Goal: Task Accomplishment & Management: Use online tool/utility

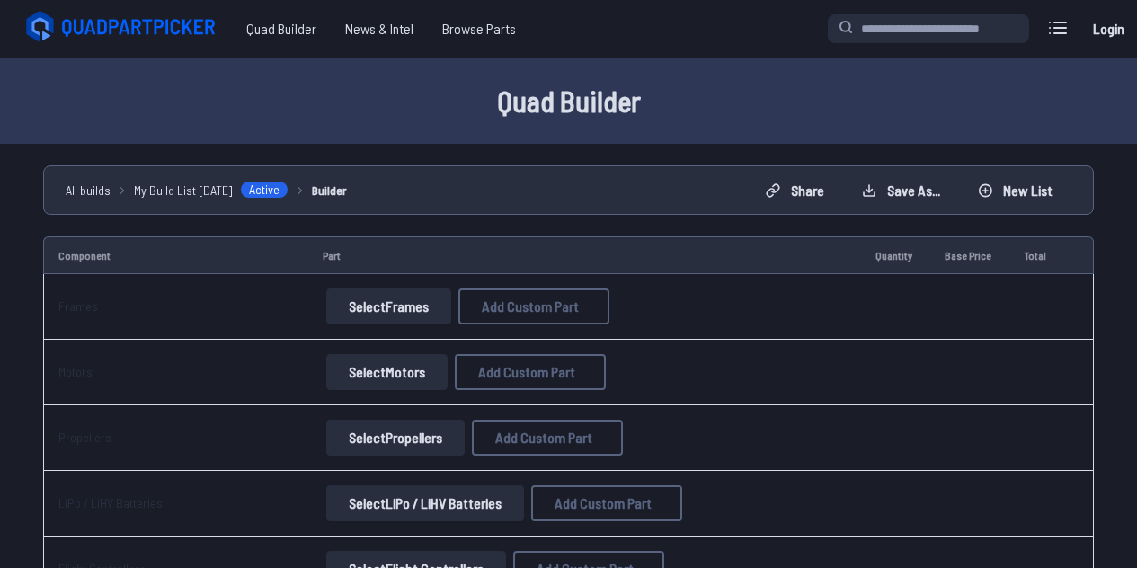
select select "**********"
click at [296, 35] on span "Quad Builder" at bounding box center [281, 28] width 99 height 36
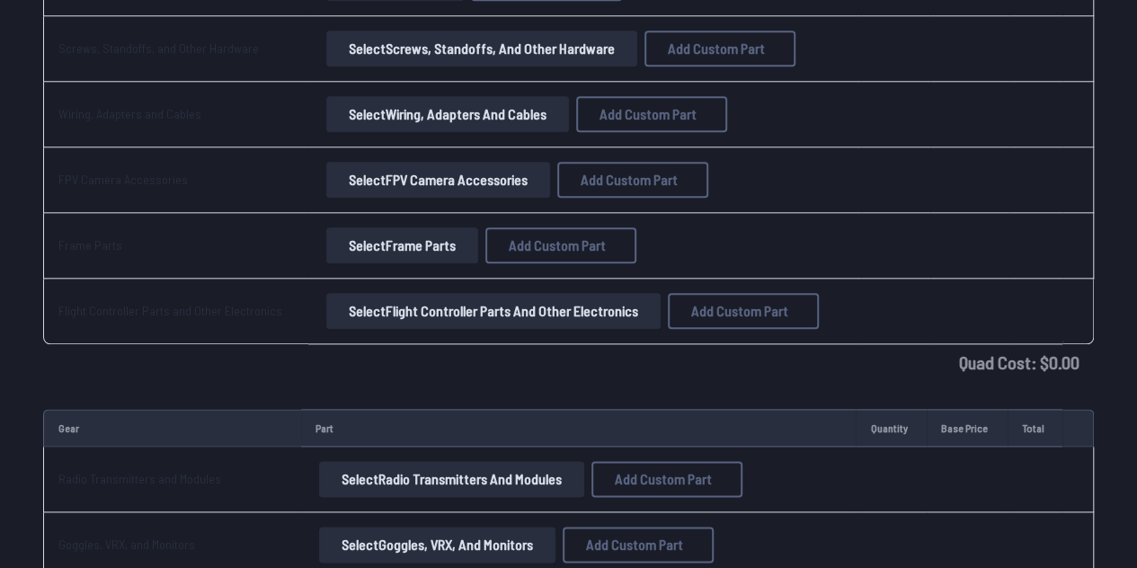
scroll to position [913, 0]
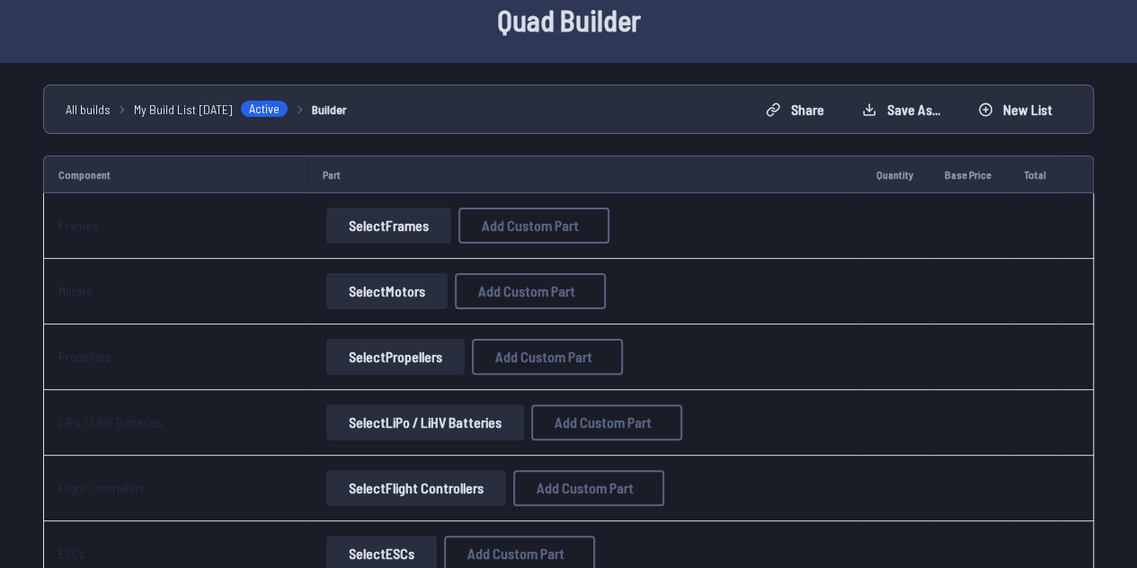
click at [392, 217] on button "Select Frames" at bounding box center [388, 226] width 125 height 36
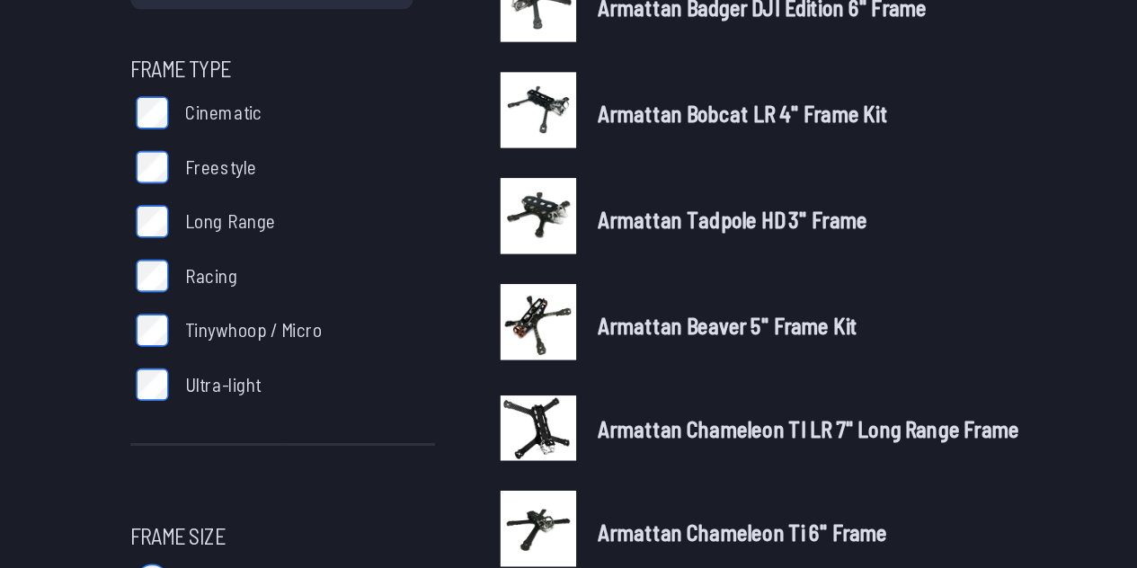
scroll to position [59, 0]
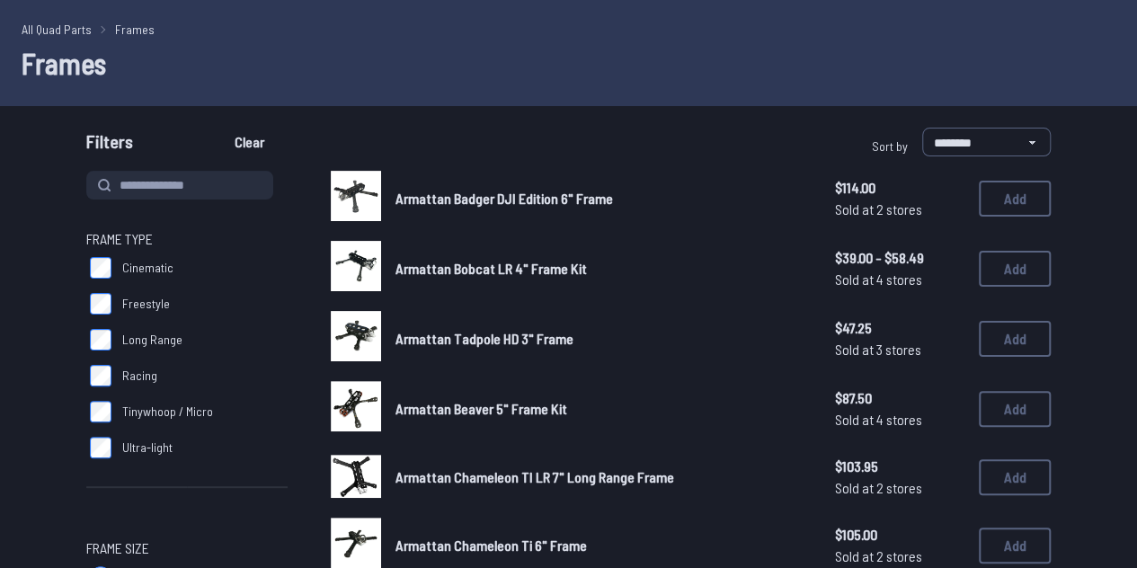
click at [102, 315] on label "Freestyle" at bounding box center [186, 304] width 201 height 36
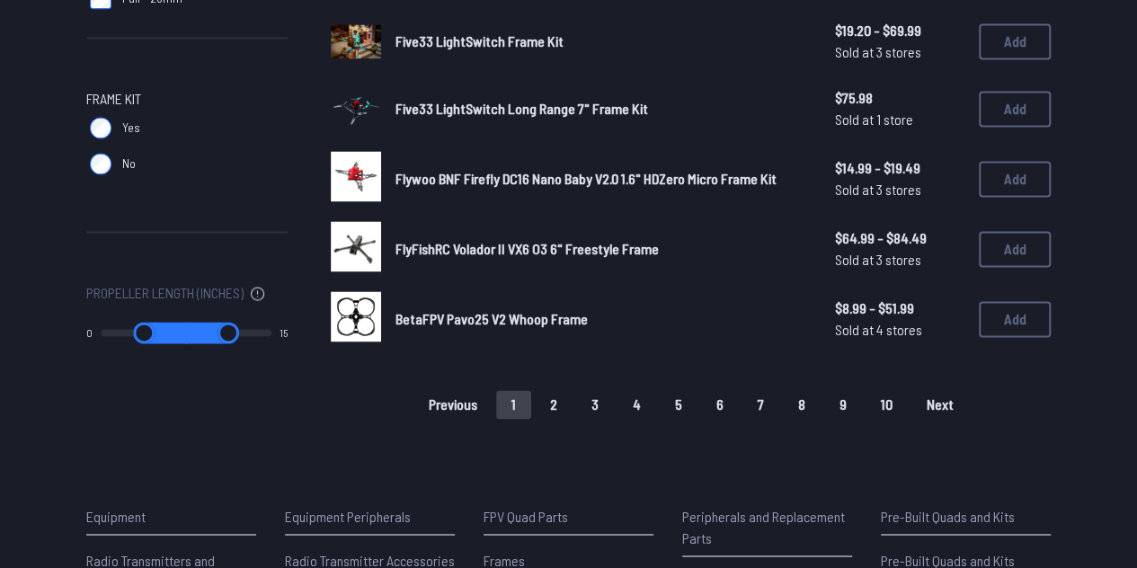
scroll to position [1254, 0]
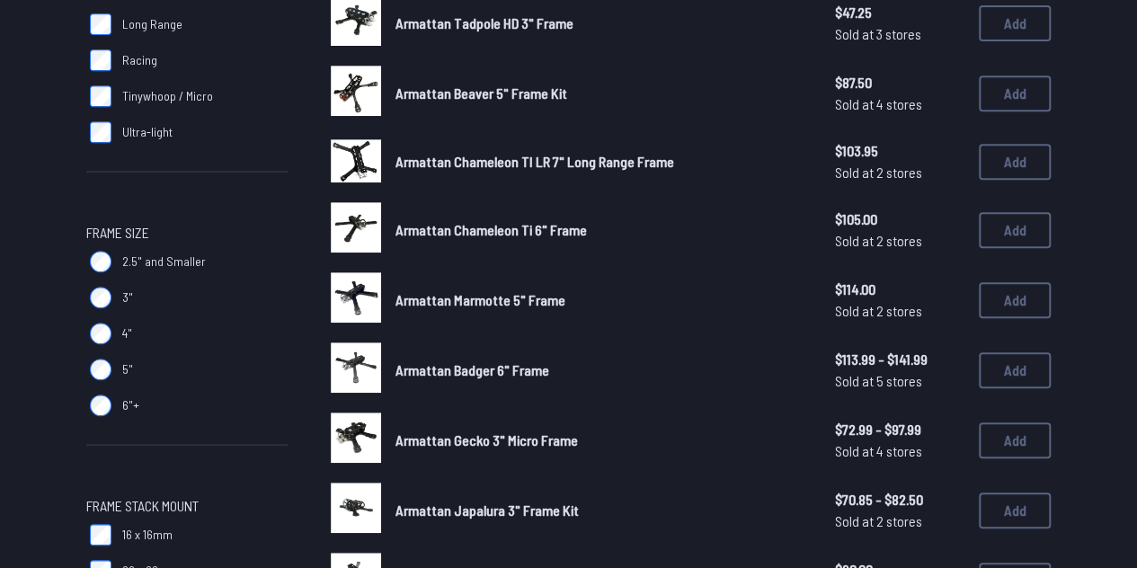
scroll to position [377, 0]
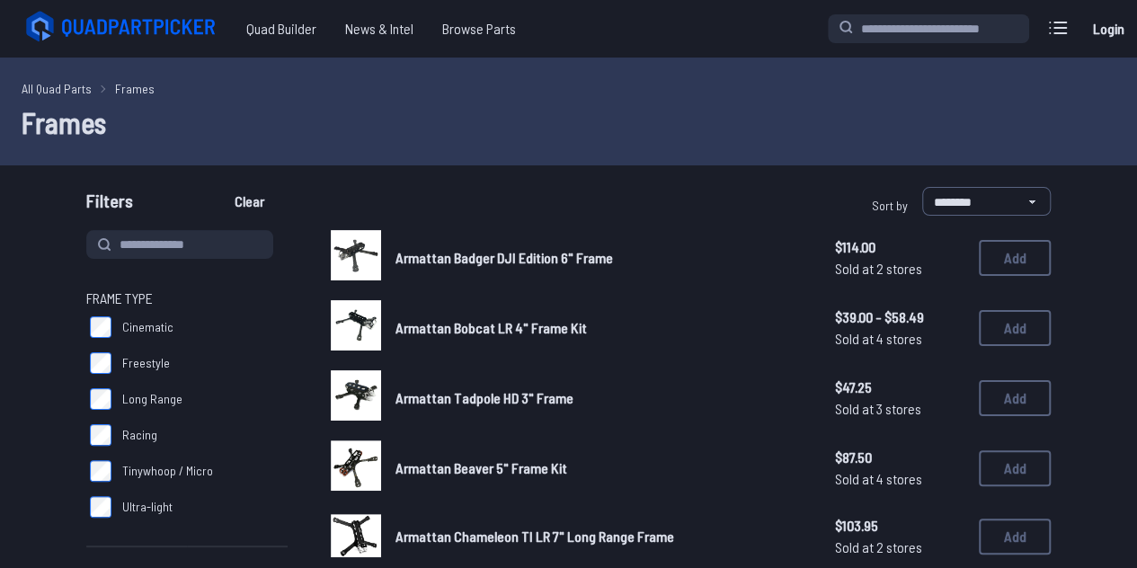
click at [99, 377] on label "Freestyle" at bounding box center [186, 363] width 201 height 36
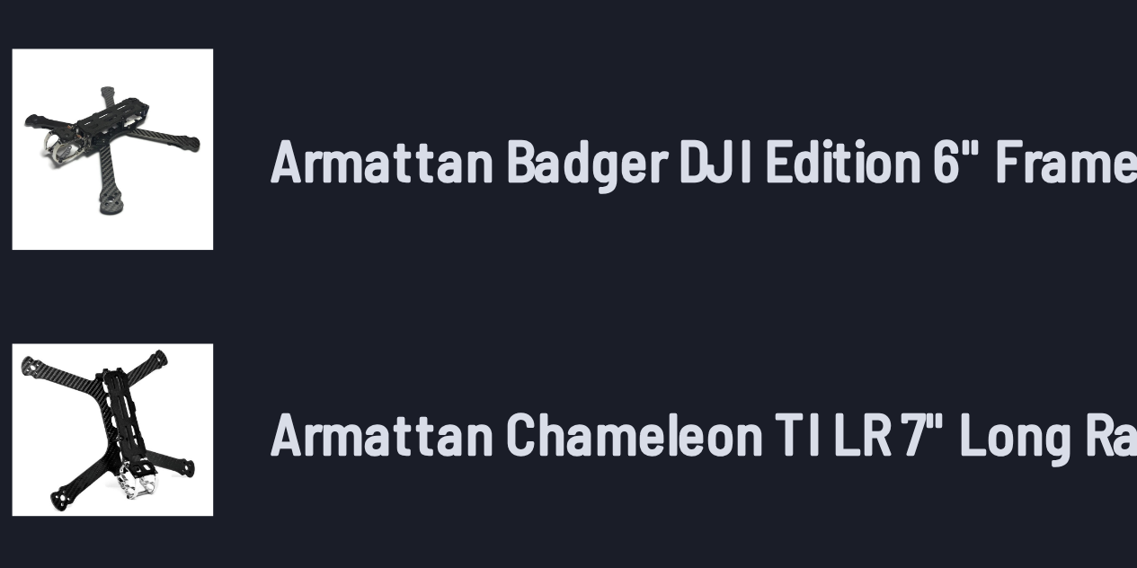
scroll to position [71, 0]
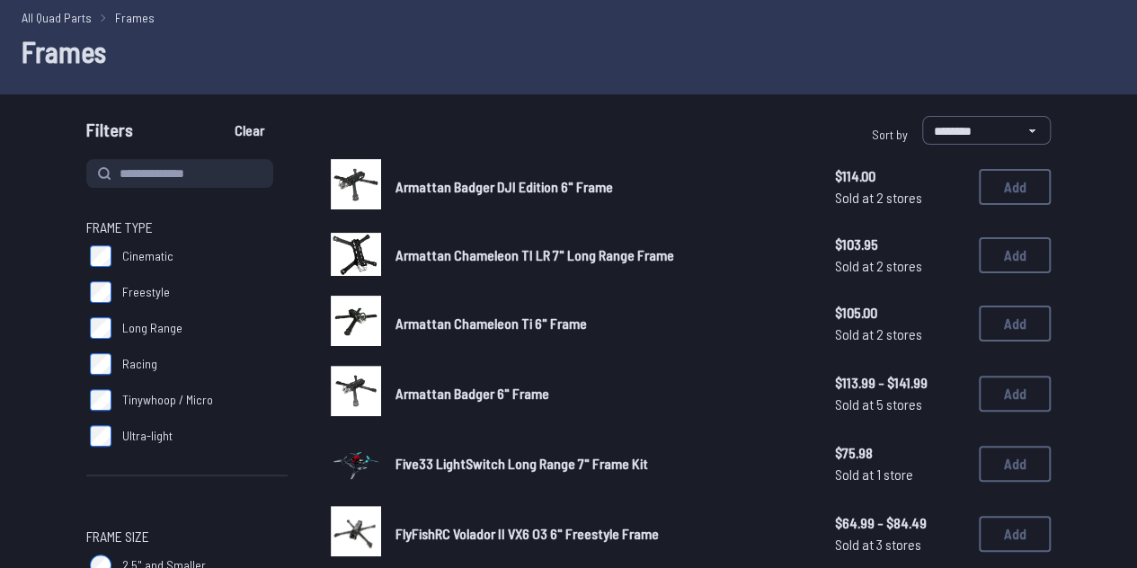
click at [111, 299] on label "Freestyle" at bounding box center [186, 292] width 201 height 36
click at [115, 315] on label "Long Range" at bounding box center [186, 328] width 201 height 36
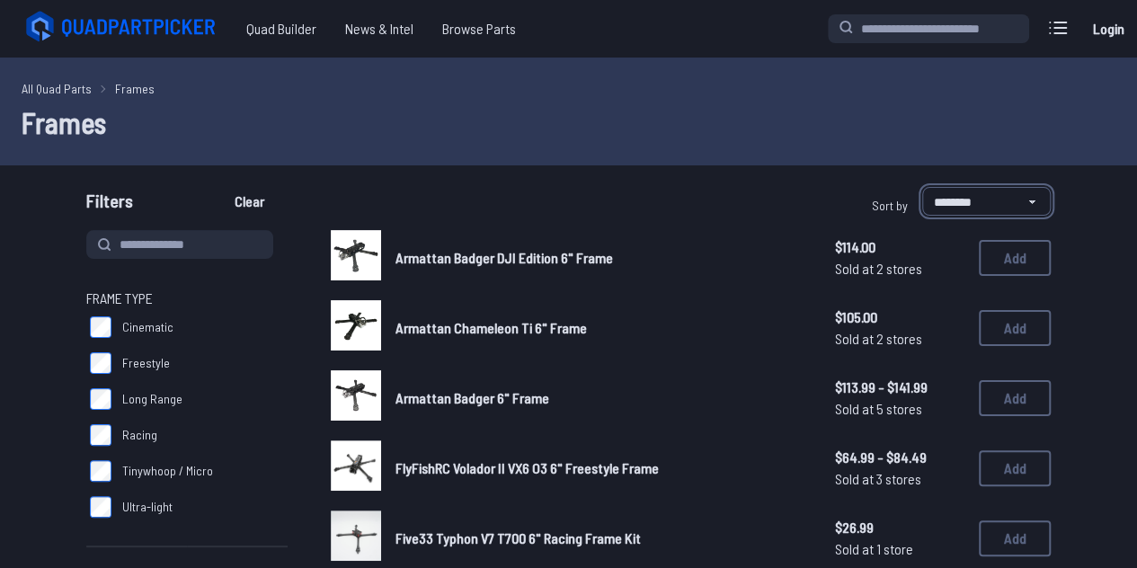
click at [989, 213] on select "**********" at bounding box center [986, 201] width 129 height 29
click at [1085, 213] on div "**********" at bounding box center [568, 205] width 1137 height 36
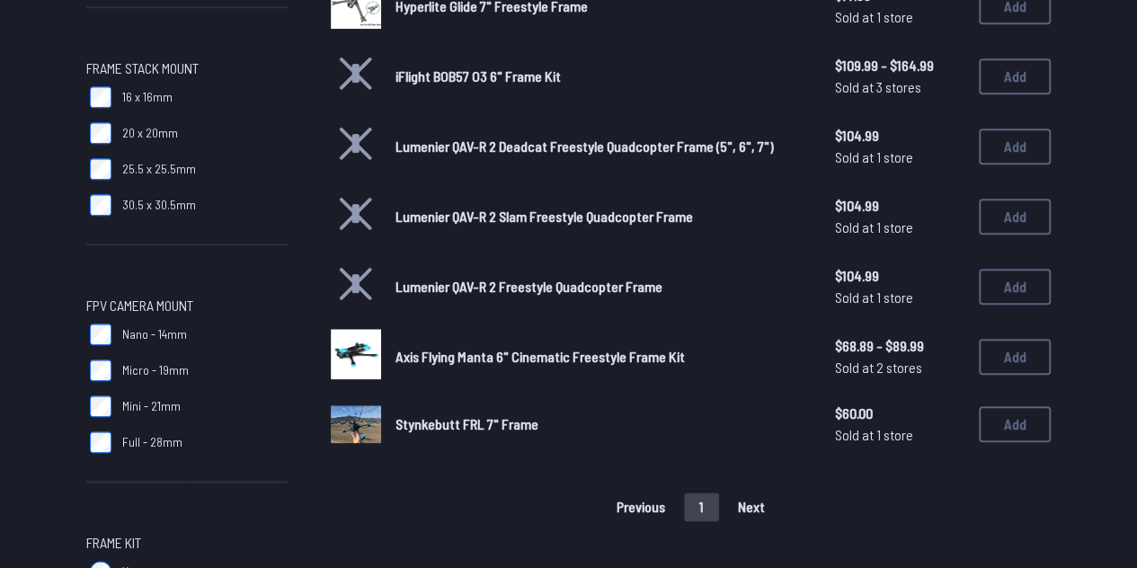
drag, startPoint x: 392, startPoint y: 310, endPoint x: 548, endPoint y: -69, distance: 410.2
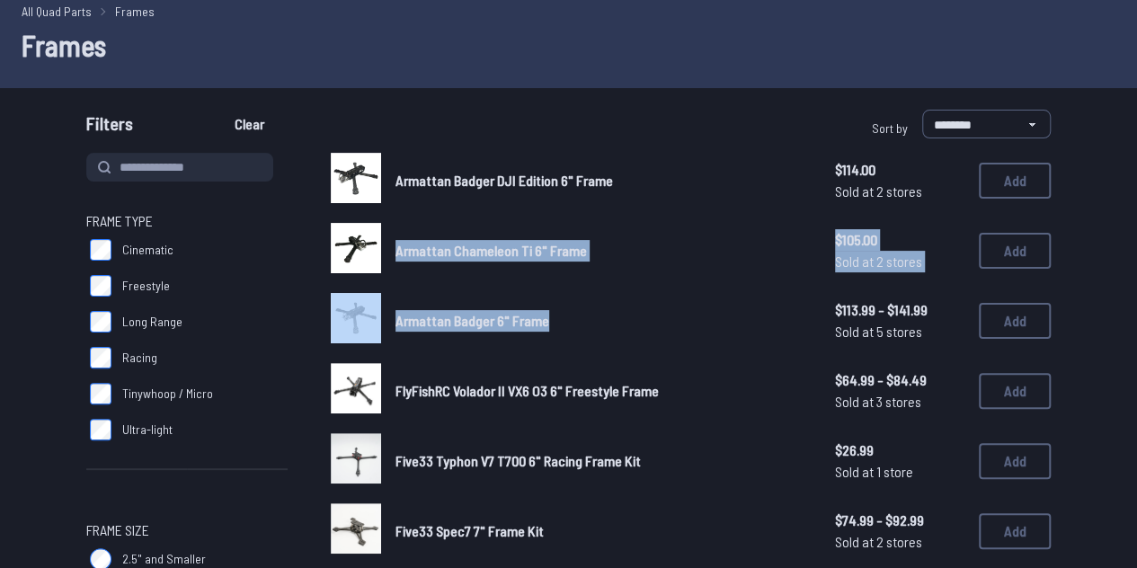
scroll to position [78, 0]
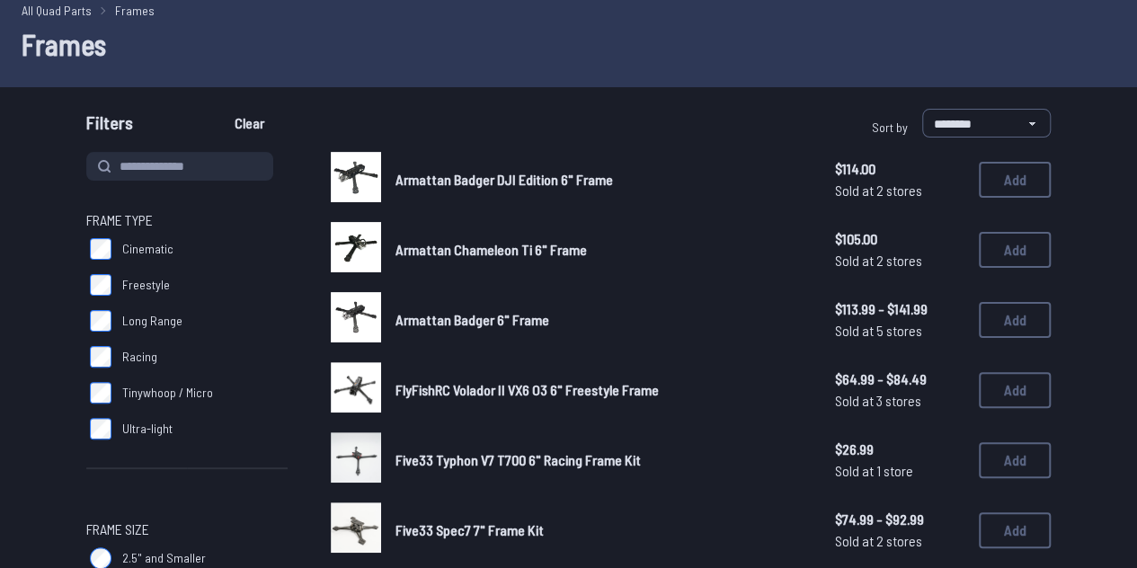
click at [467, 28] on h1 "Frames" at bounding box center [569, 43] width 1094 height 43
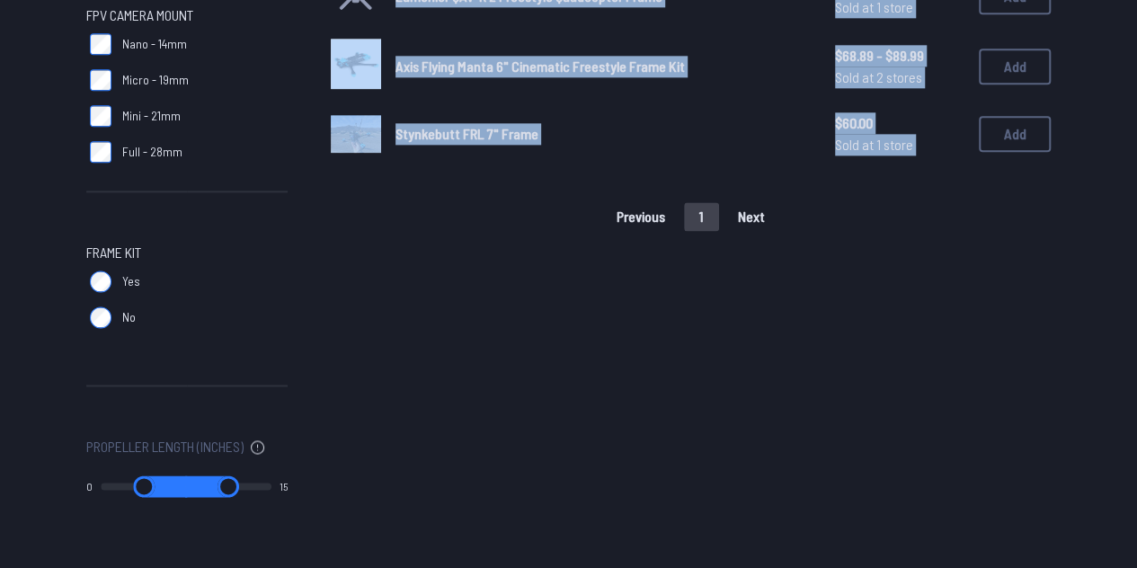
scroll to position [1135, 0]
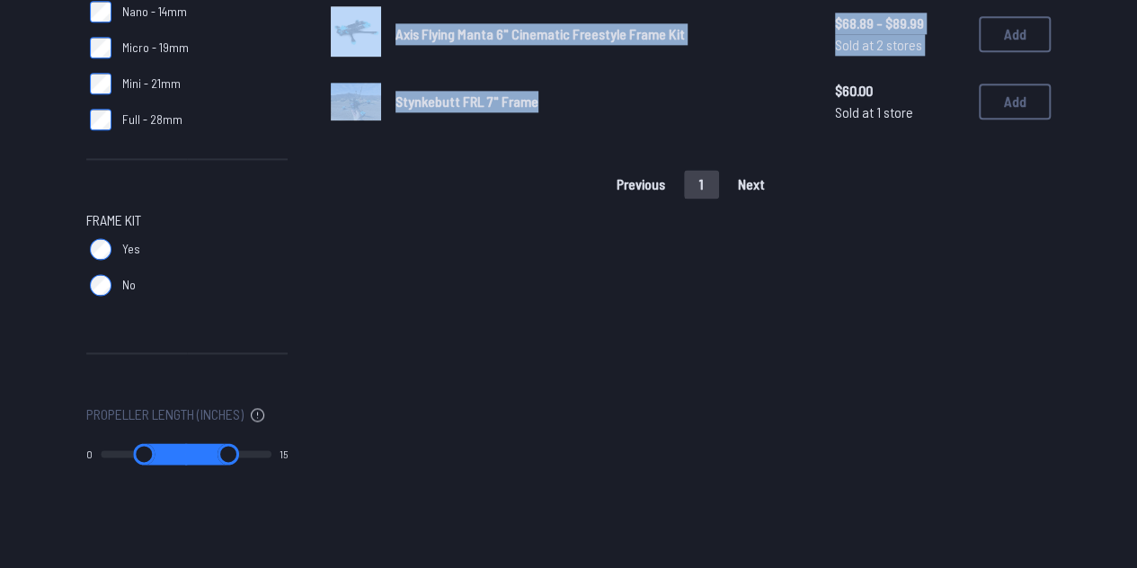
drag, startPoint x: 388, startPoint y: 171, endPoint x: 586, endPoint y: 126, distance: 202.7
copy div "Armattan Badger DJI Edition 6" Frame $114.00 Sold at 2 stores $114.00 Sold at 2…"
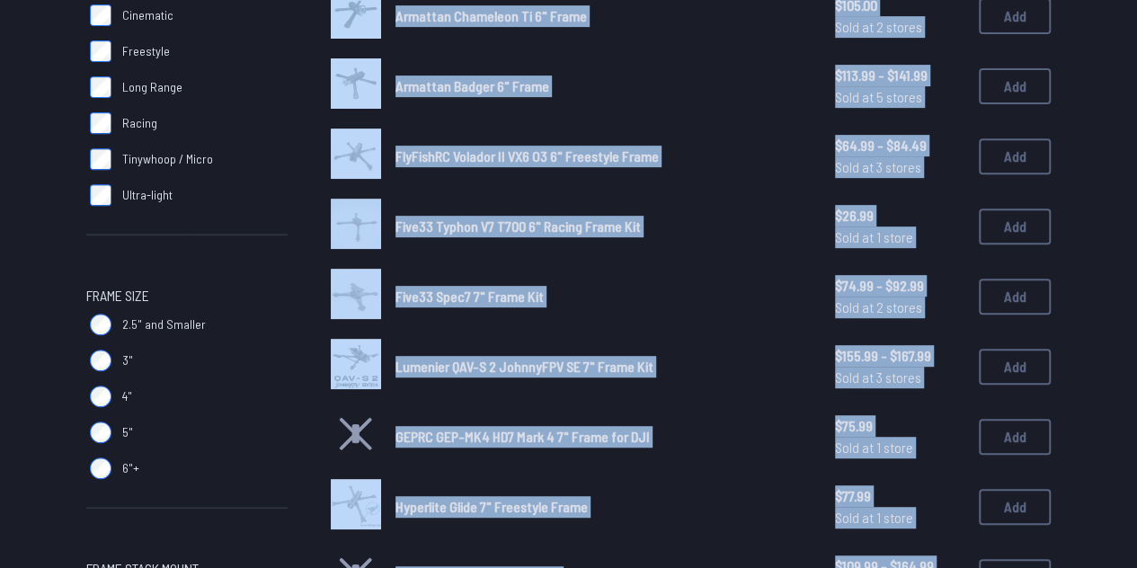
scroll to position [386, 0]
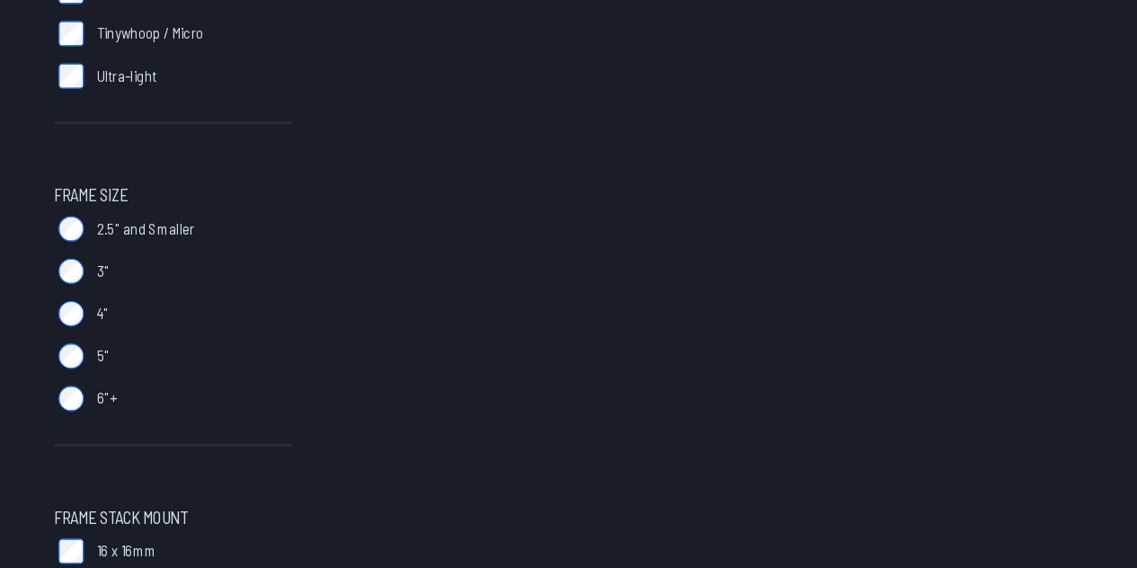
scroll to position [356, 0]
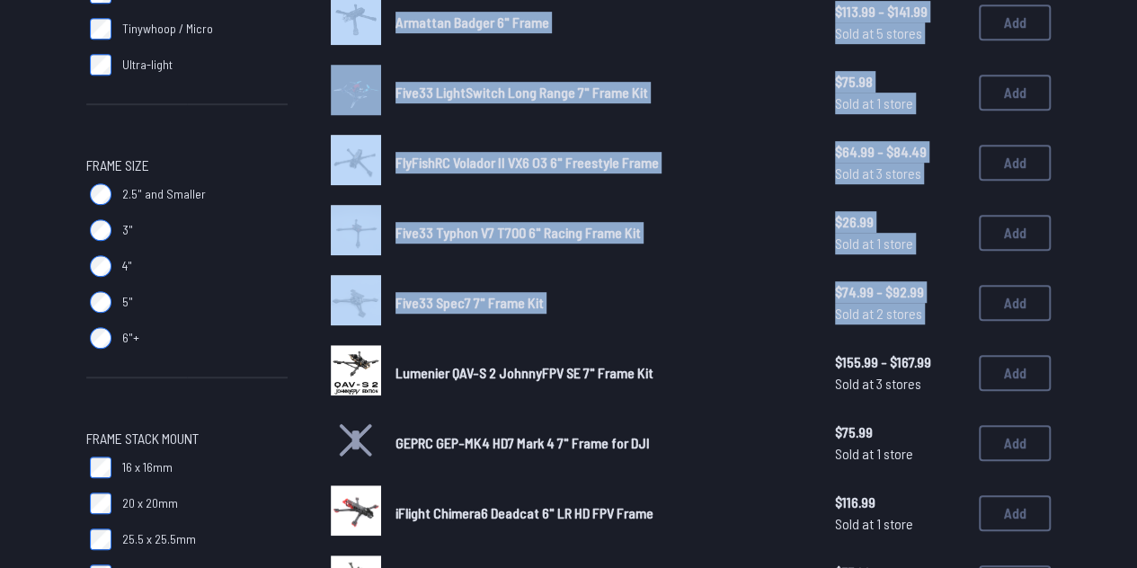
scroll to position [439, 0]
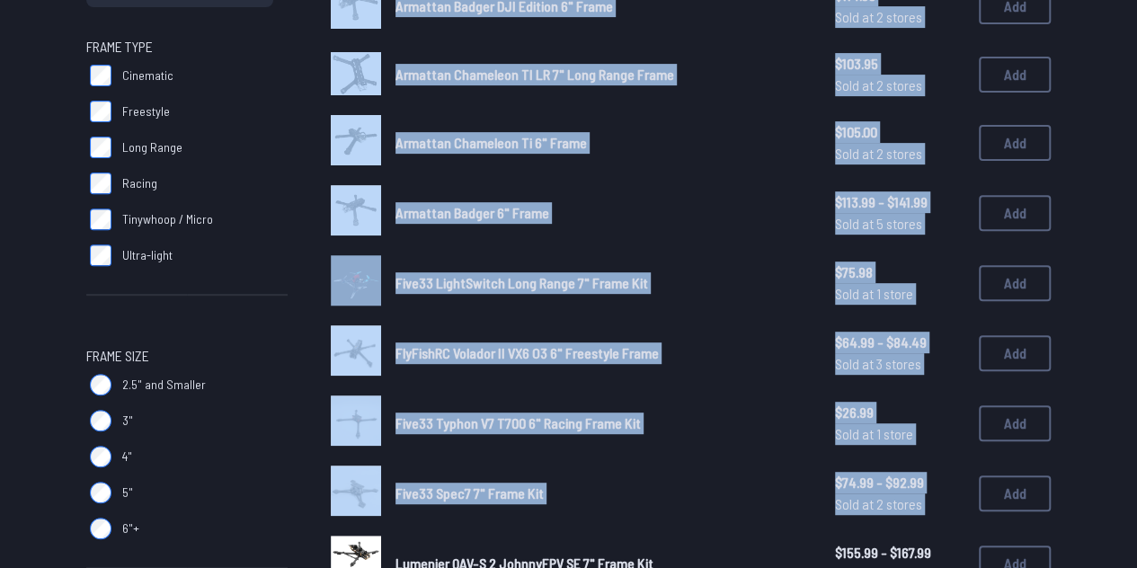
scroll to position [365, 0]
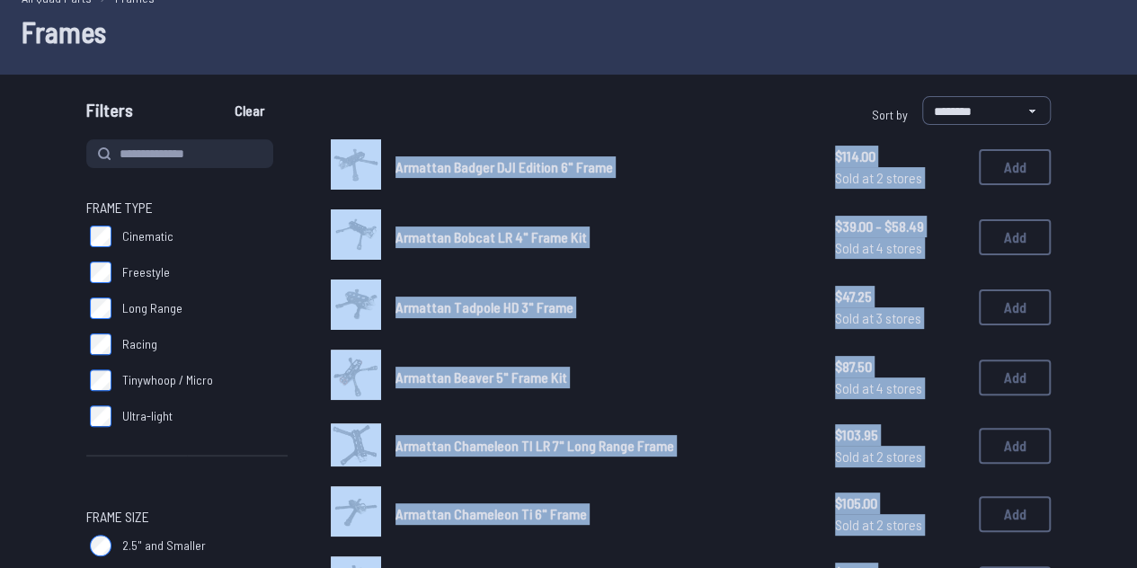
scroll to position [78, 0]
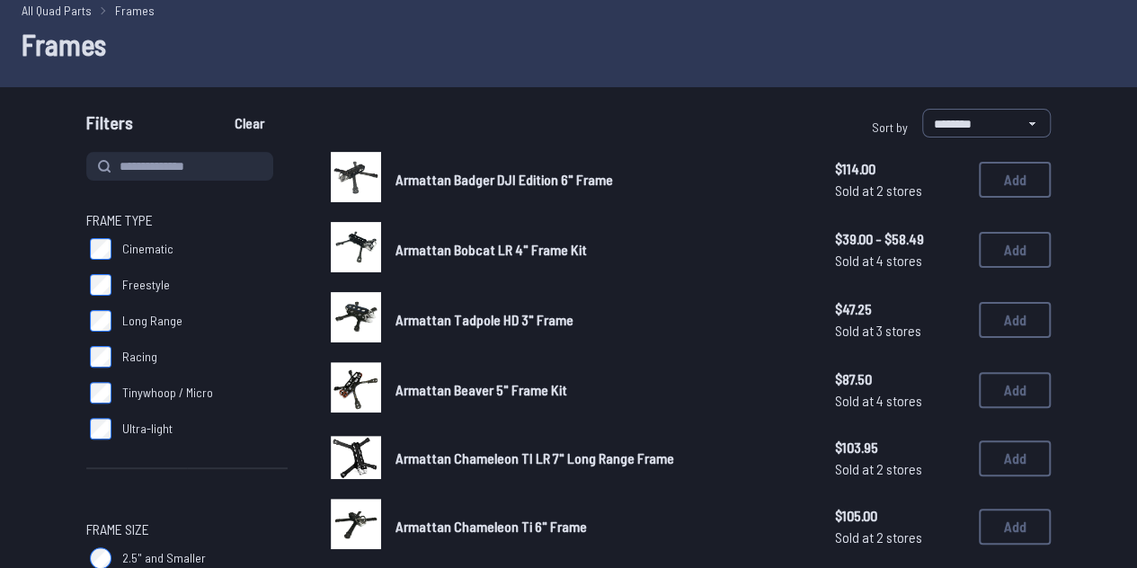
click at [433, 55] on h1 "Frames" at bounding box center [569, 43] width 1094 height 43
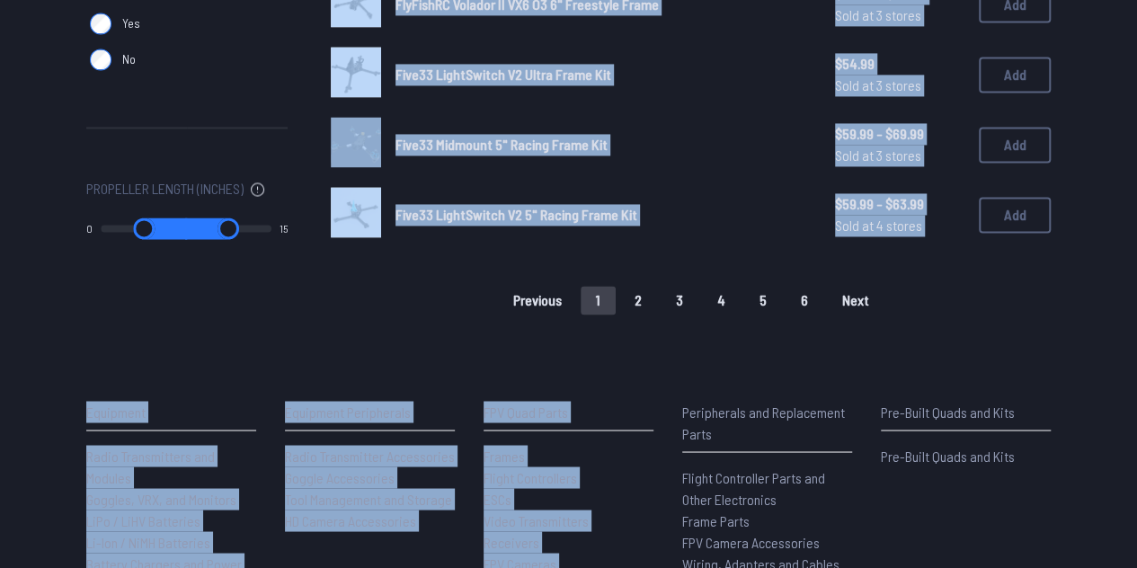
scroll to position [1493, 0]
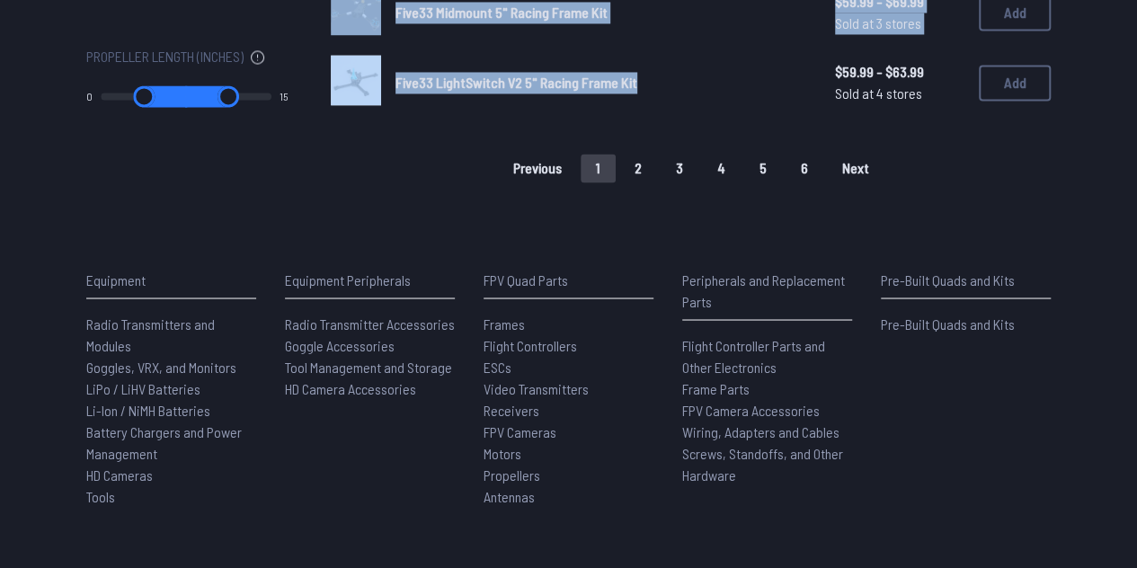
drag, startPoint x: 392, startPoint y: 170, endPoint x: 643, endPoint y: 89, distance: 264.3
copy div "Armattan Badger DJI Edition 6" Frame $114.00 Sold at 2 stores $114.00 Sold at 2…"
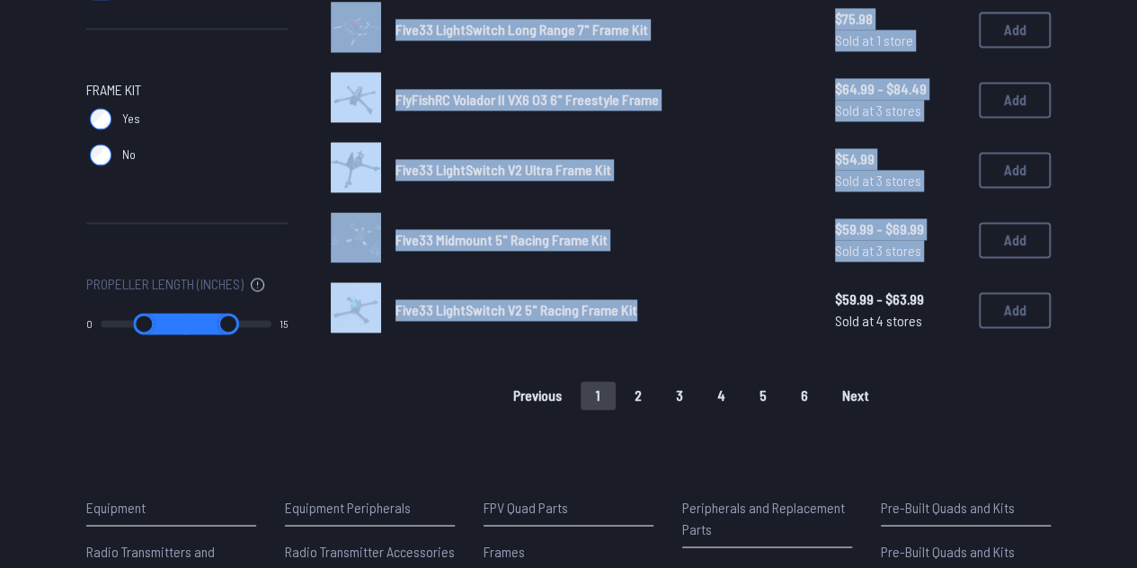
scroll to position [1262, 0]
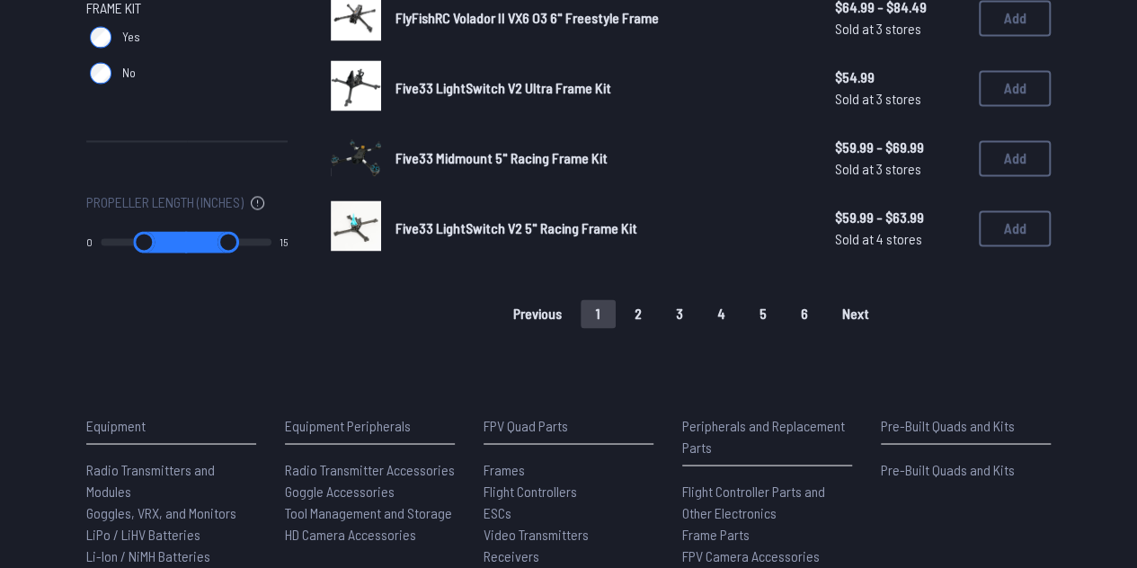
scroll to position [1362, 0]
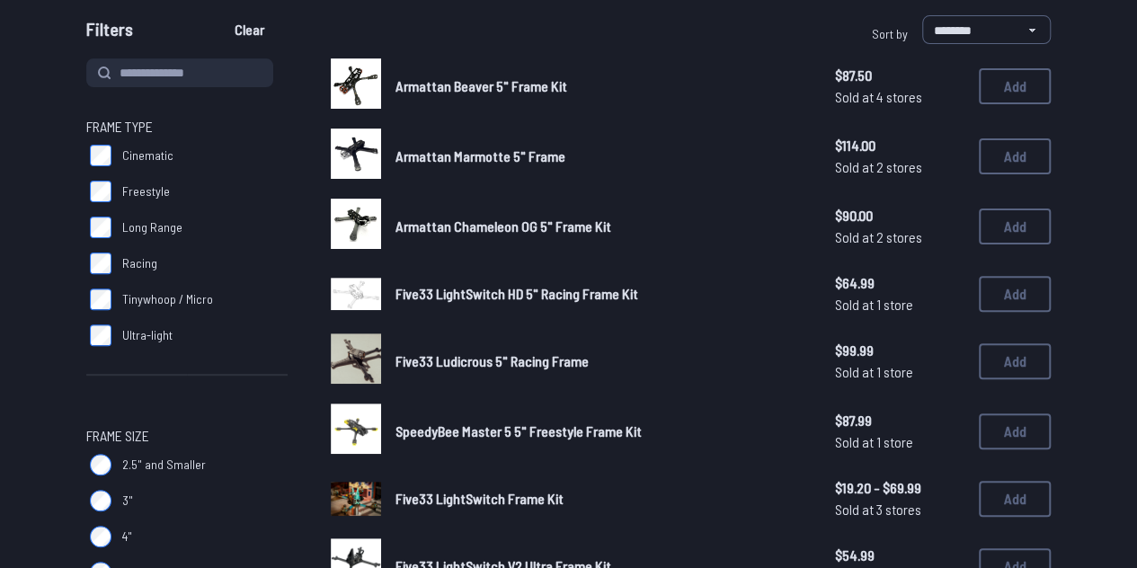
scroll to position [171, 0]
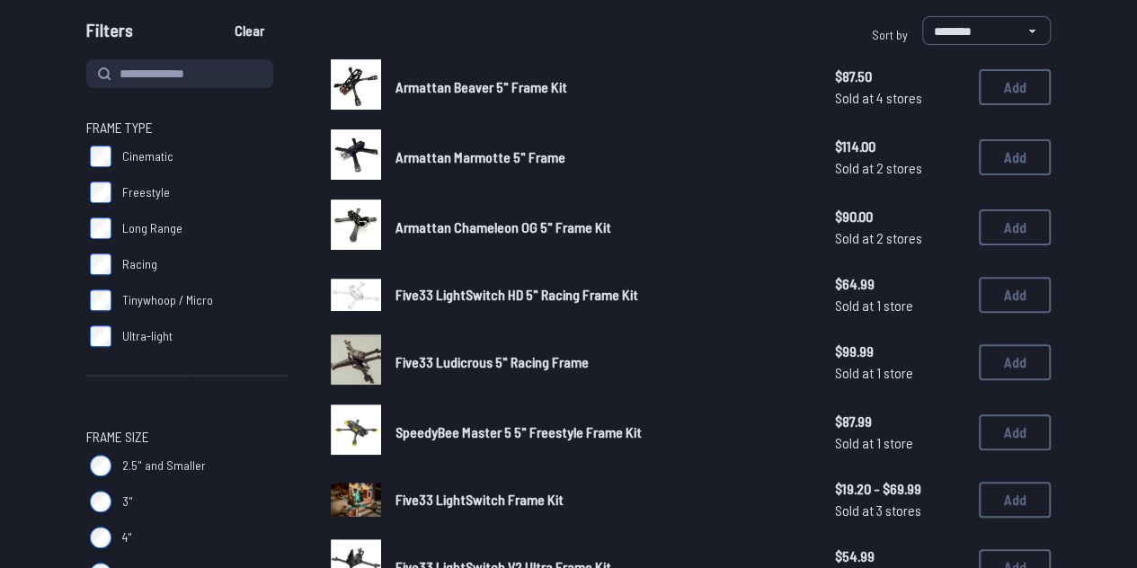
drag, startPoint x: 437, startPoint y: 235, endPoint x: 508, endPoint y: 170, distance: 96.1
click at [508, 170] on div "Armattan Marmotte 5" Frame $114.00 Sold at 2 stores $114.00 Sold at 2 stores Add" at bounding box center [691, 157] width 720 height 56
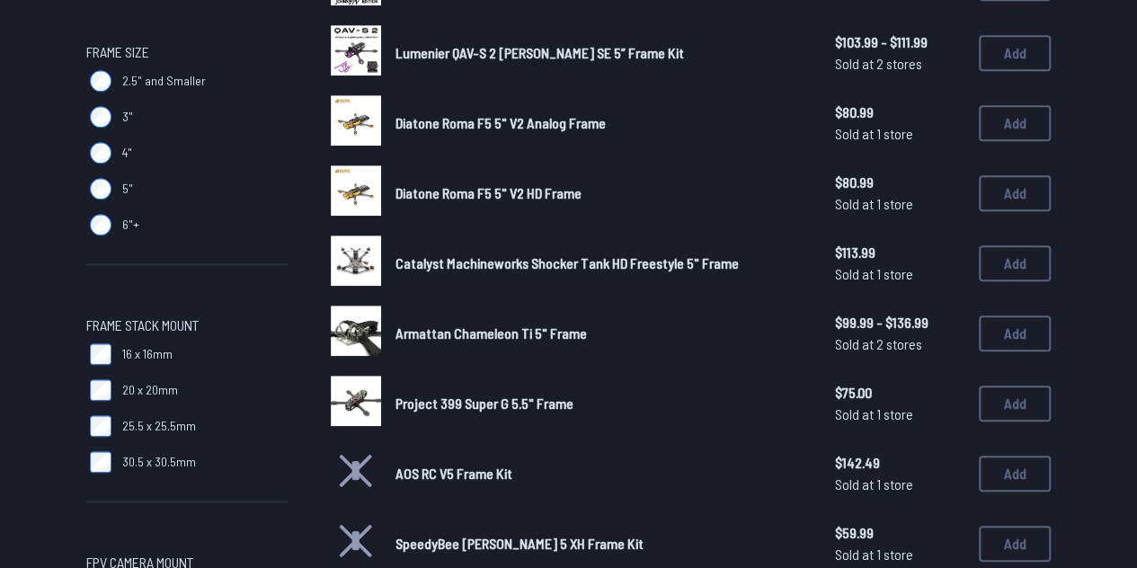
scroll to position [554, 0]
click at [120, 390] on label "20 x 20mm" at bounding box center [186, 391] width 201 height 36
click at [114, 474] on label "30.5 x 30.5mm" at bounding box center [186, 463] width 201 height 36
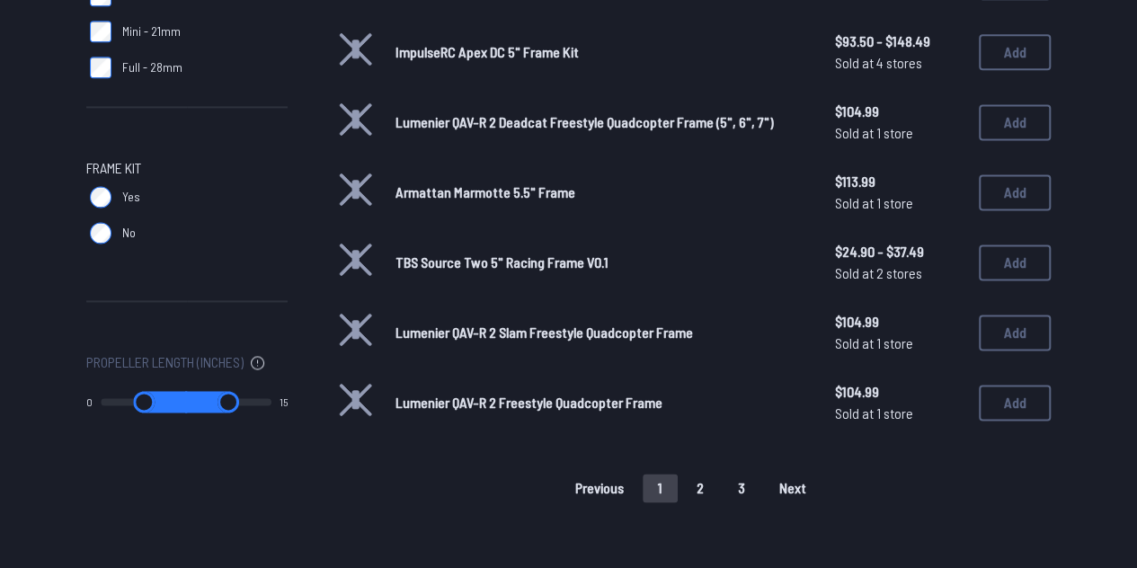
scroll to position [1046, 0]
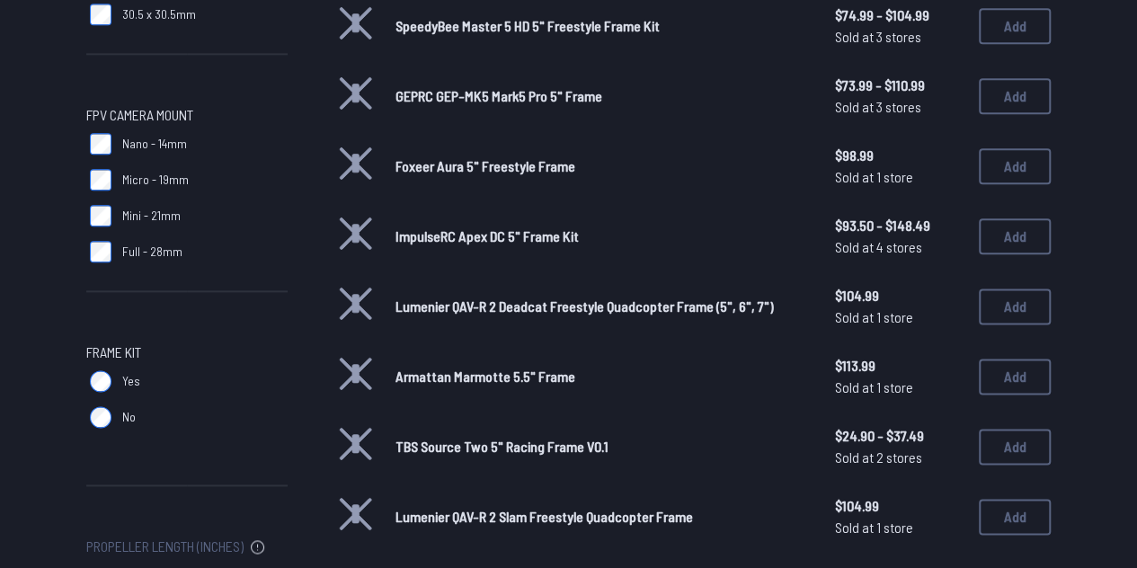
scroll to position [1015, 0]
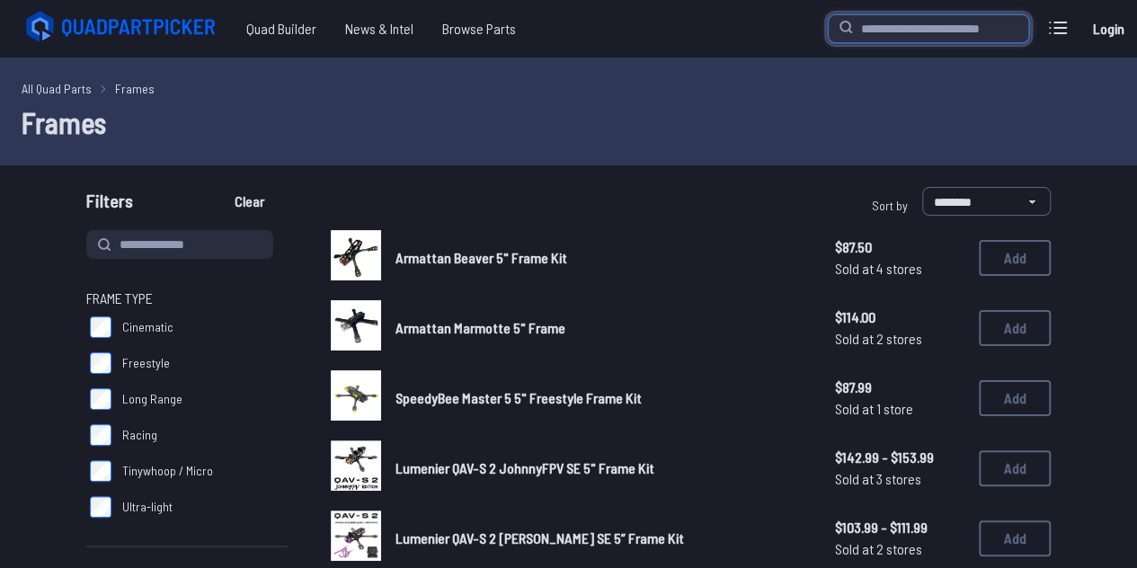
click at [899, 22] on input "search" at bounding box center [928, 28] width 201 height 29
paste input "**********"
type input "**********"
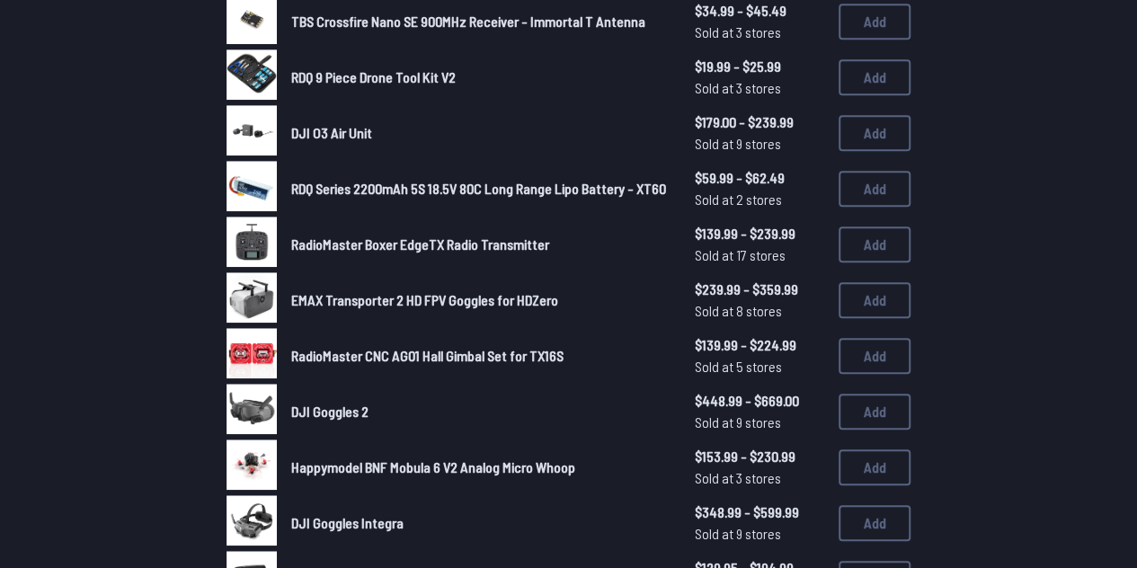
scroll to position [602, 0]
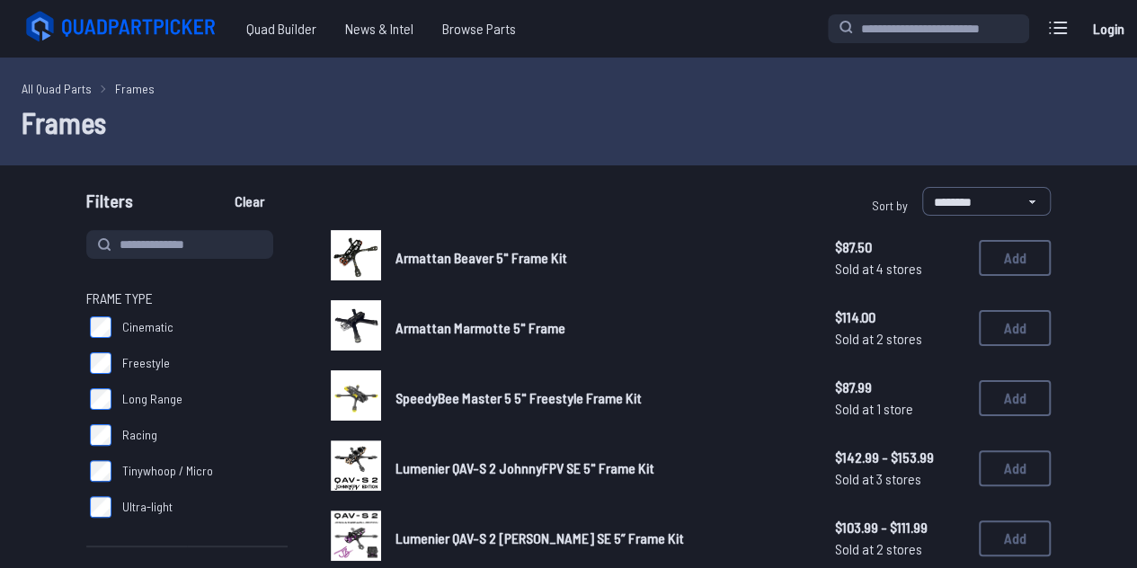
scroll to position [1004, 0]
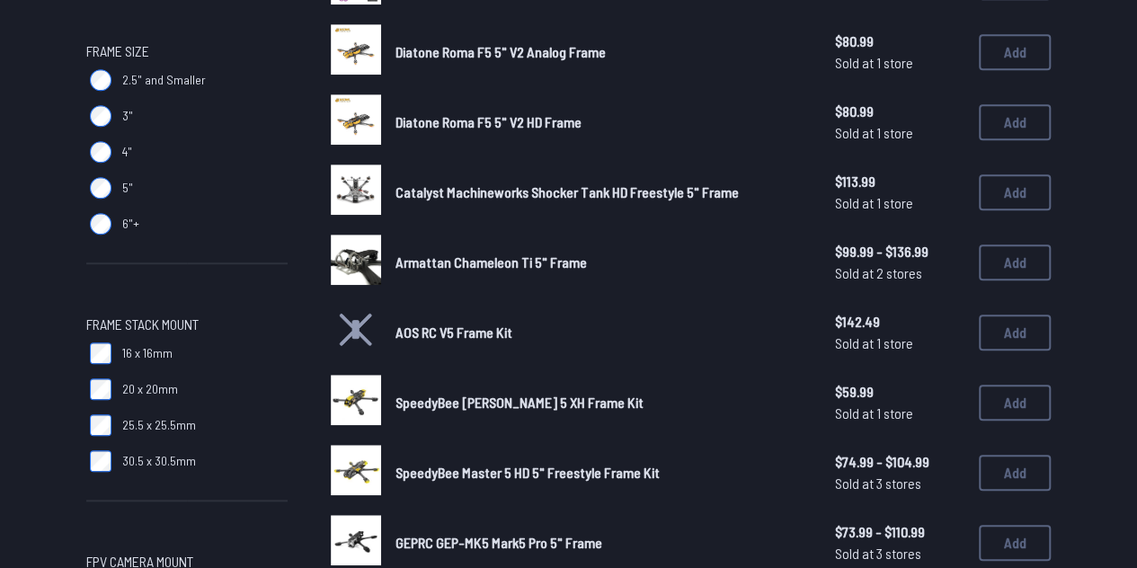
scroll to position [554, 0]
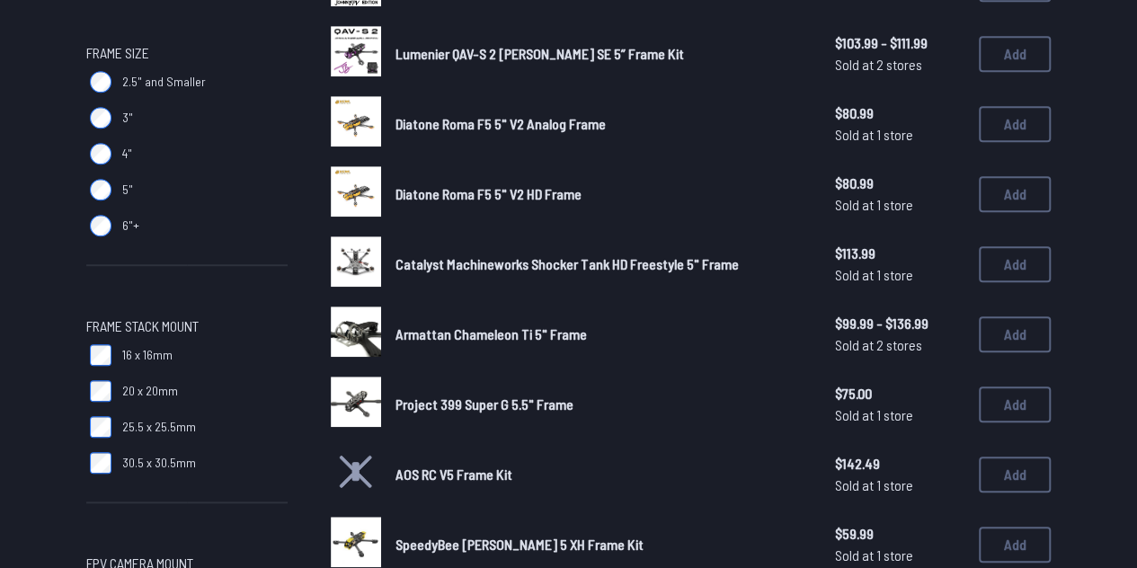
scroll to position [171, 0]
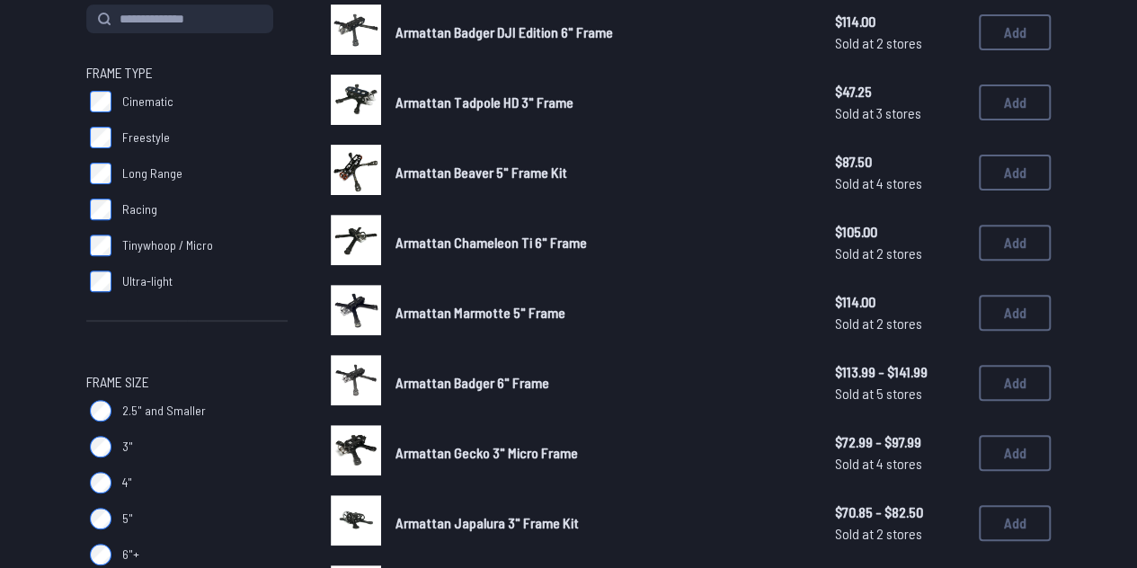
scroll to position [219, 0]
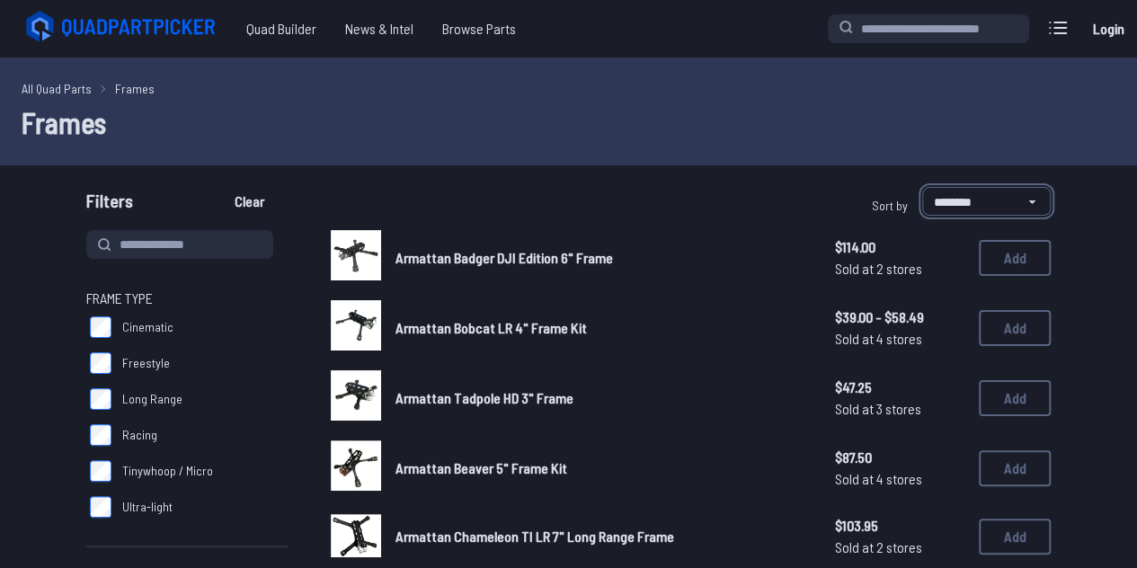
click at [947, 214] on select "**********" at bounding box center [986, 201] width 129 height 29
select select "*********"
click at [922, 187] on select "**********" at bounding box center [986, 201] width 129 height 29
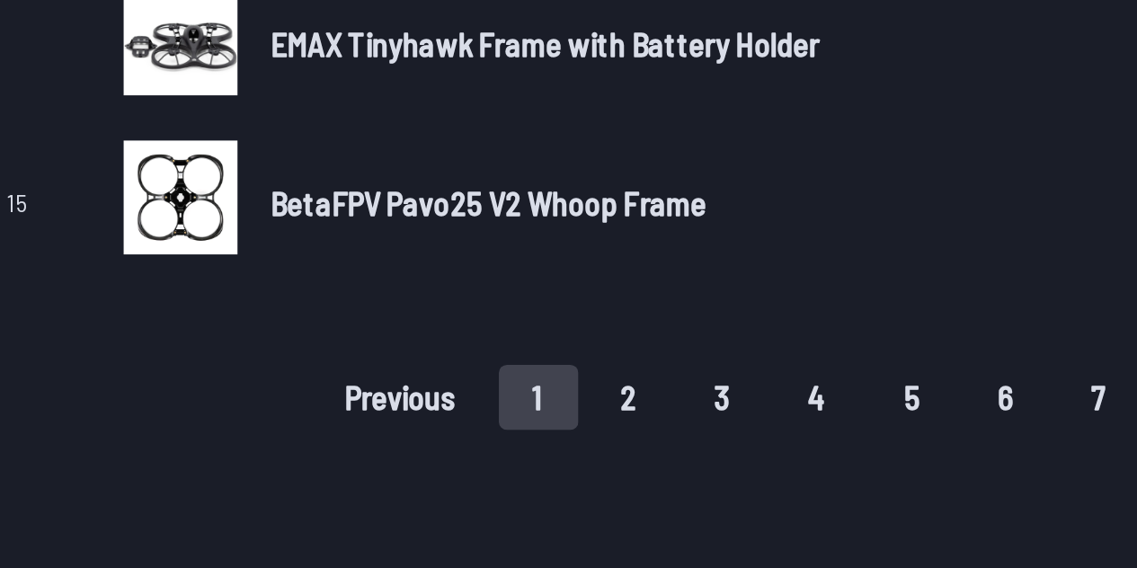
scroll to position [1387, 0]
click at [555, 279] on button "2" at bounding box center [554, 287] width 38 height 29
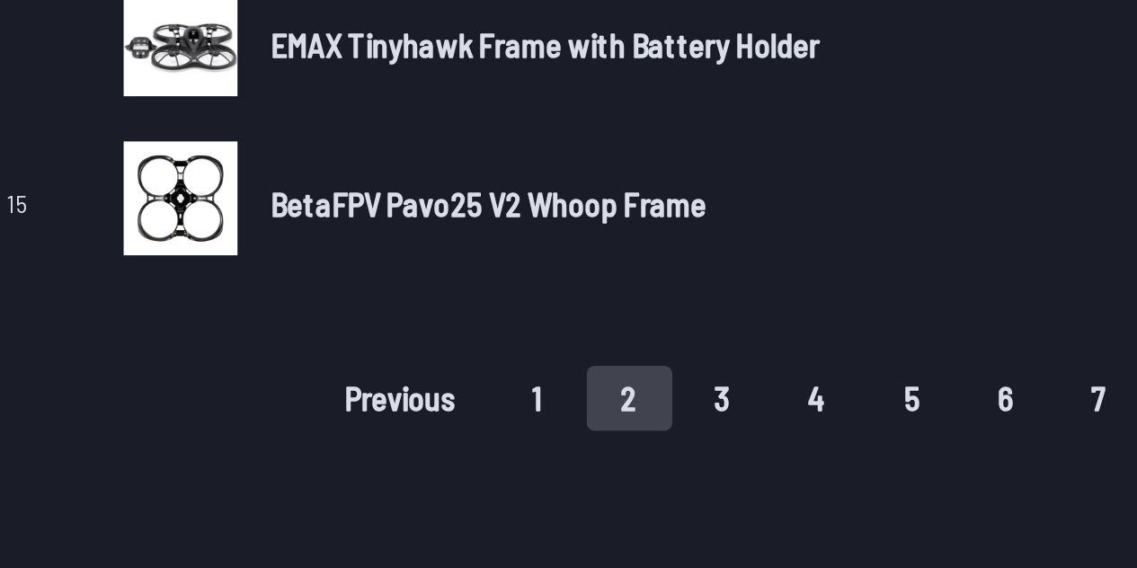
scroll to position [1387, 0]
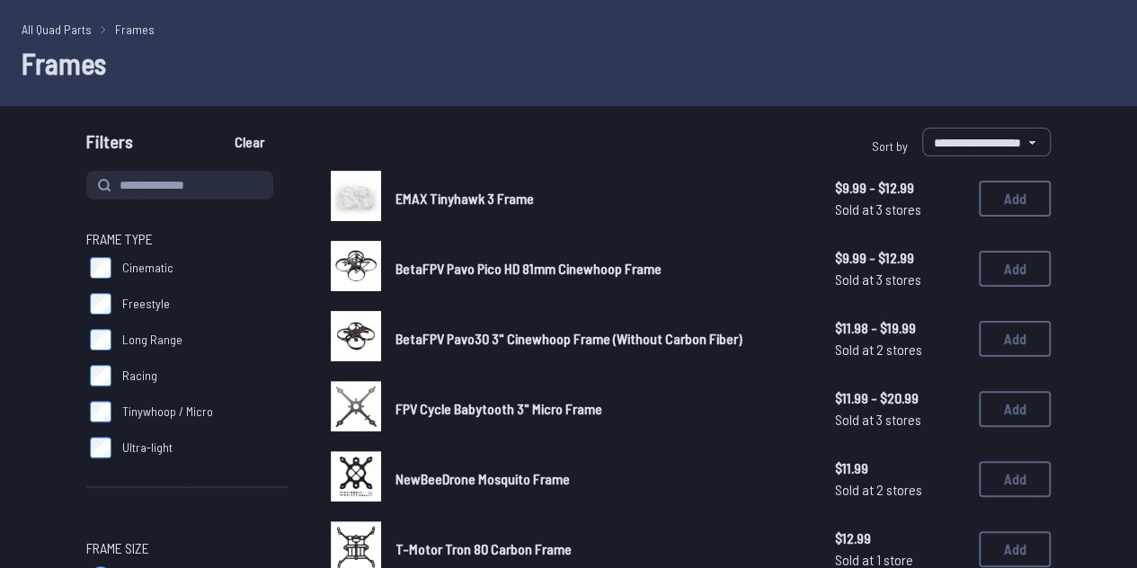
scroll to position [75, 0]
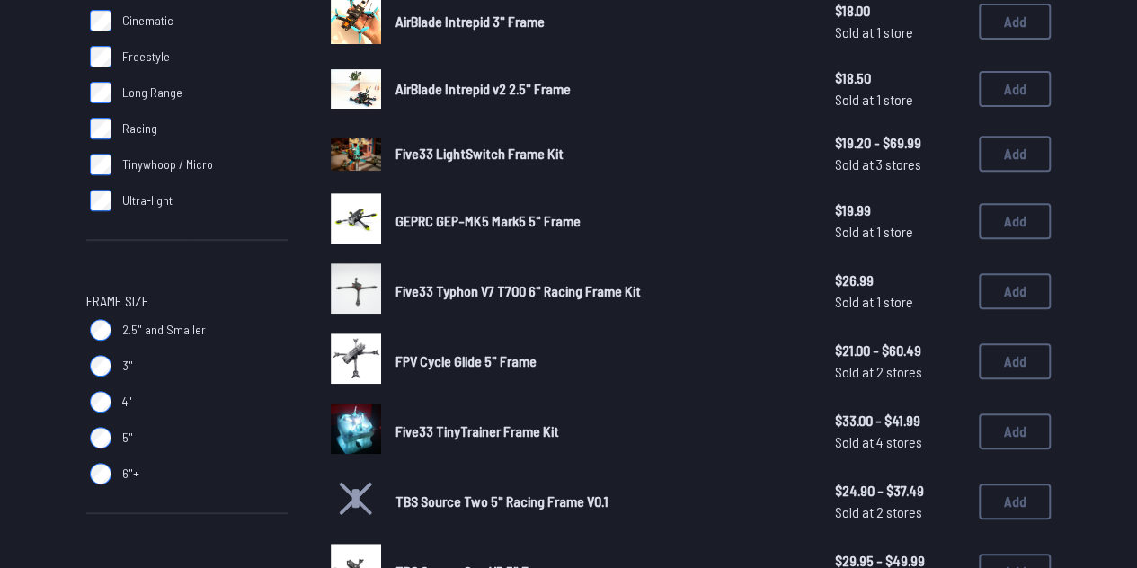
scroll to position [297, 0]
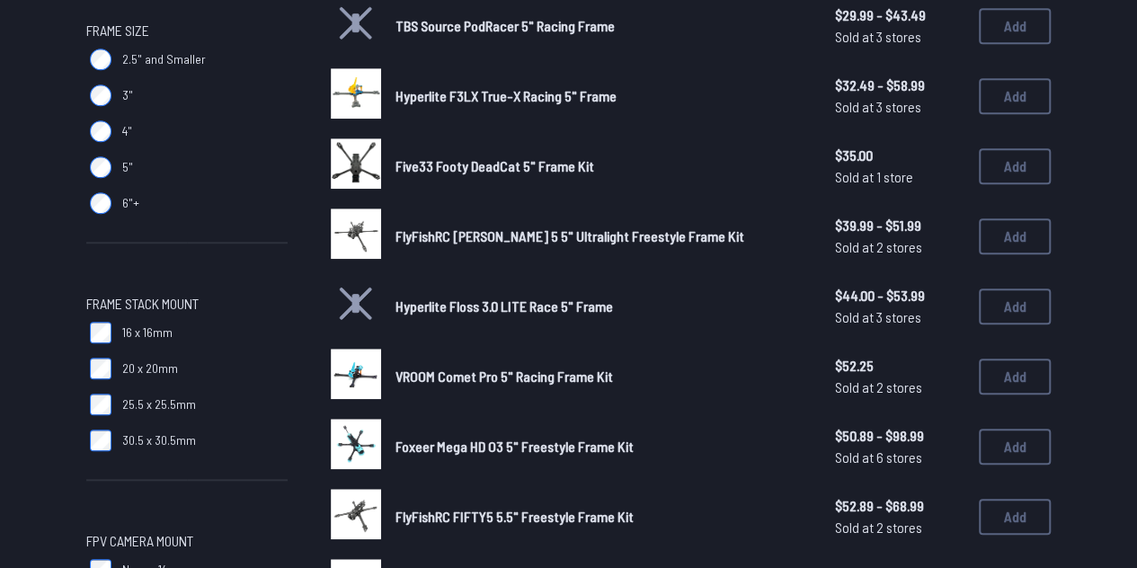
scroll to position [576, 0]
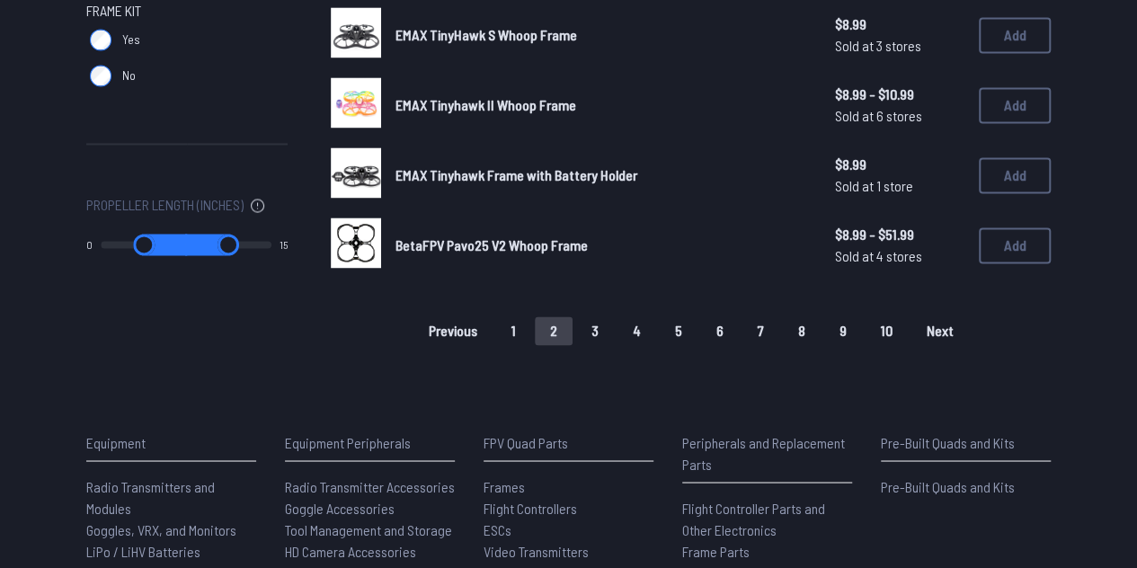
scroll to position [1312, 0]
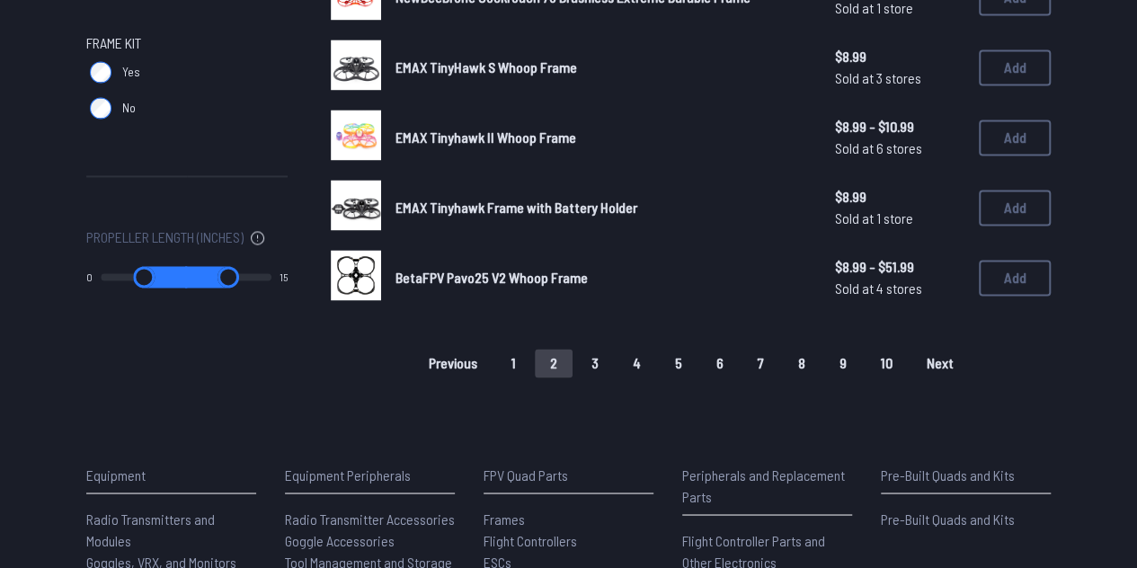
click at [688, 364] on button "5" at bounding box center [679, 363] width 38 height 29
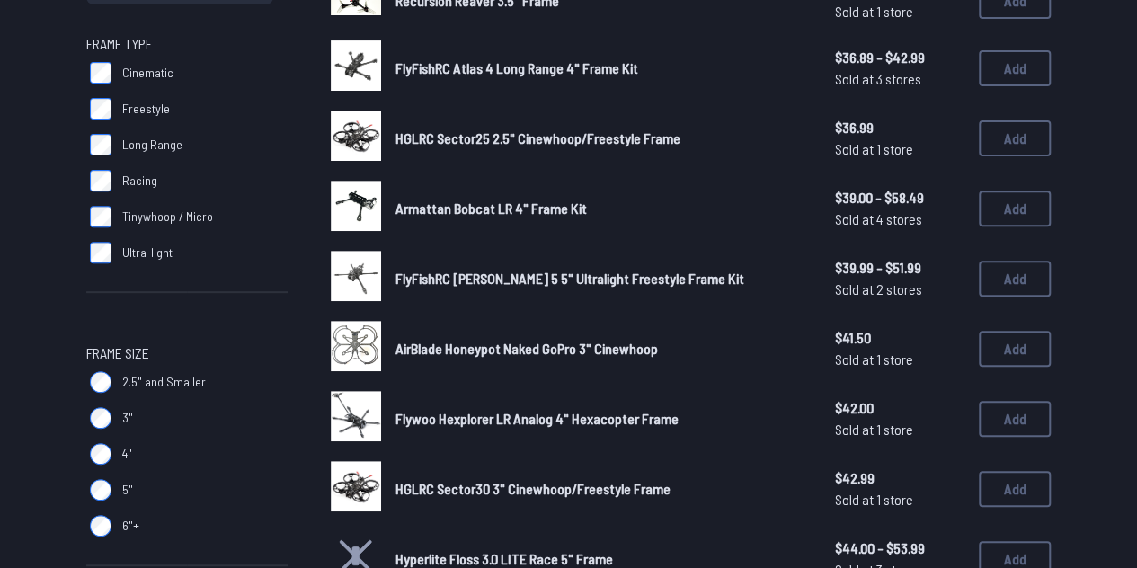
scroll to position [255, 0]
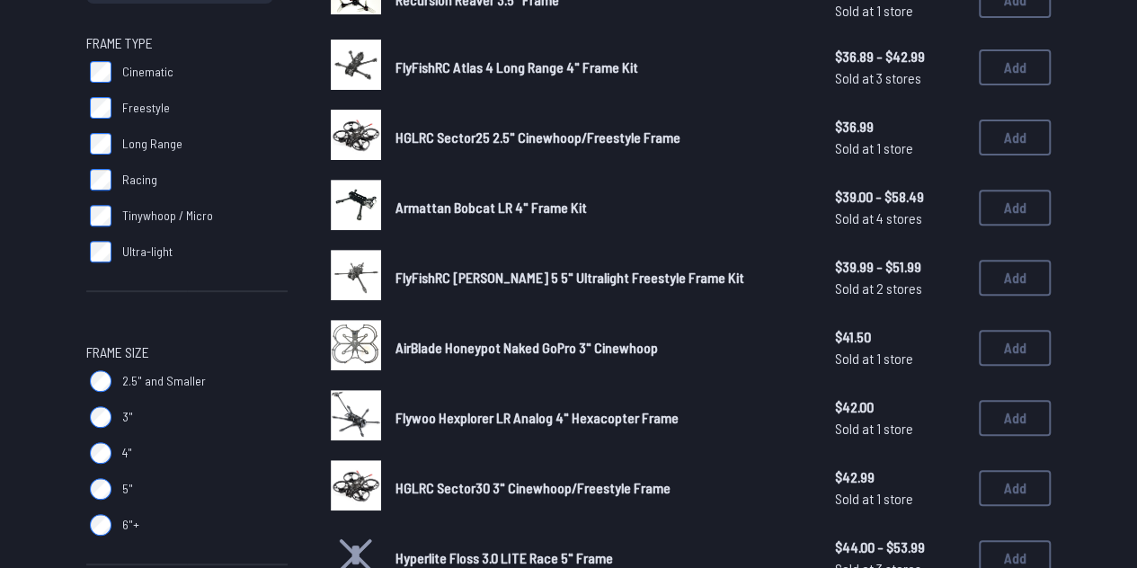
click at [120, 173] on label "Racing" at bounding box center [186, 180] width 201 height 36
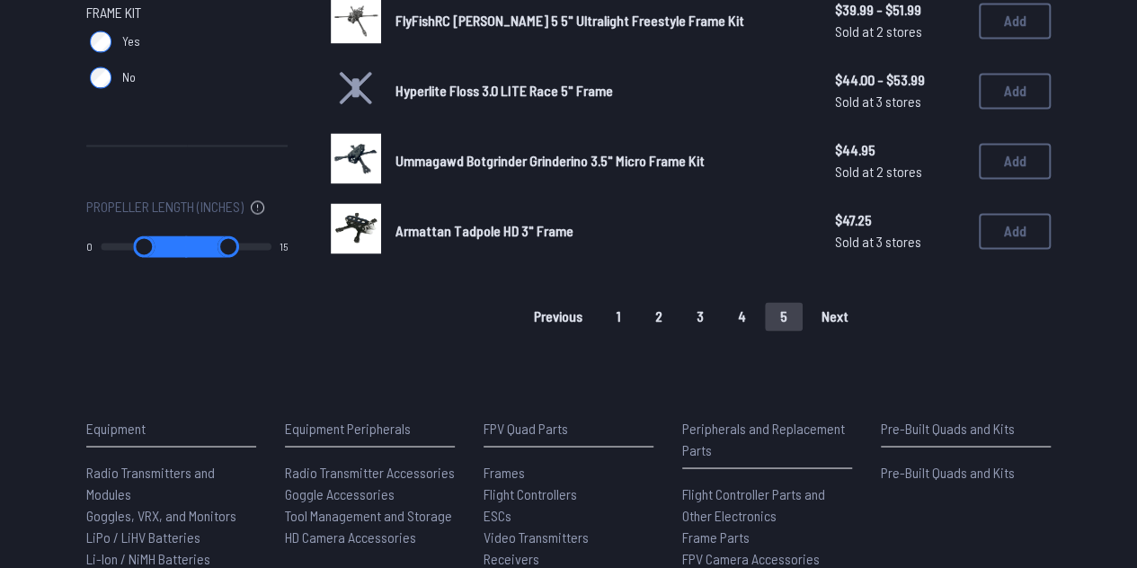
scroll to position [1340, 0]
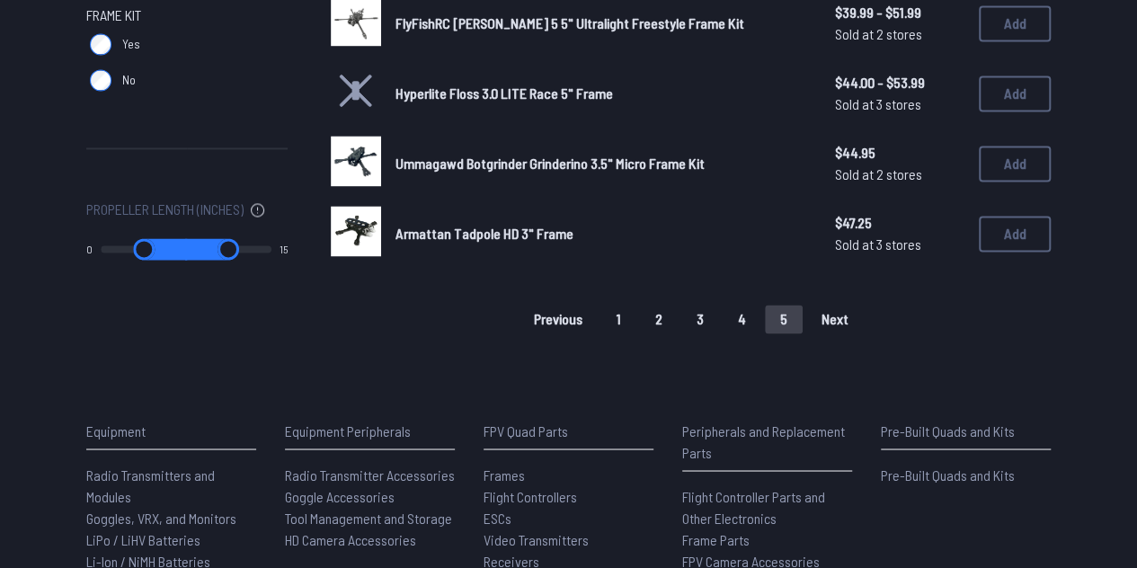
click at [614, 323] on button "1" at bounding box center [618, 319] width 35 height 29
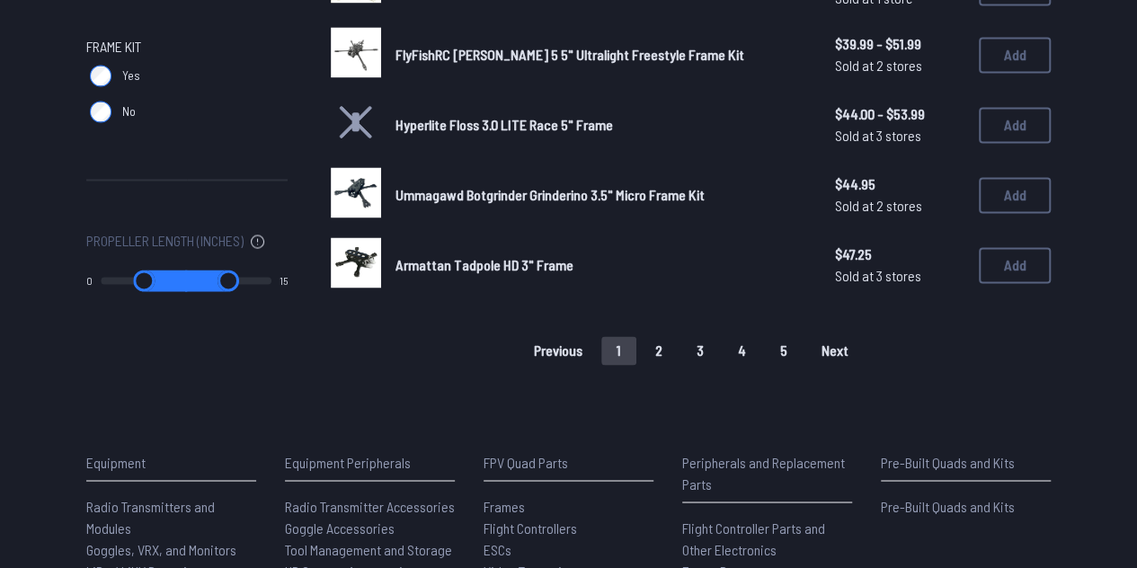
scroll to position [1308, 0]
click at [789, 359] on button "5" at bounding box center [784, 351] width 38 height 29
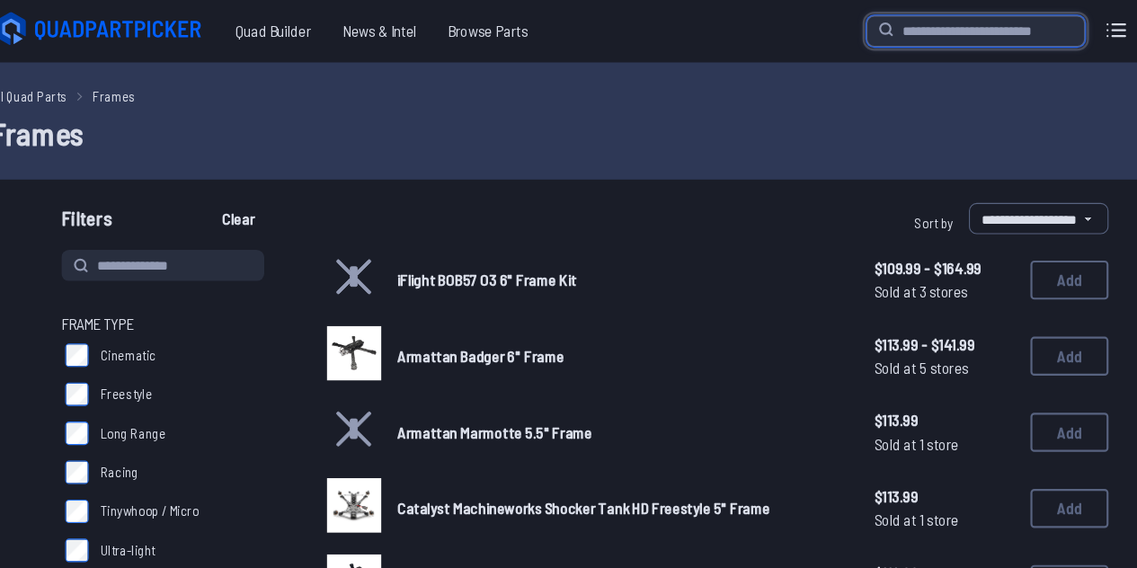
click at [910, 21] on input "search" at bounding box center [928, 28] width 201 height 29
paste input "**********"
type input "**********"
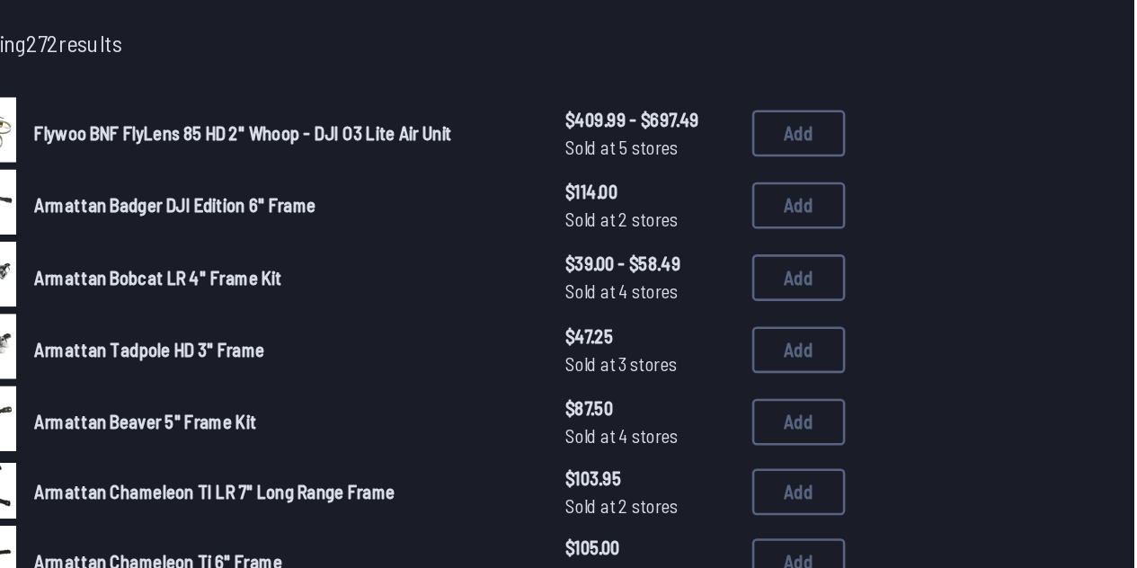
scroll to position [119, 0]
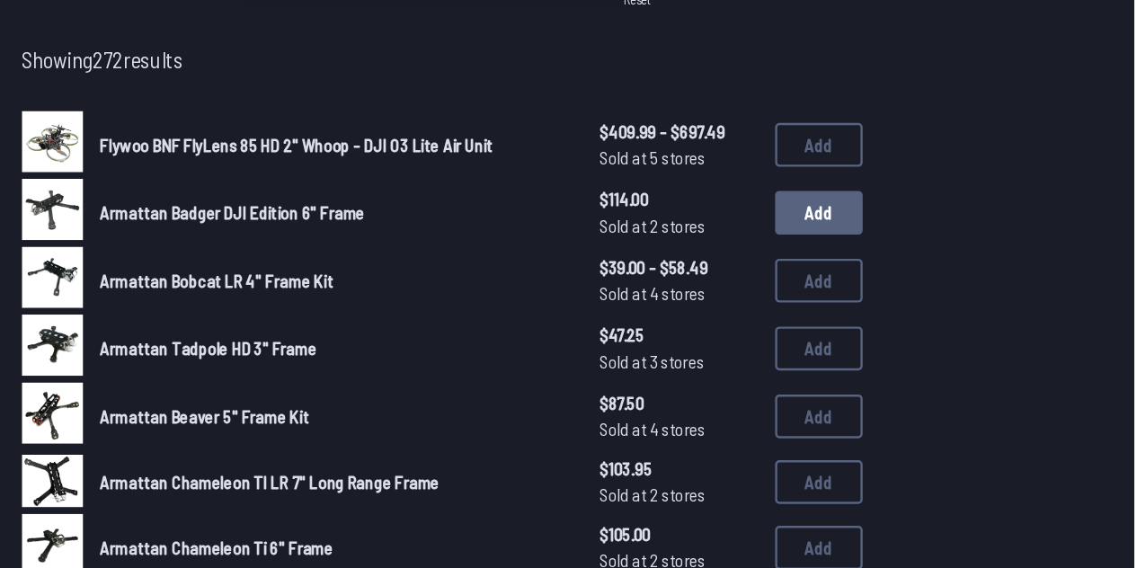
click at [858, 266] on button "Add" at bounding box center [878, 276] width 72 height 36
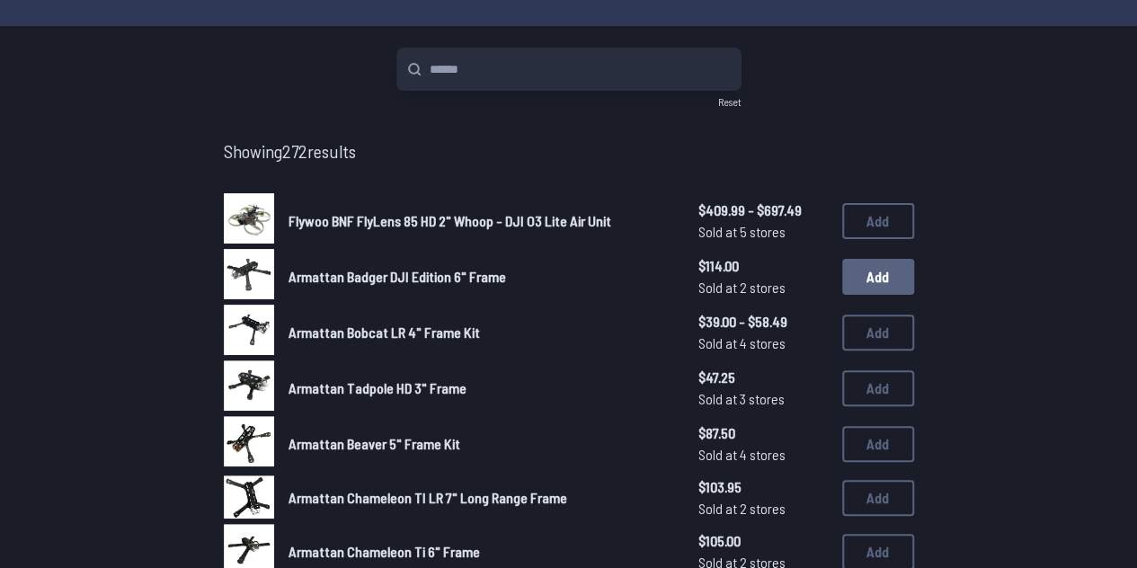
click at [861, 276] on button "Add" at bounding box center [878, 277] width 72 height 36
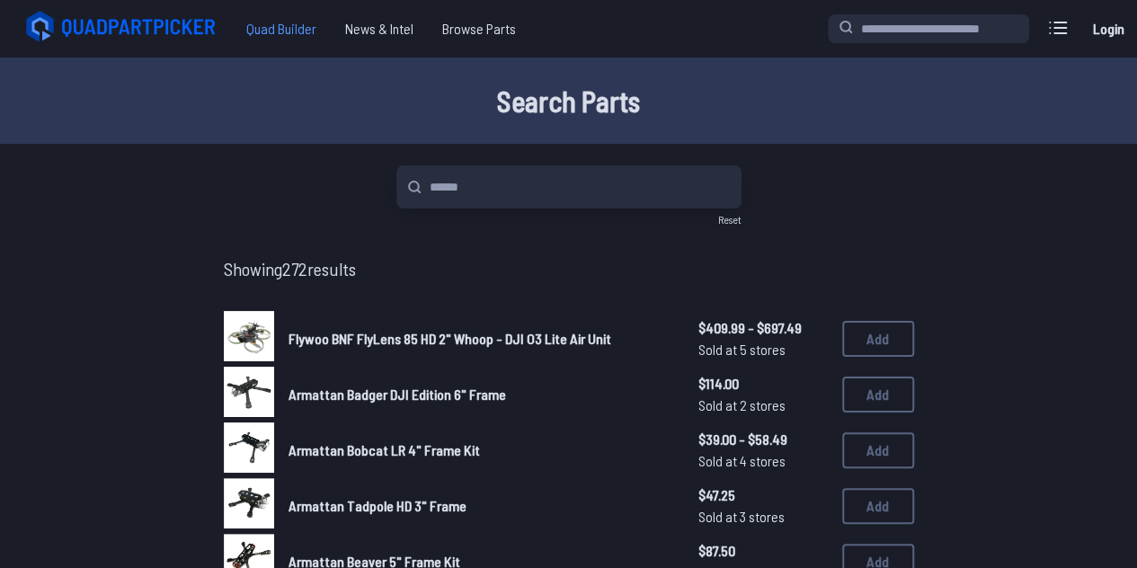
click at [297, 35] on span "Quad Builder" at bounding box center [281, 29] width 99 height 36
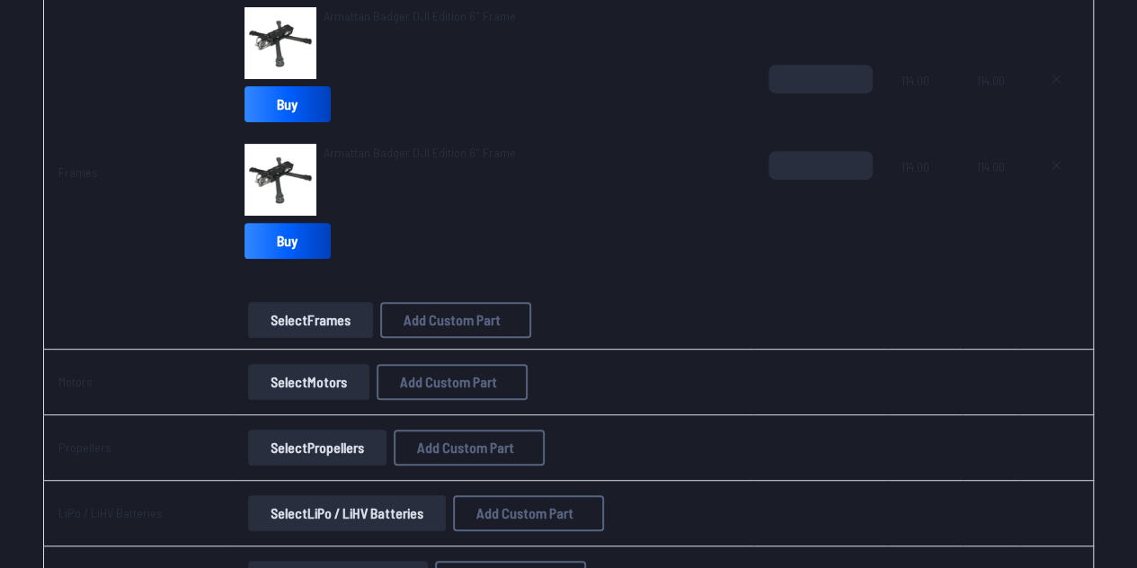
scroll to position [165, 0]
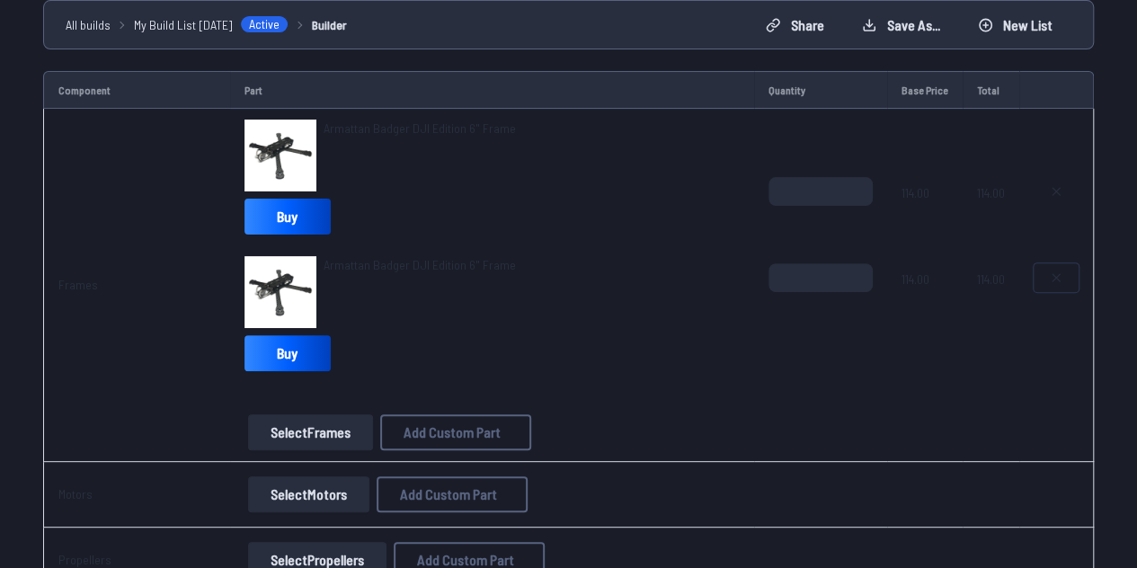
click at [1072, 278] on button at bounding box center [1055, 277] width 45 height 29
type textarea "**********"
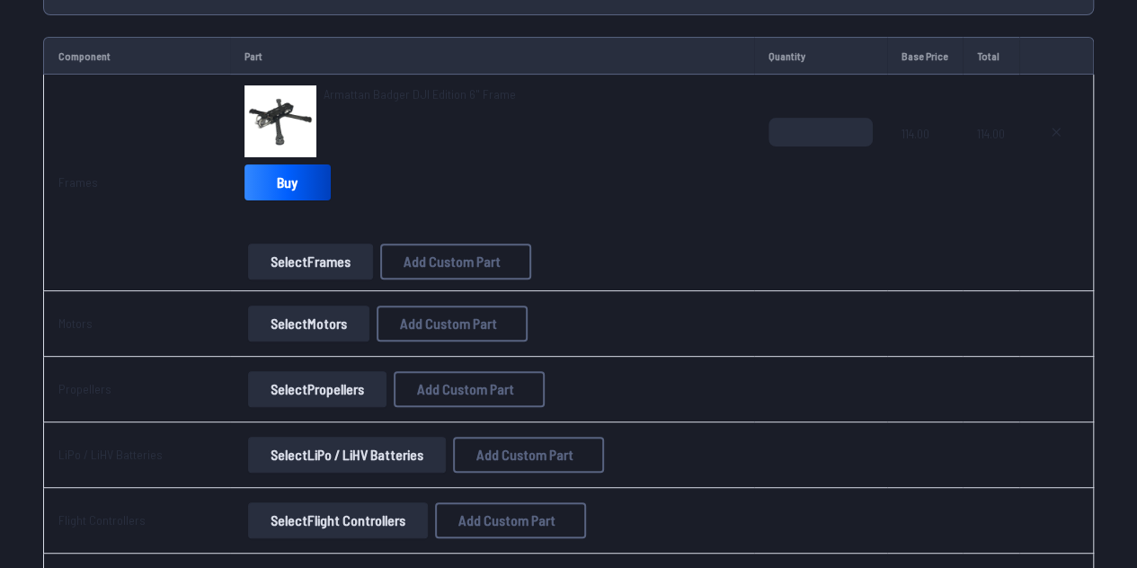
scroll to position [211, 0]
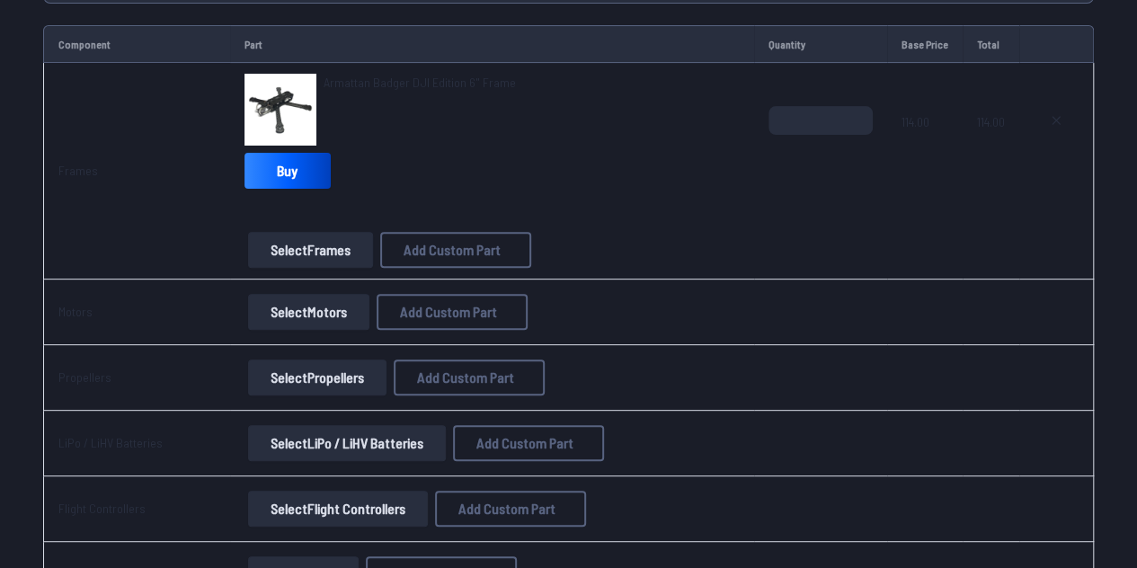
click at [338, 313] on button "Select Motors" at bounding box center [308, 312] width 121 height 36
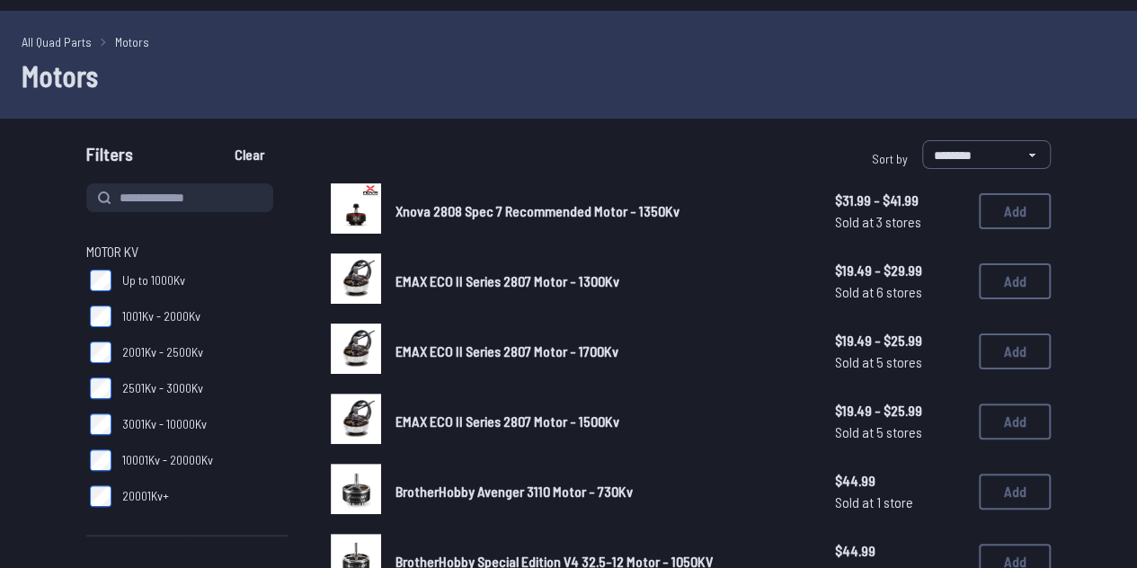
scroll to position [102, 0]
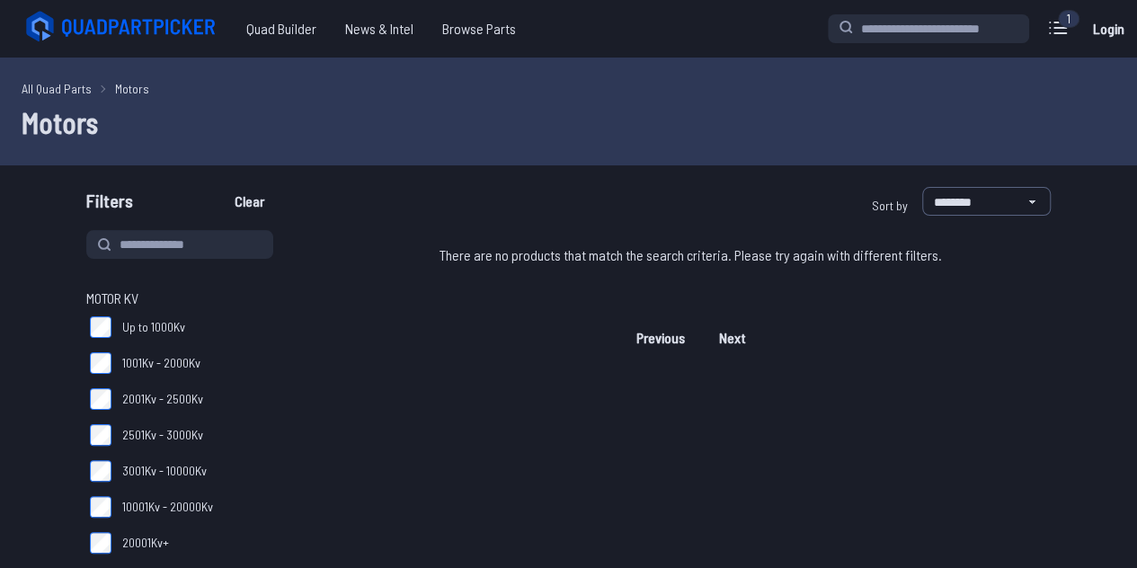
scroll to position [103, 0]
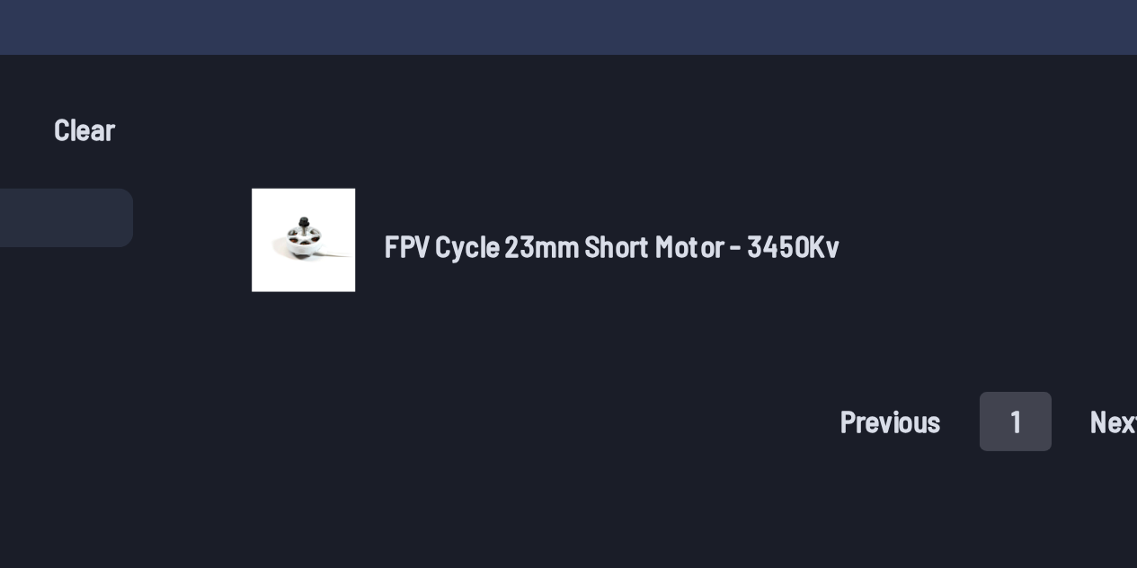
scroll to position [31, 0]
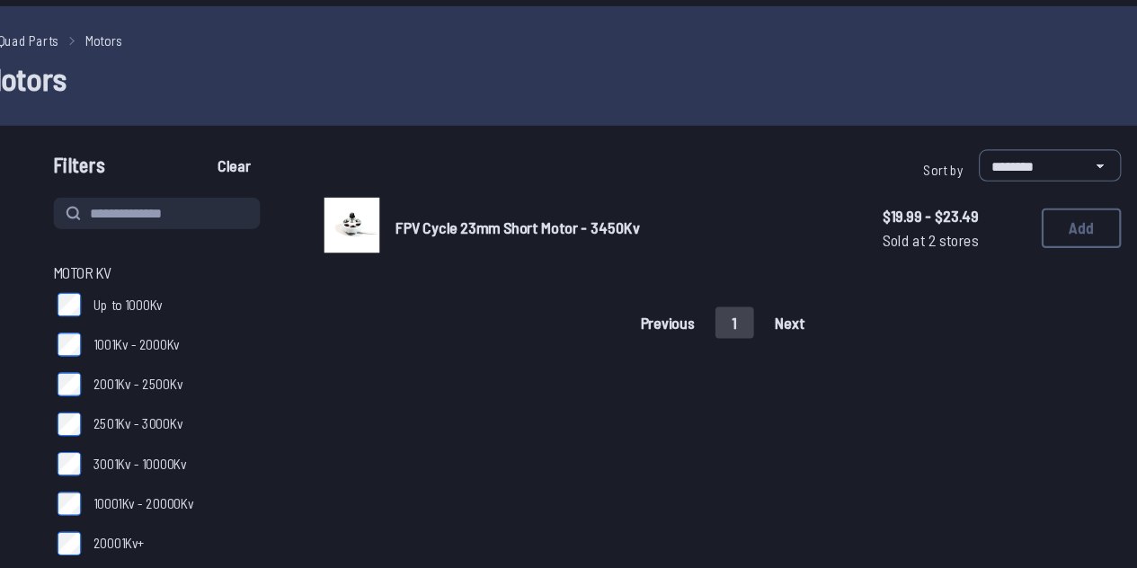
click at [457, 243] on div "FPV Cycle 23mm Short Motor - 3450Kv $19.99 - $23.49 Sold at 2 stores $19.99 - $…" at bounding box center [691, 227] width 720 height 56
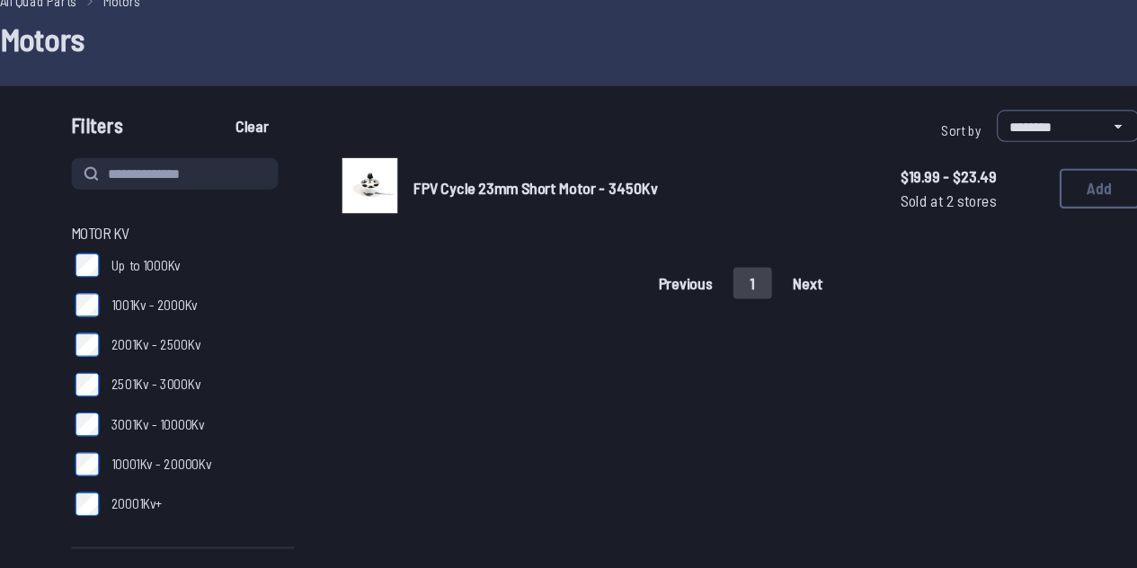
scroll to position [34, 0]
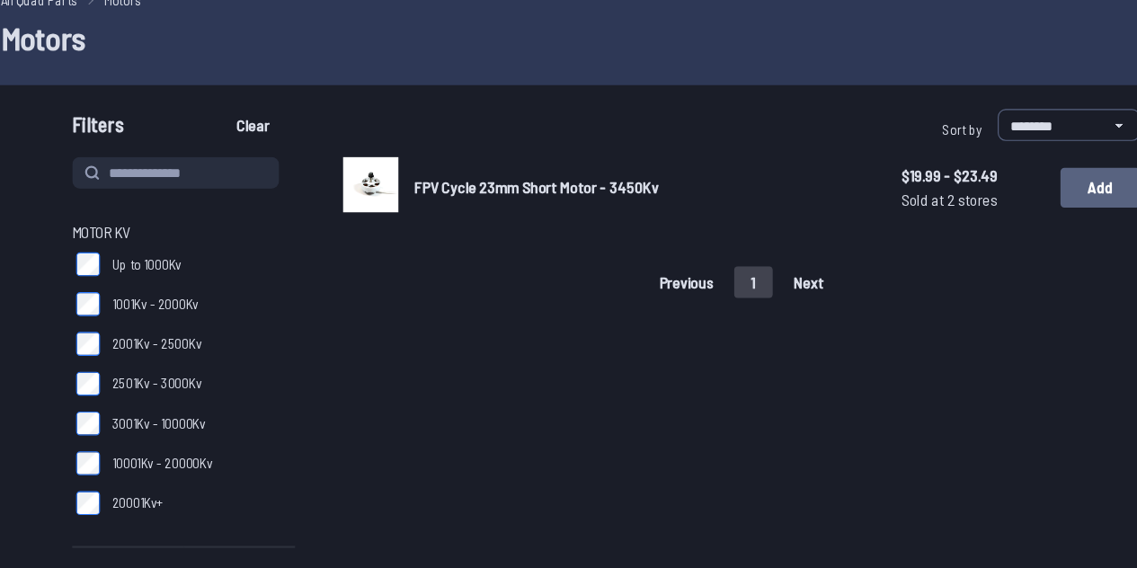
click at [1024, 226] on button "Add" at bounding box center [1015, 224] width 72 height 36
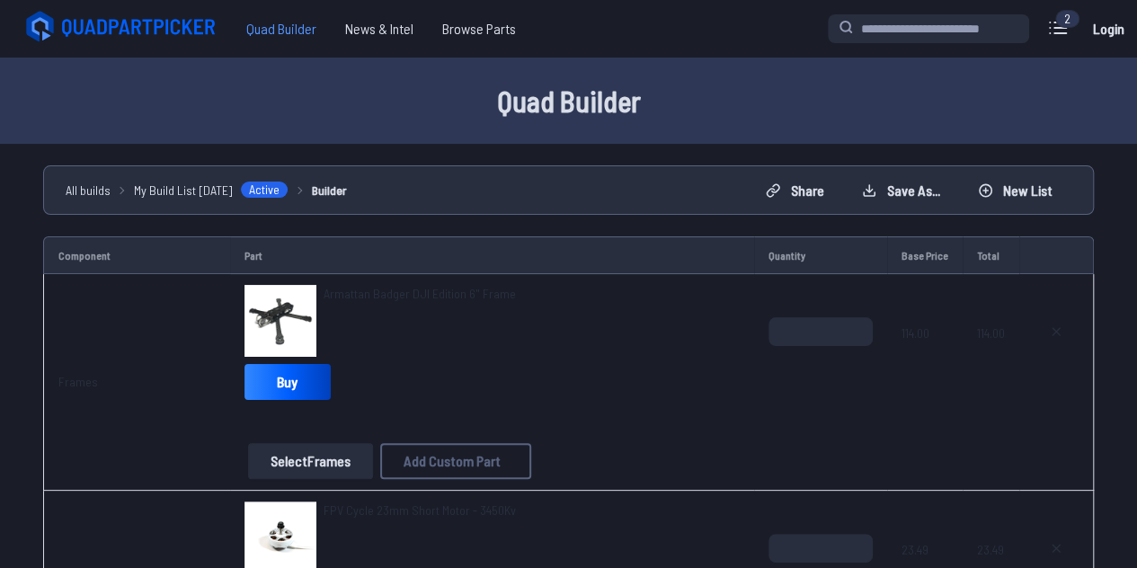
click at [287, 24] on span "Quad Builder" at bounding box center [281, 29] width 99 height 36
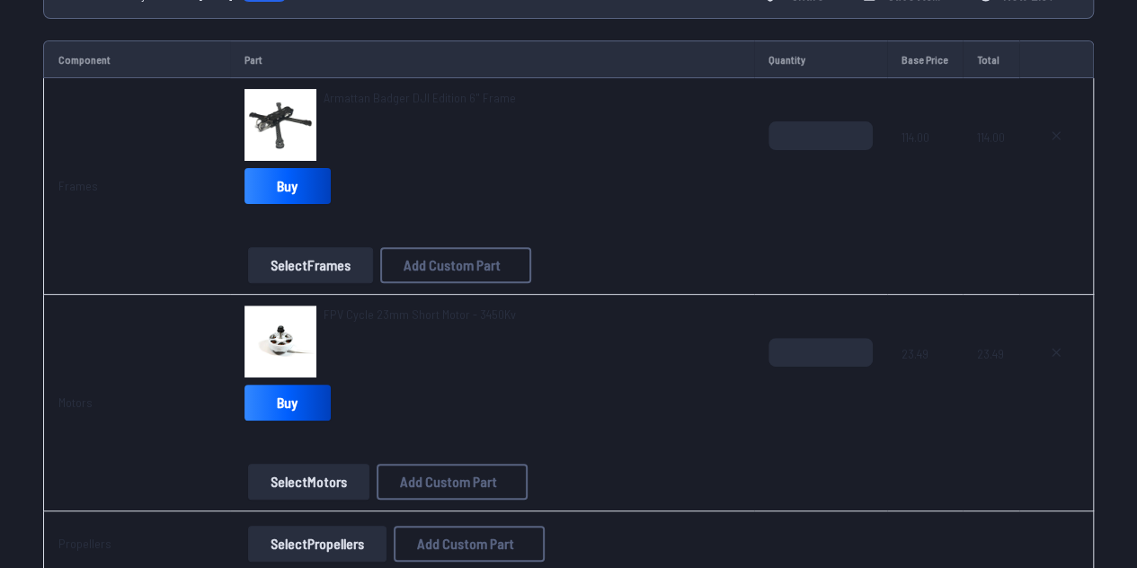
scroll to position [197, 0]
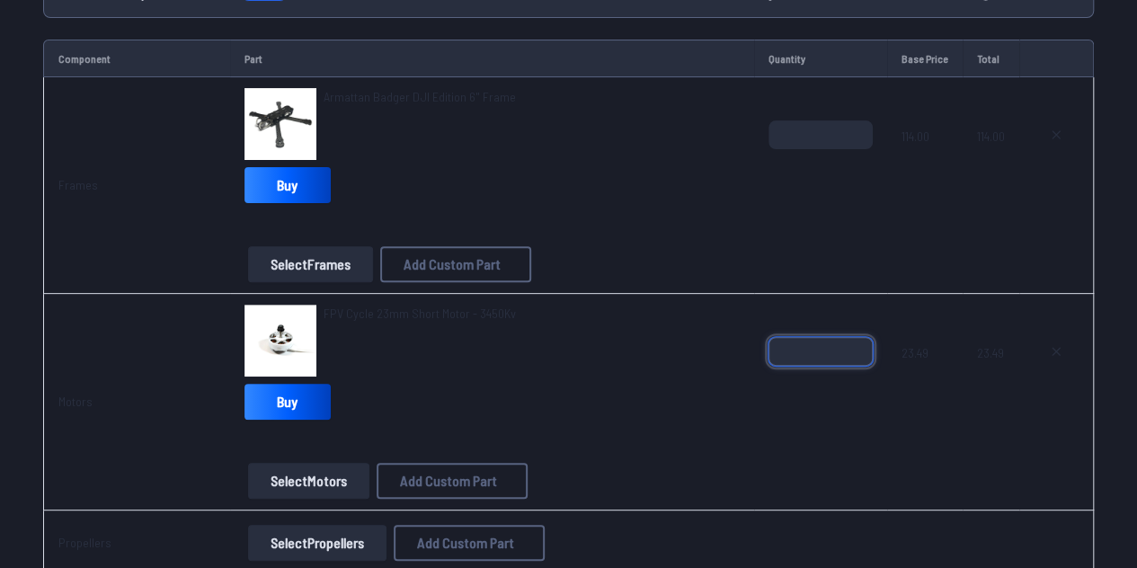
click at [802, 337] on input "*" at bounding box center [820, 351] width 104 height 29
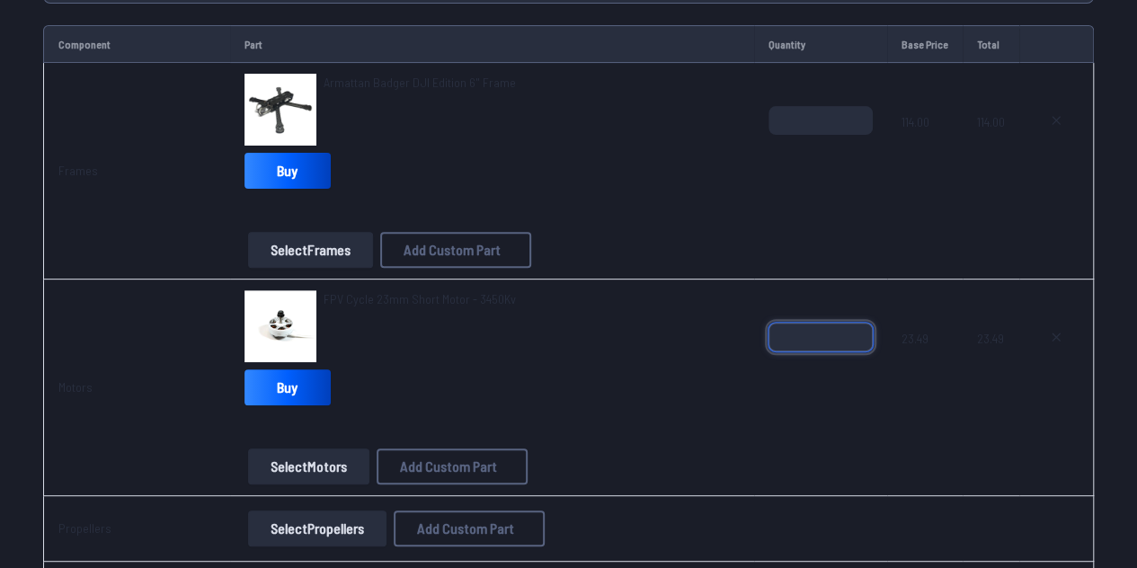
scroll to position [217, 0]
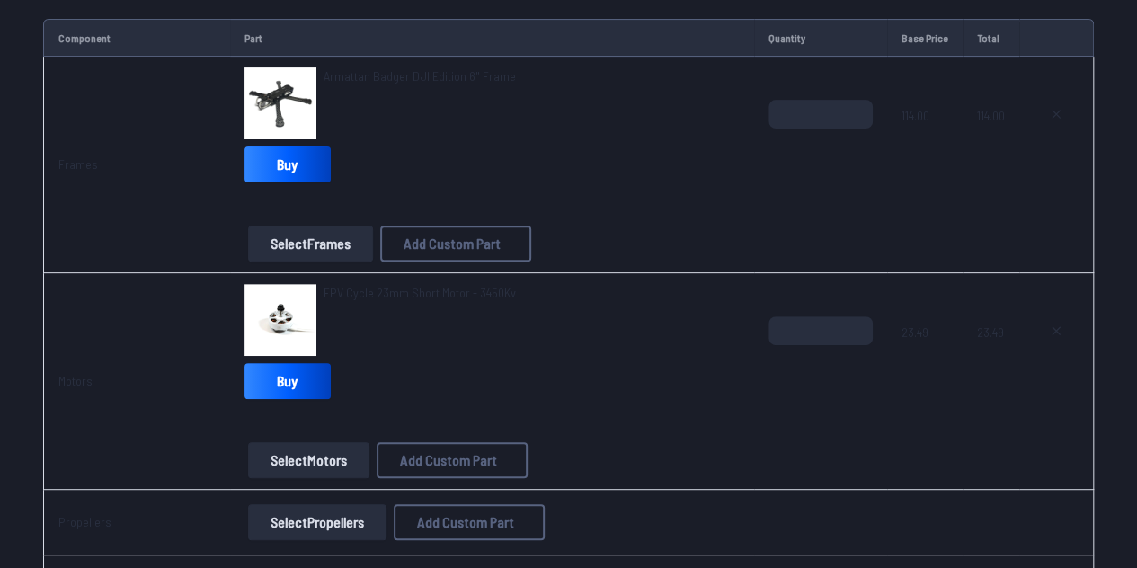
click at [858, 396] on div "**" at bounding box center [820, 359] width 104 height 86
click at [816, 326] on input "**" at bounding box center [819, 330] width 104 height 29
click at [852, 323] on input "**" at bounding box center [819, 330] width 104 height 29
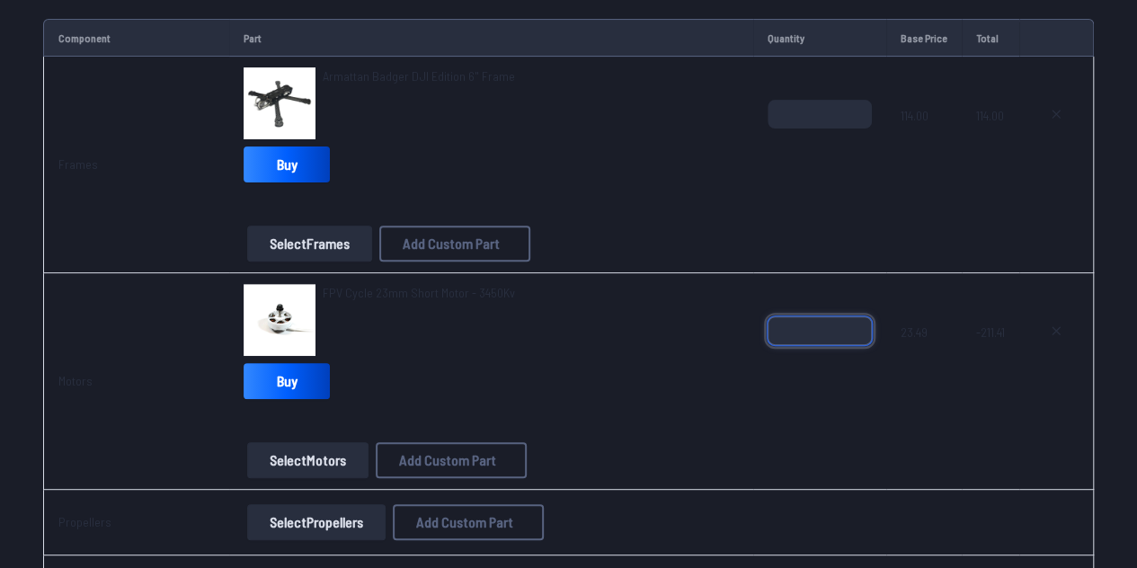
click at [852, 323] on input "**" at bounding box center [819, 330] width 104 height 29
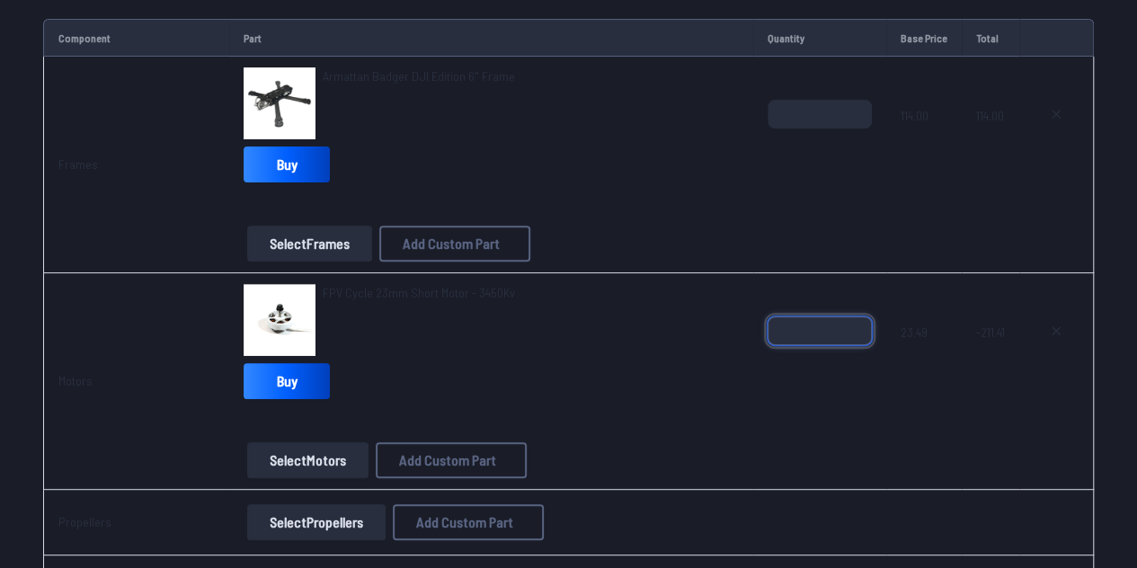
click at [852, 323] on input "*" at bounding box center [819, 330] width 104 height 29
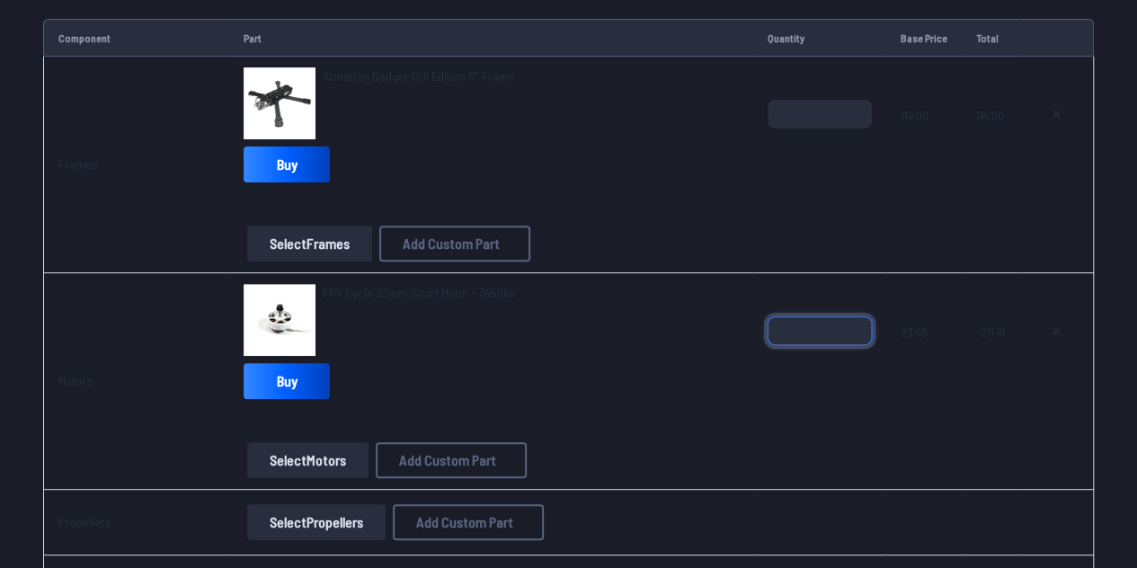
click at [852, 323] on input "*" at bounding box center [819, 330] width 104 height 29
type input "*"
click at [852, 333] on input "*" at bounding box center [819, 330] width 104 height 29
click at [852, 393] on div "*" at bounding box center [819, 359] width 104 height 86
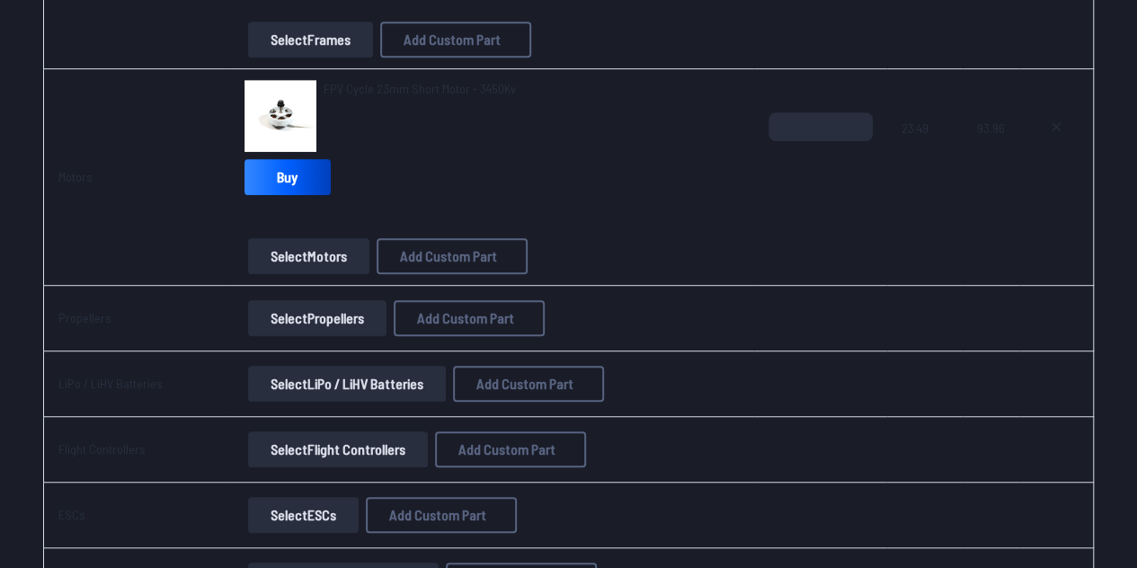
scroll to position [426, 0]
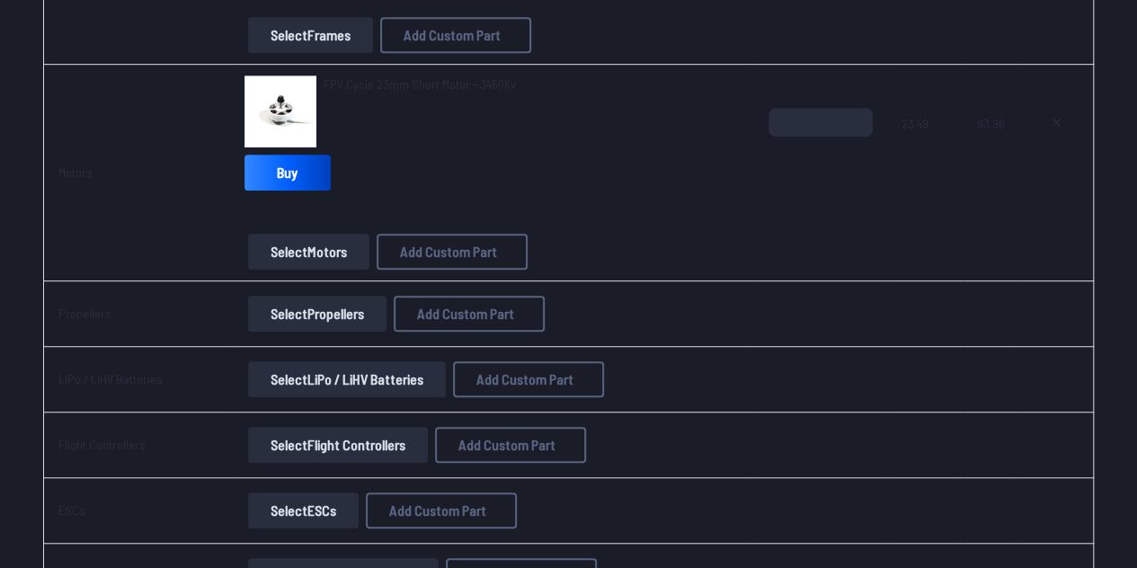
click at [365, 316] on button "Select Propellers" at bounding box center [317, 314] width 138 height 36
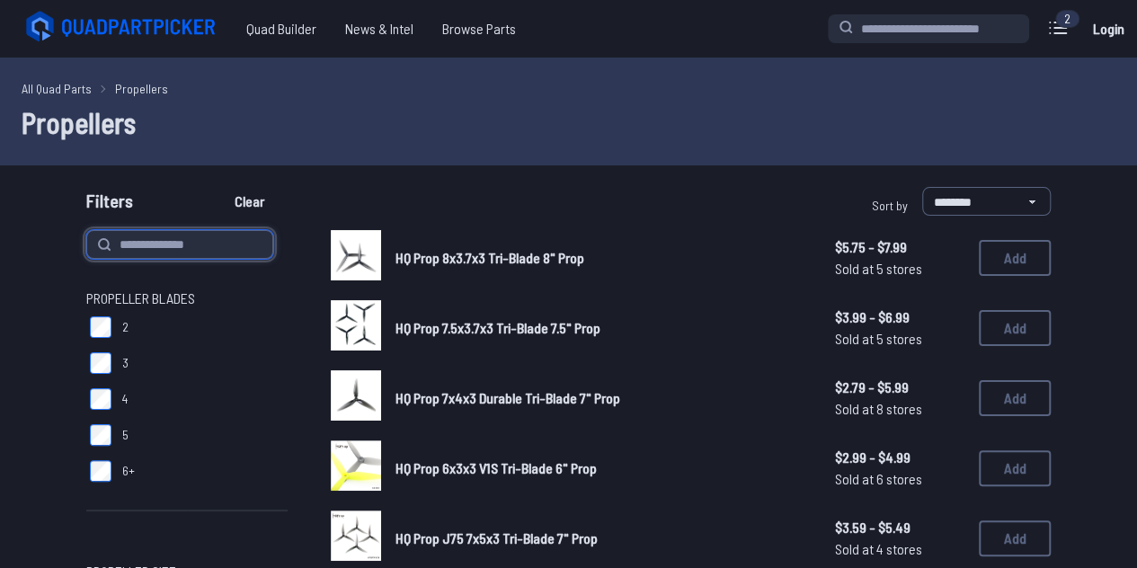
click at [177, 231] on input at bounding box center [179, 244] width 187 height 29
click at [265, 25] on span "Quad Builder" at bounding box center [281, 29] width 99 height 36
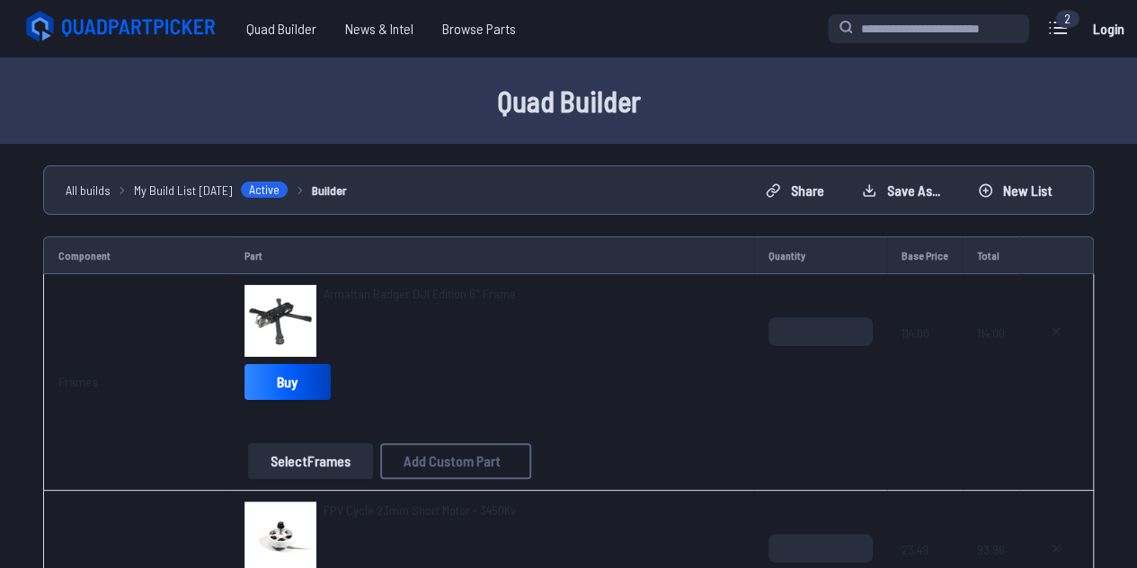
click at [318, 460] on button "Select Frames" at bounding box center [310, 461] width 125 height 36
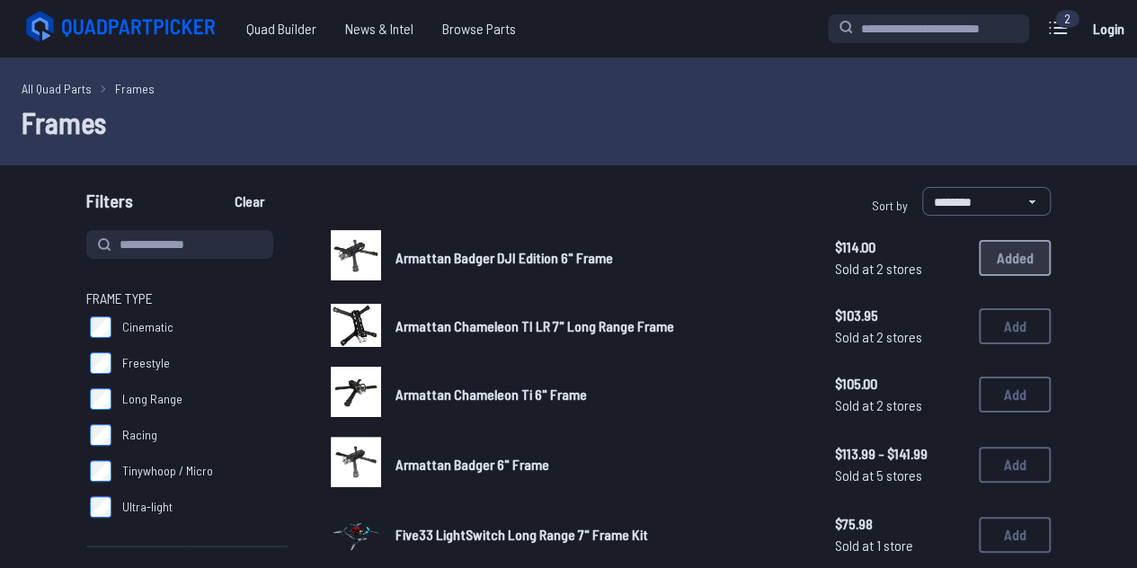
click at [201, 238] on input at bounding box center [179, 244] width 187 height 29
paste input "**********"
type input "**********"
click at [219, 187] on button "Clear" at bounding box center [249, 201] width 60 height 29
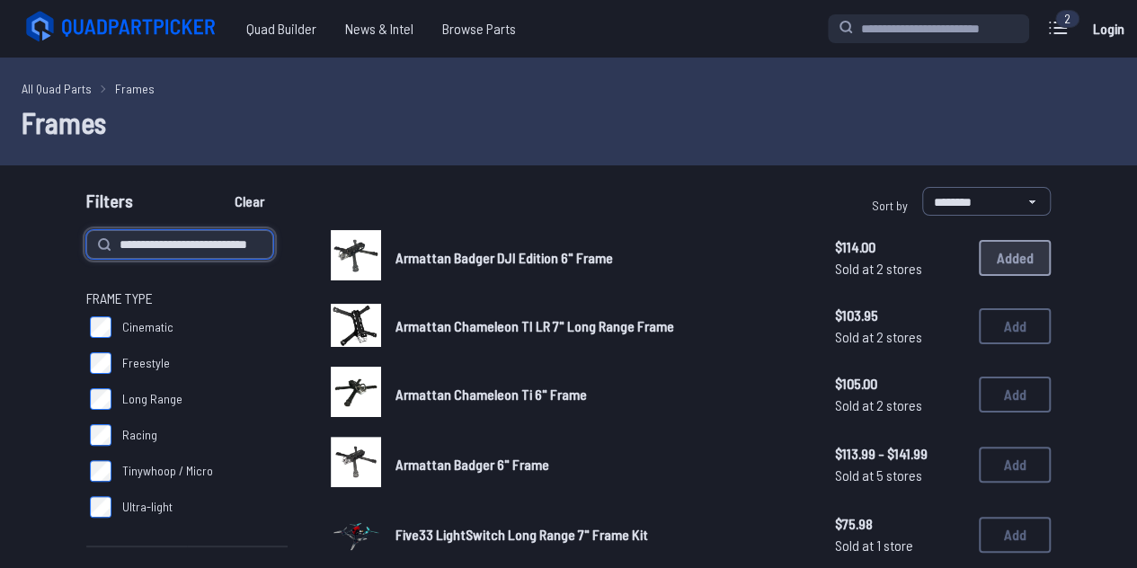
type input "**********"
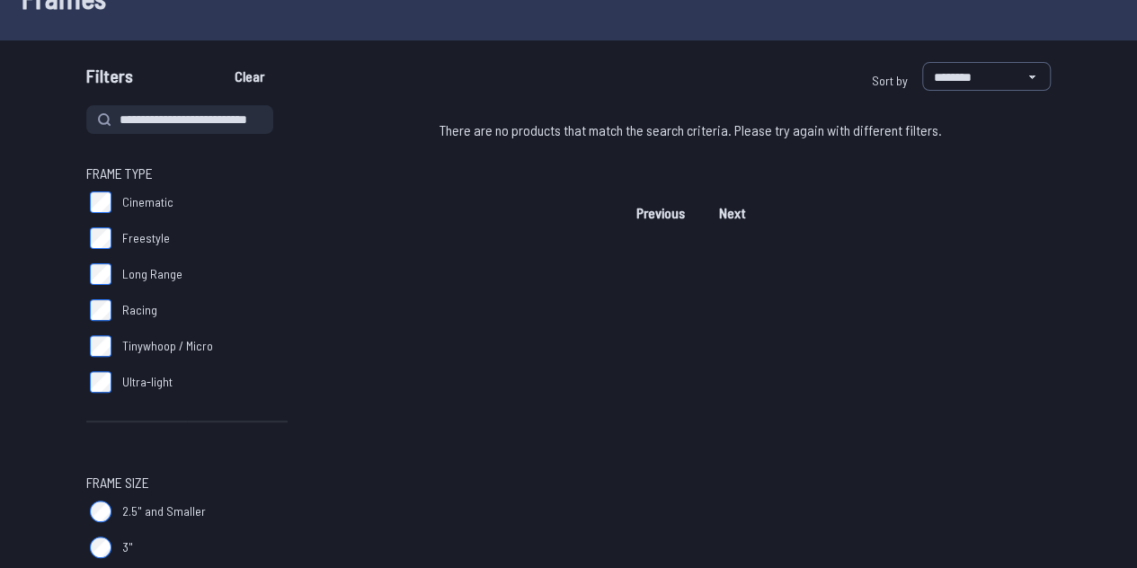
scroll to position [183, 0]
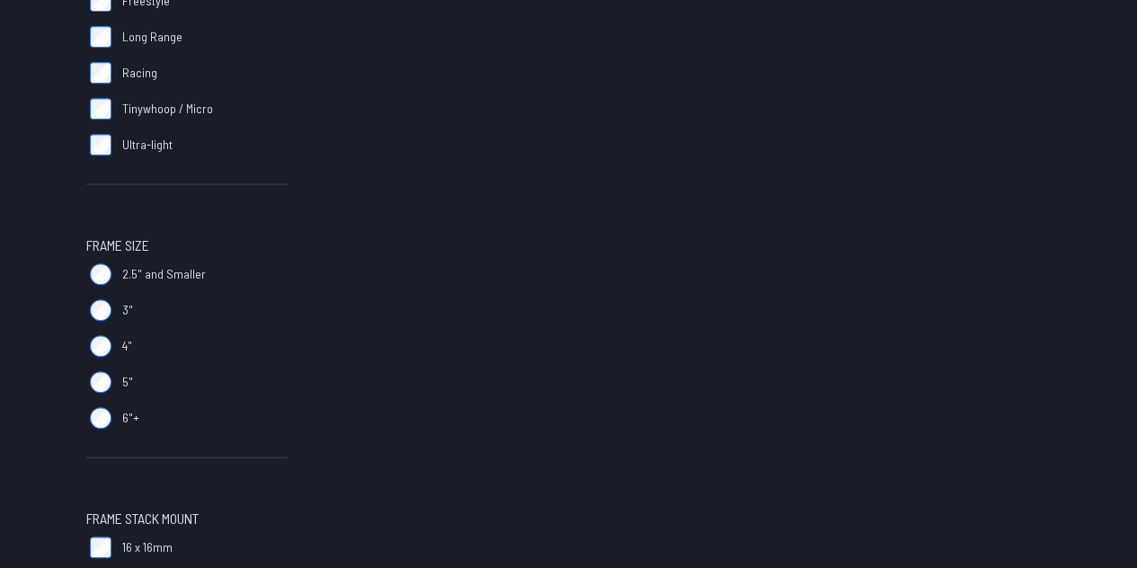
scroll to position [382, 0]
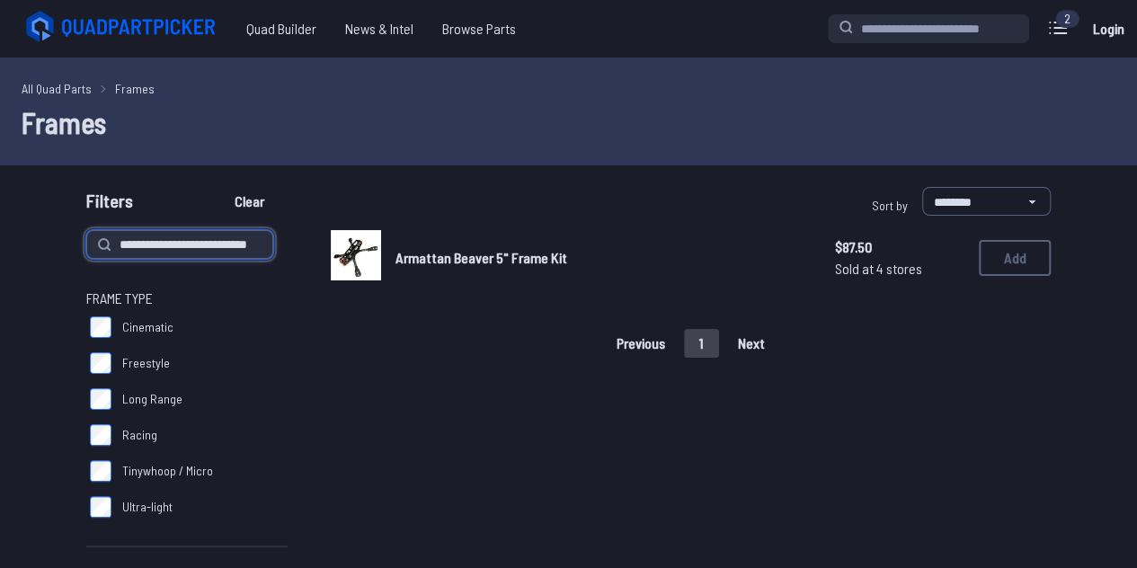
click at [148, 235] on input "**********" at bounding box center [179, 244] width 187 height 29
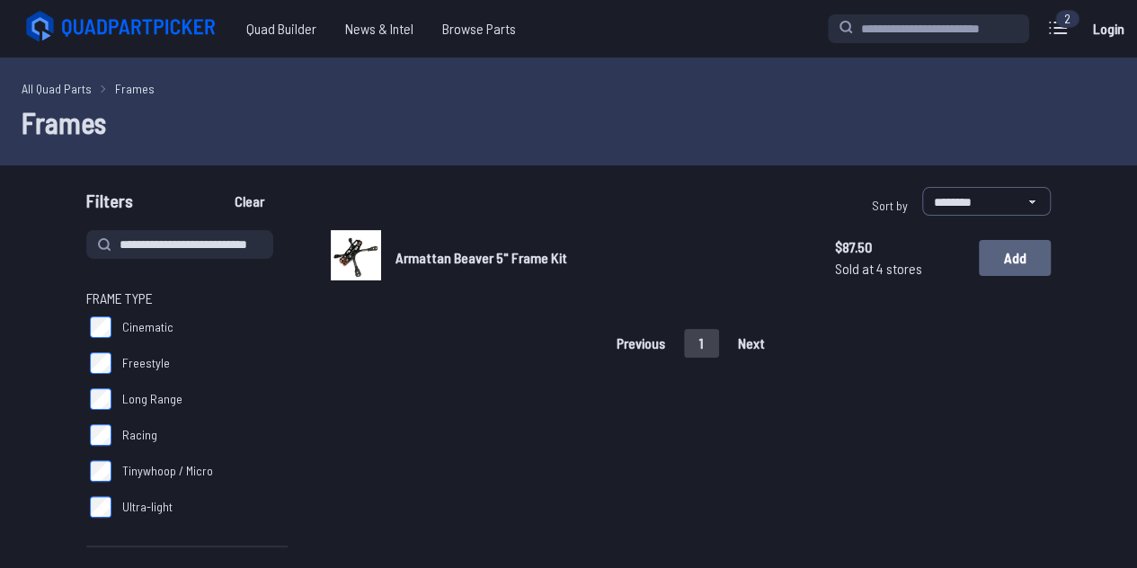
click at [1008, 247] on button "Add" at bounding box center [1015, 258] width 72 height 36
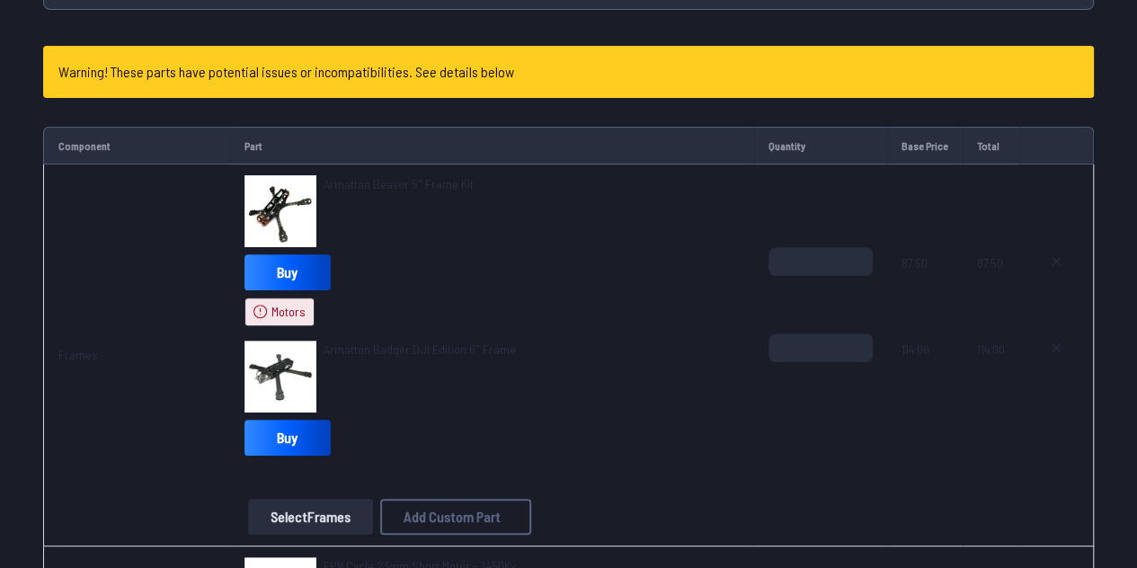
scroll to position [202, 0]
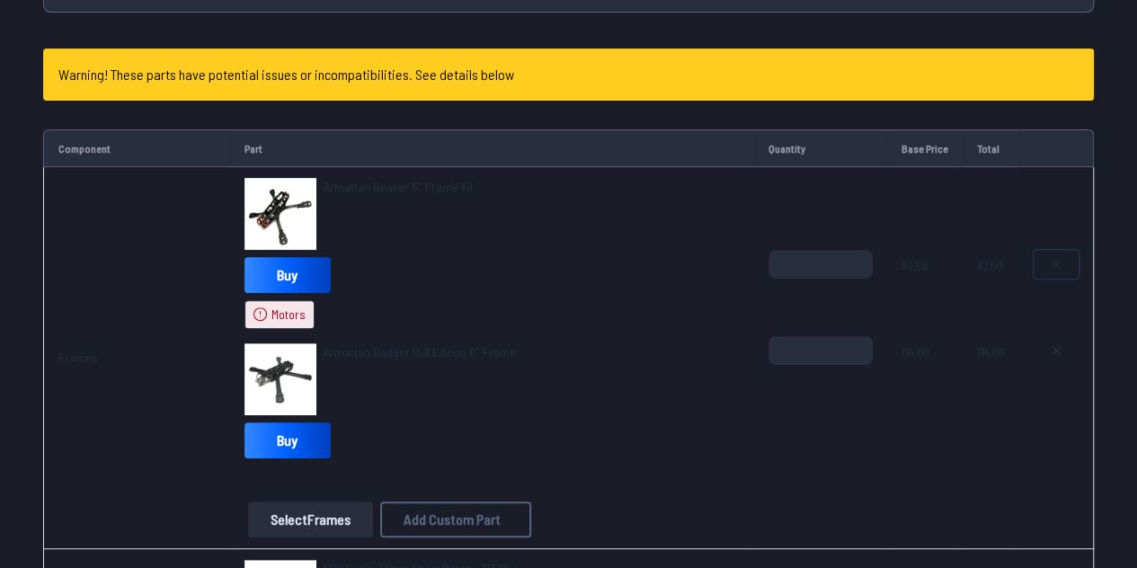
click at [1054, 261] on icon at bounding box center [1055, 264] width 7 height 7
type textarea "**********"
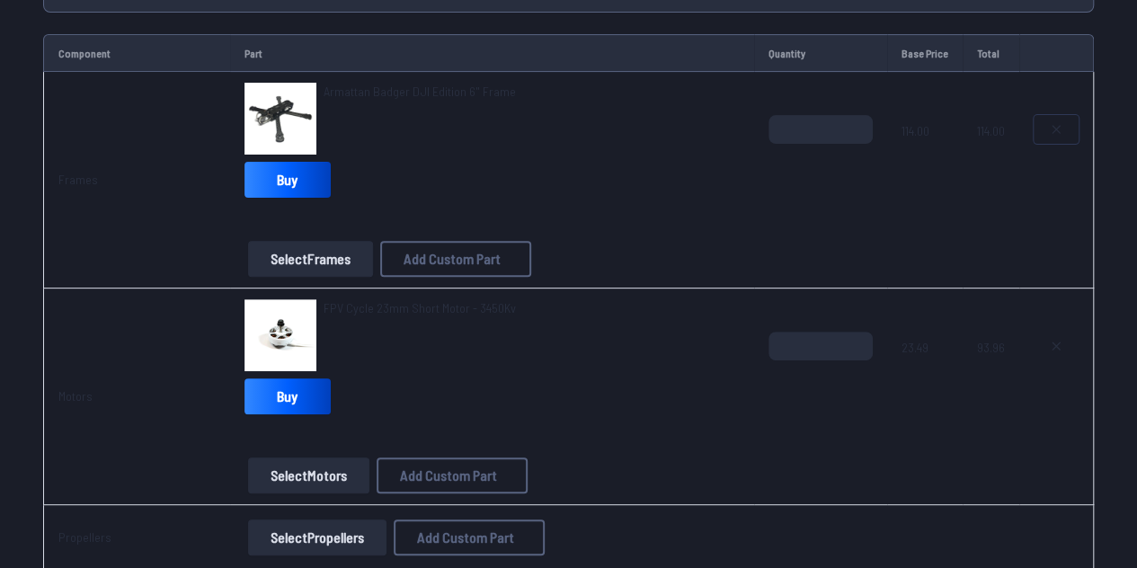
scroll to position [304, 0]
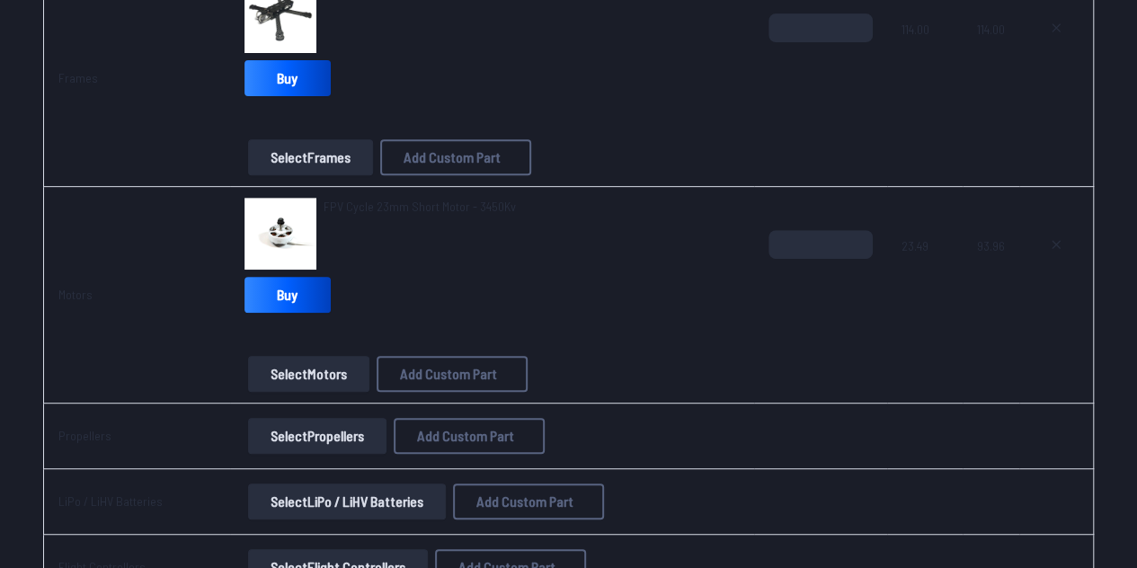
click at [297, 371] on button "Select Motors" at bounding box center [308, 374] width 121 height 36
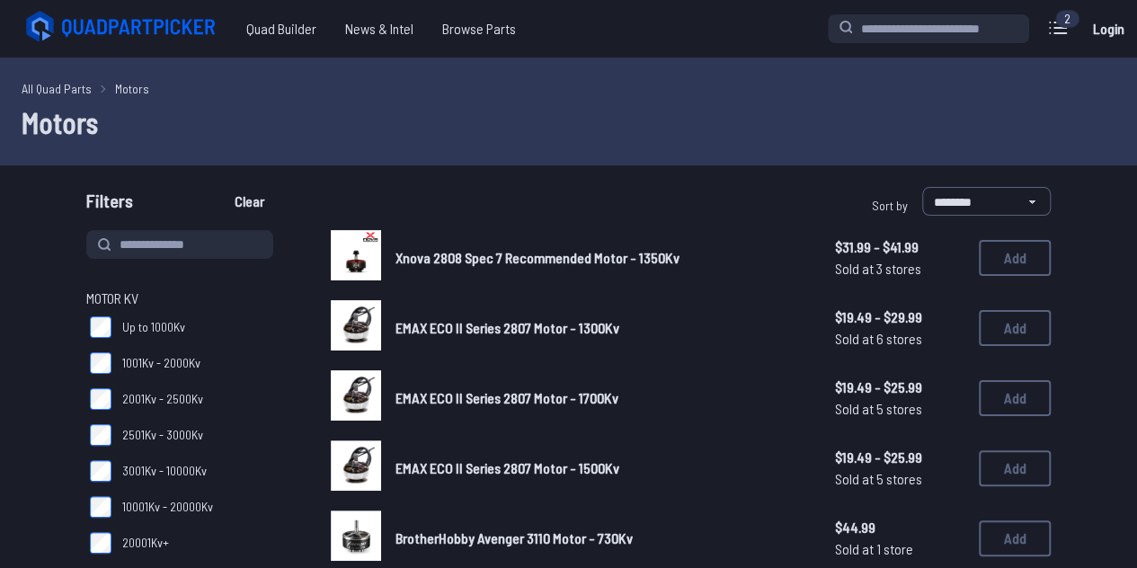
scroll to position [35, 0]
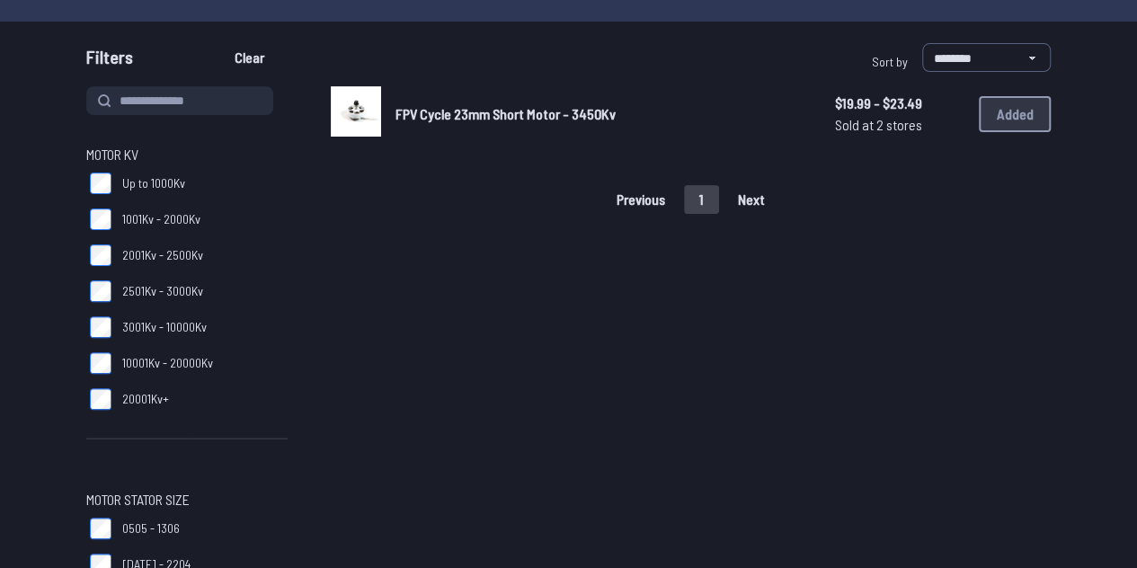
scroll to position [143, 0]
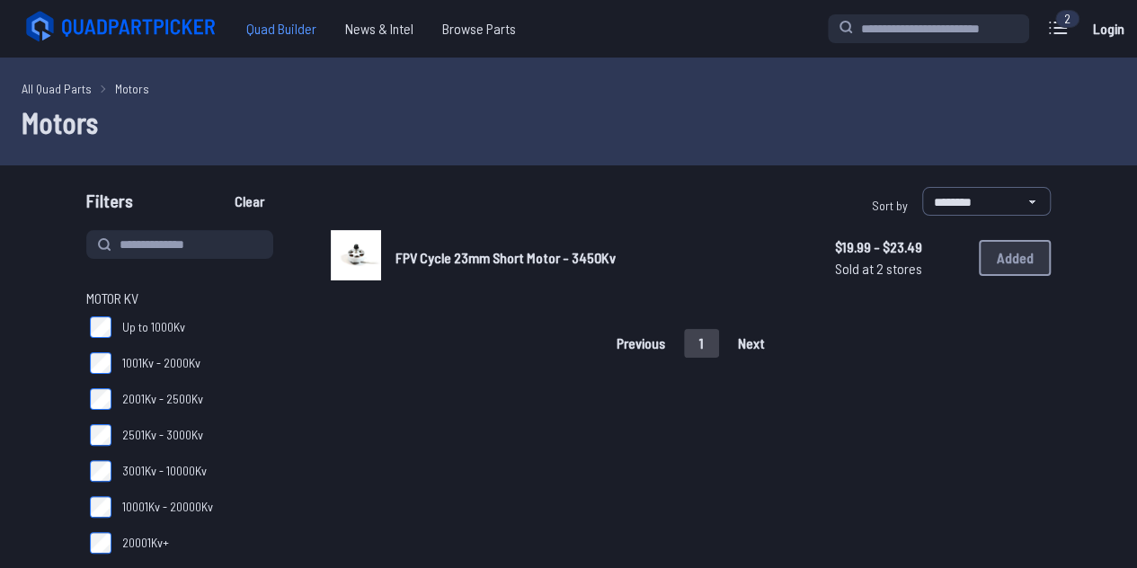
click at [271, 33] on span "Quad Builder" at bounding box center [281, 29] width 99 height 36
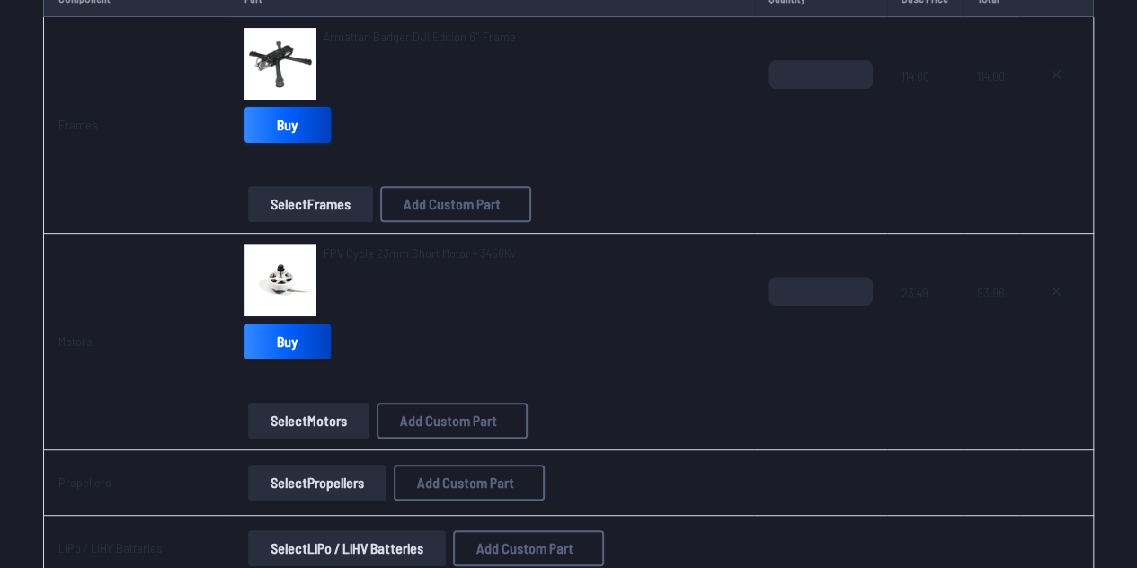
scroll to position [361, 0]
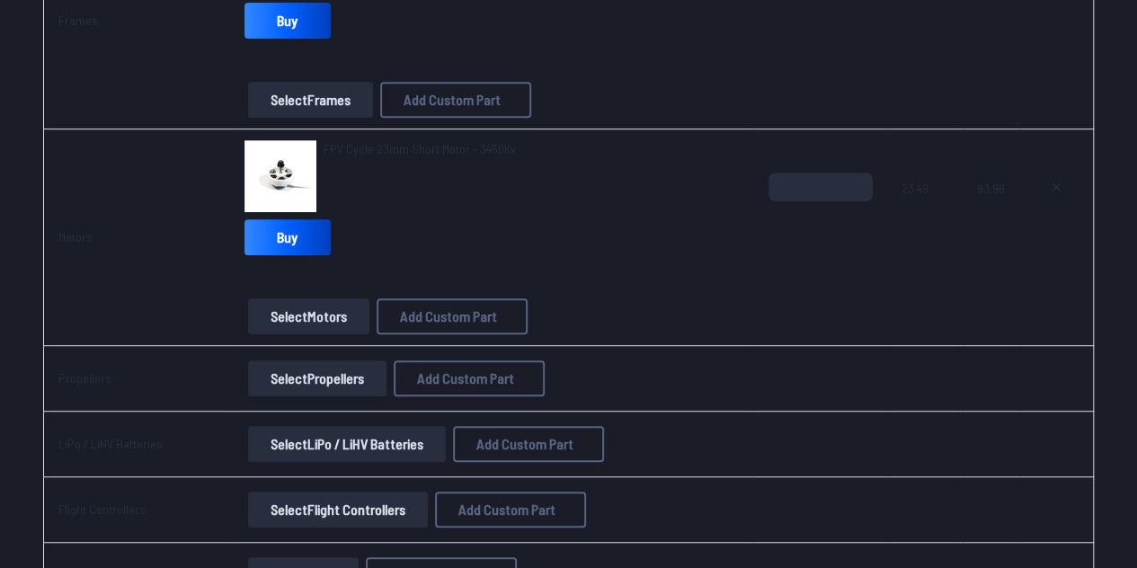
click at [299, 373] on button "Select Propellers" at bounding box center [317, 378] width 138 height 36
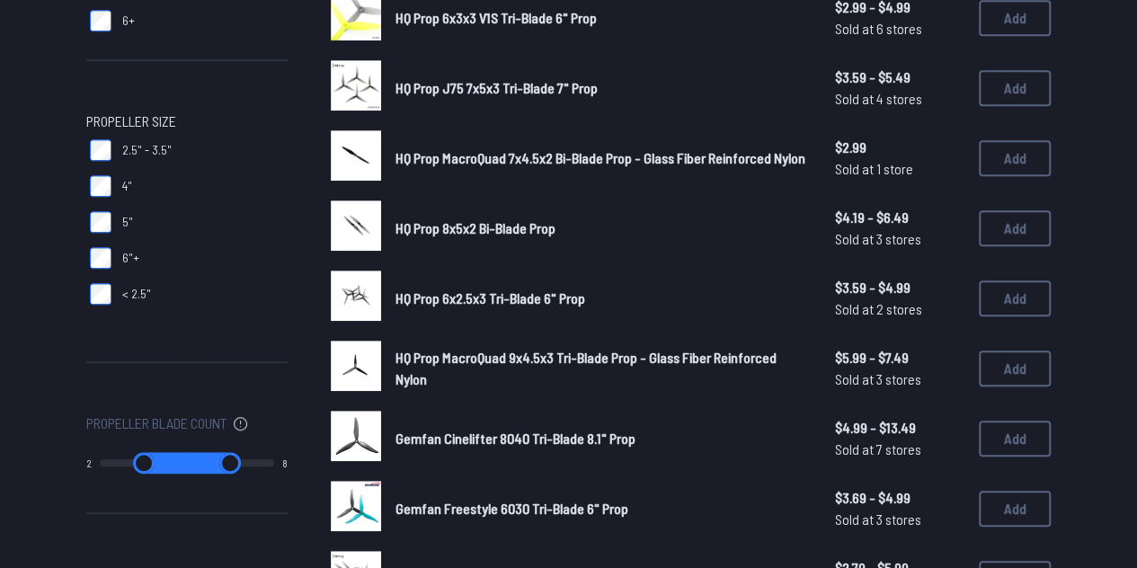
scroll to position [449, 0]
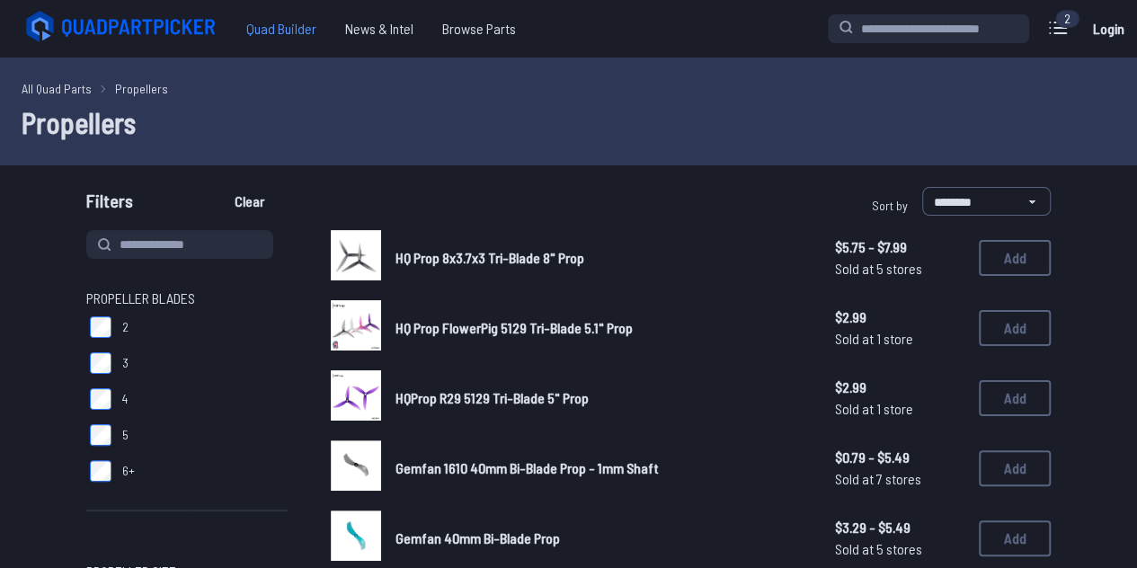
click at [262, 35] on span "Quad Builder" at bounding box center [281, 29] width 99 height 36
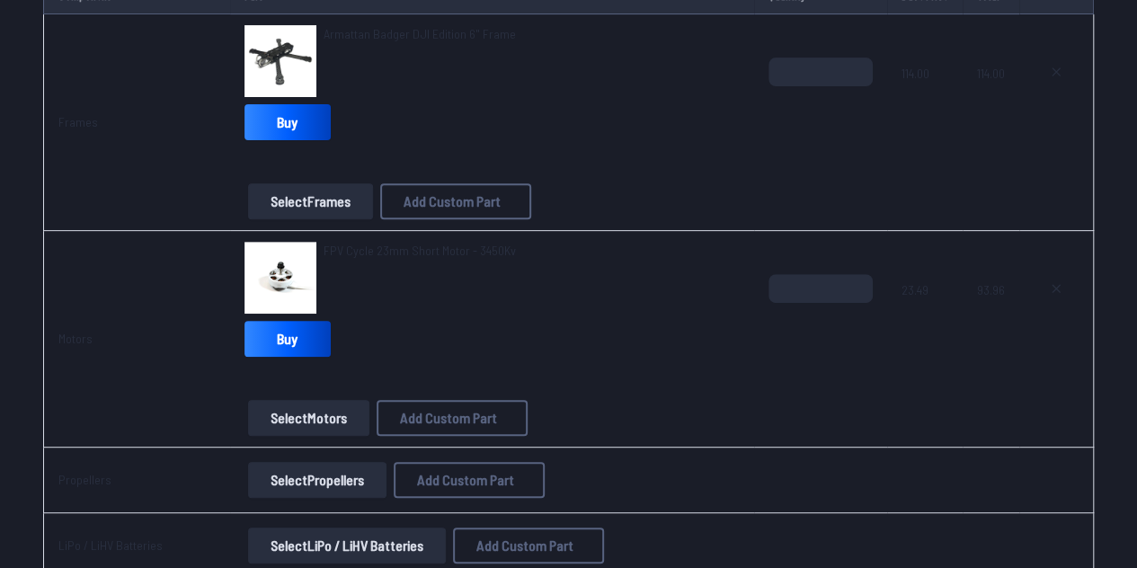
scroll to position [259, 0]
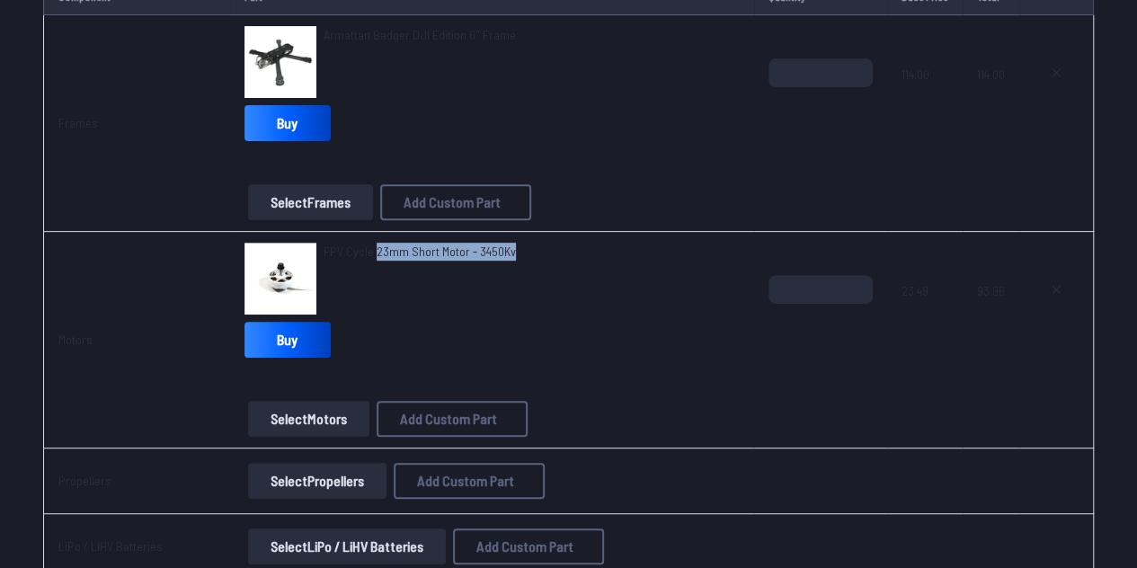
drag, startPoint x: 522, startPoint y: 244, endPoint x: 373, endPoint y: 246, distance: 149.2
click at [373, 246] on div "FPV Cycle 23mm Short Motor - 3450Kv" at bounding box center [491, 279] width 495 height 72
copy span "23mm Short Motor - 3450Kv"
click at [302, 481] on button "Select Propellers" at bounding box center [317, 481] width 138 height 36
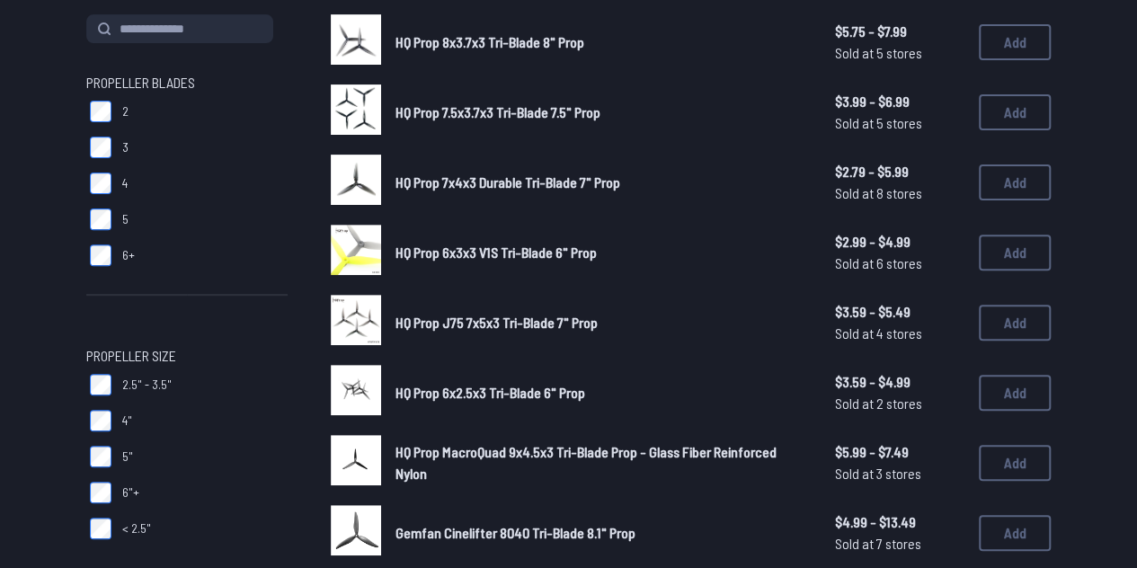
scroll to position [214, 0]
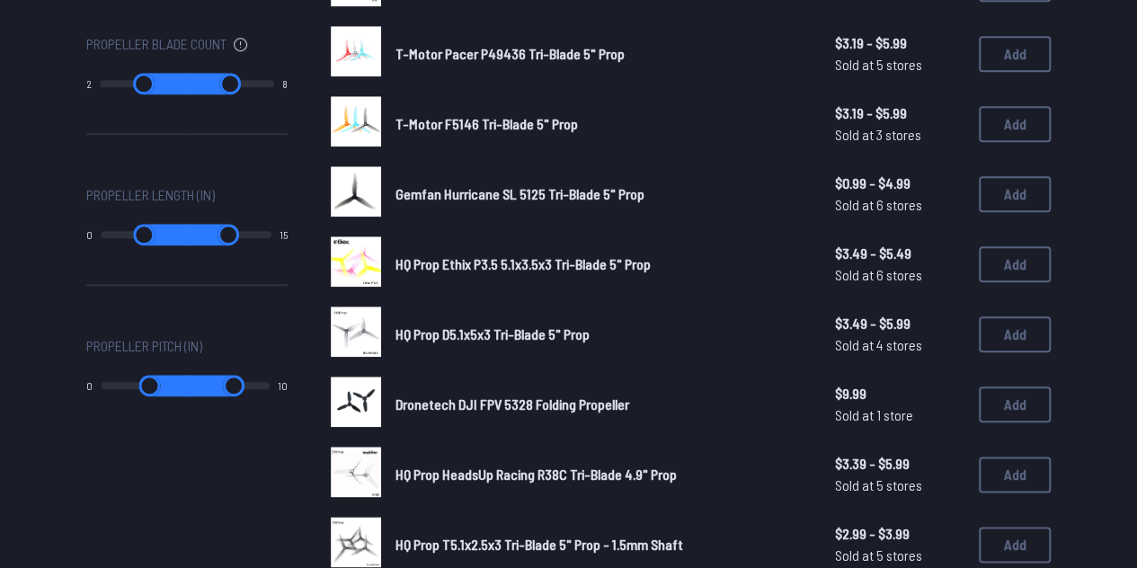
scroll to position [840, 0]
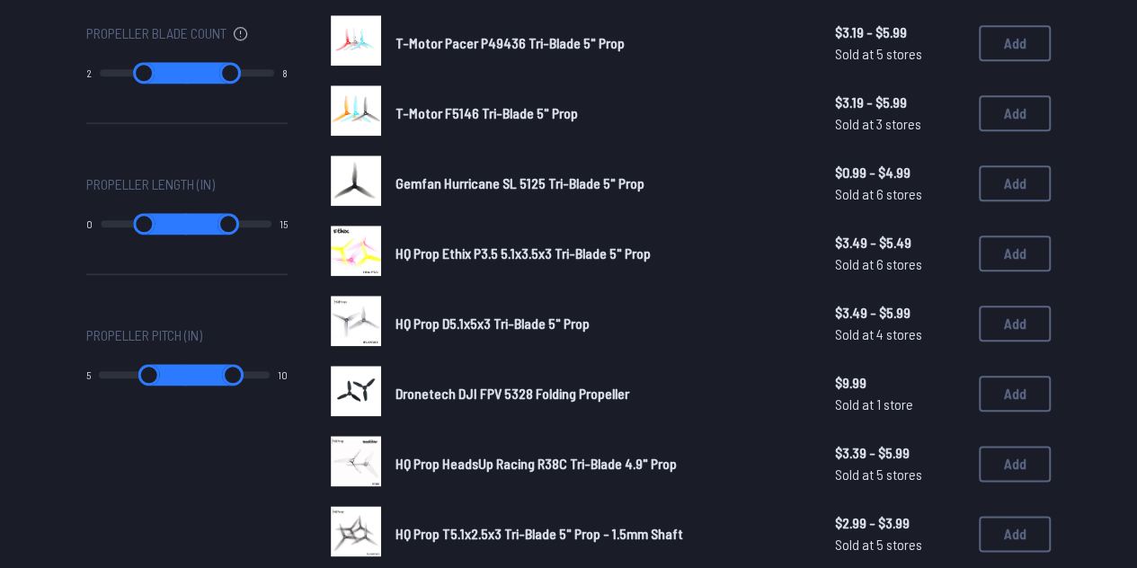
drag, startPoint x: 109, startPoint y: 365, endPoint x: 178, endPoint y: 372, distance: 69.6
type input "*"
click at [178, 372] on input "range" at bounding box center [142, 375] width 87 height 22
type input "*"
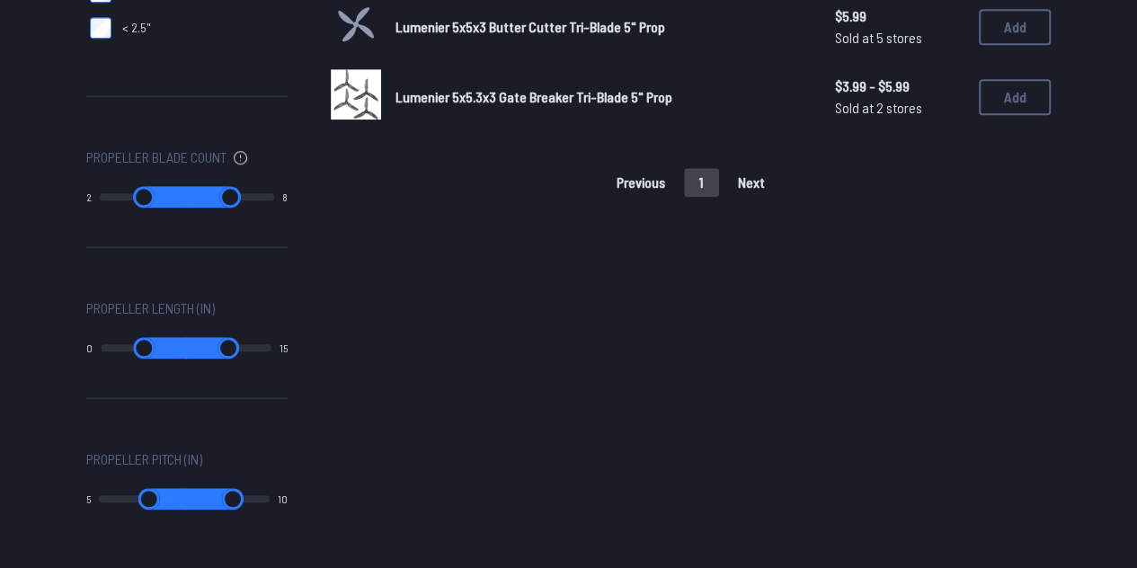
scroll to position [790, 0]
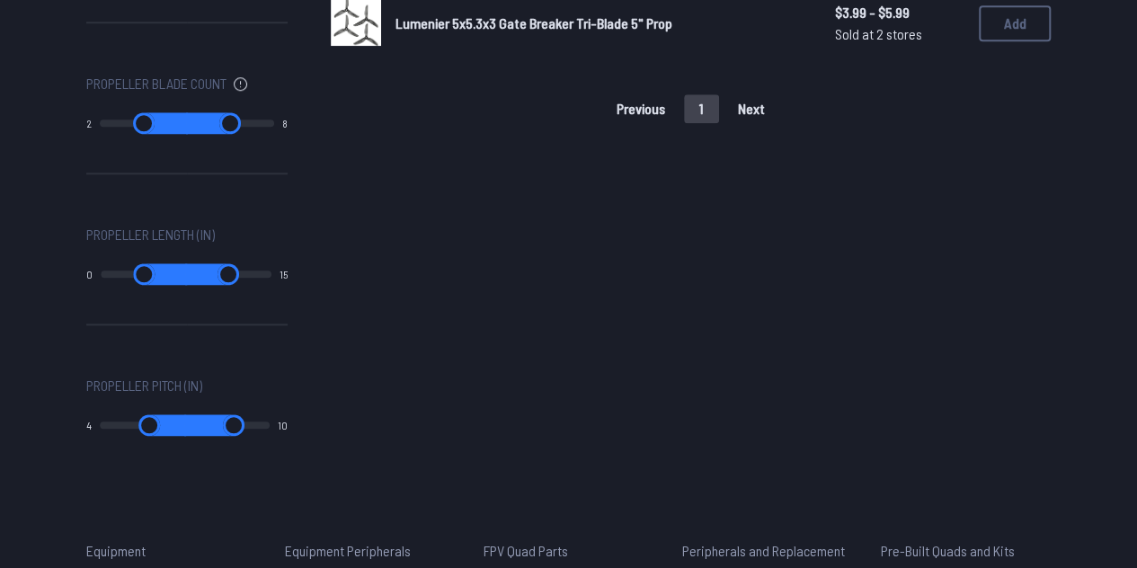
drag, startPoint x: 171, startPoint y: 423, endPoint x: 157, endPoint y: 423, distance: 13.5
type input "*"
click at [157, 423] on input "range" at bounding box center [143, 425] width 86 height 22
drag, startPoint x: 268, startPoint y: 425, endPoint x: 197, endPoint y: 435, distance: 71.7
type input "*"
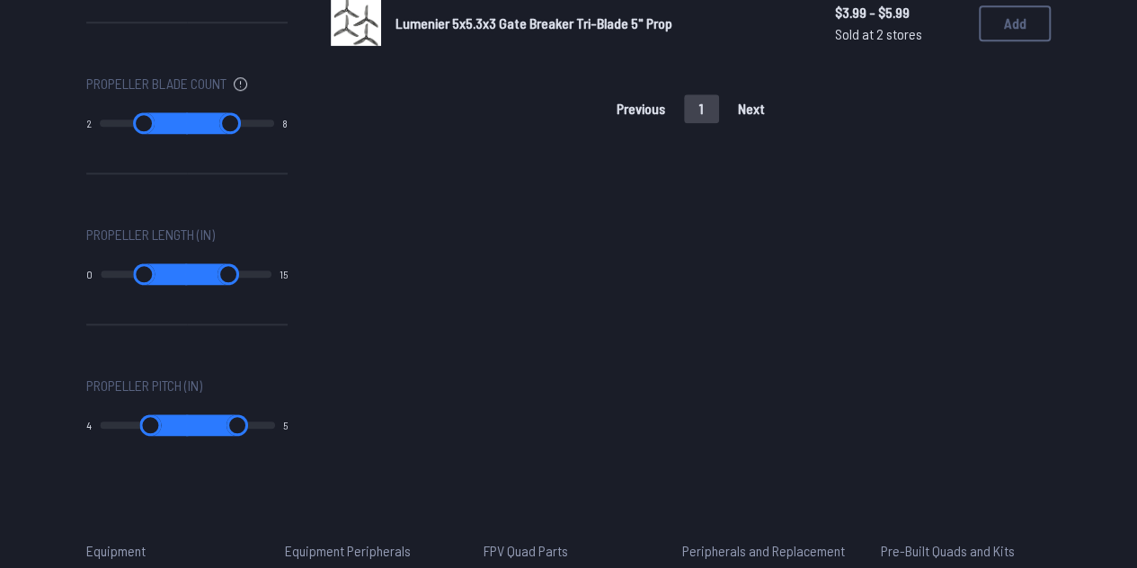
click at [197, 435] on input "range" at bounding box center [230, 425] width 89 height 22
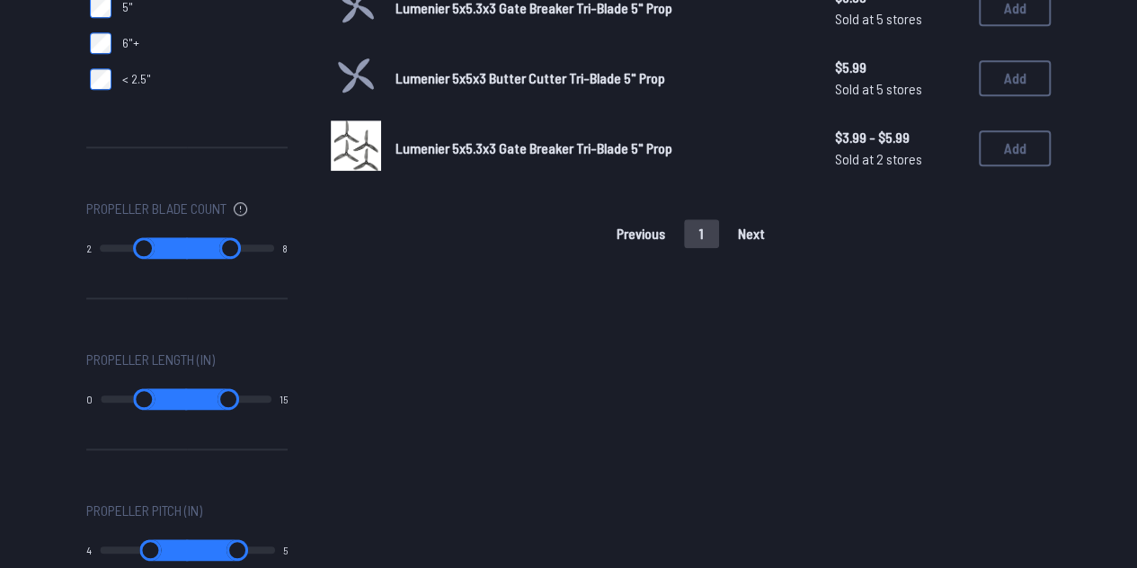
type input "*"
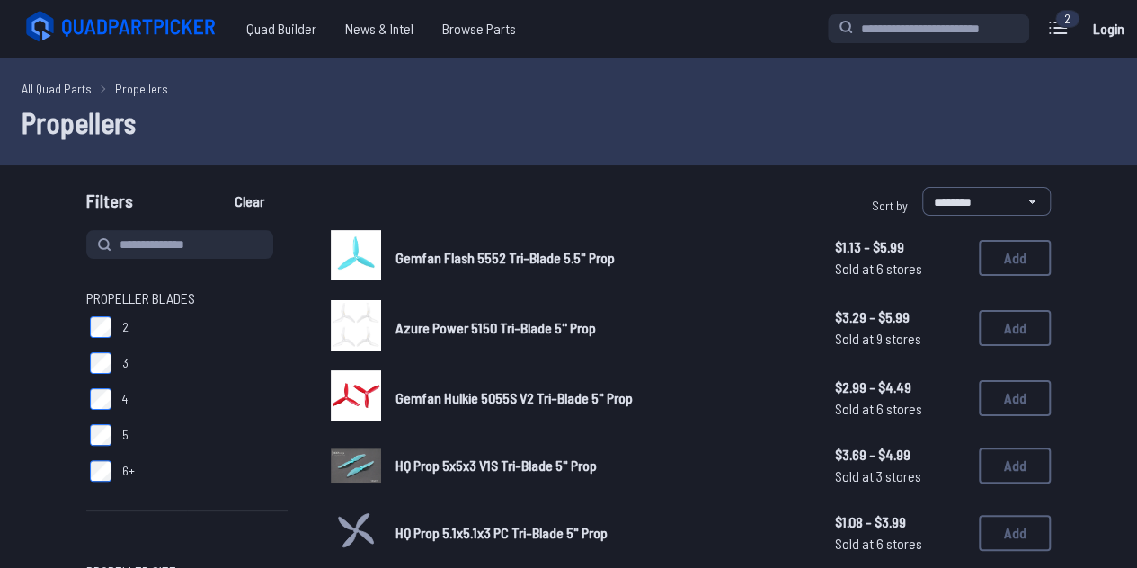
scroll to position [23, 0]
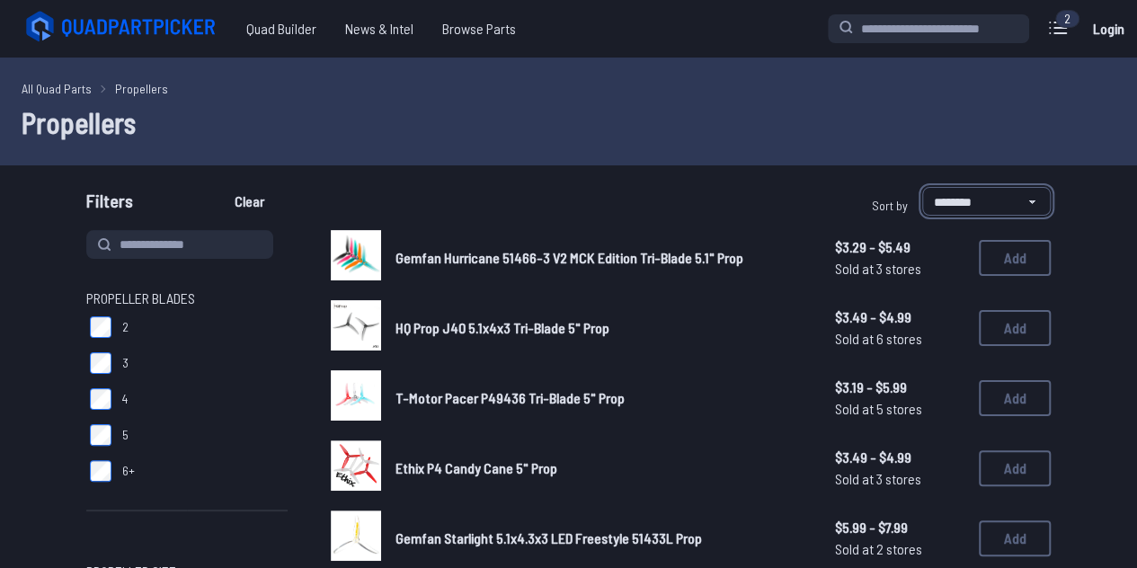
click at [931, 197] on select "**********" at bounding box center [986, 201] width 129 height 29
select select "**********"
click at [922, 187] on select "**********" at bounding box center [986, 201] width 129 height 29
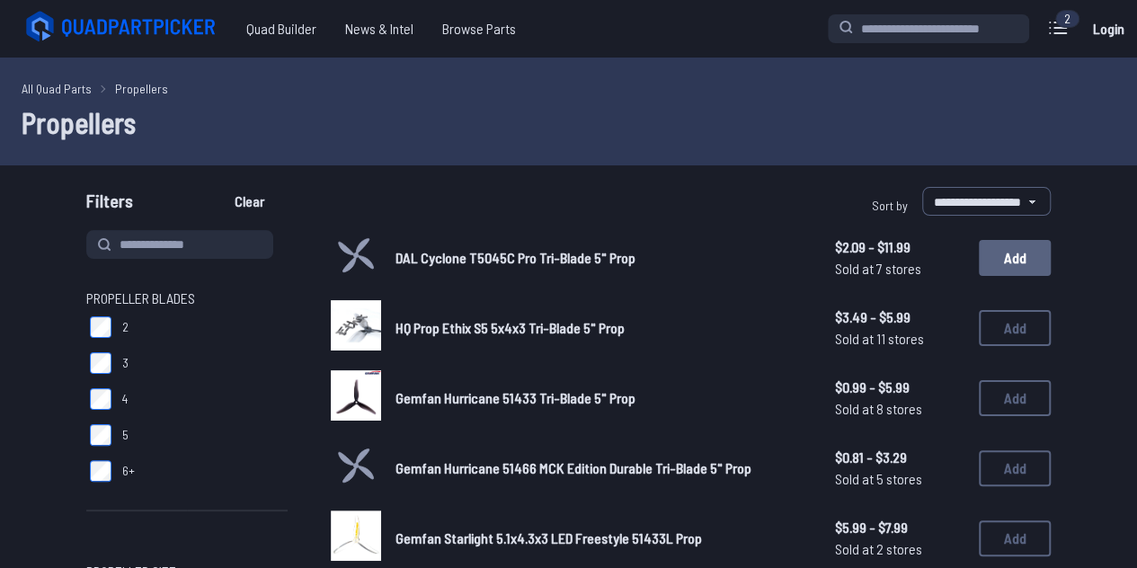
click at [1006, 251] on button "Add" at bounding box center [1015, 258] width 72 height 36
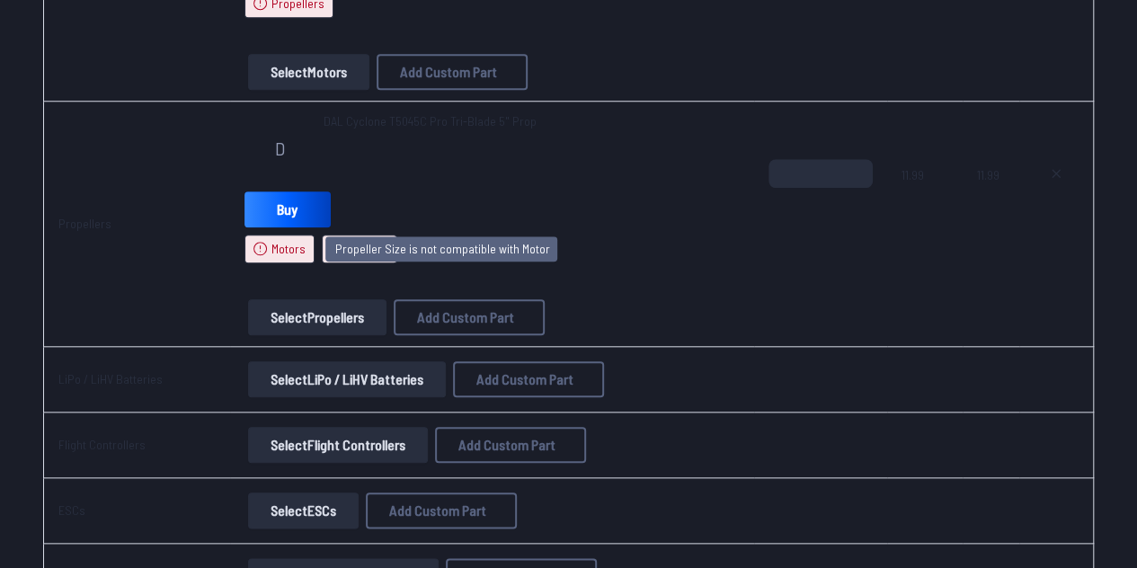
scroll to position [759, 0]
click at [258, 249] on icon at bounding box center [260, 248] width 14 height 14
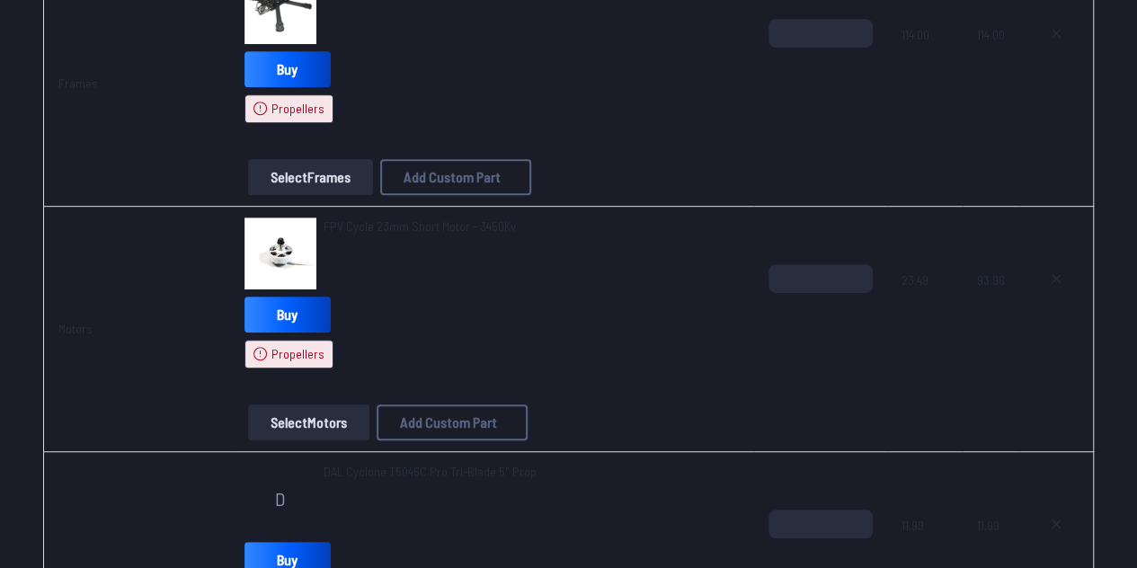
scroll to position [0, 0]
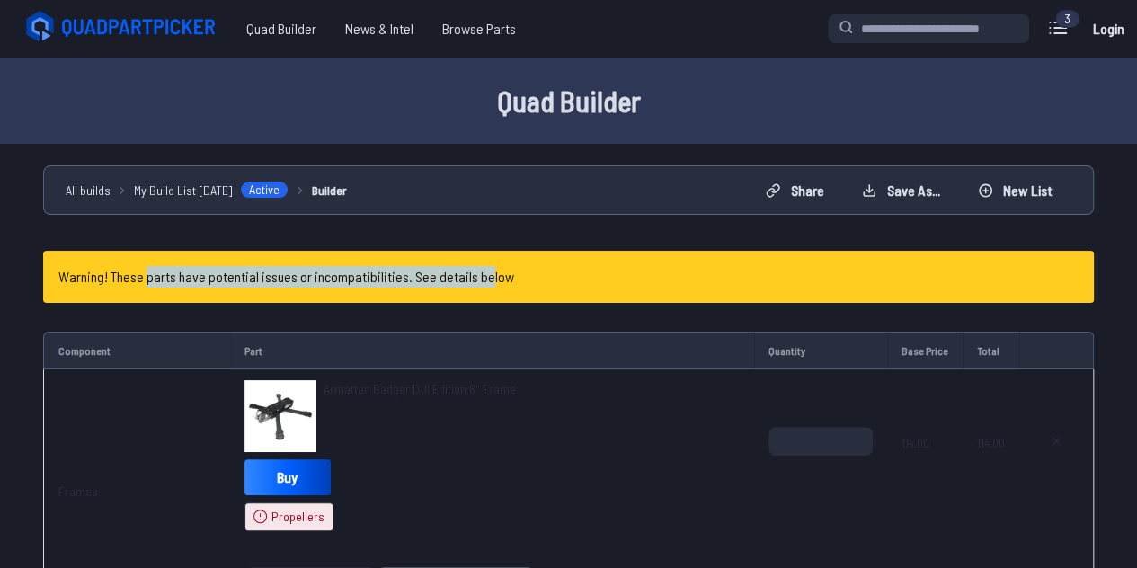
drag, startPoint x: 147, startPoint y: 270, endPoint x: 491, endPoint y: 274, distance: 343.3
click at [491, 274] on h4 "Warning! These parts have potential issues or incompatibilities. See details be…" at bounding box center [286, 277] width 456 height 22
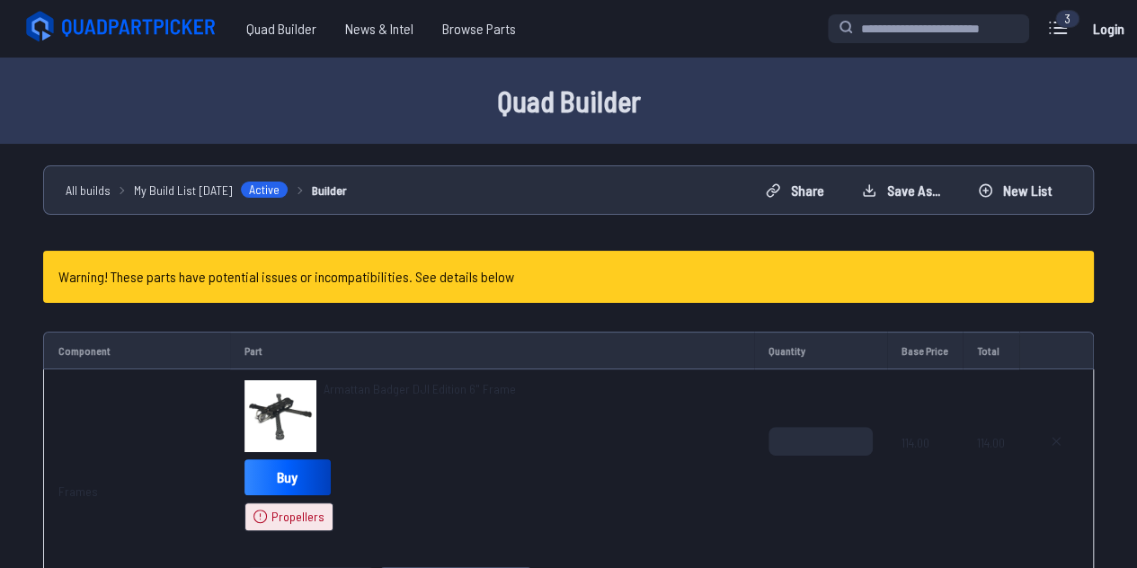
click at [483, 452] on div "Armattan Badger DJI Edition 6" Frame Buy Propellers" at bounding box center [491, 455] width 495 height 151
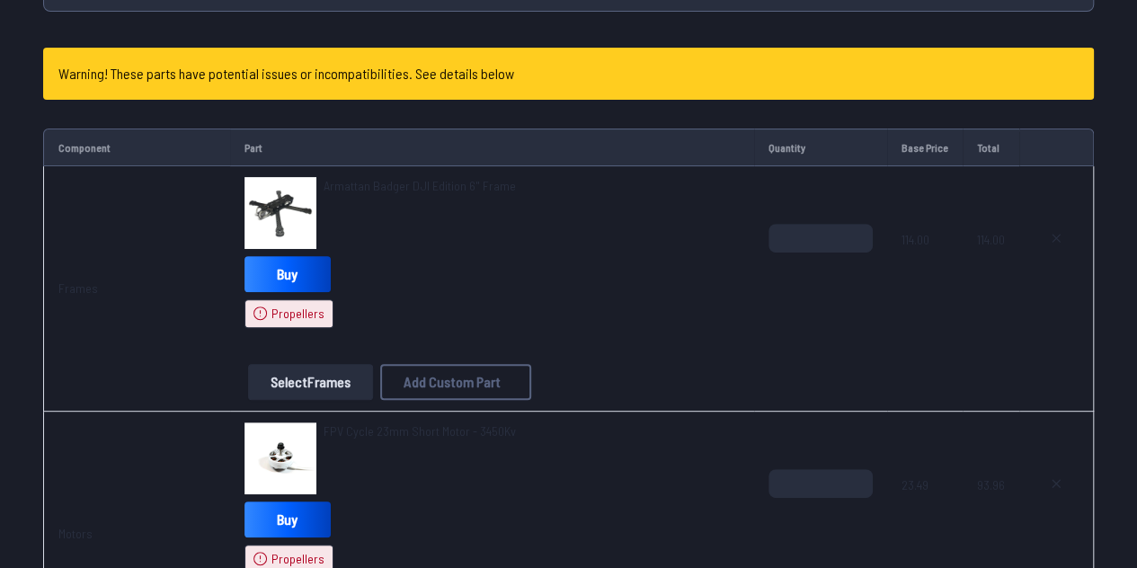
click at [283, 193] on img at bounding box center [280, 213] width 72 height 72
click at [366, 186] on span "Armattan Badger DJI Edition 6" Frame" at bounding box center [420, 185] width 192 height 15
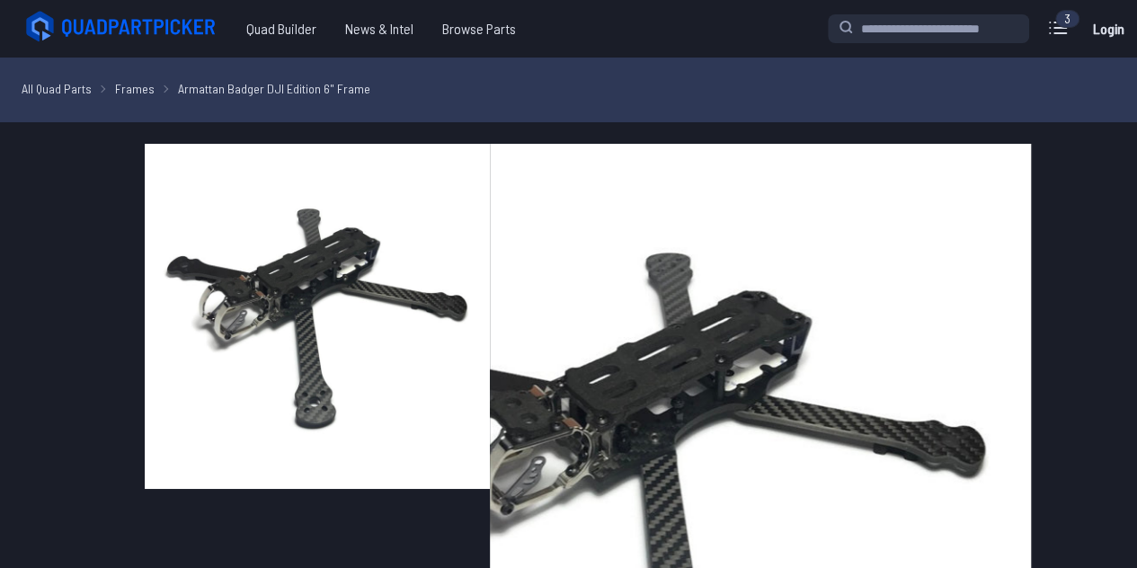
click at [442, 185] on img at bounding box center [317, 316] width 345 height 345
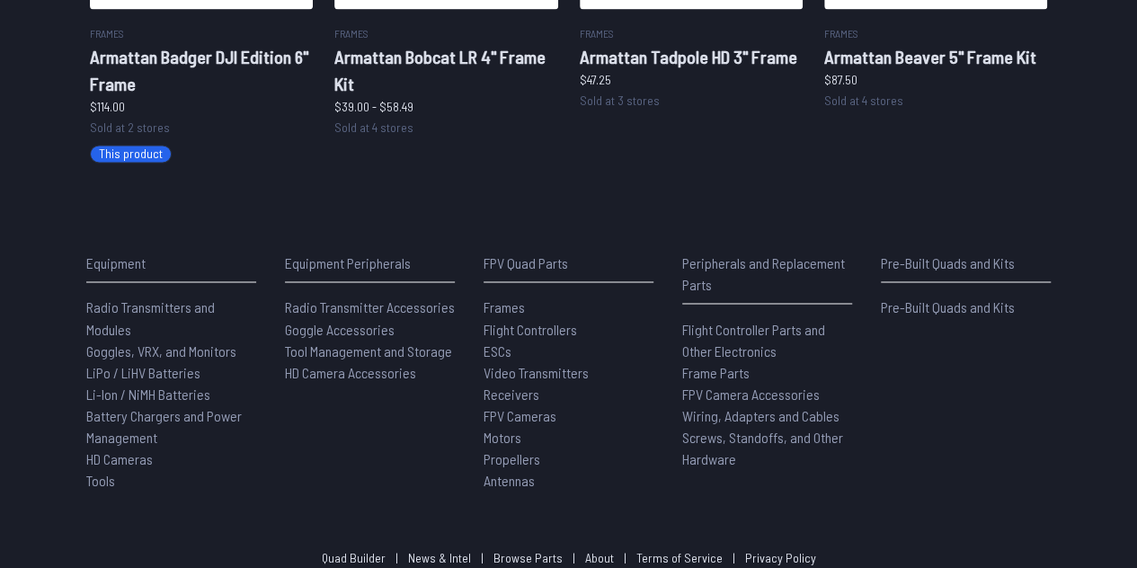
scroll to position [1407, 0]
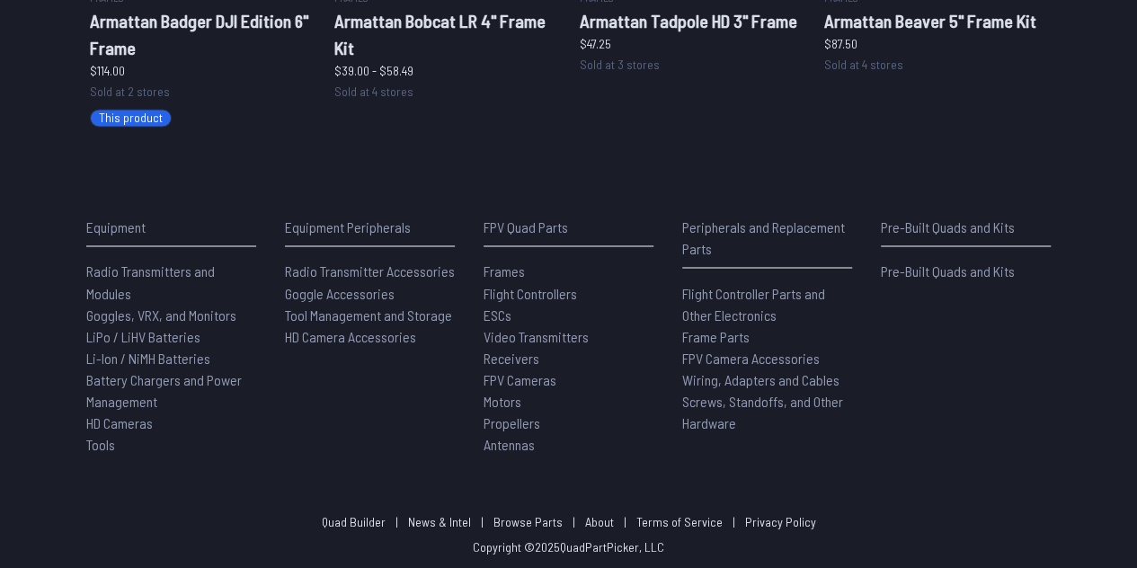
click at [495, 418] on span "Propellers" at bounding box center [511, 421] width 57 height 17
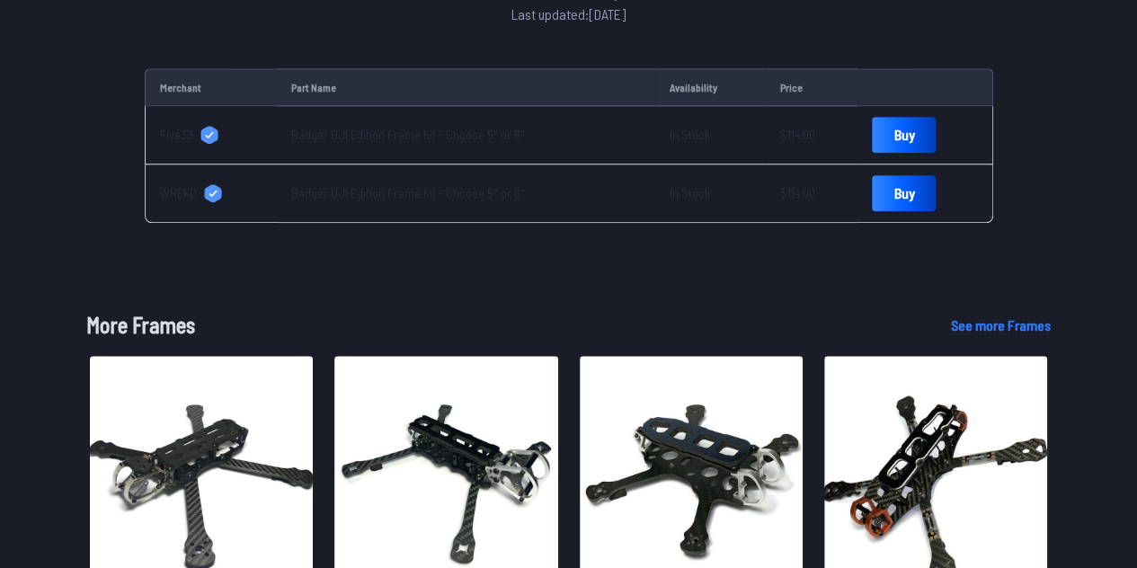
scroll to position [765, 0]
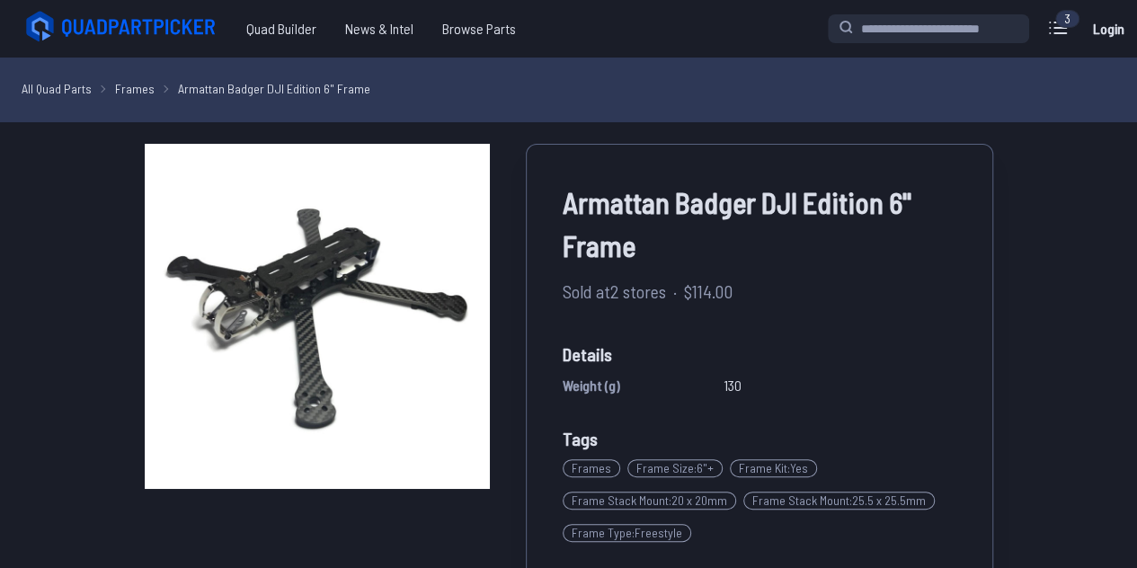
scroll to position [630, 0]
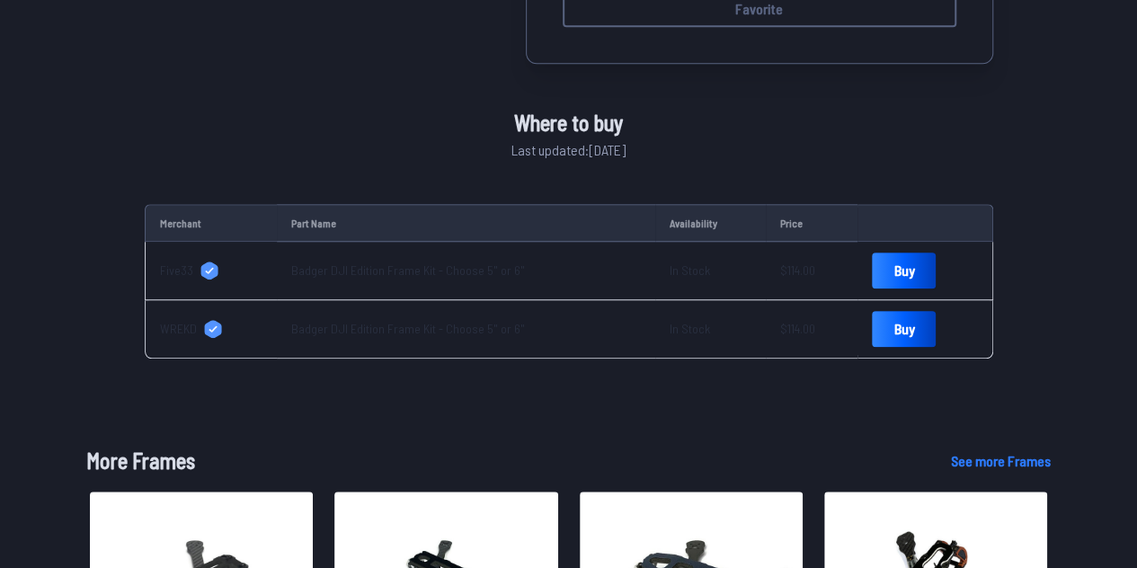
scroll to position [203, 0]
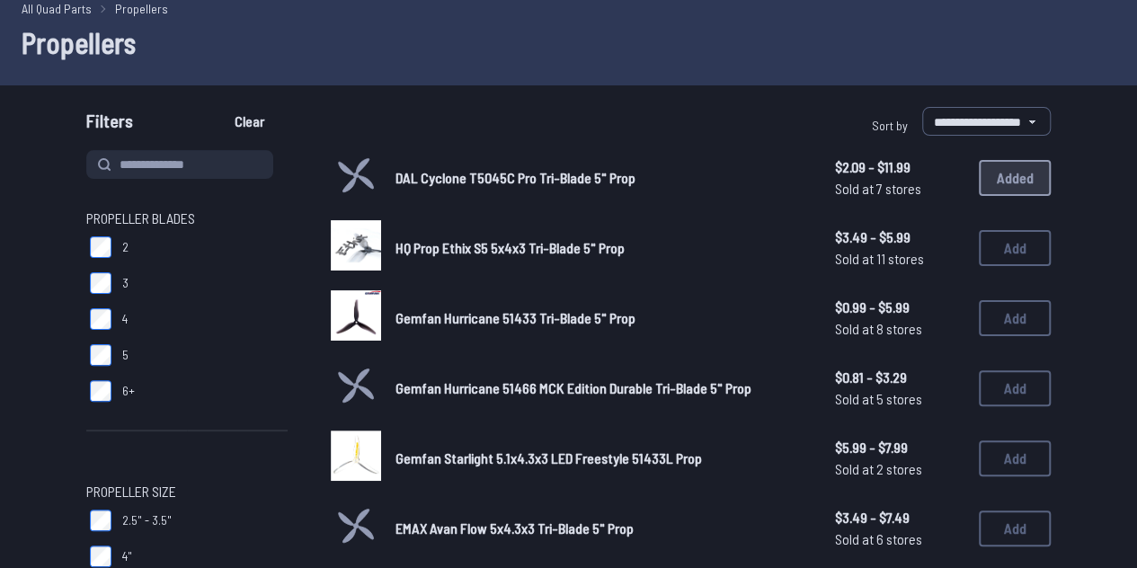
select select "********"
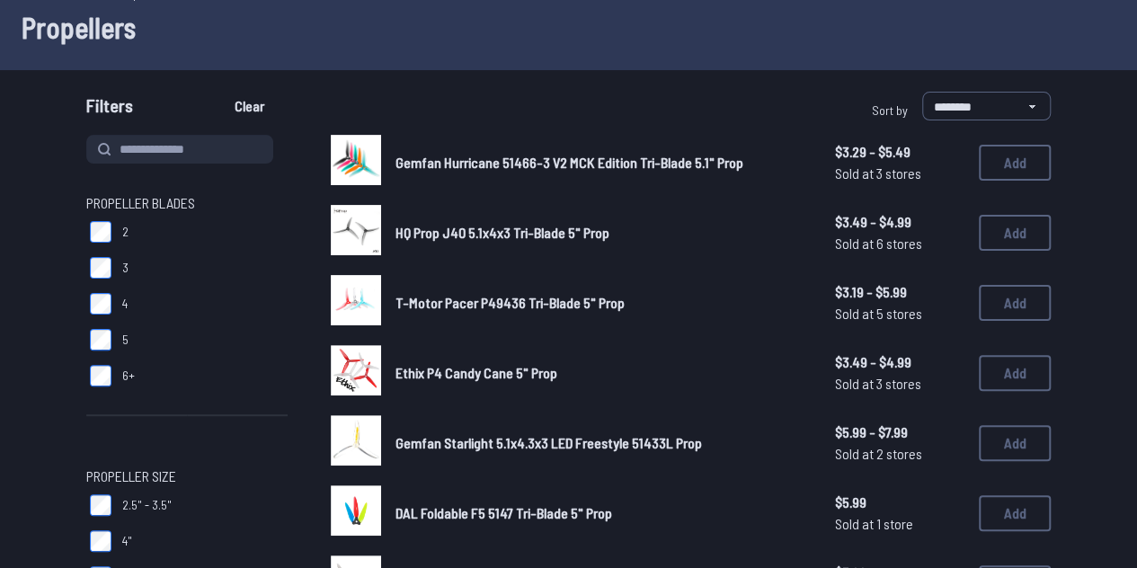
scroll to position [23, 0]
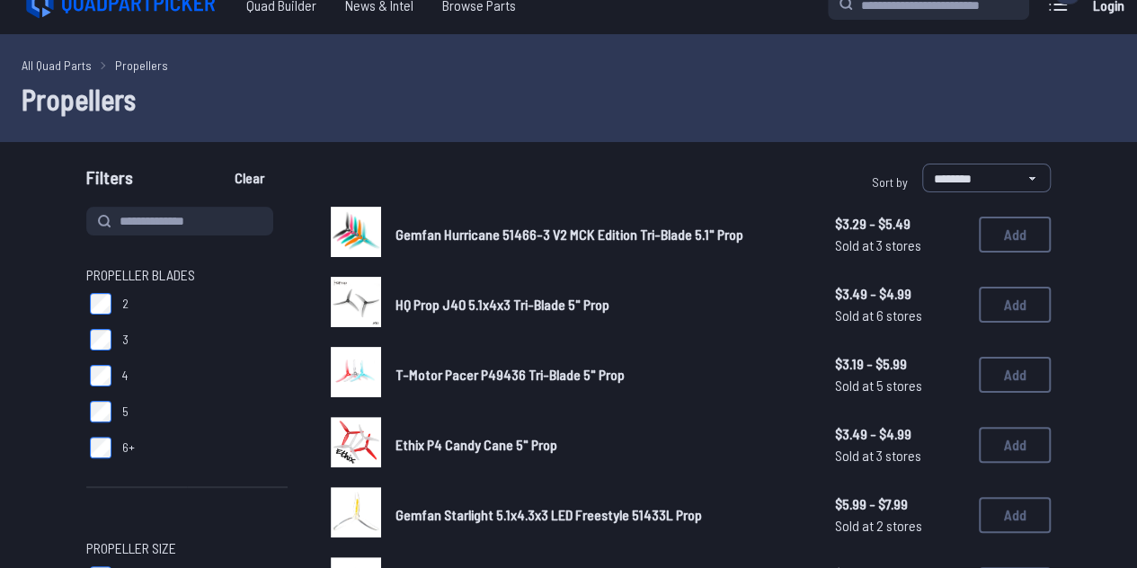
type input "*"
type input "**"
type input "*"
type input "**"
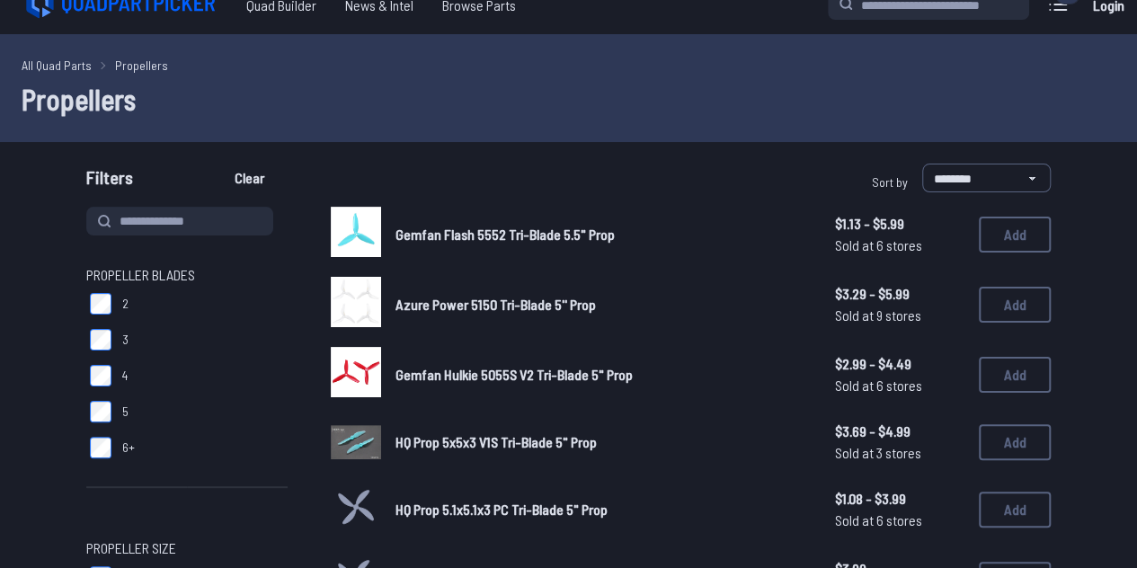
scroll to position [840, 0]
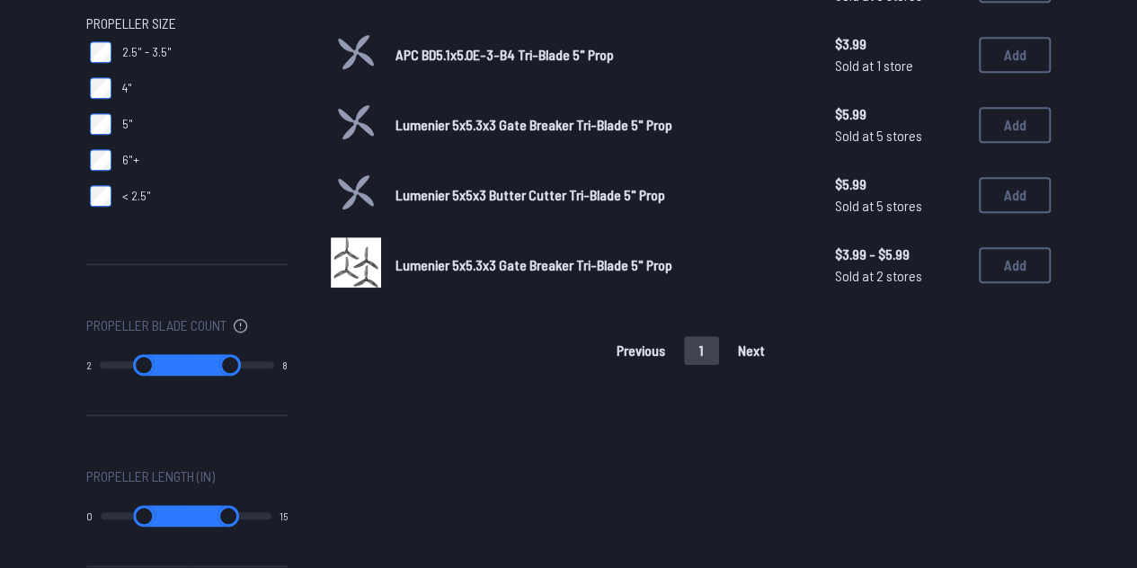
scroll to position [214, 0]
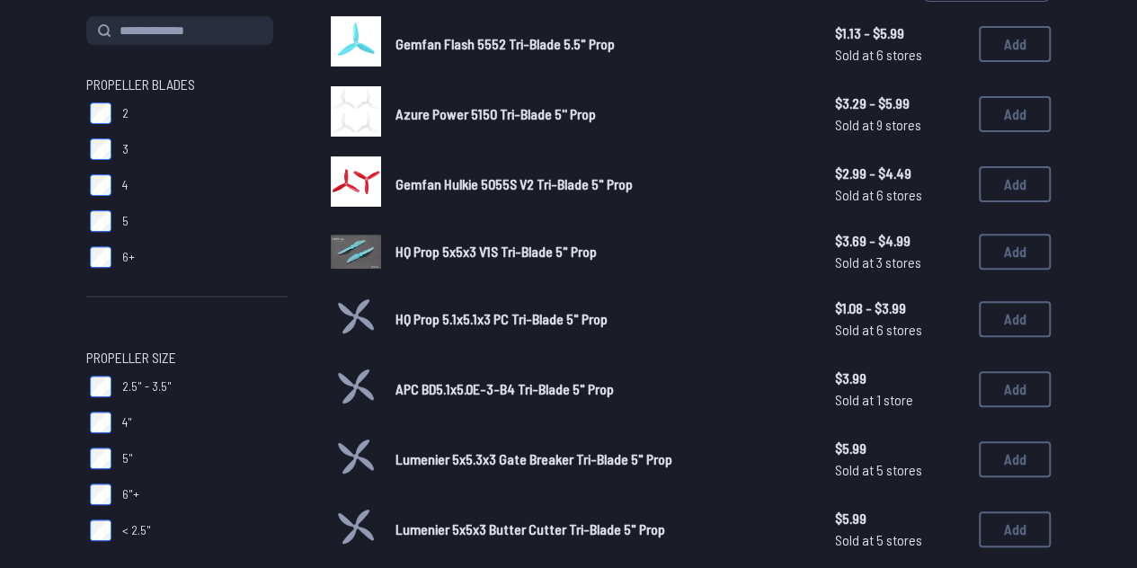
type input "*"
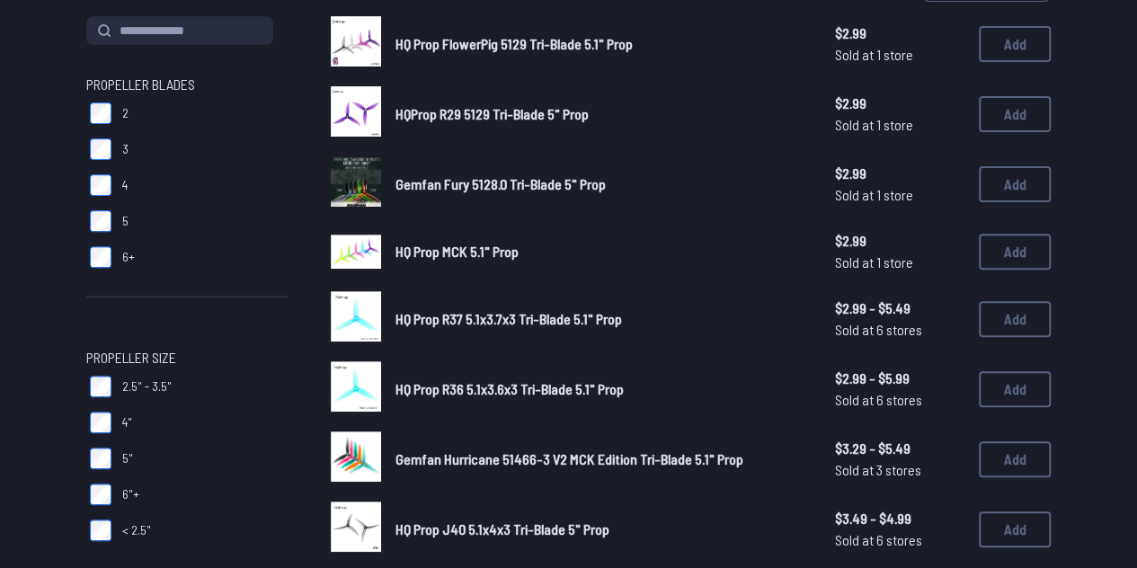
scroll to position [0, 0]
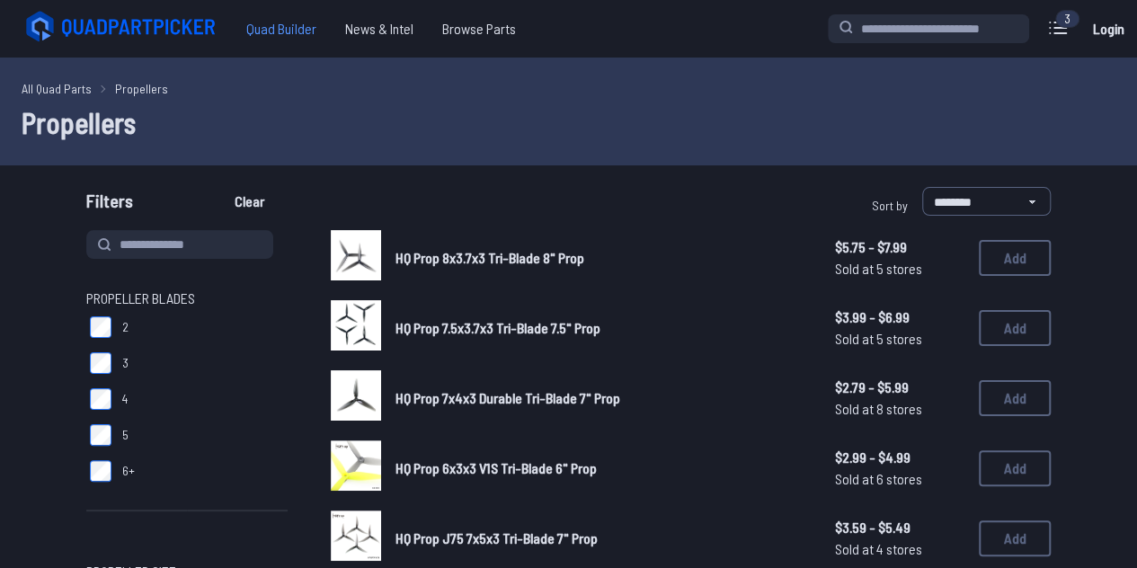
click at [315, 40] on span "Quad Builder" at bounding box center [281, 29] width 99 height 36
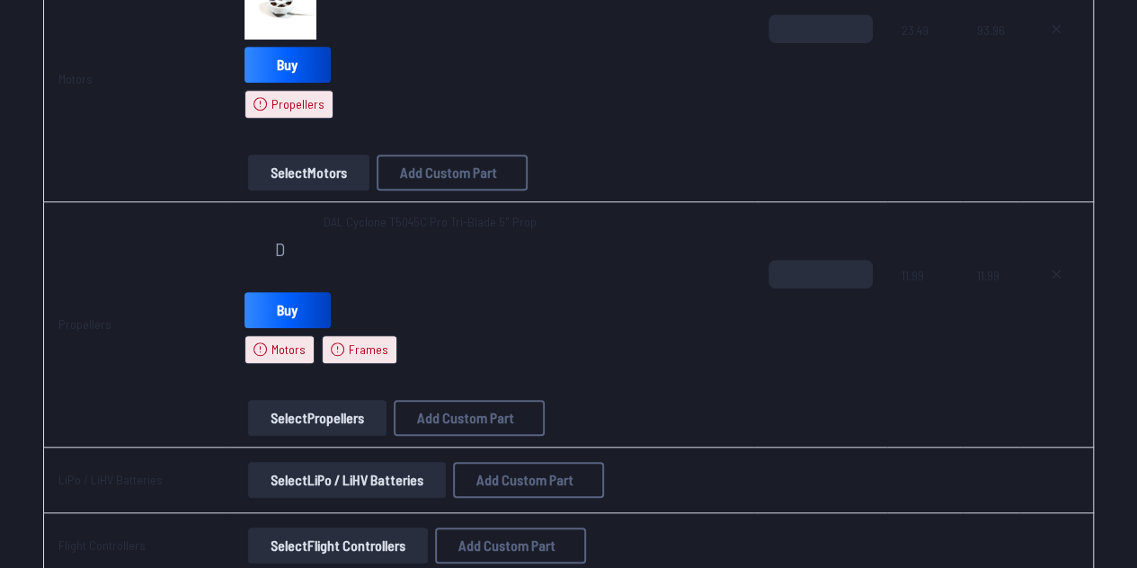
scroll to position [656, 0]
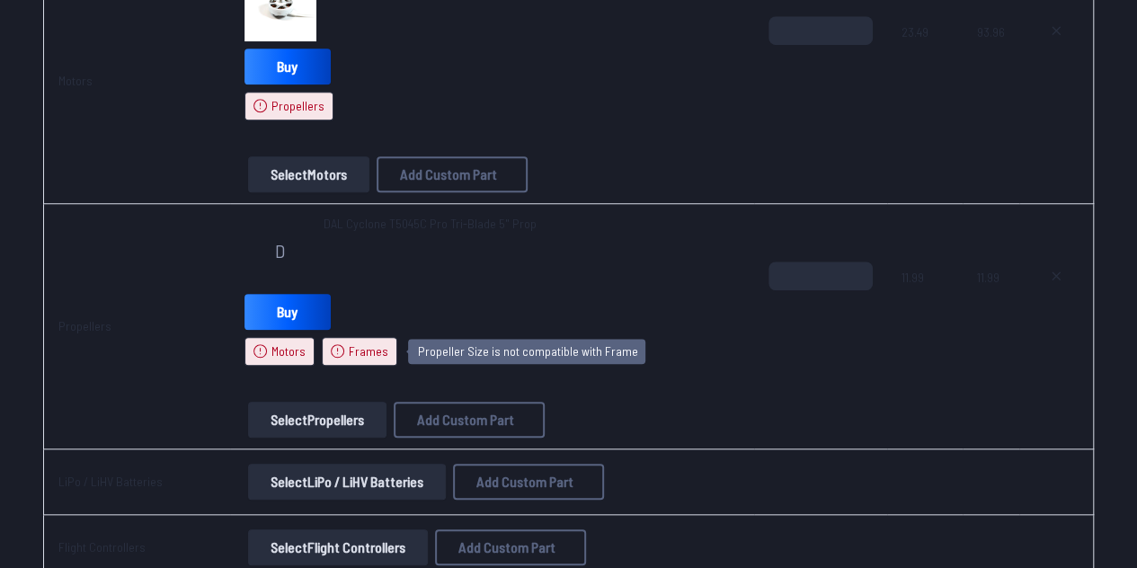
click at [341, 344] on icon at bounding box center [338, 351] width 14 height 14
click at [311, 416] on button "Select Propellers" at bounding box center [317, 420] width 138 height 36
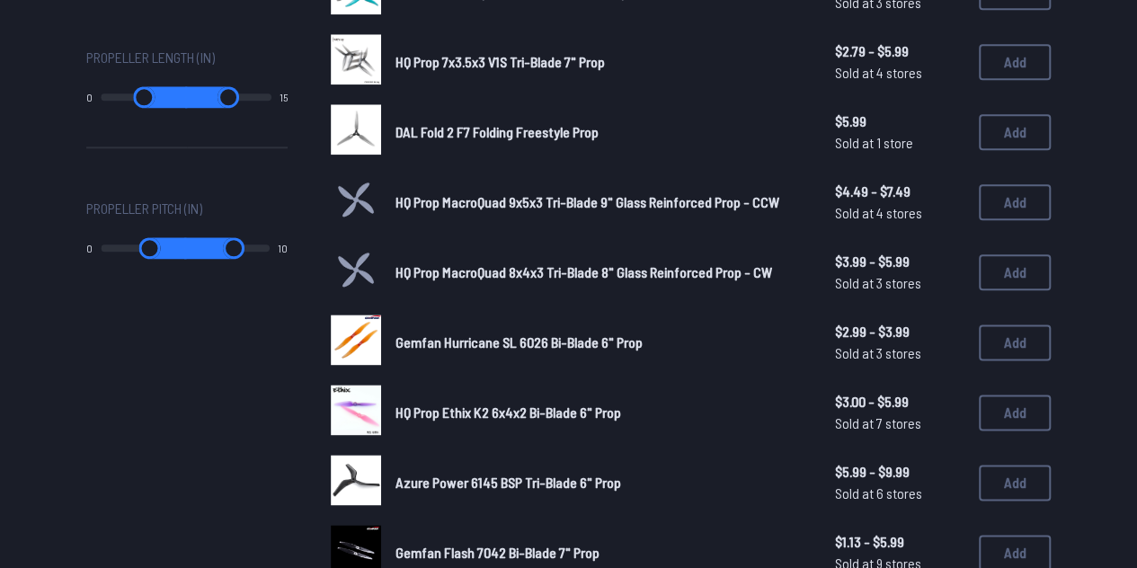
scroll to position [968, 0]
drag, startPoint x: 259, startPoint y: 249, endPoint x: 146, endPoint y: 251, distance: 113.2
type input "*"
click at [187, 251] on input "range" at bounding box center [231, 247] width 88 height 22
drag, startPoint x: 110, startPoint y: 246, endPoint x: 181, endPoint y: 259, distance: 72.1
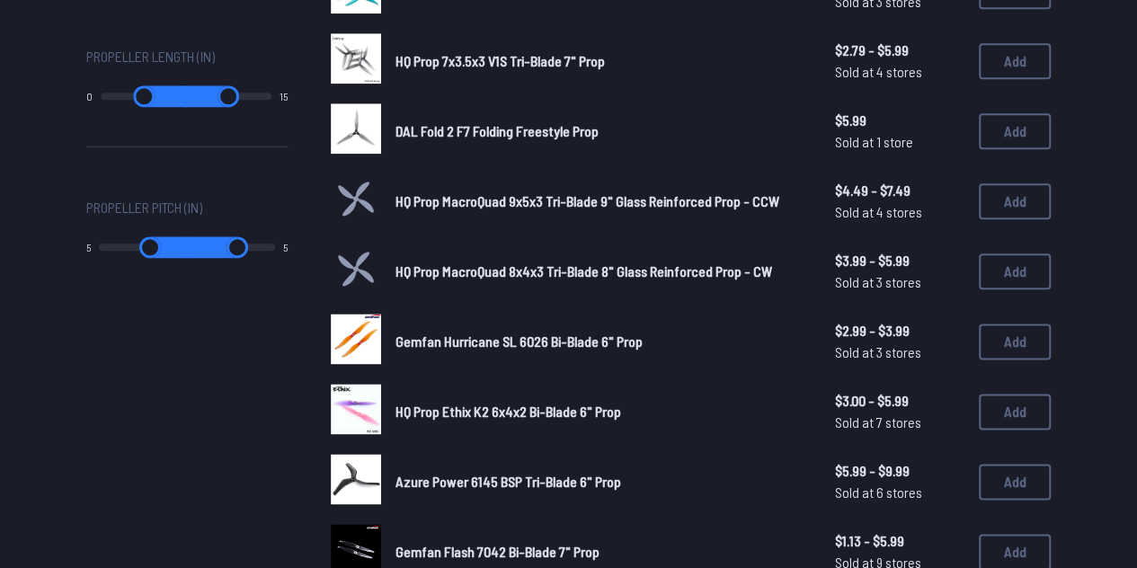
click at [181, 258] on input "range" at bounding box center [143, 247] width 89 height 22
drag, startPoint x: 176, startPoint y: 245, endPoint x: 165, endPoint y: 244, distance: 10.9
type input "*"
click at [165, 244] on input "range" at bounding box center [144, 247] width 88 height 22
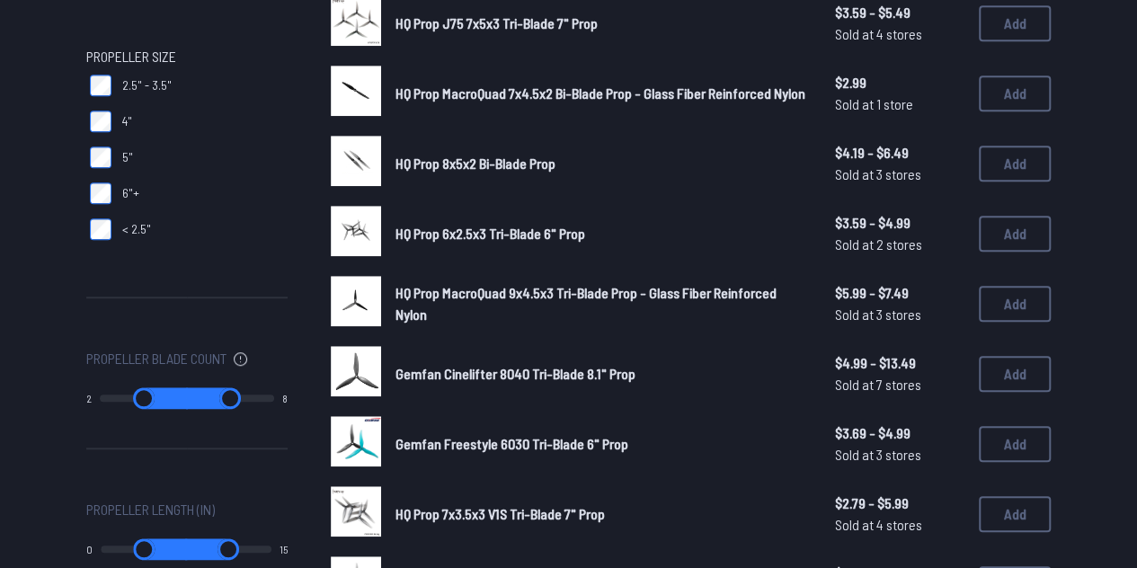
type input "*"
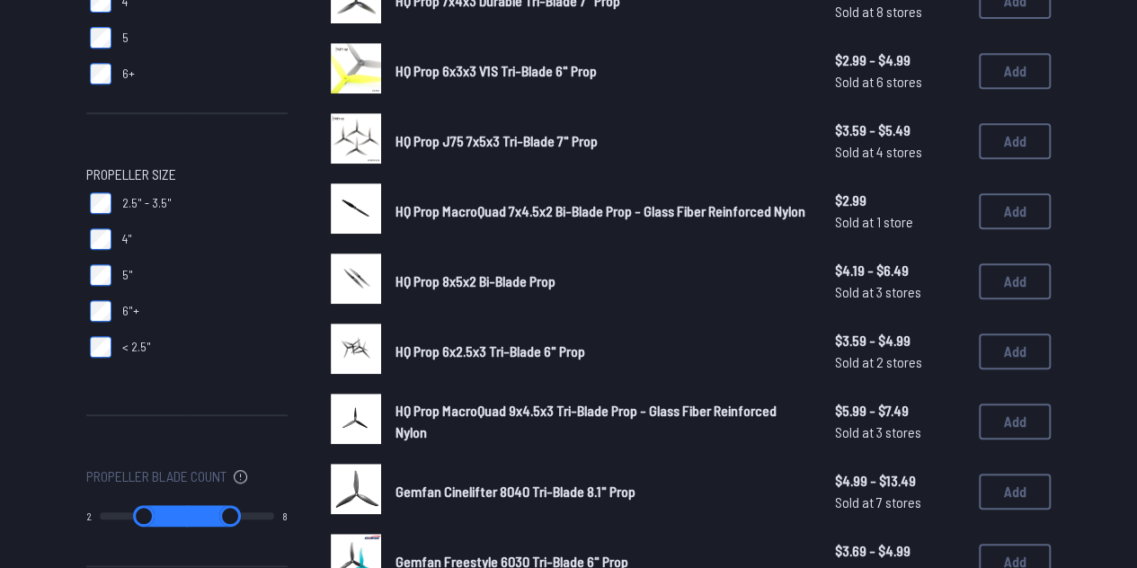
scroll to position [385, 0]
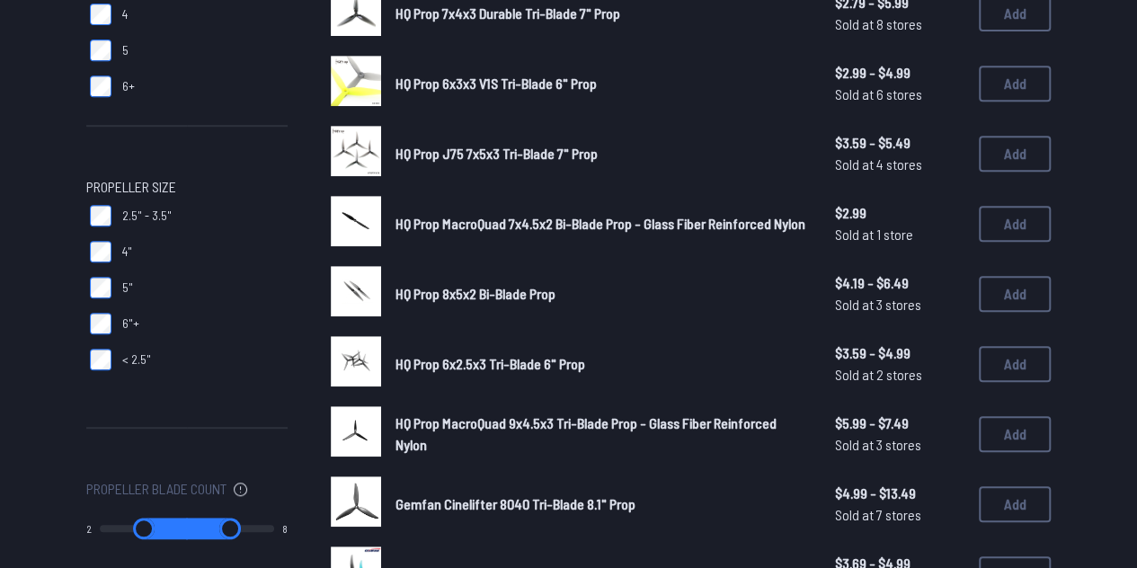
click at [105, 279] on div "Propeller Blades 2 3 4 5 6+ Propeller Size 2.5" - 3.5" 4" 5" 6"+ < 2.5" Propell…" at bounding box center [186, 352] width 201 height 1014
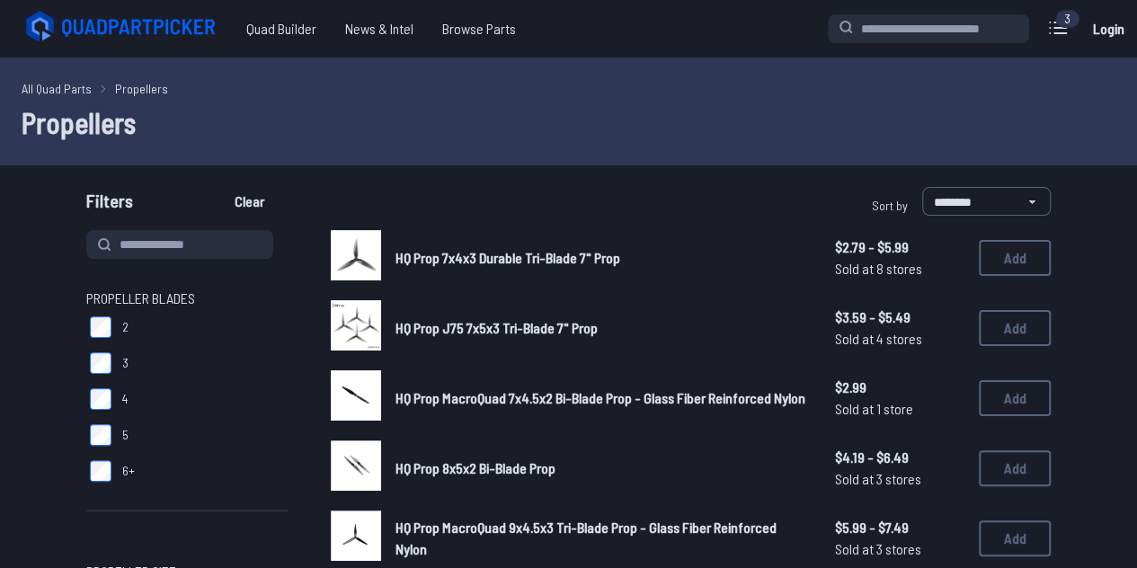
scroll to position [149, 0]
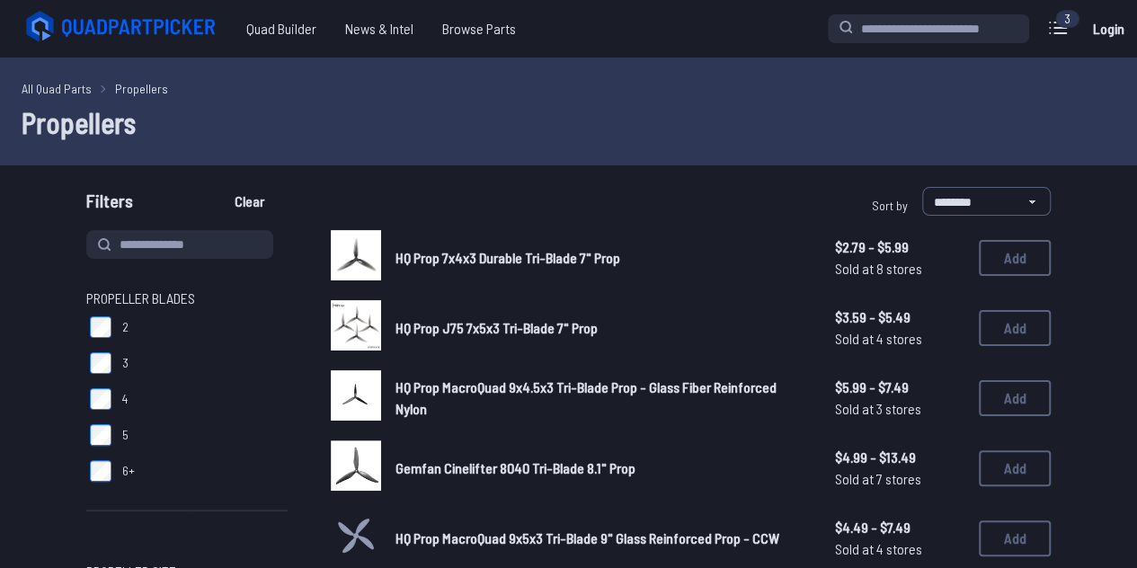
scroll to position [35, 0]
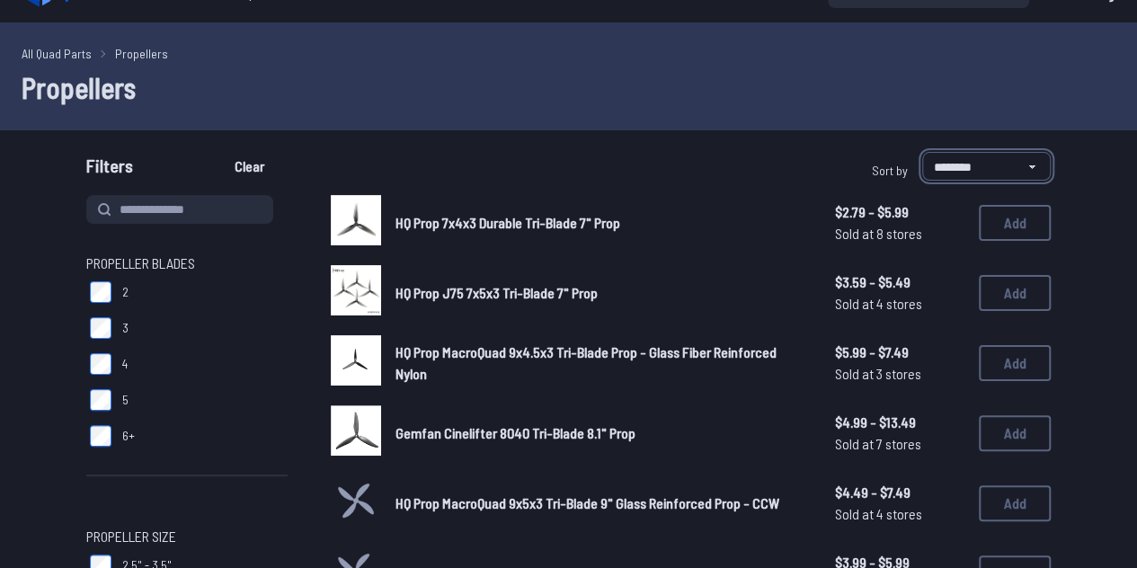
click at [953, 158] on select "**********" at bounding box center [986, 166] width 129 height 29
select select "**********"
click at [922, 152] on select "**********" at bounding box center [986, 166] width 129 height 29
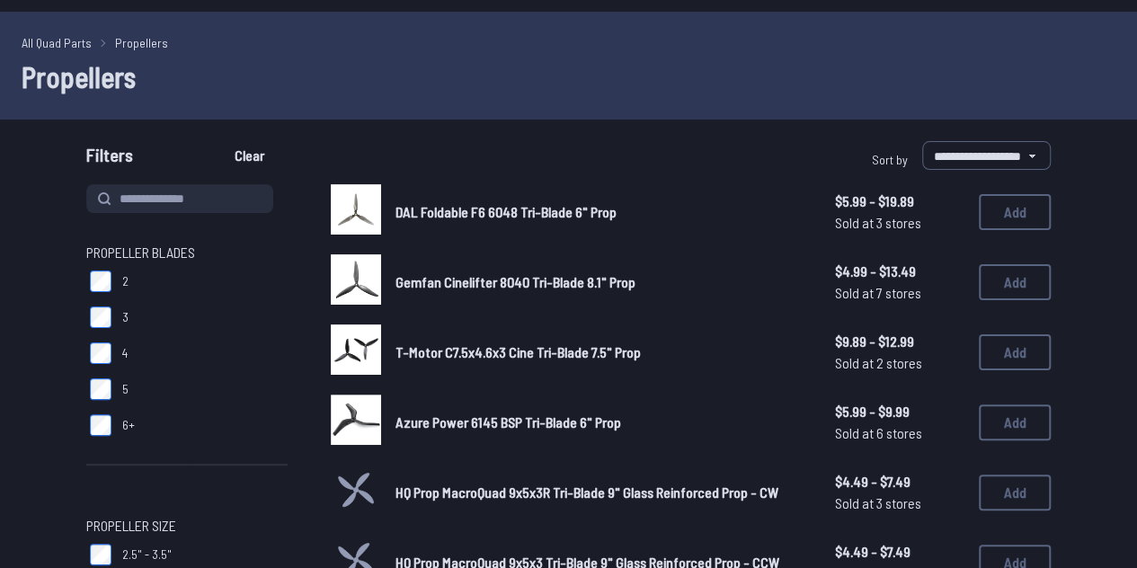
scroll to position [43, 0]
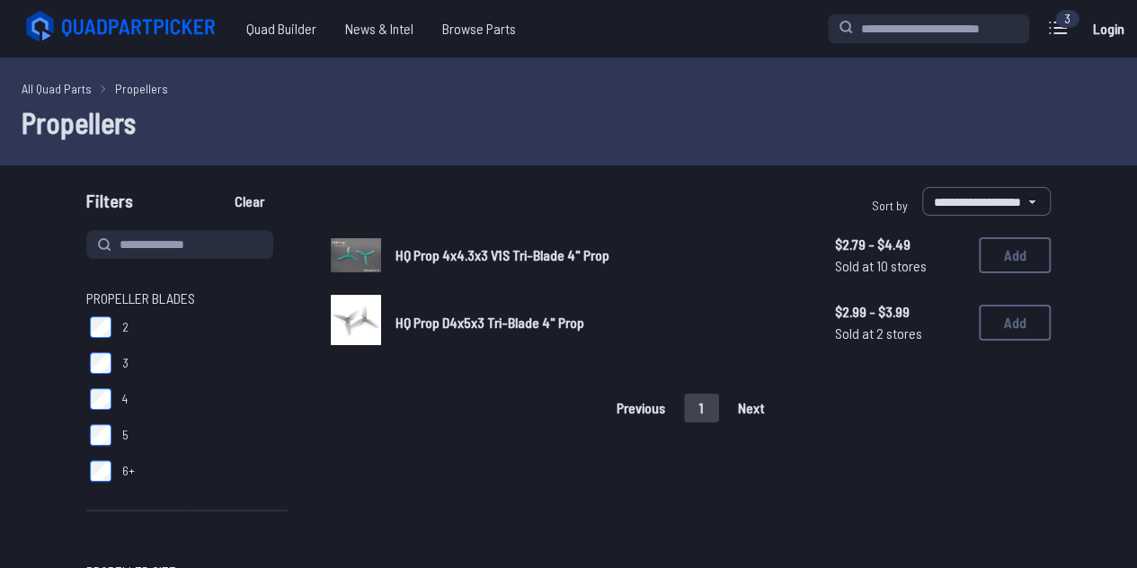
click at [517, 260] on span "HQ Prop 4x4.3x3 V1S Tri-Blade 4" Prop" at bounding box center [502, 254] width 214 height 17
click at [306, 21] on span "Quad Builder" at bounding box center [281, 29] width 99 height 36
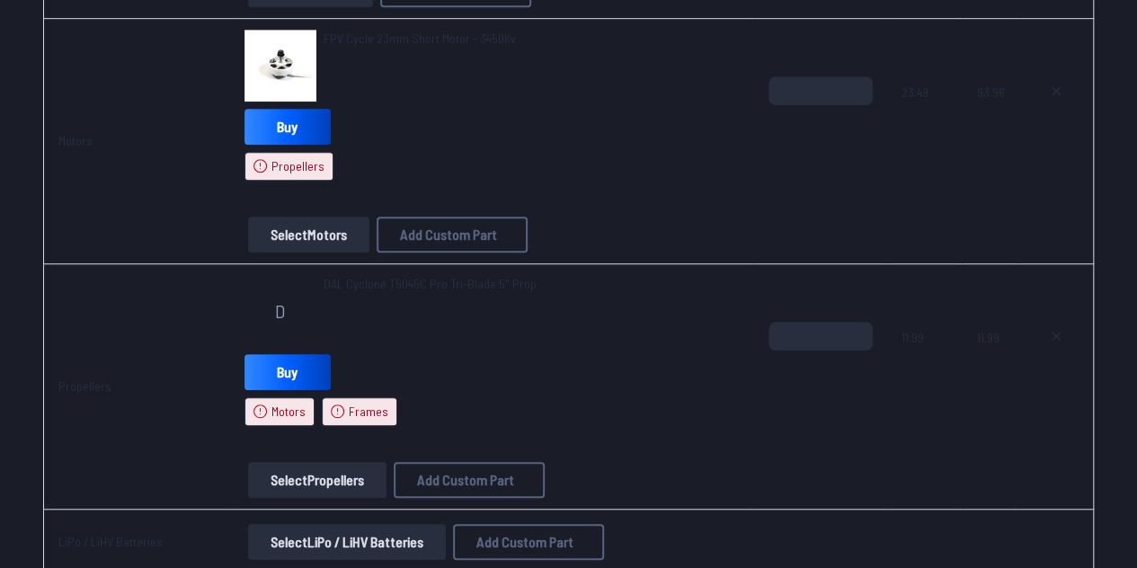
scroll to position [683, 0]
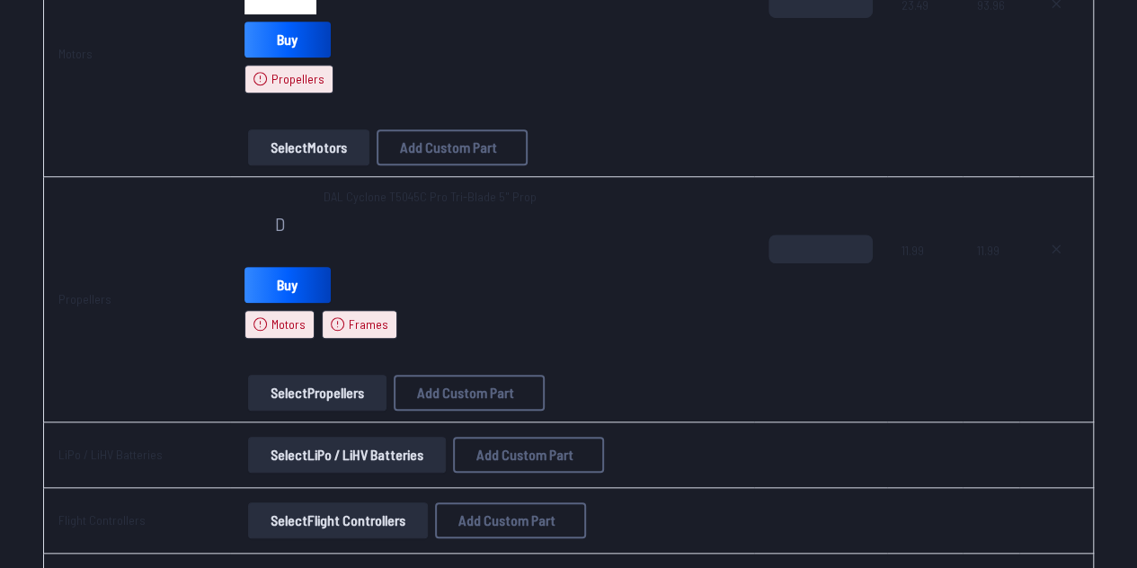
click at [374, 398] on button "Select Propellers" at bounding box center [317, 393] width 138 height 36
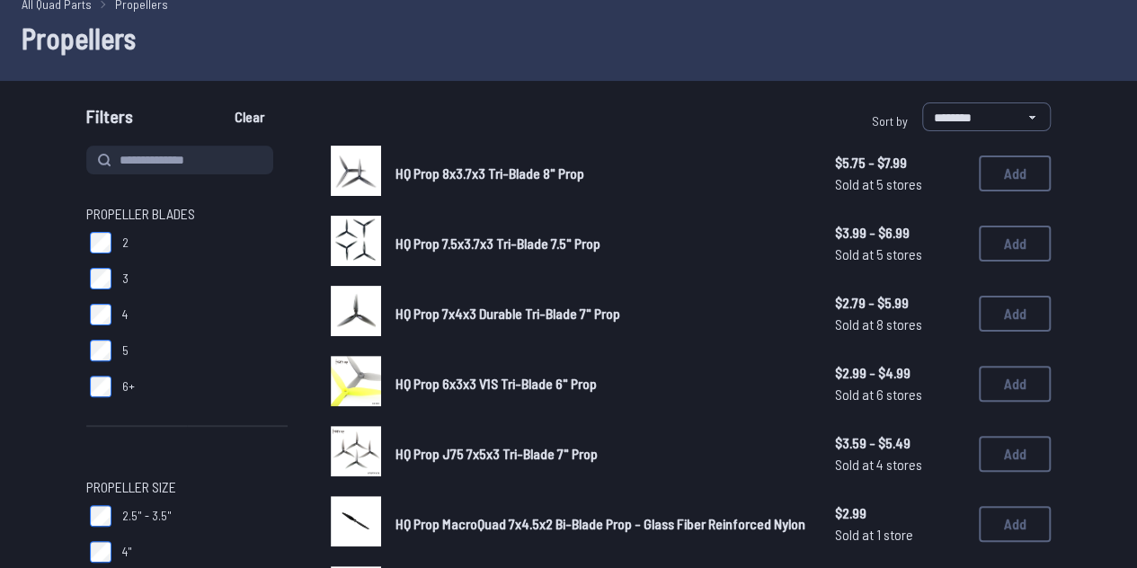
scroll to position [78, 0]
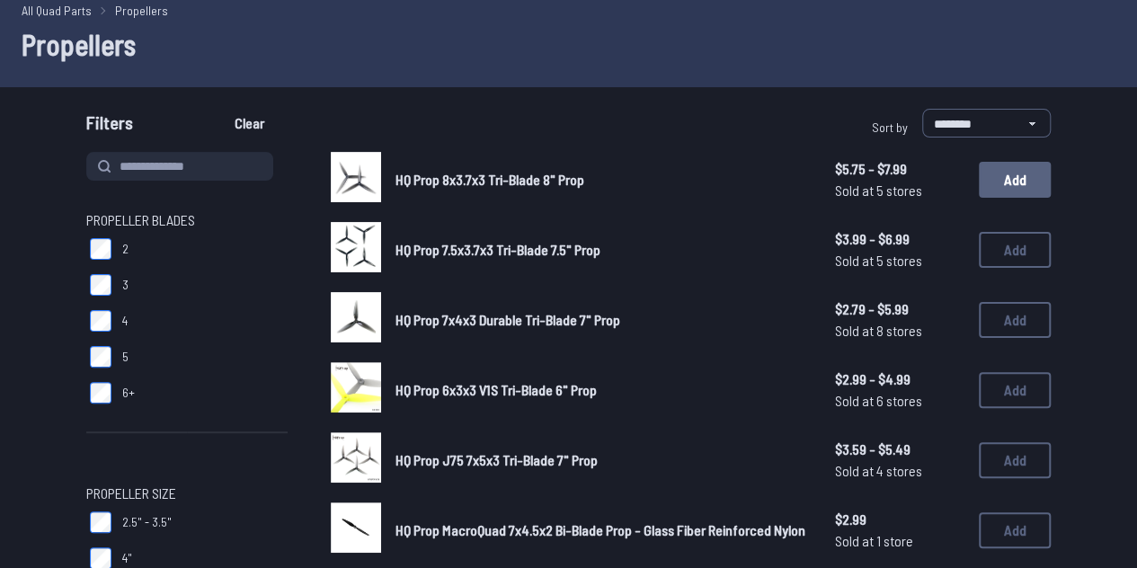
click at [1017, 188] on button "Add" at bounding box center [1015, 180] width 72 height 36
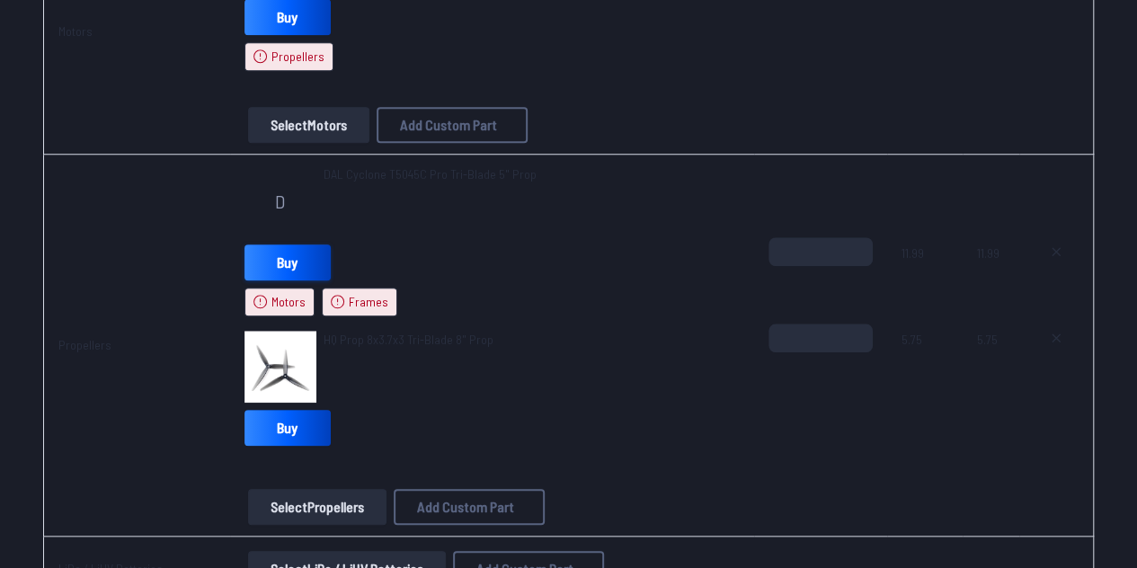
scroll to position [708, 0]
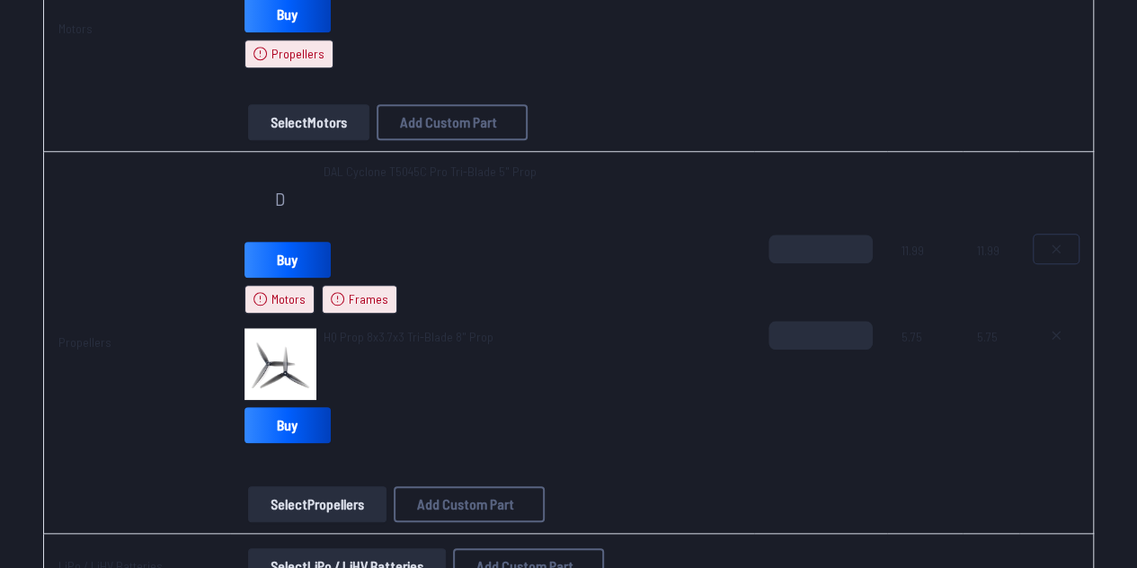
click at [1044, 242] on button at bounding box center [1055, 249] width 45 height 29
type textarea "**********"
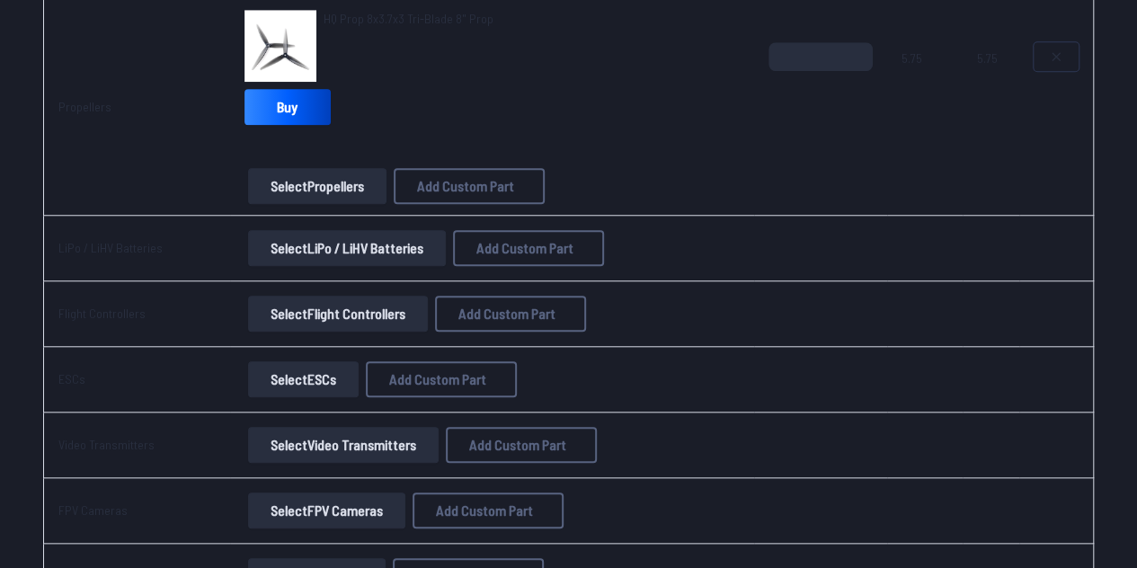
scroll to position [570, 0]
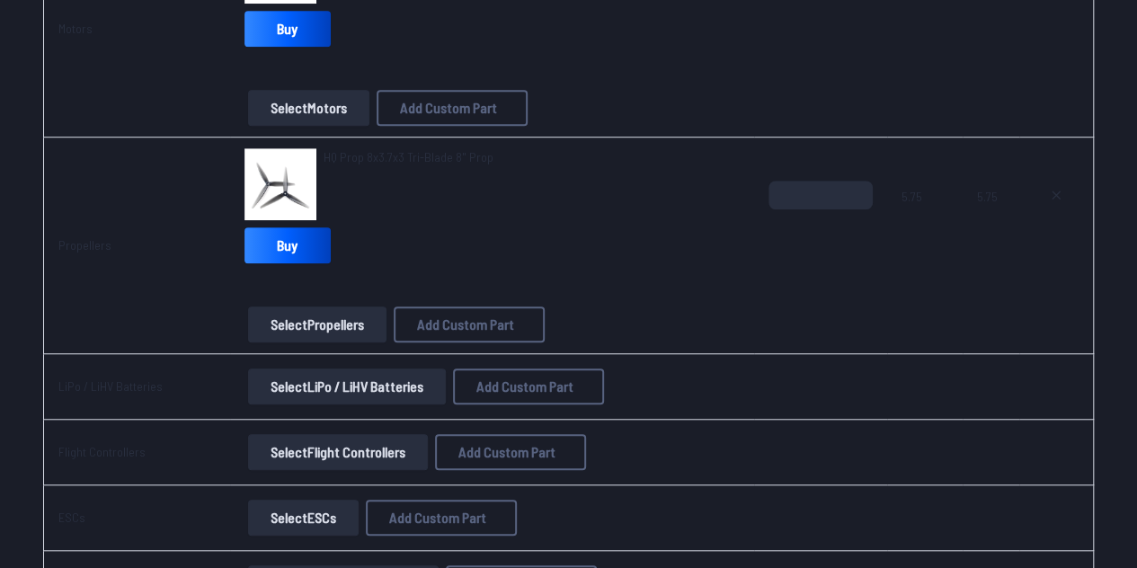
click at [340, 315] on button "Select Propellers" at bounding box center [317, 324] width 138 height 36
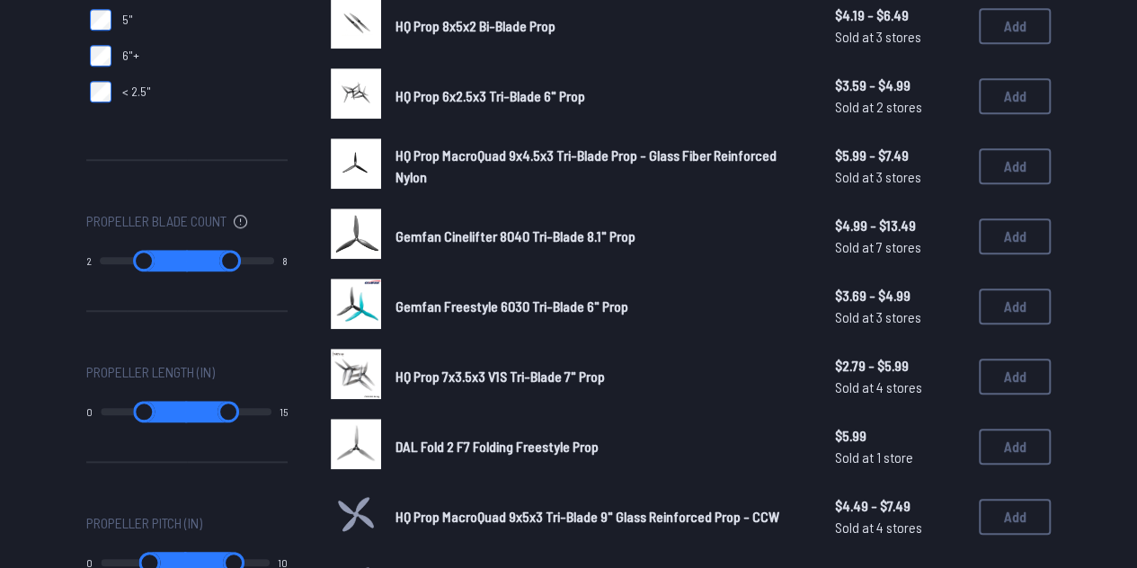
scroll to position [666, 0]
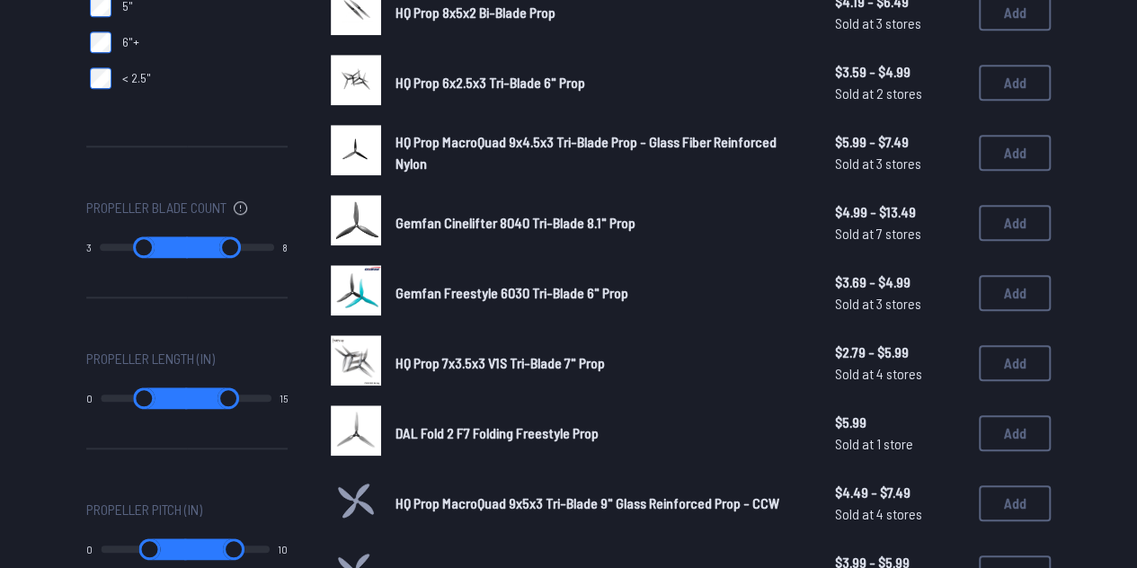
drag, startPoint x: 109, startPoint y: 249, endPoint x: 135, endPoint y: 253, distance: 26.3
type input "*"
click at [135, 253] on input "range" at bounding box center [144, 247] width 88 height 22
drag, startPoint x: 260, startPoint y: 244, endPoint x: 132, endPoint y: 243, distance: 127.6
type input "*"
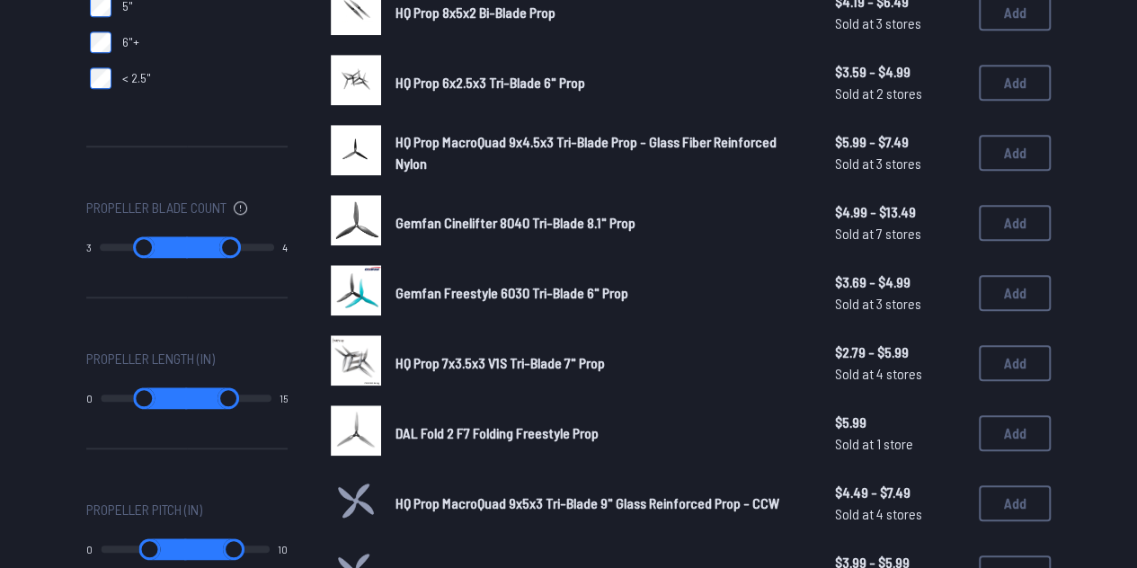
click at [186, 243] on input "range" at bounding box center [230, 247] width 88 height 22
type input "*"
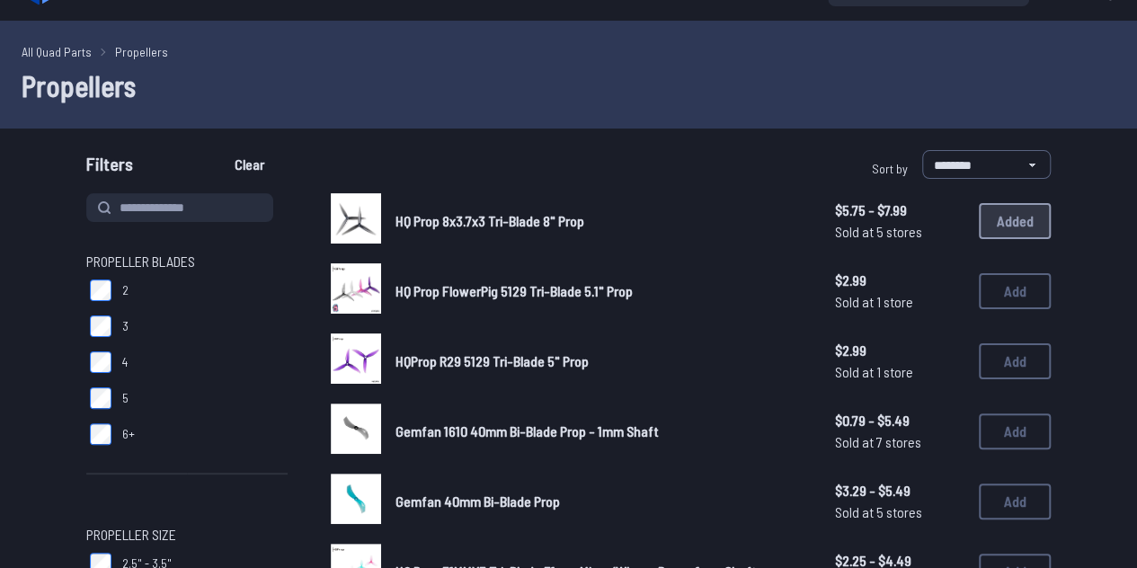
type input "*"
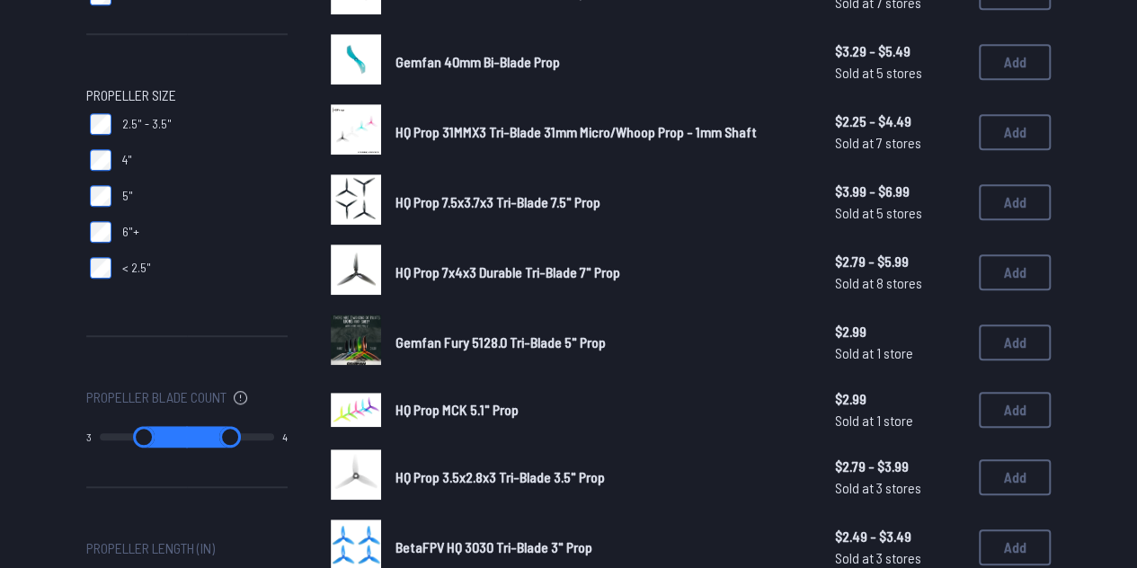
scroll to position [562, 0]
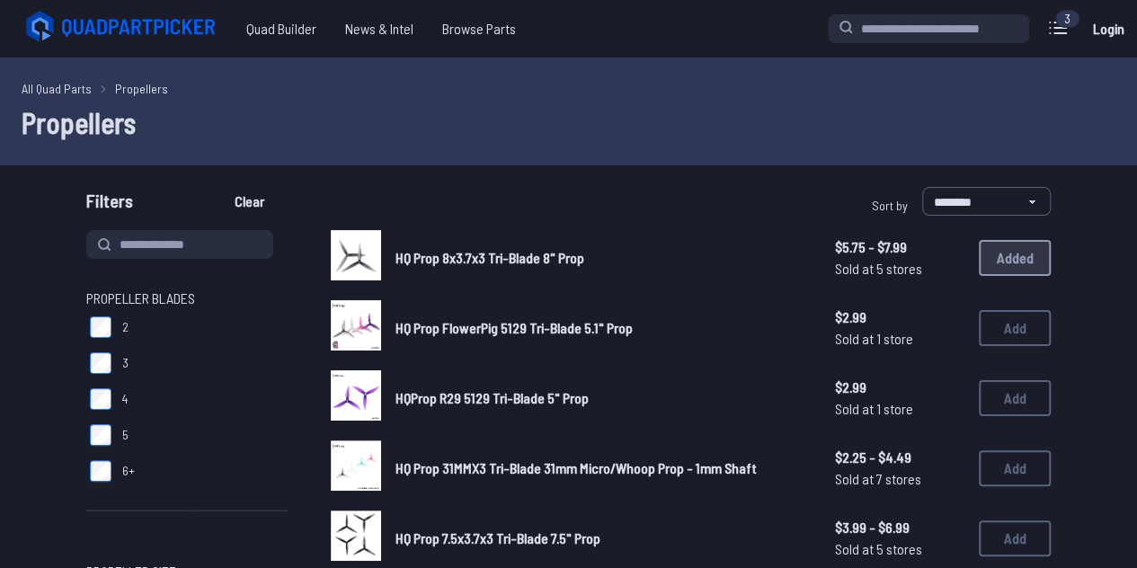
drag, startPoint x: 189, startPoint y: 357, endPoint x: 158, endPoint y: 357, distance: 30.6
drag, startPoint x: 199, startPoint y: 172, endPoint x: 110, endPoint y: 177, distance: 89.1
click at [165, 250] on input at bounding box center [179, 244] width 187 height 29
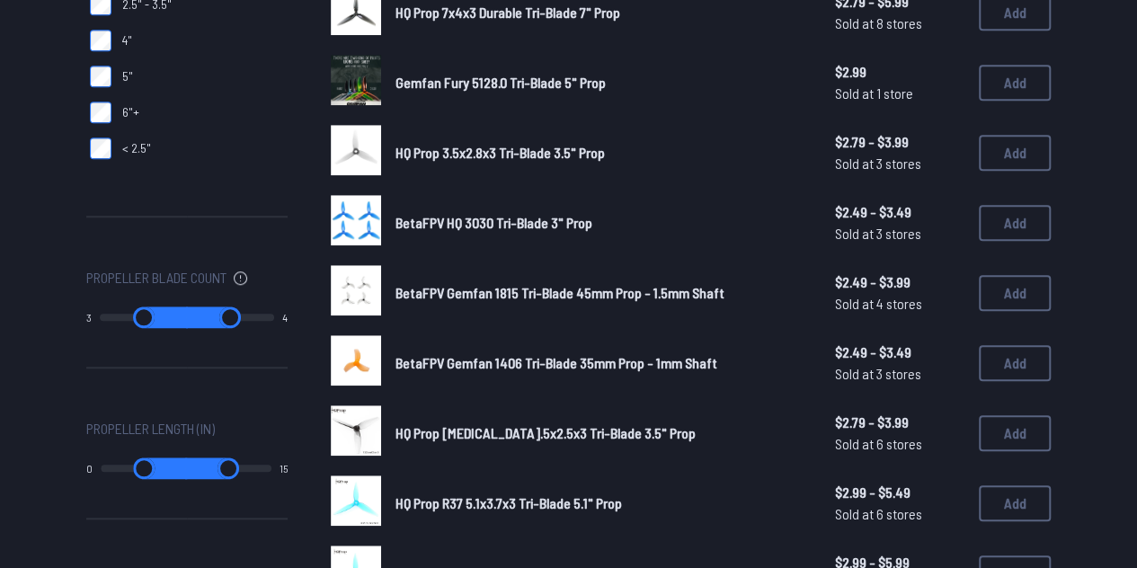
scroll to position [601, 0]
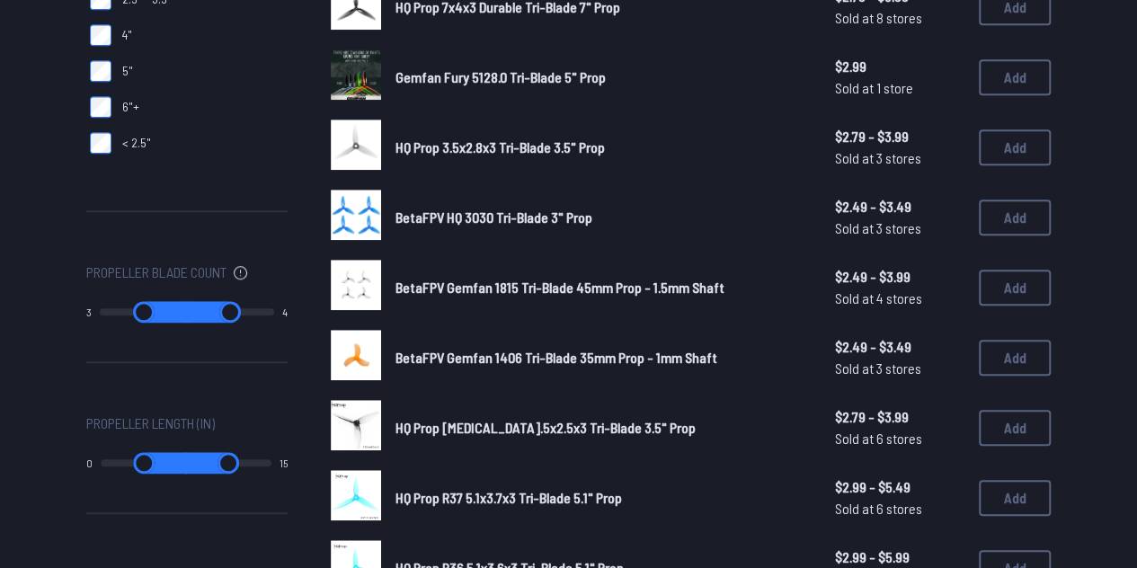
drag, startPoint x: 193, startPoint y: 312, endPoint x: 147, endPoint y: 319, distance: 46.4
click at [186, 319] on input "range" at bounding box center [230, 312] width 88 height 22
drag, startPoint x: 142, startPoint y: 312, endPoint x: 154, endPoint y: 312, distance: 11.7
click at [154, 312] on input "range" at bounding box center [144, 312] width 88 height 22
drag, startPoint x: 191, startPoint y: 313, endPoint x: 110, endPoint y: 310, distance: 80.9
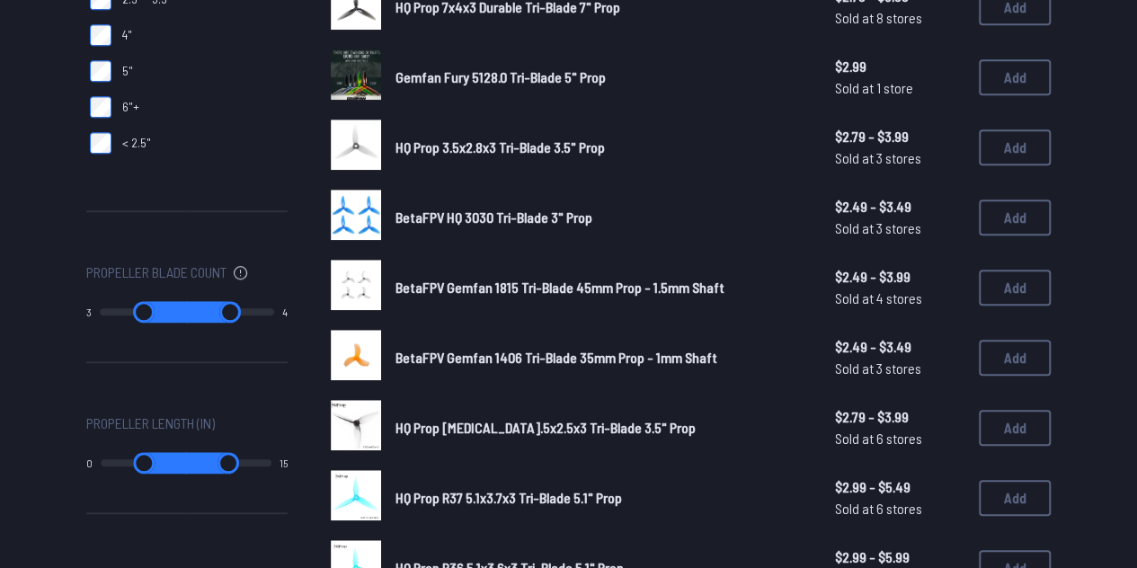
click at [186, 310] on input "range" at bounding box center [230, 312] width 88 height 22
drag, startPoint x: 142, startPoint y: 316, endPoint x: 173, endPoint y: 314, distance: 31.6
click at [173, 314] on input "range" at bounding box center [144, 312] width 88 height 22
drag, startPoint x: 197, startPoint y: 313, endPoint x: 137, endPoint y: 311, distance: 60.2
click at [186, 311] on input "range" at bounding box center [230, 312] width 88 height 22
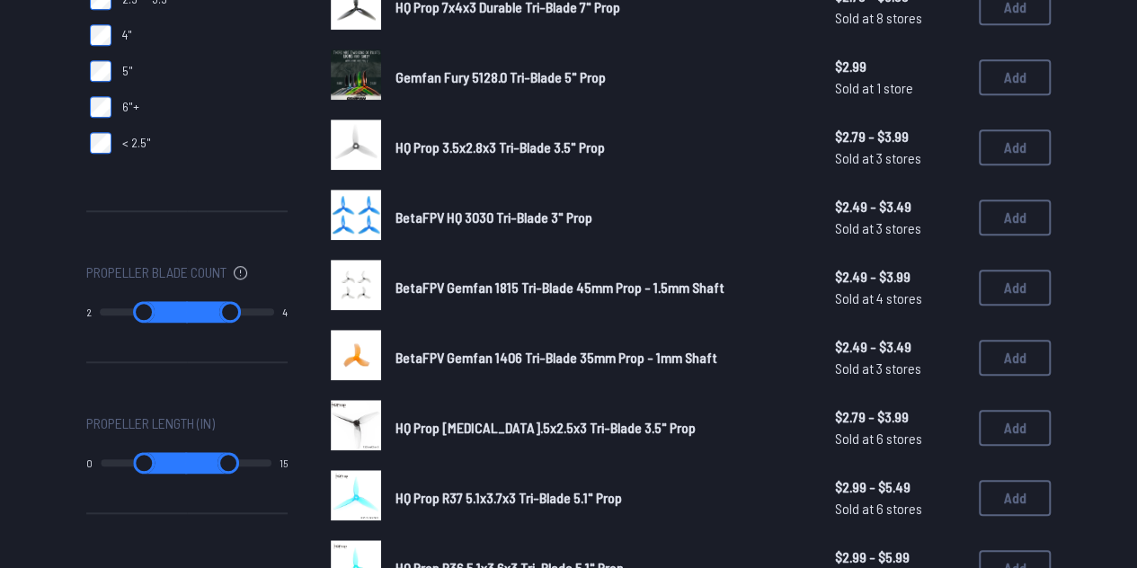
drag, startPoint x: 174, startPoint y: 313, endPoint x: 121, endPoint y: 310, distance: 53.1
click at [121, 310] on input "range" at bounding box center [144, 312] width 88 height 22
drag, startPoint x: 195, startPoint y: 320, endPoint x: 161, endPoint y: 319, distance: 34.2
click at [186, 319] on input "range" at bounding box center [230, 312] width 88 height 22
click at [196, 311] on input "range" at bounding box center [230, 312] width 88 height 22
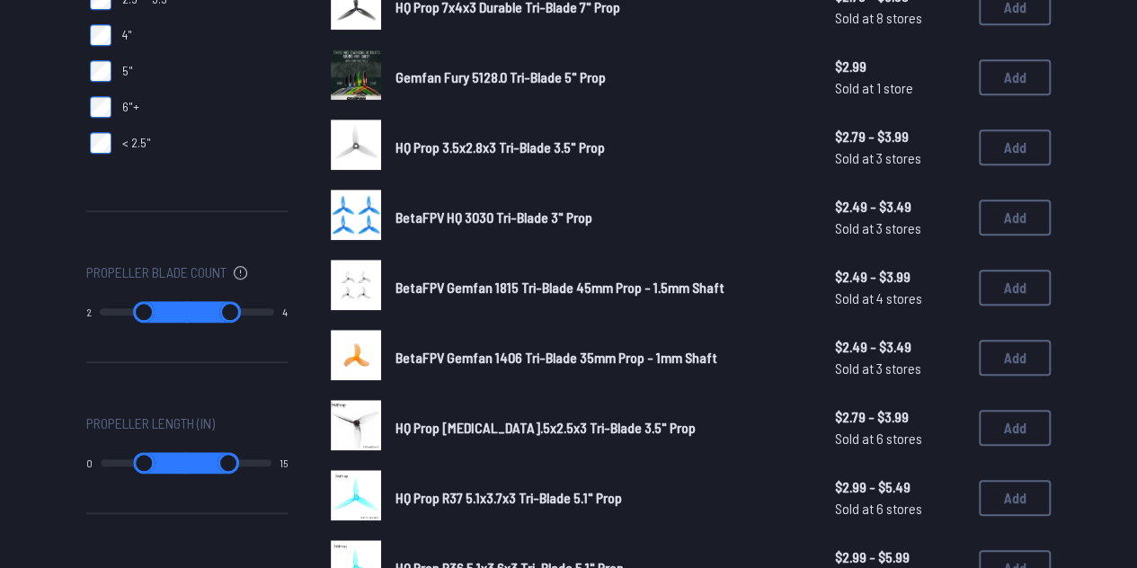
drag, startPoint x: 196, startPoint y: 311, endPoint x: 167, endPoint y: 316, distance: 29.3
click at [186, 316] on input "range" at bounding box center [230, 312] width 88 height 22
drag, startPoint x: 122, startPoint y: 307, endPoint x: 164, endPoint y: 308, distance: 41.3
click at [164, 308] on input "range" at bounding box center [144, 312] width 88 height 22
drag, startPoint x: 182, startPoint y: 309, endPoint x: 151, endPoint y: 309, distance: 30.6
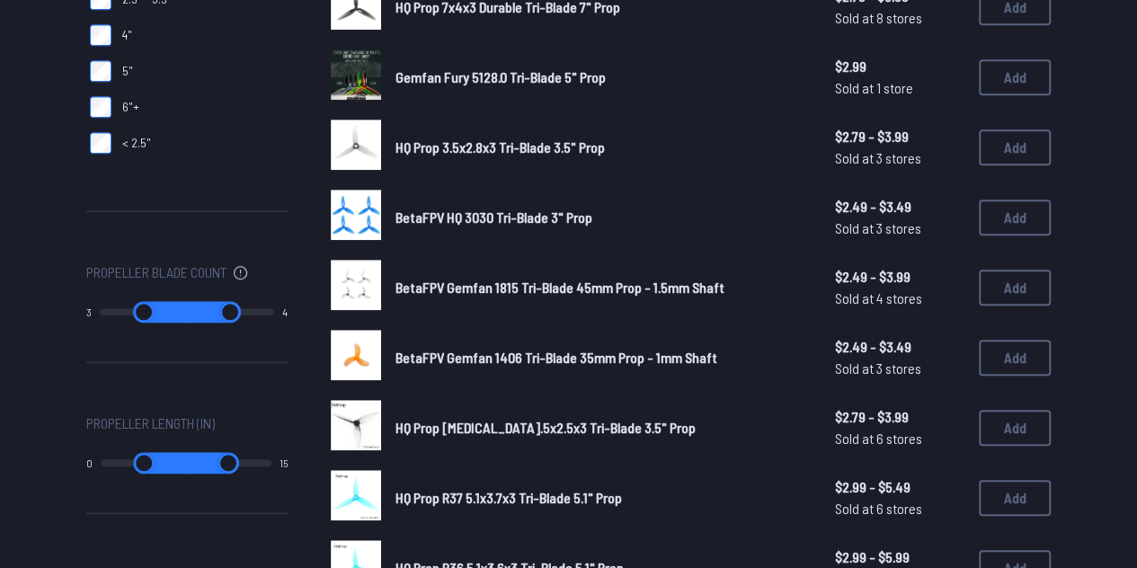
type input "*"
click at [151, 309] on input "range" at bounding box center [144, 312] width 88 height 22
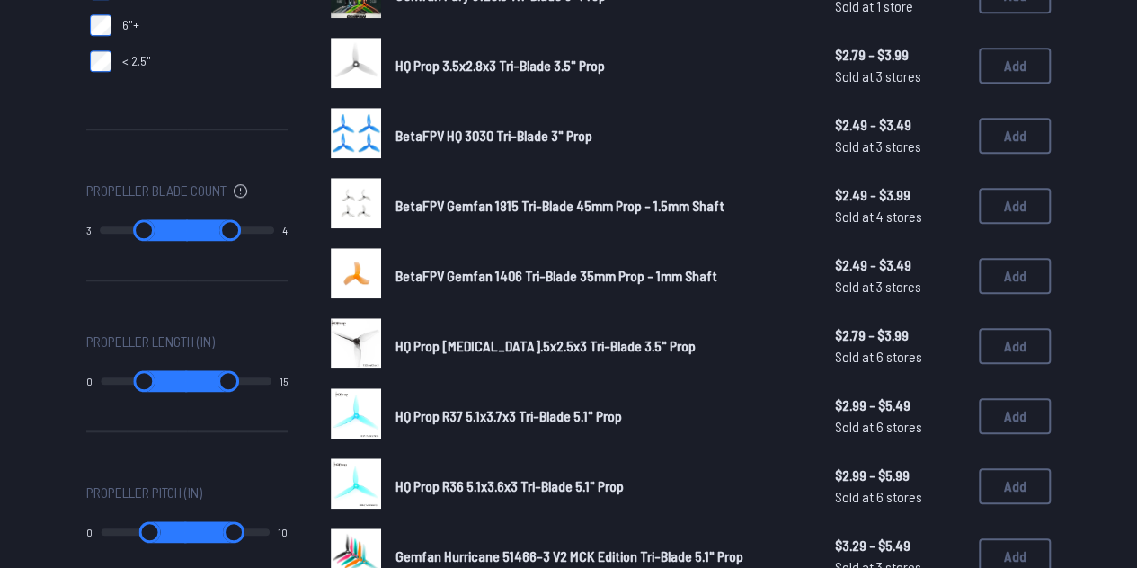
scroll to position [692, 0]
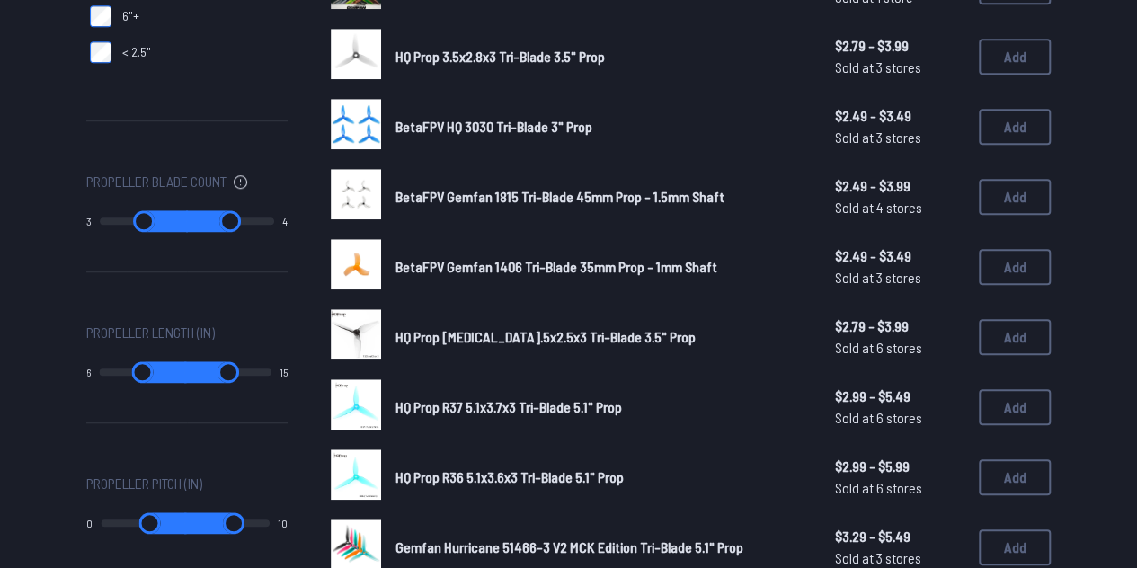
drag, startPoint x: 111, startPoint y: 373, endPoint x: 156, endPoint y: 373, distance: 44.9
type input "*"
click at [156, 373] on input "range" at bounding box center [142, 372] width 87 height 22
drag, startPoint x: 259, startPoint y: 371, endPoint x: 175, endPoint y: 362, distance: 84.1
type input "*"
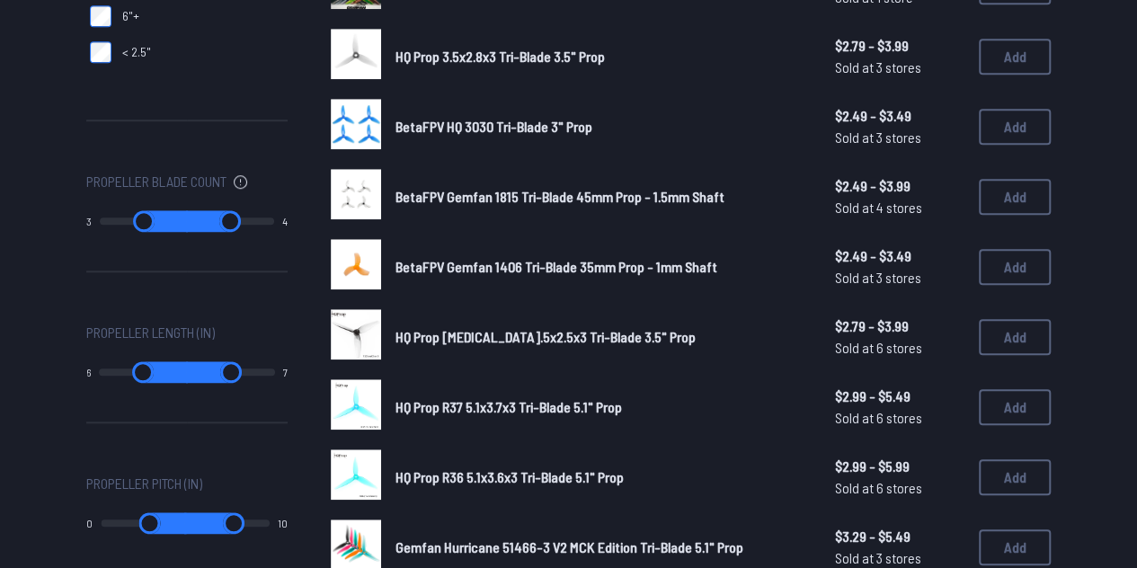
click at [186, 362] on input "range" at bounding box center [230, 372] width 89 height 22
type input "*"
drag, startPoint x: 111, startPoint y: 524, endPoint x: 162, endPoint y: 522, distance: 50.4
click at [162, 522] on input "range" at bounding box center [143, 523] width 86 height 22
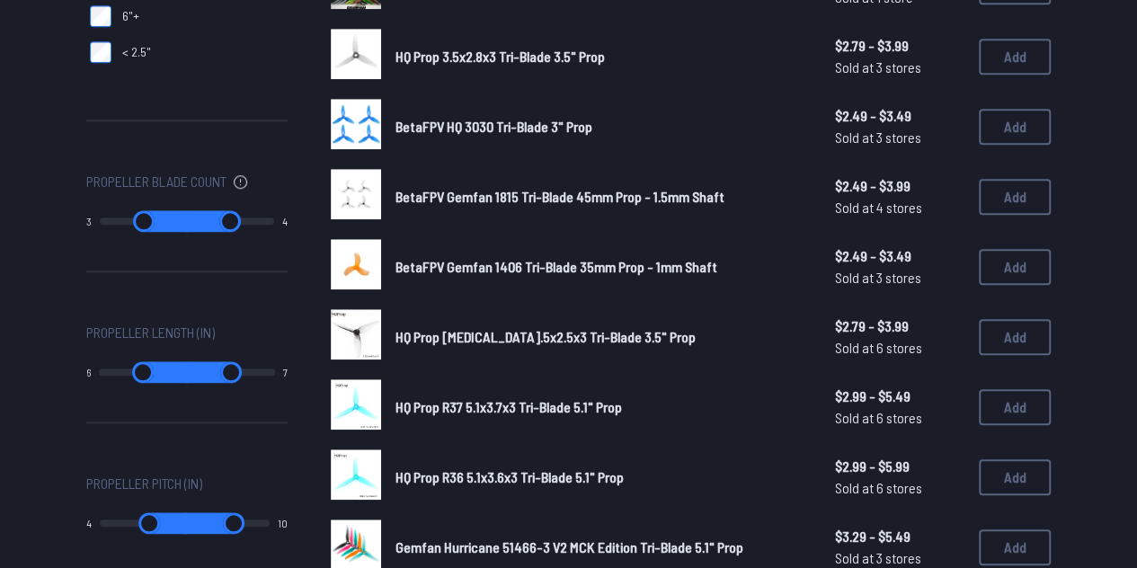
type input "*"
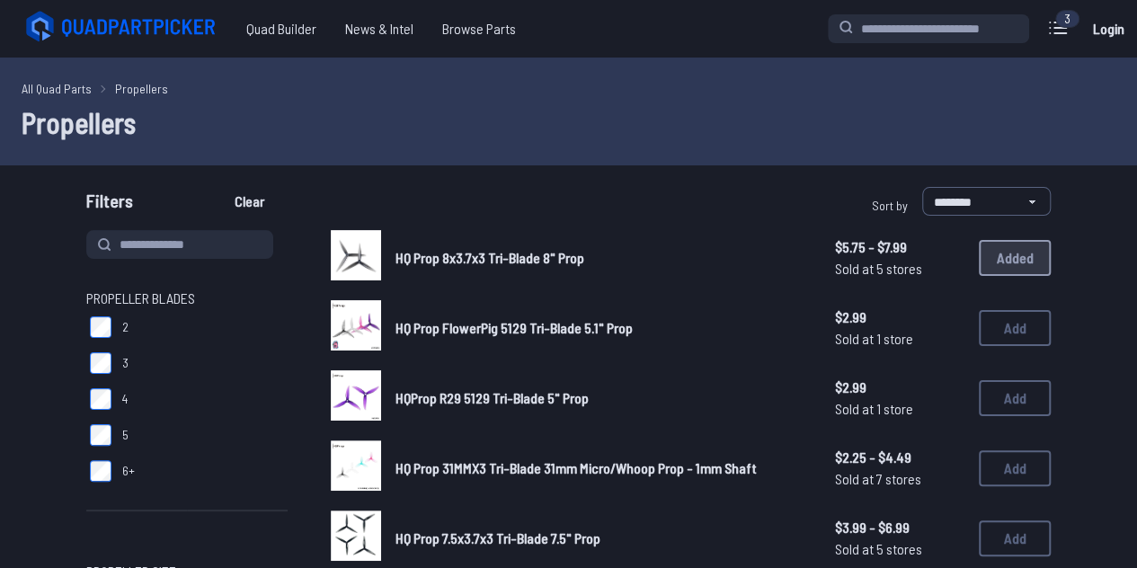
type input "*"
type input "**"
type input "*"
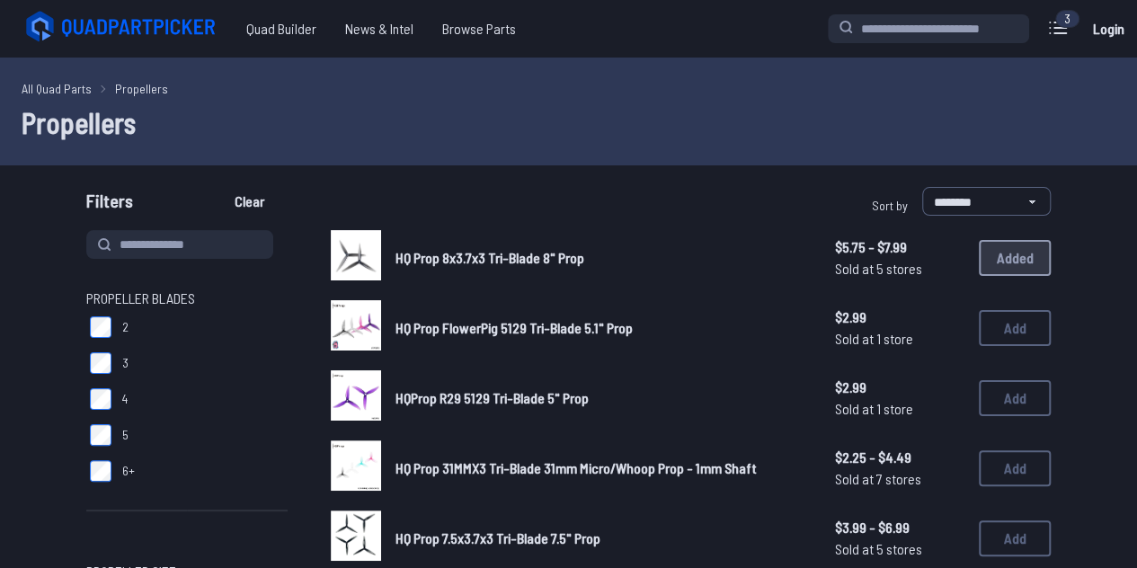
type input "*"
type input "**"
drag, startPoint x: 256, startPoint y: 524, endPoint x: 173, endPoint y: 520, distance: 82.8
type input "*"
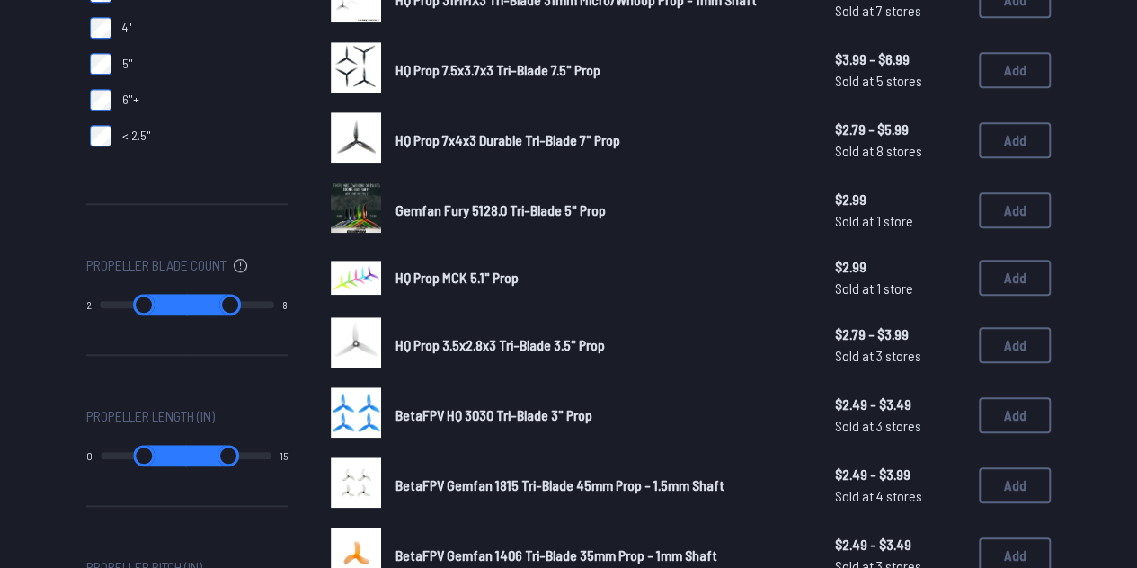
scroll to position [710, 0]
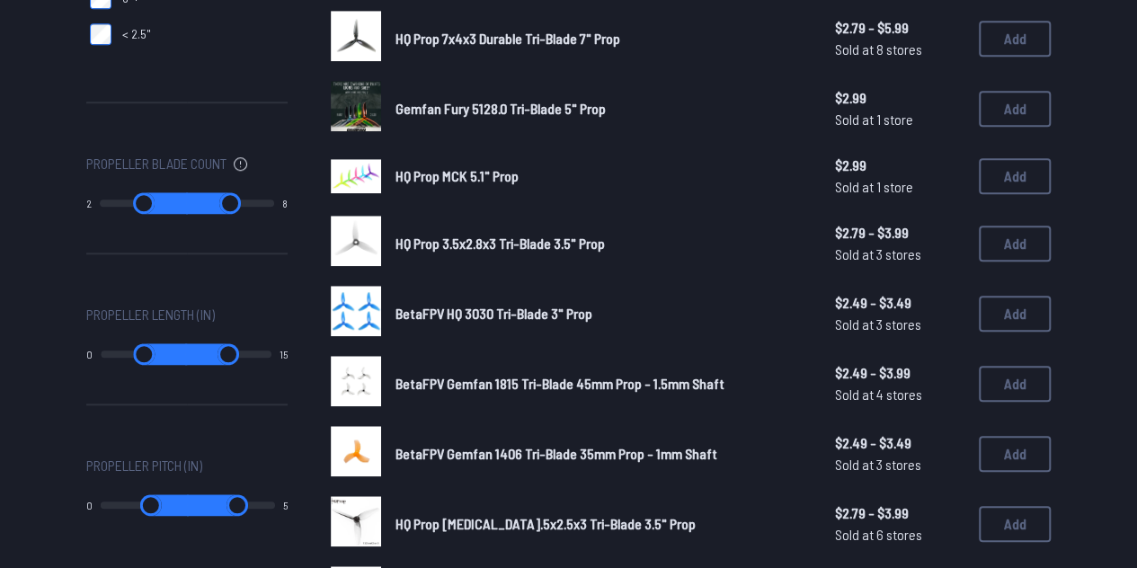
type input "*"
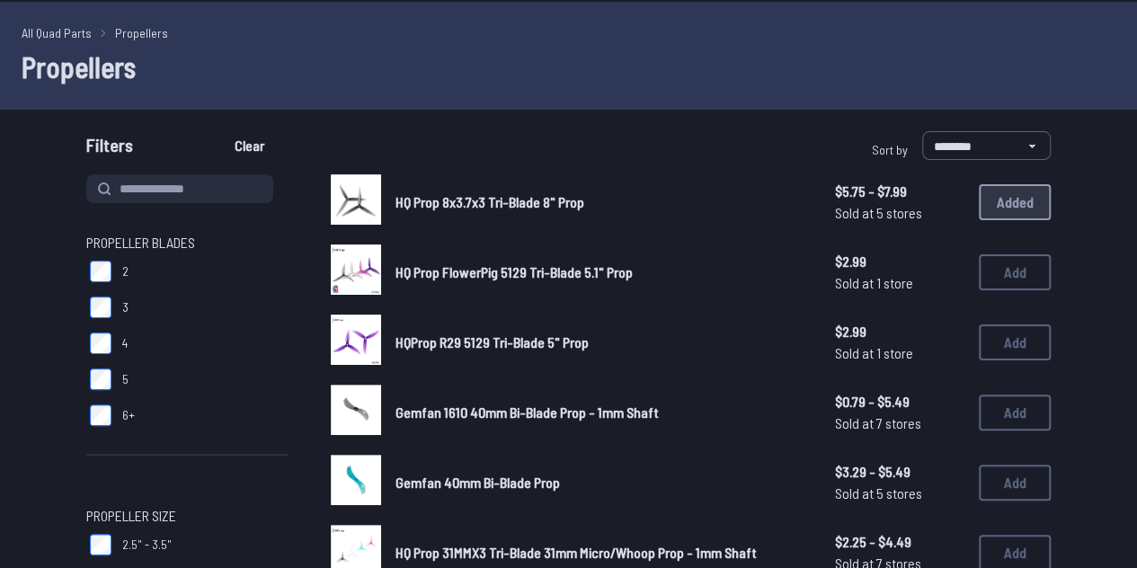
scroll to position [182, 0]
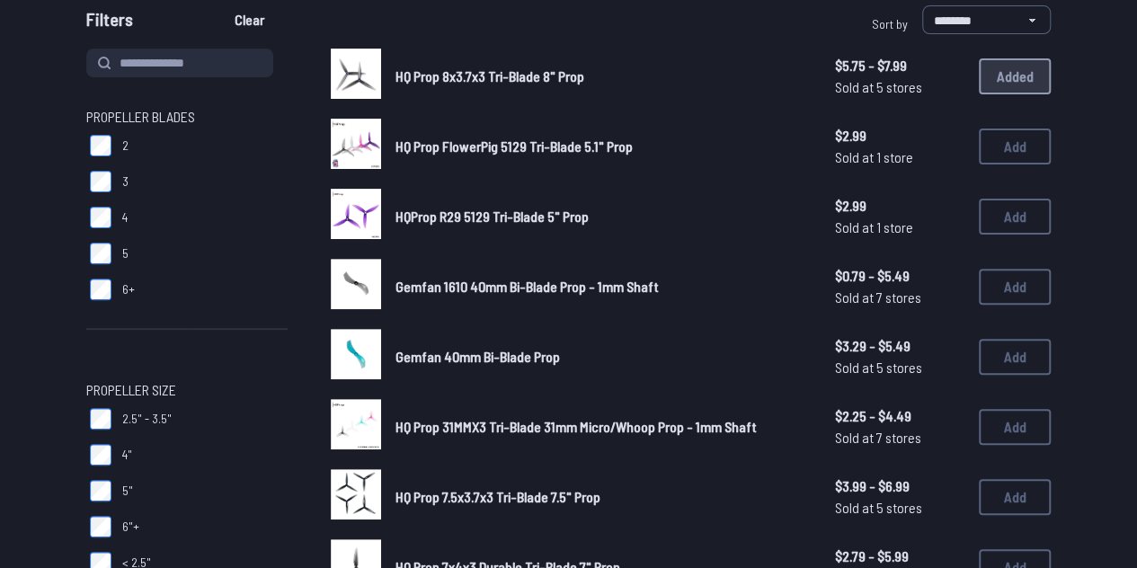
click at [97, 511] on label "6"+" at bounding box center [186, 527] width 201 height 36
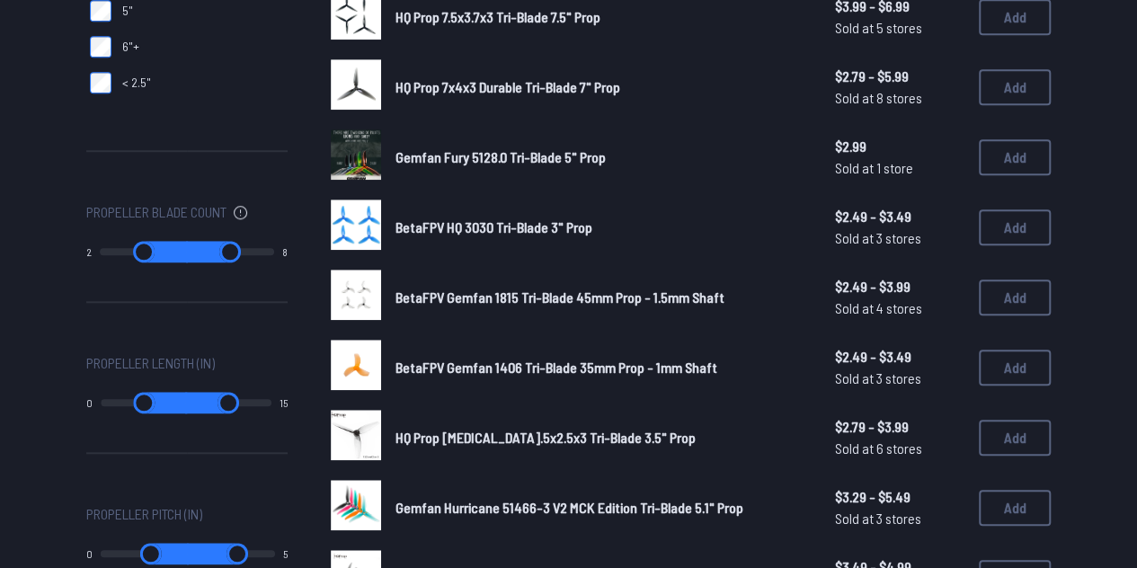
scroll to position [683, 0]
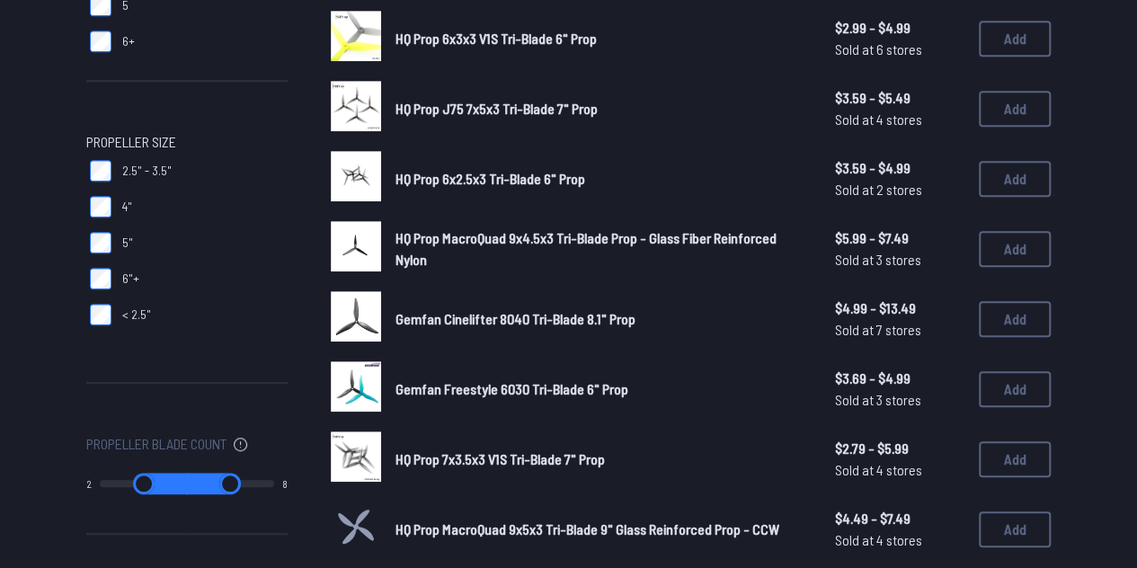
scroll to position [797, 0]
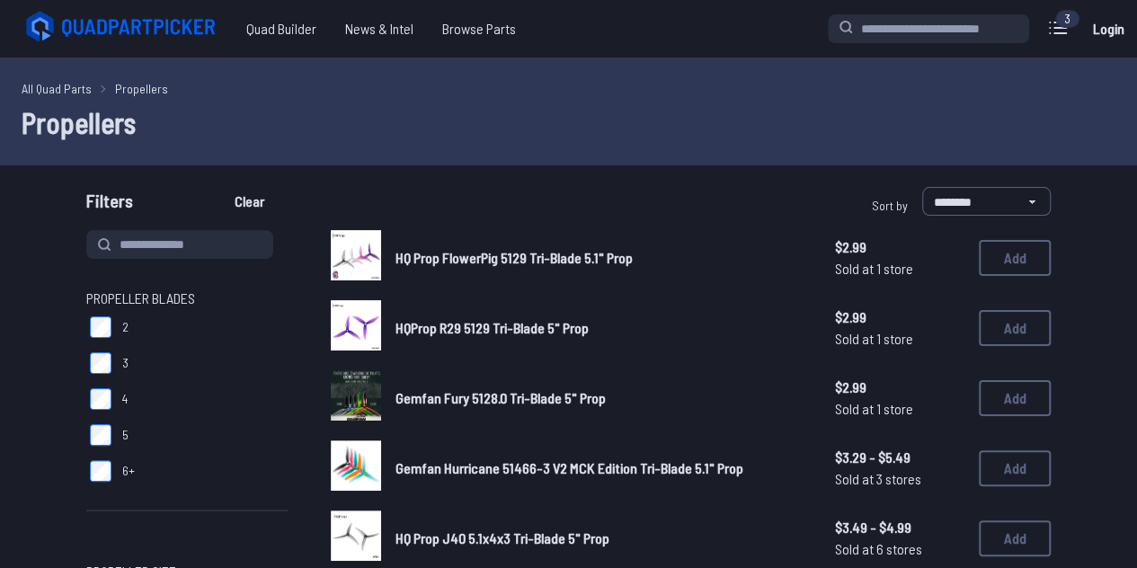
drag, startPoint x: 111, startPoint y: 421, endPoint x: 172, endPoint y: 427, distance: 60.4
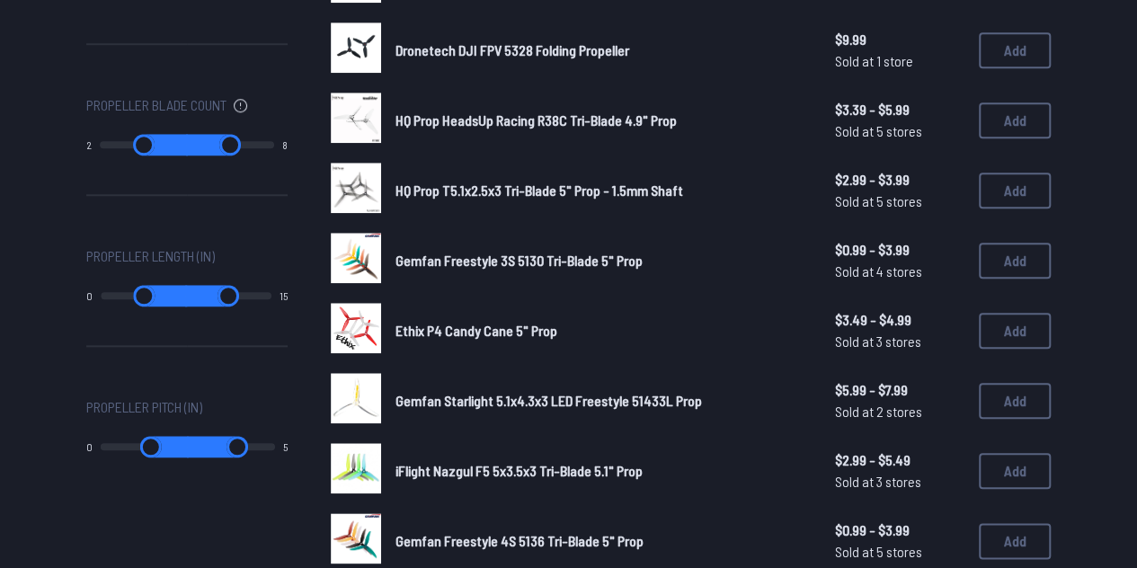
scroll to position [909, 0]
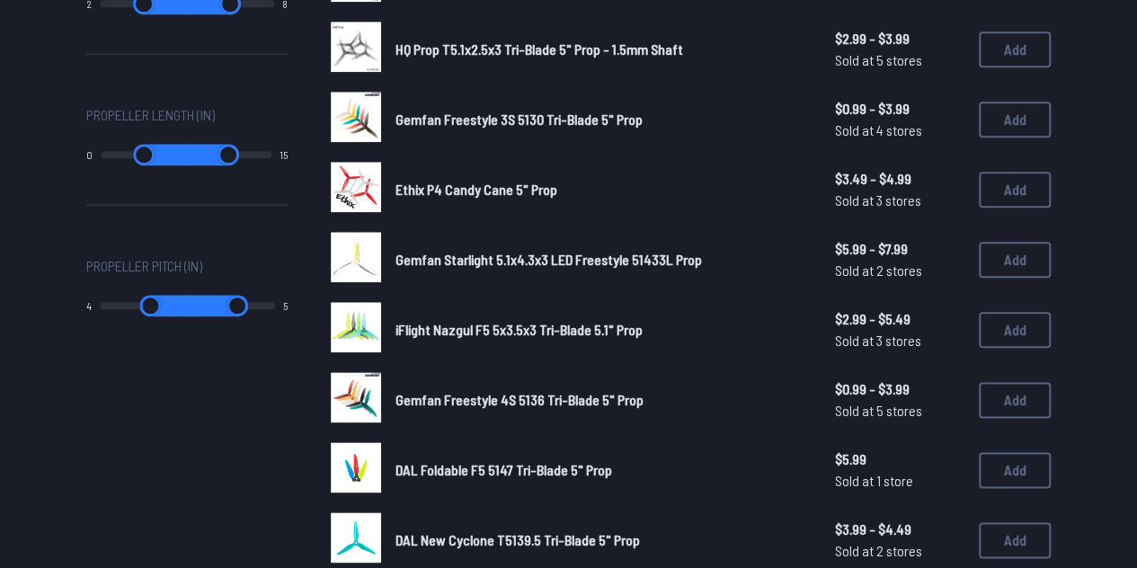
drag, startPoint x: 112, startPoint y: 306, endPoint x: 169, endPoint y: 308, distance: 56.6
type input "*"
click at [169, 308] on input "range" at bounding box center [144, 306] width 88 height 22
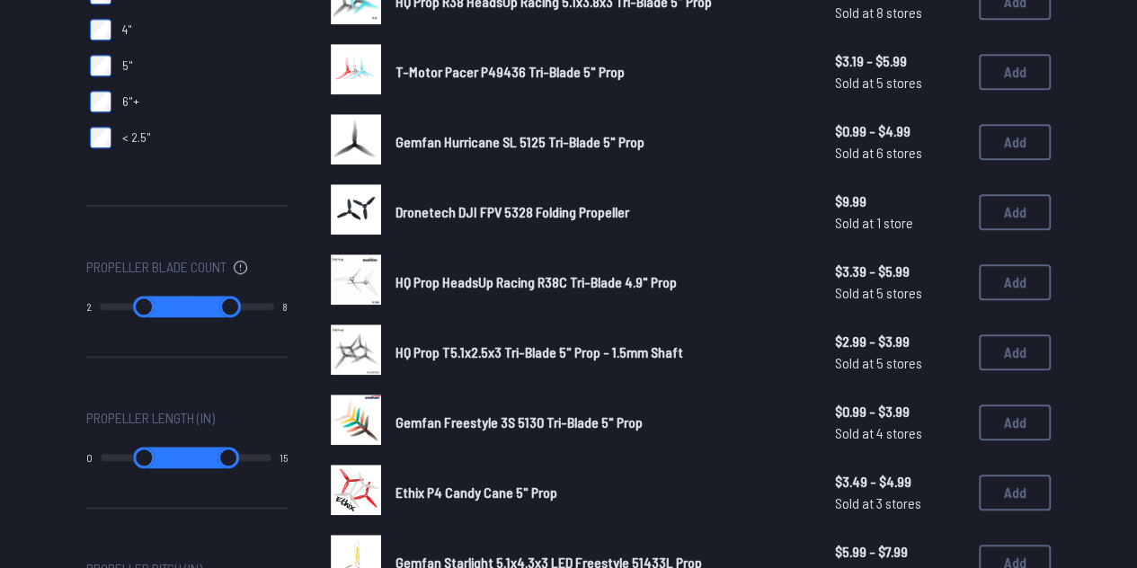
type input "*"
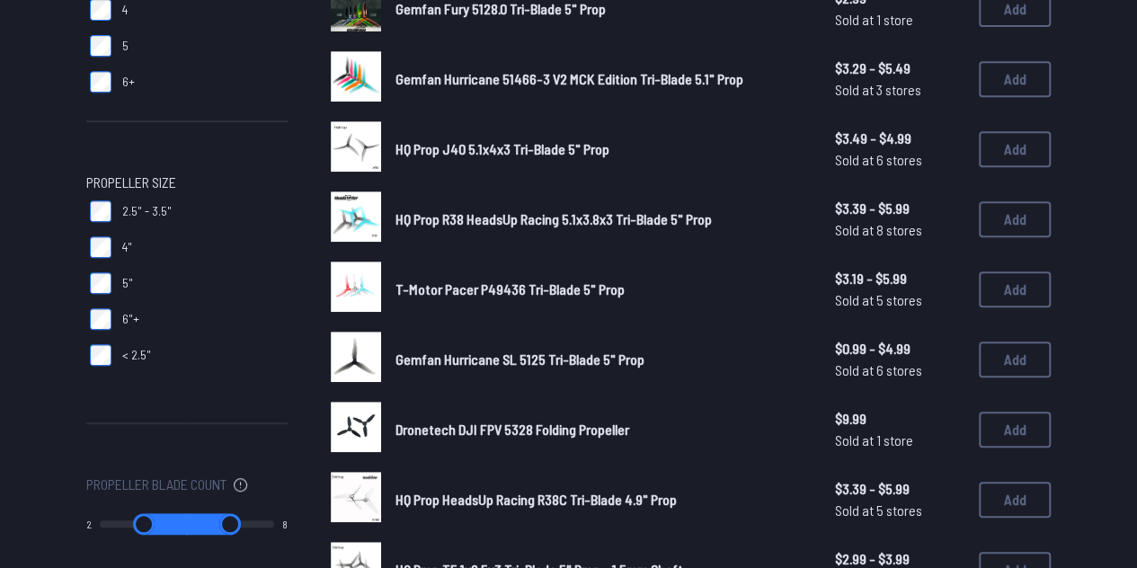
scroll to position [388, 0]
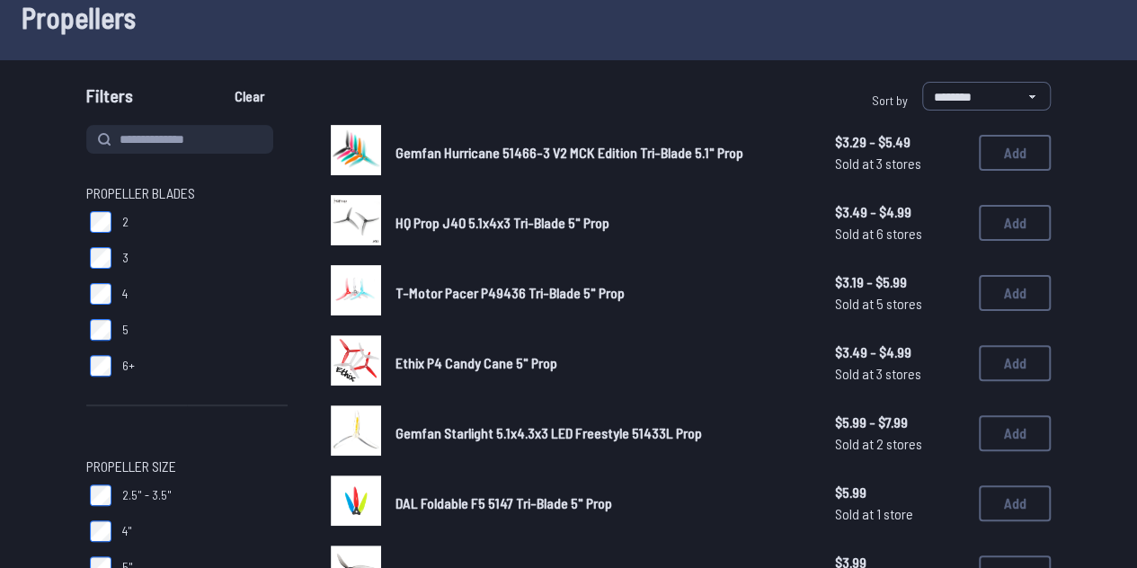
scroll to position [103, 0]
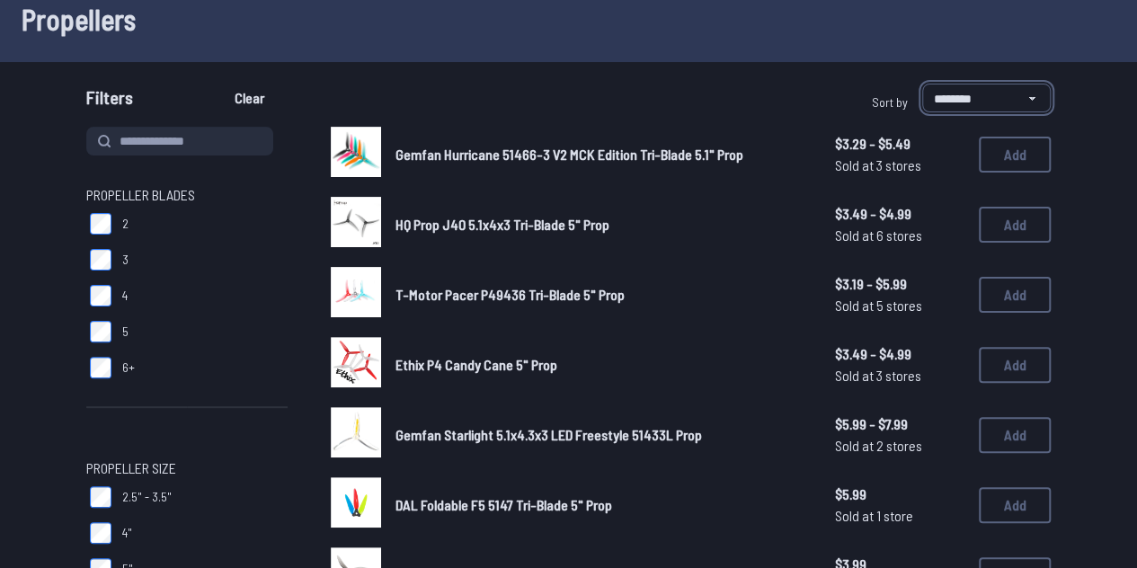
click at [1010, 104] on select "**********" at bounding box center [986, 98] width 129 height 29
select select "**********"
click at [922, 84] on select "**********" at bounding box center [986, 98] width 129 height 29
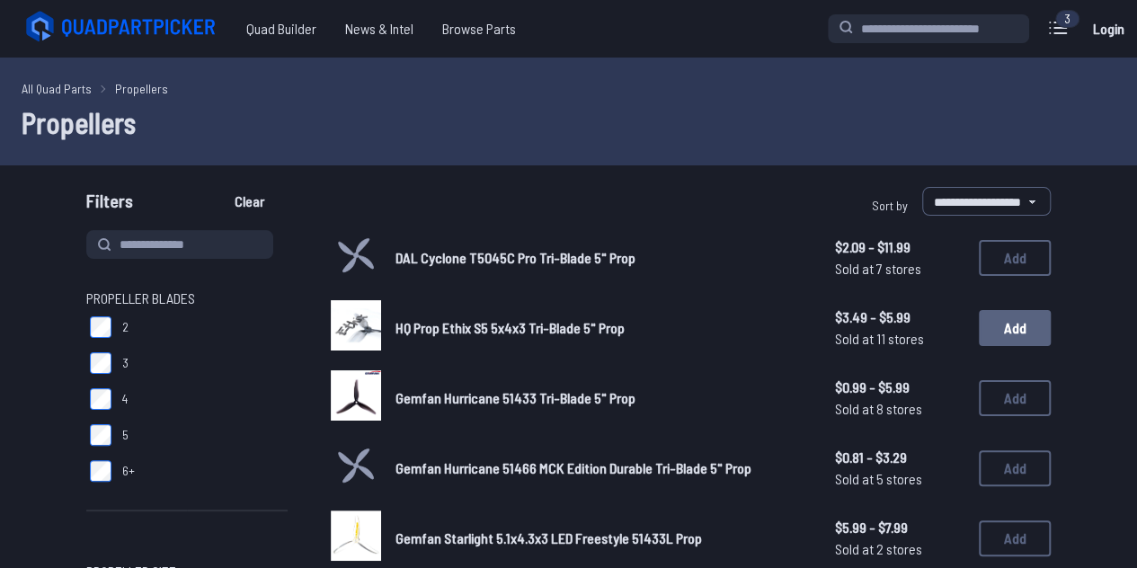
click at [1008, 334] on button "Add" at bounding box center [1015, 328] width 72 height 36
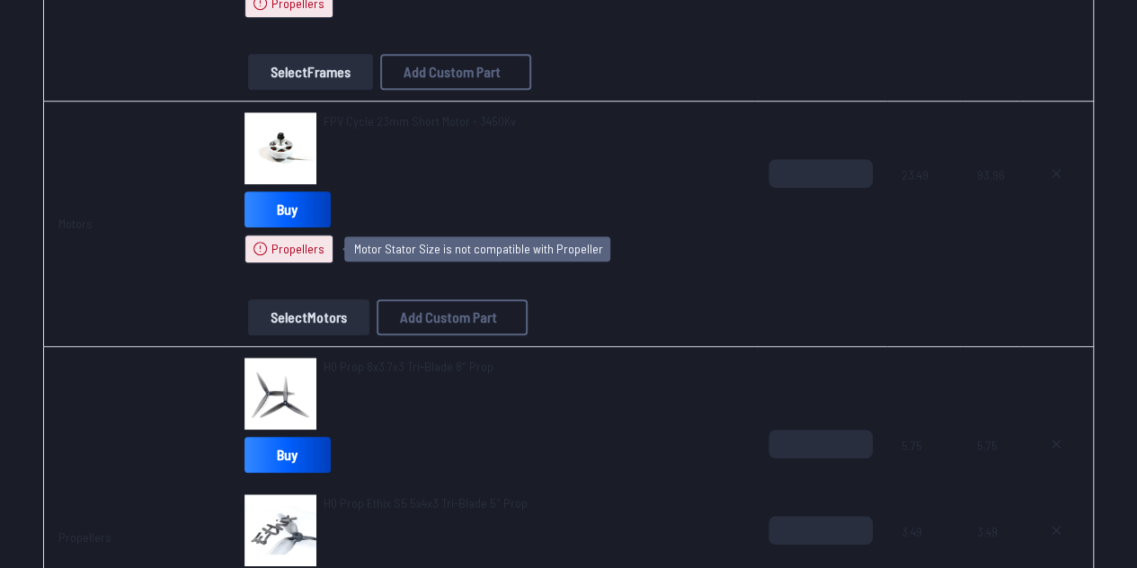
scroll to position [698, 0]
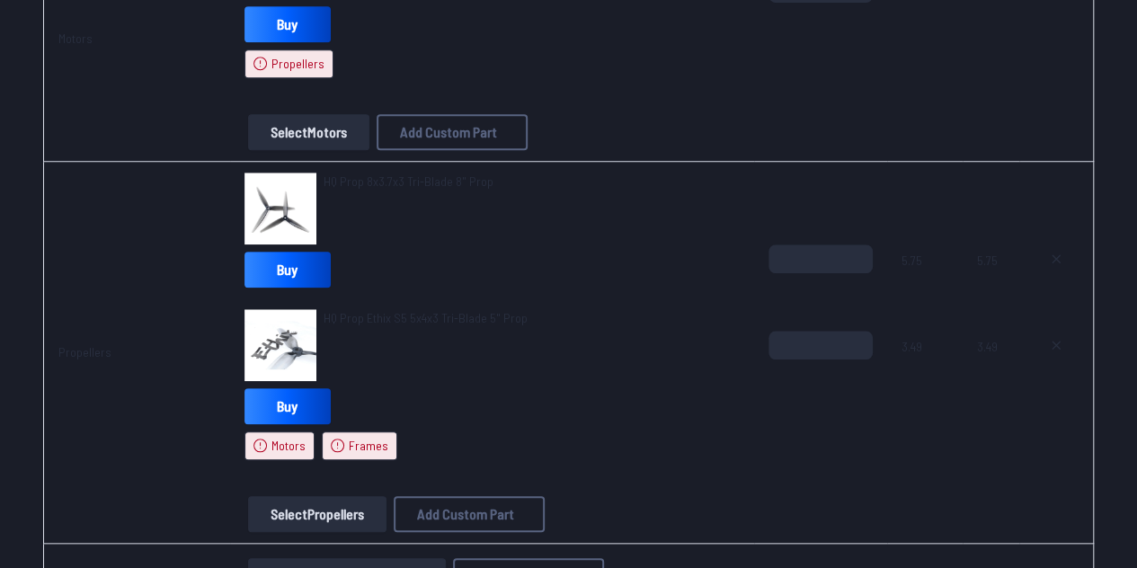
click at [342, 502] on button "Select Propellers" at bounding box center [317, 514] width 138 height 36
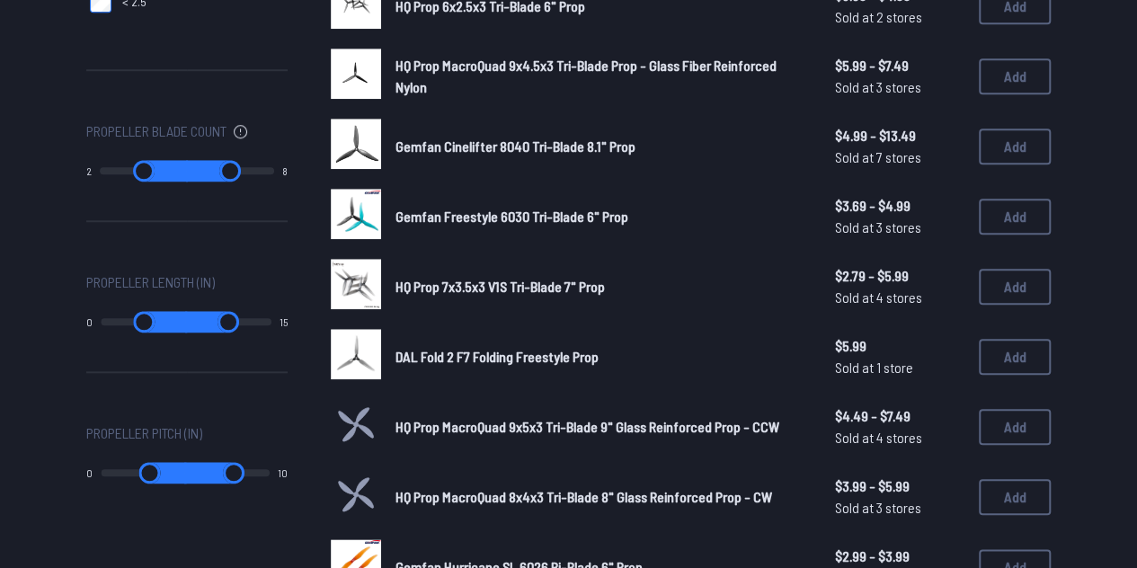
scroll to position [743, 0]
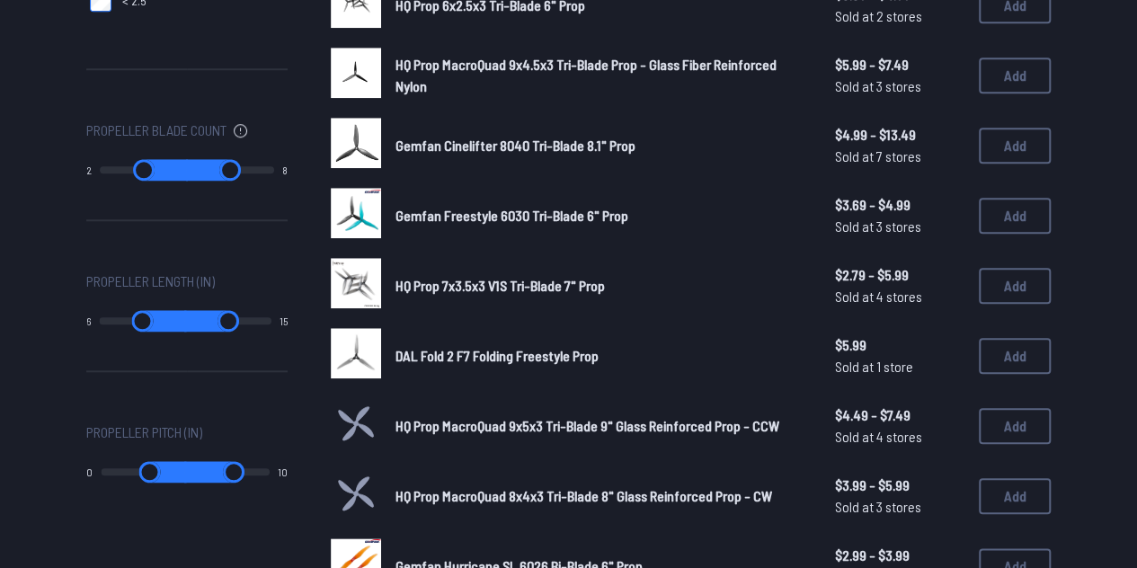
type input "*"
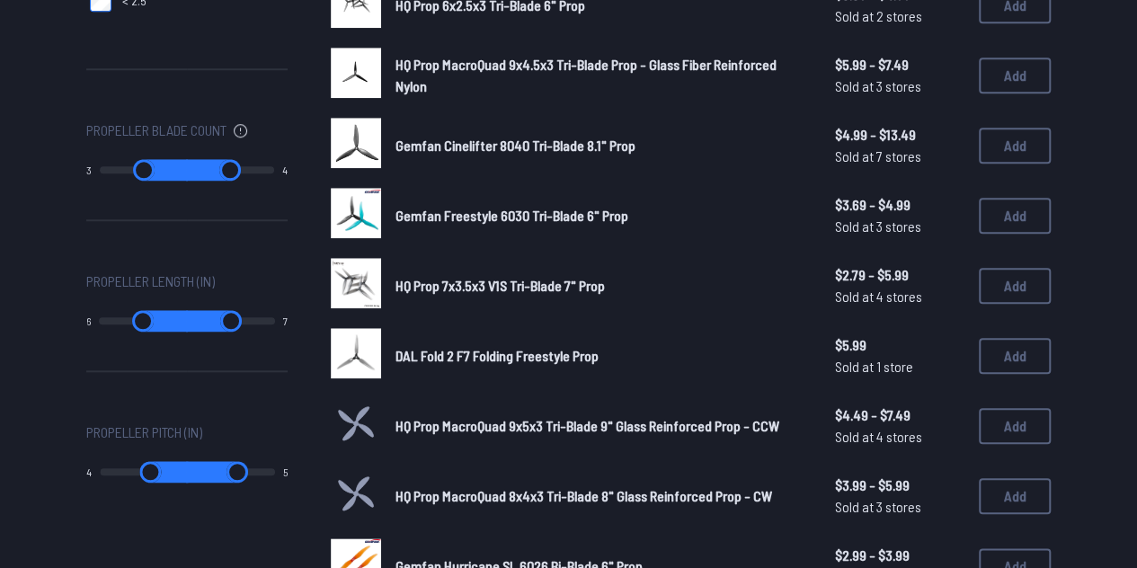
type input "*"
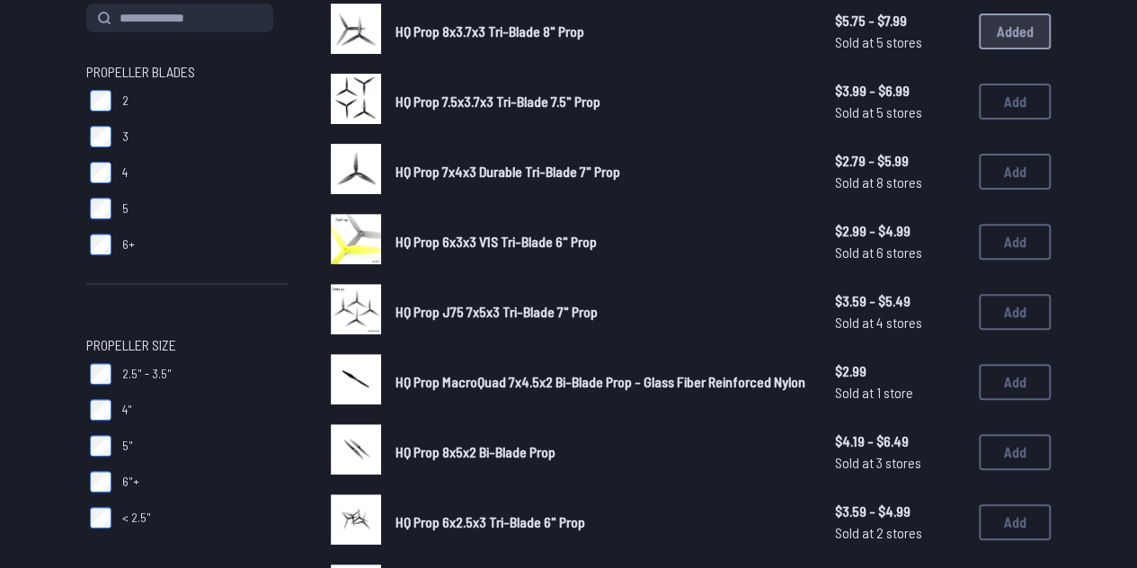
scroll to position [226, 0]
type input "*"
type input "**"
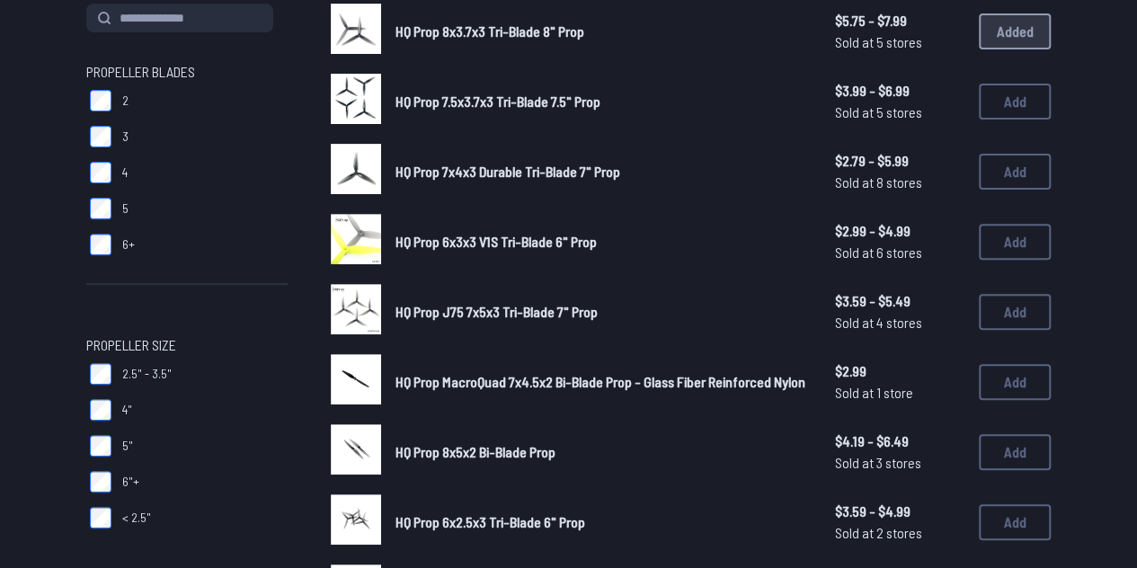
type input "*"
type input "**"
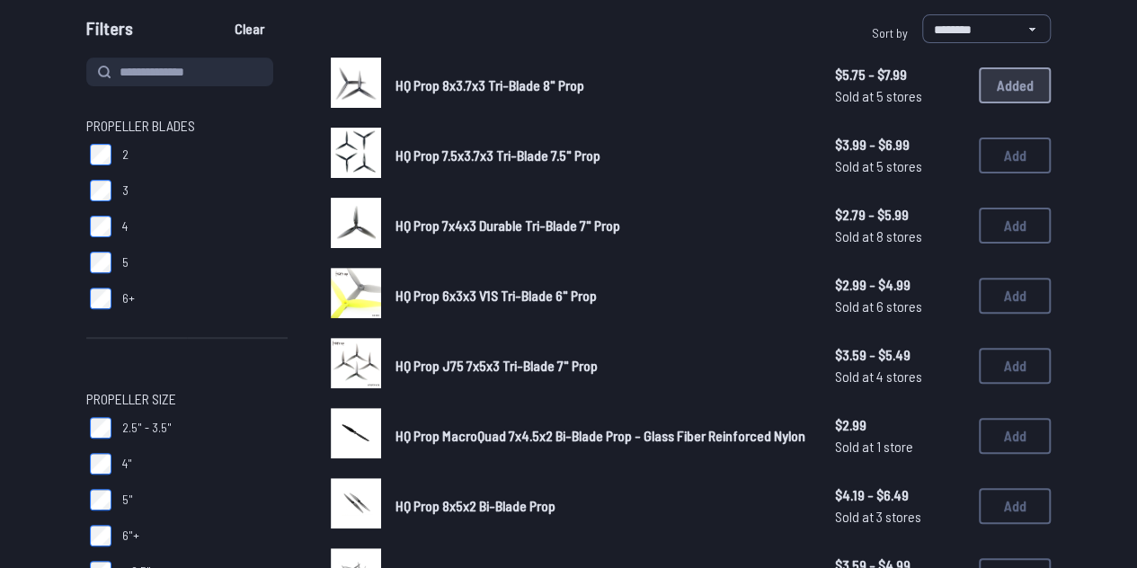
scroll to position [169, 0]
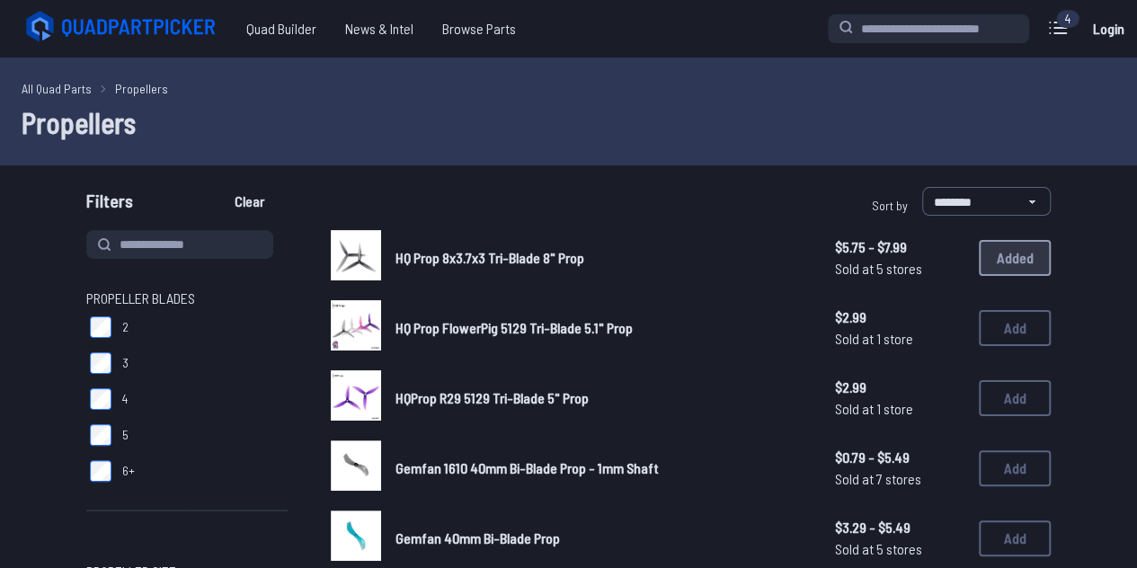
click at [594, 302] on div "HQ Prop FlowerPig 5129 Tri-Blade 5.1" Prop $2.99 Sold at 1 store $2.99 Sold at …" at bounding box center [691, 328] width 720 height 56
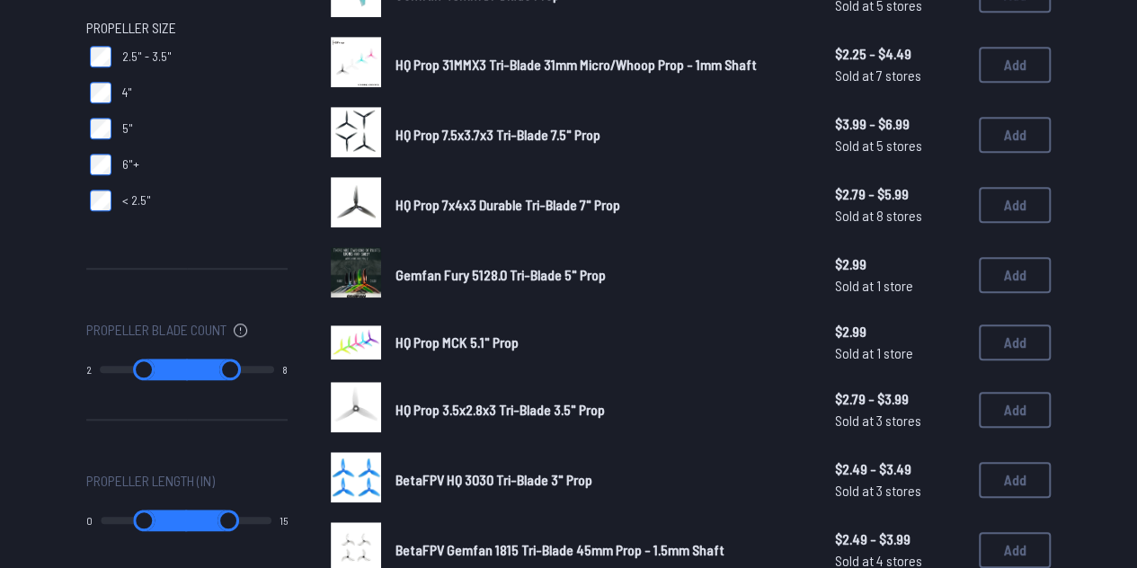
scroll to position [541, 0]
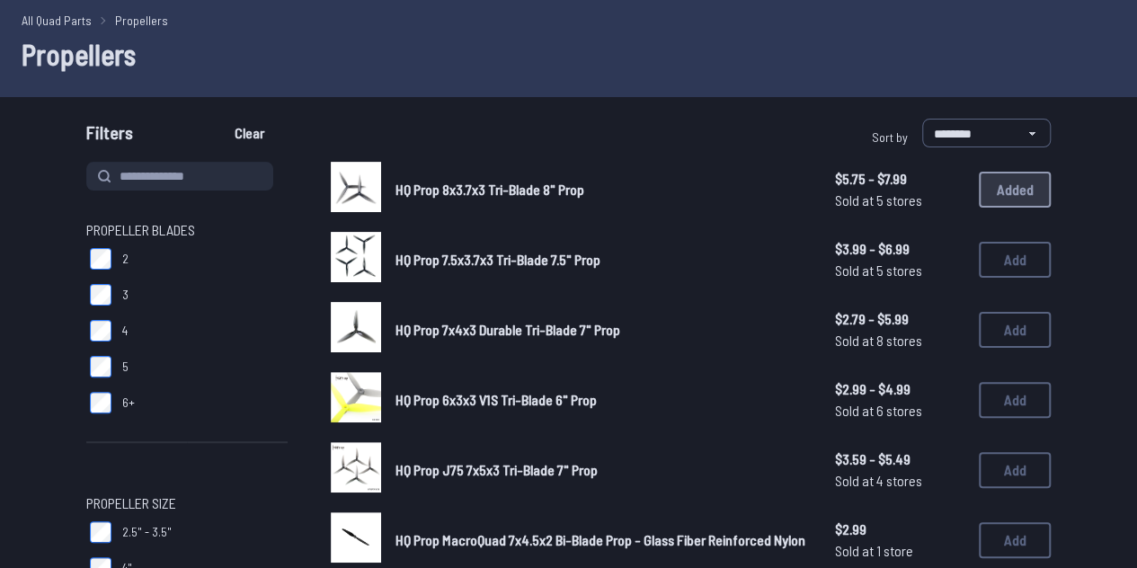
scroll to position [136, 0]
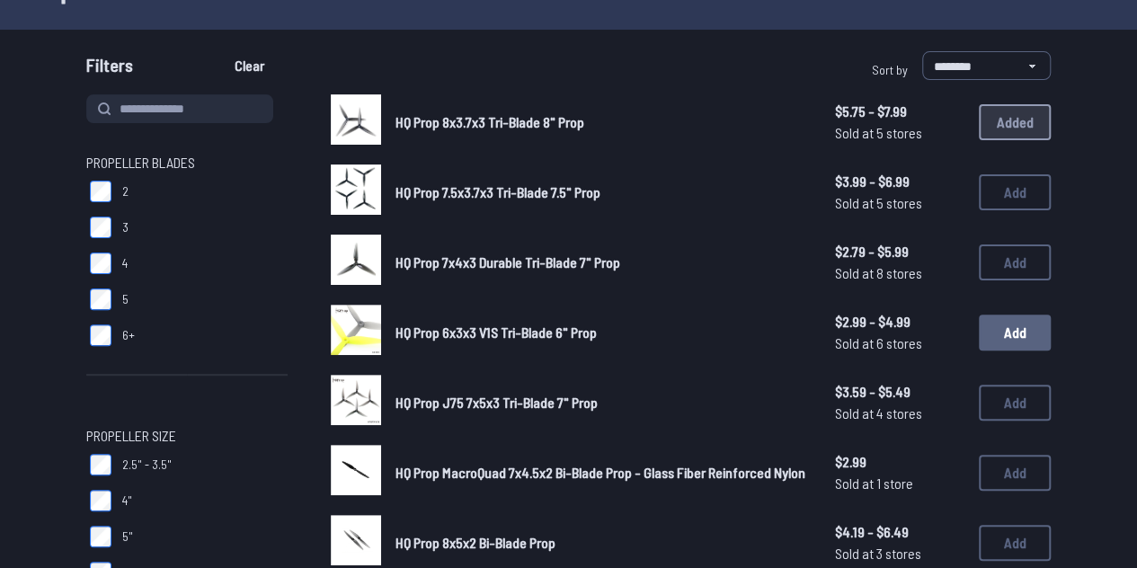
click at [1007, 345] on button "Add" at bounding box center [1015, 333] width 72 height 36
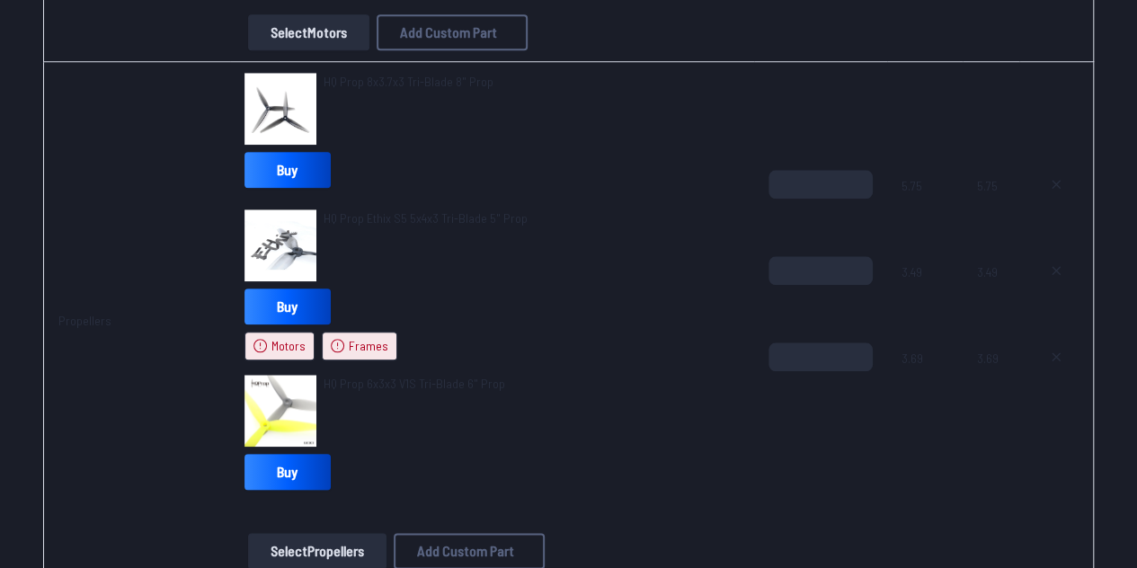
scroll to position [794, 0]
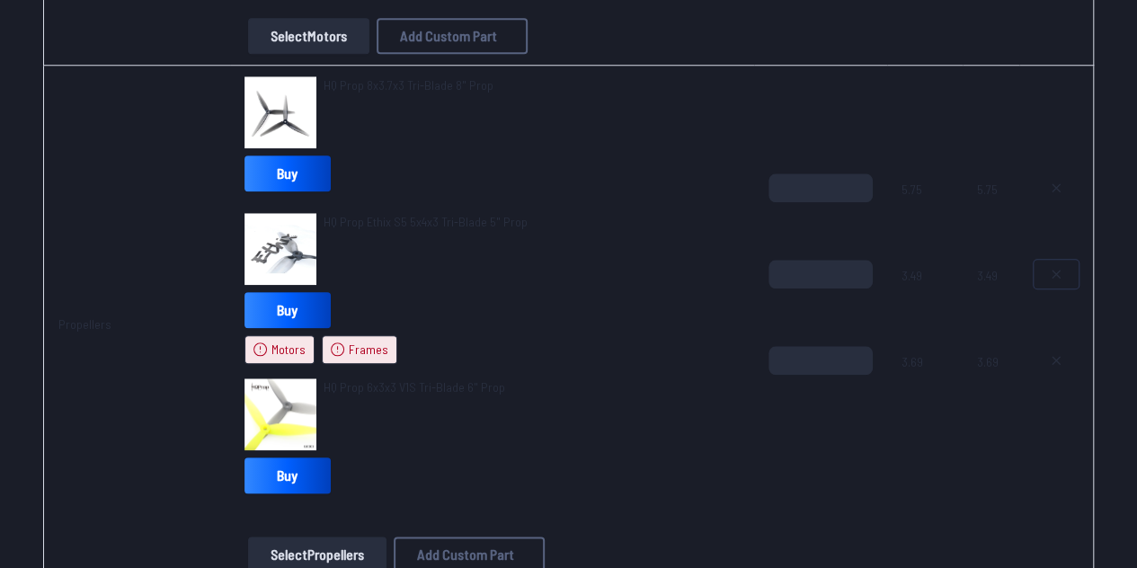
click at [1055, 271] on icon at bounding box center [1055, 273] width 7 height 7
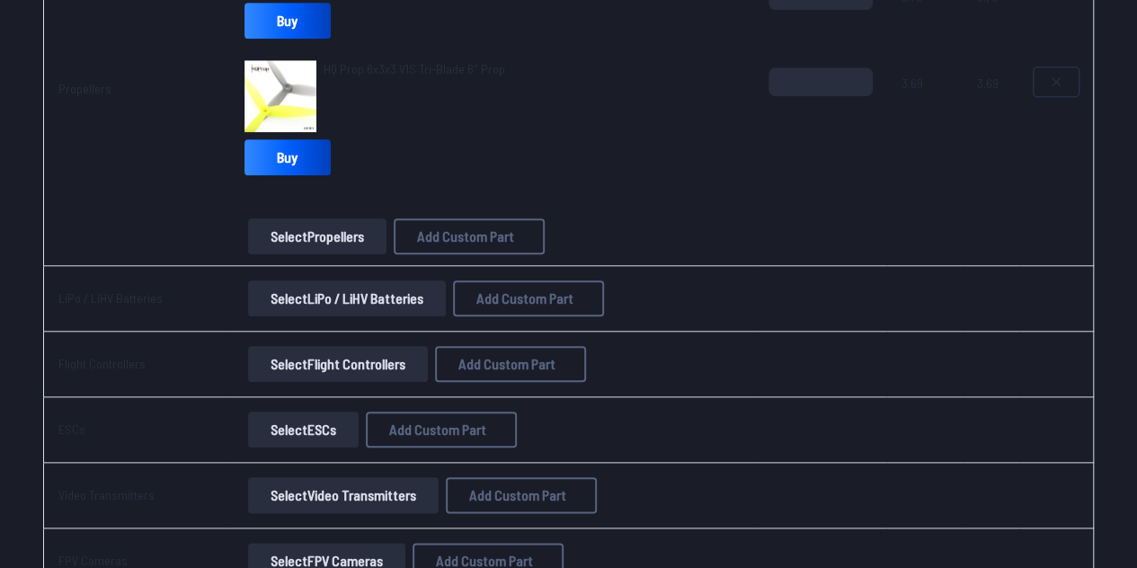
scroll to position [670, 0]
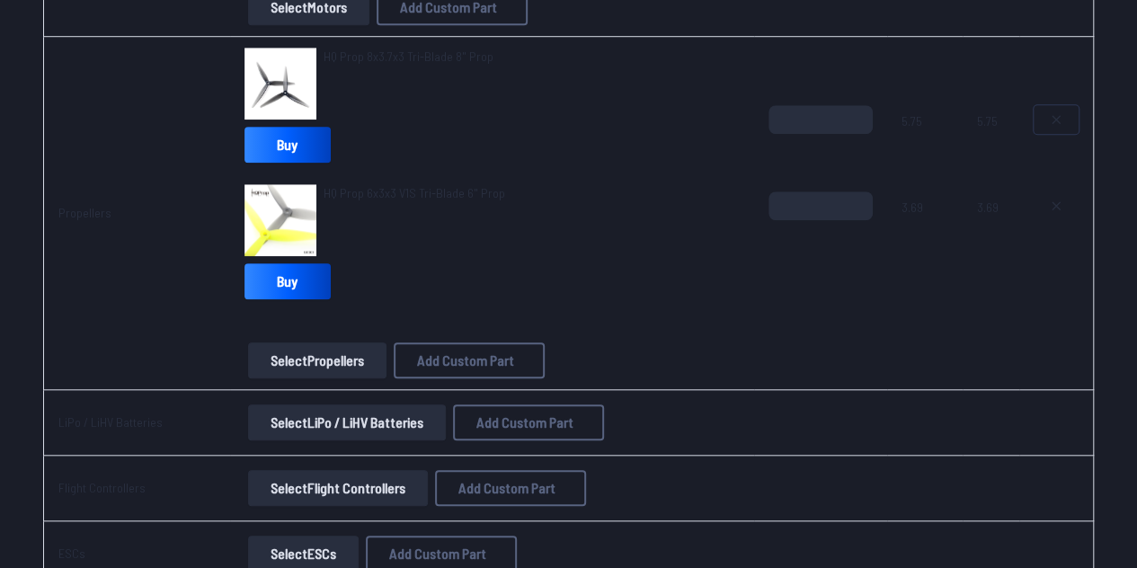
click at [1055, 117] on icon at bounding box center [1055, 119] width 7 height 7
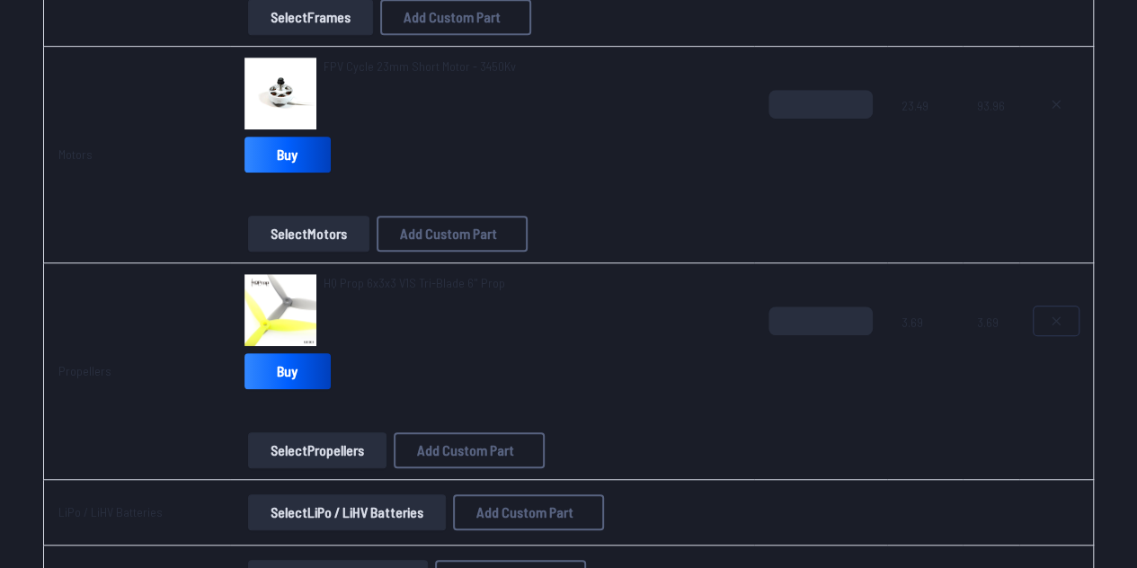
scroll to position [460, 0]
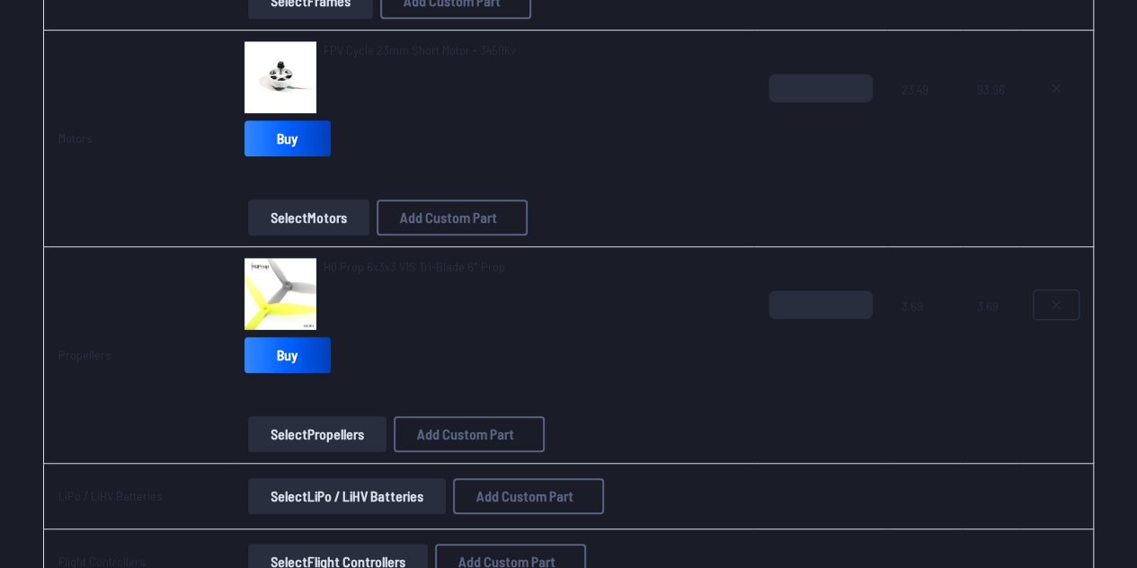
click at [1064, 301] on button at bounding box center [1055, 304] width 45 height 29
type textarea "**********"
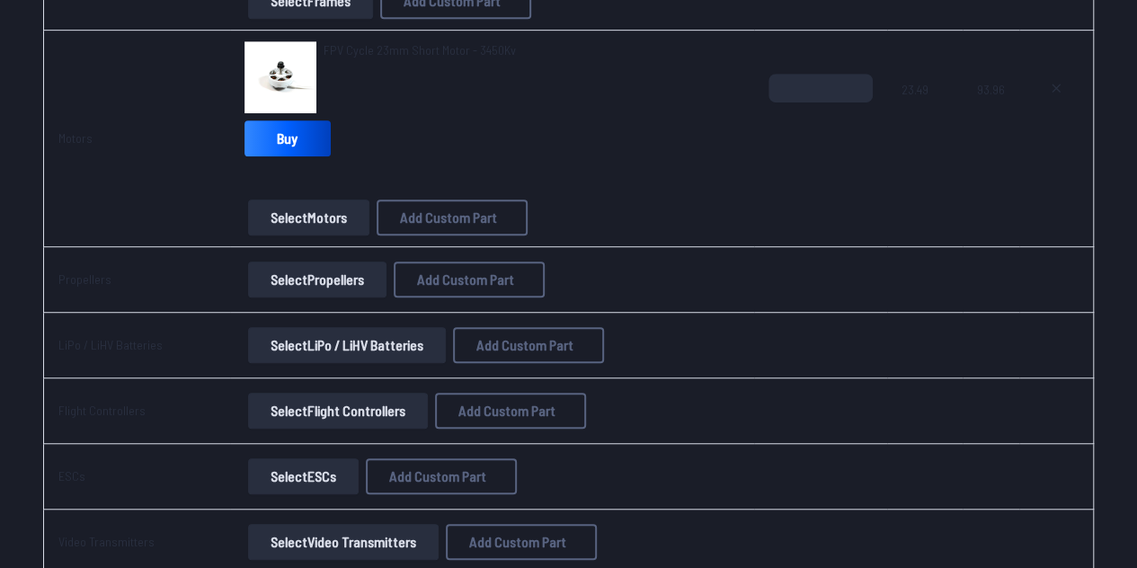
click at [297, 268] on button "Select Propellers" at bounding box center [317, 280] width 138 height 36
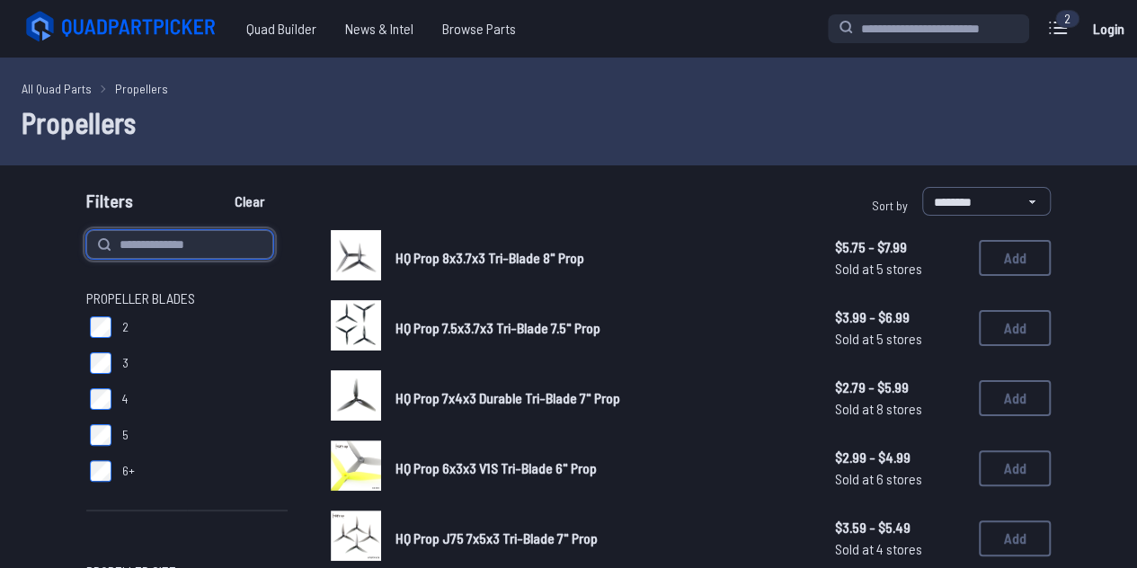
click at [209, 251] on input at bounding box center [179, 244] width 187 height 29
paste input "**********"
click at [120, 241] on input "**********" at bounding box center [179, 244] width 187 height 29
type input "**********"
click at [219, 187] on button "Clear" at bounding box center [249, 201] width 60 height 29
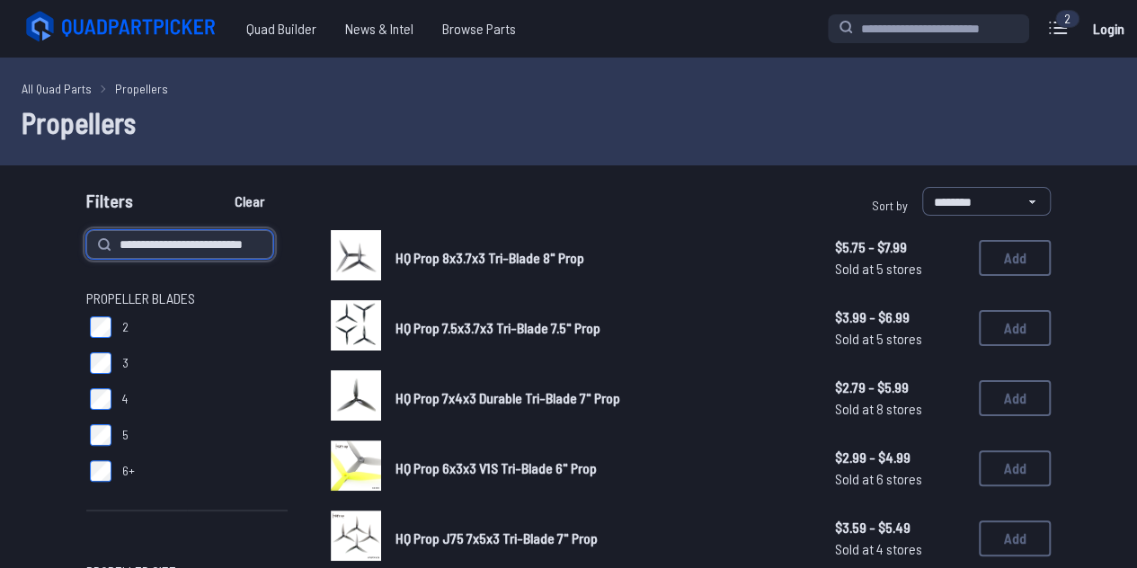
type input "**********"
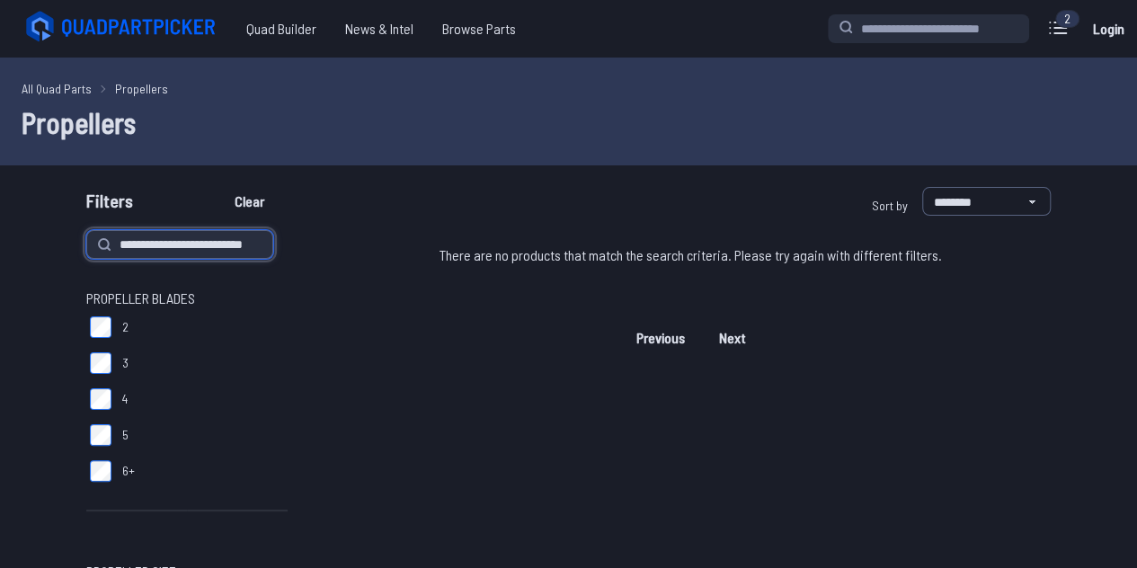
drag, startPoint x: 147, startPoint y: 240, endPoint x: 653, endPoint y: 242, distance: 505.9
type input "*****"
click at [219, 187] on button "Clear" at bounding box center [249, 201] width 60 height 29
type input "*****"
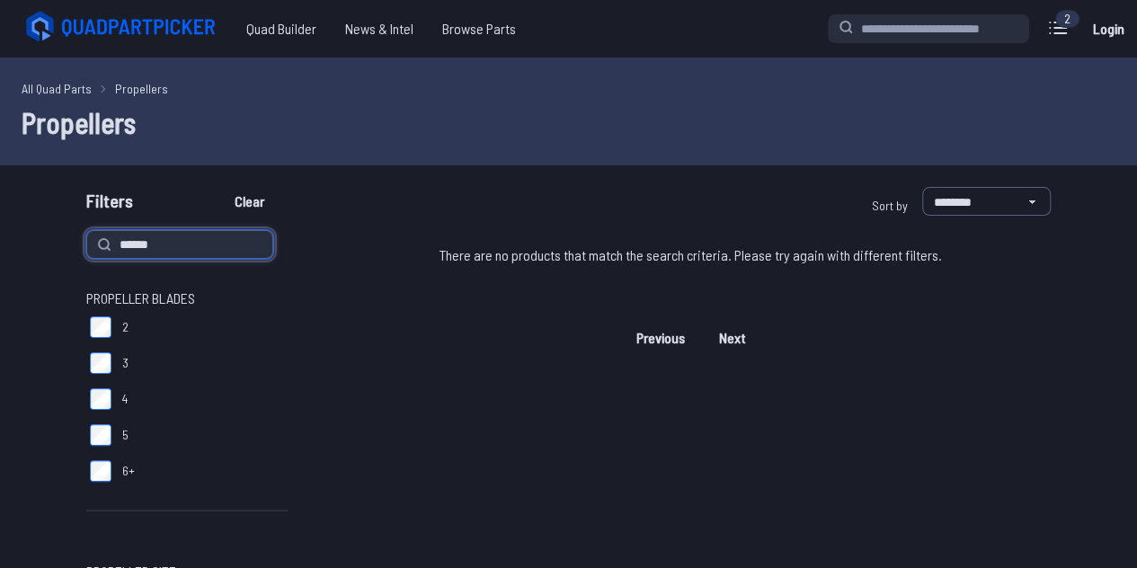
type input "******"
click at [219, 187] on button "Clear" at bounding box center [249, 201] width 60 height 29
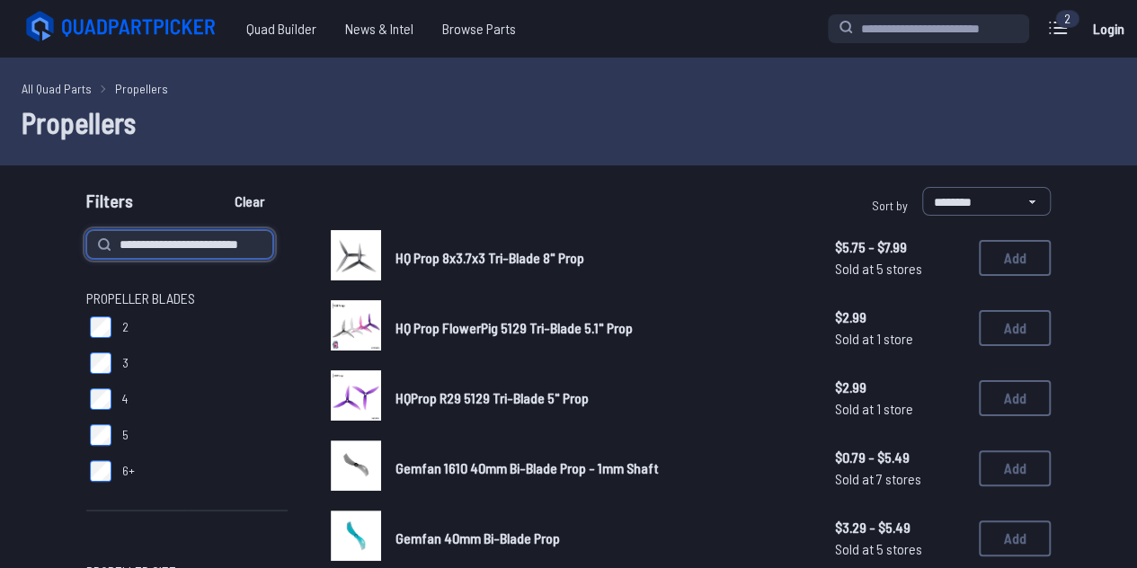
click at [122, 245] on input "**********" at bounding box center [179, 244] width 187 height 29
type input "******"
click at [219, 187] on button "Clear" at bounding box center [249, 201] width 60 height 29
type input "******"
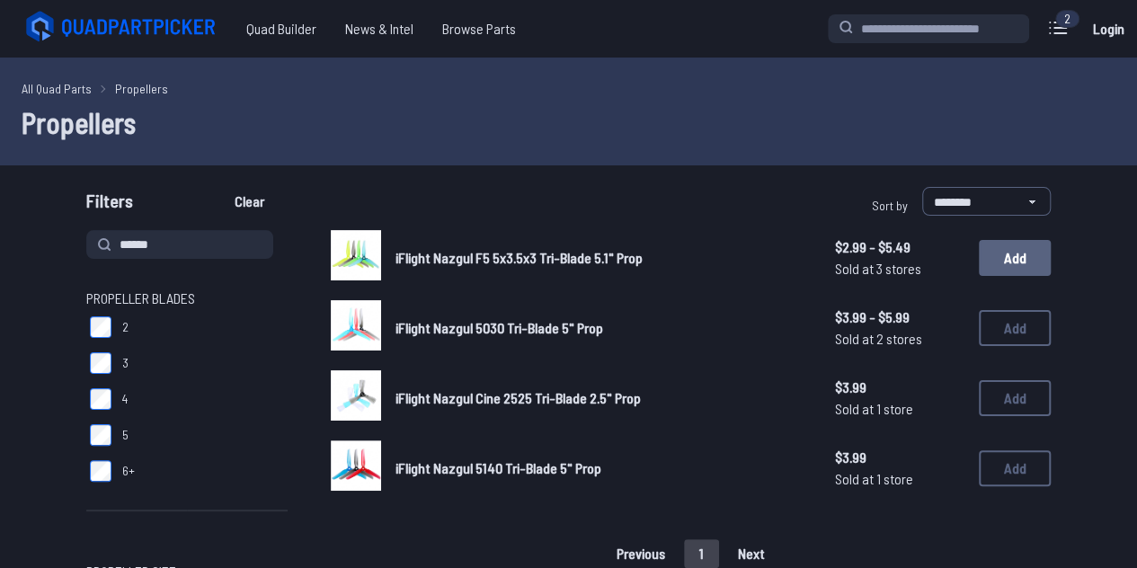
click at [1016, 262] on button "Add" at bounding box center [1015, 258] width 72 height 36
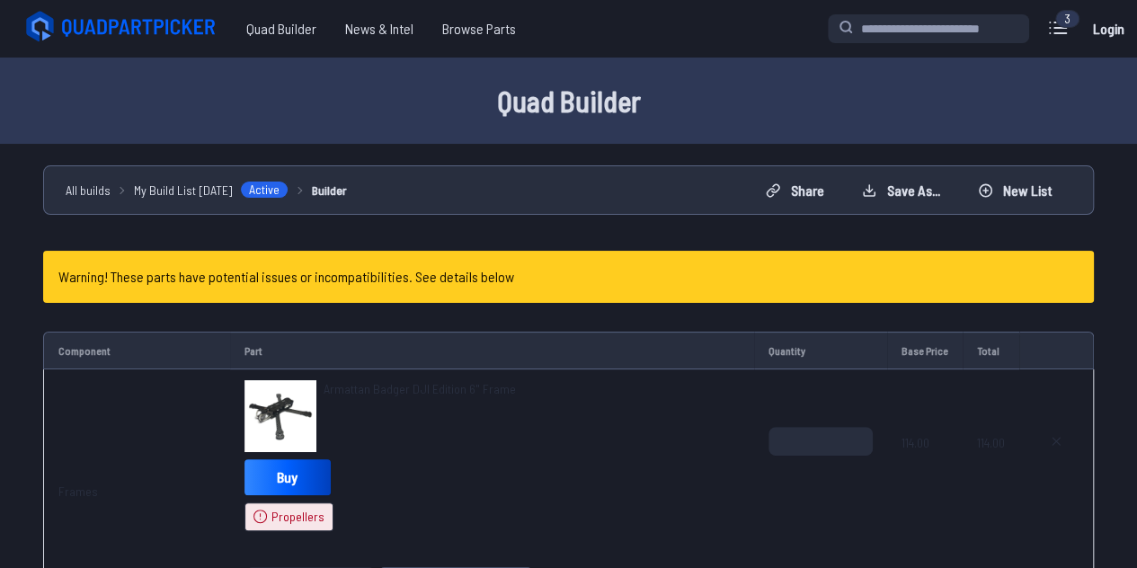
click at [1016, 262] on div "Warning! These parts have potential issues or incompatibilities. See details be…" at bounding box center [568, 277] width 1051 height 52
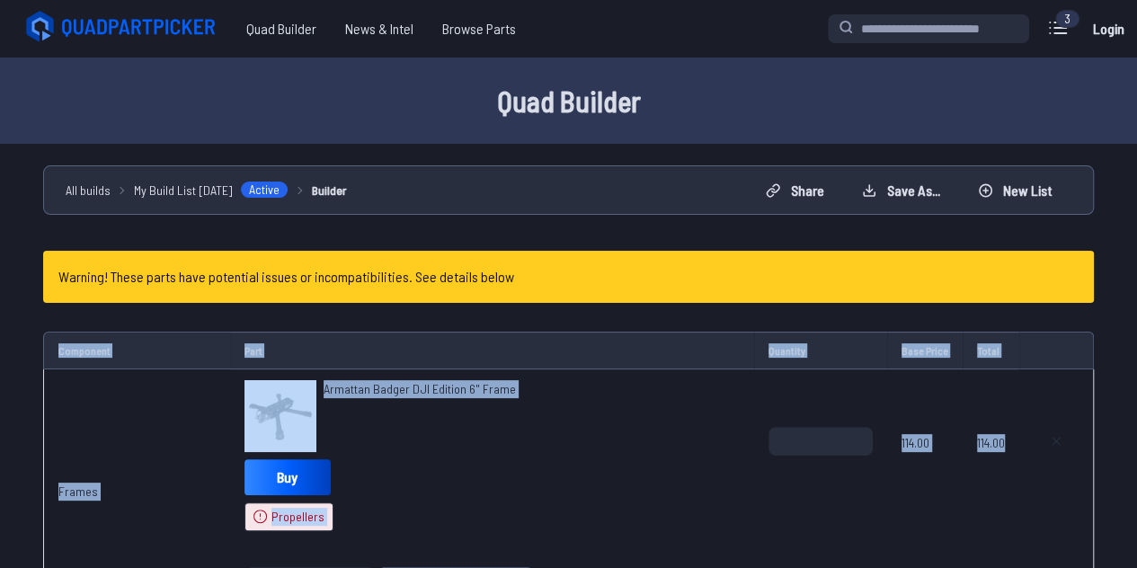
drag, startPoint x: 1016, startPoint y: 262, endPoint x: 1003, endPoint y: 456, distance: 194.6
click at [804, 499] on div "*" at bounding box center [820, 470] width 104 height 86
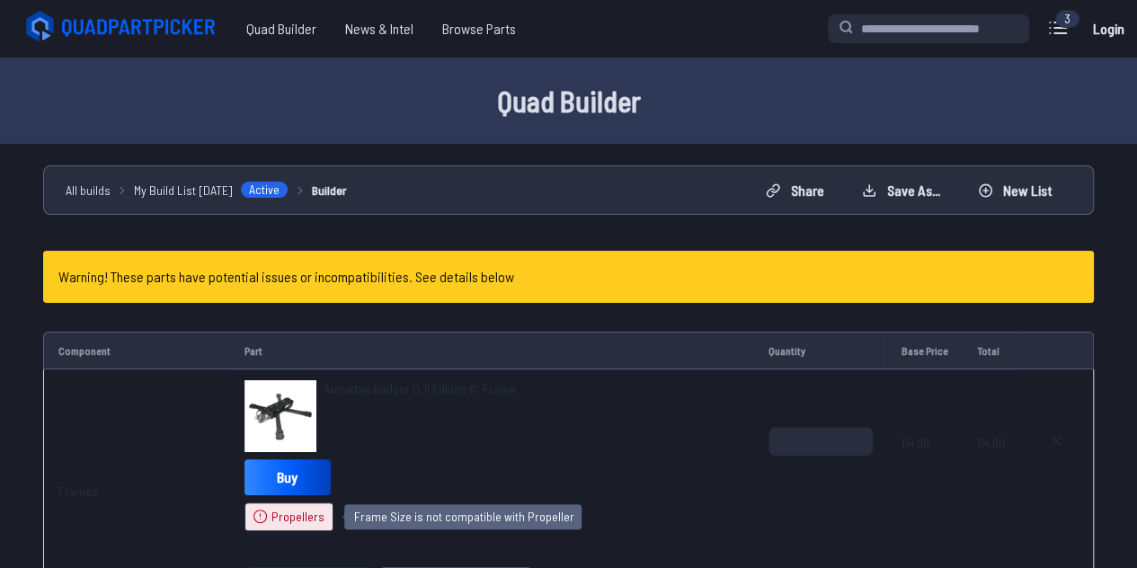
click at [257, 519] on icon at bounding box center [260, 517] width 14 height 14
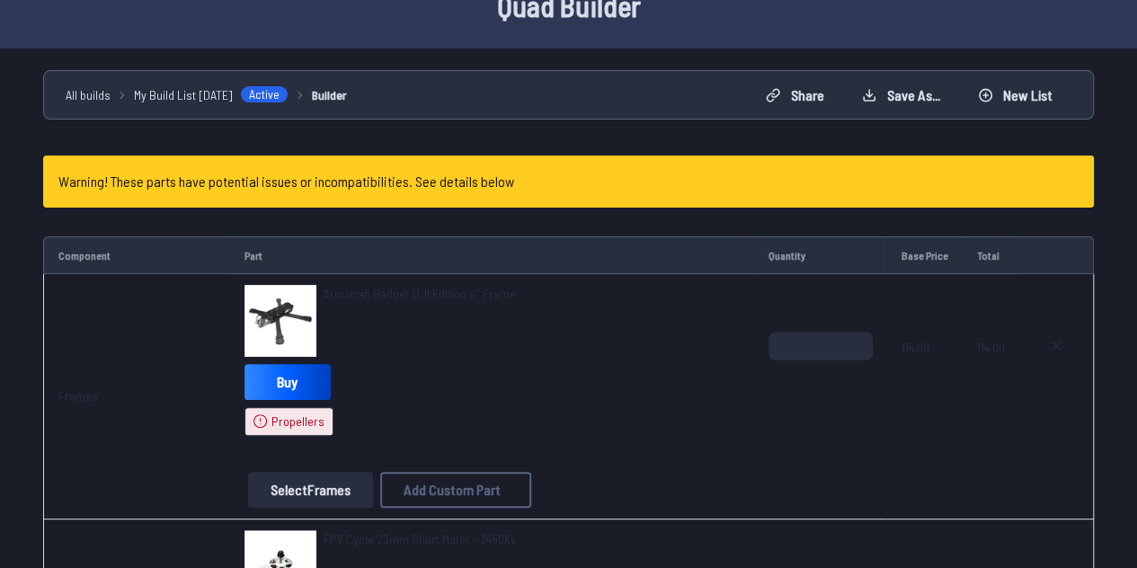
scroll to position [210, 0]
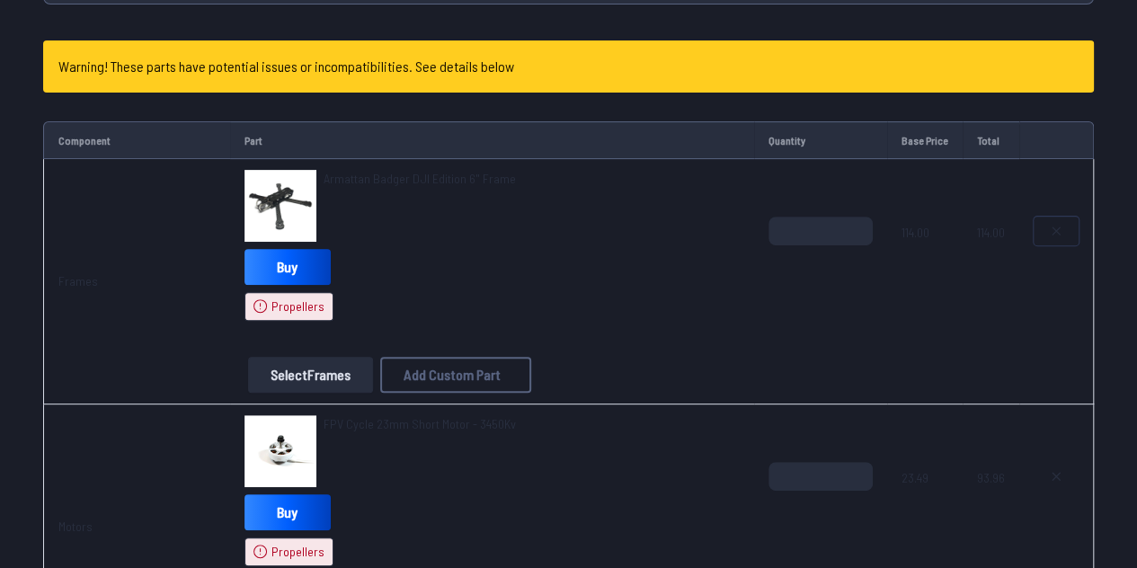
click at [1049, 233] on icon at bounding box center [1056, 231] width 14 height 14
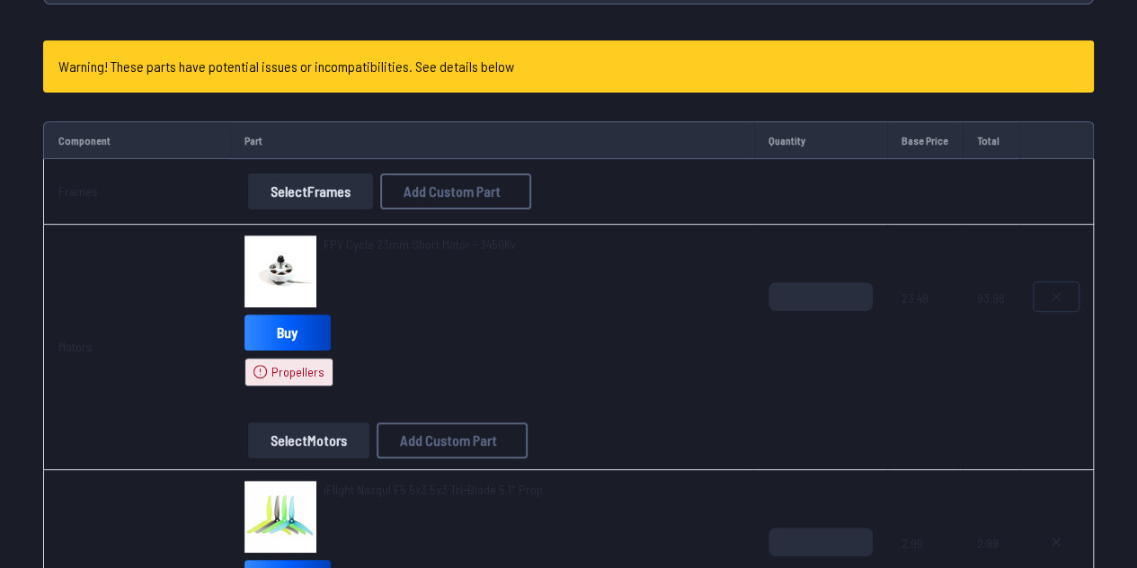
click at [1066, 299] on button at bounding box center [1055, 296] width 45 height 29
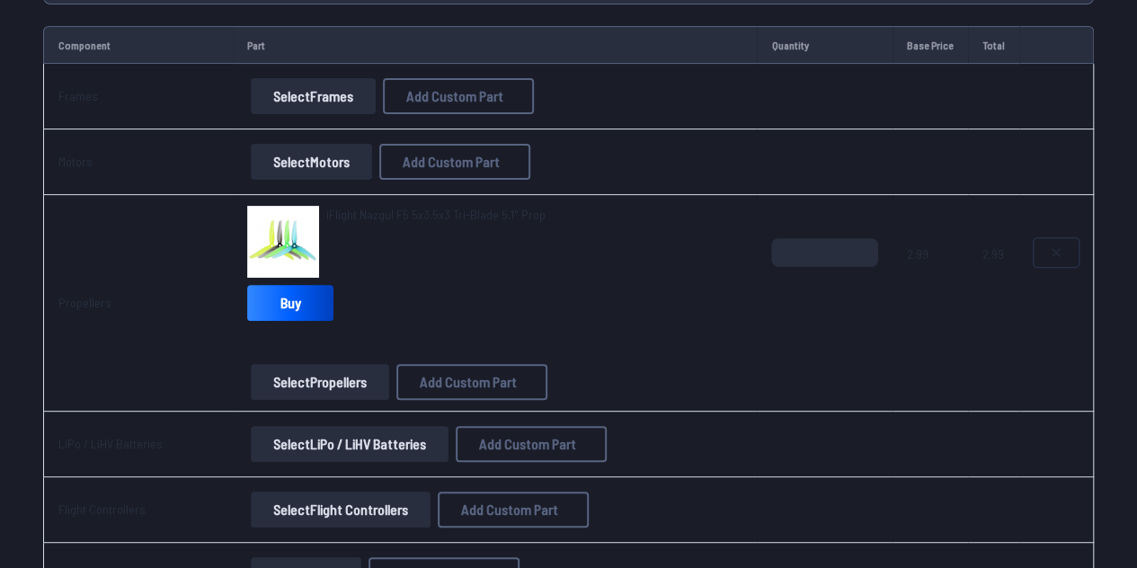
click at [1061, 255] on icon at bounding box center [1056, 252] width 14 height 14
type textarea "**********"
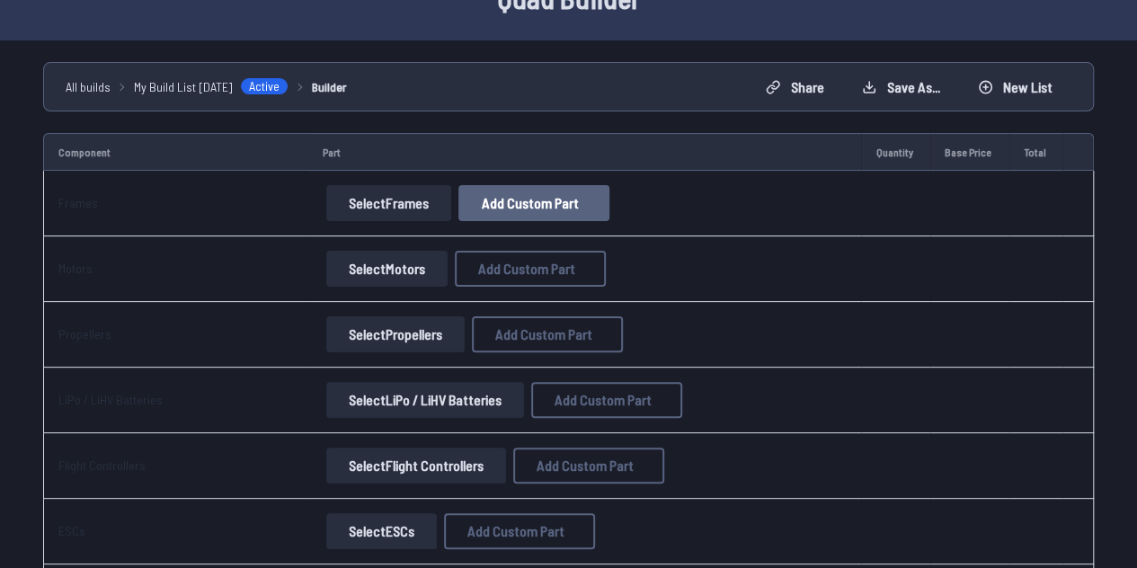
scroll to position [102, 0]
click at [430, 202] on button "Select Frames" at bounding box center [388, 204] width 125 height 36
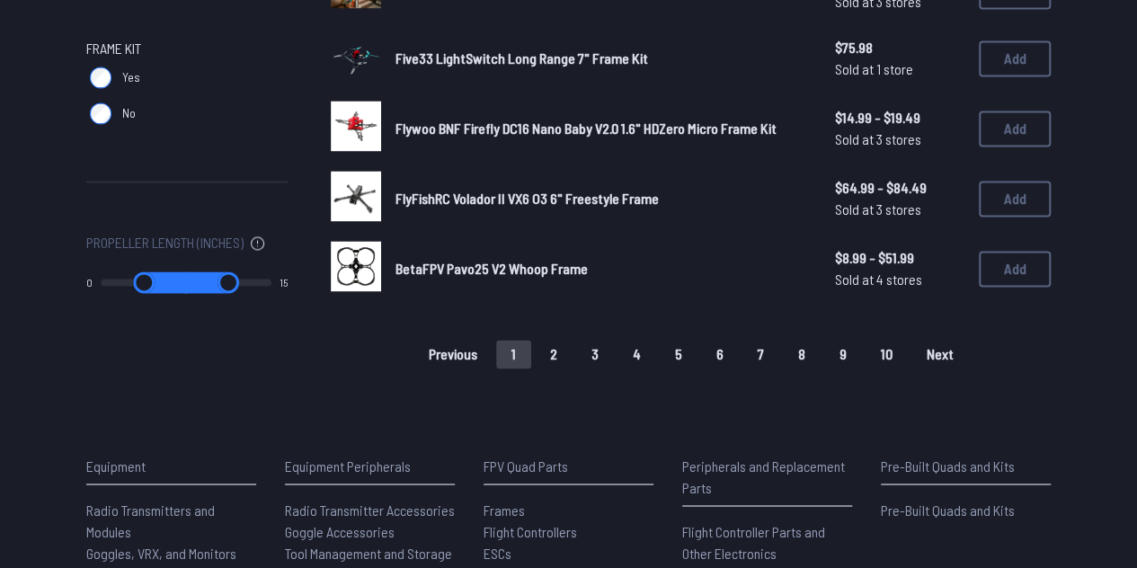
scroll to position [1299, 0]
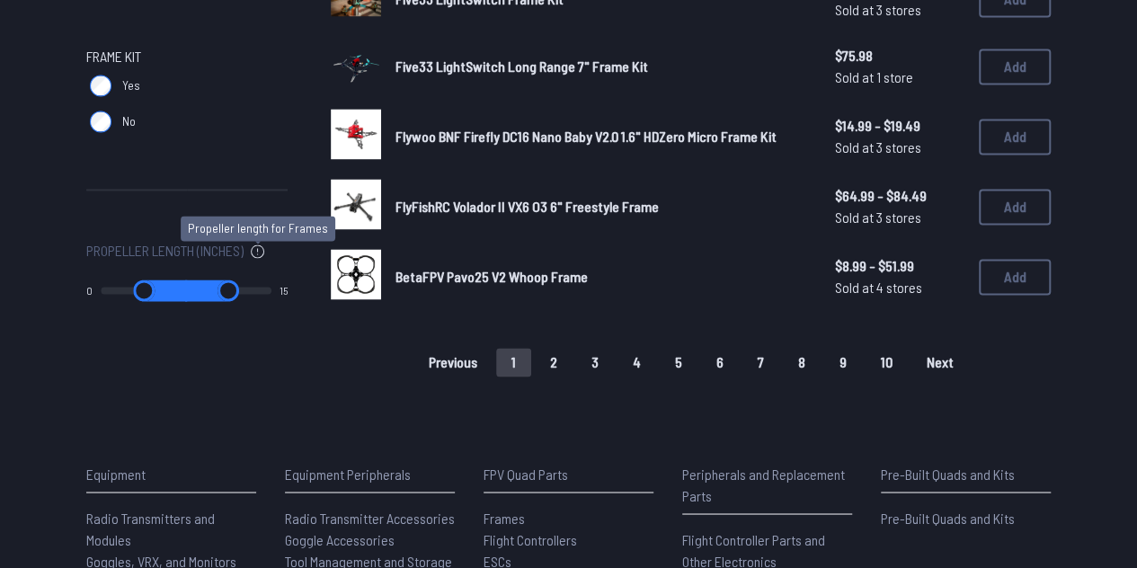
click at [261, 252] on icon at bounding box center [257, 250] width 13 height 13
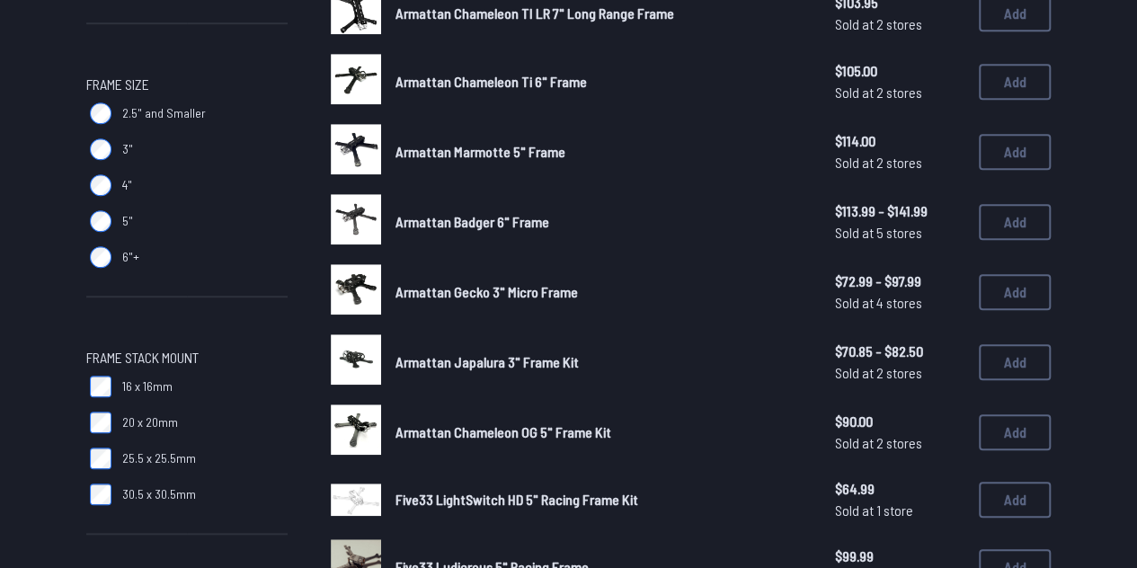
scroll to position [524, 0]
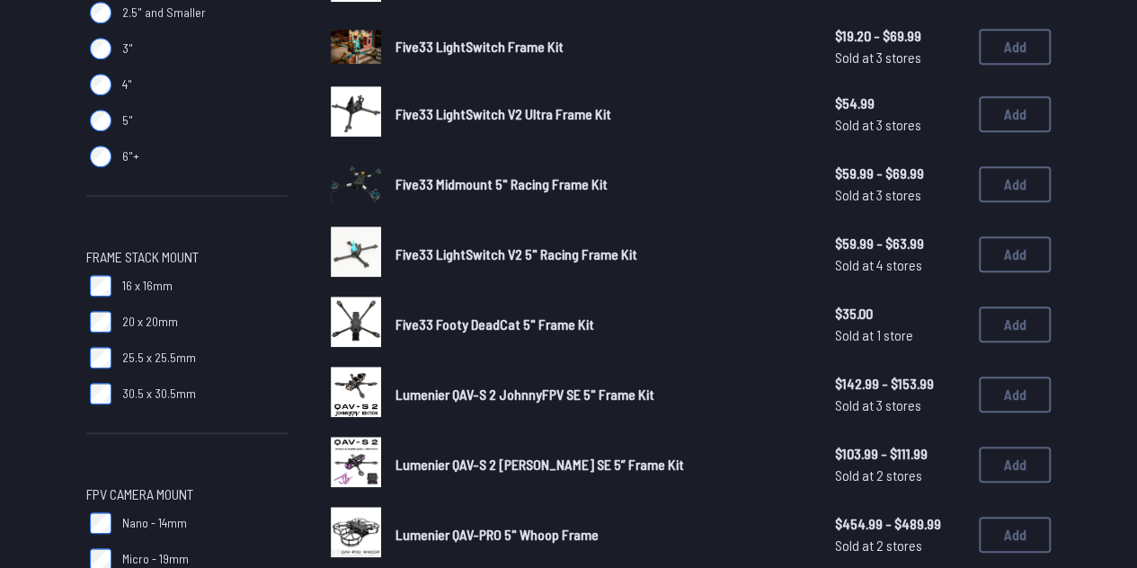
scroll to position [657, 0]
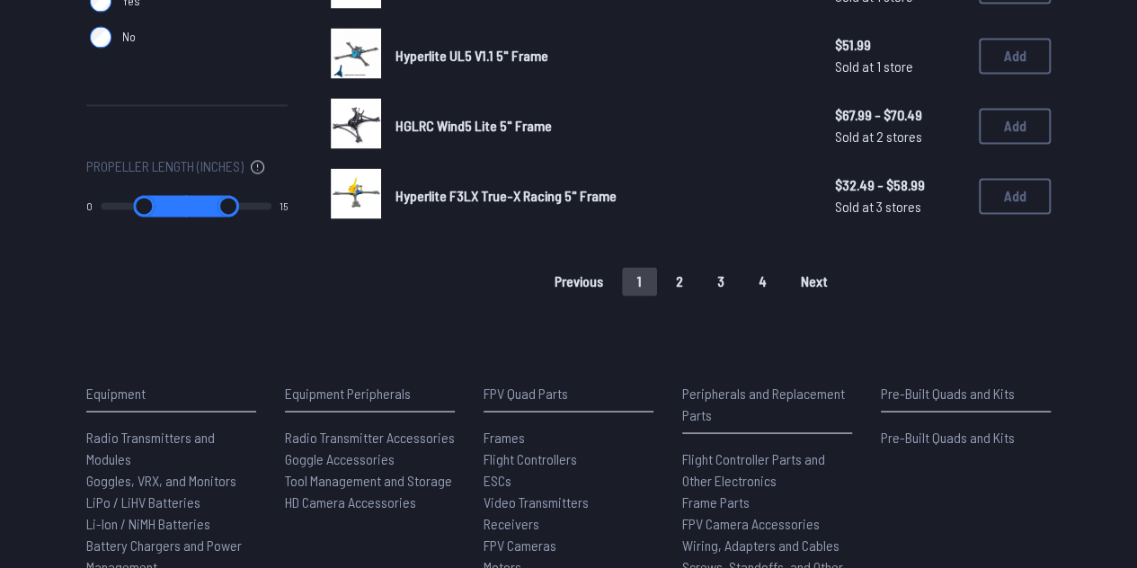
scroll to position [1384, 0]
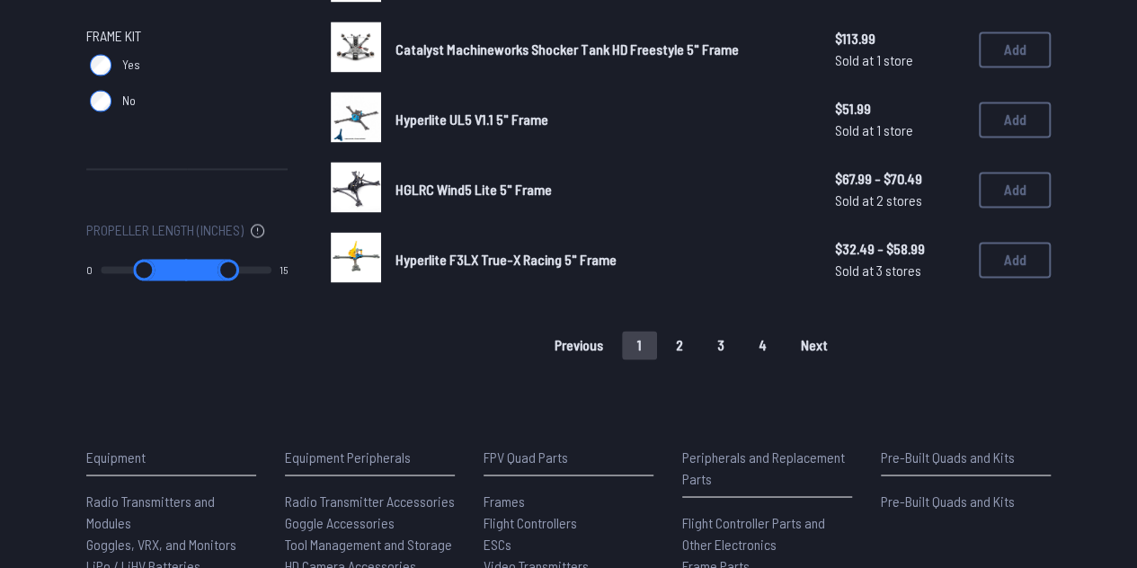
scroll to position [1313, 0]
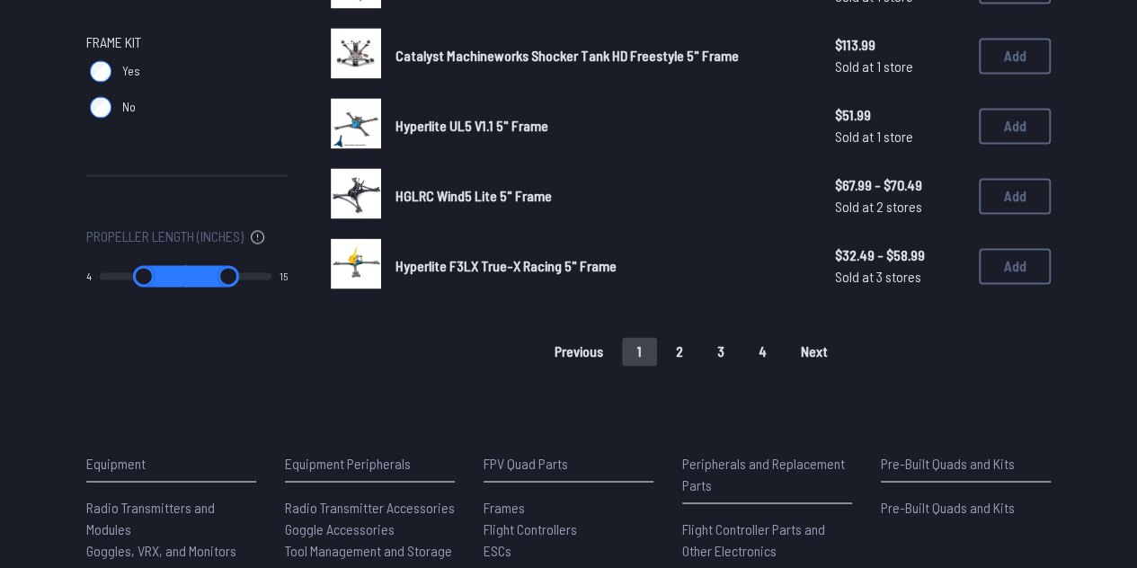
drag, startPoint x: 106, startPoint y: 278, endPoint x: 144, endPoint y: 277, distance: 37.8
type input "*"
click at [144, 277] on input "range" at bounding box center [143, 276] width 87 height 22
drag, startPoint x: 261, startPoint y: 268, endPoint x: 202, endPoint y: 266, distance: 58.4
type input "*"
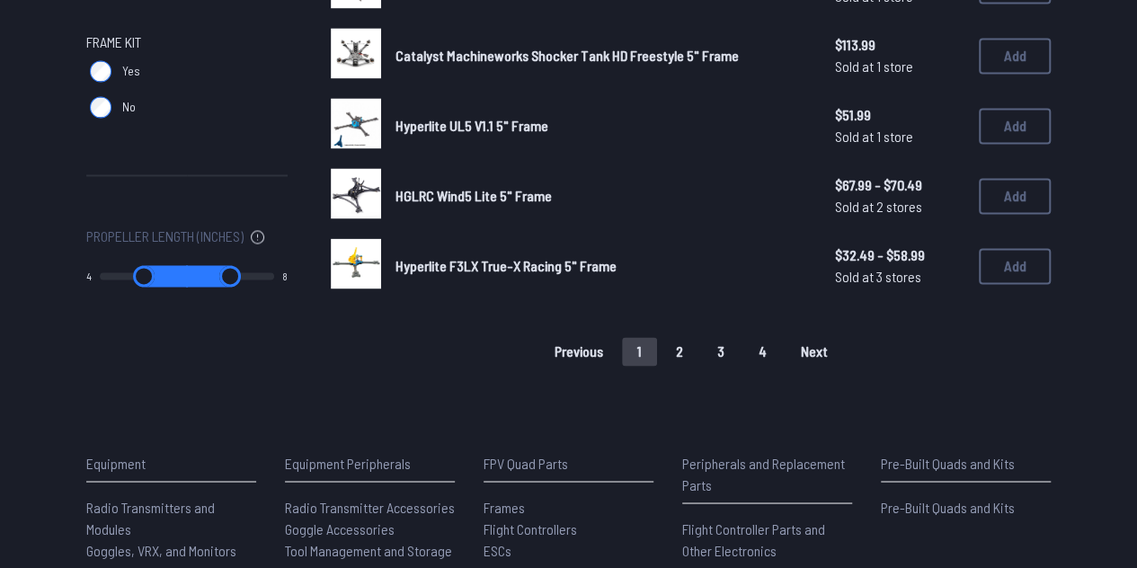
click at [202, 266] on input "range" at bounding box center [230, 276] width 88 height 22
type input "*"
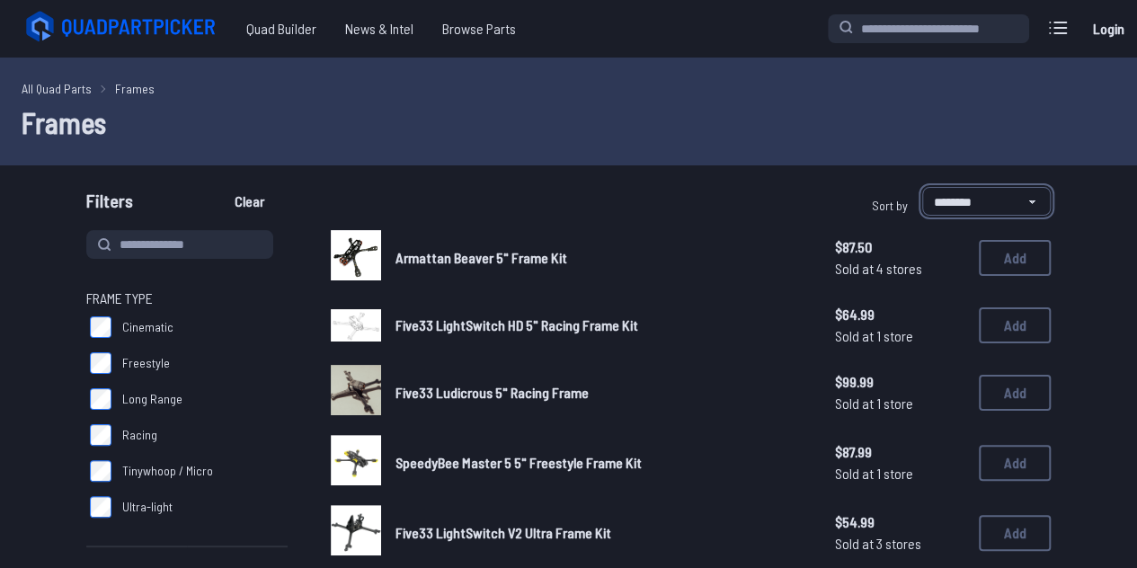
click at [965, 193] on select "**********" at bounding box center [986, 201] width 129 height 29
click at [922, 187] on select "**********" at bounding box center [986, 201] width 129 height 29
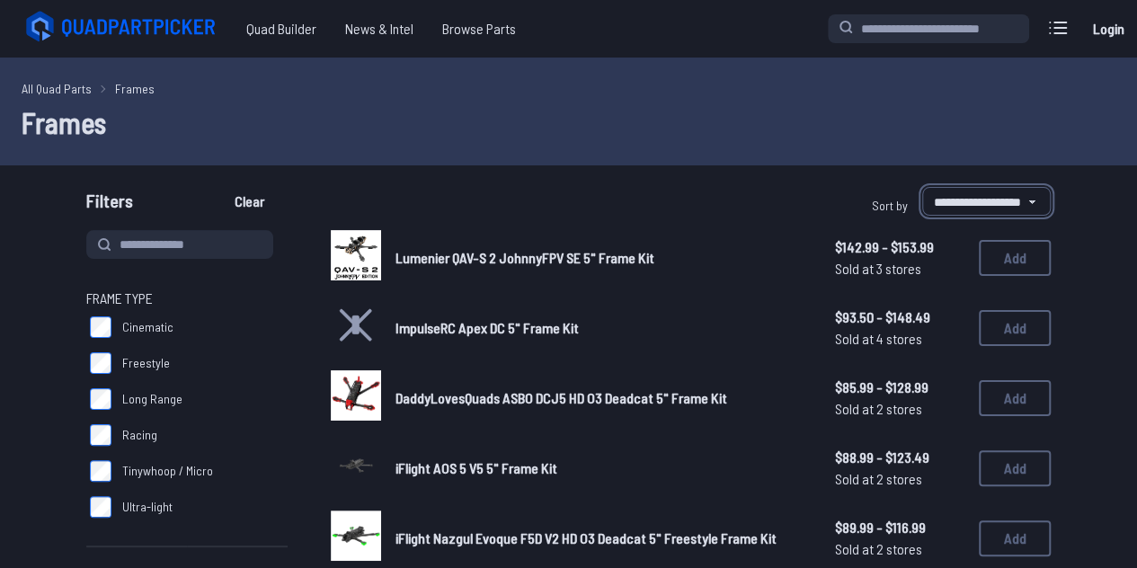
click at [971, 191] on select "**********" at bounding box center [986, 201] width 129 height 29
select select "********"
click at [922, 187] on select "**********" at bounding box center [986, 201] width 129 height 29
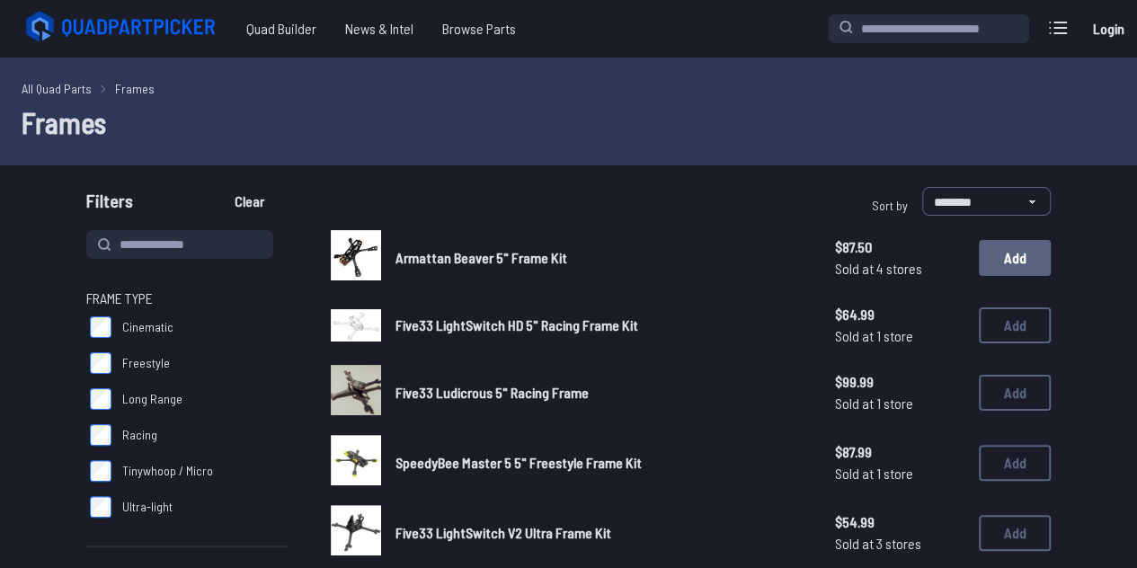
click at [1003, 261] on button "Add" at bounding box center [1015, 258] width 72 height 36
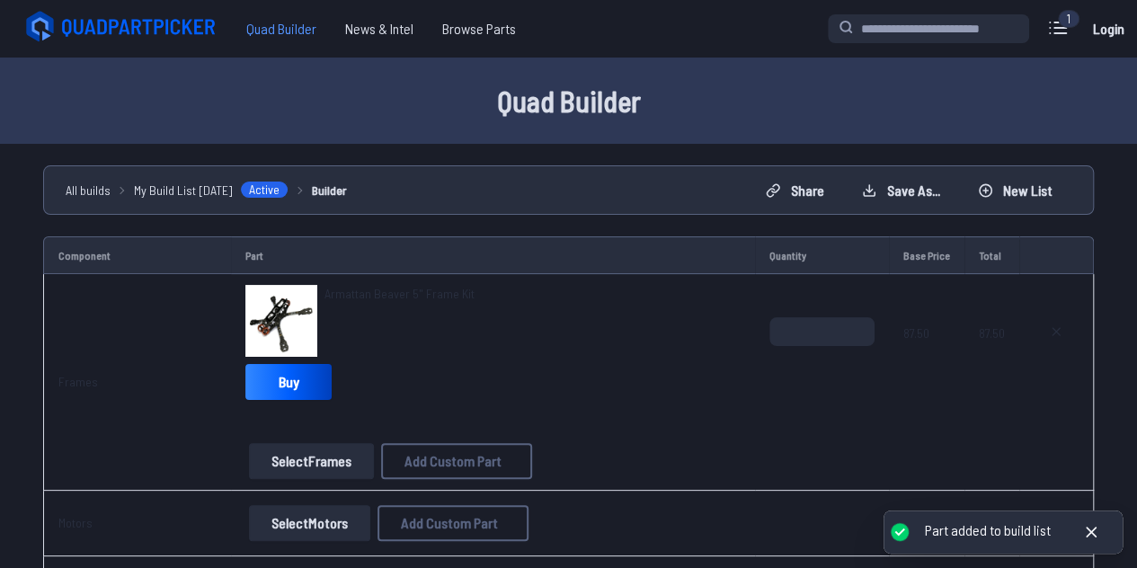
click at [264, 14] on span "Quad Builder" at bounding box center [281, 29] width 99 height 36
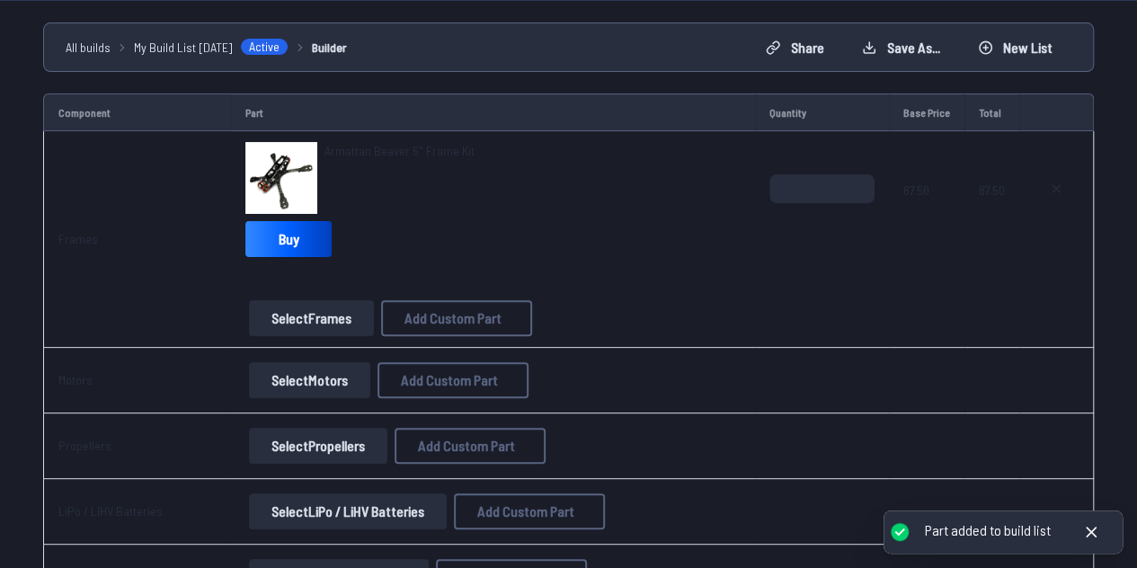
scroll to position [145, 0]
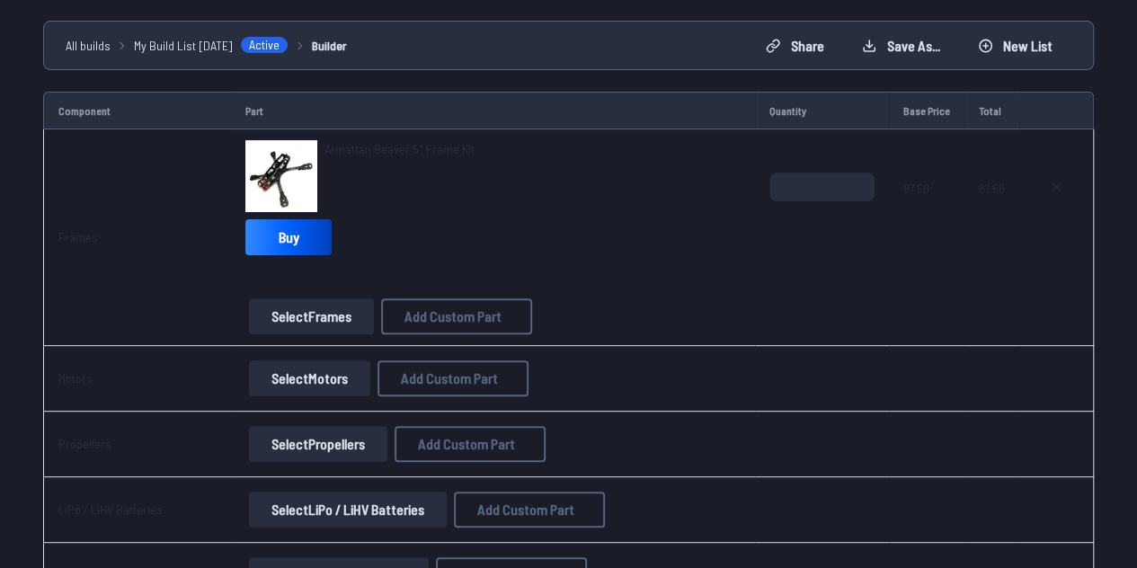
click at [340, 374] on button "Select Motors" at bounding box center [309, 378] width 121 height 36
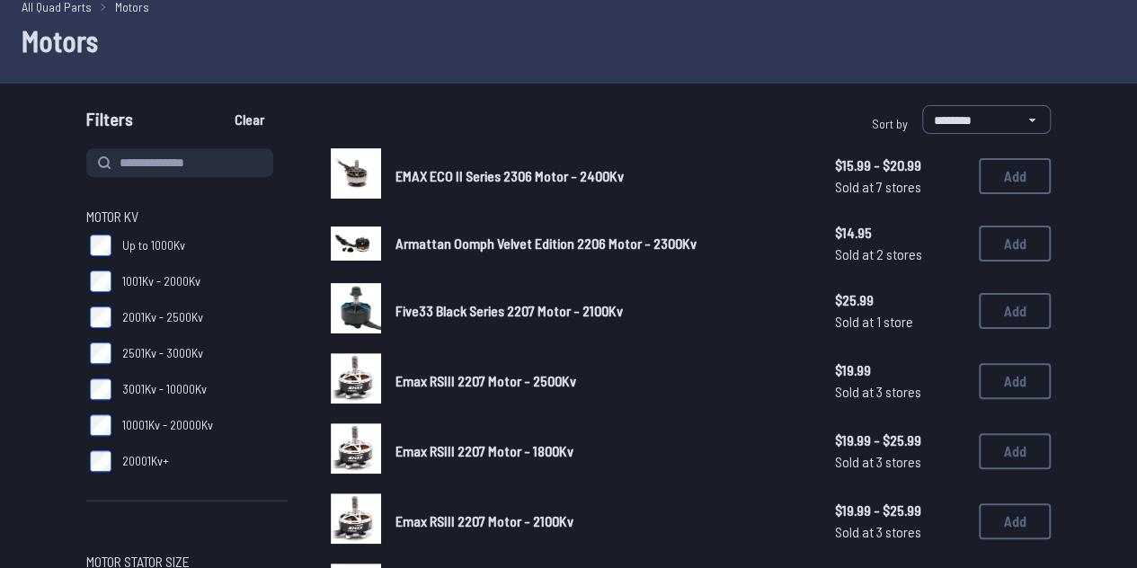
scroll to position [80, 0]
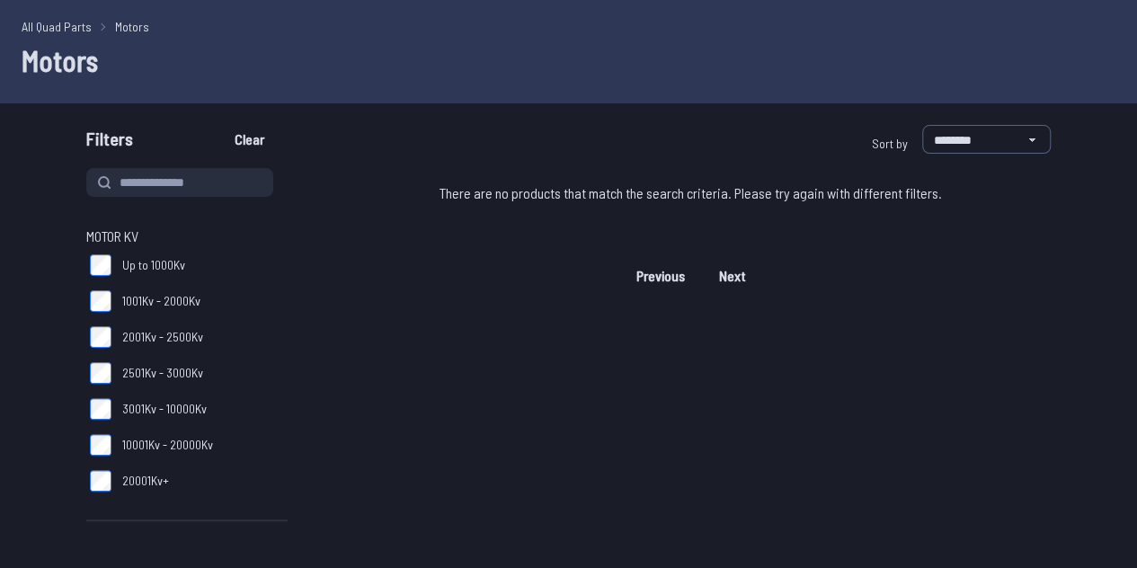
scroll to position [63, 0]
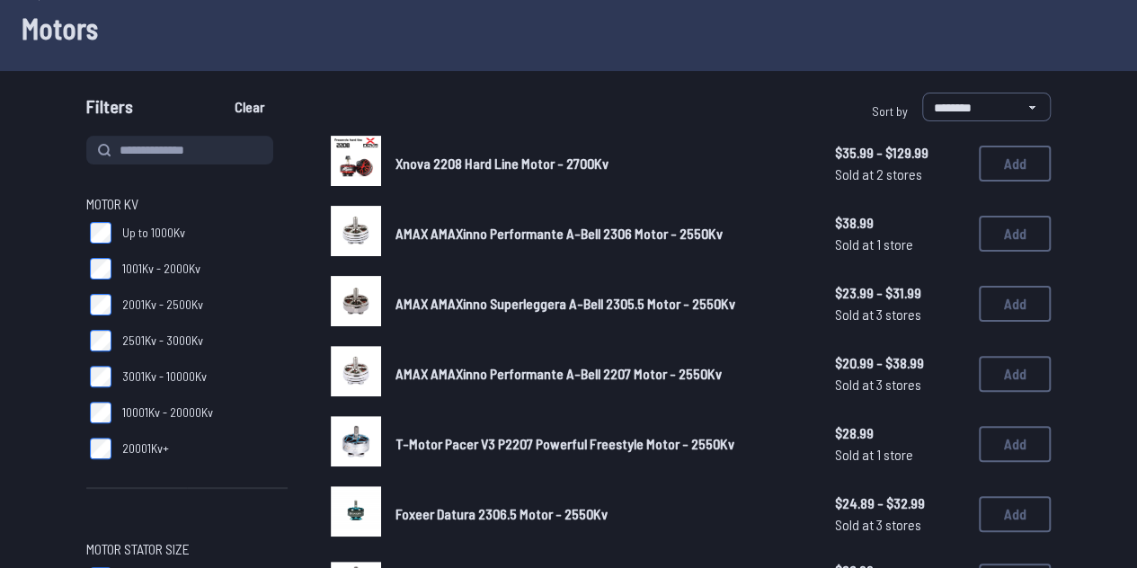
scroll to position [95, 0]
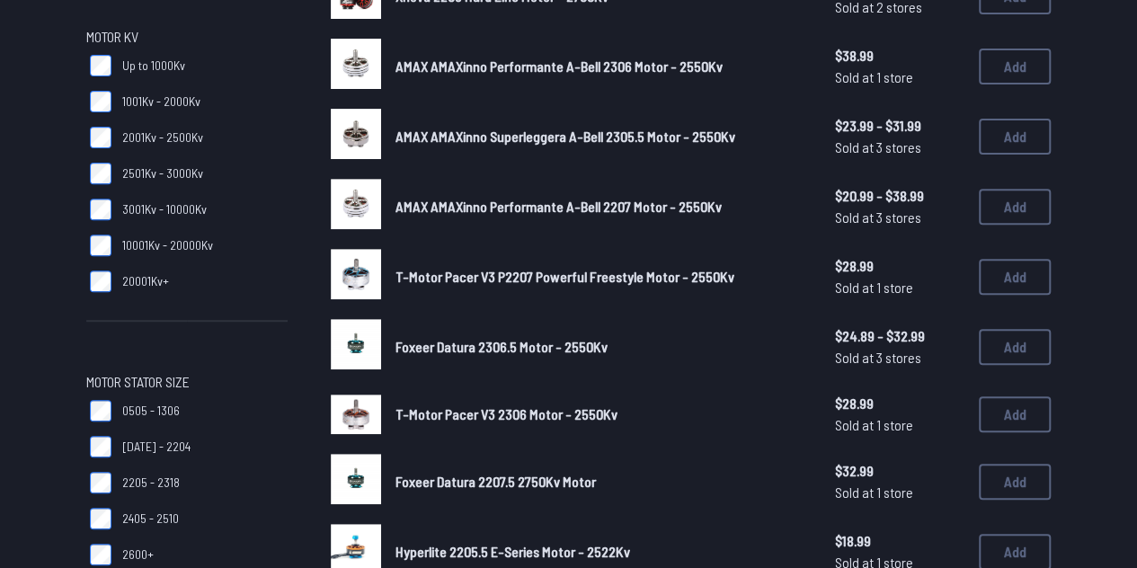
scroll to position [261, 0]
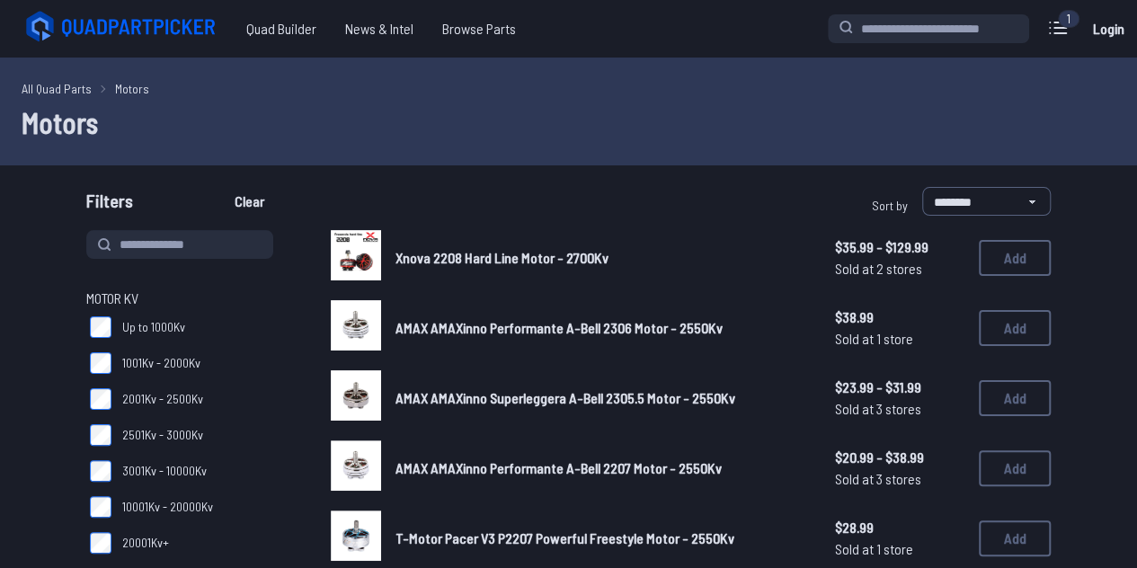
scroll to position [134, 0]
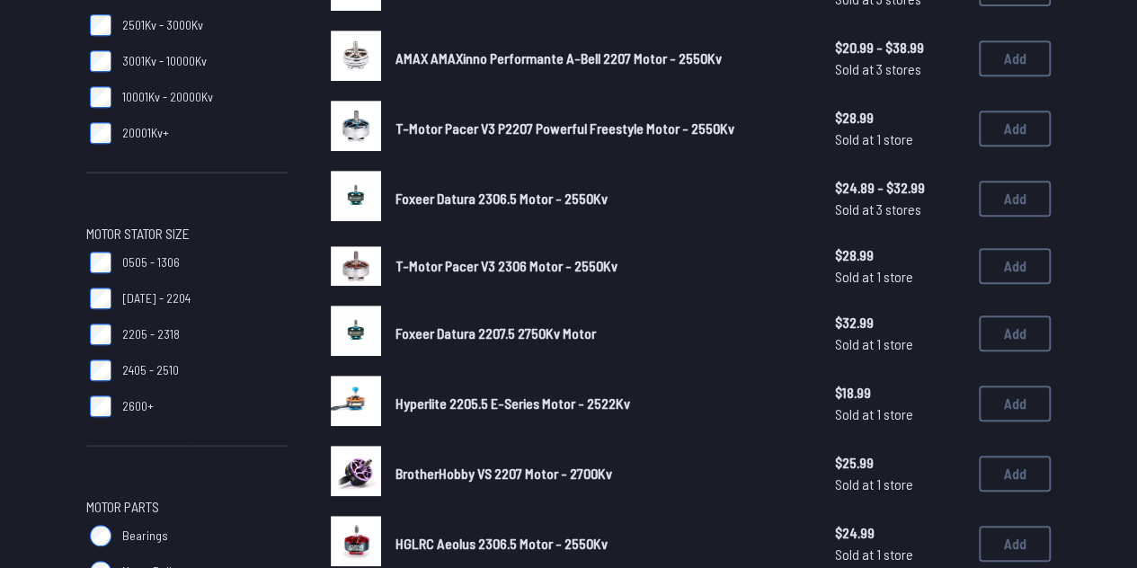
scroll to position [301, 0]
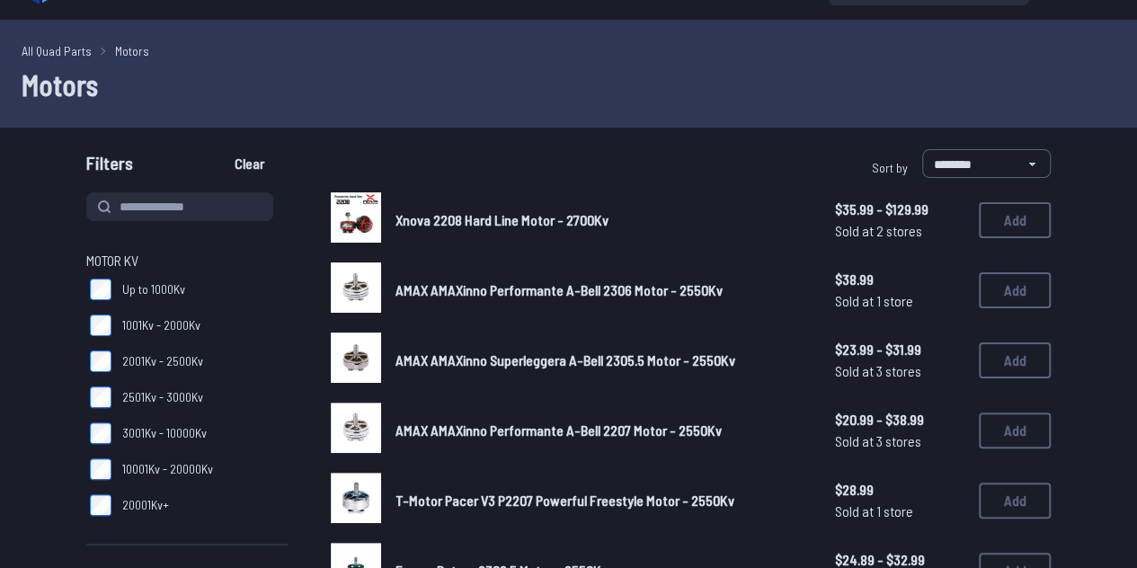
scroll to position [4, 0]
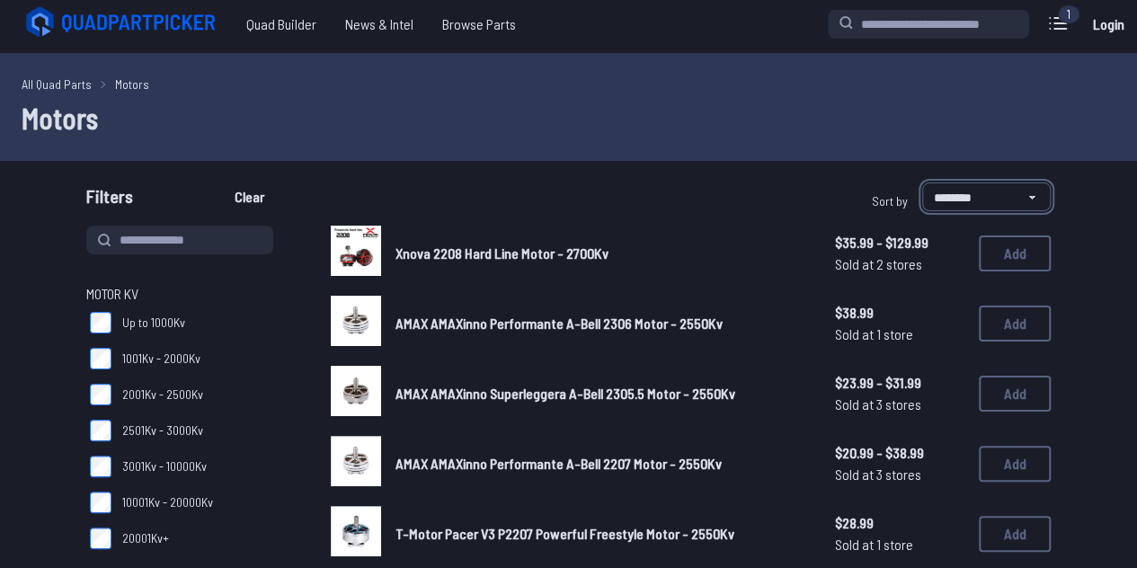
click at [954, 187] on select "**********" at bounding box center [986, 196] width 129 height 29
select select "**********"
click at [922, 182] on select "**********" at bounding box center [986, 196] width 129 height 29
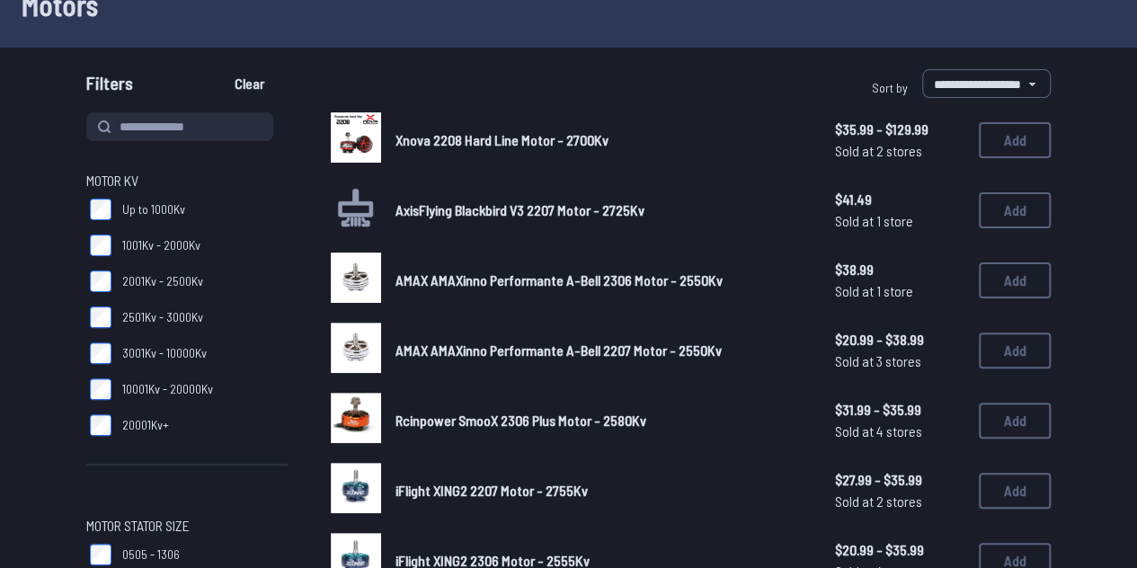
scroll to position [102, 0]
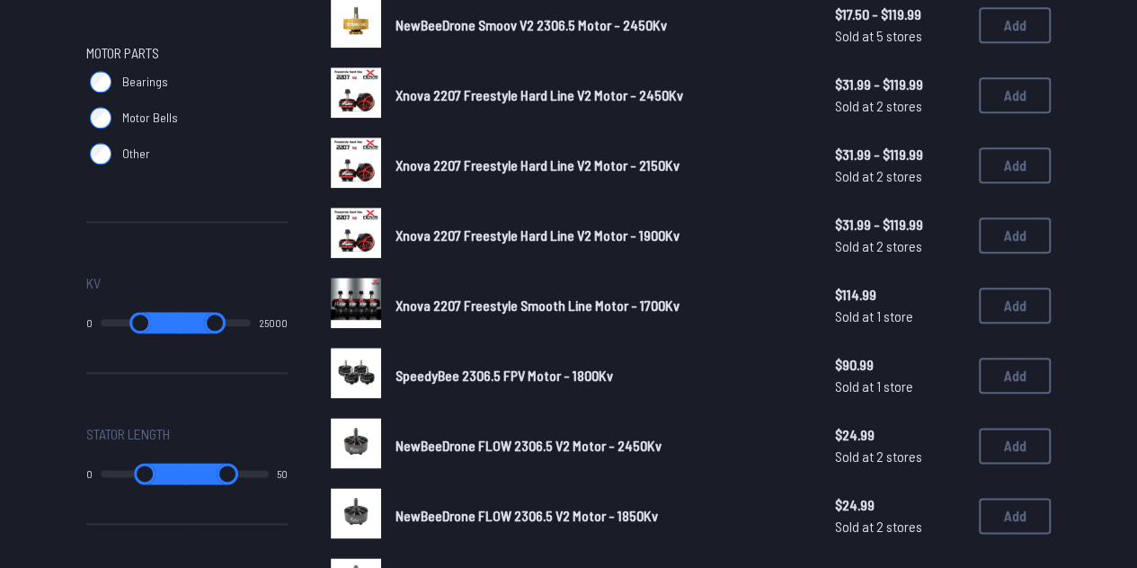
scroll to position [864, 0]
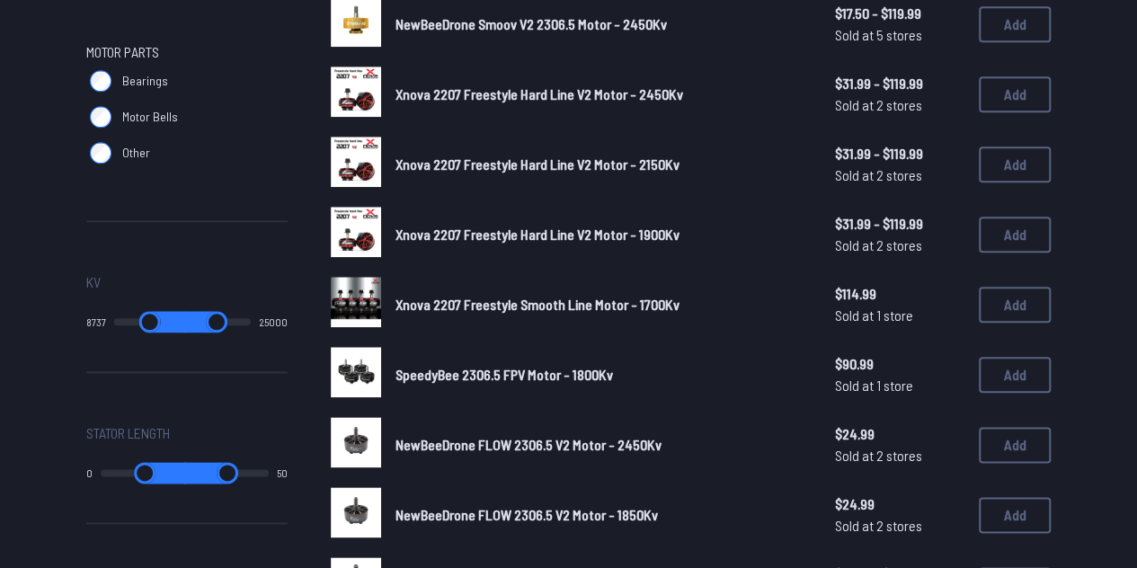
drag, startPoint x: 113, startPoint y: 317, endPoint x: 160, endPoint y: 317, distance: 46.7
type input "****"
click at [160, 317] on input "range" at bounding box center [149, 322] width 71 height 22
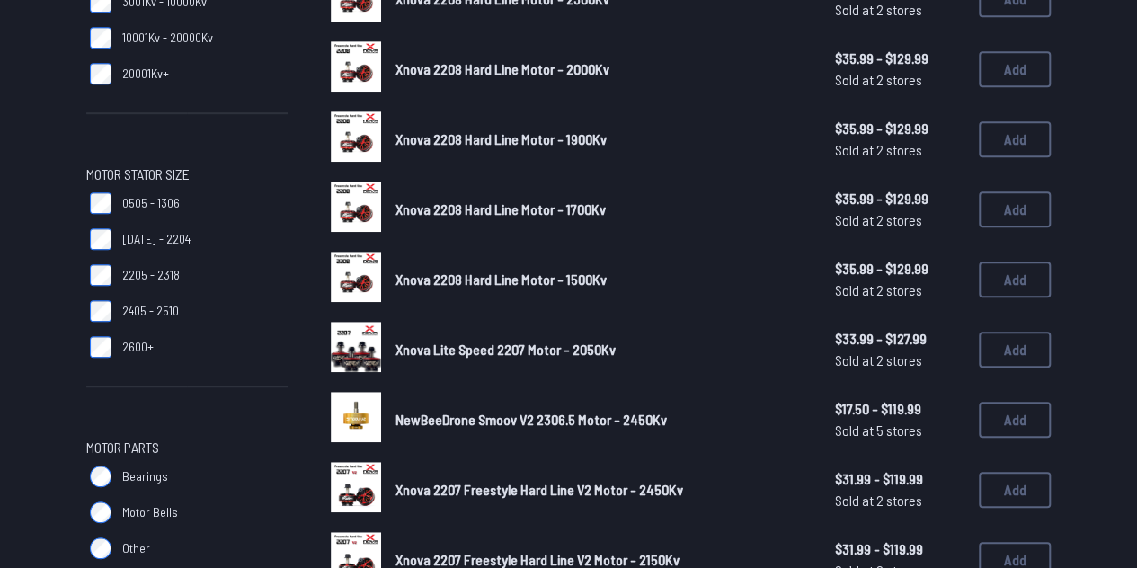
type input "****"
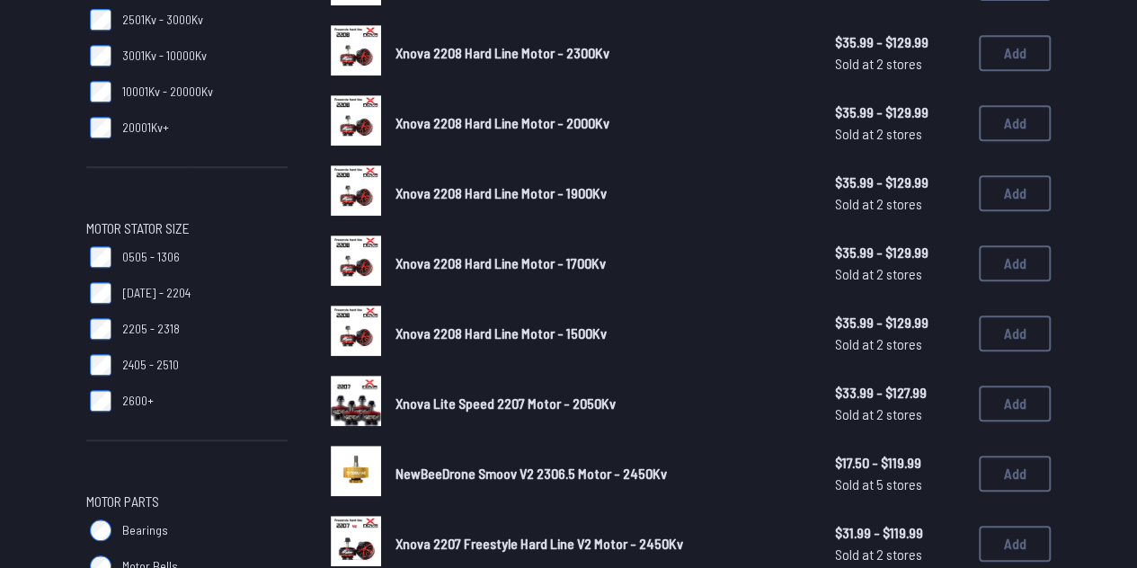
scroll to position [413, 0]
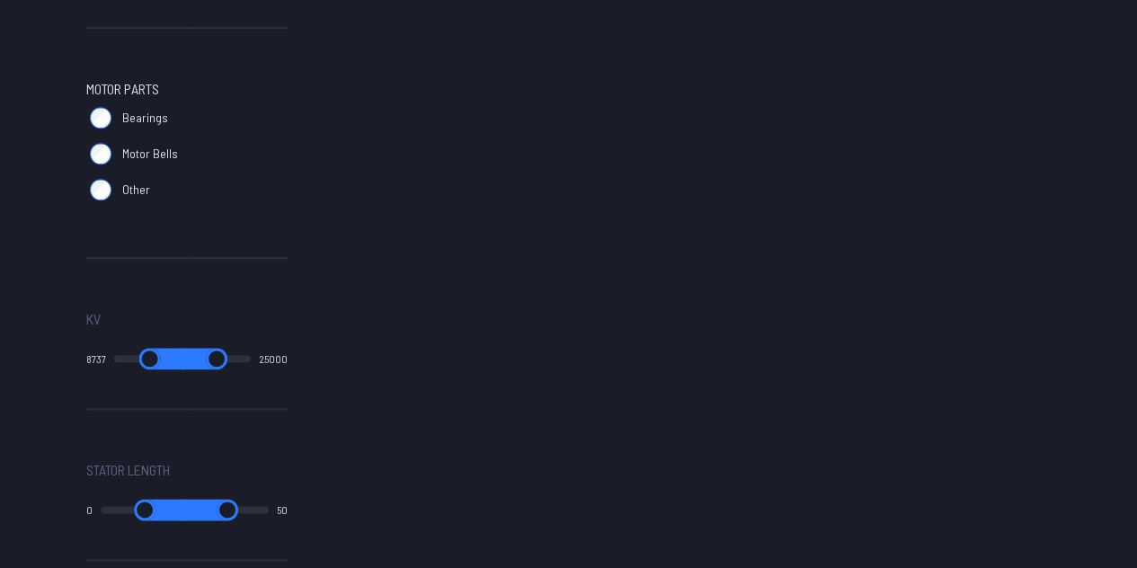
scroll to position [827, 0]
type input "****"
click at [155, 356] on input "range" at bounding box center [149, 360] width 71 height 22
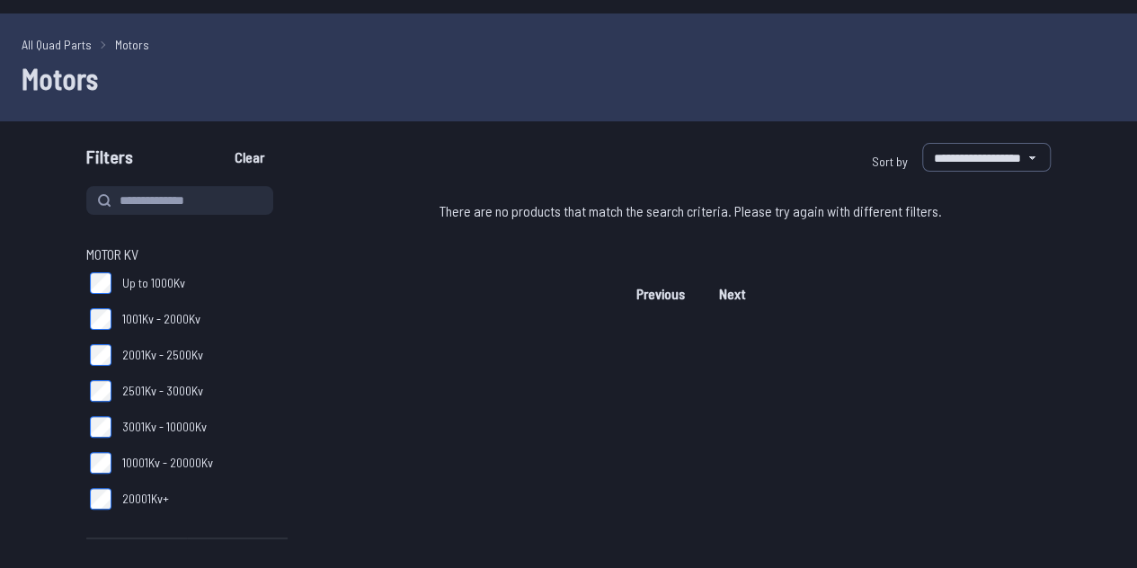
type input "****"
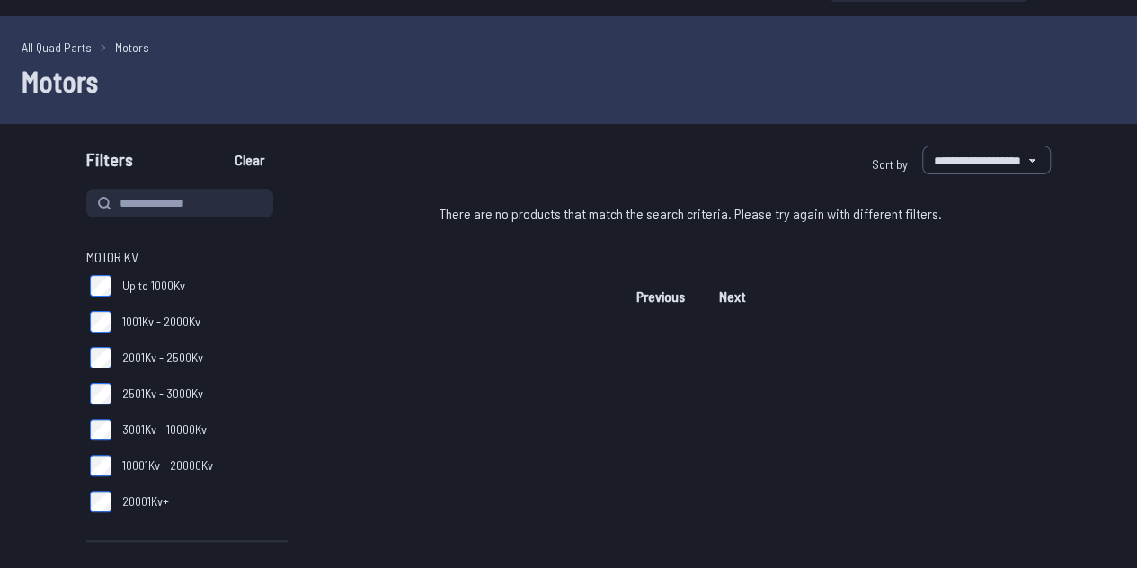
scroll to position [39, 0]
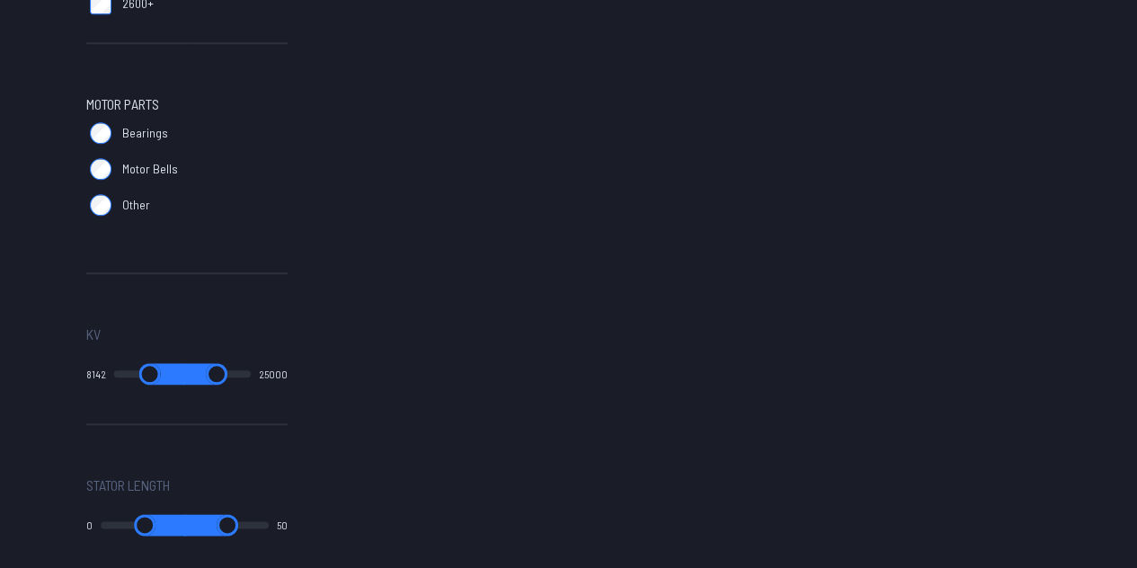
scroll to position [816, 0]
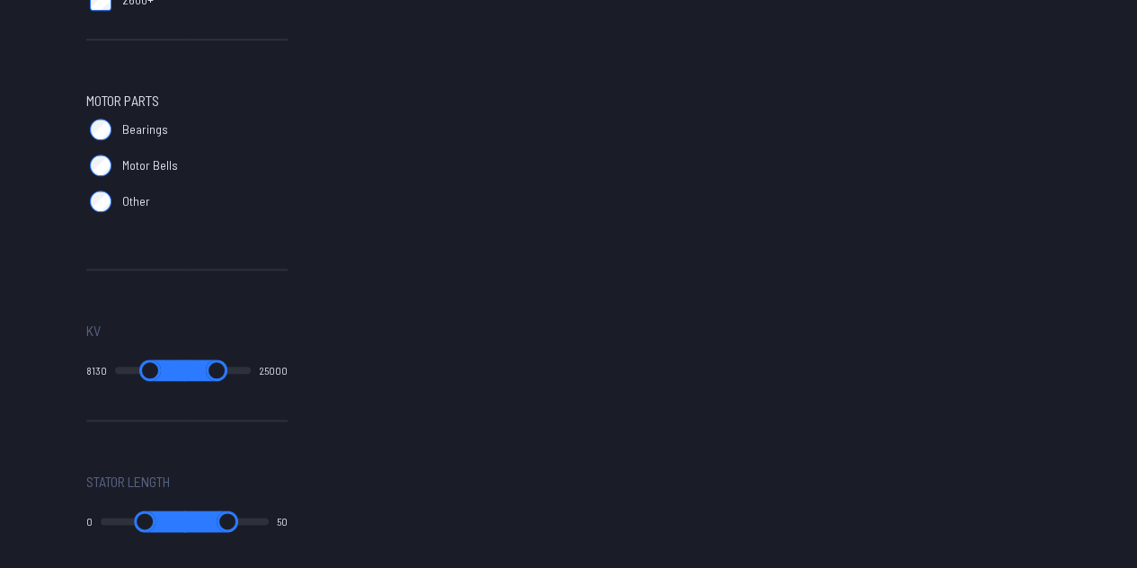
type input "****"
click at [156, 369] on input "range" at bounding box center [150, 370] width 70 height 22
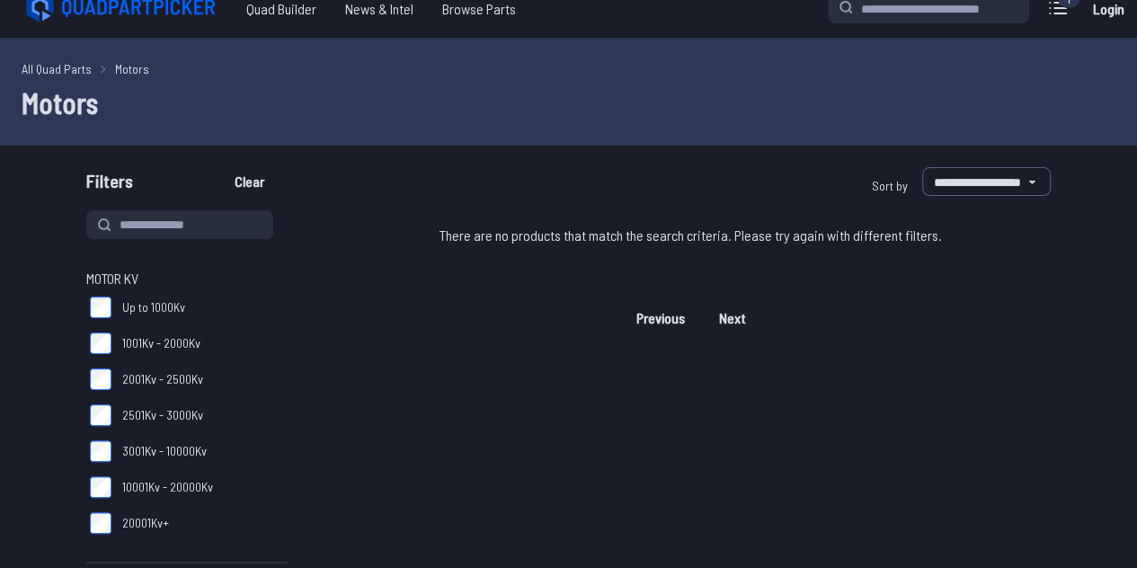
scroll to position [21, 0]
type input "****"
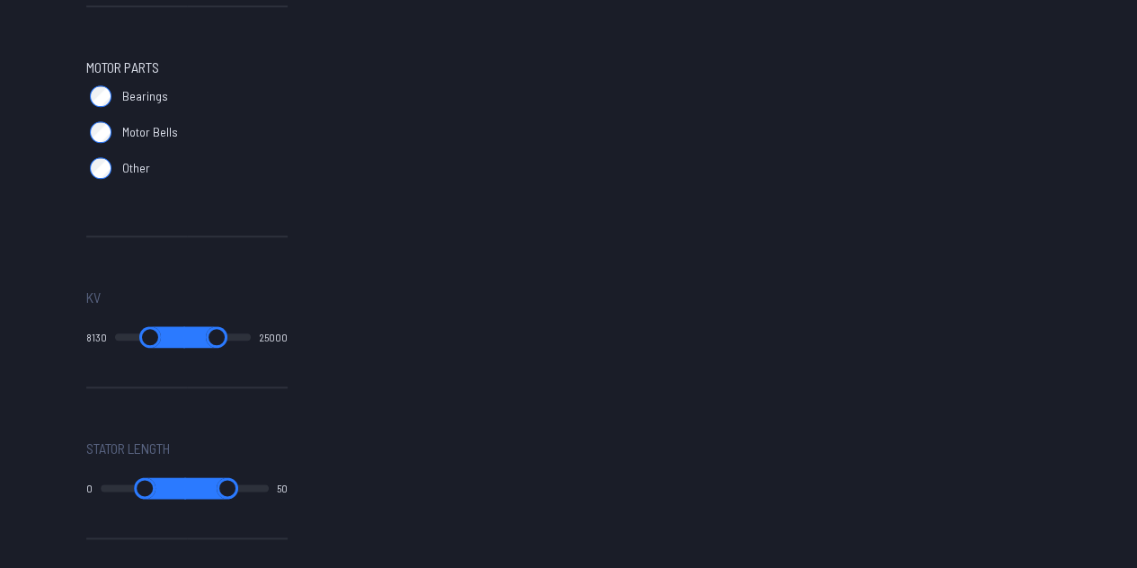
scroll to position [852, 0]
type input "****"
click at [153, 331] on input "range" at bounding box center [150, 335] width 70 height 22
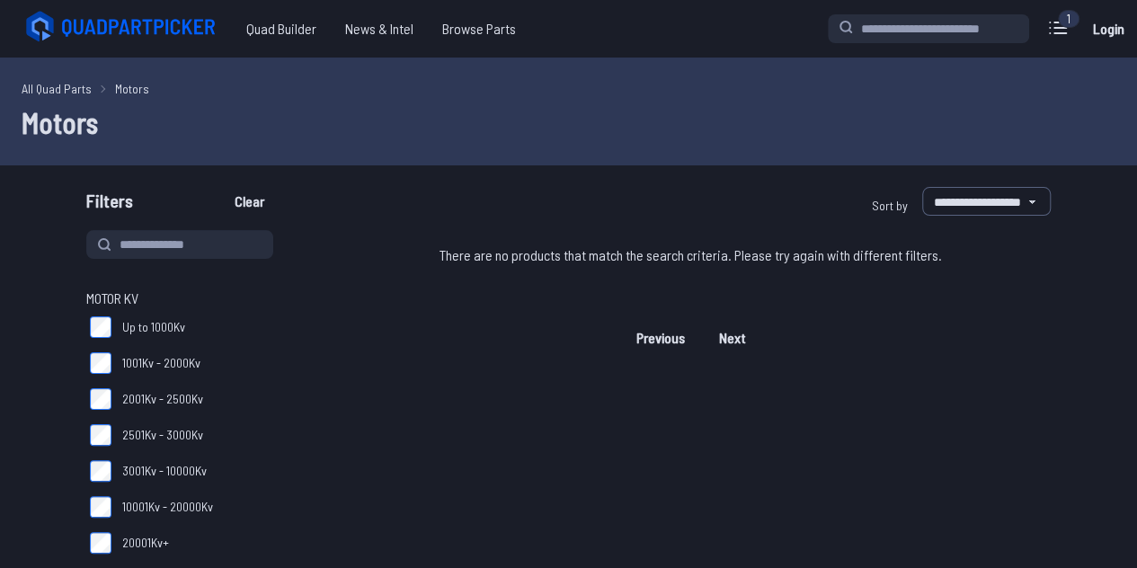
type input "****"
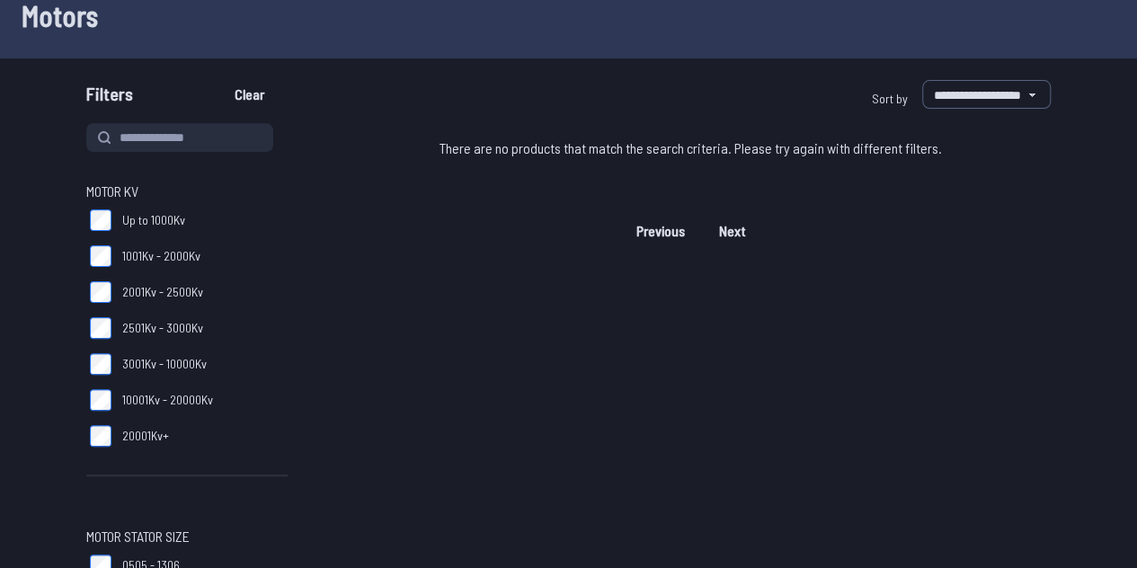
scroll to position [114, 0]
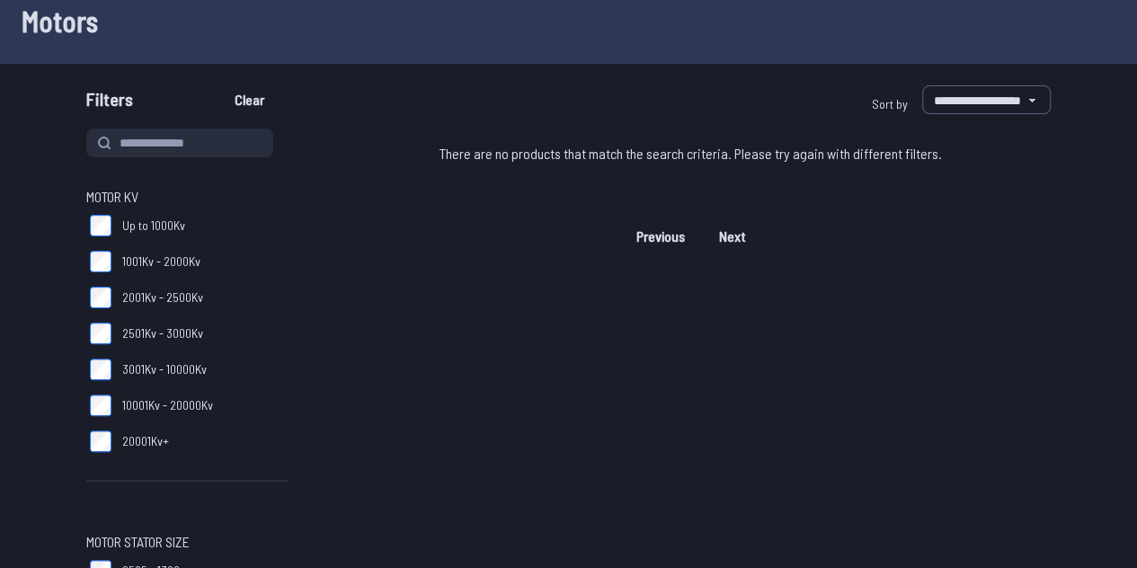
scroll to position [104, 0]
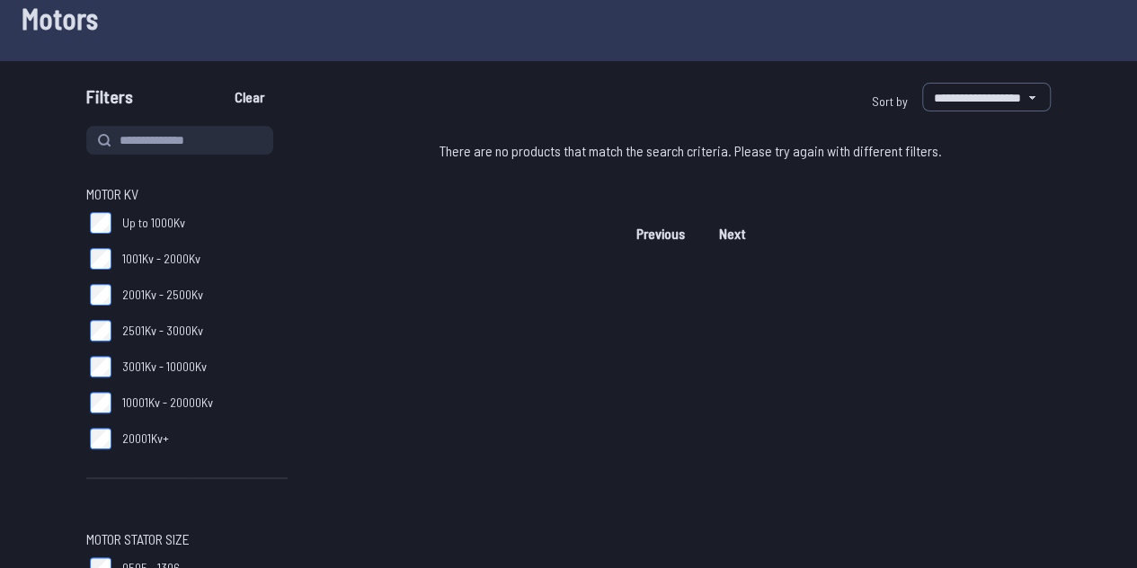
click at [111, 325] on label "2501Kv - 3000Kv" at bounding box center [186, 331] width 201 height 36
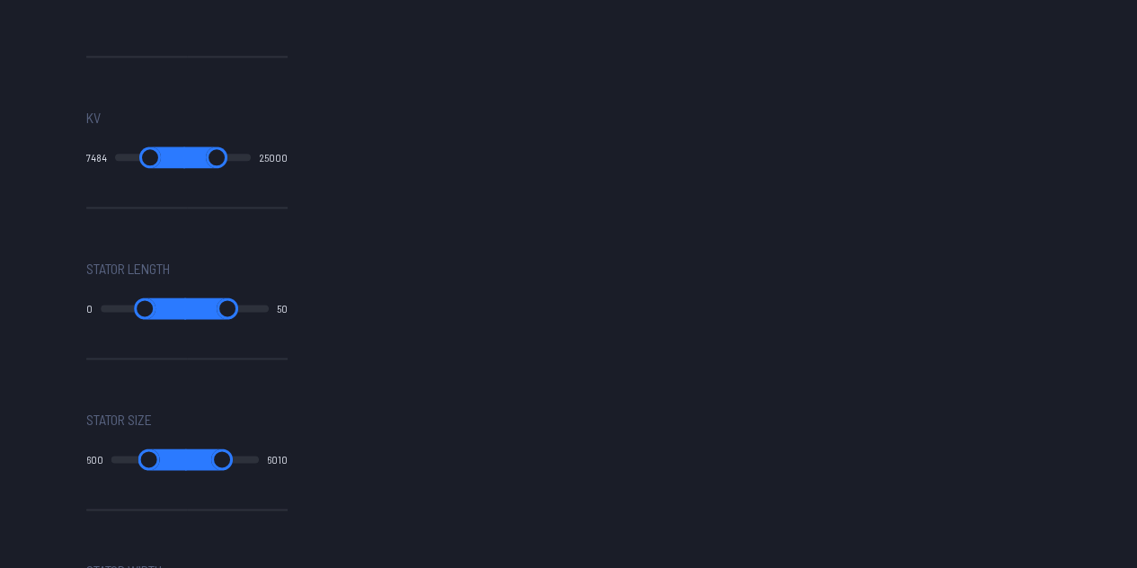
scroll to position [1032, 0]
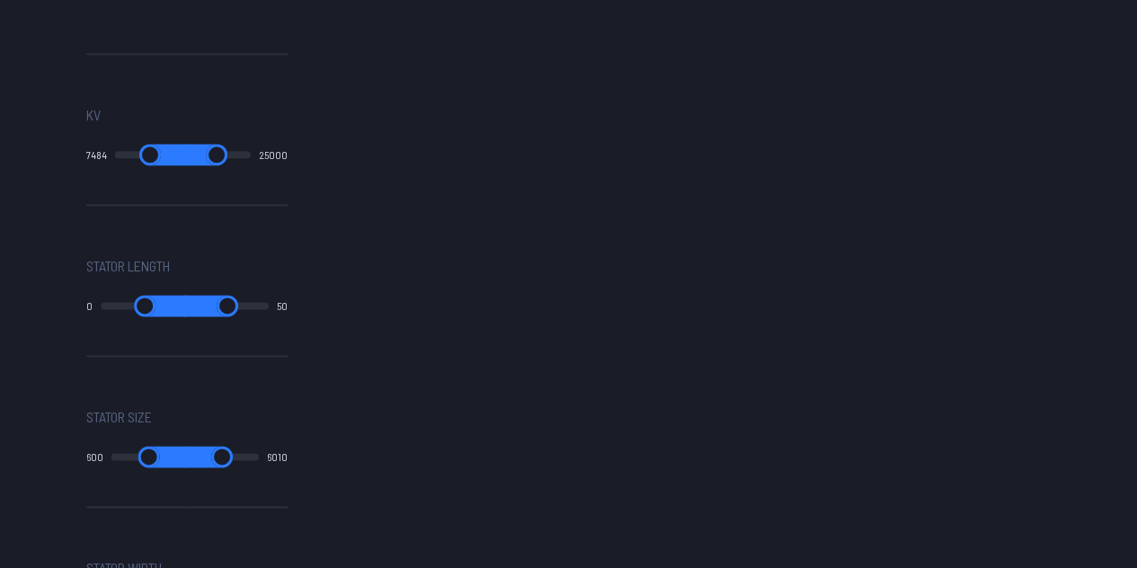
drag, startPoint x: 156, startPoint y: 158, endPoint x: 25, endPoint y: 148, distance: 131.6
type input "*"
click at [115, 148] on input "range" at bounding box center [150, 155] width 70 height 22
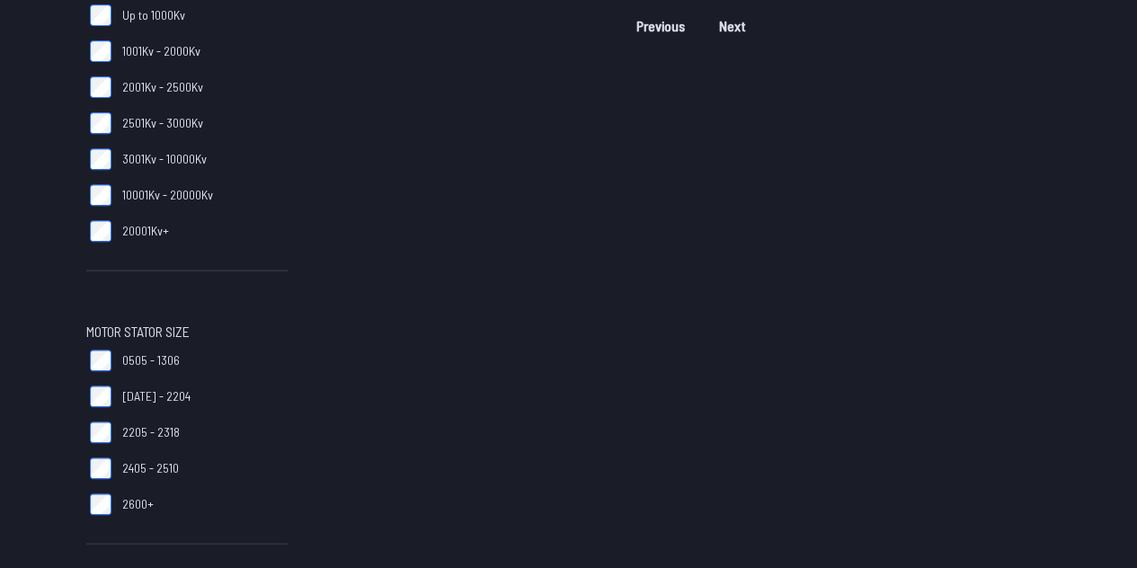
type input "*"
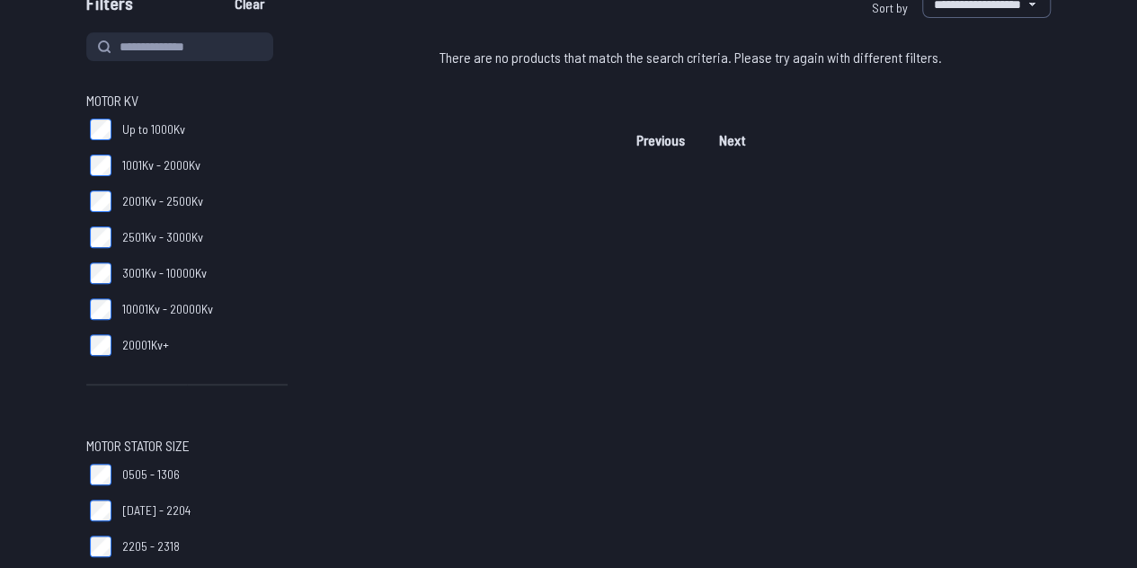
scroll to position [182, 0]
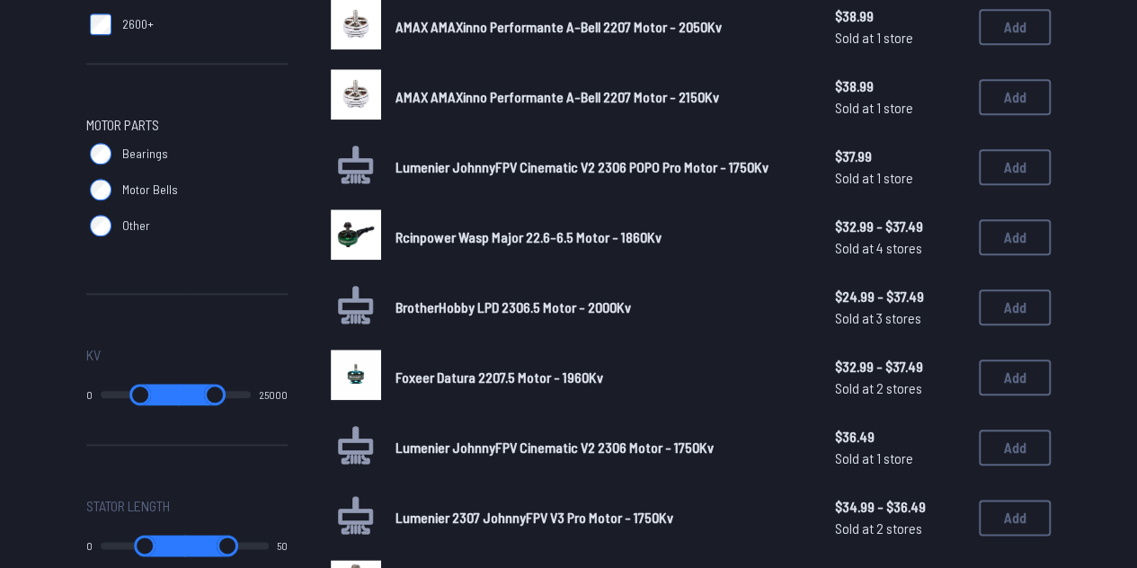
scroll to position [926, 0]
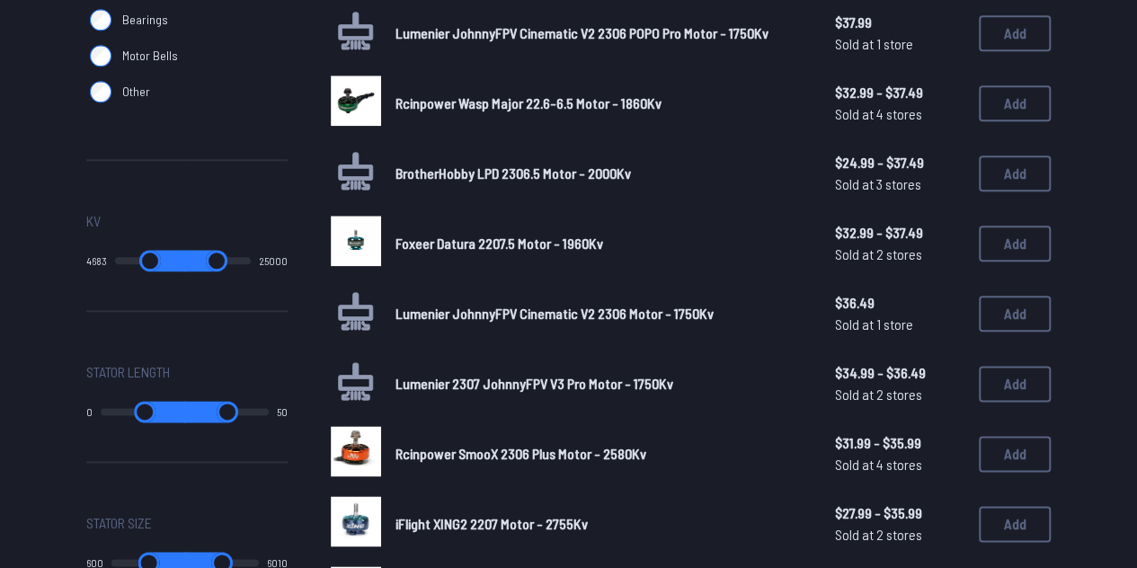
drag, startPoint x: 118, startPoint y: 256, endPoint x: 142, endPoint y: 258, distance: 24.3
type input "****"
click at [142, 258] on input "range" at bounding box center [150, 261] width 70 height 22
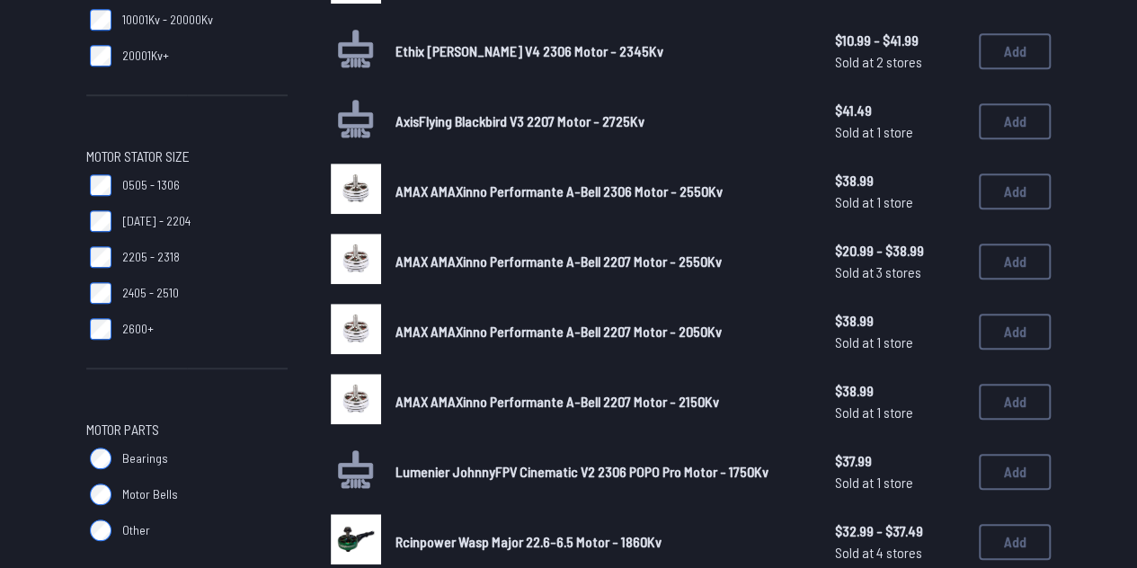
scroll to position [470, 0]
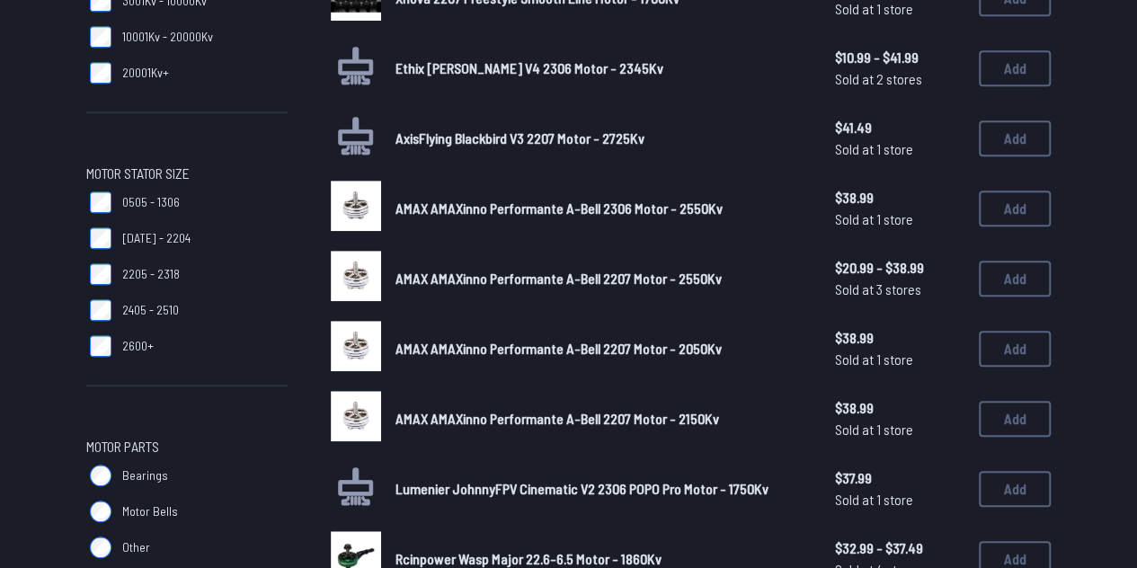
type input "****"
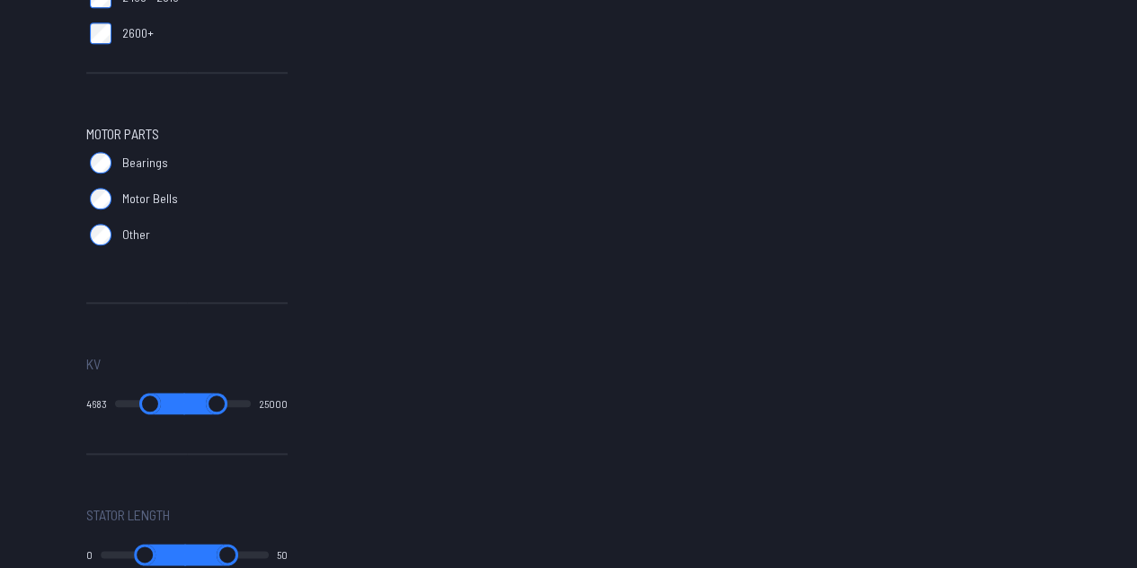
scroll to position [844, 0]
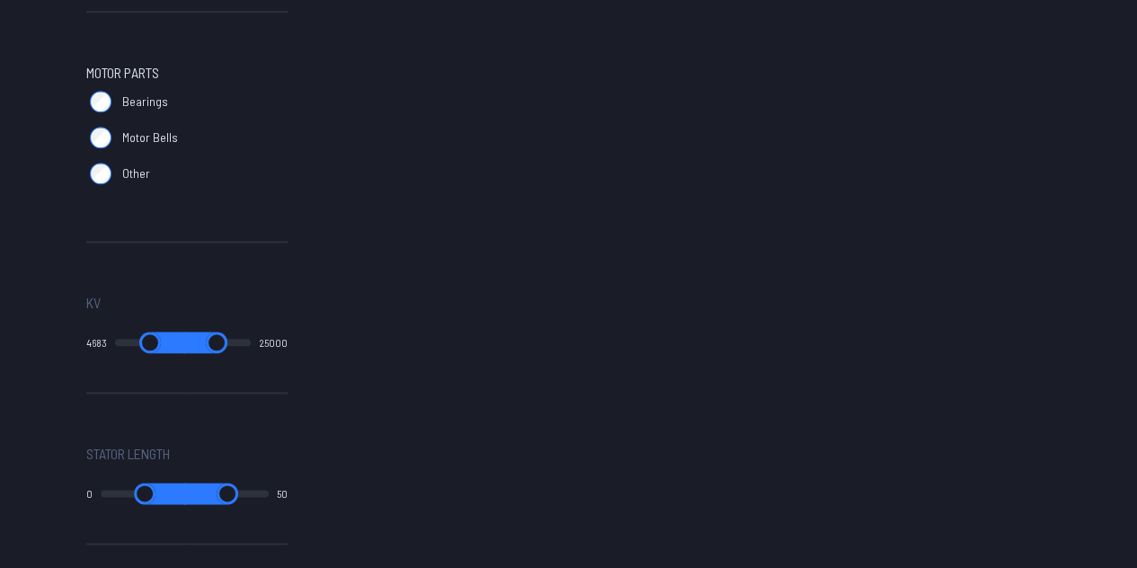
click at [96, 339] on output "4683" at bounding box center [96, 342] width 21 height 14
drag, startPoint x: 146, startPoint y: 342, endPoint x: 137, endPoint y: 346, distance: 10.5
type input "****"
click at [137, 346] on input "range" at bounding box center [149, 343] width 71 height 22
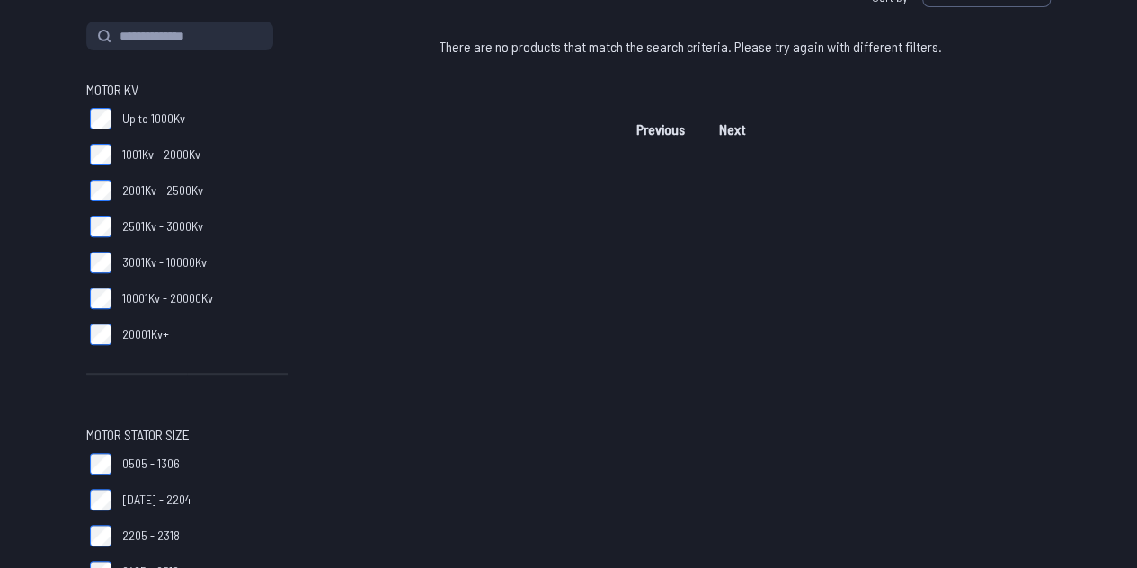
scroll to position [0, 0]
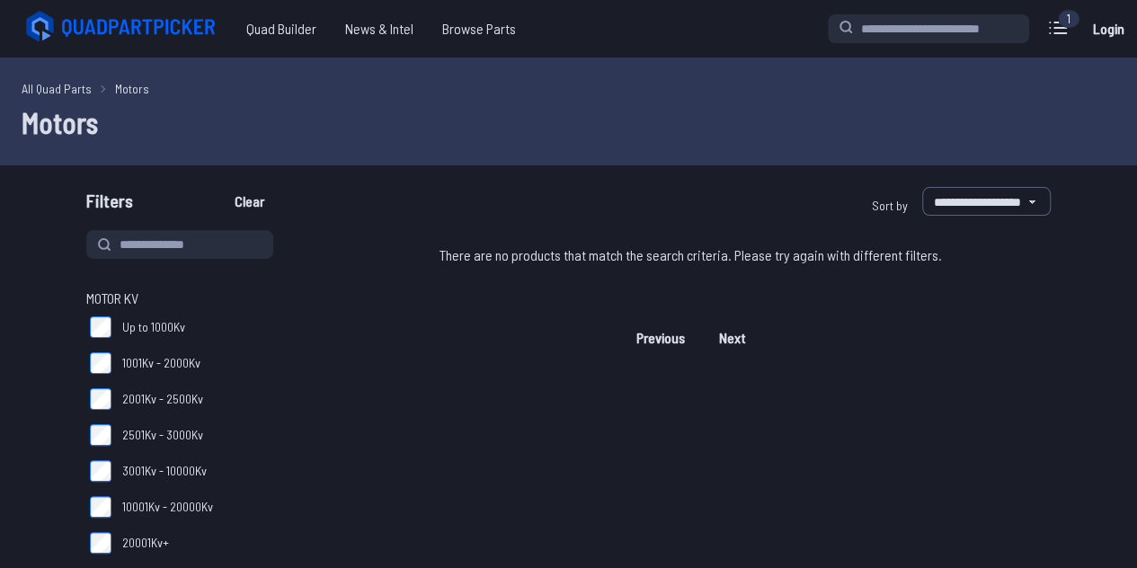
type input "****"
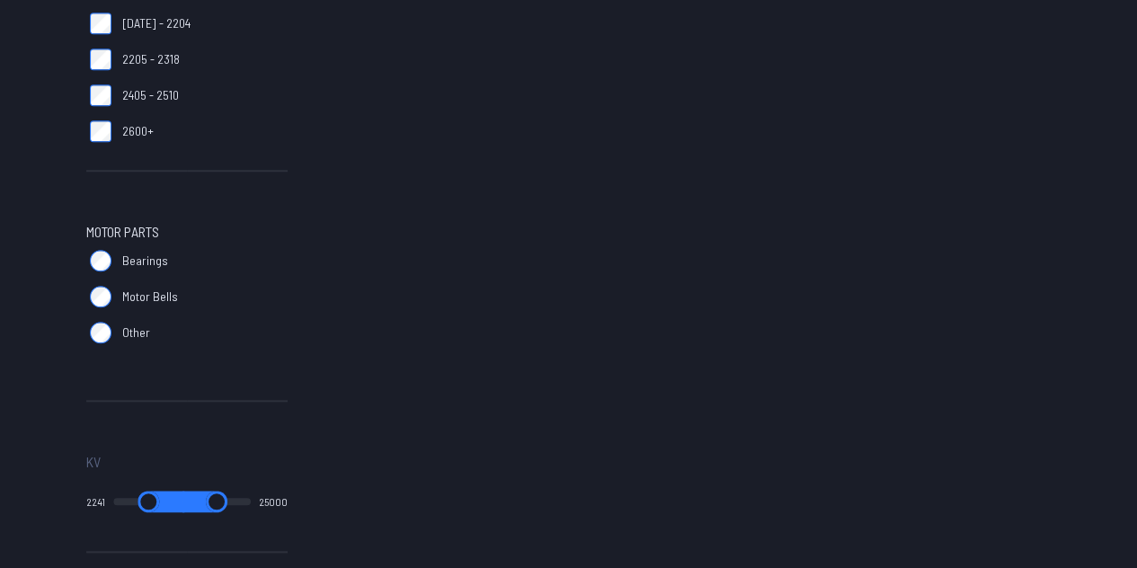
scroll to position [788, 0]
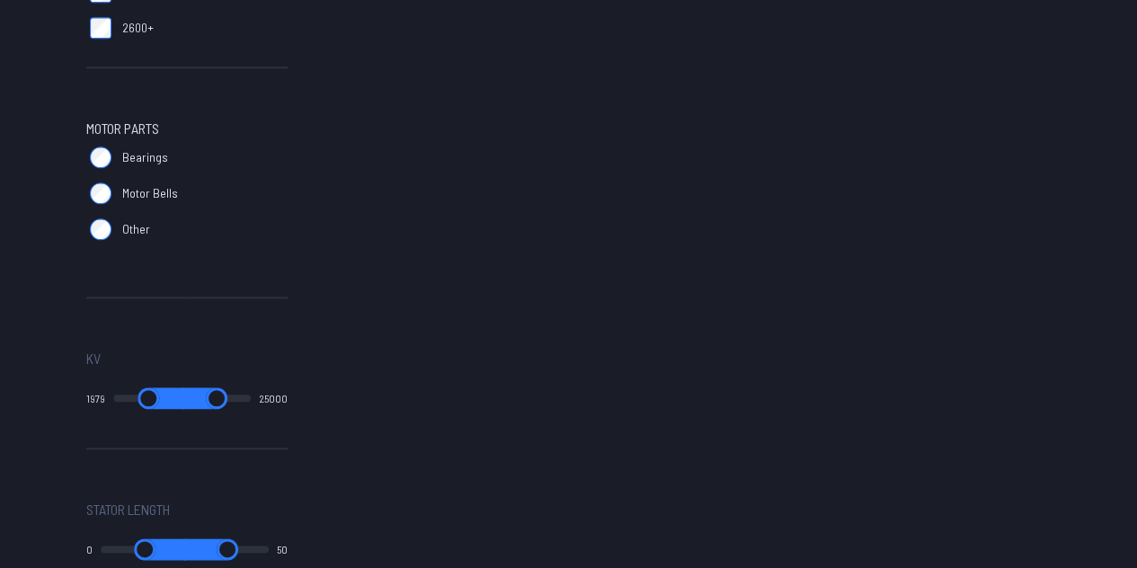
type input "****"
click at [133, 396] on input "range" at bounding box center [148, 398] width 71 height 22
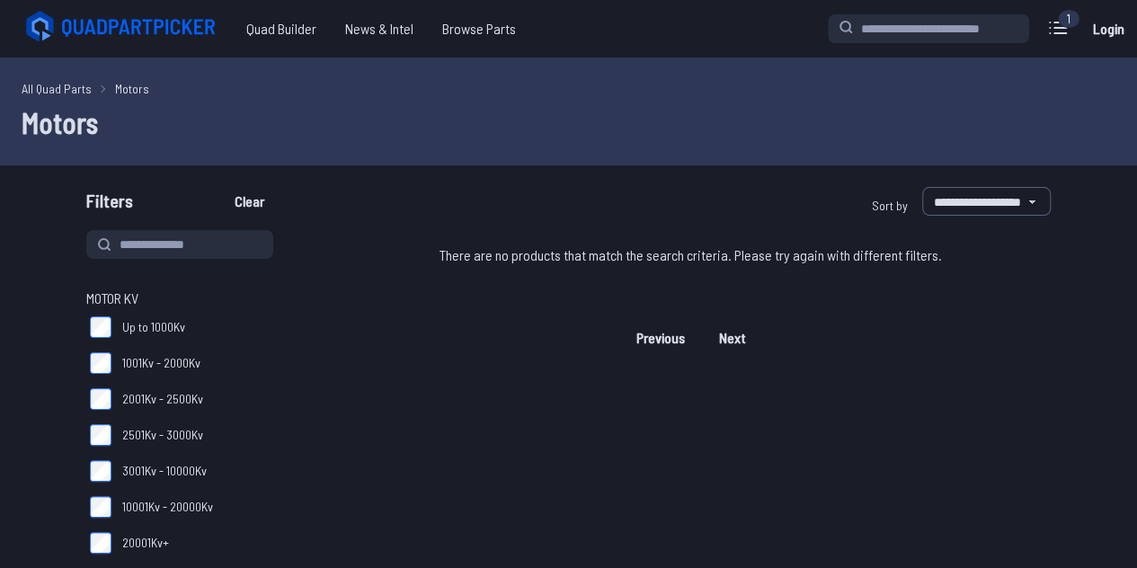
type input "****"
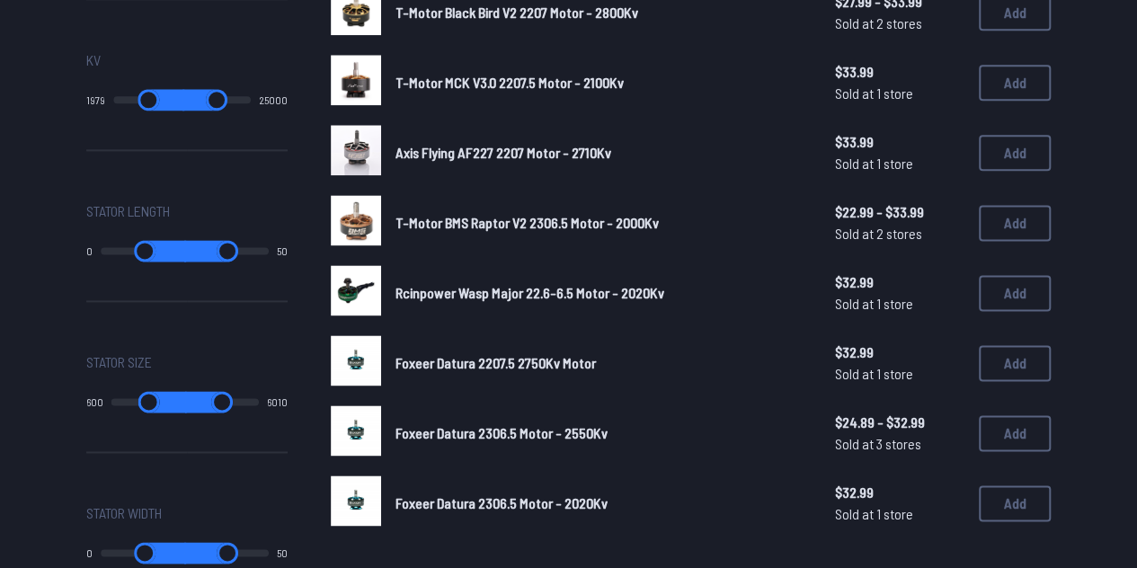
scroll to position [1088, 0]
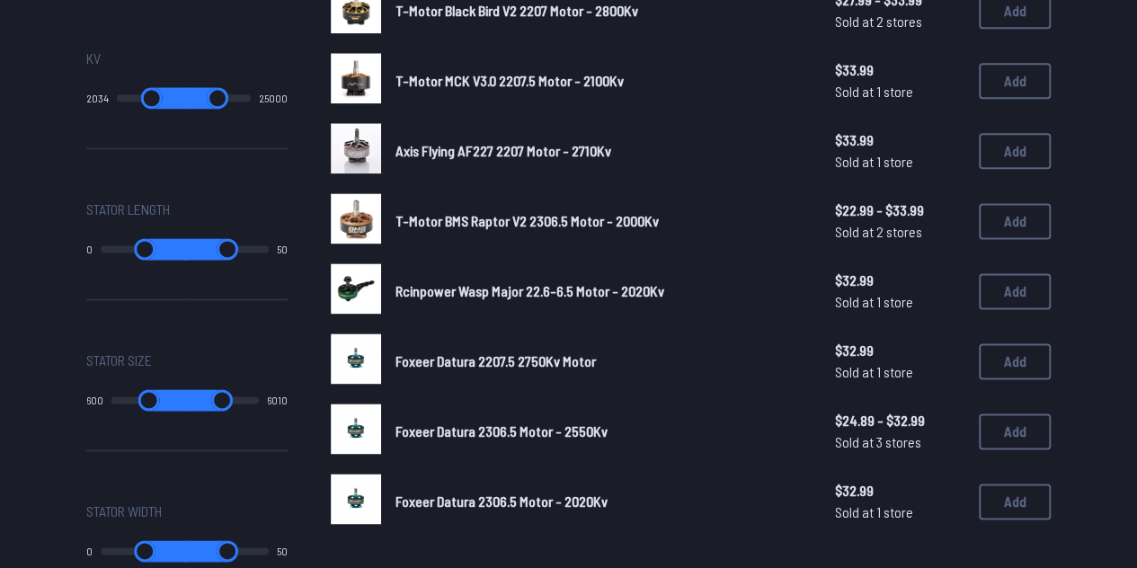
type input "****"
click at [131, 94] on input "range" at bounding box center [151, 98] width 69 height 22
type input "****"
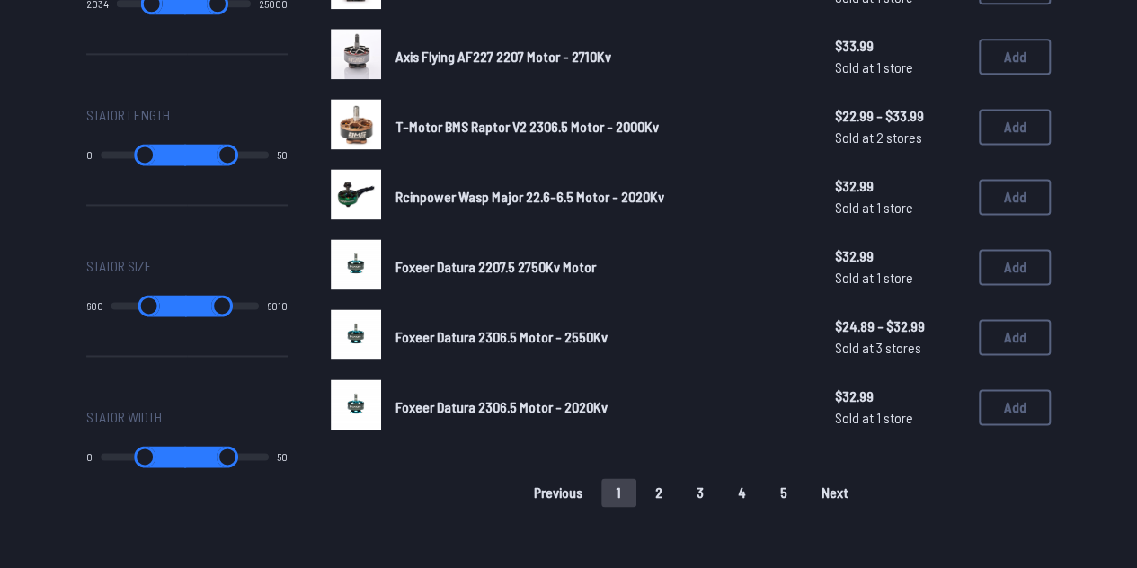
scroll to position [1159, 0]
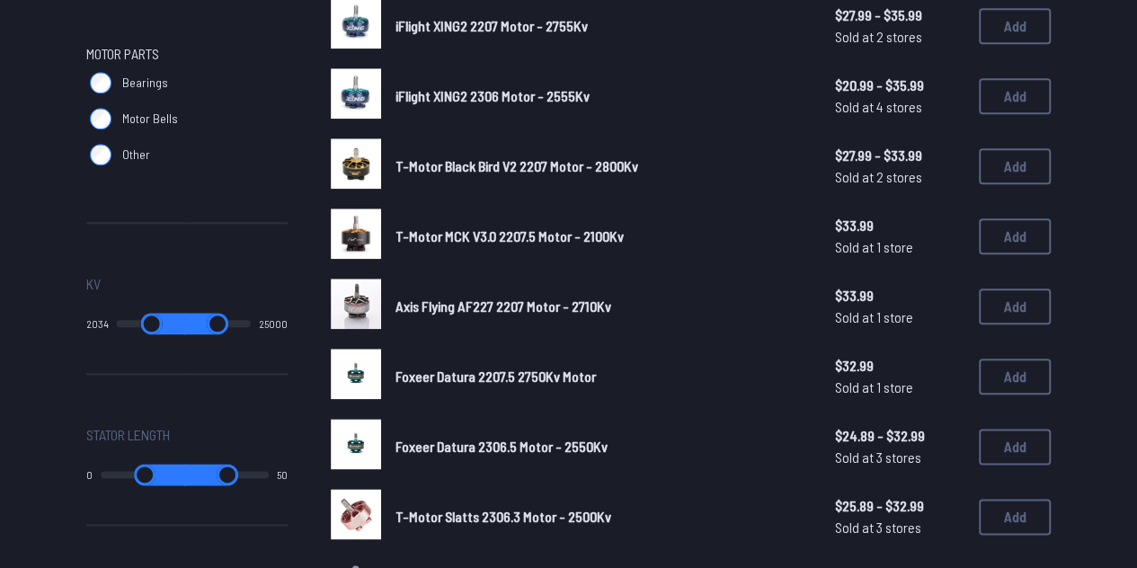
scroll to position [861, 0]
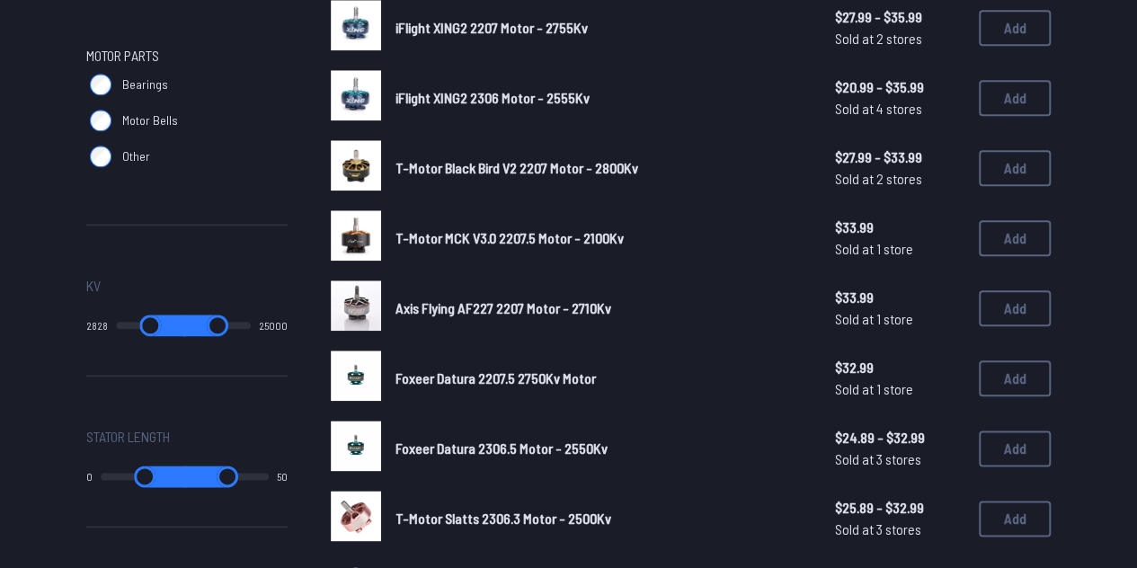
type input "****"
click at [136, 333] on input "range" at bounding box center [150, 326] width 69 height 22
type input "****"
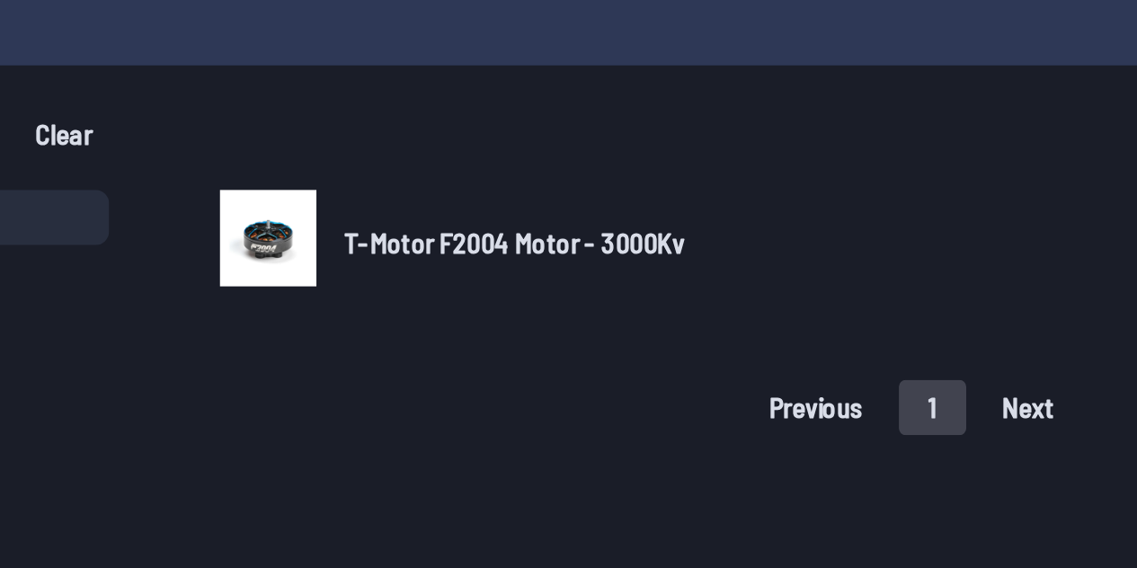
click at [466, 241] on div "T-Motor F2004 Motor - 3000Kv $20.89 - $26.99 Sold at 3 stores $20.89 - $26.99 S…" at bounding box center [691, 258] width 720 height 56
click at [463, 254] on span "T-Motor F2004 Motor - 3000Kv" at bounding box center [483, 257] width 177 height 17
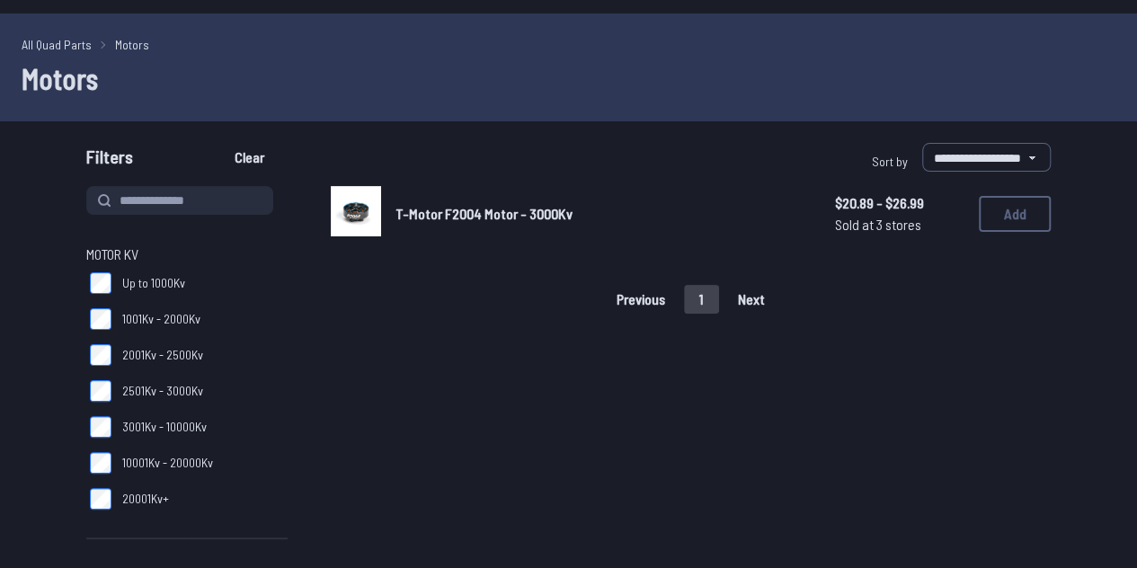
scroll to position [43, 0]
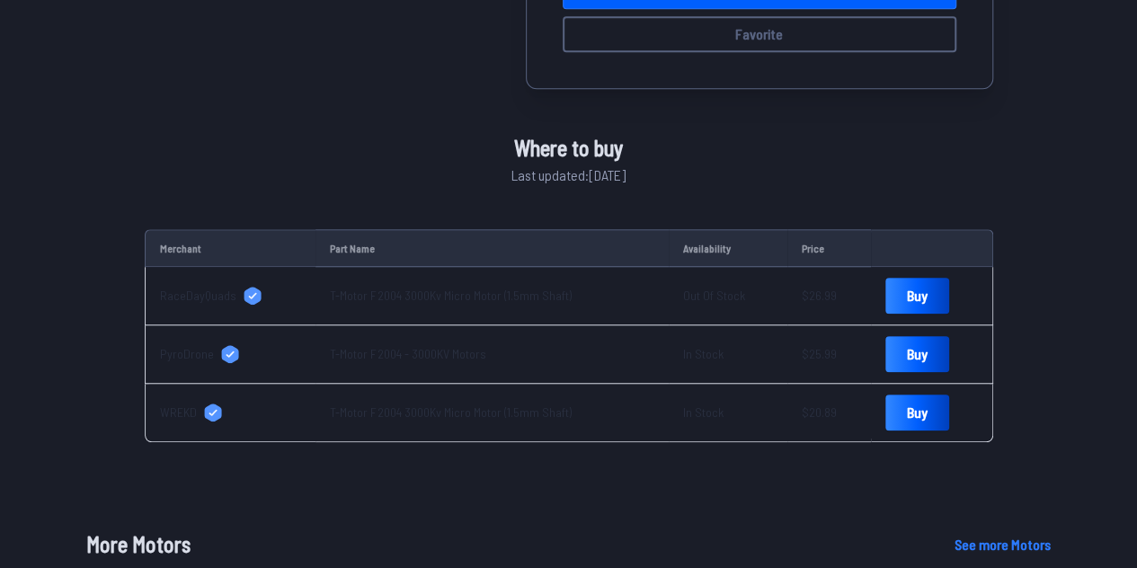
scroll to position [557, 0]
select select "**********"
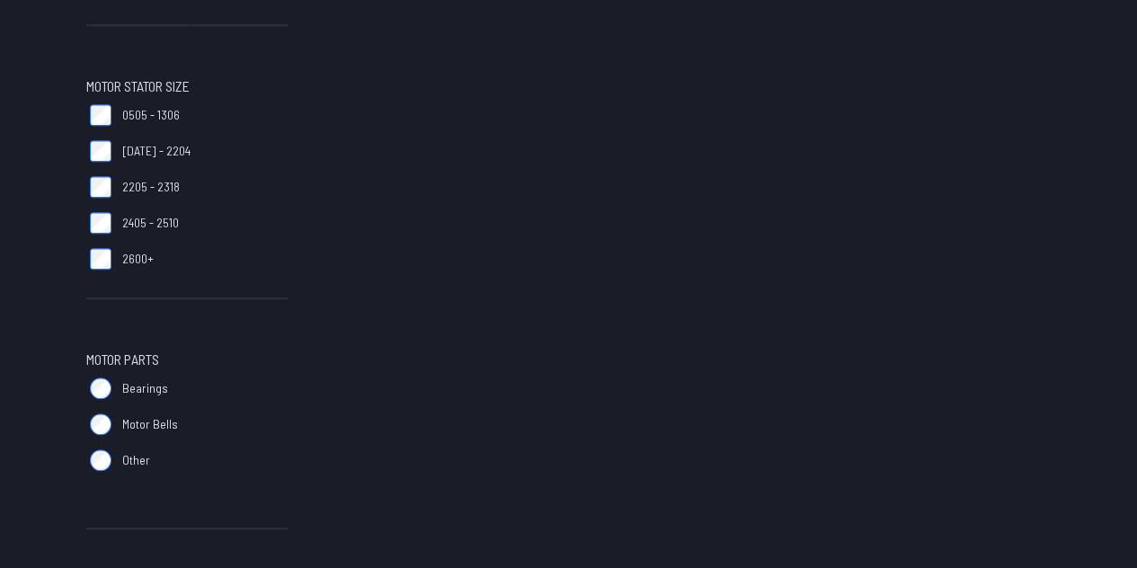
scroll to position [43, 0]
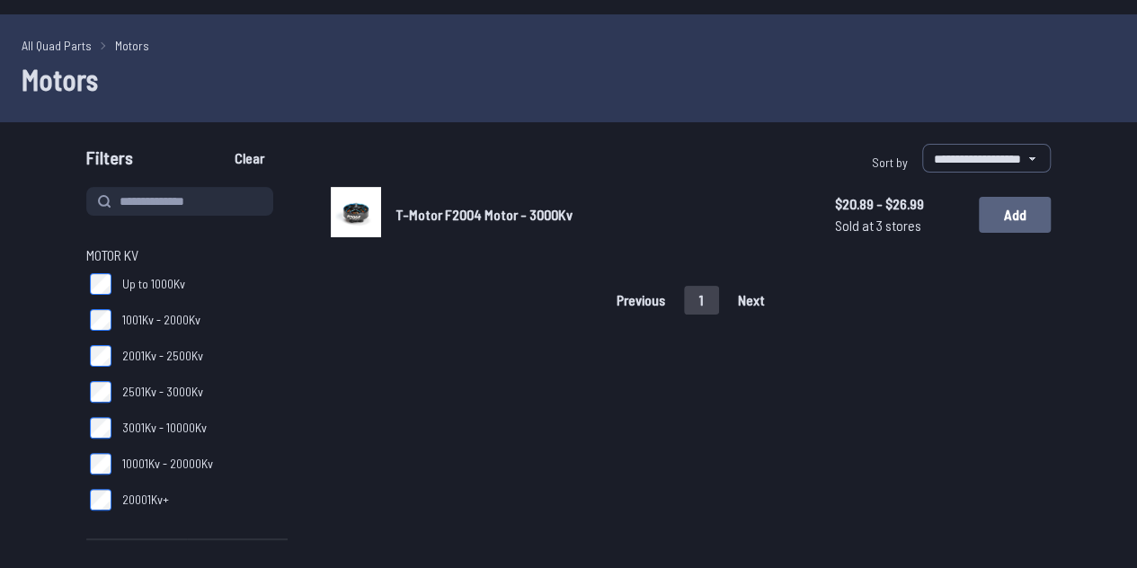
click at [1014, 217] on button "Add" at bounding box center [1015, 215] width 72 height 36
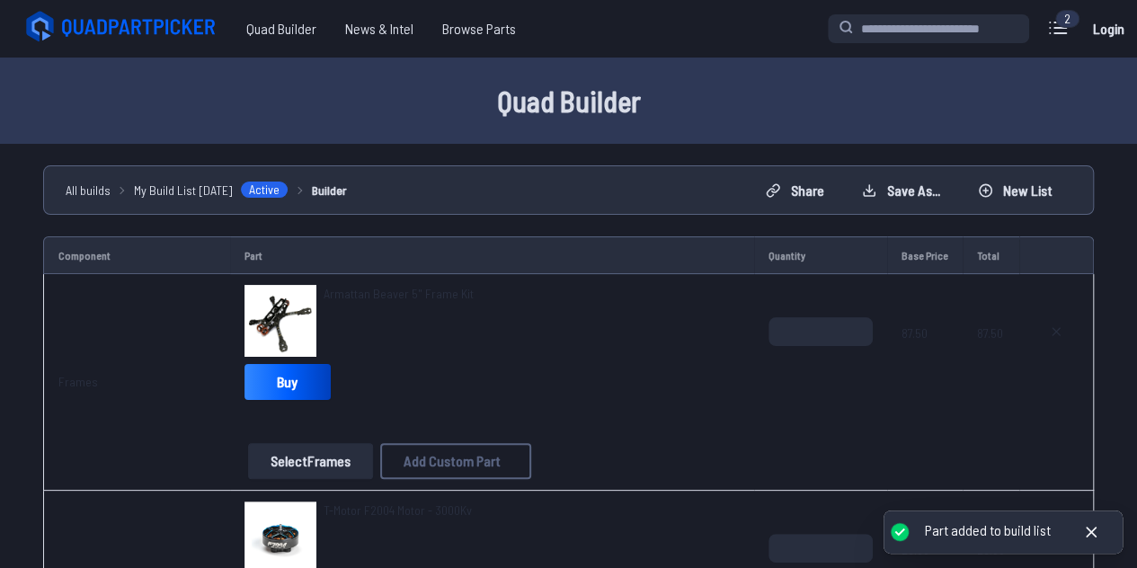
scroll to position [156, 0]
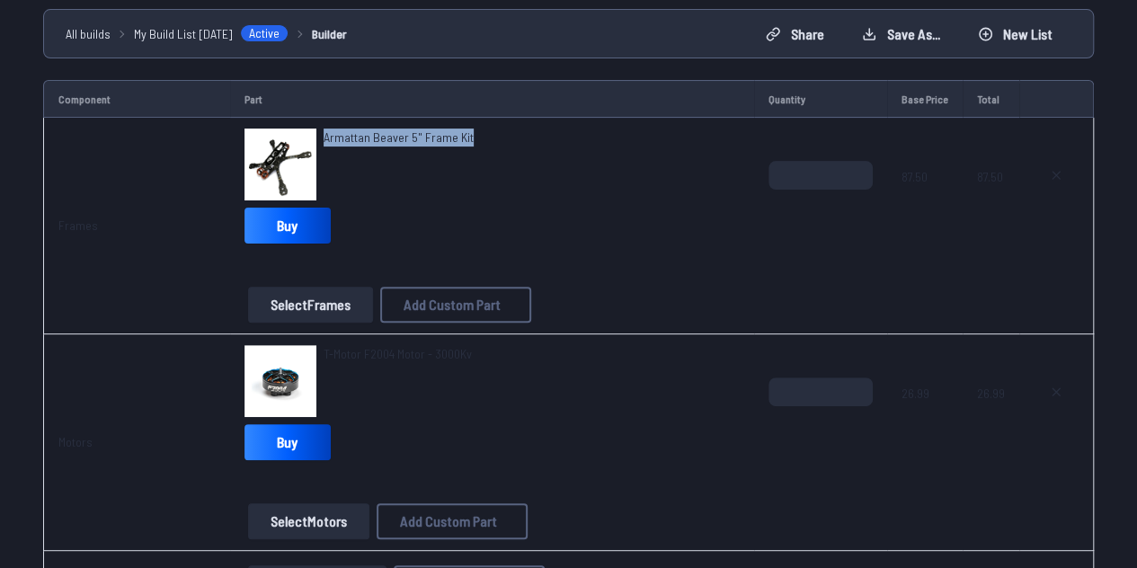
drag, startPoint x: 505, startPoint y: 124, endPoint x: 328, endPoint y: 136, distance: 177.4
click at [328, 136] on td "Armattan Beaver 5" Frame Kit Buy Select Frames Add Custom Part Add Custom Part …" at bounding box center [492, 226] width 524 height 217
copy span "Armattan Beaver 5" Frame Kit"
click at [1056, 396] on icon at bounding box center [1056, 392] width 14 height 14
type textarea "**********"
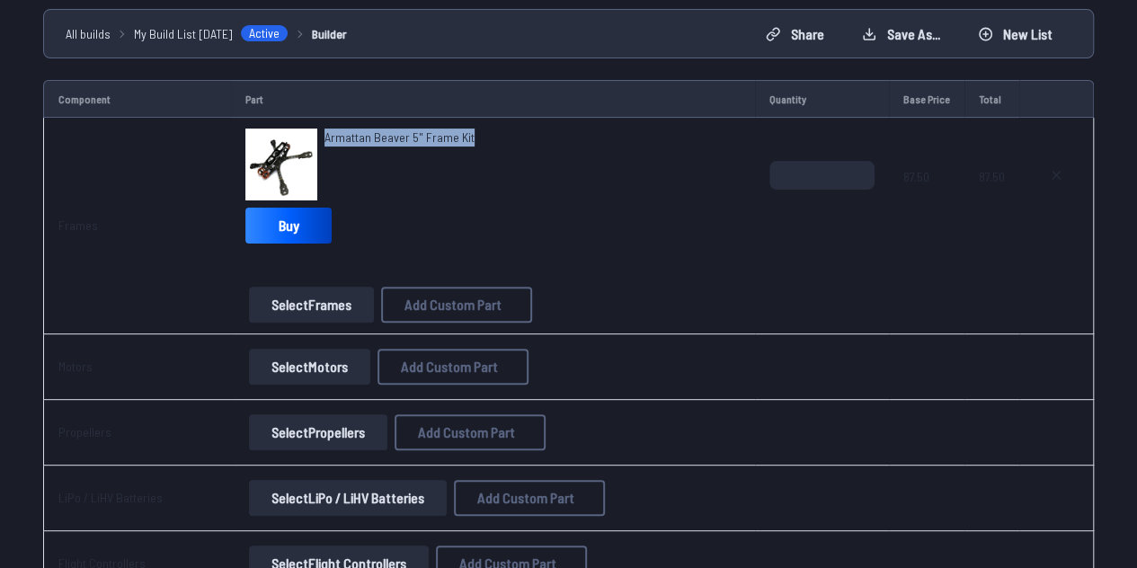
click at [324, 359] on button "Select Motors" at bounding box center [309, 367] width 121 height 36
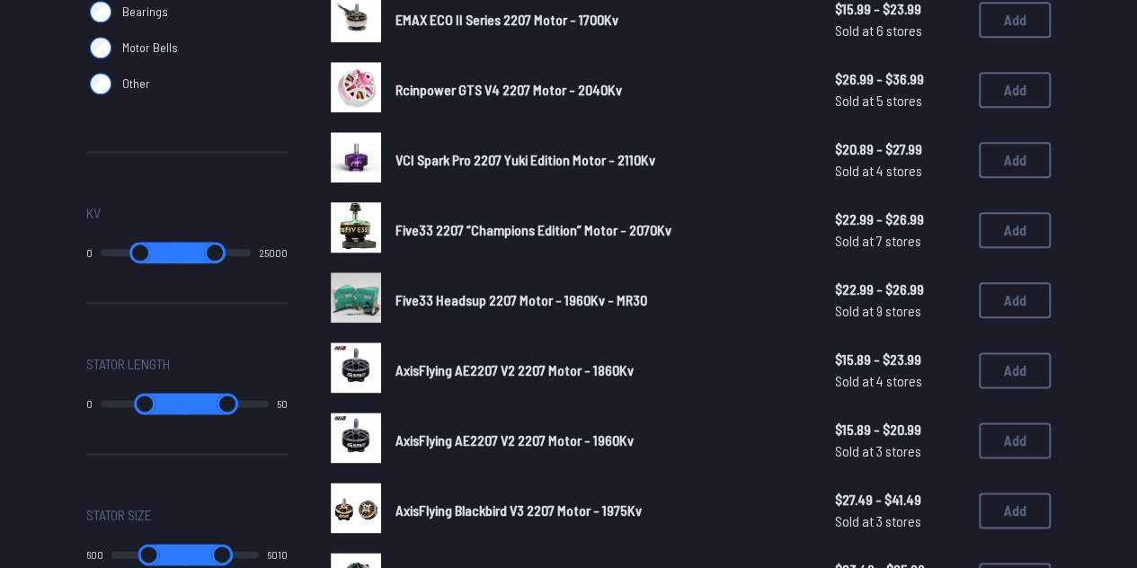
scroll to position [949, 0]
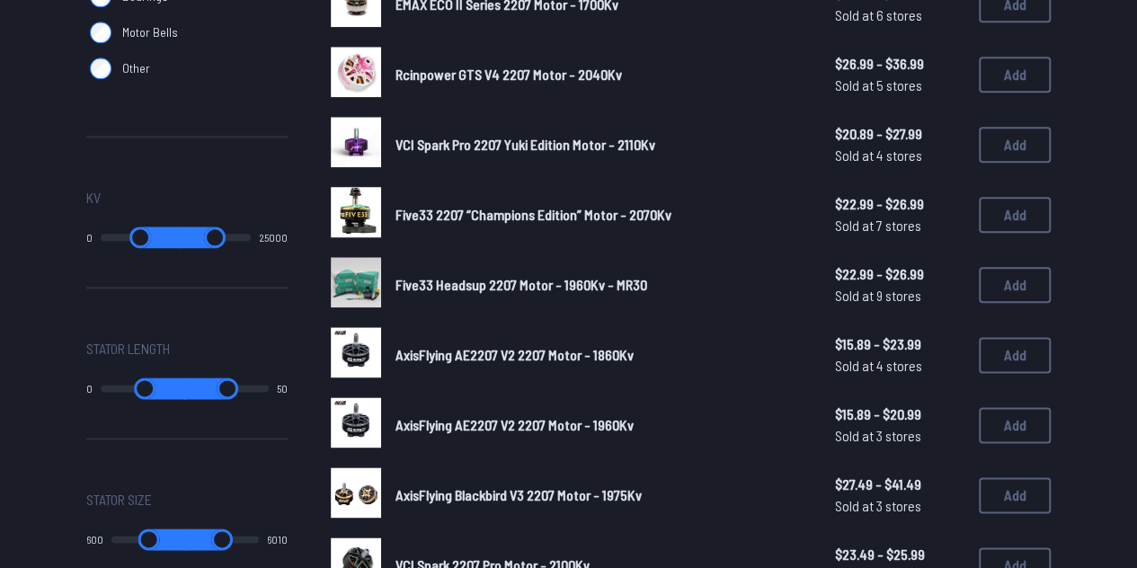
type input "*"
drag, startPoint x: 111, startPoint y: 240, endPoint x: 80, endPoint y: 238, distance: 31.5
click at [101, 238] on input "range" at bounding box center [140, 237] width 79 height 22
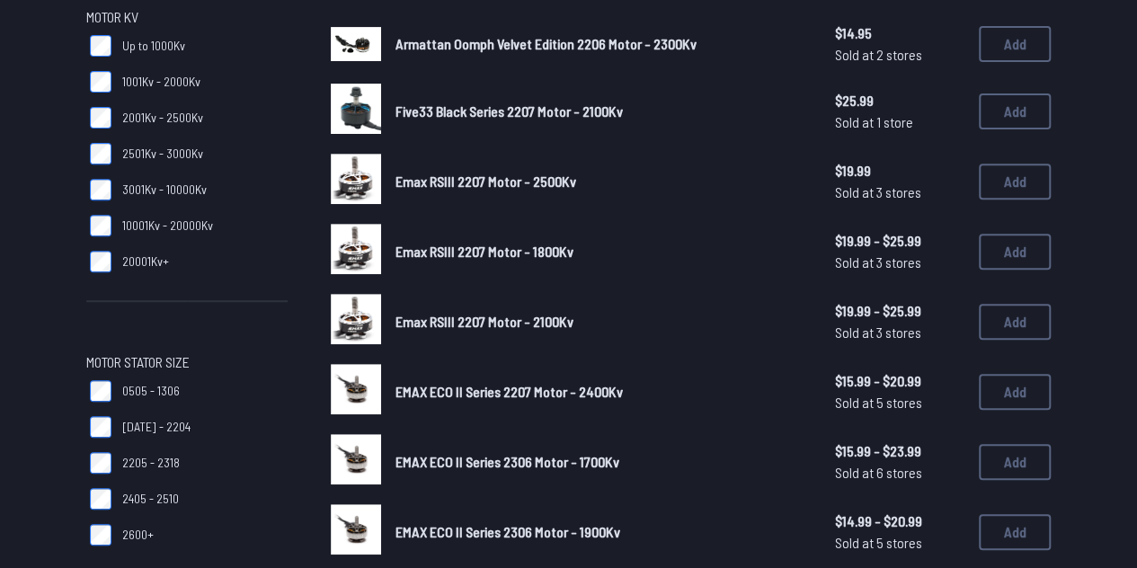
scroll to position [280, 0]
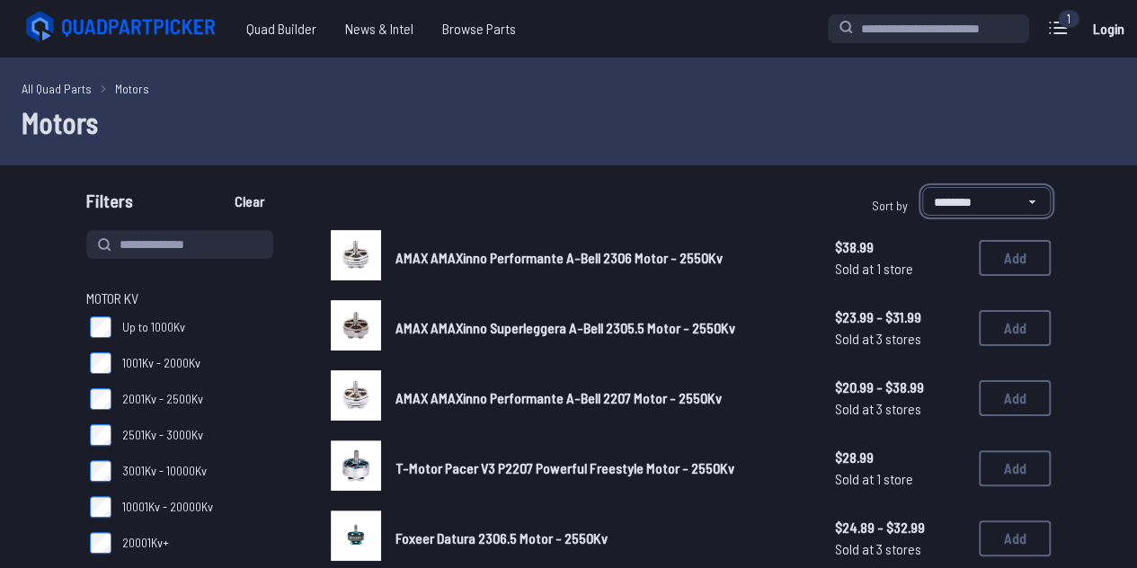
click at [924, 200] on select "**********" at bounding box center [986, 201] width 129 height 29
select select "**********"
click at [922, 187] on select "**********" at bounding box center [986, 201] width 129 height 29
click at [996, 194] on select "**********" at bounding box center [986, 201] width 129 height 29
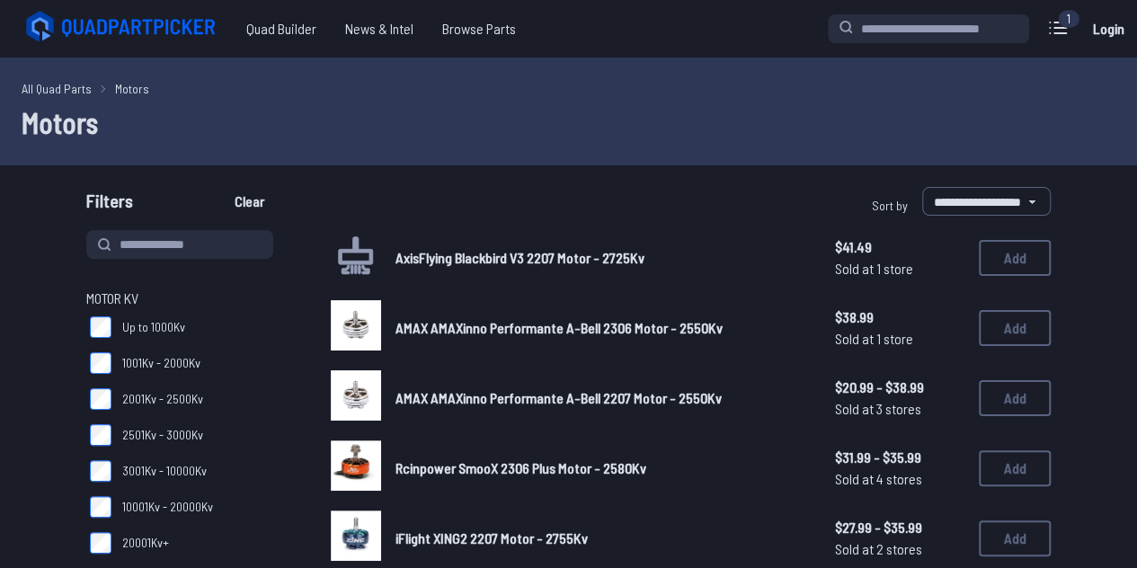
click at [839, 157] on div "All Quad Parts Motors Motors" at bounding box center [568, 112] width 1137 height 108
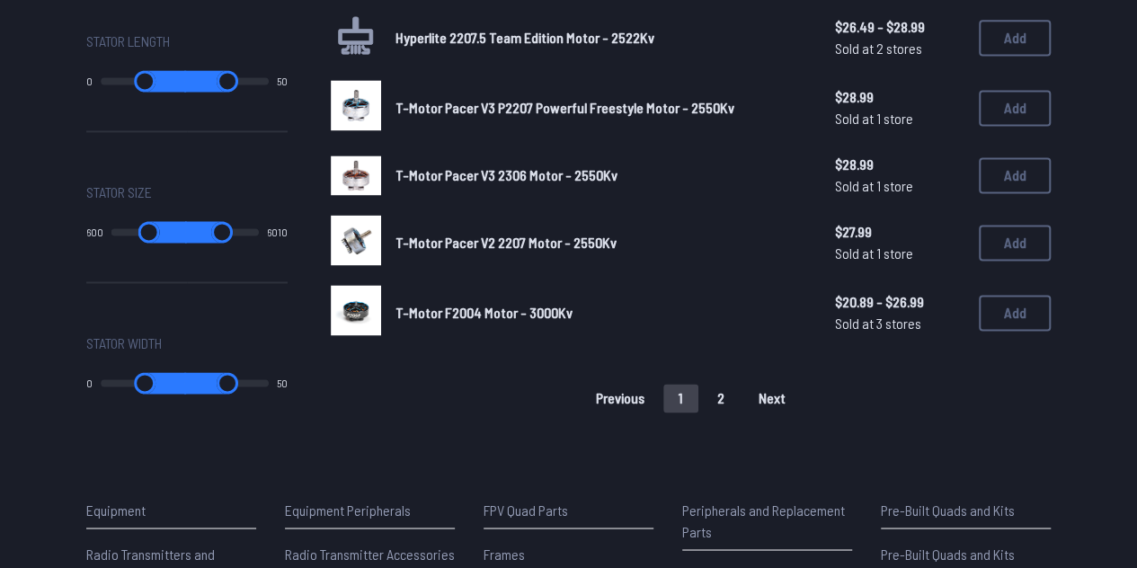
scroll to position [1276, 0]
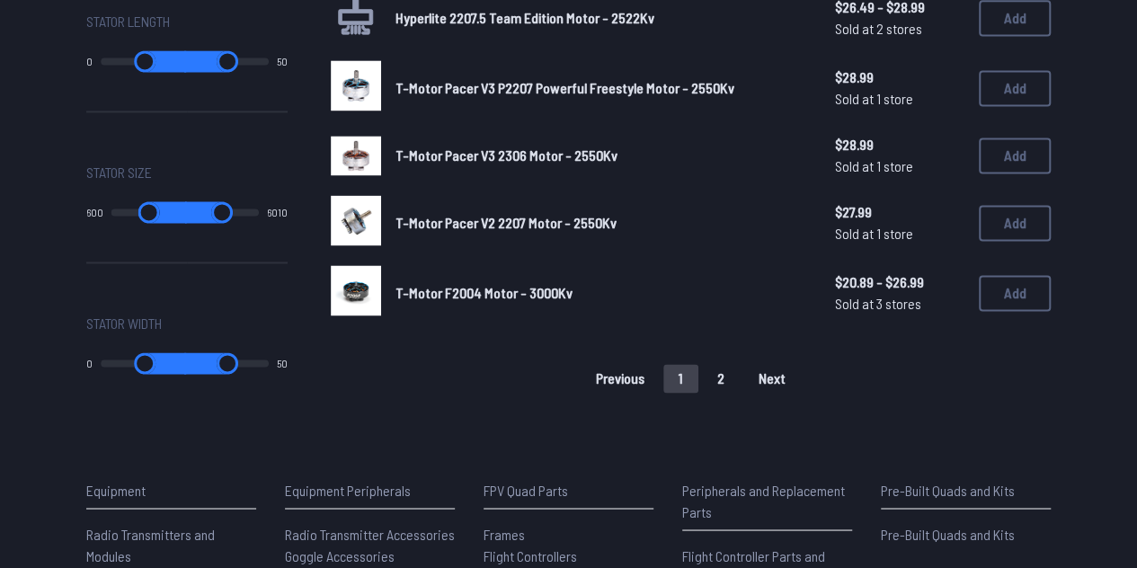
click at [729, 377] on button "2" at bounding box center [721, 378] width 38 height 29
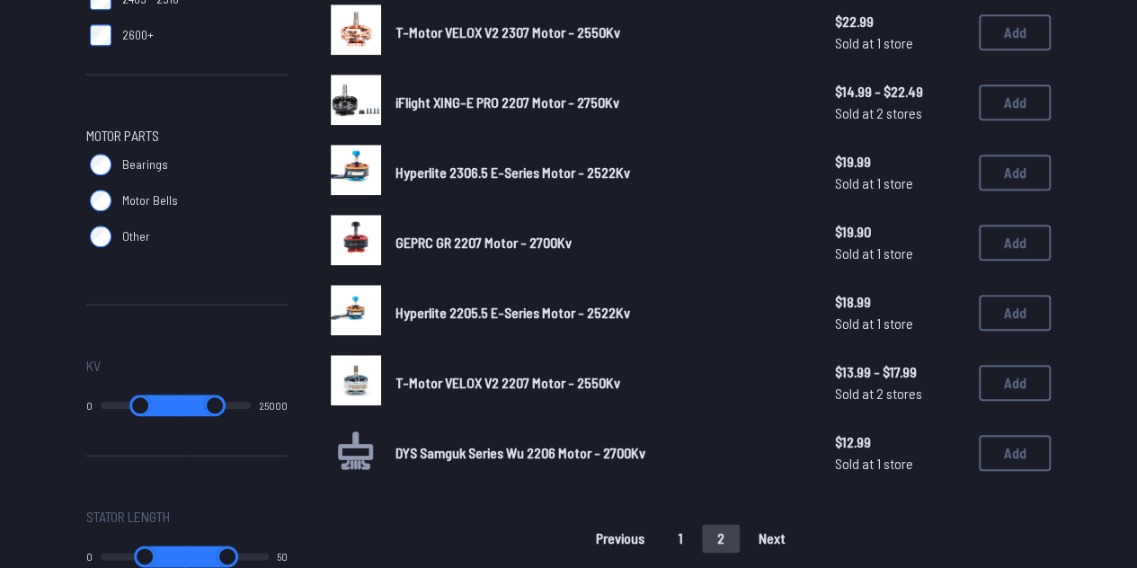
scroll to position [782, 0]
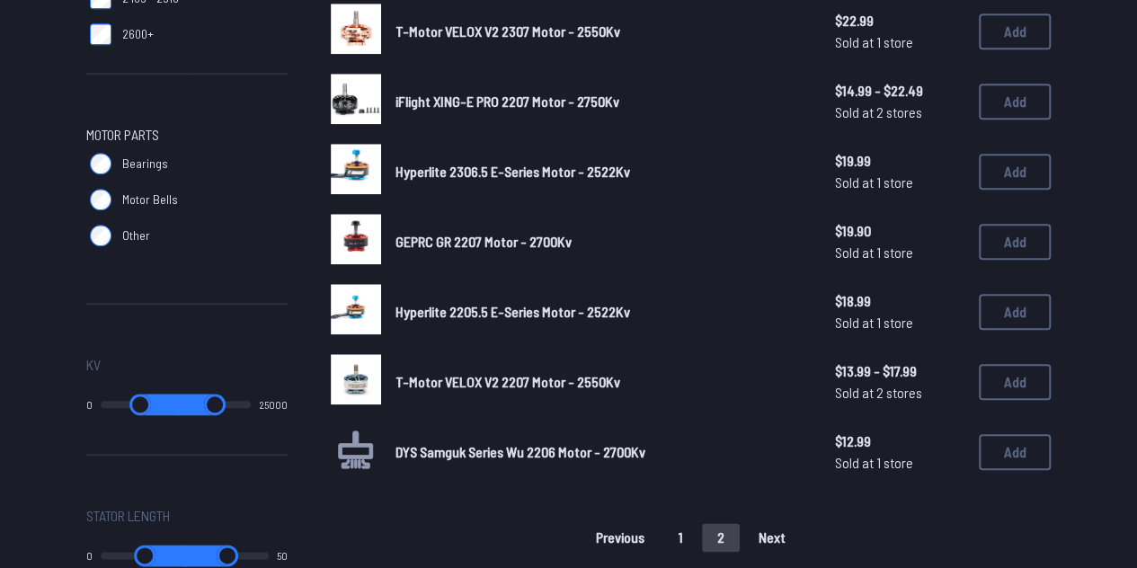
click at [690, 547] on button "1" at bounding box center [680, 537] width 35 height 29
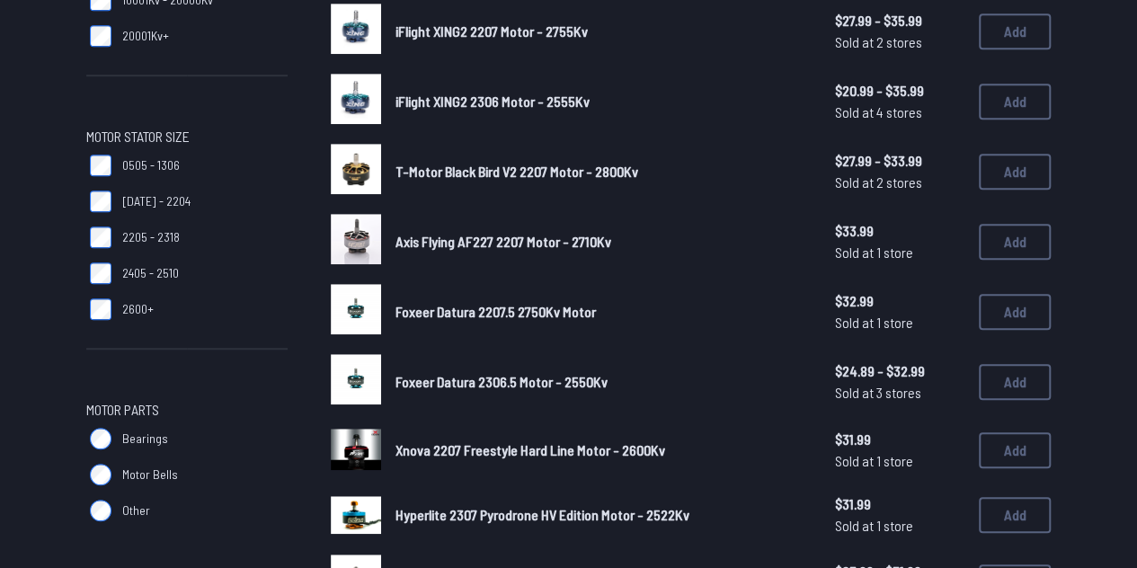
scroll to position [501, 0]
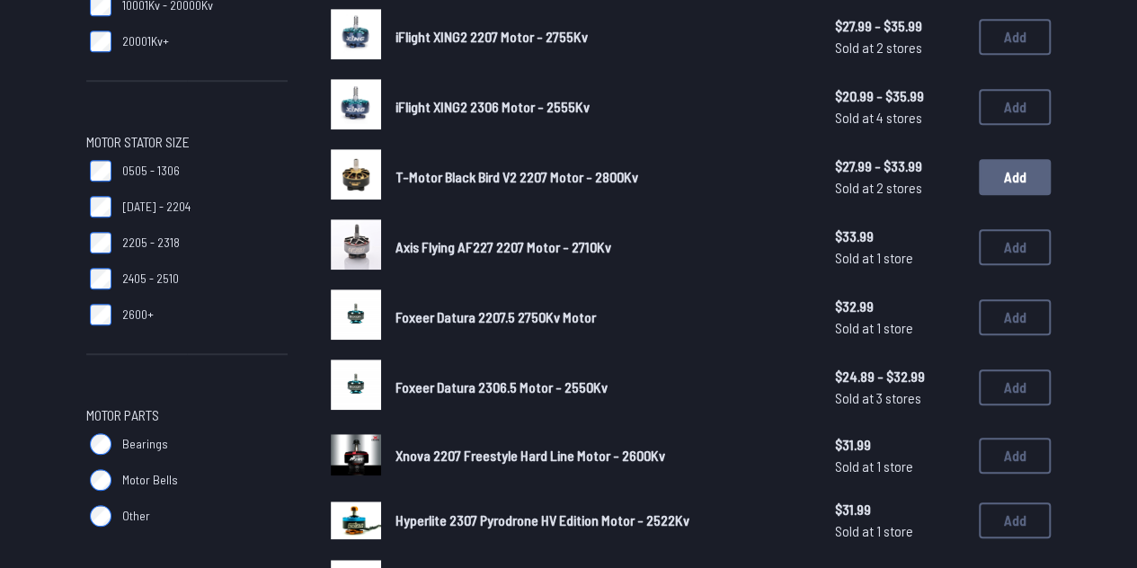
click at [998, 166] on button "Add" at bounding box center [1015, 177] width 72 height 36
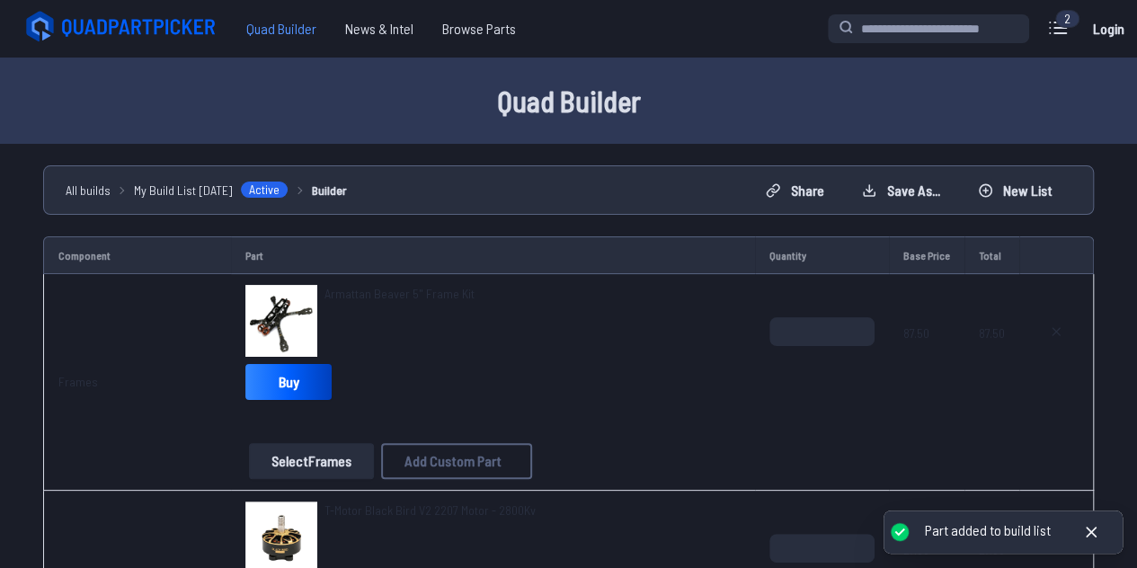
click at [300, 31] on span "Quad Builder" at bounding box center [281, 29] width 99 height 36
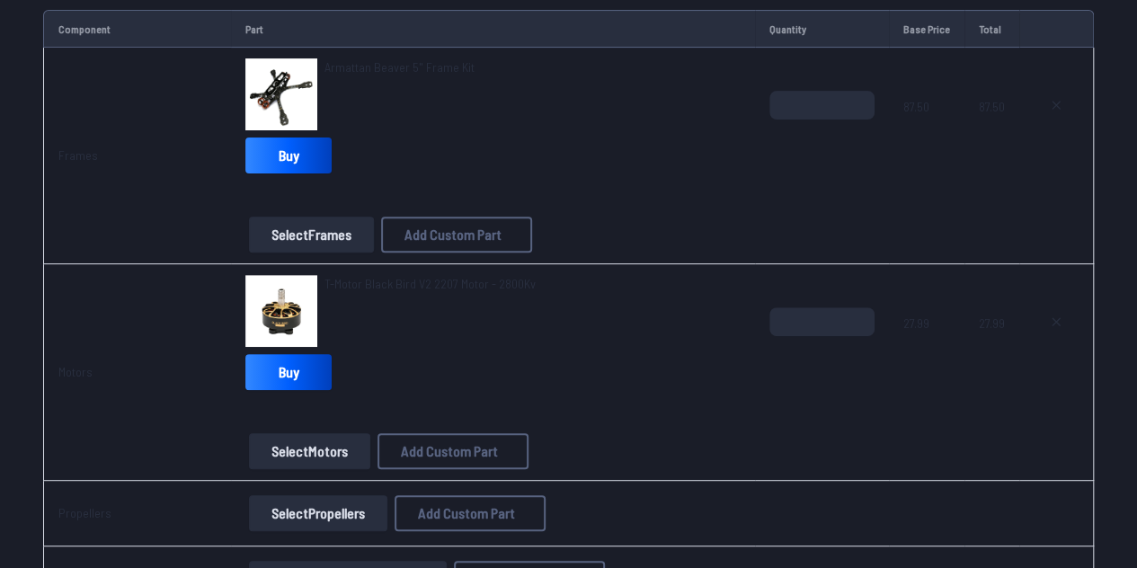
scroll to position [234, 0]
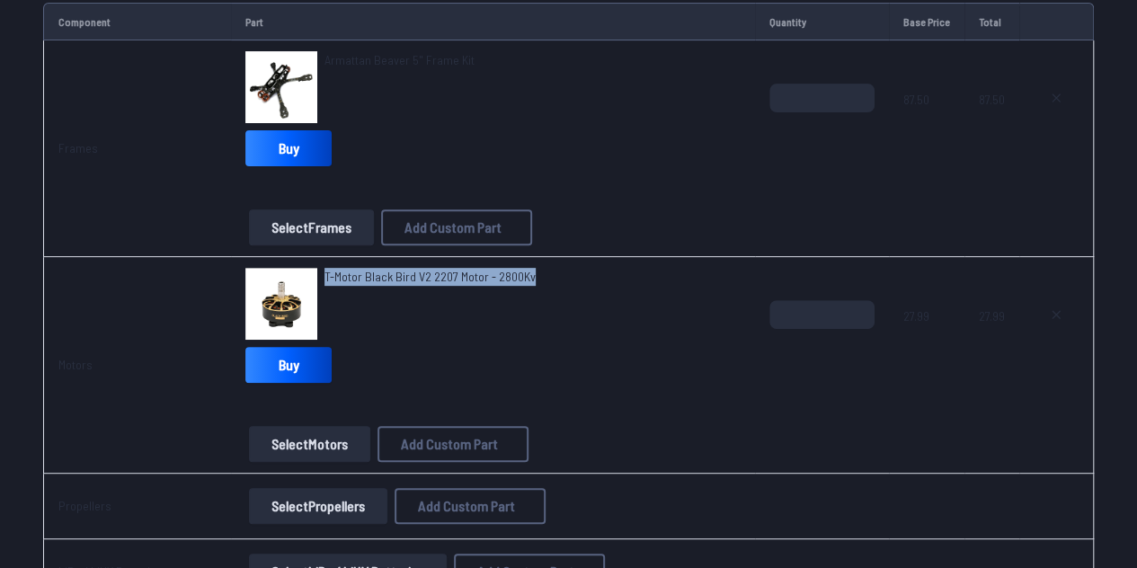
drag, startPoint x: 543, startPoint y: 267, endPoint x: 324, endPoint y: 272, distance: 219.3
click at [324, 272] on div "T-Motor Black Bird V2 2207 Motor - 2800Kv" at bounding box center [492, 304] width 495 height 72
copy span "T-Motor Black Bird V2 2207 Motor - 2800Kv"
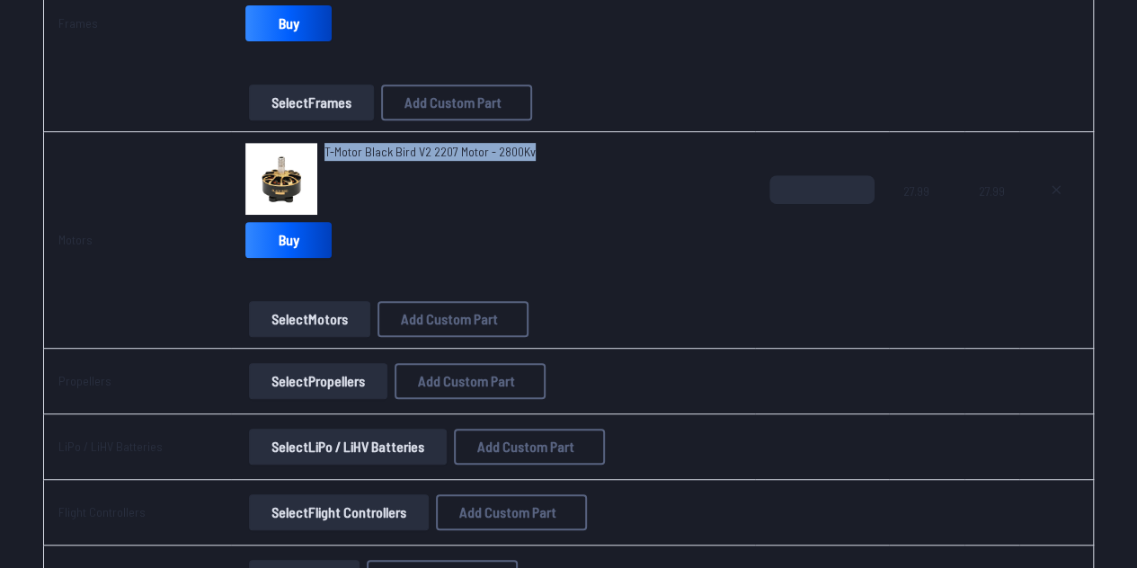
scroll to position [368, 0]
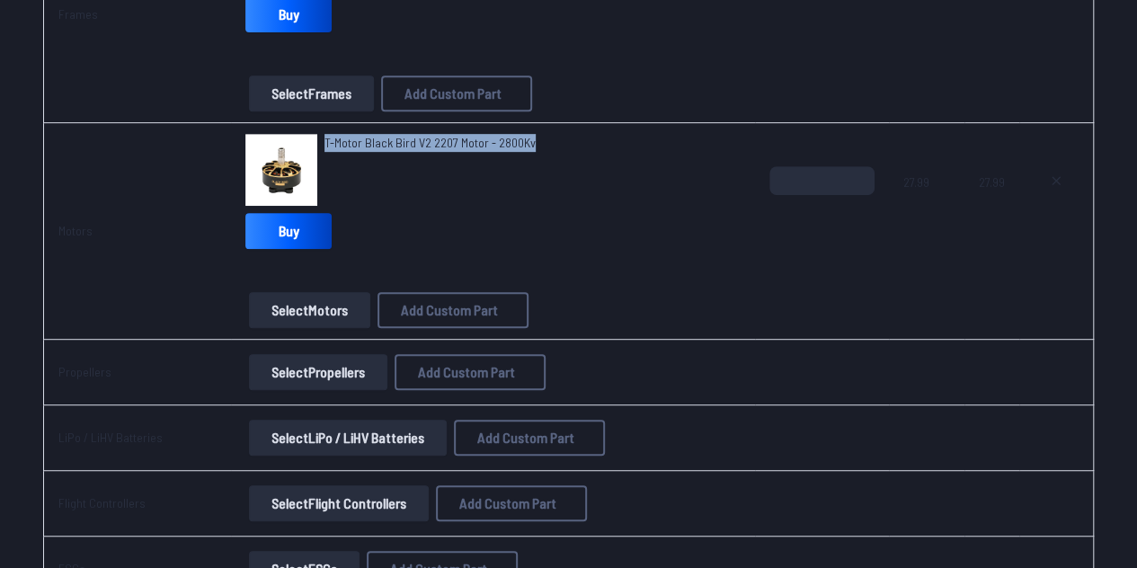
click at [354, 368] on button "Select Propellers" at bounding box center [318, 372] width 138 height 36
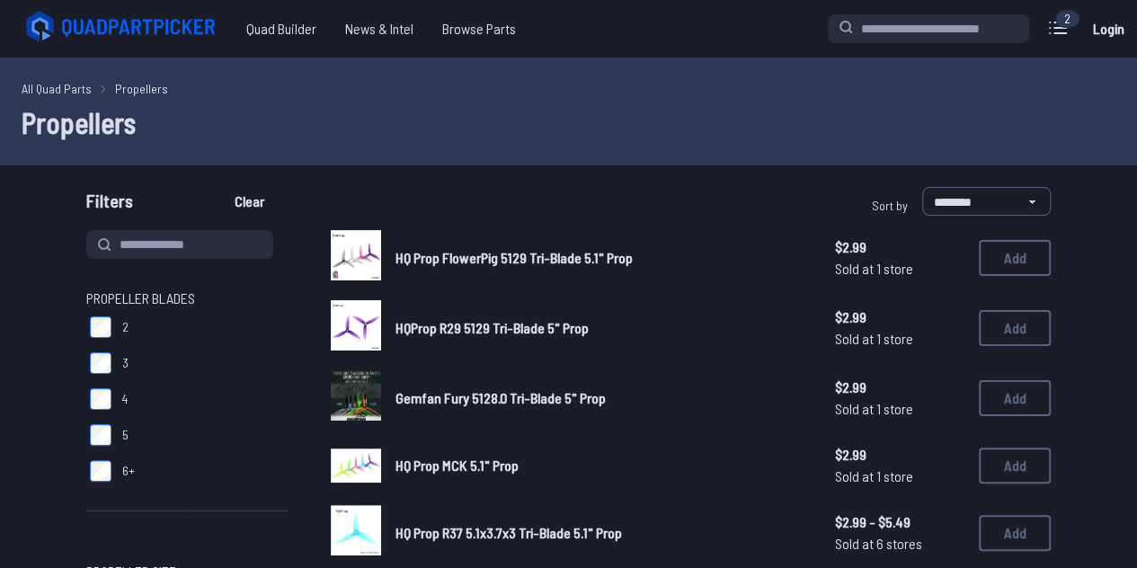
scroll to position [77, 0]
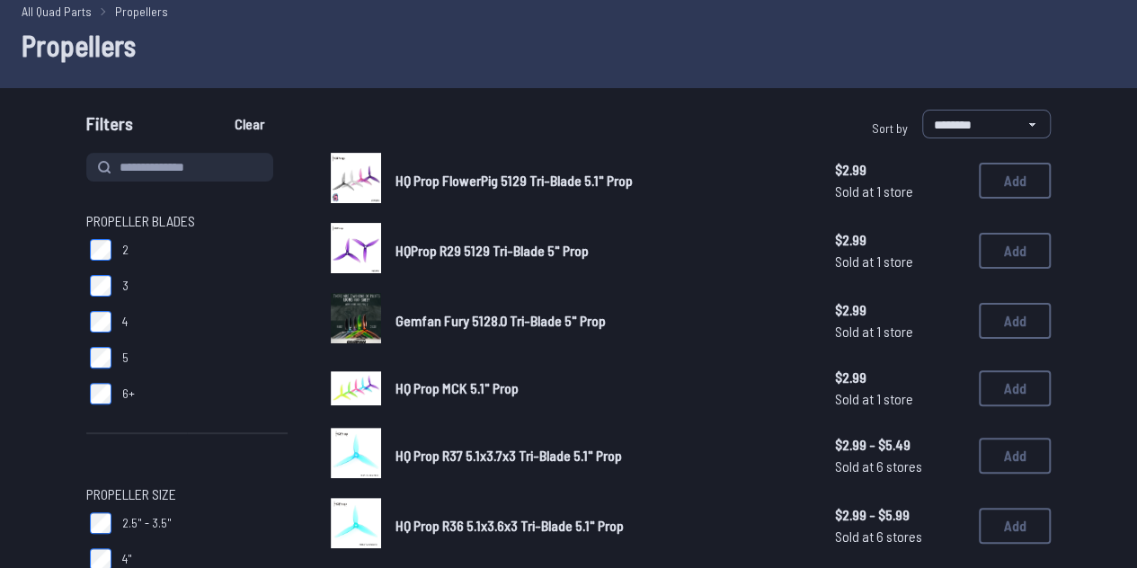
click at [99, 265] on label "2" at bounding box center [186, 250] width 201 height 36
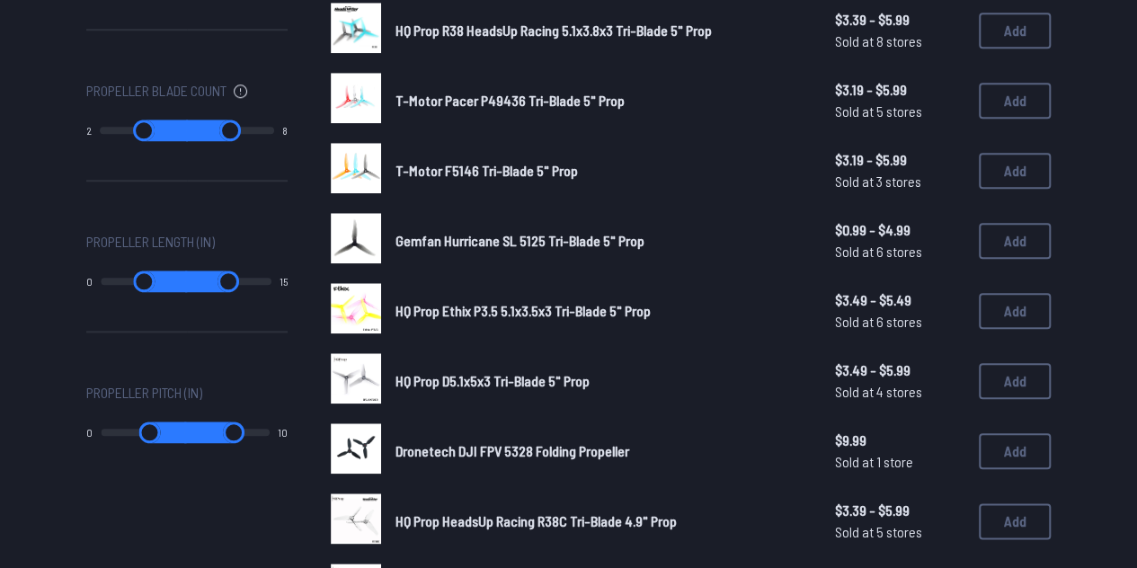
scroll to position [784, 0]
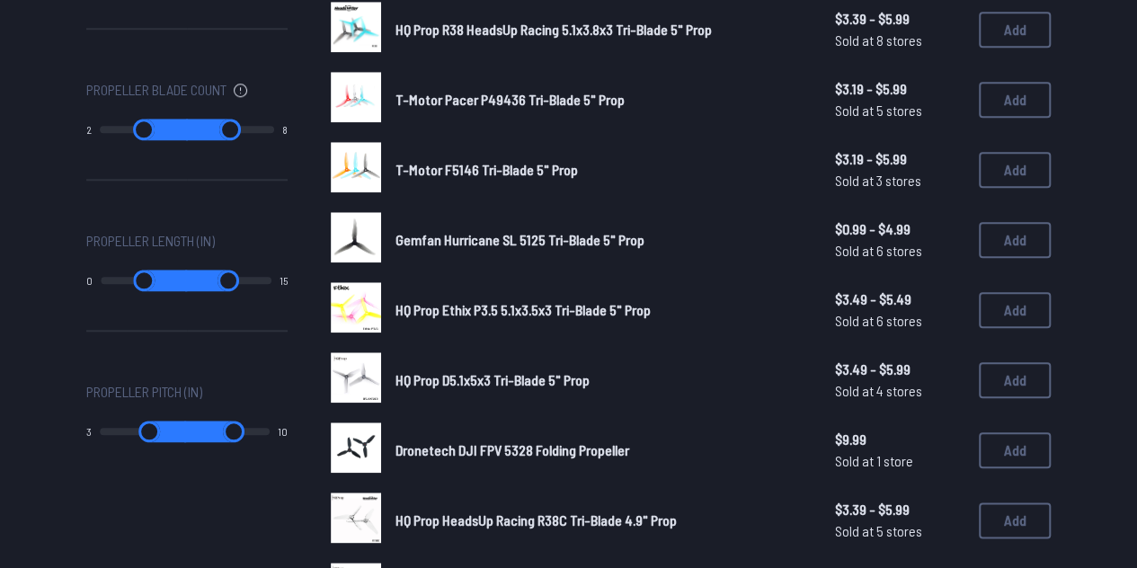
drag, startPoint x: 108, startPoint y: 432, endPoint x: 153, endPoint y: 439, distance: 45.5
type input "*"
click at [153, 439] on input "range" at bounding box center [143, 432] width 86 height 22
drag, startPoint x: 259, startPoint y: 430, endPoint x: 208, endPoint y: 428, distance: 51.3
type input "*"
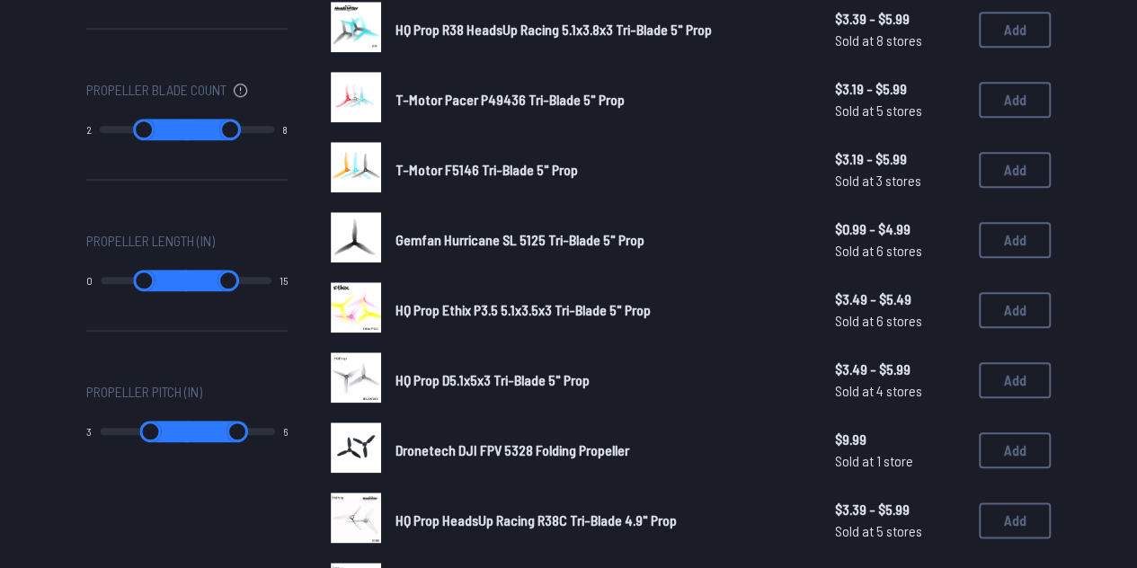
click at [208, 428] on input "range" at bounding box center [230, 432] width 89 height 22
type input "*"
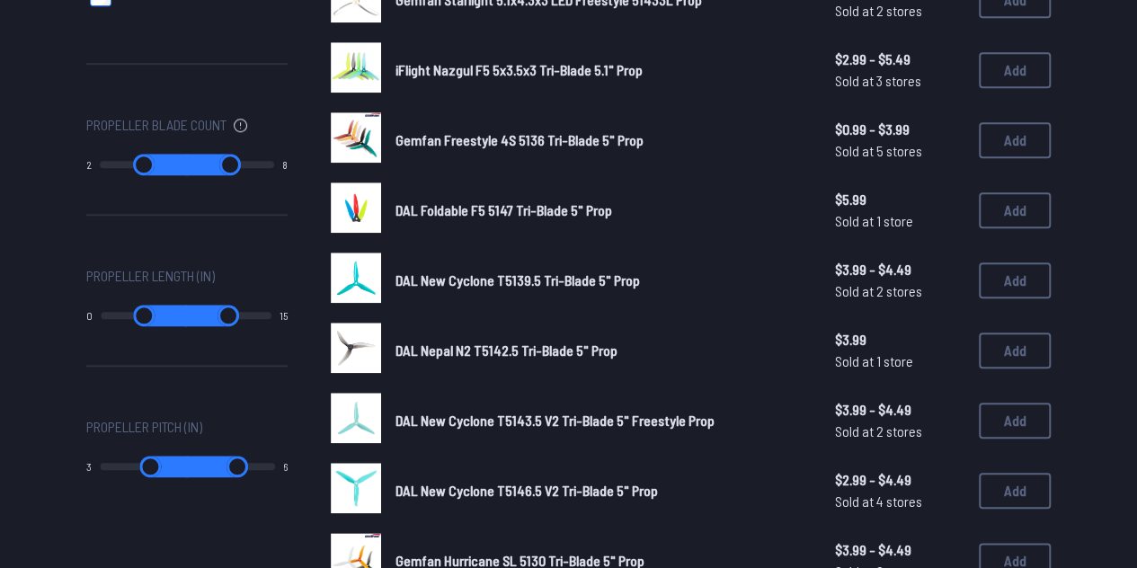
scroll to position [785, 0]
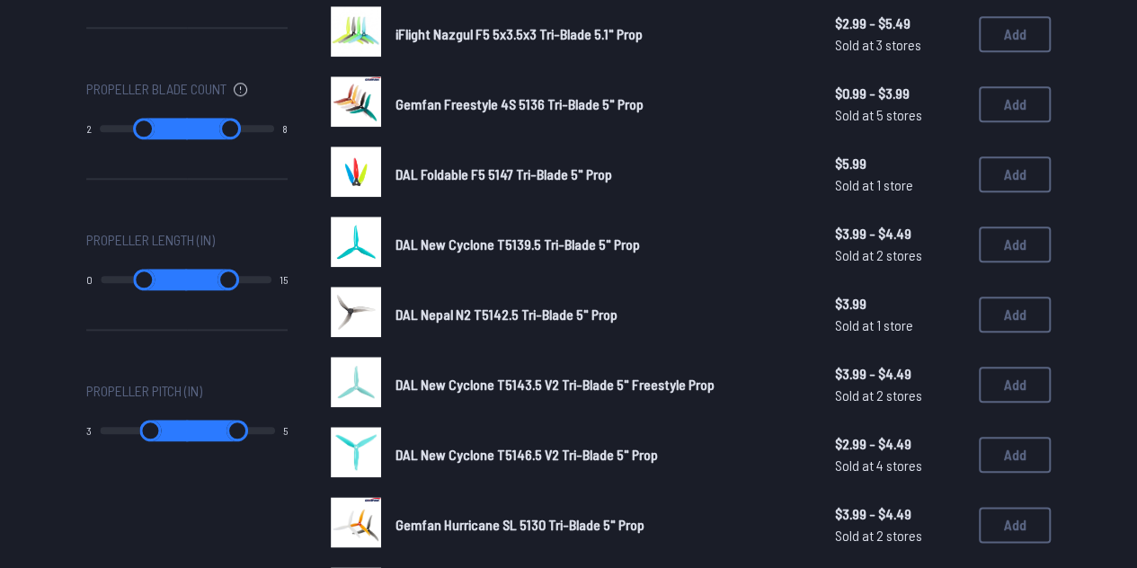
drag, startPoint x: 217, startPoint y: 430, endPoint x: 198, endPoint y: 428, distance: 19.1
type input "*"
click at [198, 428] on input "range" at bounding box center [230, 431] width 89 height 22
type input "*"
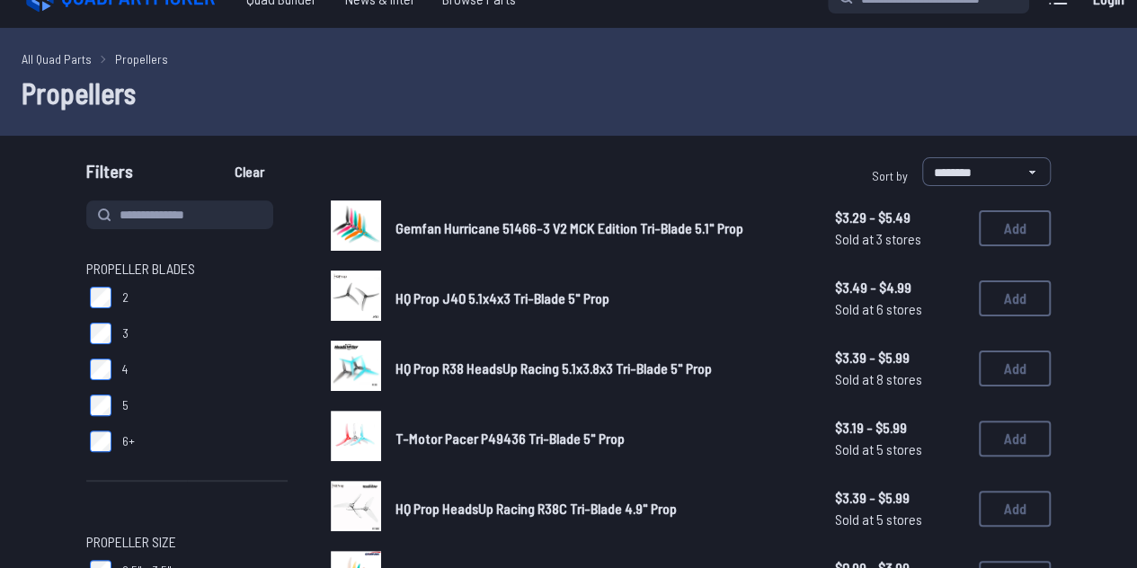
scroll to position [31, 0]
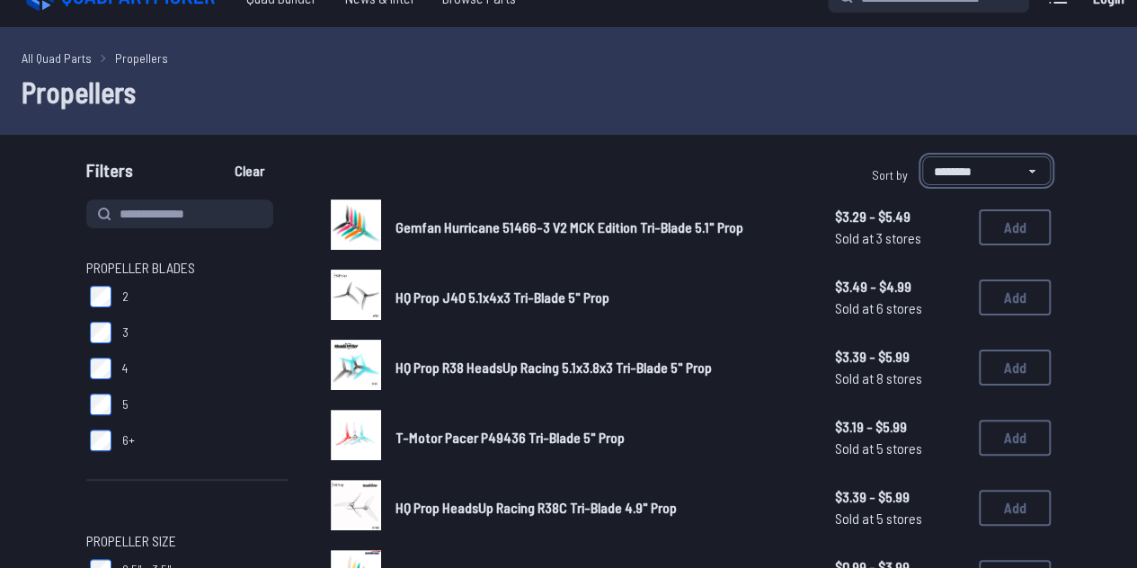
click at [953, 160] on select "**********" at bounding box center [986, 170] width 129 height 29
select select "**********"
click at [922, 156] on select "**********" at bounding box center [986, 170] width 129 height 29
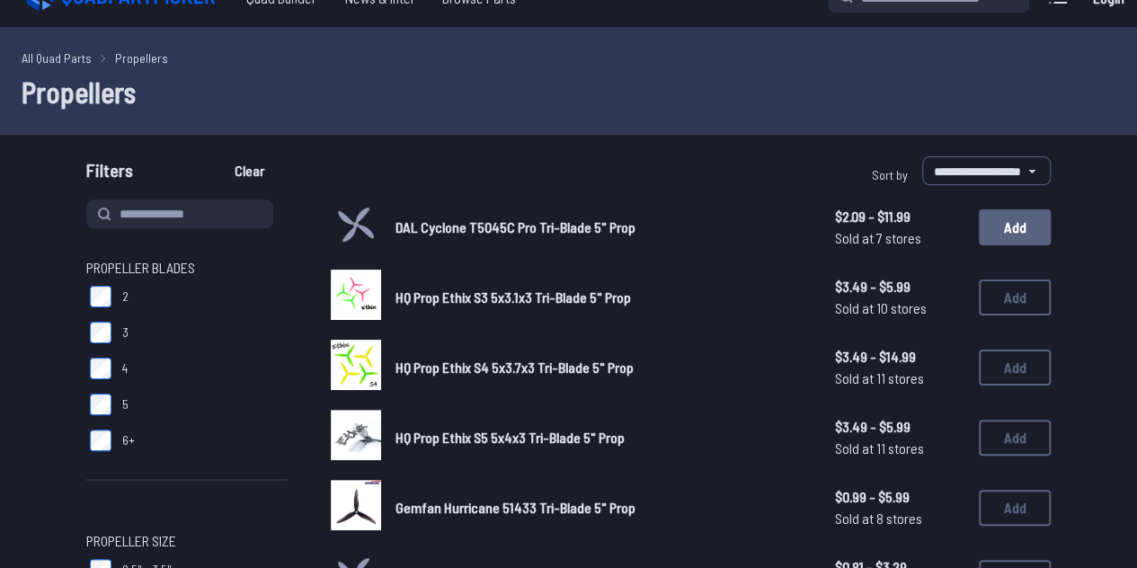
click at [1011, 216] on button "Add" at bounding box center [1015, 227] width 72 height 36
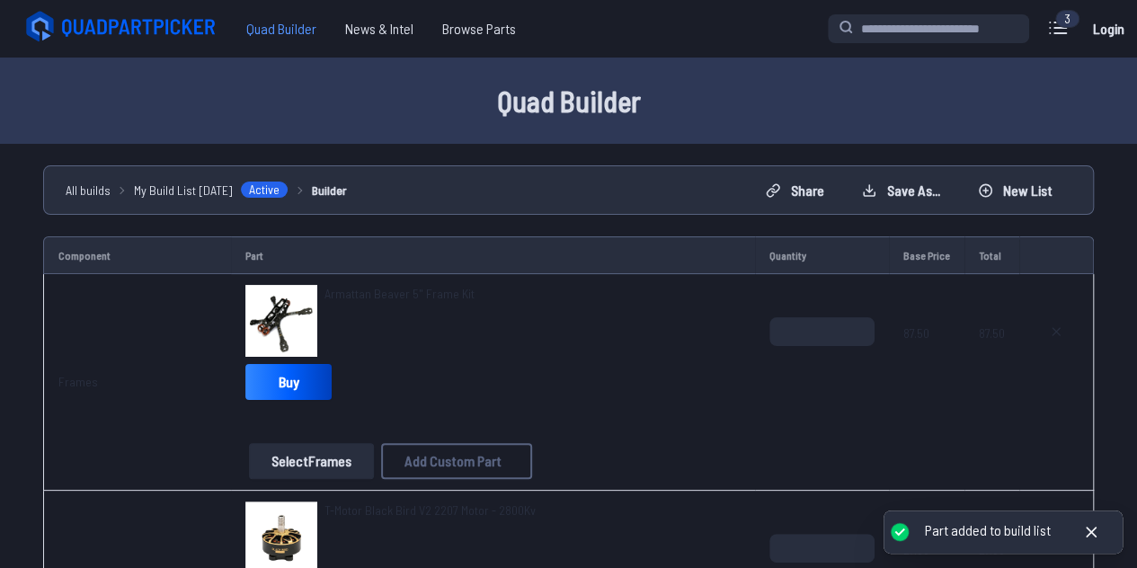
click at [287, 39] on span "Quad Builder" at bounding box center [281, 29] width 99 height 36
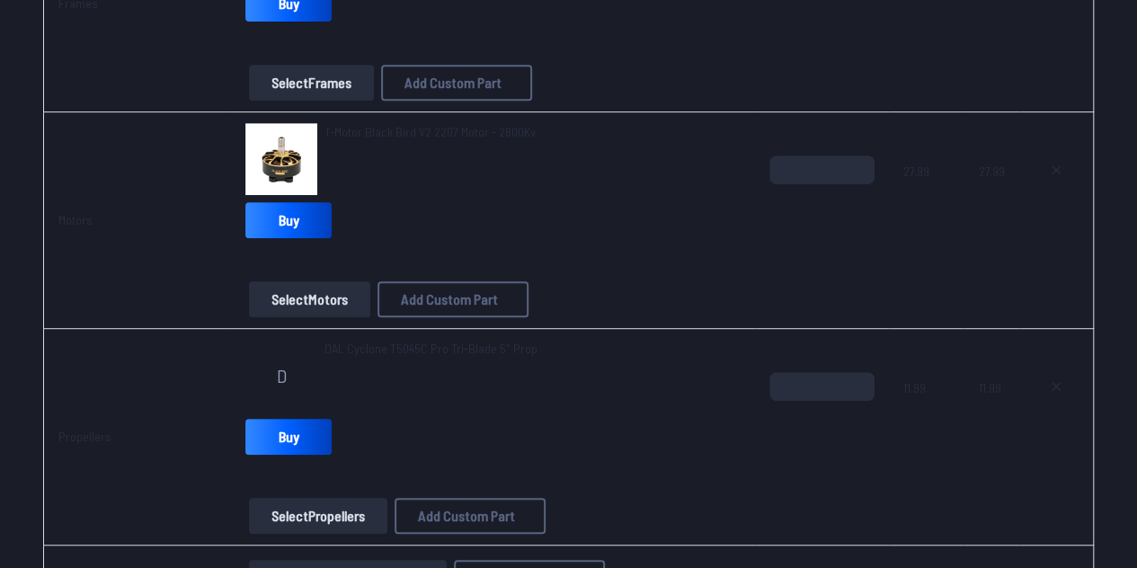
scroll to position [379, 0]
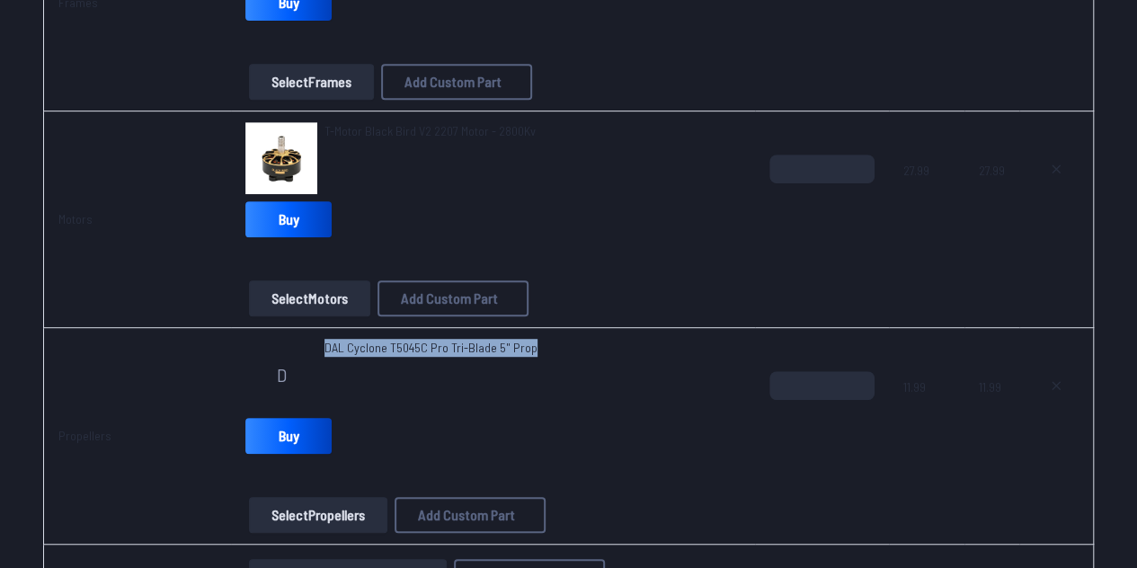
drag, startPoint x: 530, startPoint y: 339, endPoint x: 325, endPoint y: 347, distance: 205.0
click at [325, 347] on div "D DAL Cyclone T5045C Pro Tri-Blade 5" Prop" at bounding box center [492, 375] width 495 height 72
copy span "DAL Cyclone T5045C Pro Tri-Blade 5" Prop"
click at [385, 345] on span "DAL Cyclone T5045C Pro Tri-Blade 5" Prop" at bounding box center [430, 347] width 213 height 15
click at [279, 366] on span "D" at bounding box center [281, 375] width 10 height 18
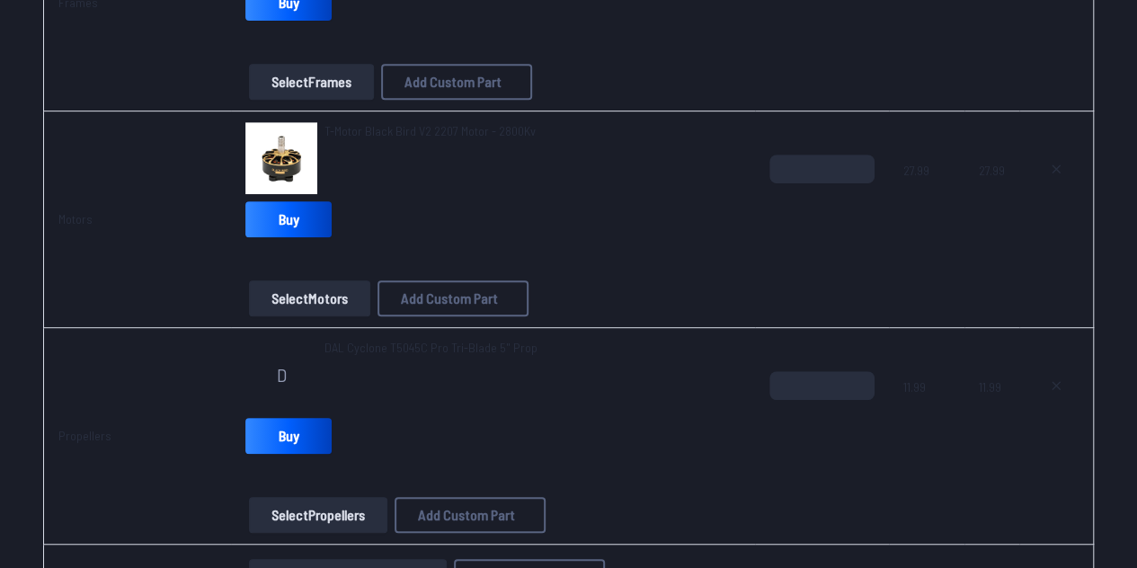
click at [375, 342] on span "DAL Cyclone T5045C Pro Tri-Blade 5" Prop" at bounding box center [430, 347] width 213 height 15
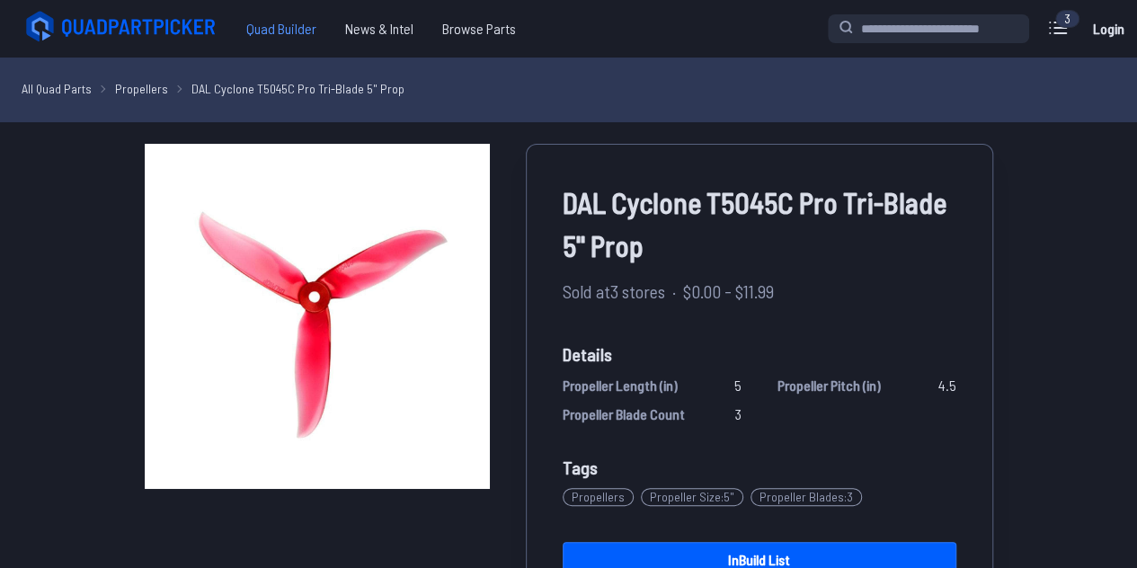
click at [253, 31] on span "Quad Builder" at bounding box center [281, 29] width 99 height 36
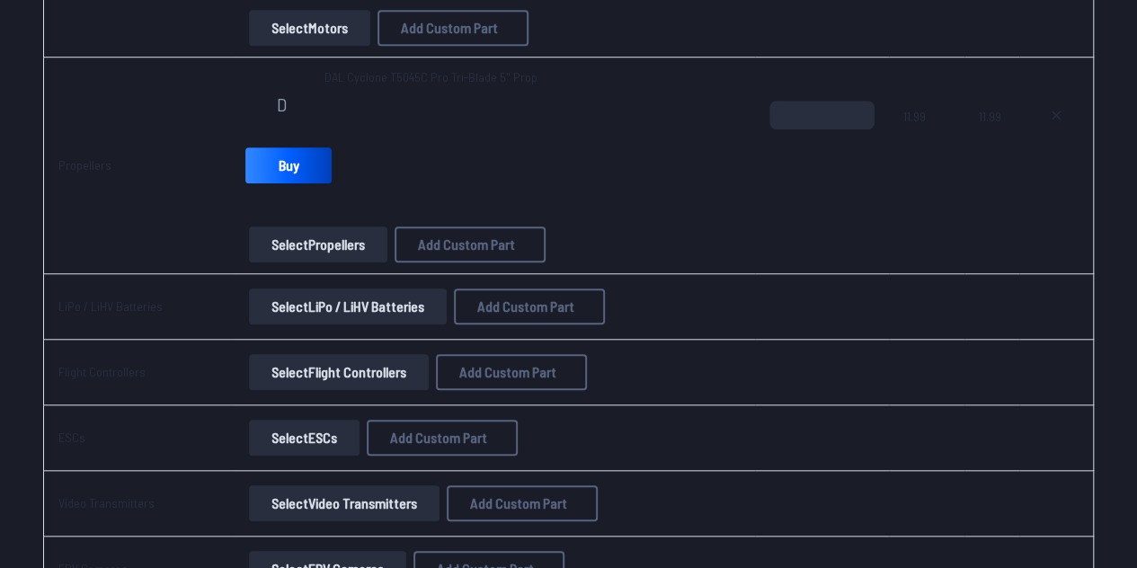
scroll to position [652, 0]
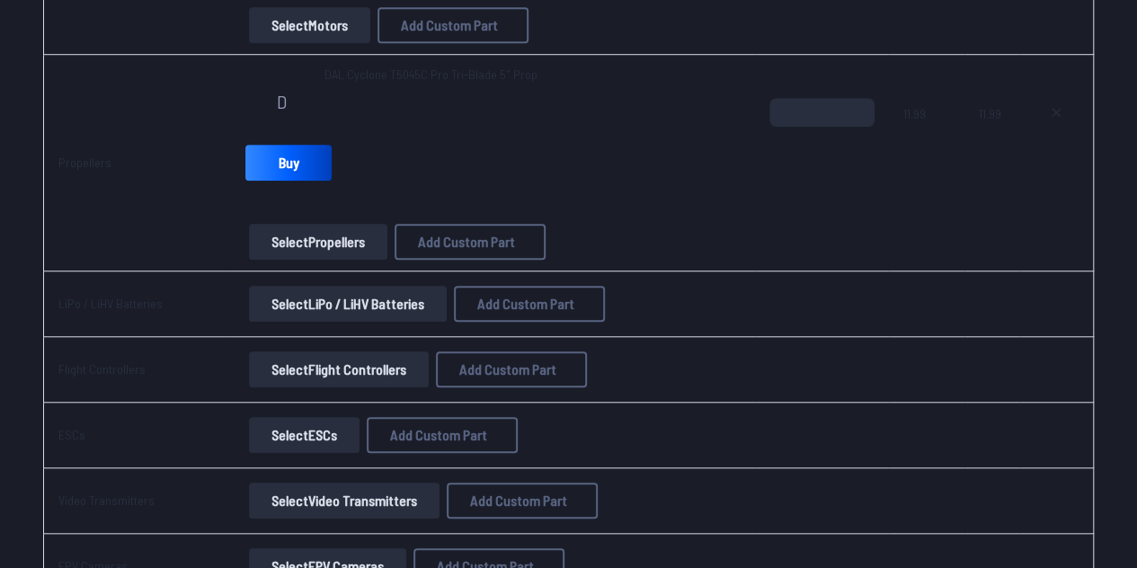
click at [384, 294] on button "Select LiPo / LiHV Batteries" at bounding box center [348, 304] width 198 height 36
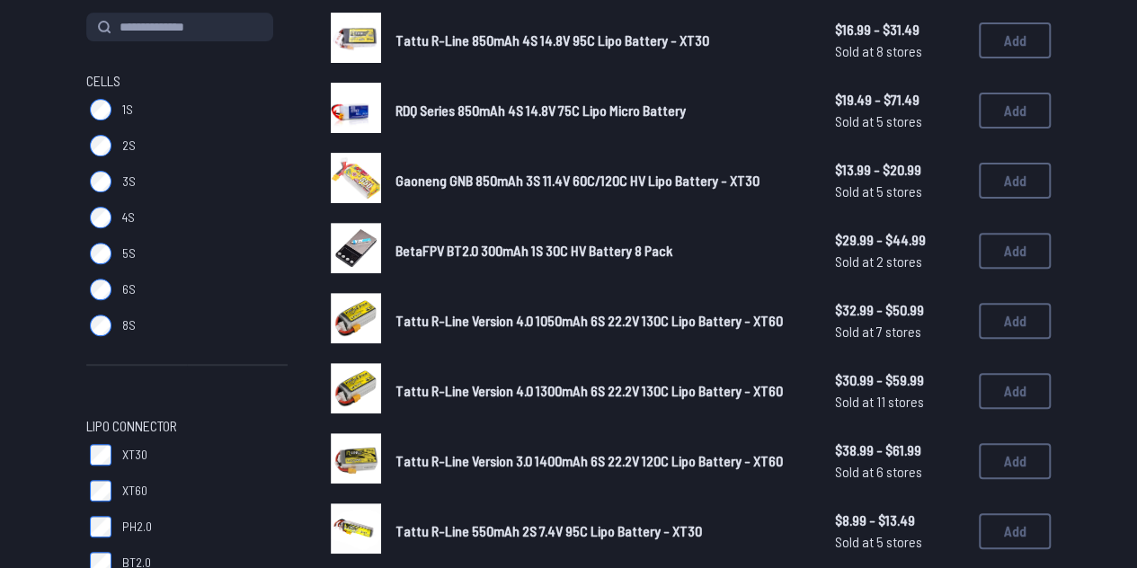
scroll to position [193, 0]
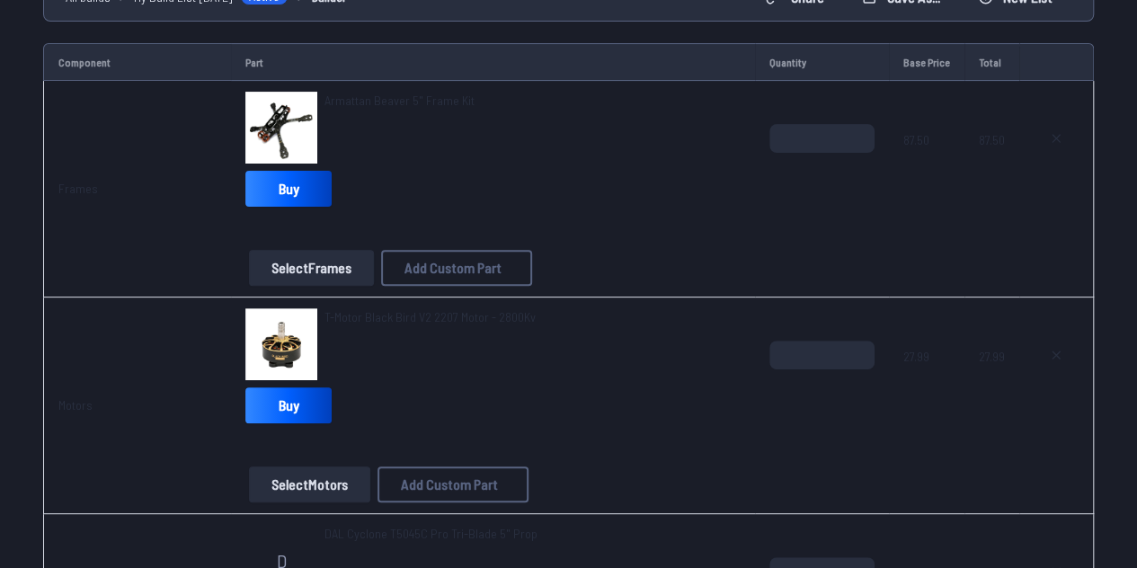
scroll to position [652, 0]
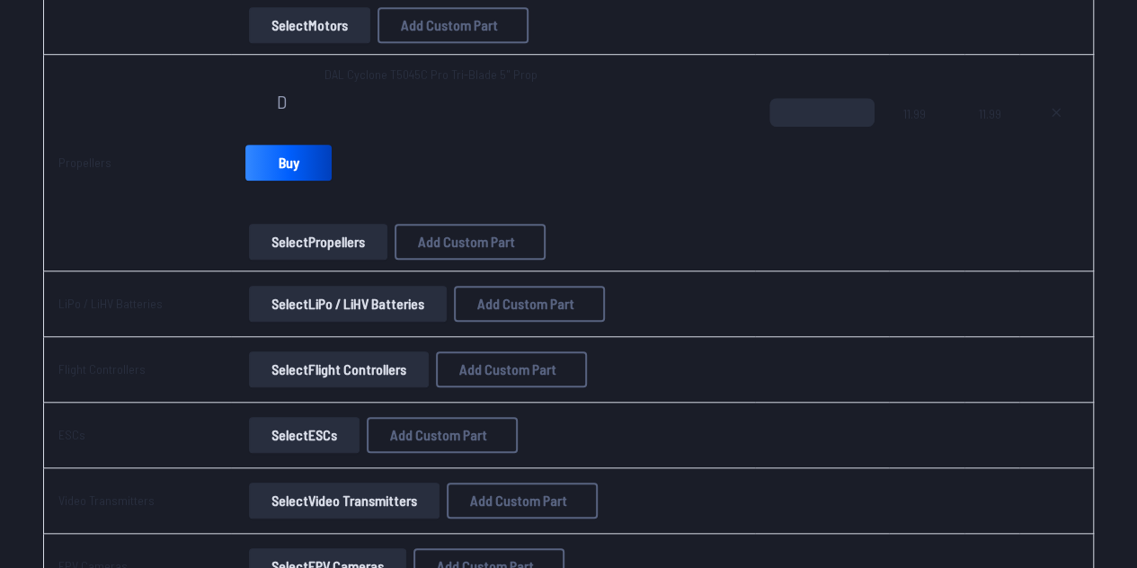
click at [308, 303] on button "Select LiPo / LiHV Batteries" at bounding box center [348, 304] width 198 height 36
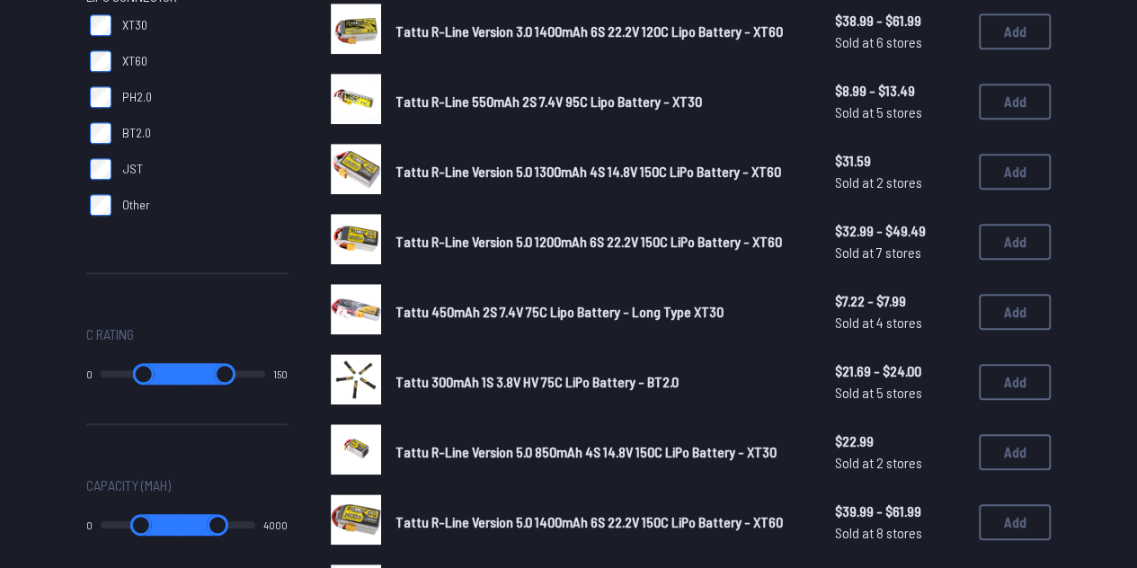
scroll to position [660, 0]
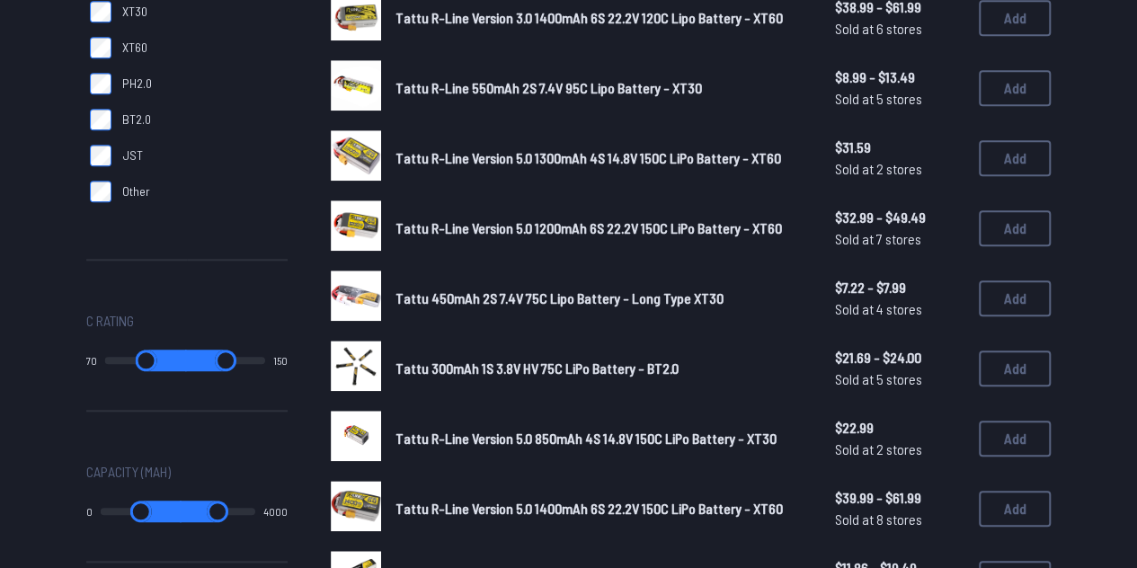
drag, startPoint x: 111, startPoint y: 359, endPoint x: 172, endPoint y: 358, distance: 60.2
type input "**"
click at [172, 358] on input "range" at bounding box center [146, 361] width 82 height 22
drag, startPoint x: 257, startPoint y: 359, endPoint x: 223, endPoint y: 366, distance: 34.9
type input "***"
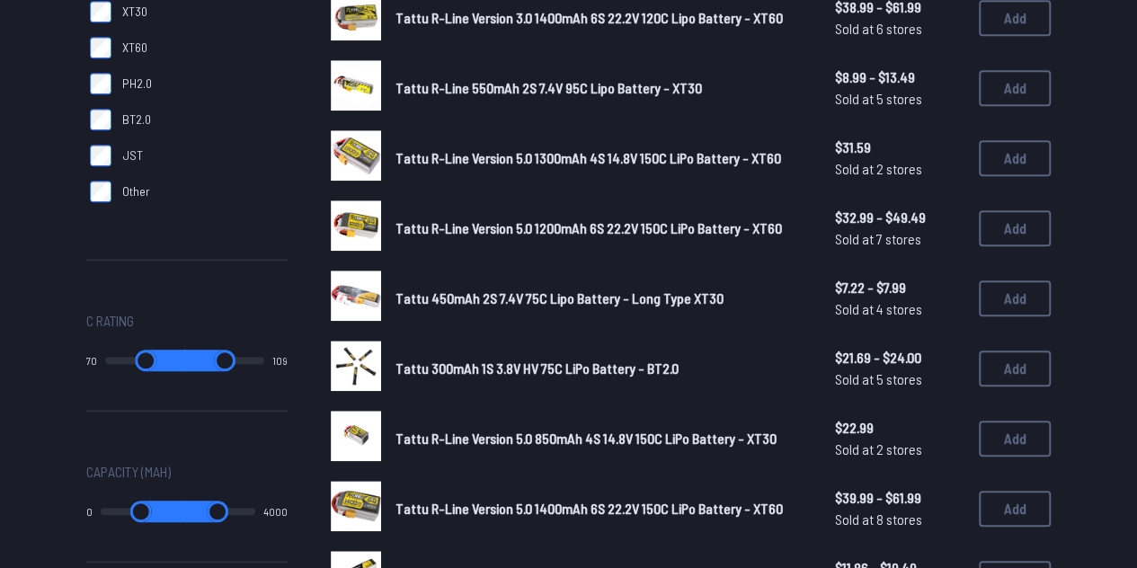
click at [223, 366] on input "range" at bounding box center [224, 361] width 80 height 22
type input "**"
type input "***"
click at [282, 359] on output "109" at bounding box center [279, 360] width 15 height 14
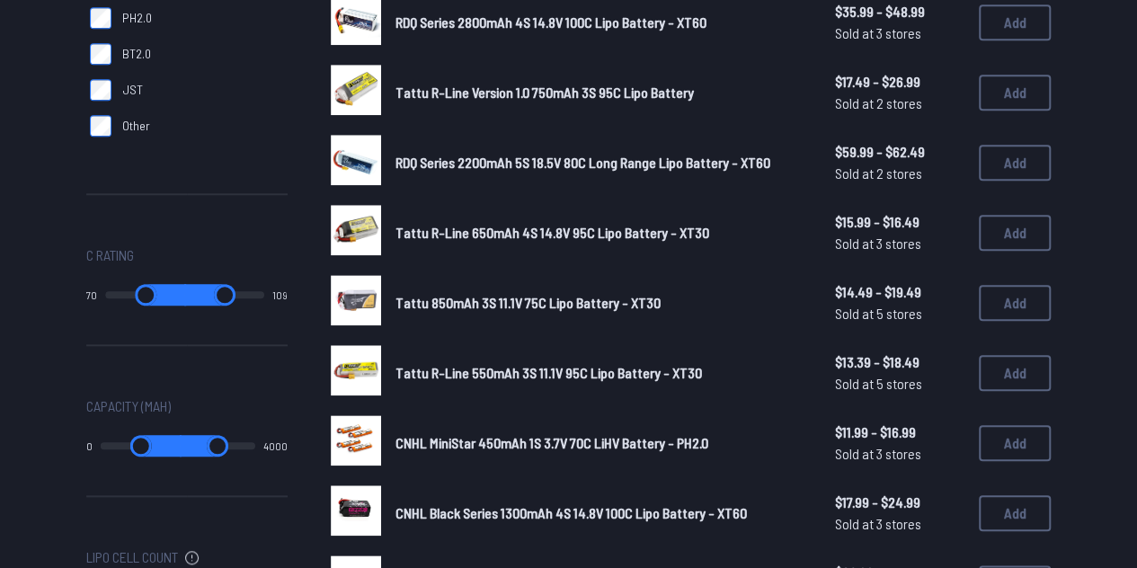
scroll to position [726, 0]
drag, startPoint x: 110, startPoint y: 445, endPoint x: 52, endPoint y: 430, distance: 59.5
click at [101, 435] on input "range" at bounding box center [141, 446] width 81 height 22
type input "****"
type input "*"
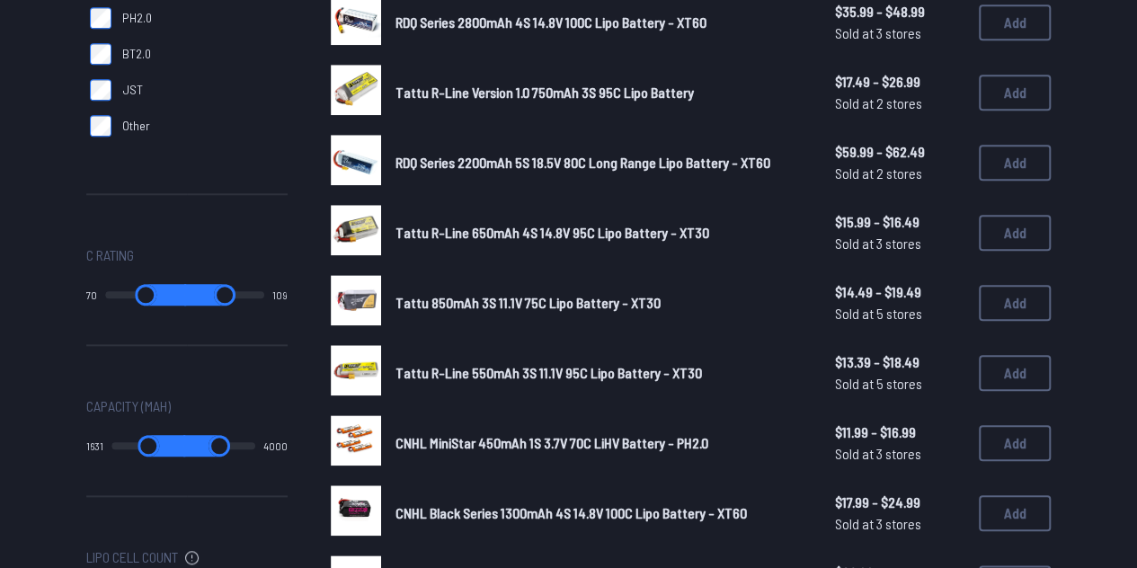
type input "***"
type input "*"
type input "***"
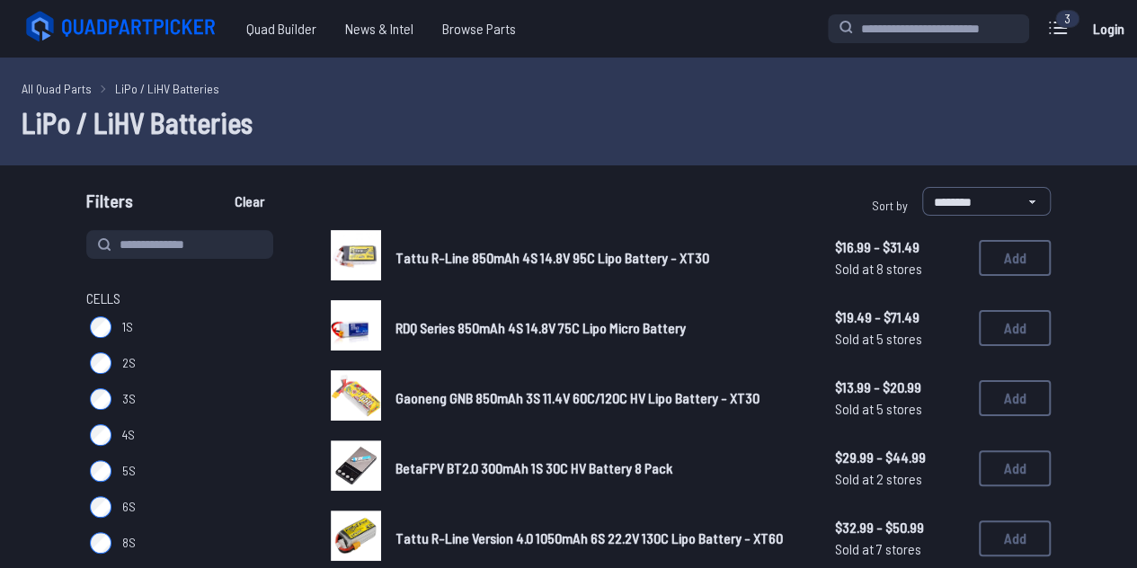
drag, startPoint x: 108, startPoint y: 450, endPoint x: 146, endPoint y: 450, distance: 37.7
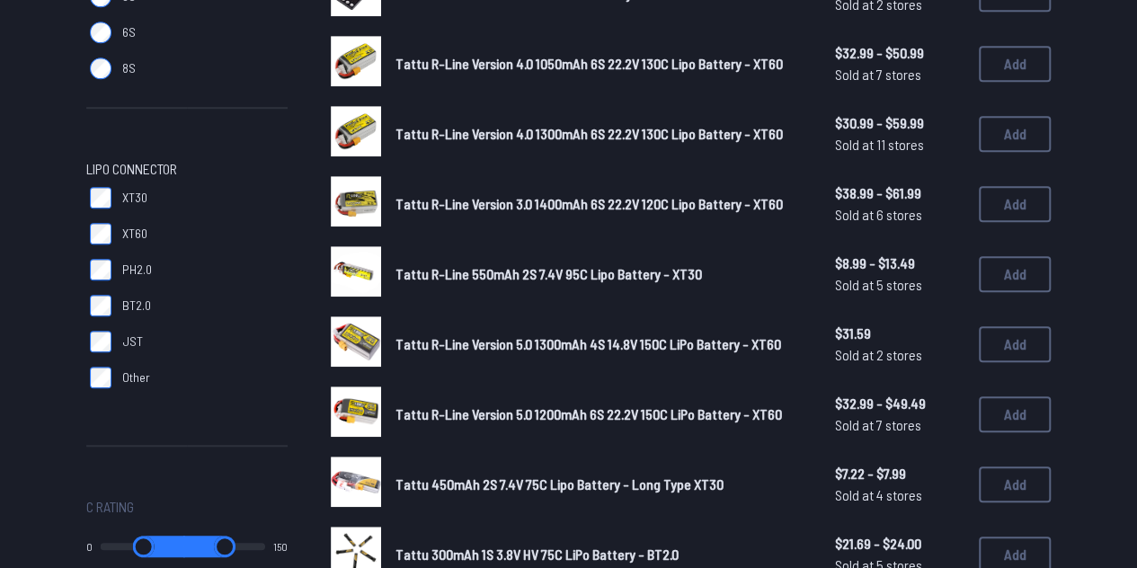
scroll to position [726, 0]
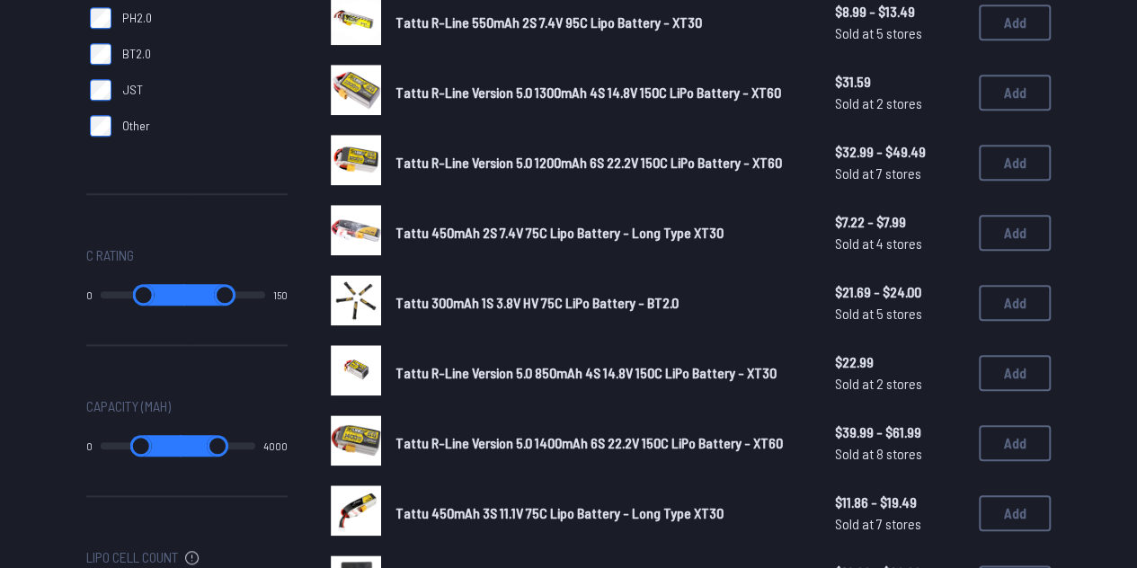
drag, startPoint x: 146, startPoint y: 448, endPoint x: 81, endPoint y: 439, distance: 66.2
type input "*"
click at [101, 439] on input "range" at bounding box center [141, 446] width 81 height 22
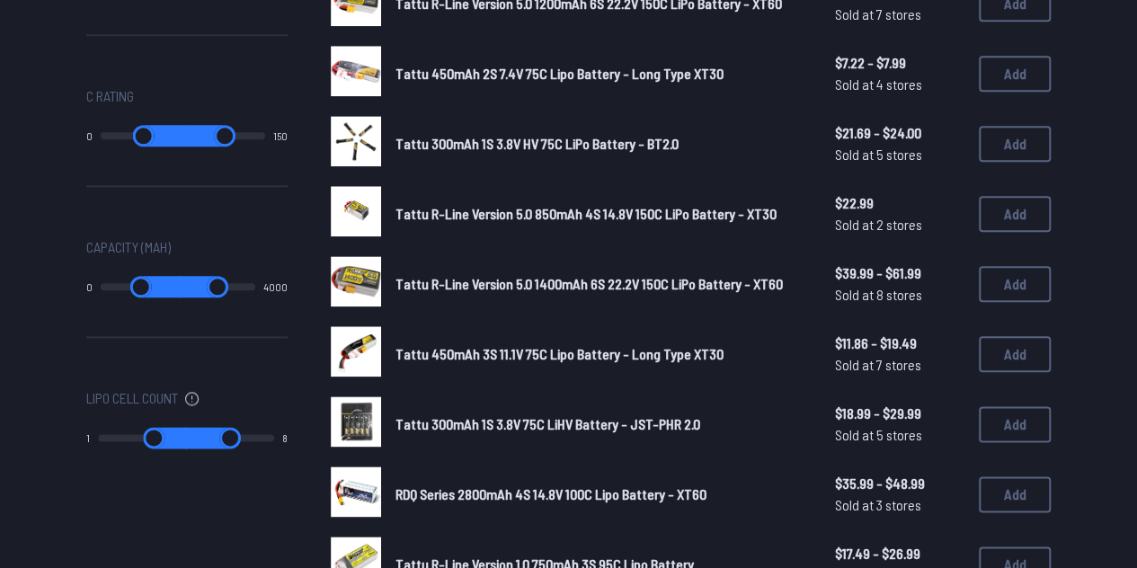
scroll to position [890, 0]
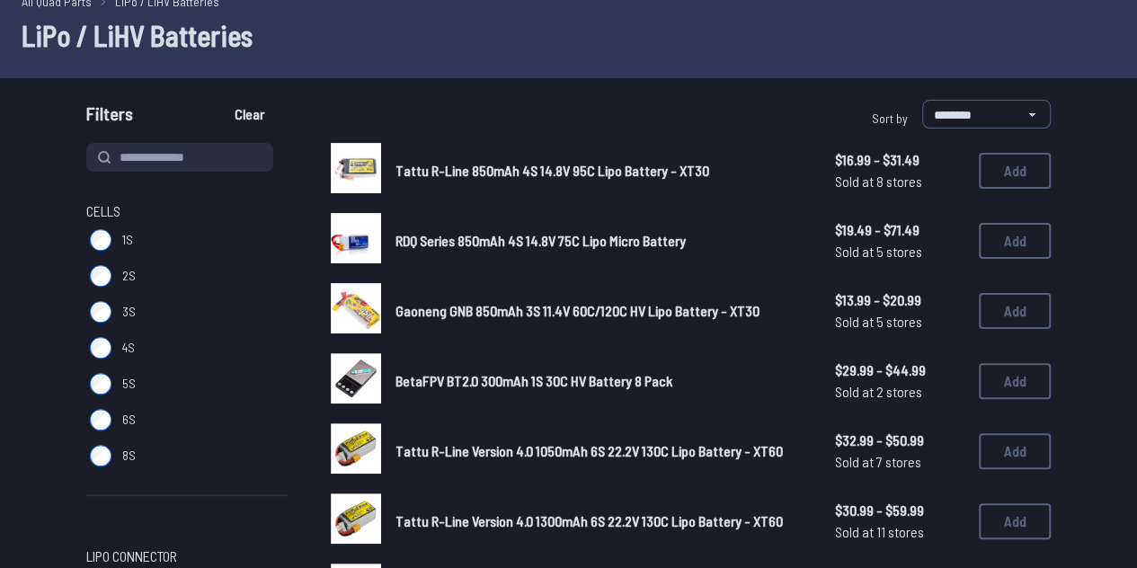
scroll to position [88, 0]
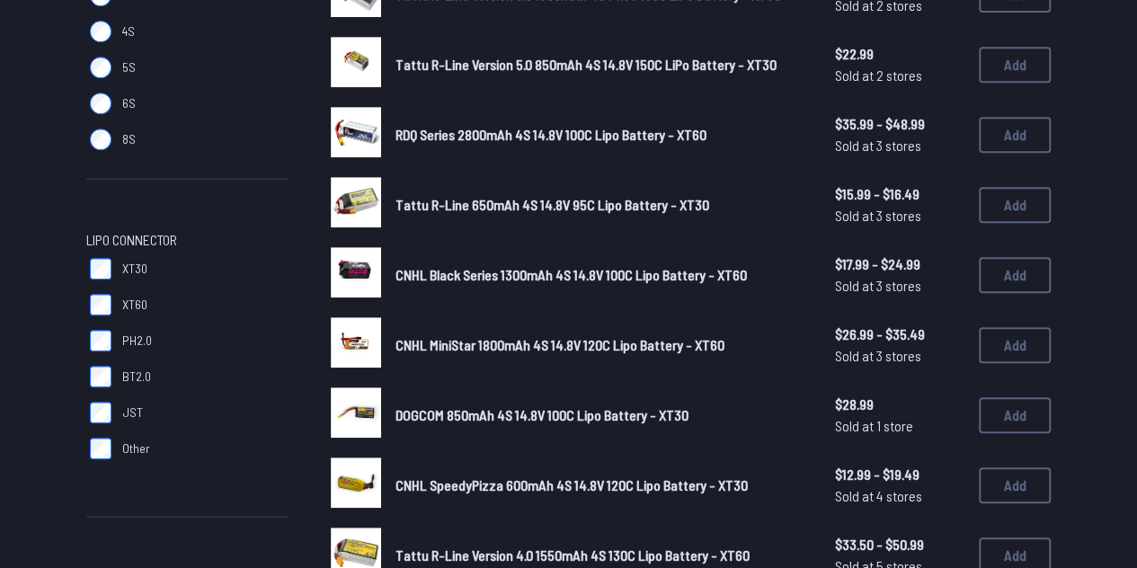
scroll to position [403, 0]
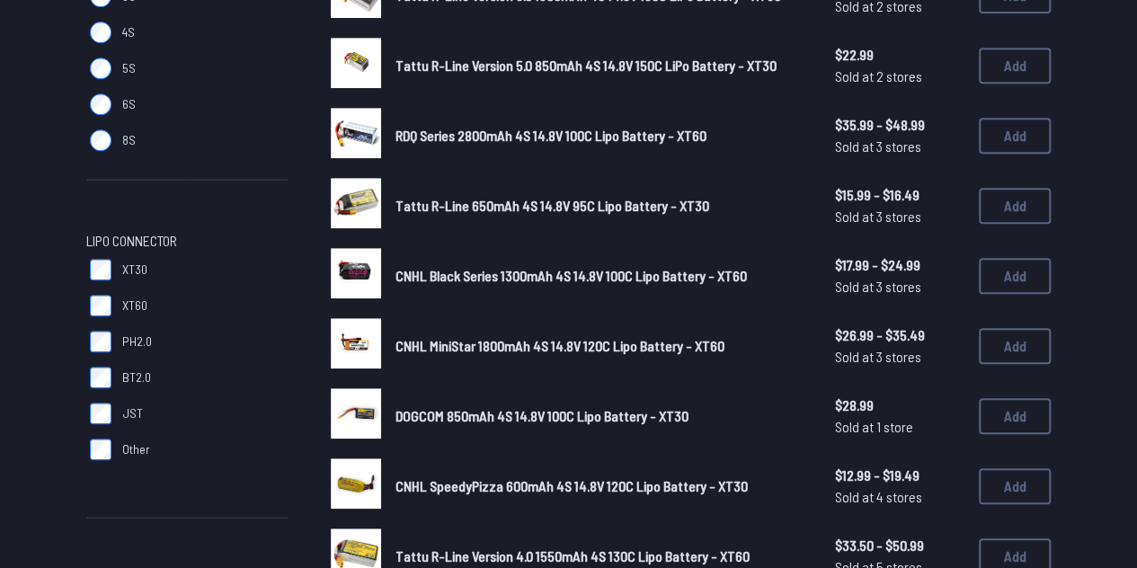
click at [126, 308] on span "XT60" at bounding box center [134, 306] width 25 height 18
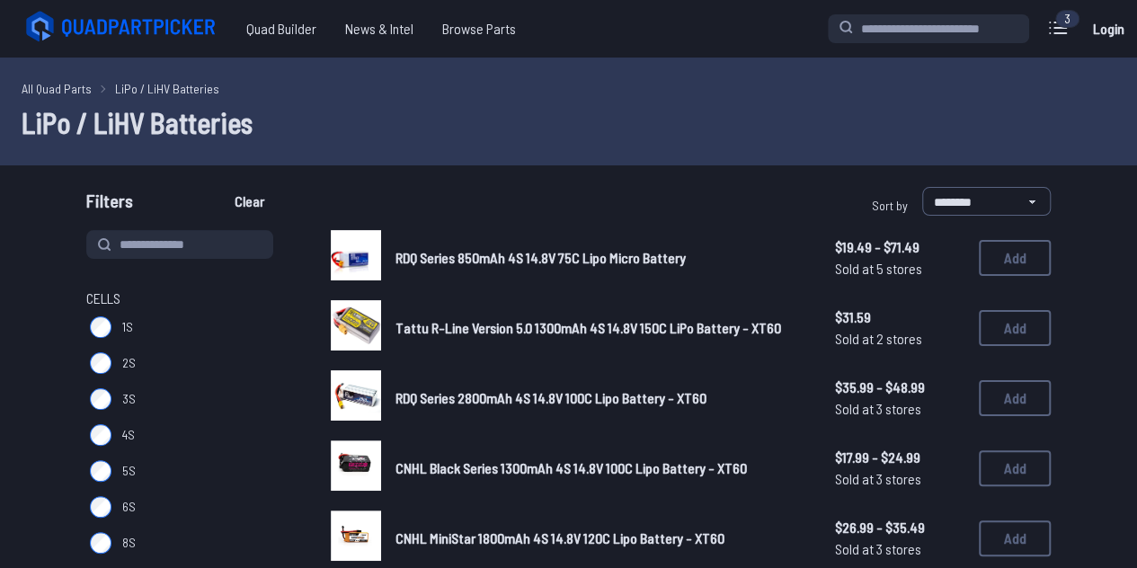
click at [97, 306] on span "Cells" at bounding box center [103, 299] width 34 height 22
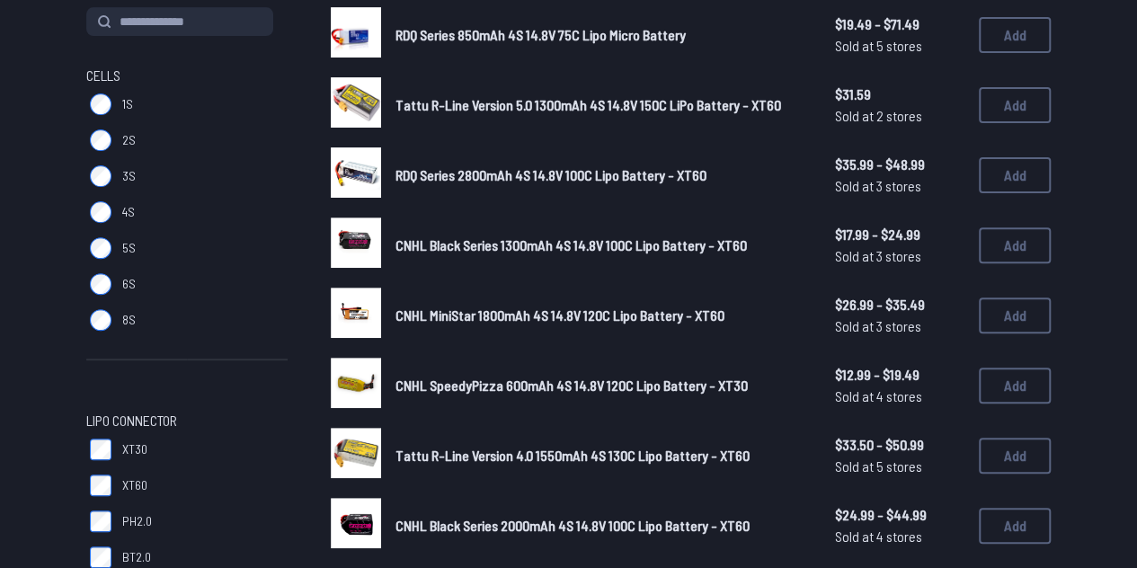
scroll to position [225, 0]
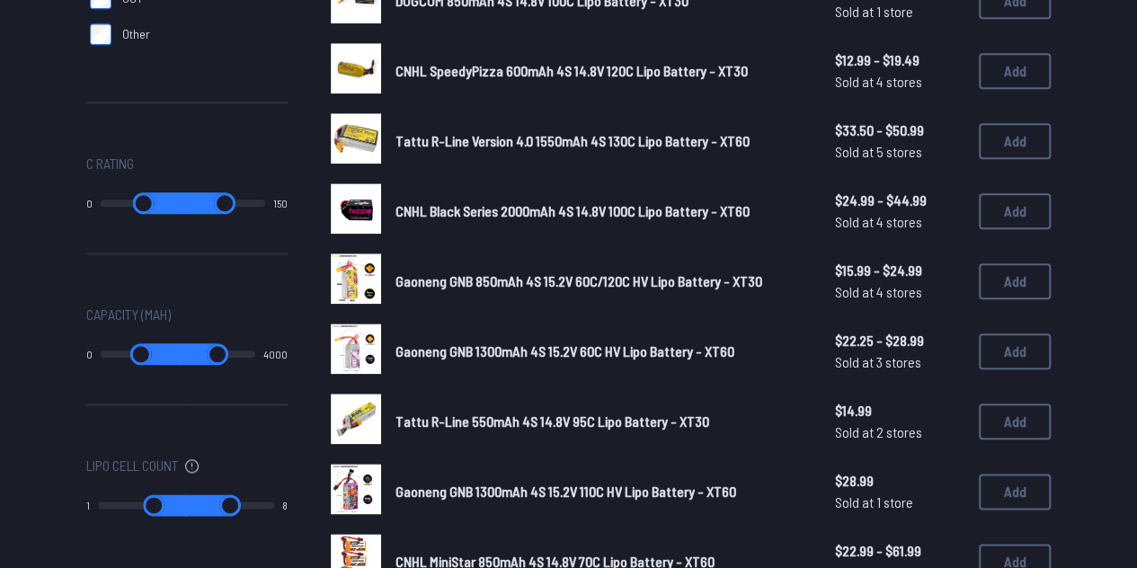
scroll to position [816, 0]
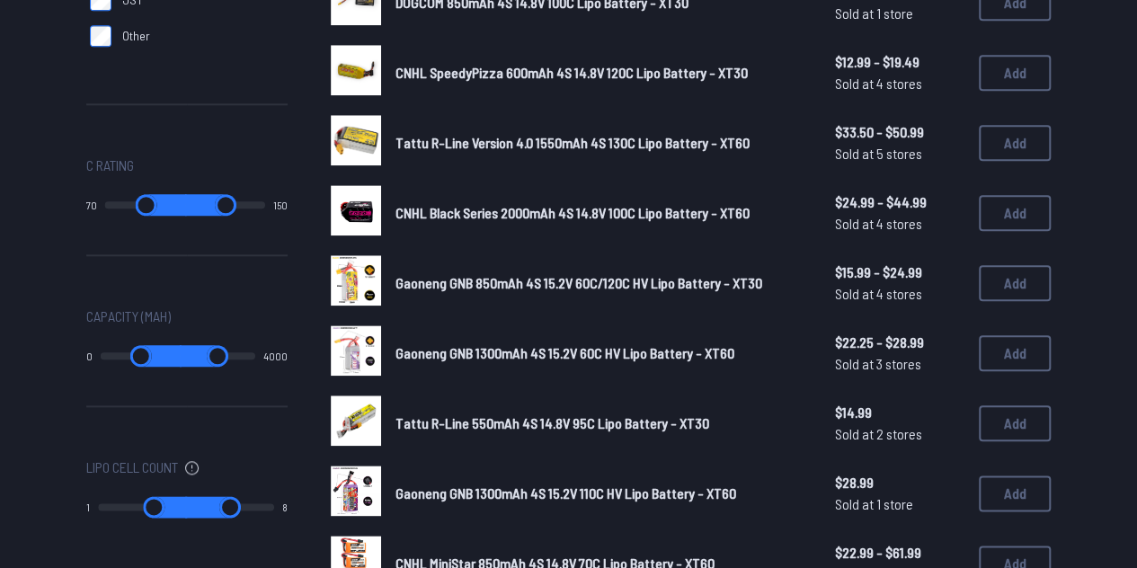
drag, startPoint x: 116, startPoint y: 201, endPoint x: 171, endPoint y: 199, distance: 54.9
type input "**"
click at [171, 199] on input "range" at bounding box center [146, 205] width 82 height 22
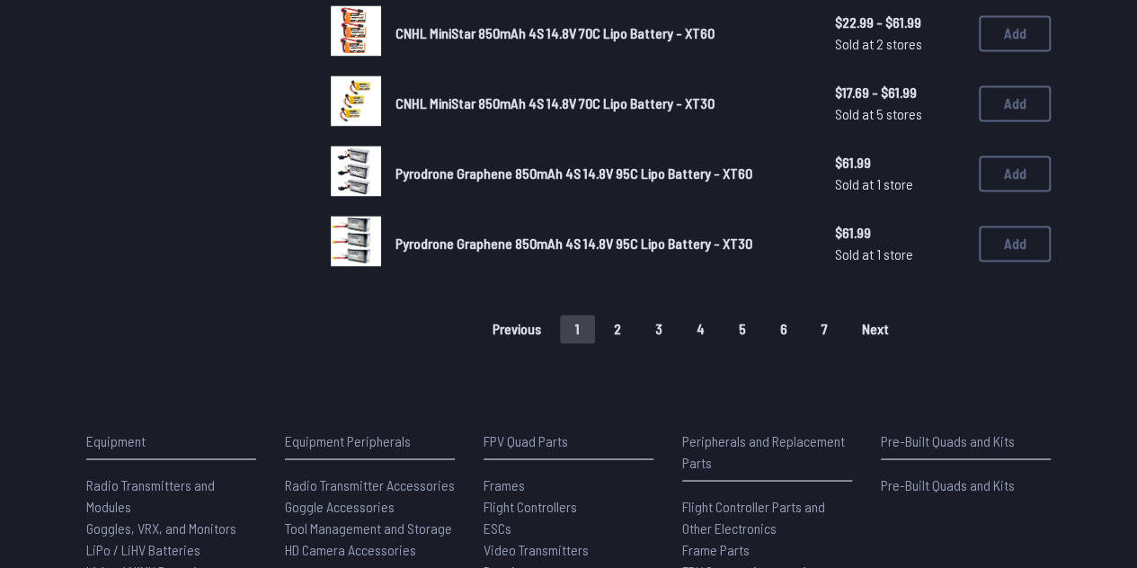
scroll to position [1344, 0]
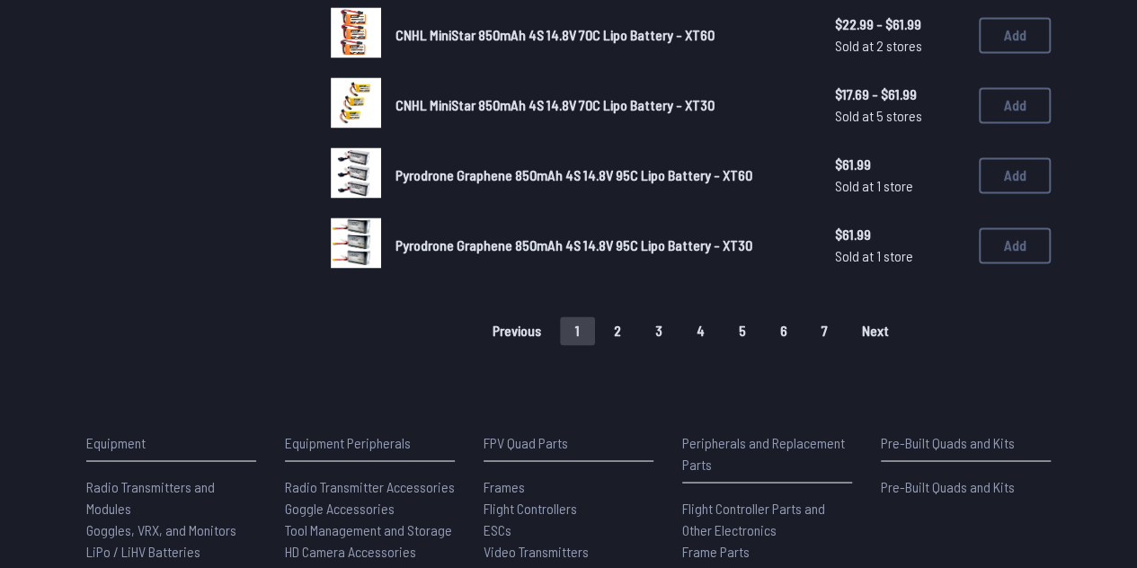
type input "*"
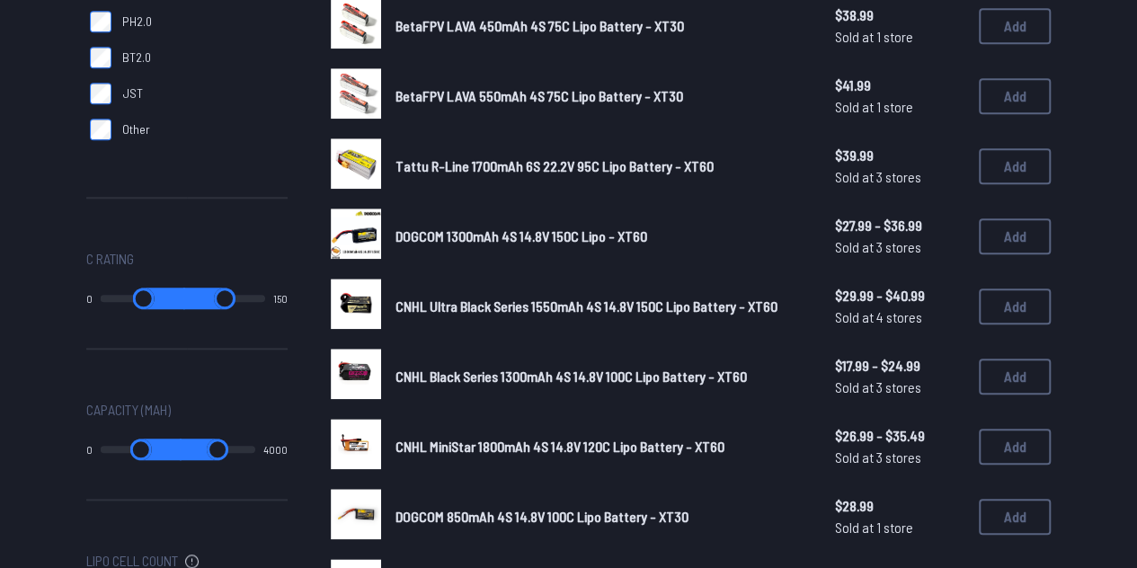
scroll to position [722, 0]
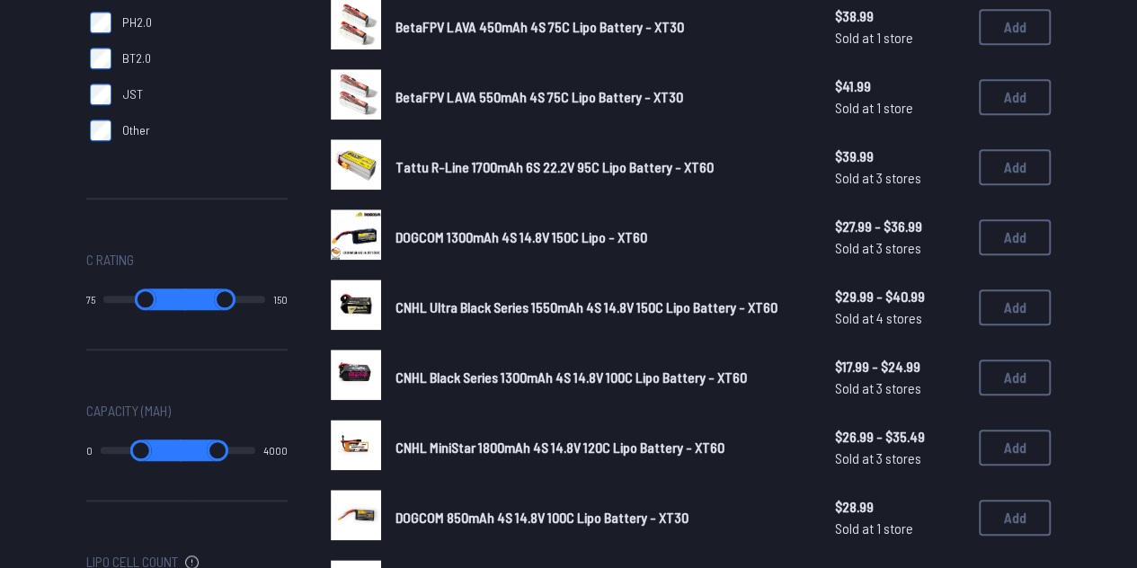
drag, startPoint x: 117, startPoint y: 292, endPoint x: 234, endPoint y: 294, distance: 116.8
type input "**"
click at [186, 294] on input "range" at bounding box center [144, 299] width 83 height 22
drag, startPoint x: 185, startPoint y: 297, endPoint x: 142, endPoint y: 290, distance: 43.6
click at [186, 290] on input "range" at bounding box center [228, 299] width 84 height 22
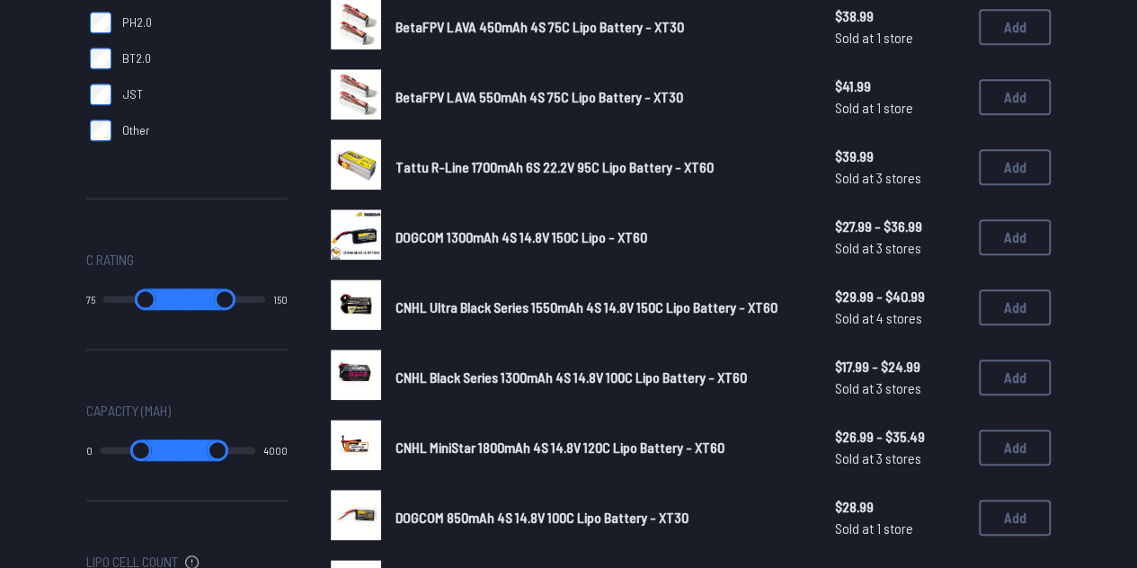
drag, startPoint x: 201, startPoint y: 296, endPoint x: 319, endPoint y: 297, distance: 117.7
type input "***"
click at [265, 297] on input "range" at bounding box center [224, 299] width 81 height 22
type input "**"
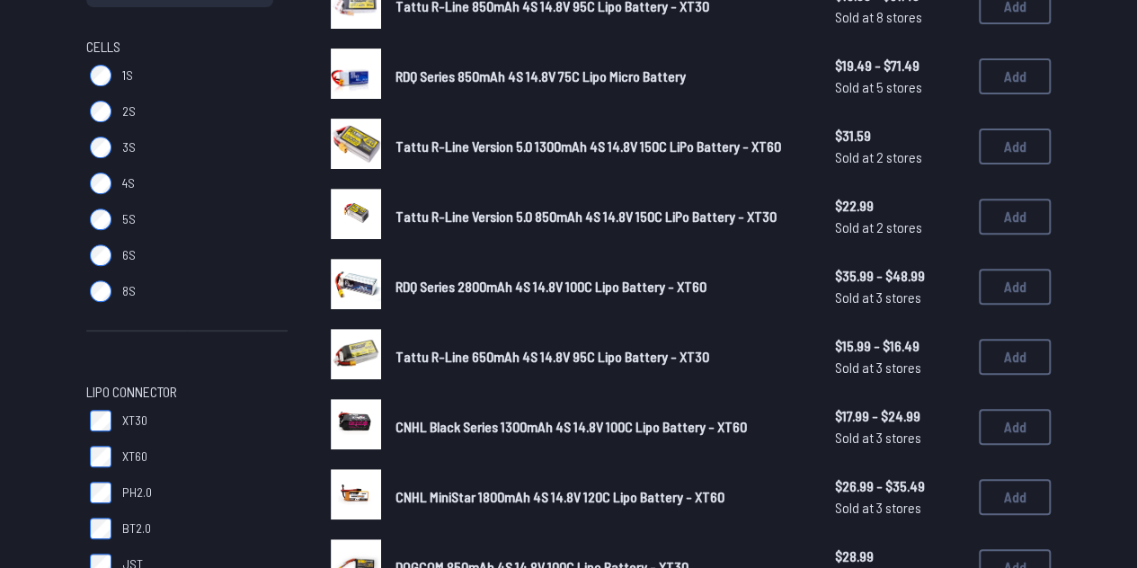
scroll to position [377, 0]
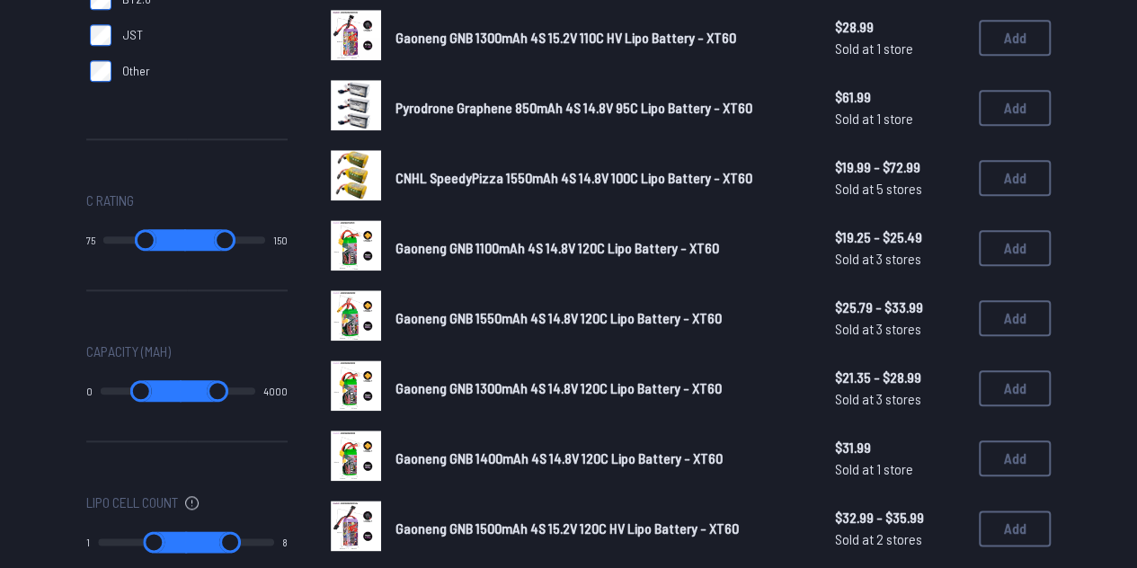
scroll to position [788, 0]
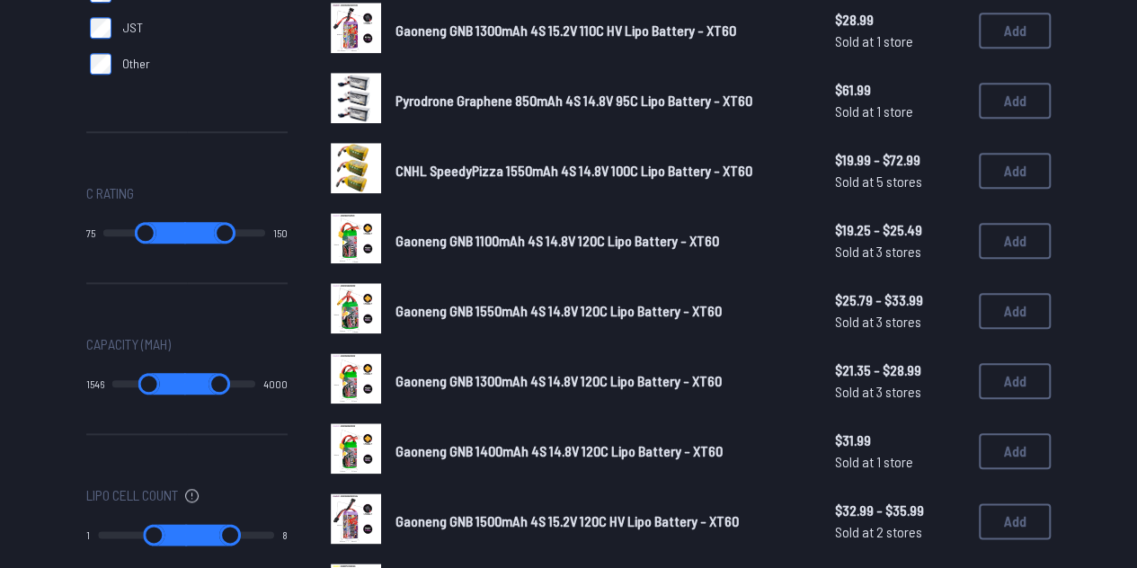
drag, startPoint x: 113, startPoint y: 385, endPoint x: 163, endPoint y: 384, distance: 49.4
type input "****"
click at [163, 384] on input "range" at bounding box center [149, 384] width 74 height 22
type input "****"
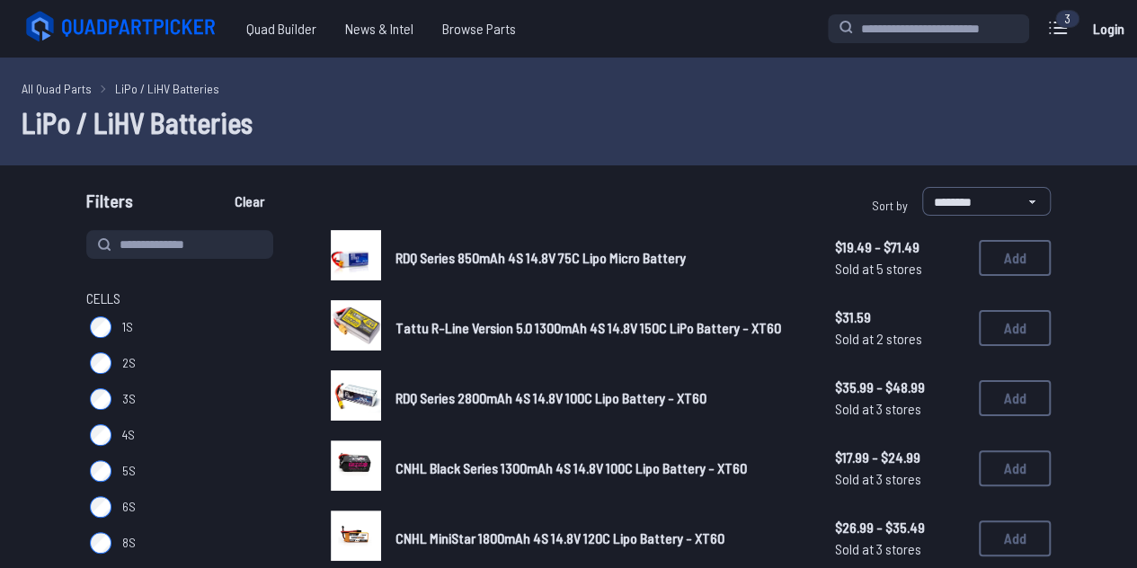
type input "*"
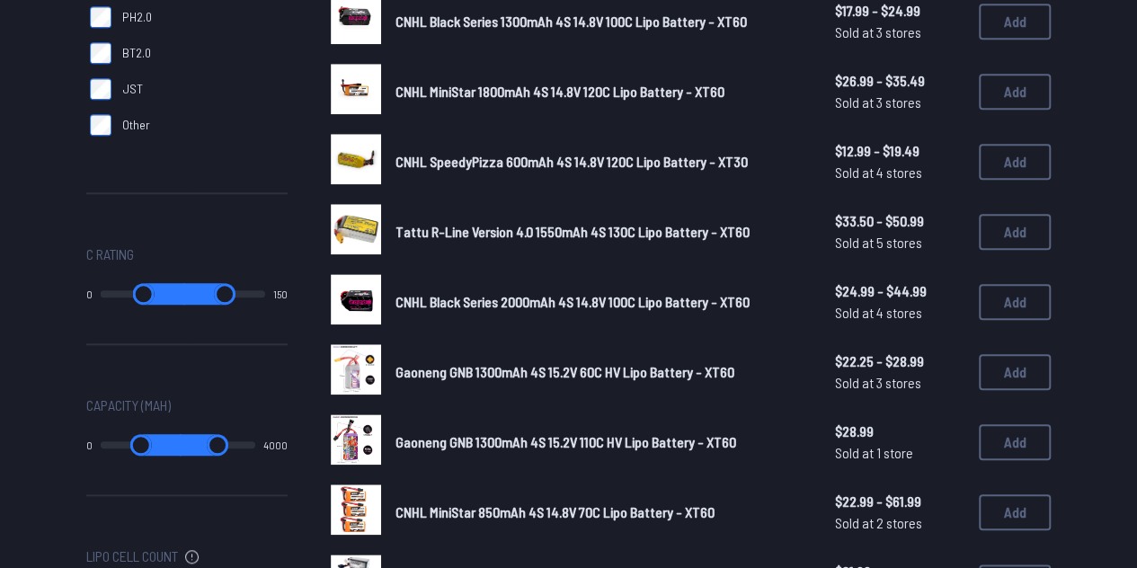
scroll to position [788, 0]
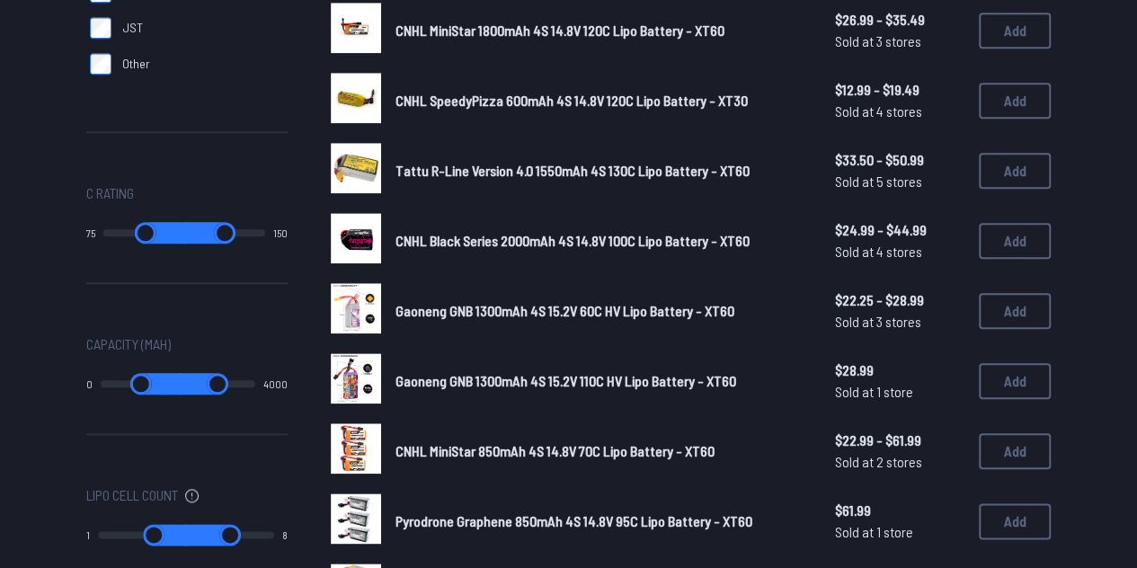
drag, startPoint x: 117, startPoint y: 236, endPoint x: 195, endPoint y: 240, distance: 78.3
type input "**"
click at [186, 240] on input "range" at bounding box center [144, 233] width 83 height 22
type input "****"
type input "**"
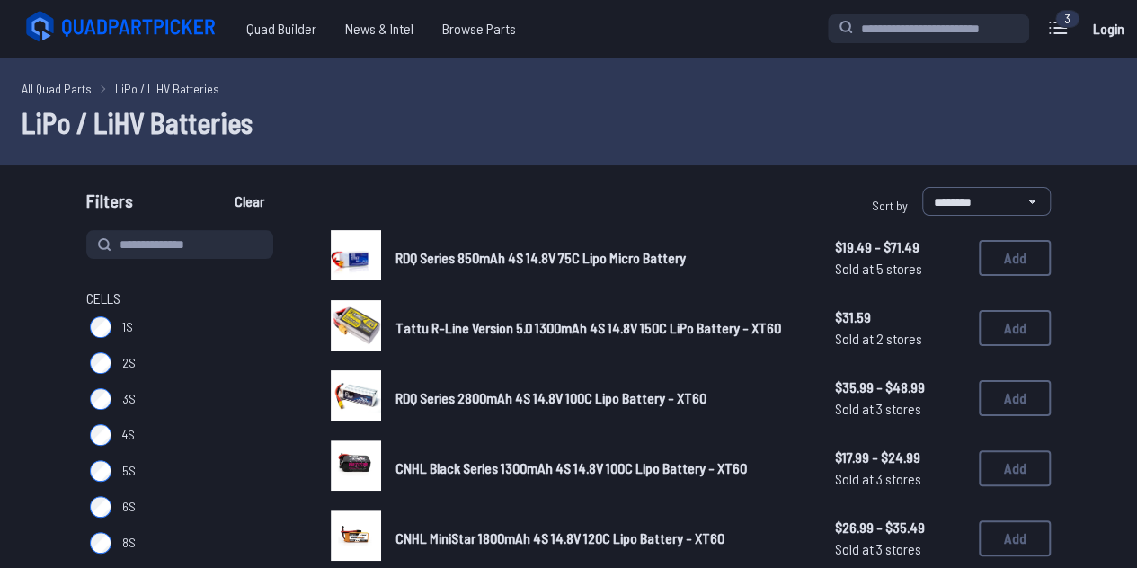
drag, startPoint x: 113, startPoint y: 381, endPoint x: 229, endPoint y: 382, distance: 115.9
type input "****"
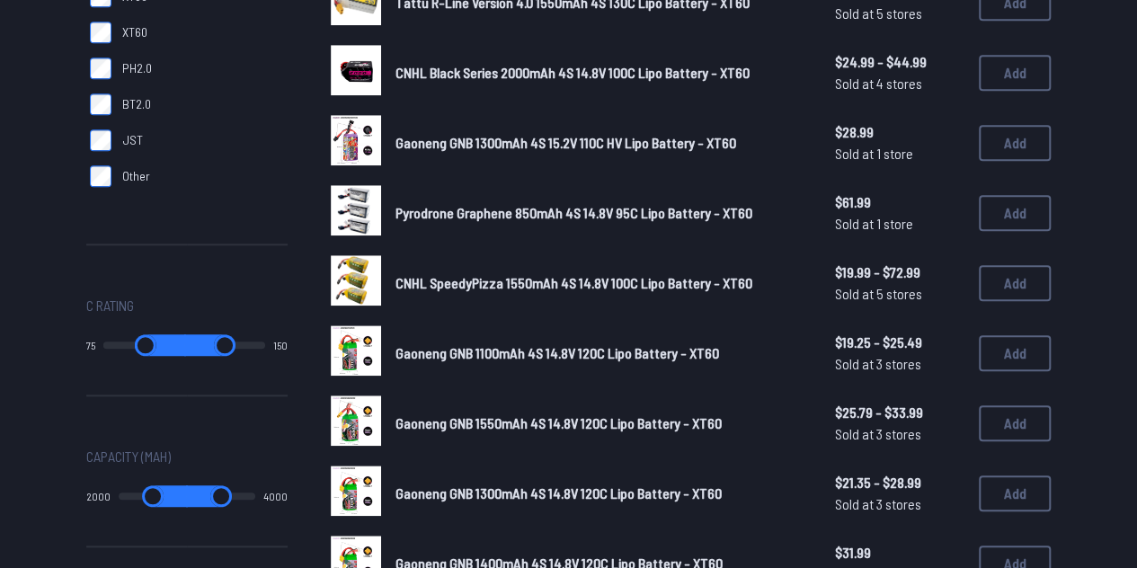
scroll to position [812, 0]
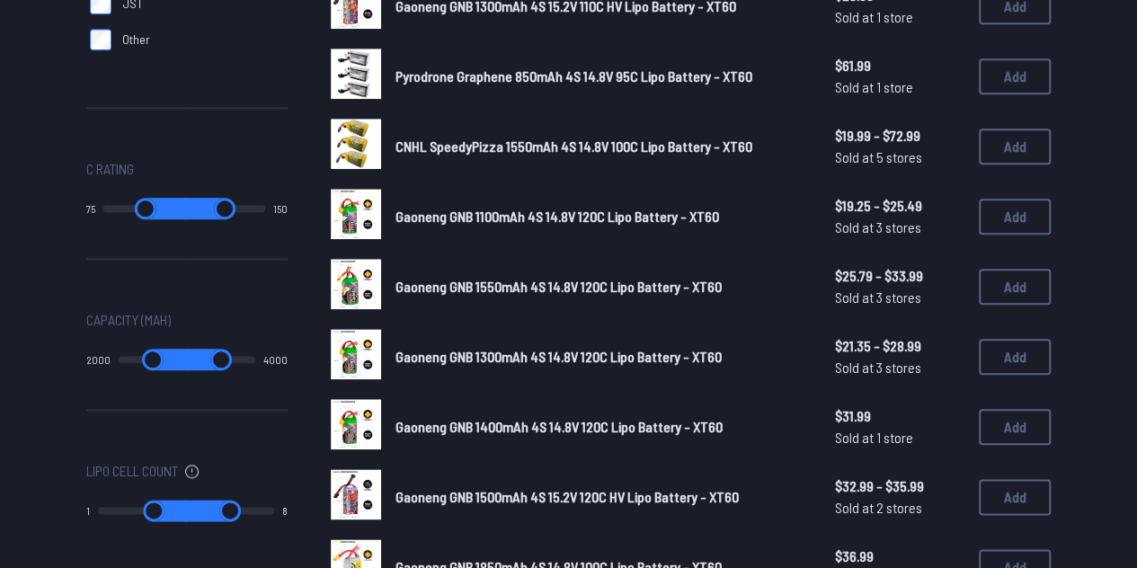
type input "****"
type input "*"
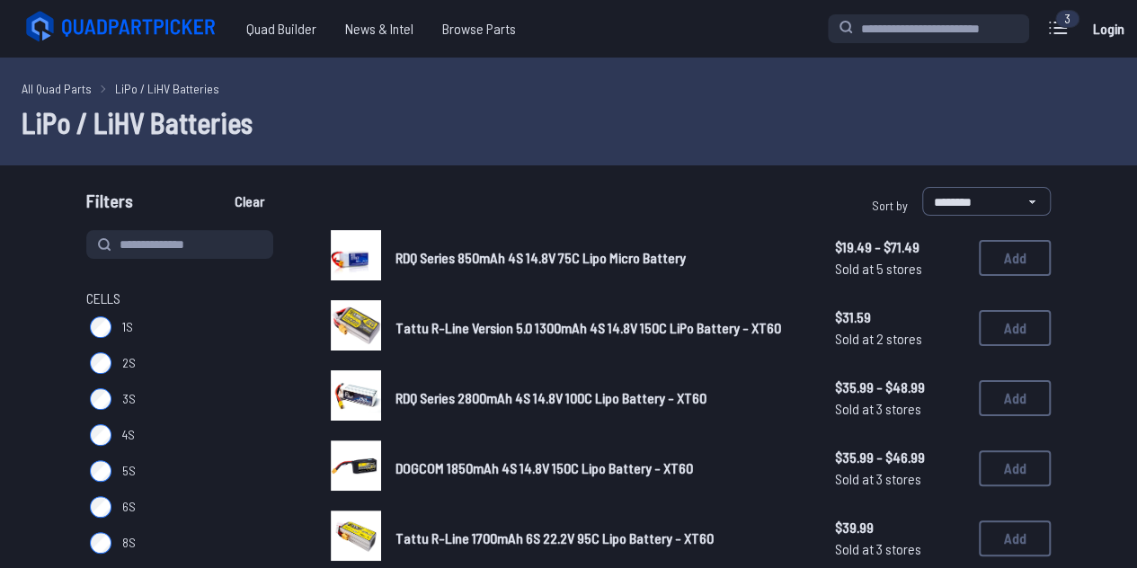
drag, startPoint x: 182, startPoint y: 363, endPoint x: 160, endPoint y: 362, distance: 21.6
type input "*"
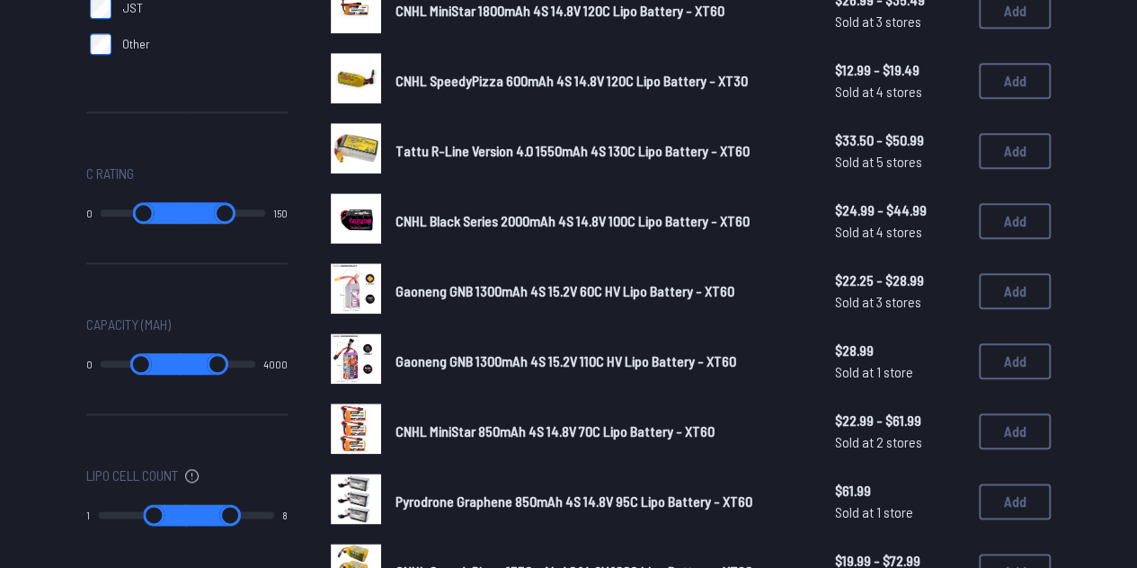
scroll to position [830, 0]
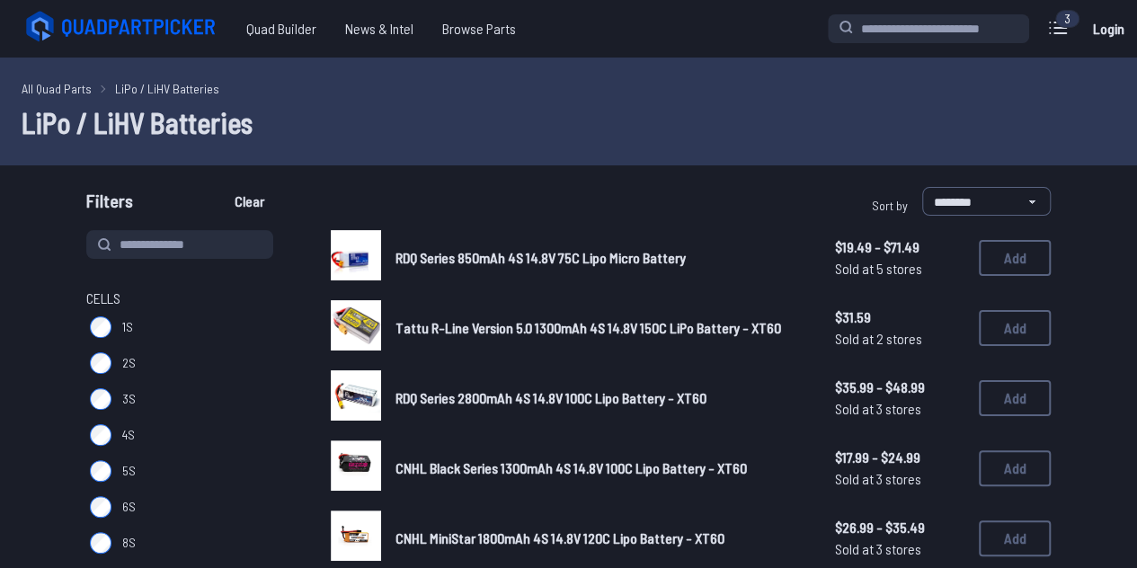
drag, startPoint x: 110, startPoint y: 193, endPoint x: 231, endPoint y: 198, distance: 121.4
type input "**"
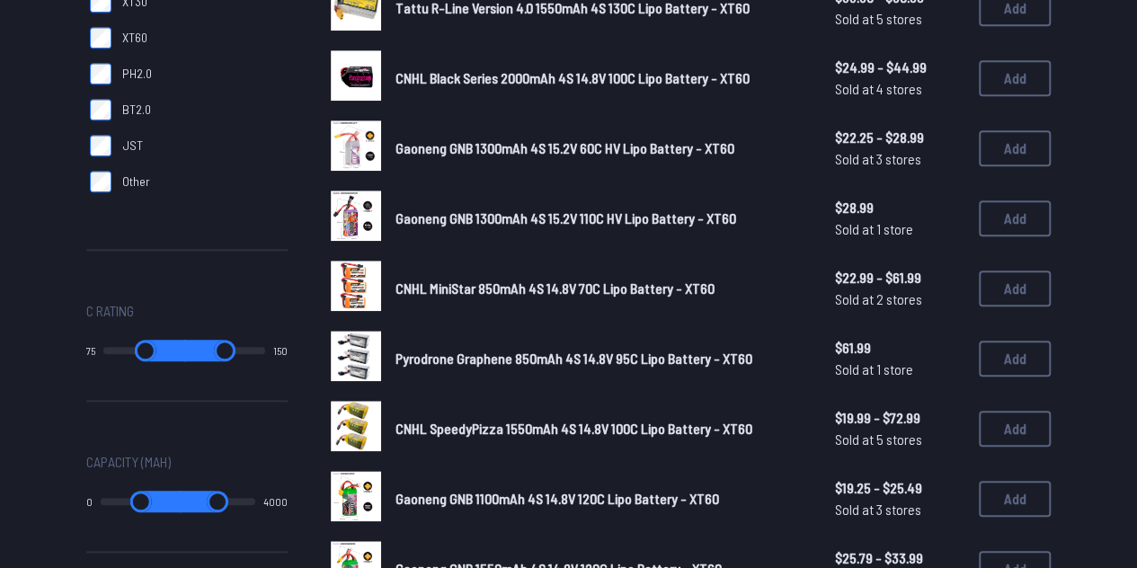
scroll to position [823, 0]
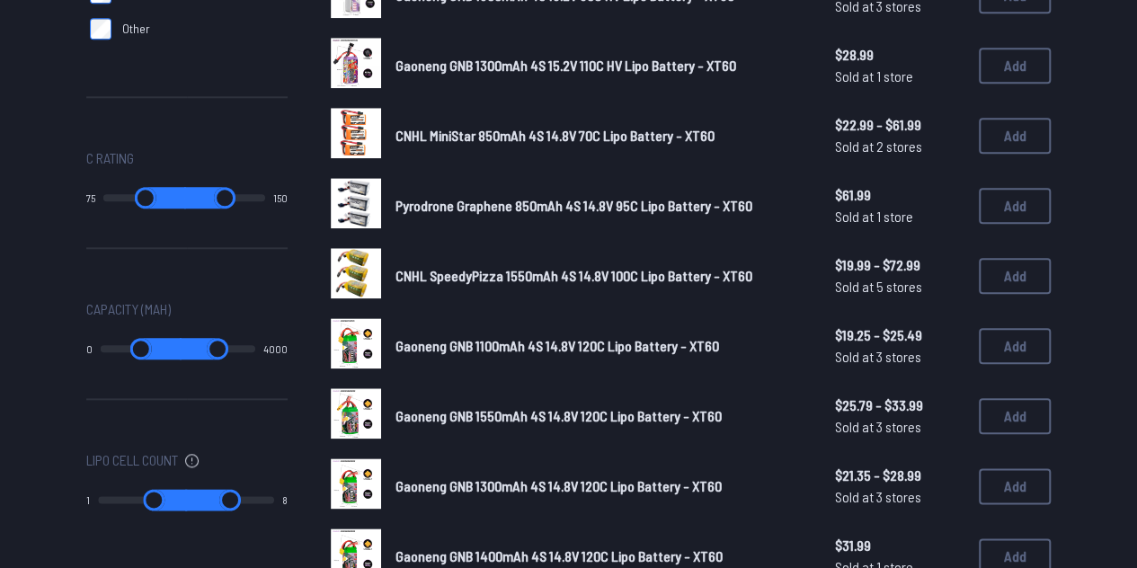
type input "*"
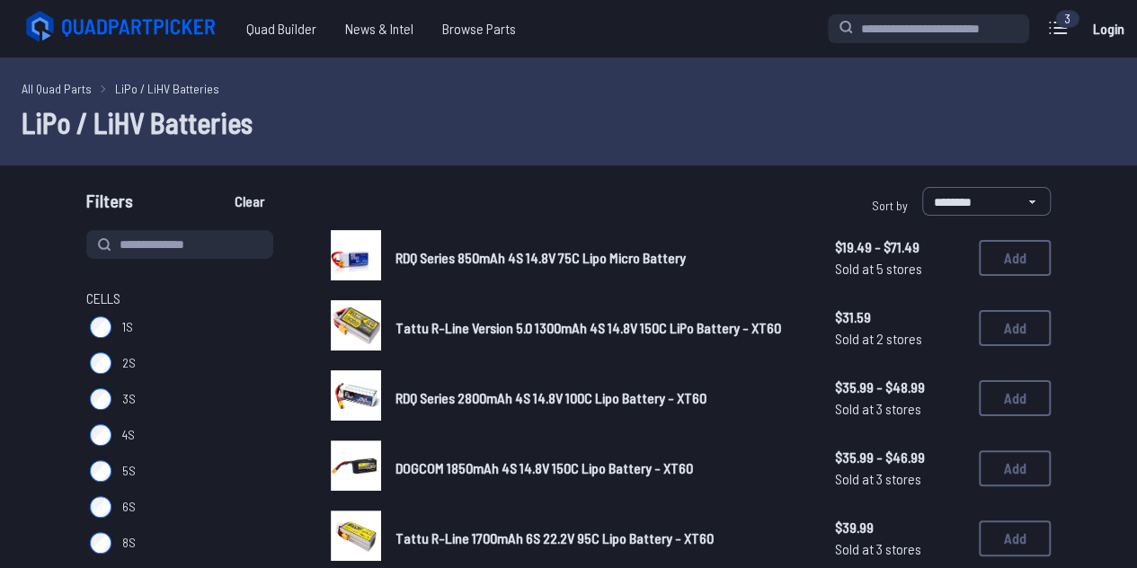
drag, startPoint x: 115, startPoint y: 346, endPoint x: 151, endPoint y: 346, distance: 35.9
type input "****"
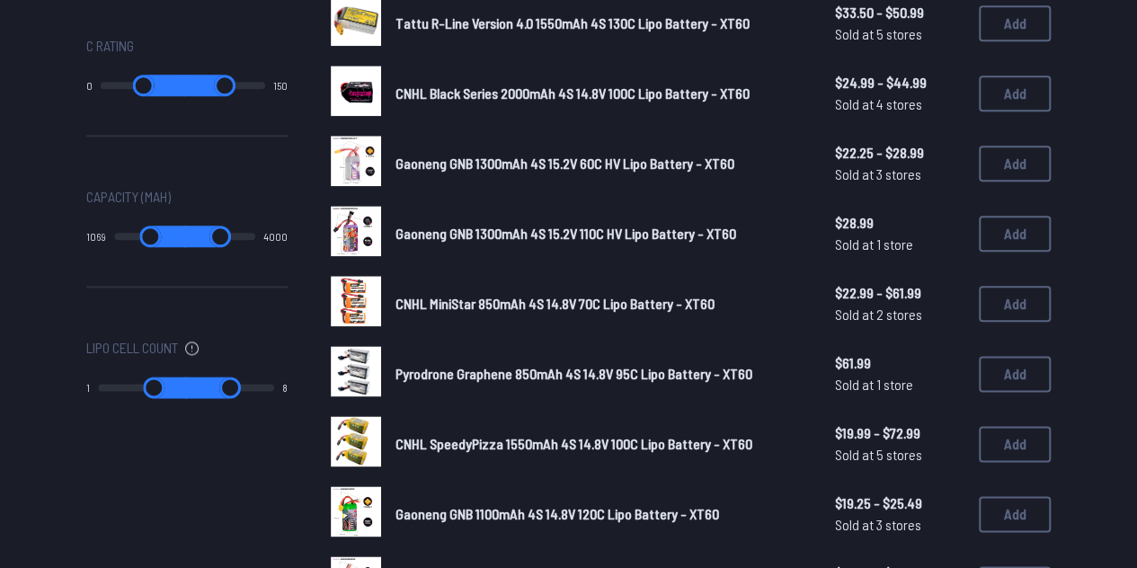
scroll to position [935, 0]
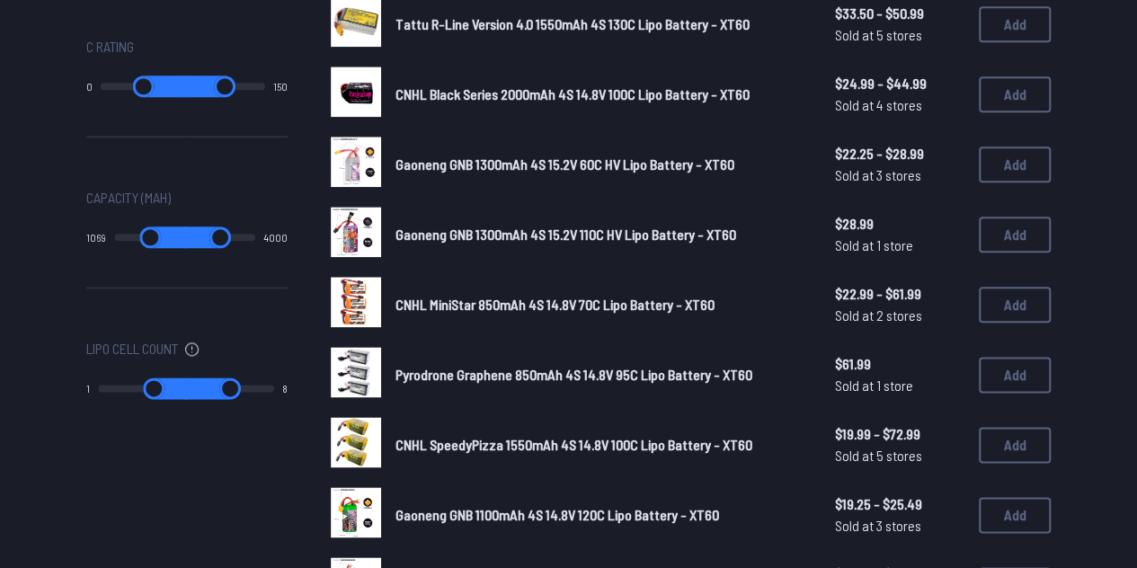
type input "****"
drag, startPoint x: 111, startPoint y: 85, endPoint x: 236, endPoint y: 110, distance: 127.2
click at [186, 97] on input "range" at bounding box center [144, 86] width 83 height 22
type input "*"
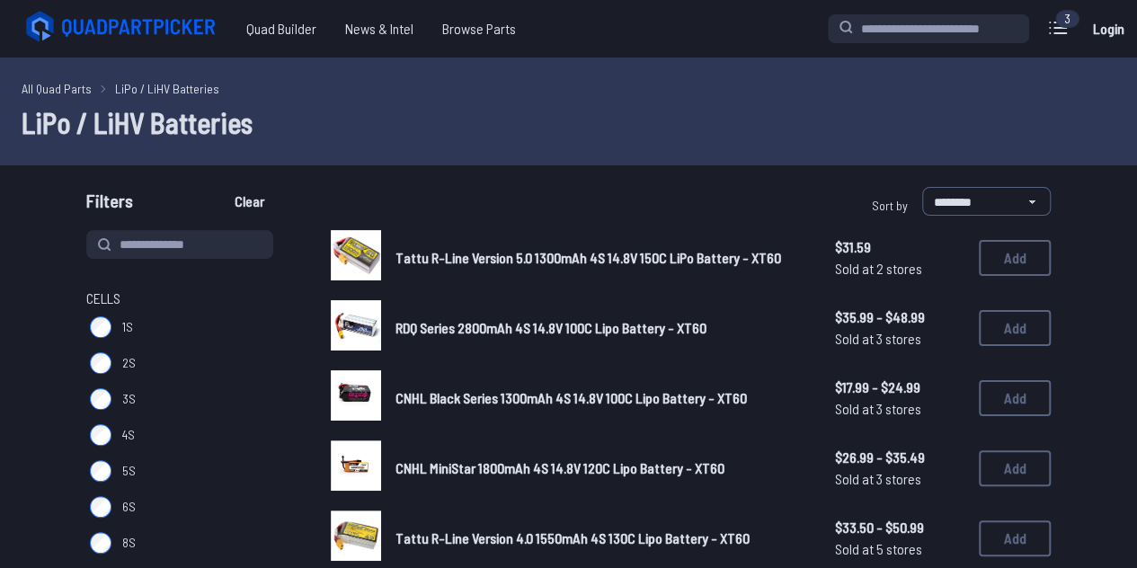
type input "**"
type input "*"
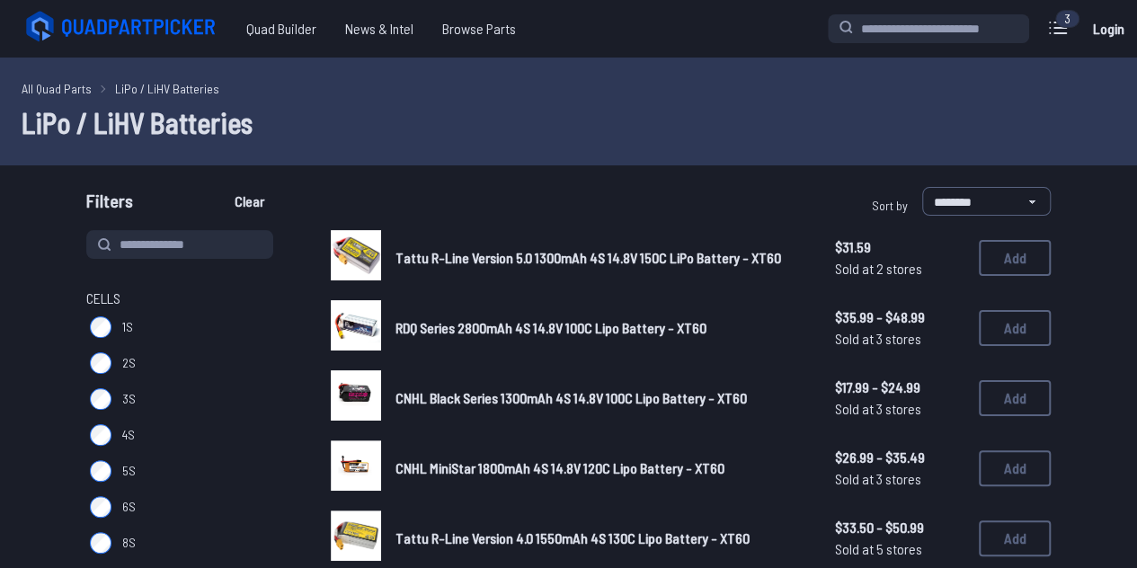
type input "*"
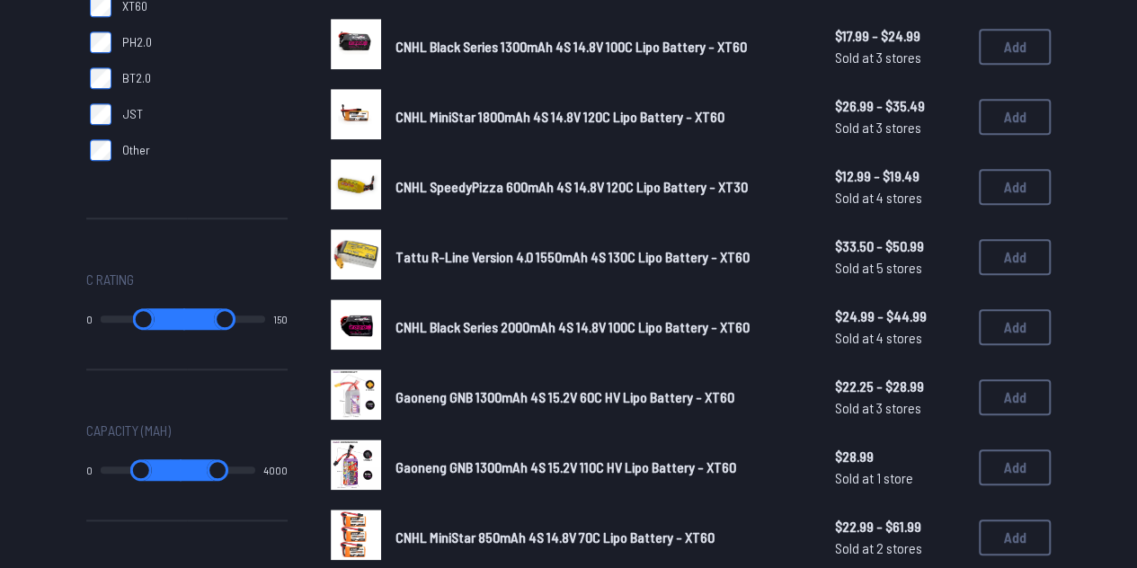
scroll to position [710, 0]
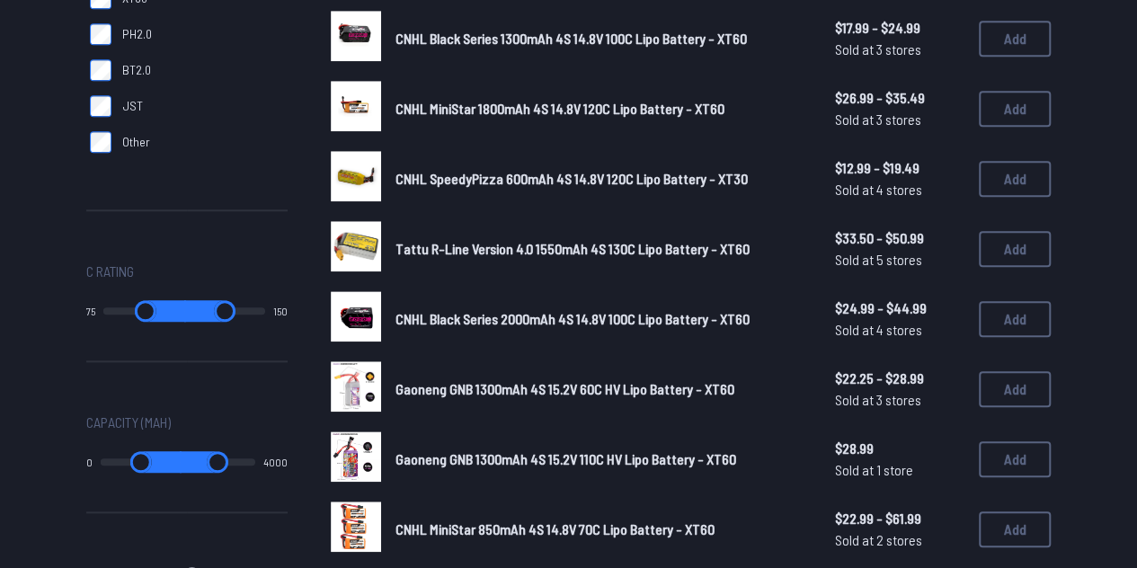
drag, startPoint x: 106, startPoint y: 314, endPoint x: 182, endPoint y: 310, distance: 75.6
type input "**"
click at [182, 310] on input "range" at bounding box center [144, 311] width 83 height 22
type input "**"
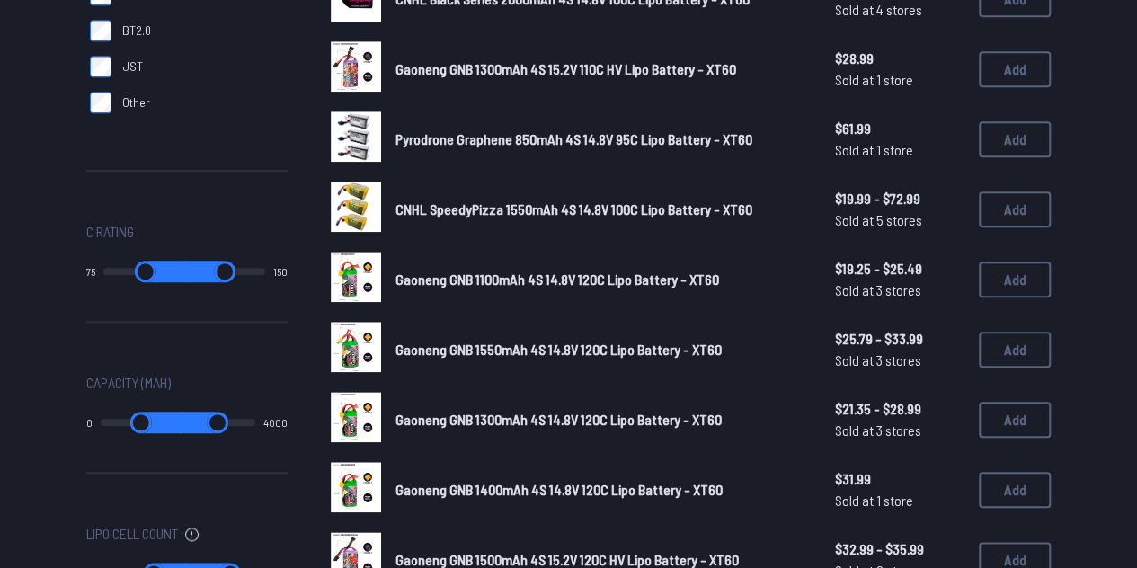
scroll to position [789, 0]
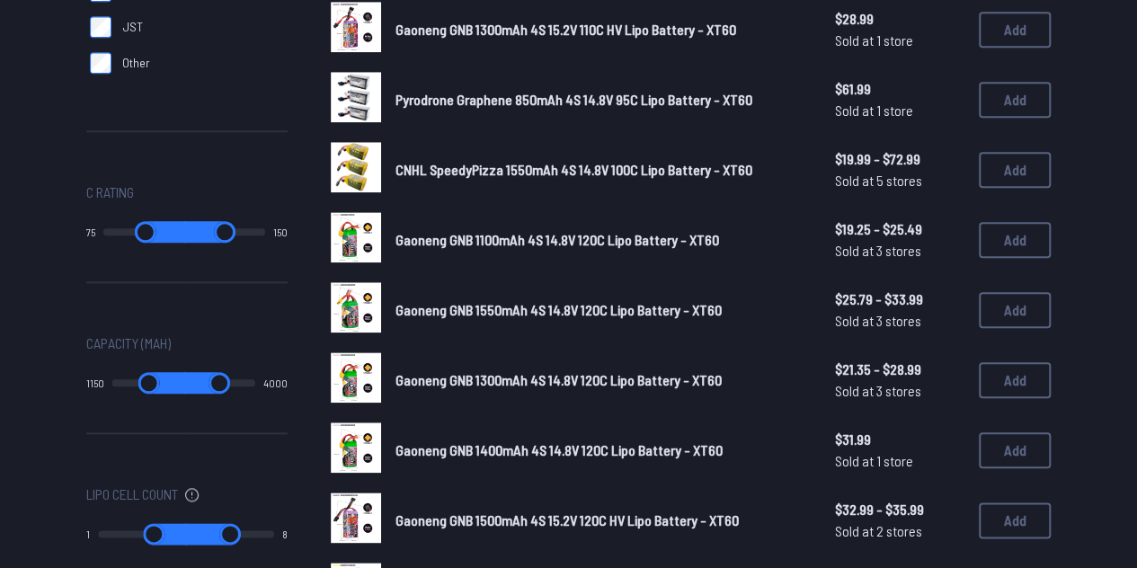
drag, startPoint x: 110, startPoint y: 380, endPoint x: 153, endPoint y: 377, distance: 43.2
type input "****"
click at [153, 377] on input "range" at bounding box center [149, 383] width 74 height 22
type input "****"
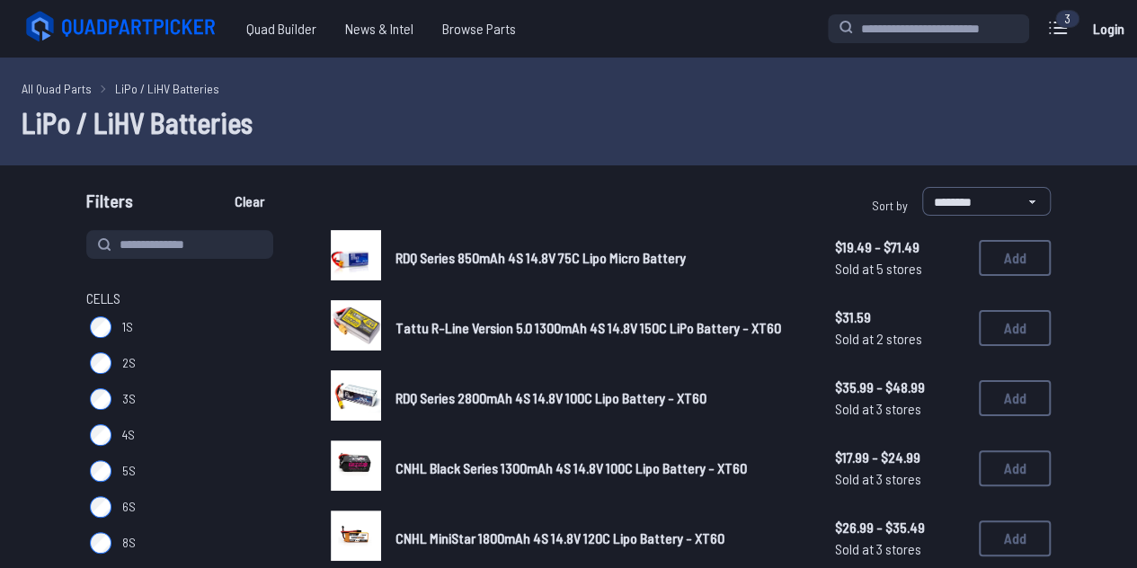
type input "*"
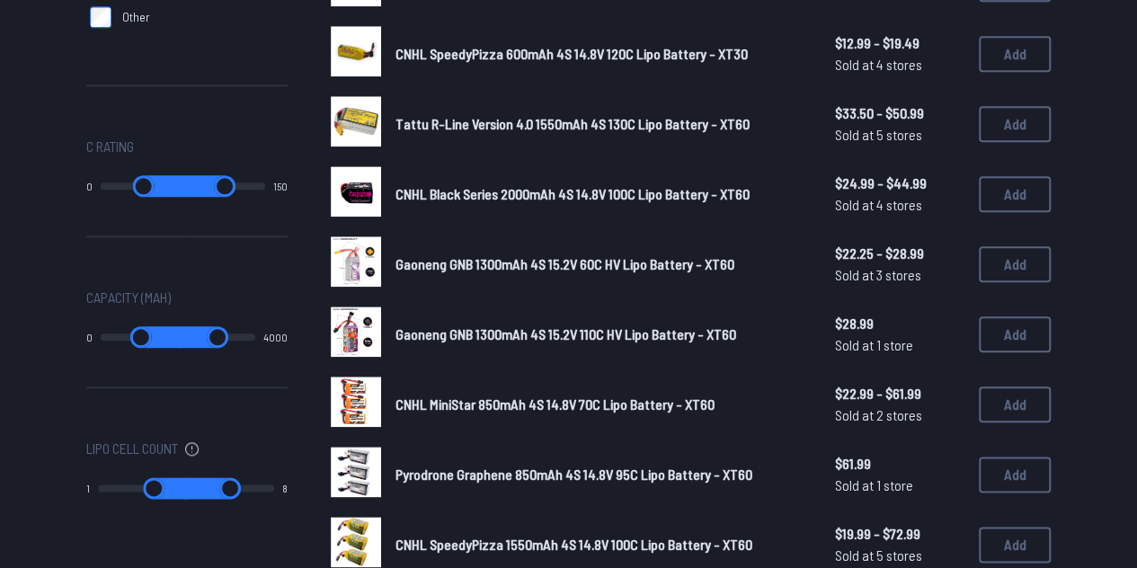
scroll to position [836, 0]
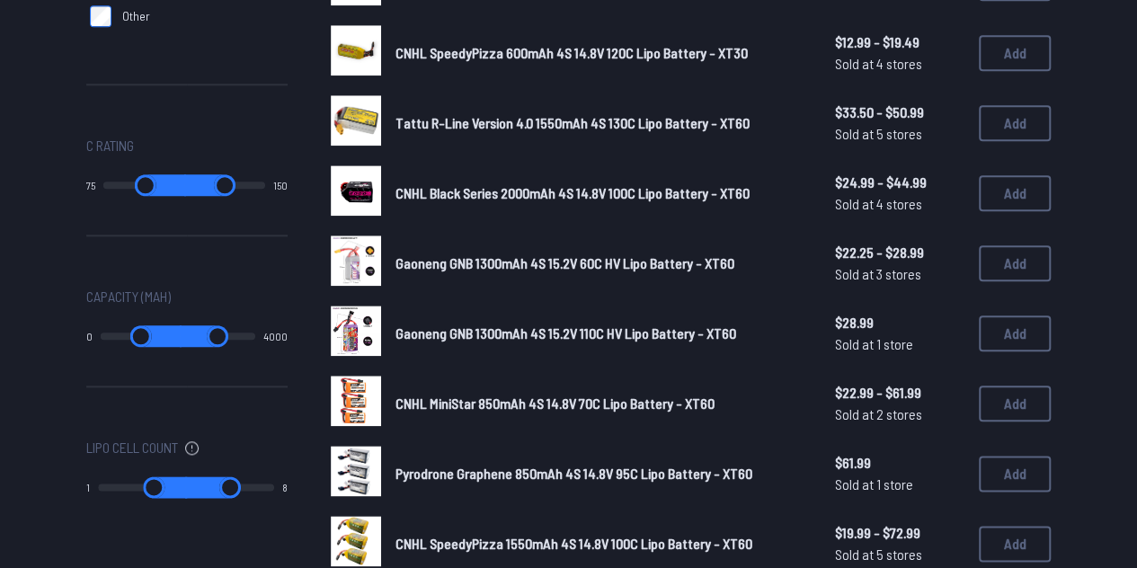
type input "**"
type input "****"
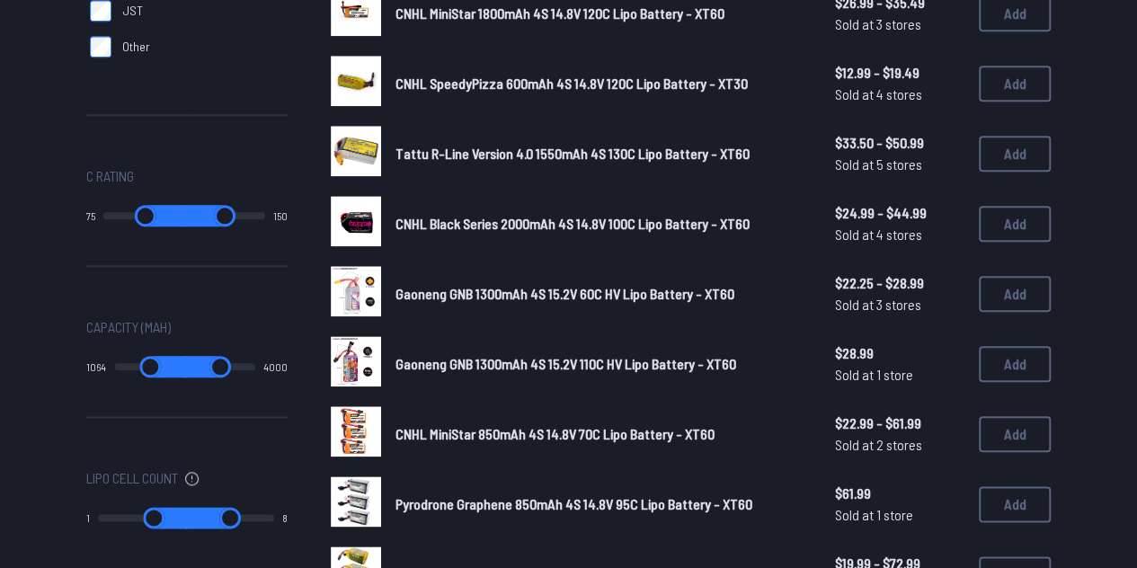
scroll to position [806, 0]
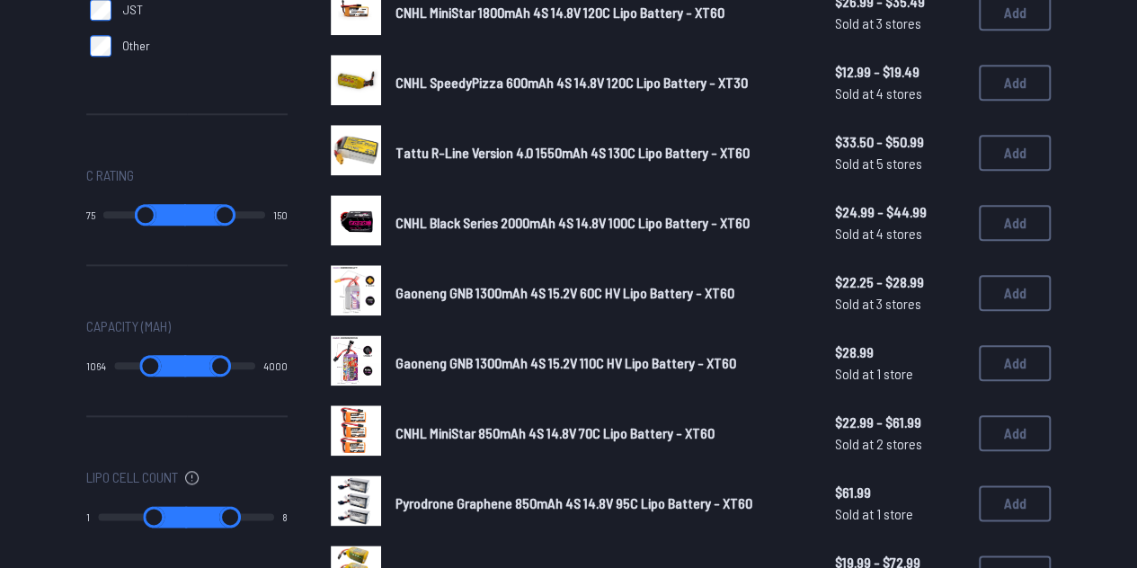
click at [177, 217] on input "range" at bounding box center [144, 215] width 83 height 22
click at [146, 366] on input "range" at bounding box center [150, 366] width 72 height 22
type input "**"
type input "*"
type input "****"
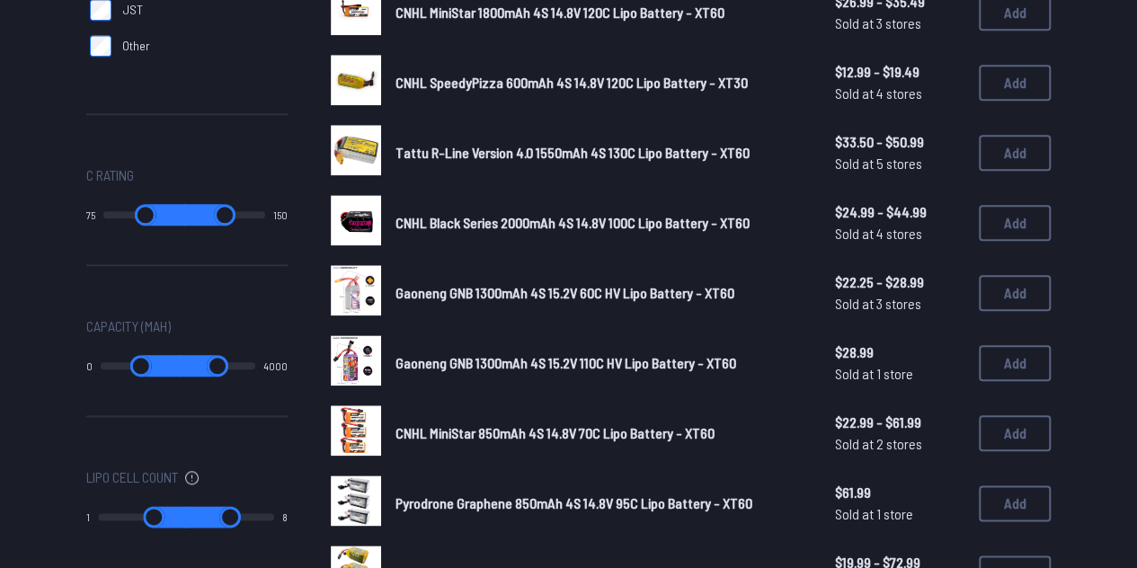
type input "****"
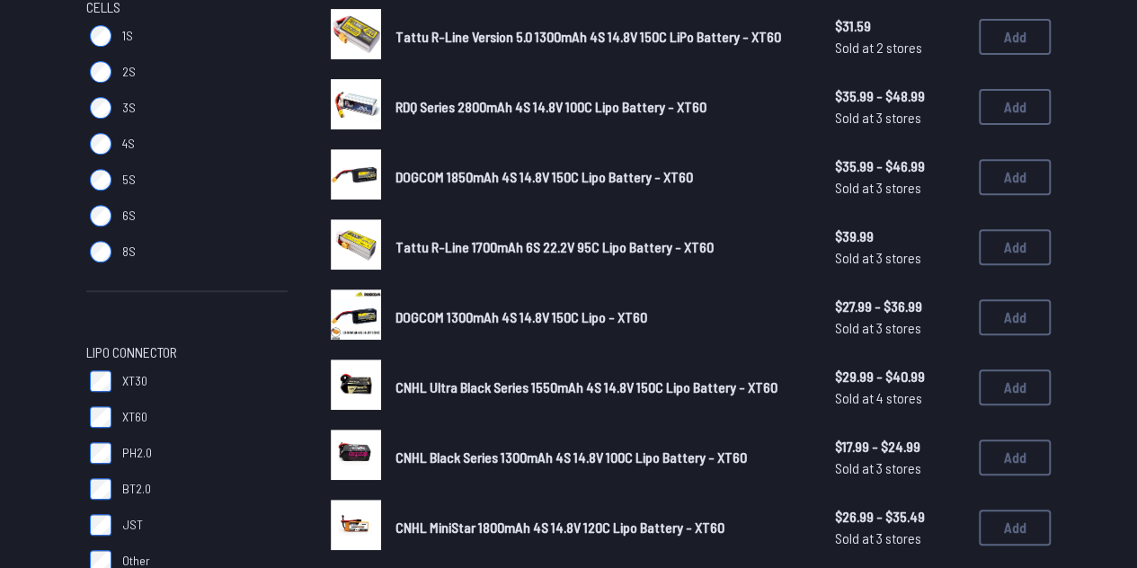
scroll to position [290, 0]
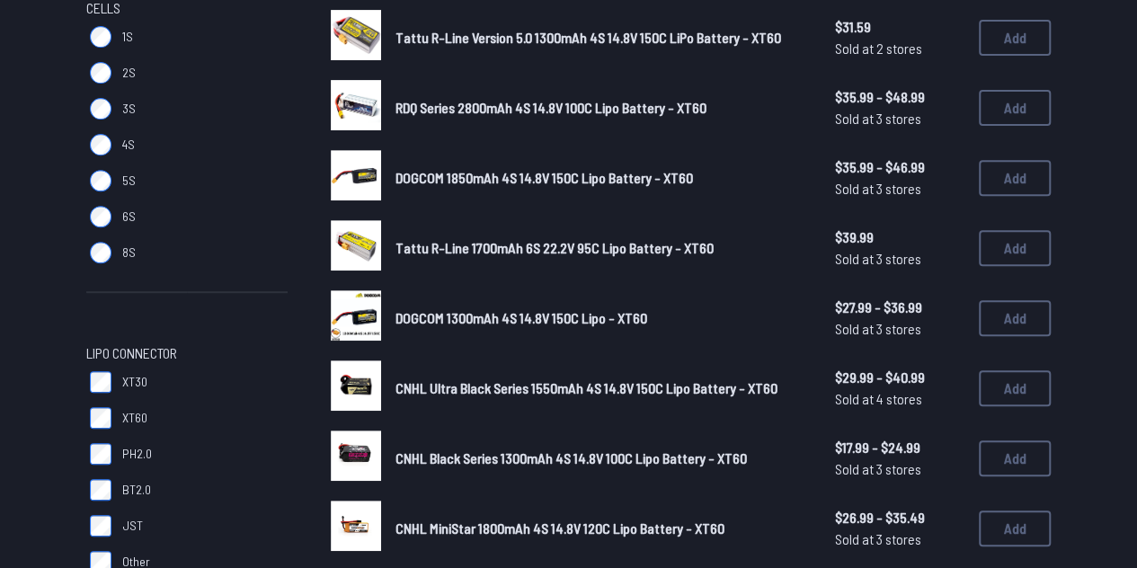
type input "*"
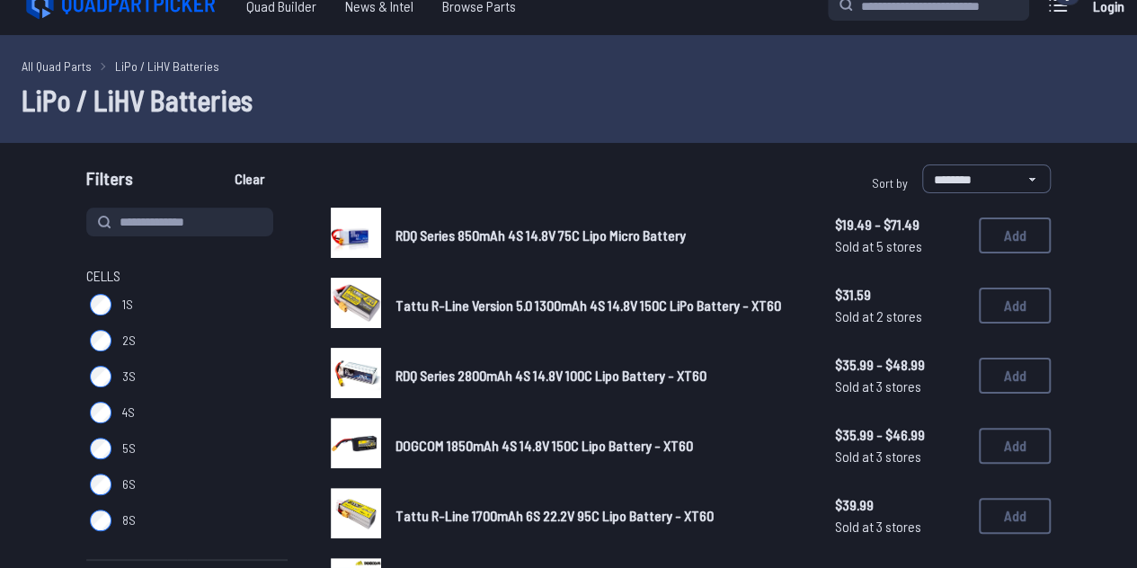
scroll to position [23, 0]
click at [464, 305] on span "Tattu R-Line Version 5.0 1300mAh 4S 14.8V 150C LiPo Battery - XT60" at bounding box center [588, 304] width 386 height 17
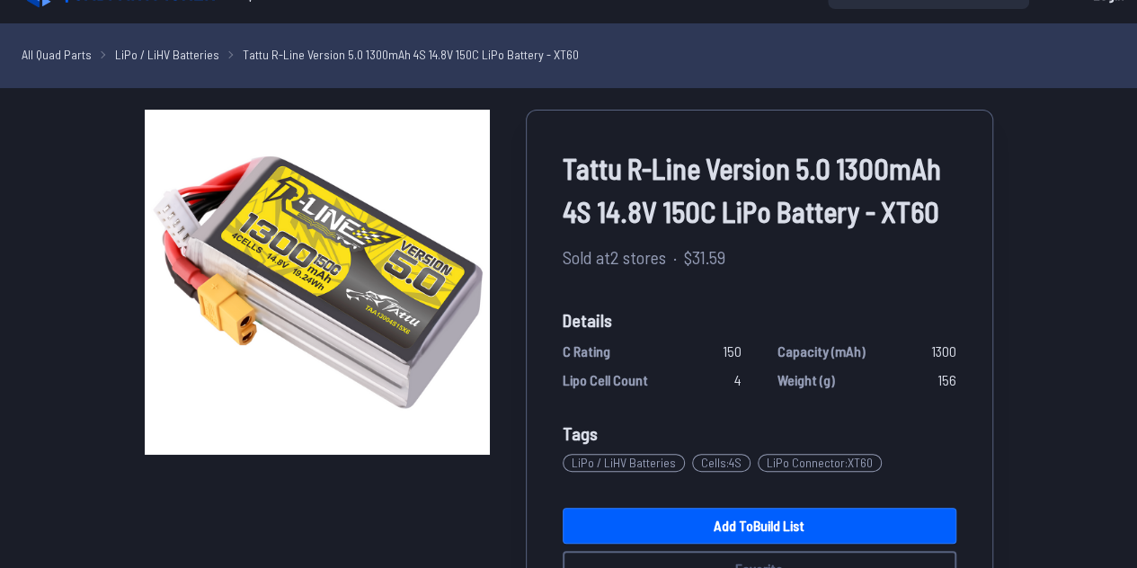
scroll to position [35, 0]
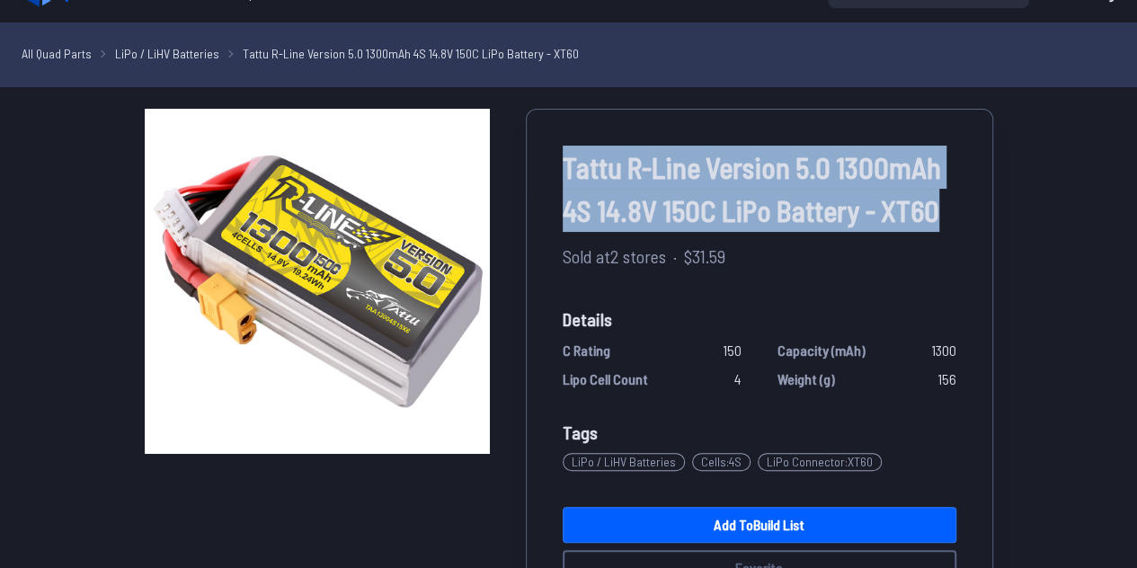
drag, startPoint x: 945, startPoint y: 202, endPoint x: 564, endPoint y: 170, distance: 382.4
click at [564, 170] on span "Tattu R-Line Version 5.0 1300mAh 4S 14.8V 150C LiPo Battery - XT60" at bounding box center [760, 189] width 394 height 86
copy span "Tattu R-Line Version 5.0 1300mAh 4S 14.8V 150C LiPo Battery - XT60"
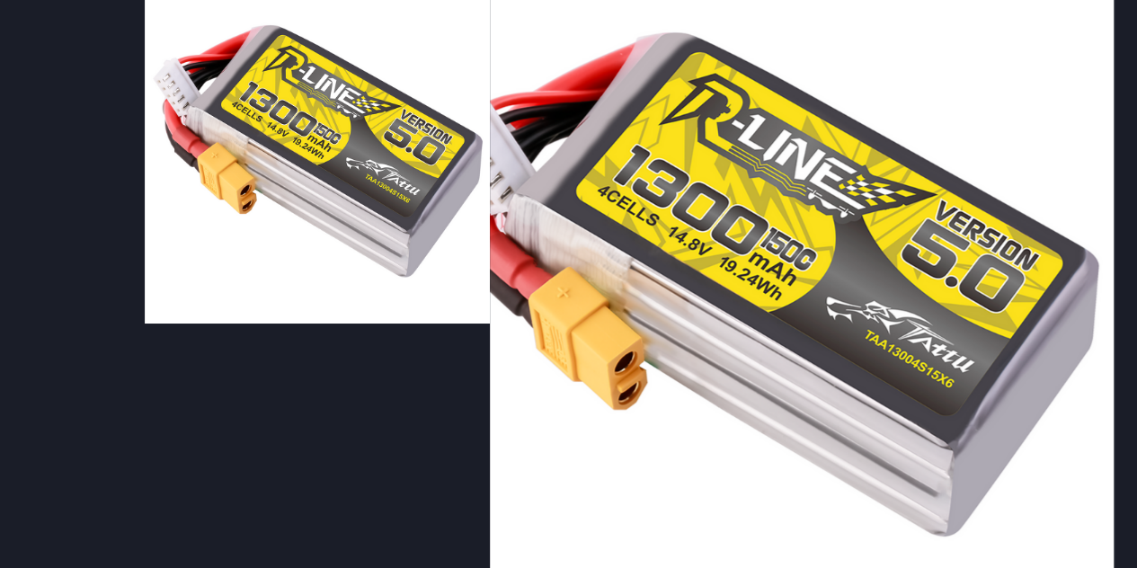
scroll to position [166, 0]
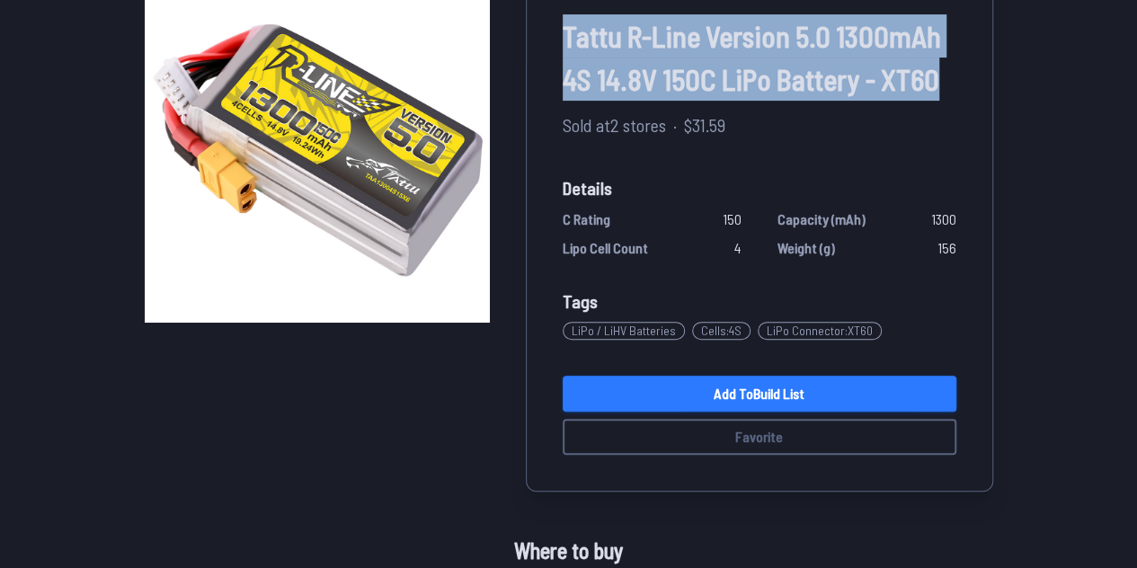
click at [699, 393] on link "Add to Build List" at bounding box center [760, 394] width 394 height 36
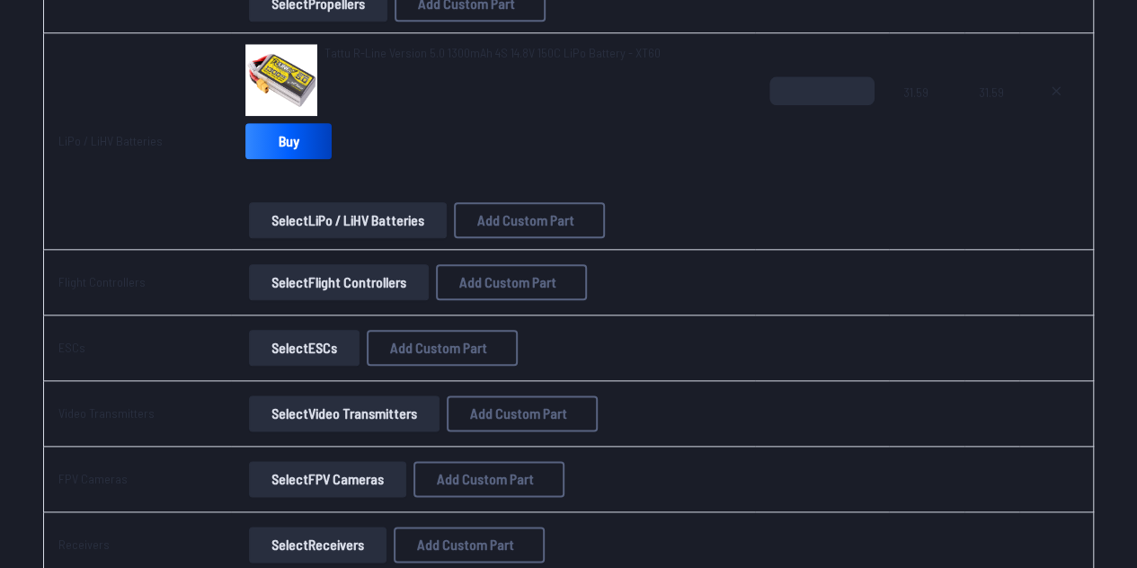
scroll to position [892, 0]
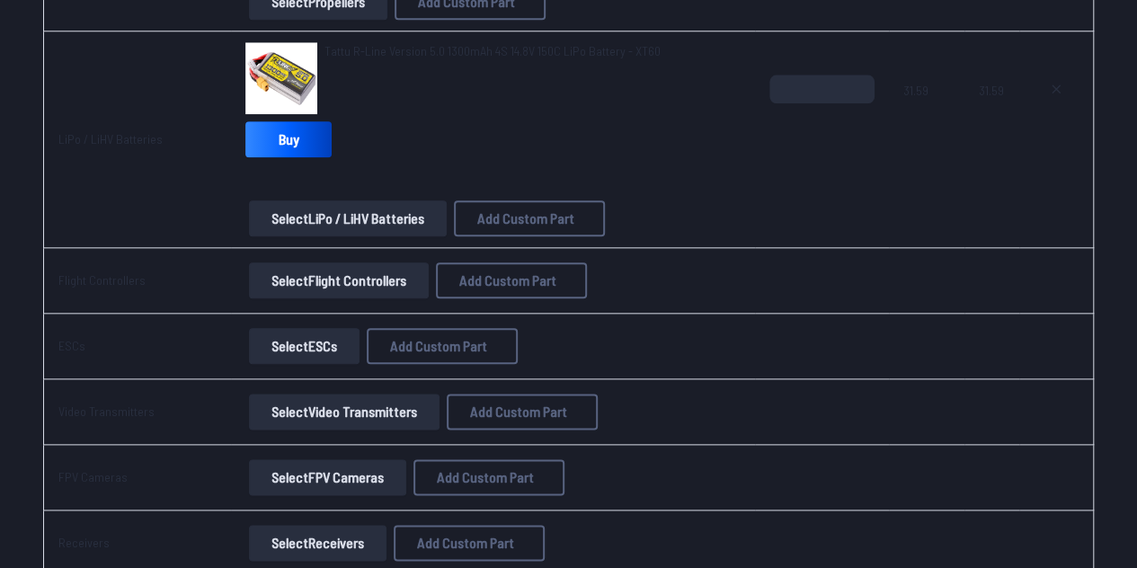
click at [354, 275] on button "Select Flight Controllers" at bounding box center [339, 280] width 180 height 36
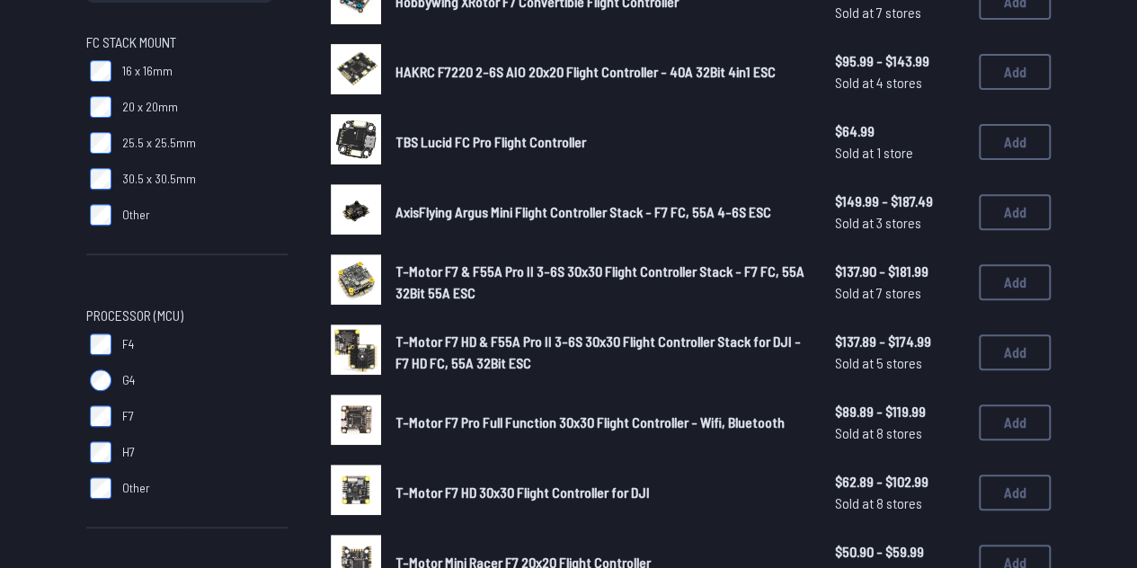
scroll to position [258, 0]
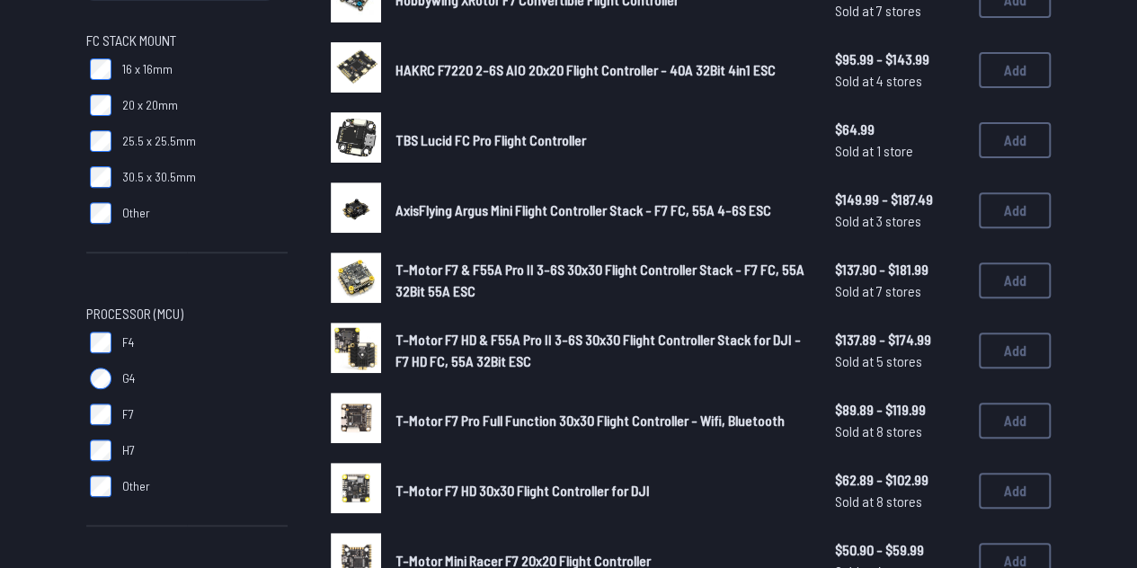
drag, startPoint x: 171, startPoint y: 486, endPoint x: 120, endPoint y: 369, distance: 127.2
click at [120, 369] on div "Processor (MCU) F4 G4 F7 H7 Other" at bounding box center [186, 425] width 201 height 244
drag, startPoint x: 56, startPoint y: 260, endPoint x: 140, endPoint y: 495, distance: 250.1
click at [183, 492] on label "Other" at bounding box center [186, 486] width 201 height 36
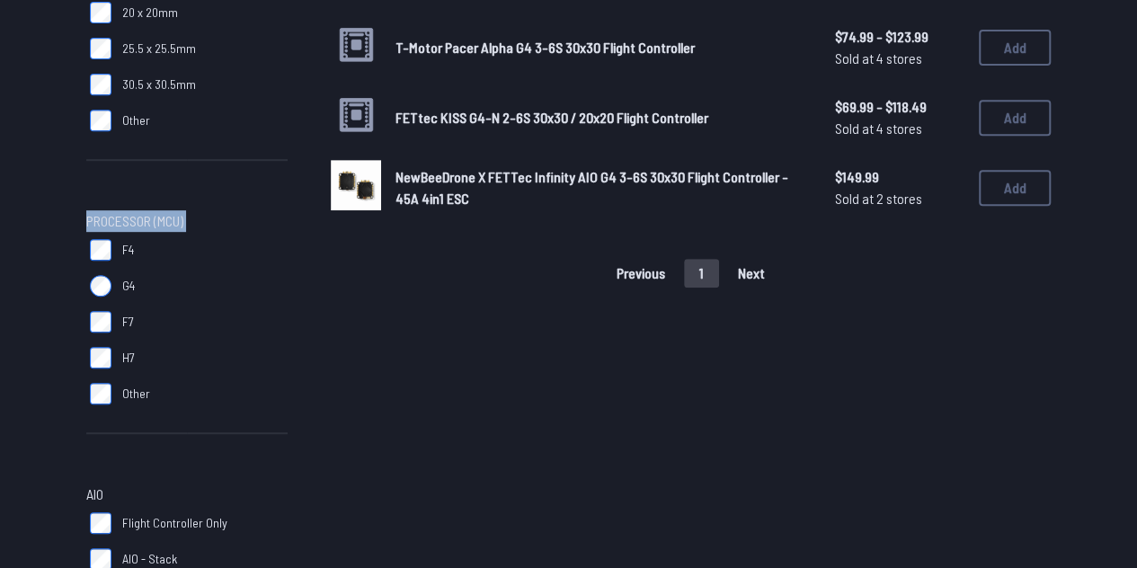
scroll to position [363, 0]
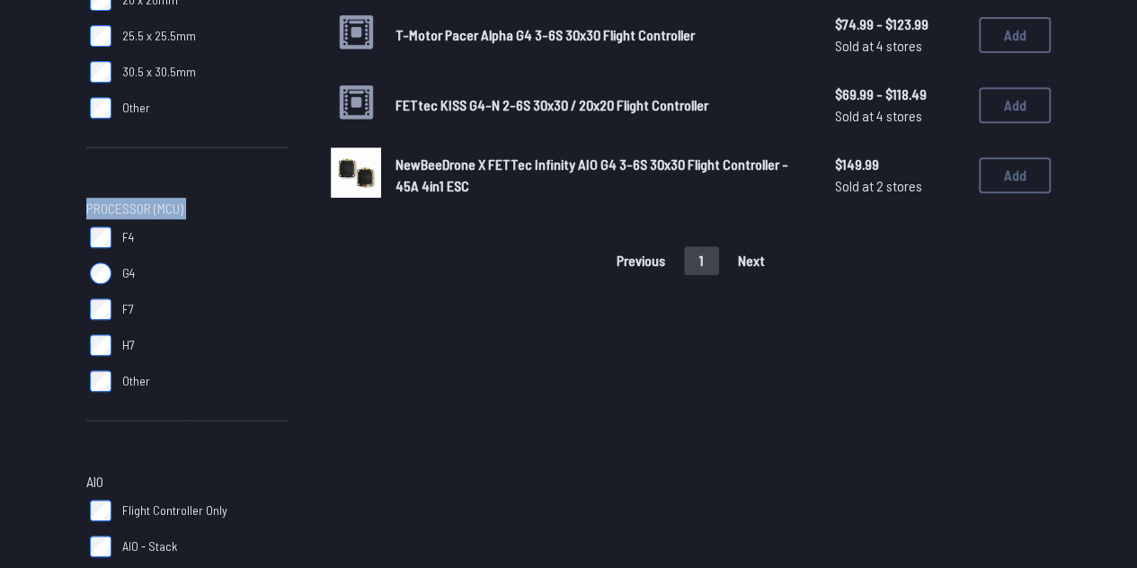
click at [108, 368] on label "Other" at bounding box center [186, 381] width 201 height 36
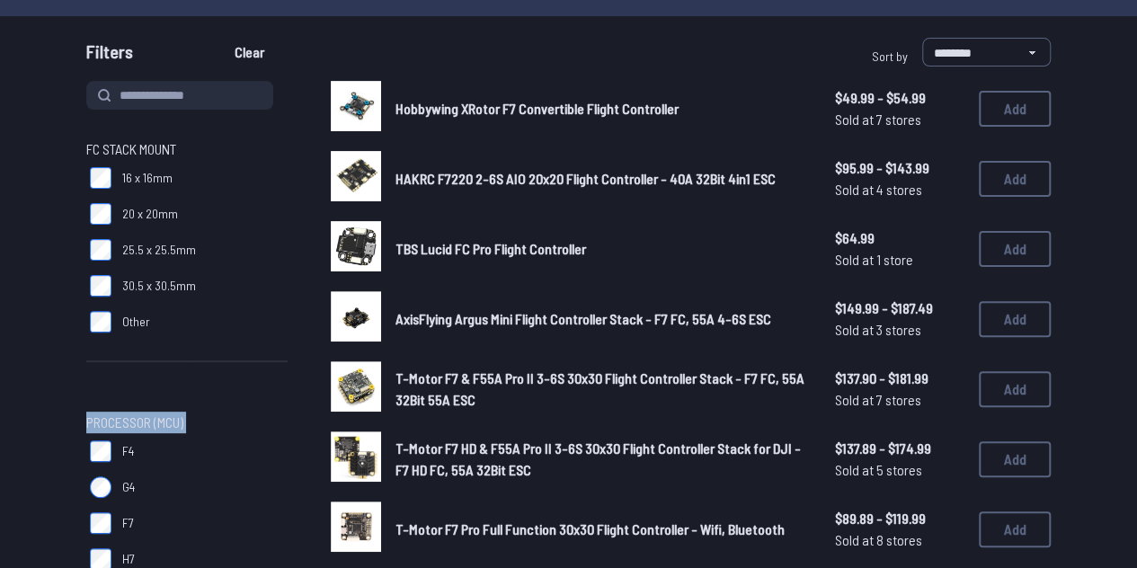
scroll to position [147, 0]
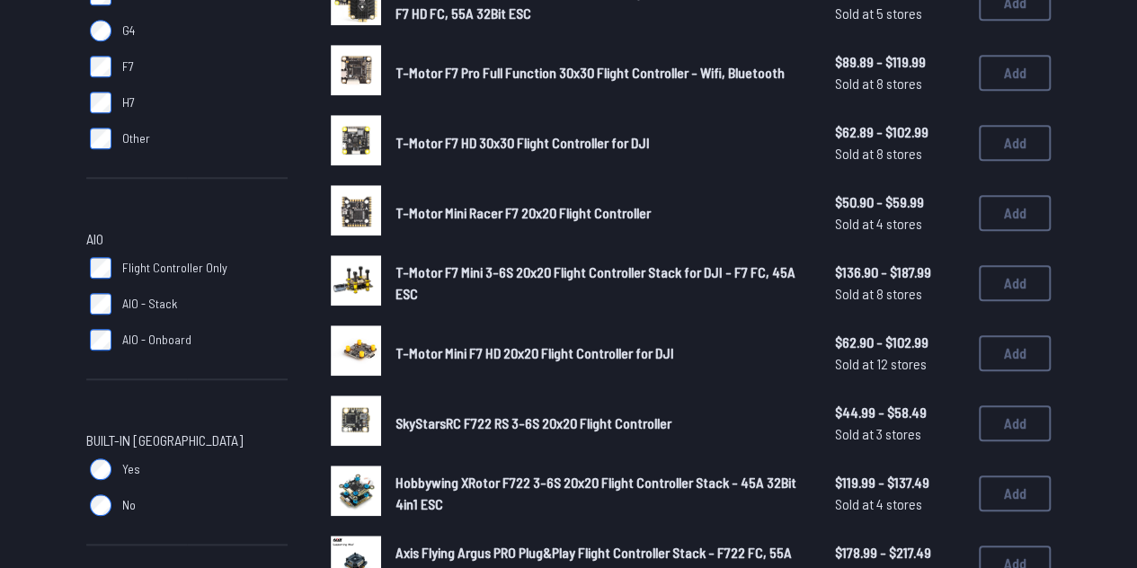
scroll to position [543, 0]
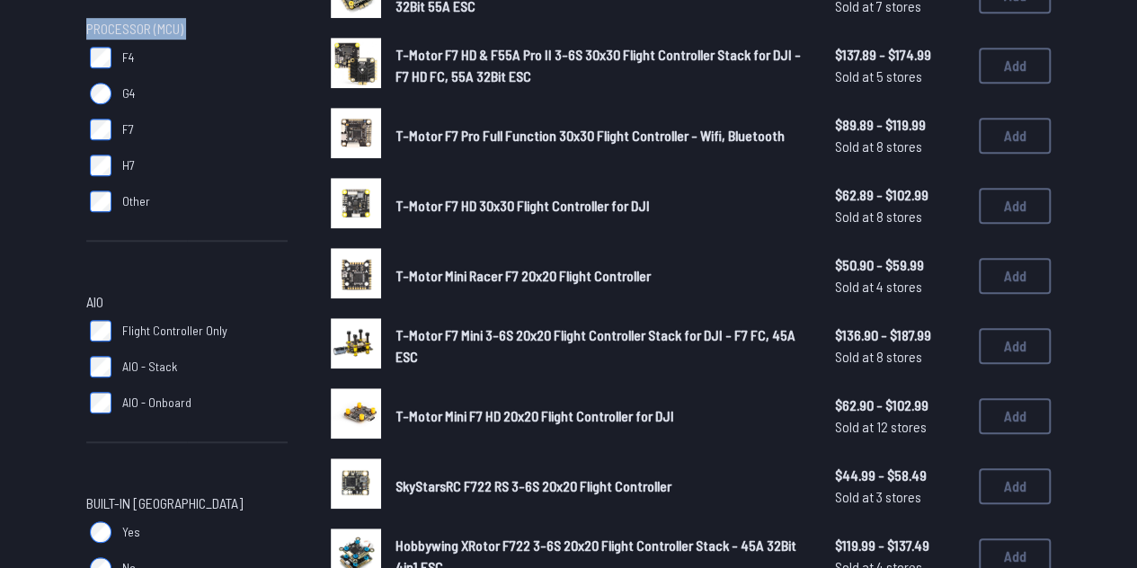
drag, startPoint x: 108, startPoint y: 83, endPoint x: 99, endPoint y: 103, distance: 22.5
click at [99, 103] on label "G4" at bounding box center [186, 93] width 201 height 36
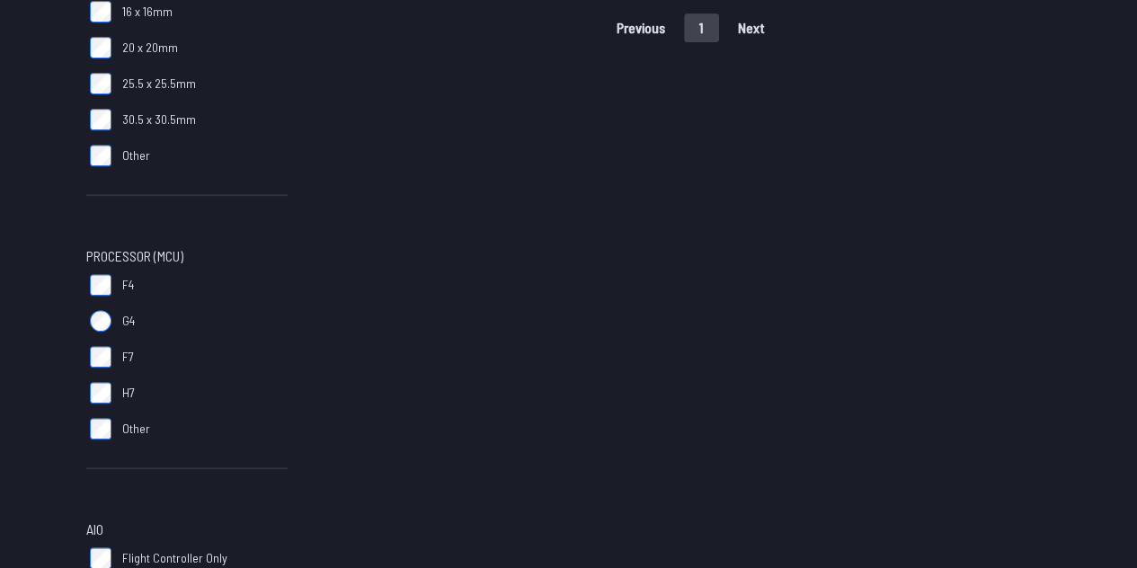
scroll to position [340, 0]
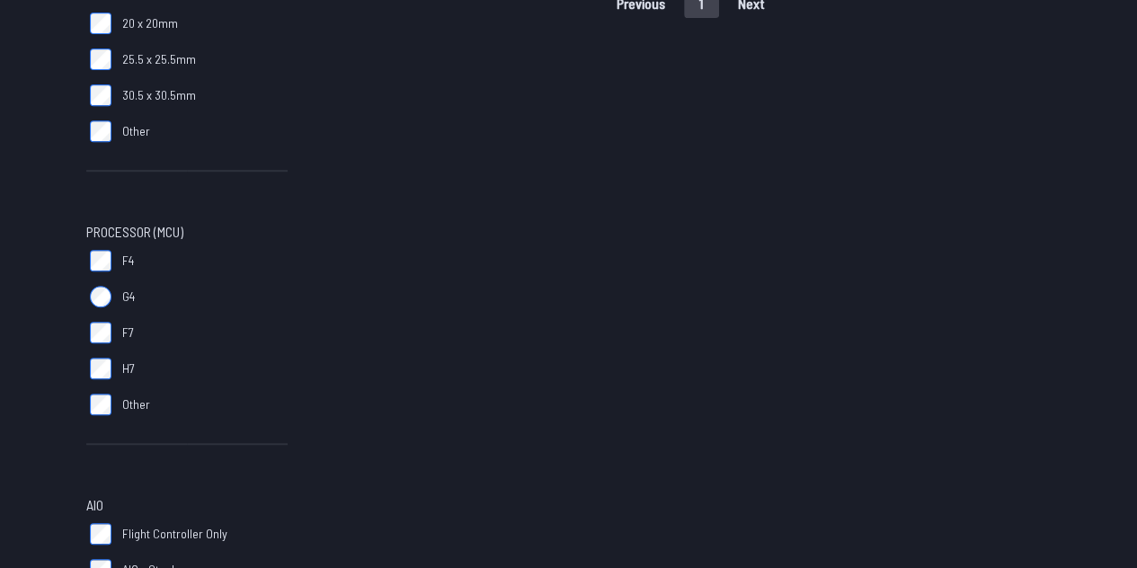
click at [107, 350] on label "H7" at bounding box center [186, 368] width 201 height 36
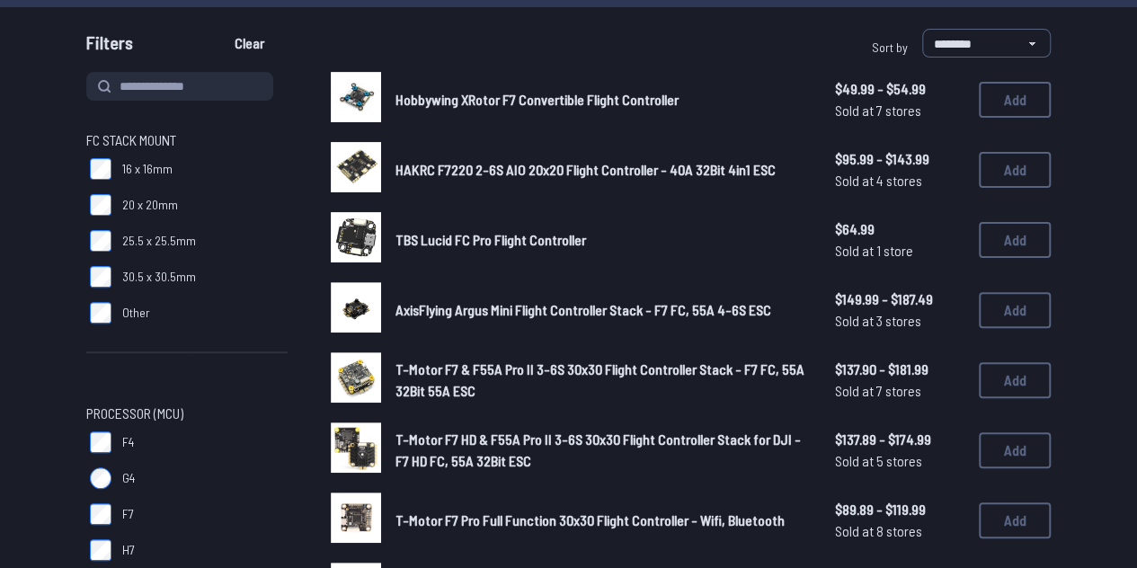
scroll to position [158, 0]
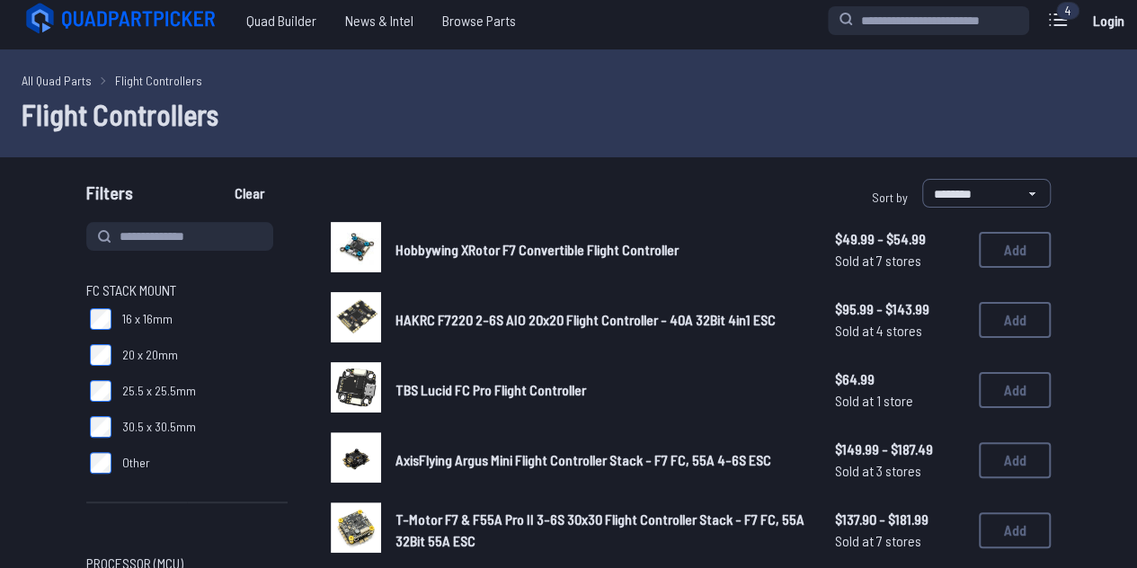
scroll to position [7, 0]
click at [947, 180] on select "**********" at bounding box center [986, 194] width 129 height 29
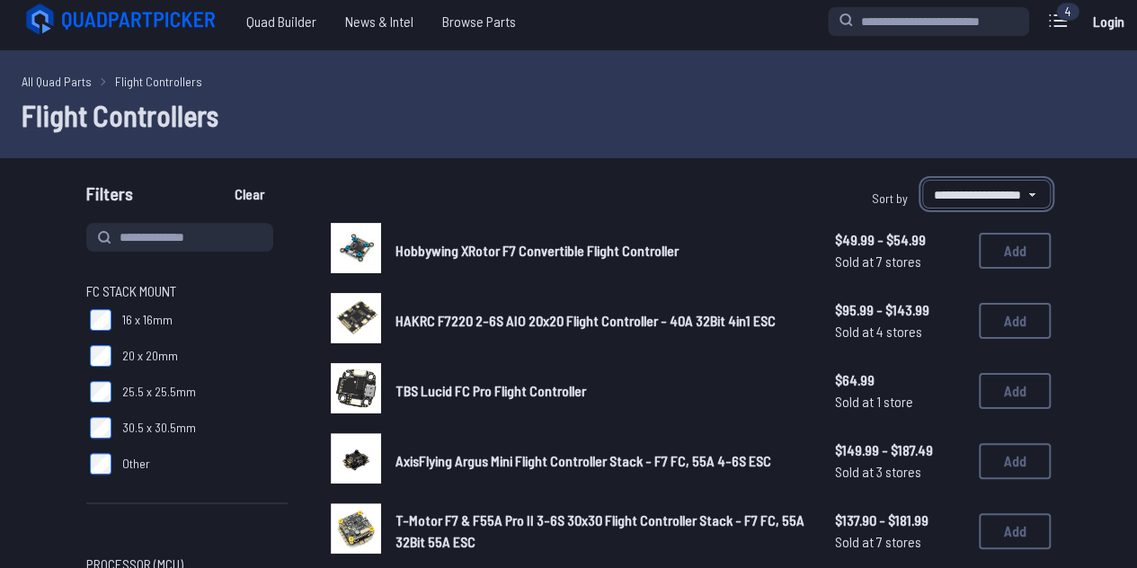
click at [922, 180] on select "**********" at bounding box center [986, 194] width 129 height 29
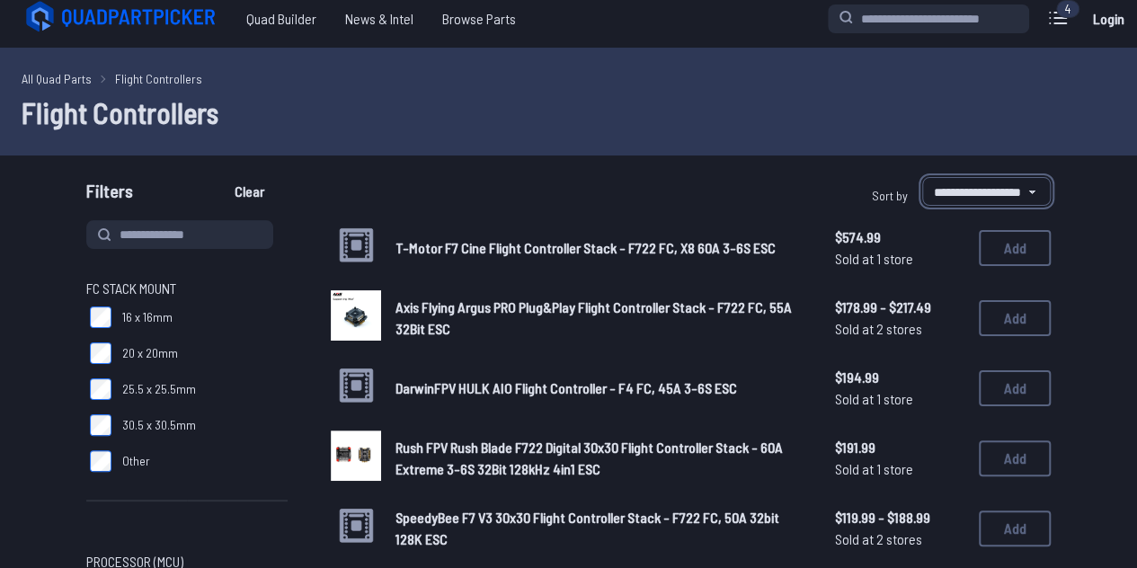
scroll to position [11, 0]
click at [954, 187] on select "**********" at bounding box center [986, 190] width 129 height 29
select select "********"
click at [922, 176] on select "**********" at bounding box center [986, 190] width 129 height 29
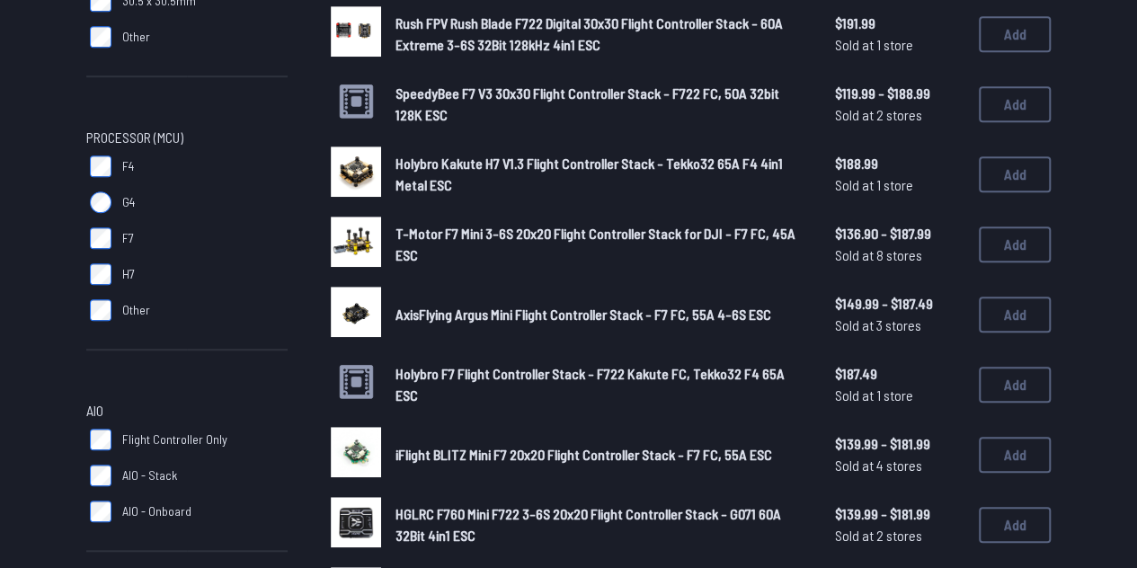
scroll to position [457, 0]
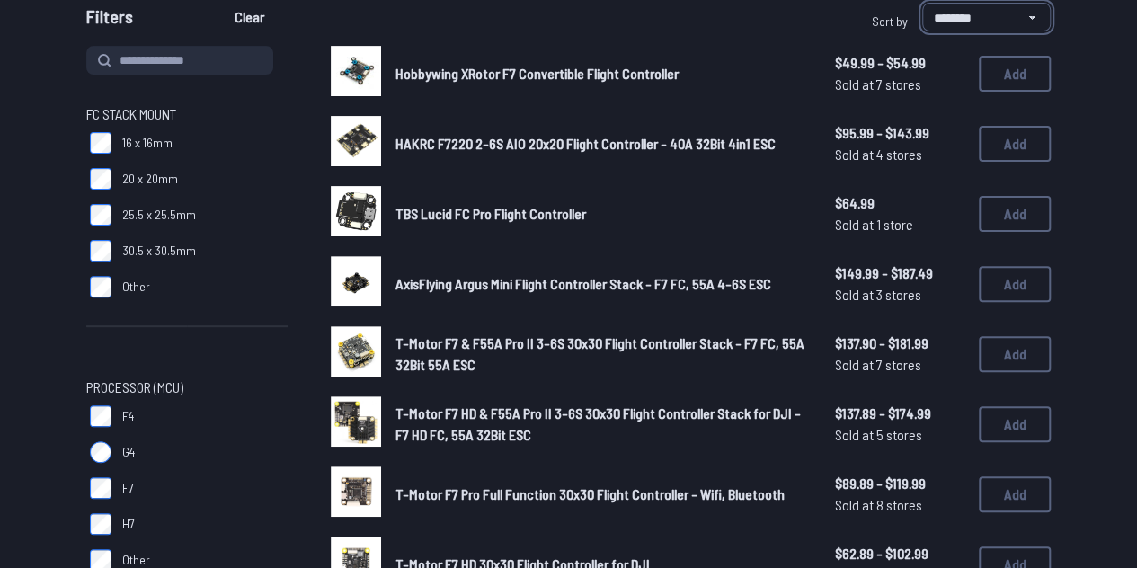
scroll to position [185, 0]
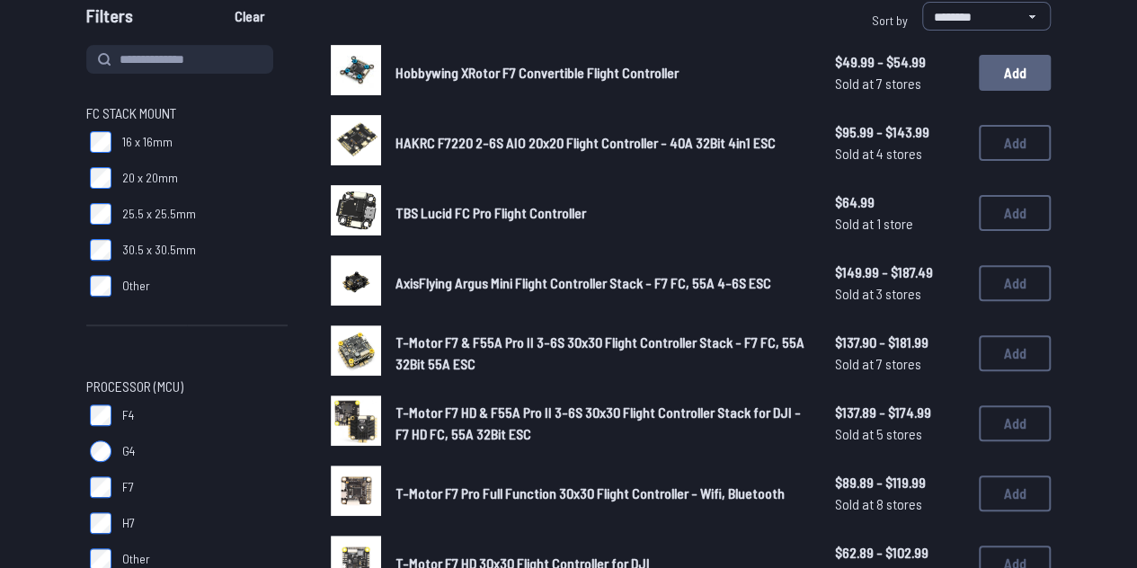
click at [1015, 80] on button "Add" at bounding box center [1015, 73] width 72 height 36
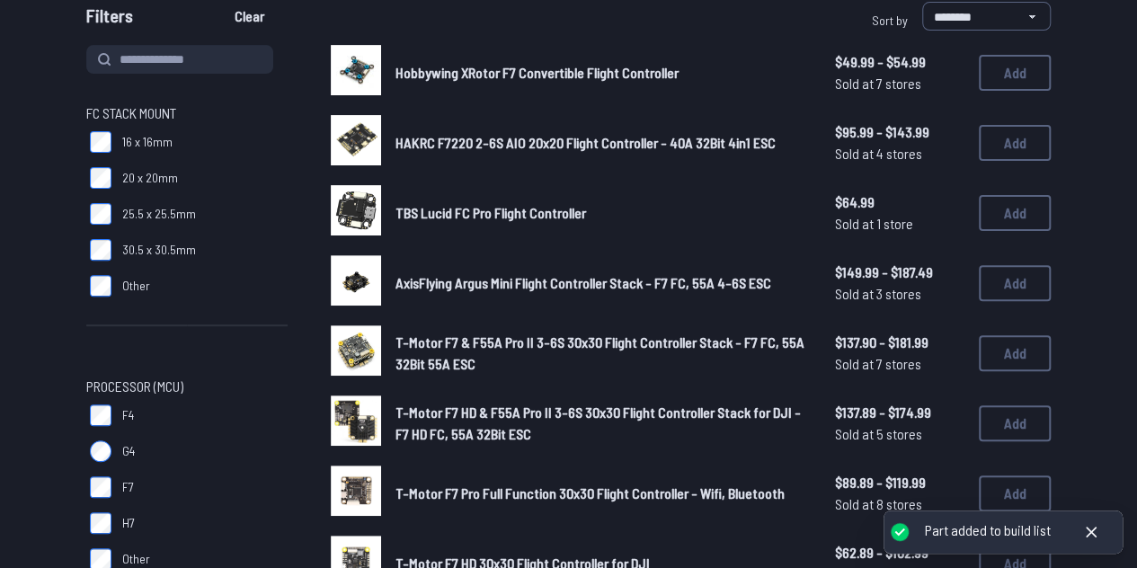
scroll to position [0, 0]
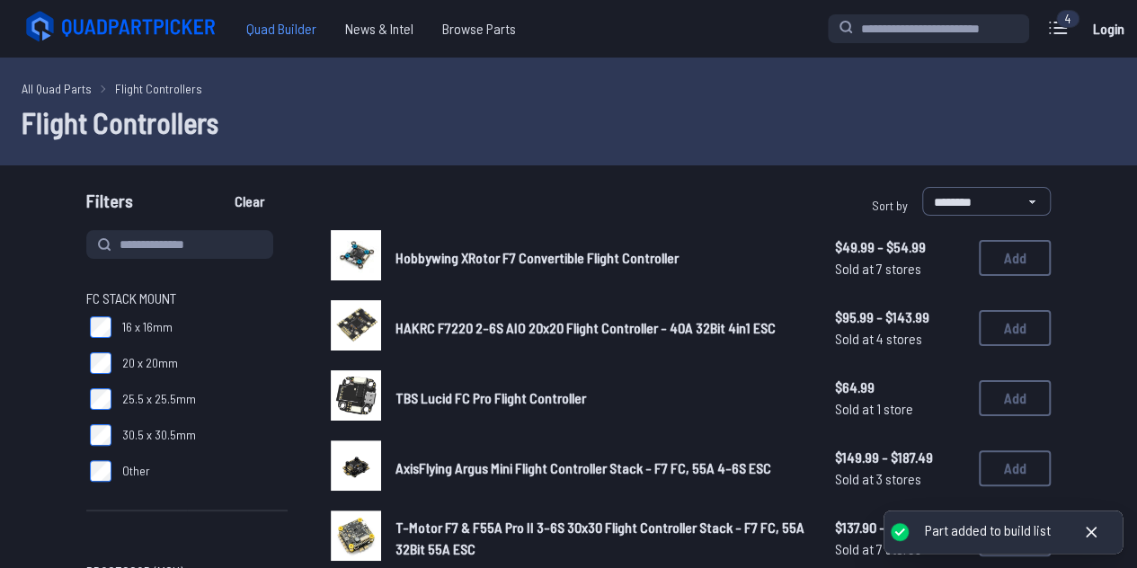
click at [306, 39] on span "Quad Builder" at bounding box center [281, 29] width 99 height 36
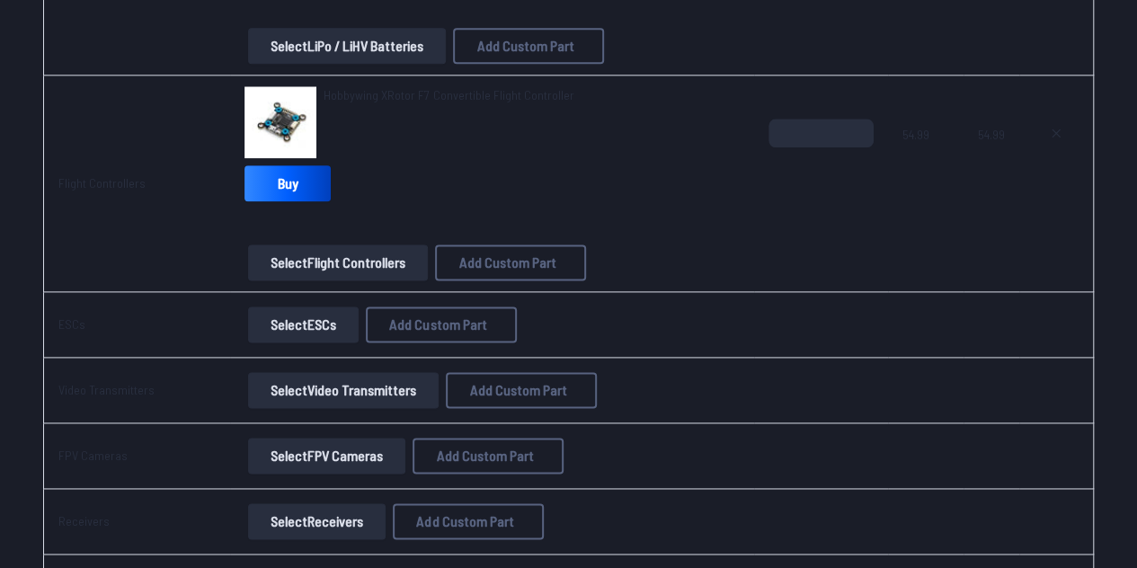
scroll to position [1084, 0]
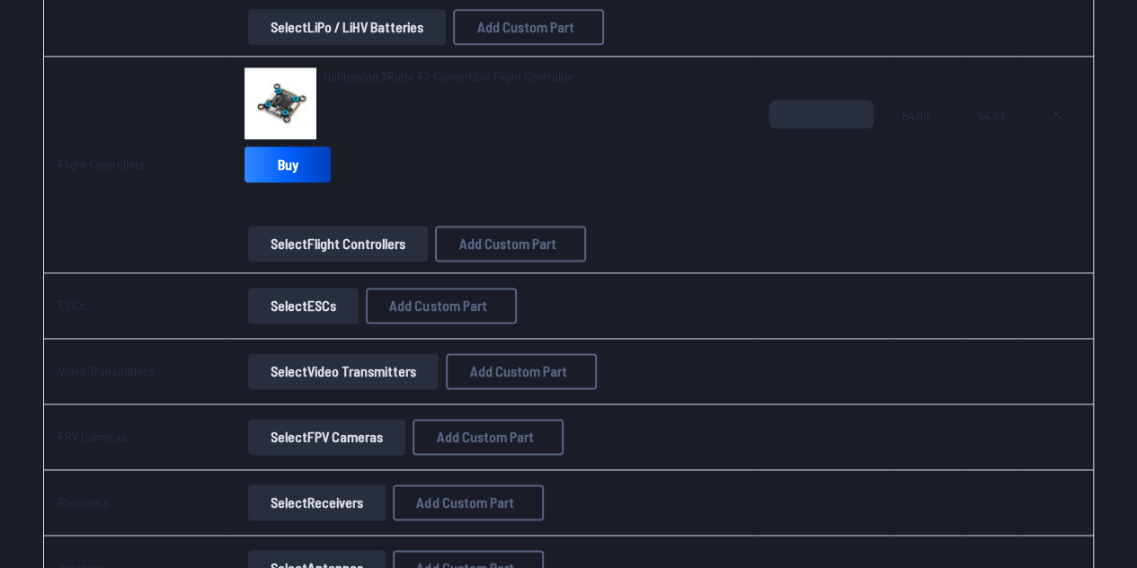
click at [295, 297] on button "Select ESCs" at bounding box center [303, 306] width 111 height 36
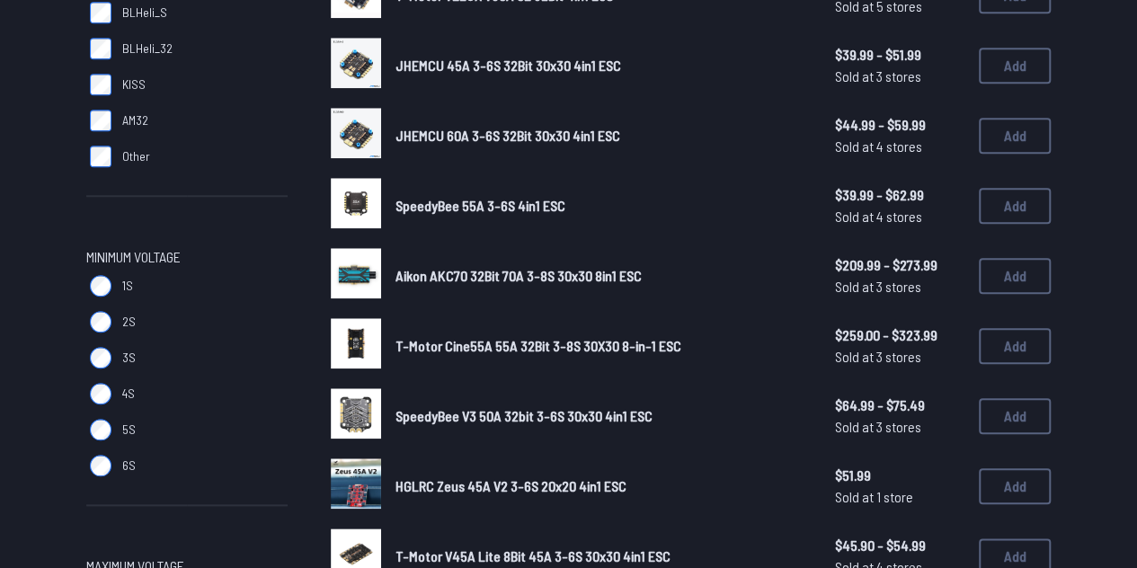
scroll to position [754, 0]
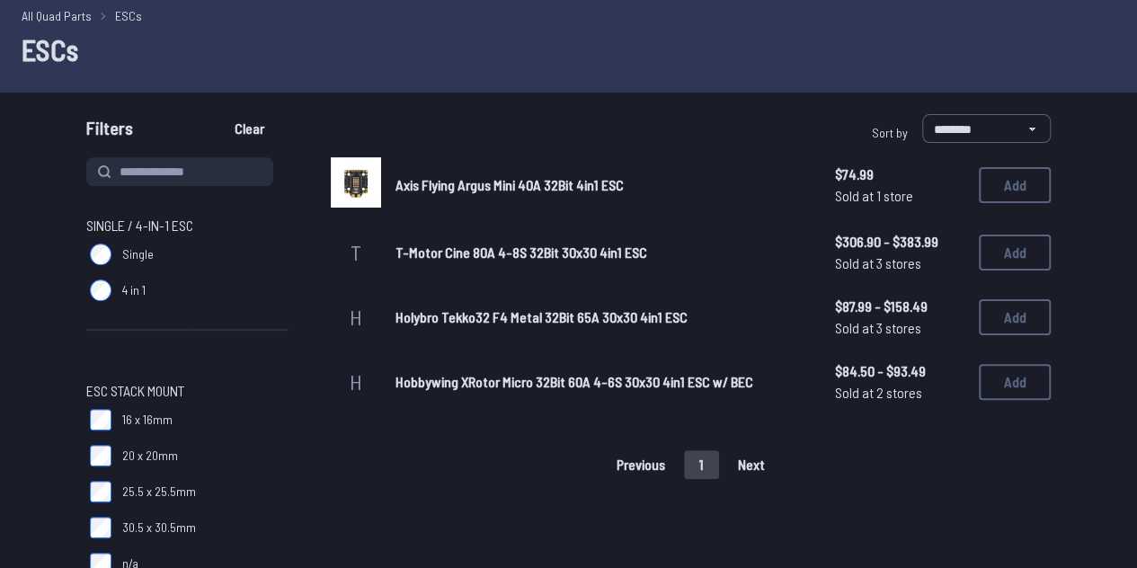
scroll to position [74, 0]
click at [990, 178] on button "Add" at bounding box center [1015, 184] width 72 height 36
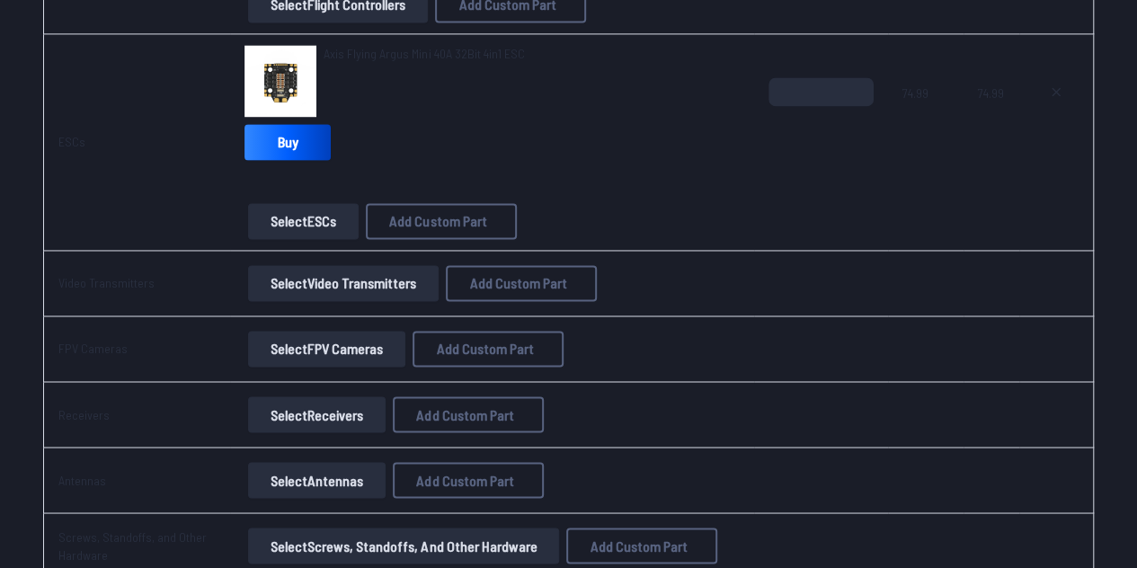
scroll to position [1363, 0]
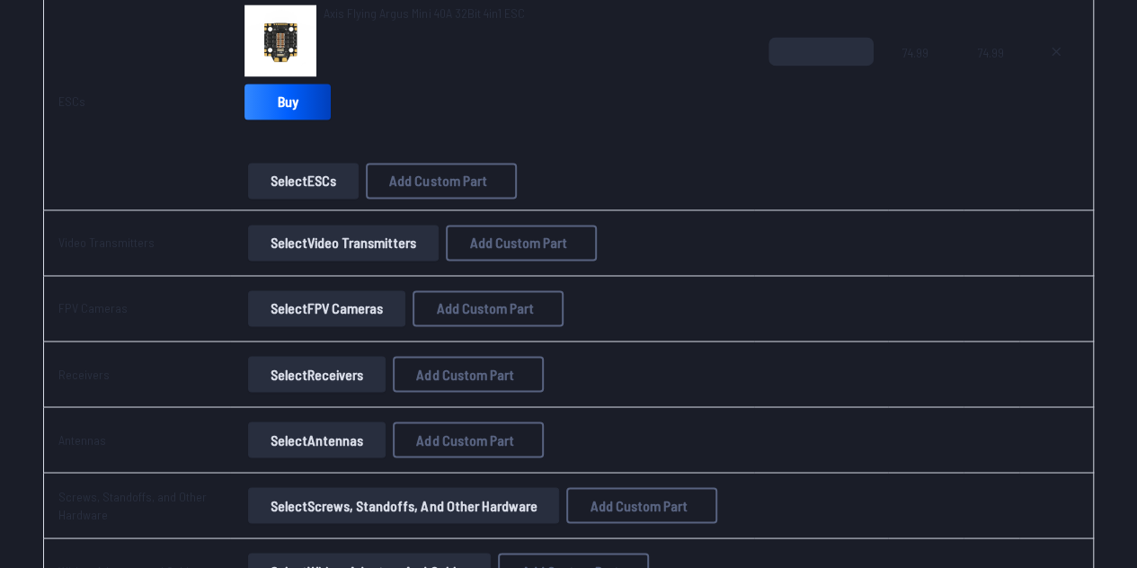
click at [394, 225] on button "Select Video Transmitters" at bounding box center [343, 243] width 191 height 36
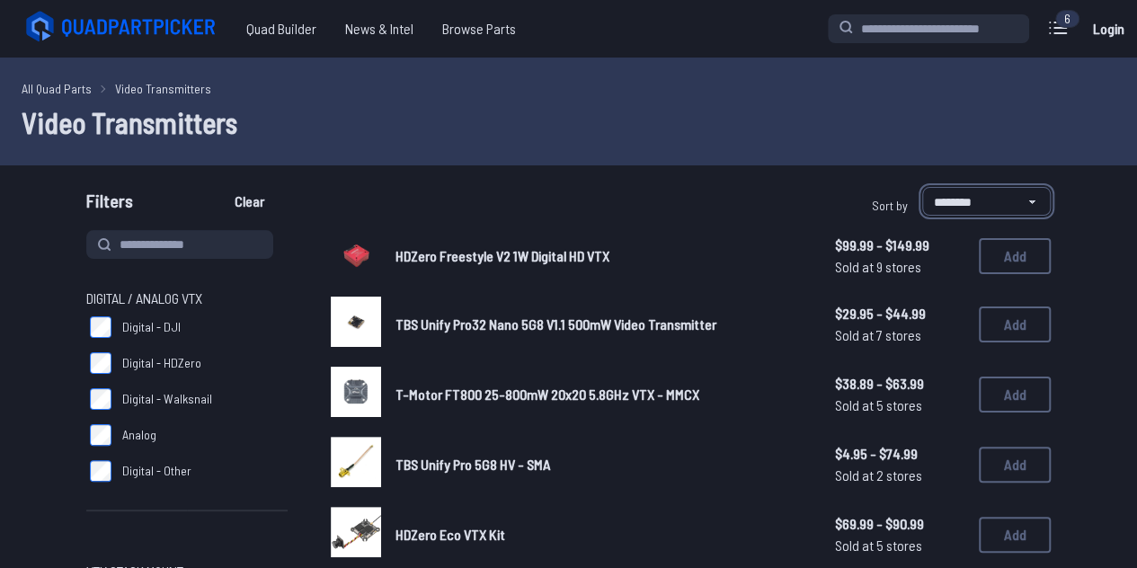
click at [953, 198] on select "**********" at bounding box center [986, 201] width 129 height 29
select select "*********"
click at [922, 187] on select "**********" at bounding box center [986, 201] width 129 height 29
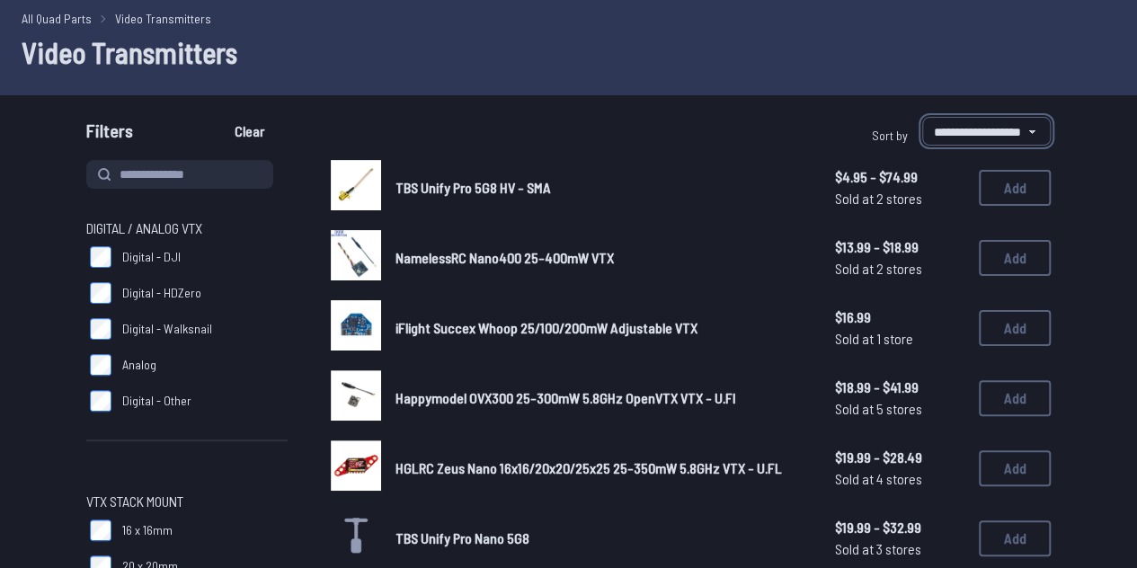
scroll to position [91, 0]
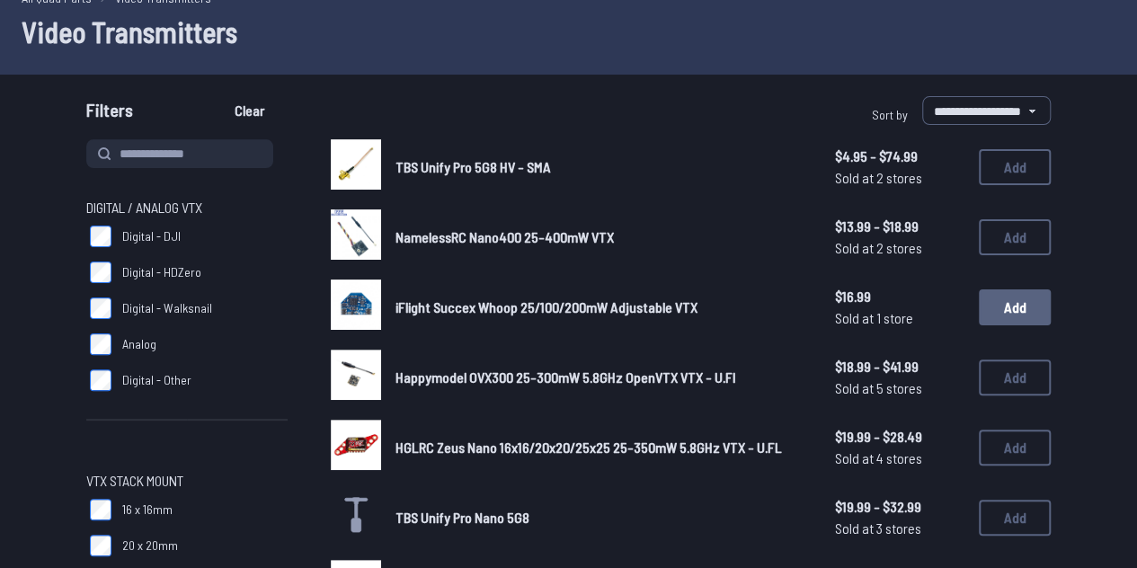
click at [994, 314] on button "Add" at bounding box center [1015, 307] width 72 height 36
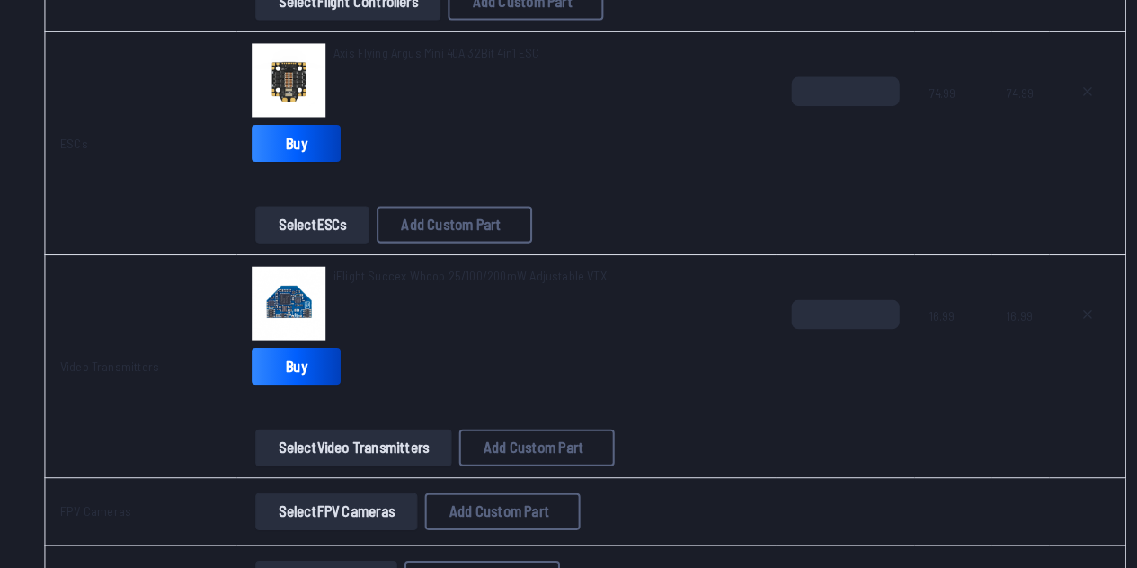
scroll to position [1317, 0]
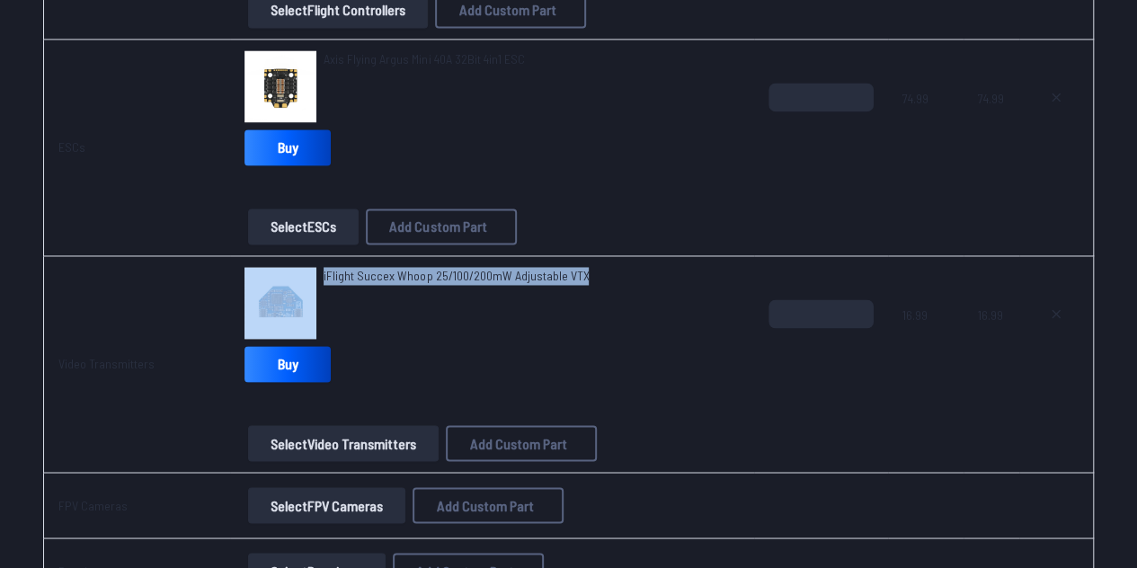
drag, startPoint x: 590, startPoint y: 258, endPoint x: 300, endPoint y: 268, distance: 289.5
click at [300, 268] on td "iFlight Succex Whoop 25/100/200mW Adjustable VTX Buy Select Video Transmitters …" at bounding box center [492, 364] width 524 height 217
copy div "iFlight Succex Whoop 25/100/200mW Adjustable VTX"
click at [588, 353] on div "iFlight Succex Whoop 25/100/200mW Adjustable VTX Buy" at bounding box center [491, 328] width 495 height 122
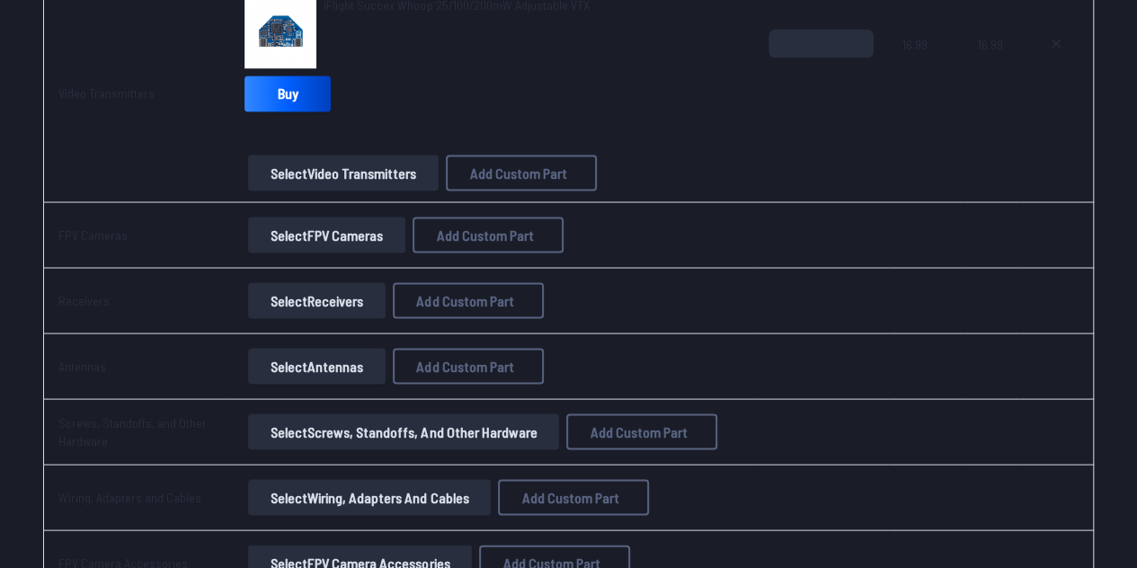
scroll to position [1587, 0]
click at [389, 224] on button "Select FPV Cameras" at bounding box center [326, 235] width 157 height 36
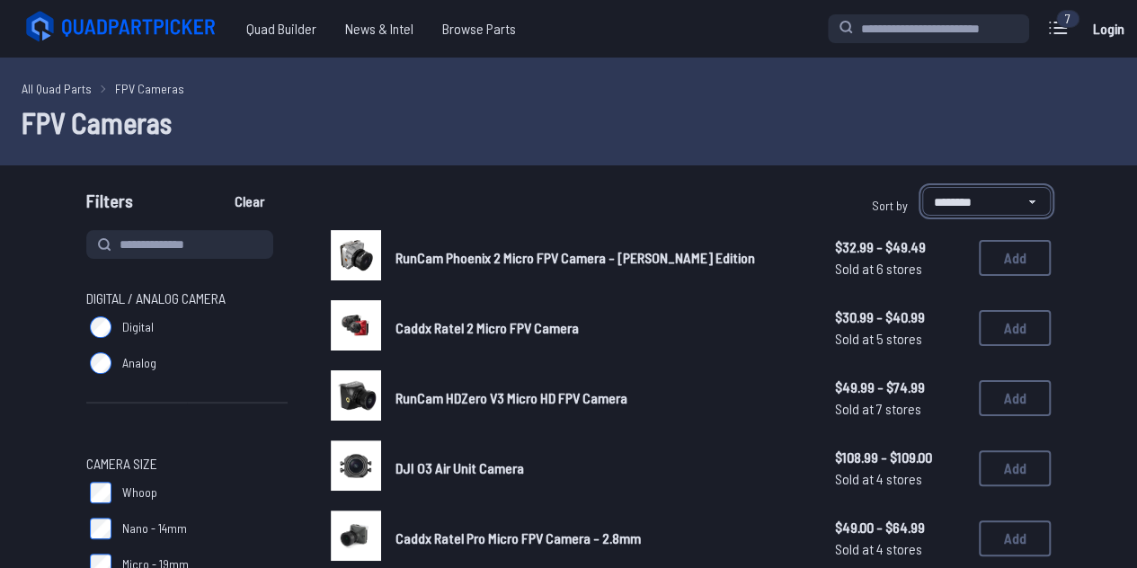
click at [926, 203] on select "**********" at bounding box center [986, 201] width 129 height 29
select select "*********"
click at [922, 187] on select "**********" at bounding box center [986, 201] width 129 height 29
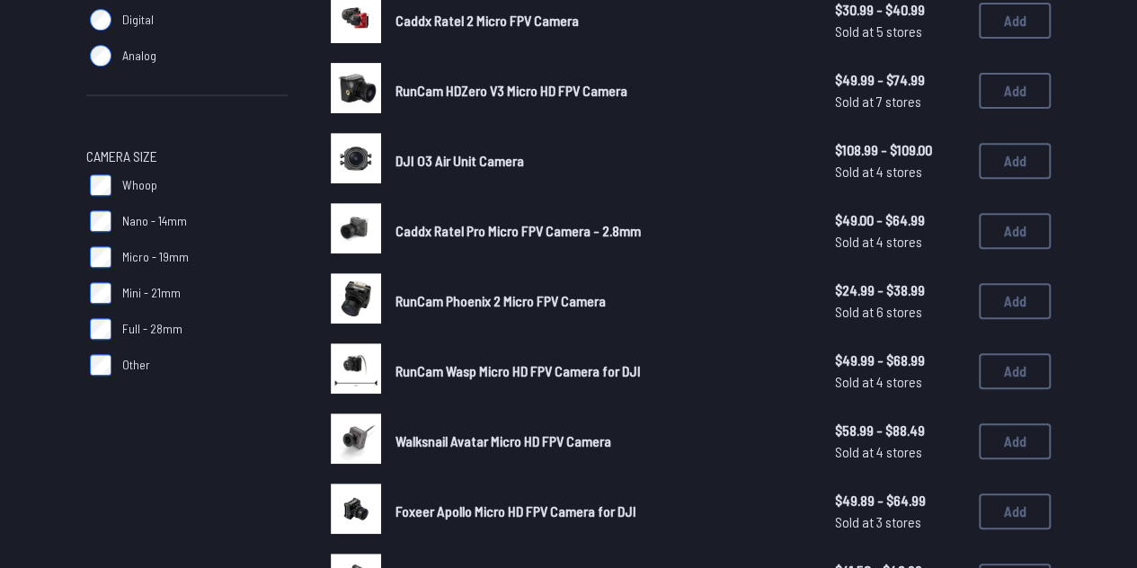
scroll to position [367, 0]
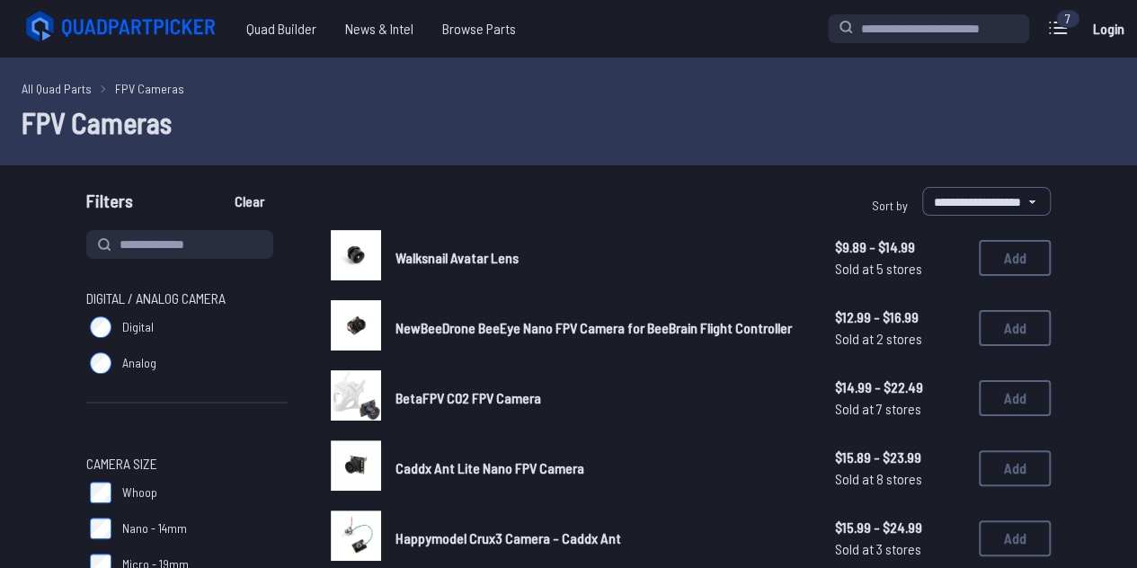
scroll to position [1, 0]
drag, startPoint x: 174, startPoint y: 350, endPoint x: 262, endPoint y: 308, distance: 97.3
click at [262, 308] on div "Digital / Analog Camera Digital Analog" at bounding box center [186, 355] width 201 height 137
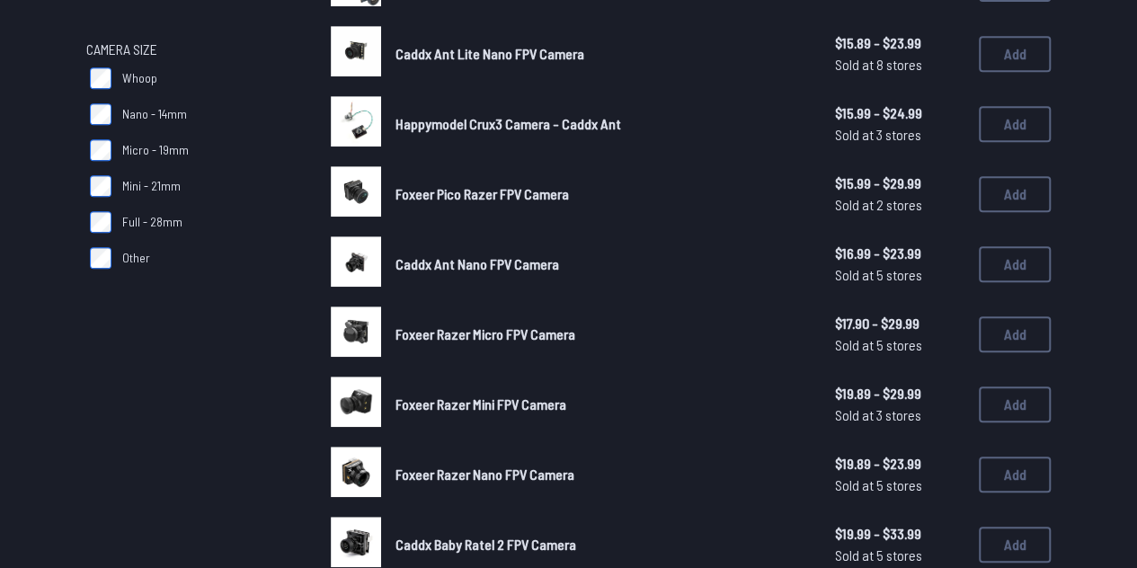
scroll to position [0, 0]
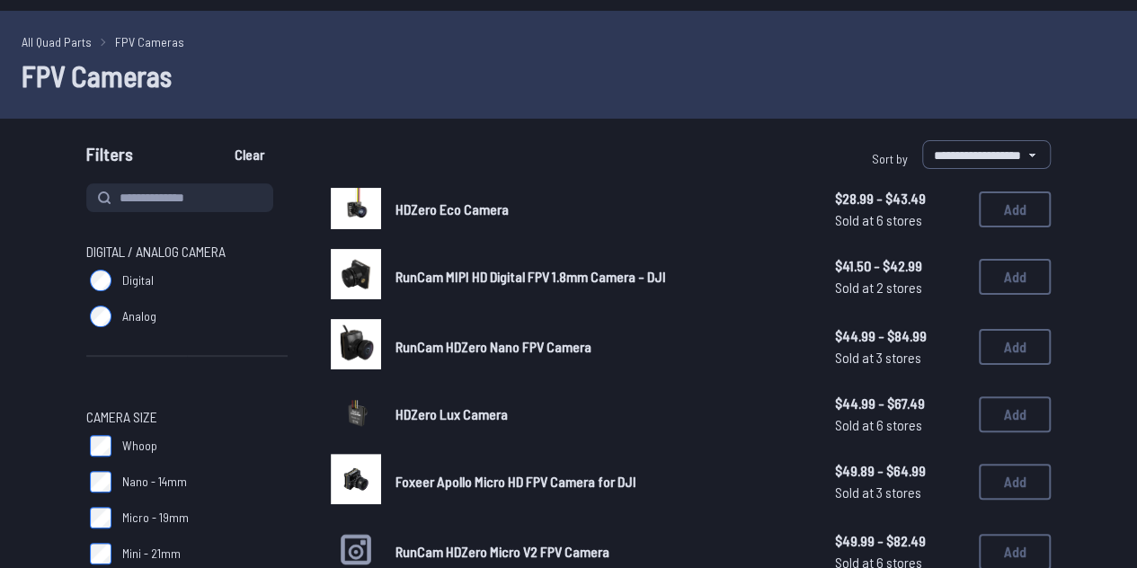
scroll to position [42, 0]
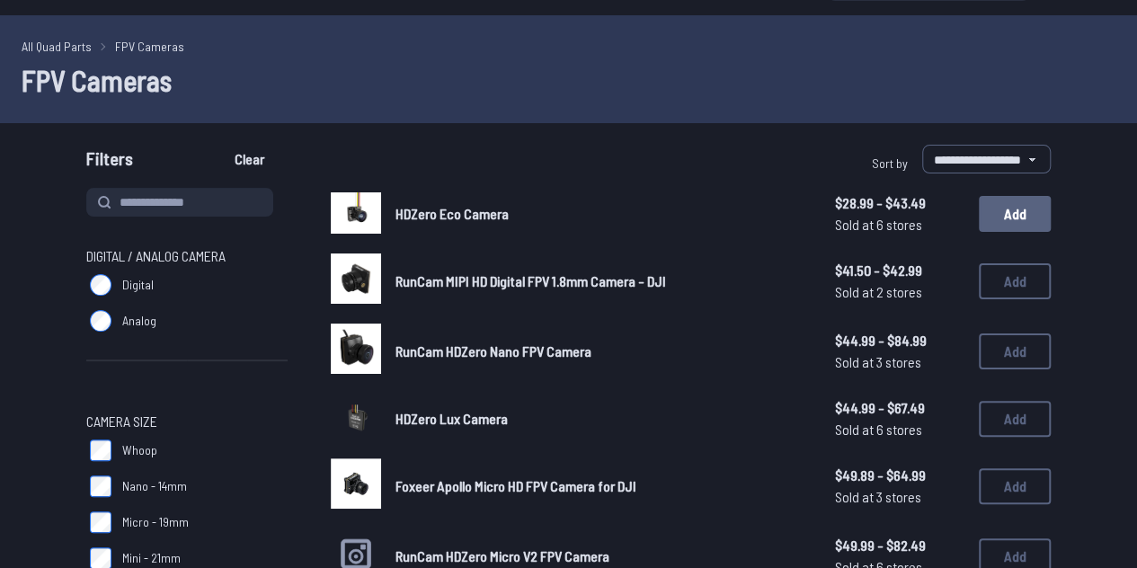
click at [1010, 208] on button "Add" at bounding box center [1015, 214] width 72 height 36
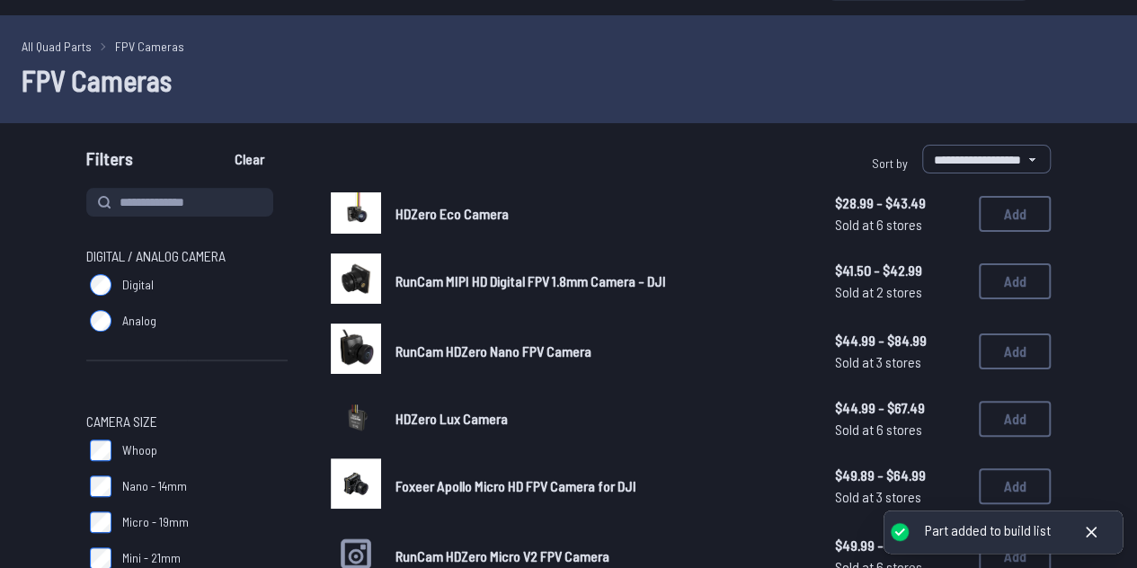
scroll to position [0, 0]
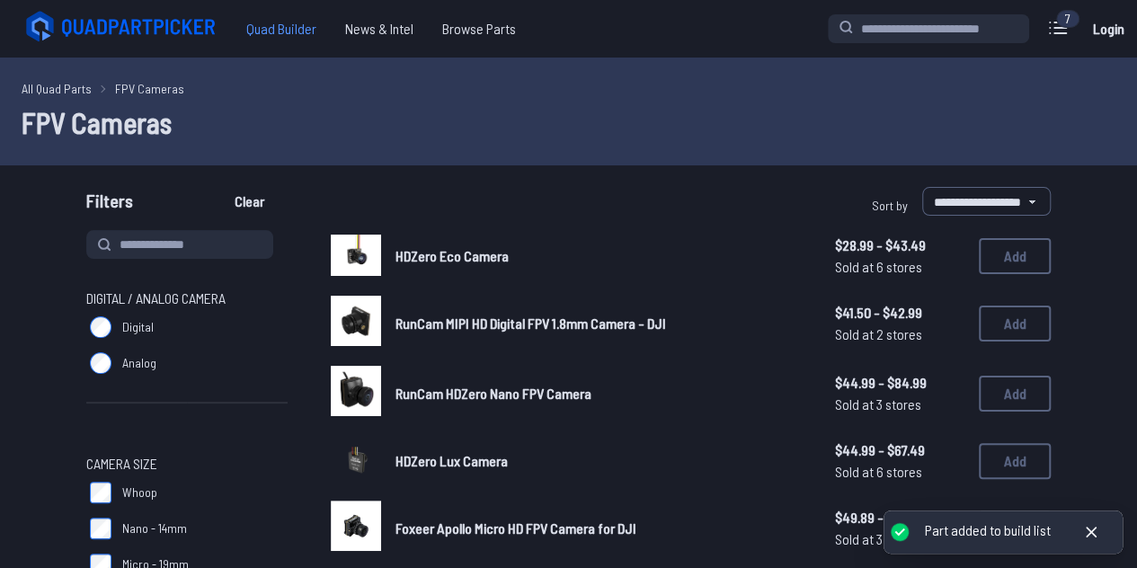
click at [288, 31] on span "Quad Builder" at bounding box center [281, 29] width 99 height 36
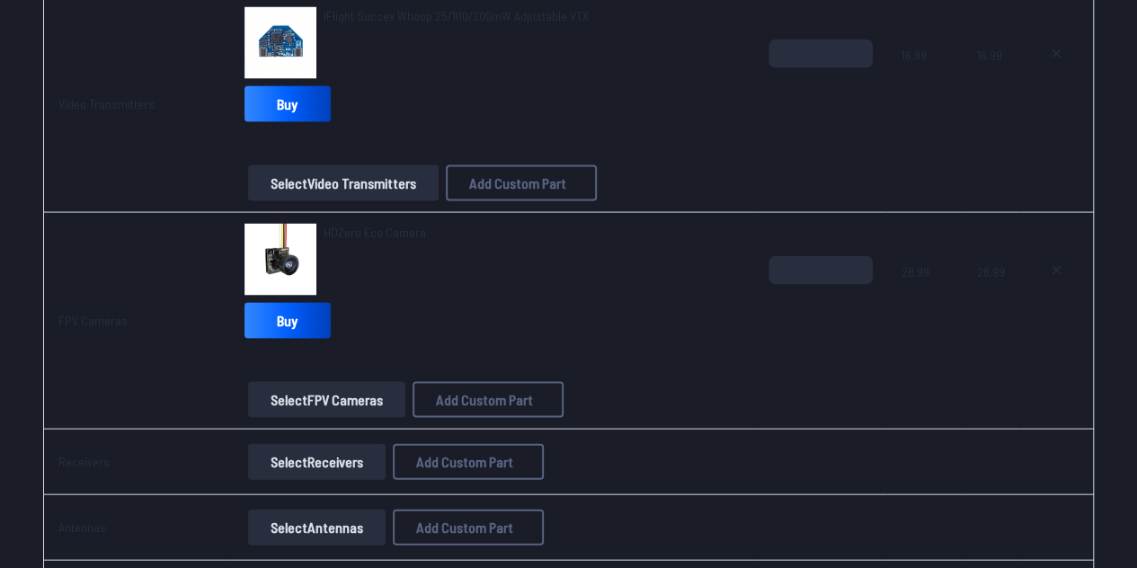
scroll to position [1695, 0]
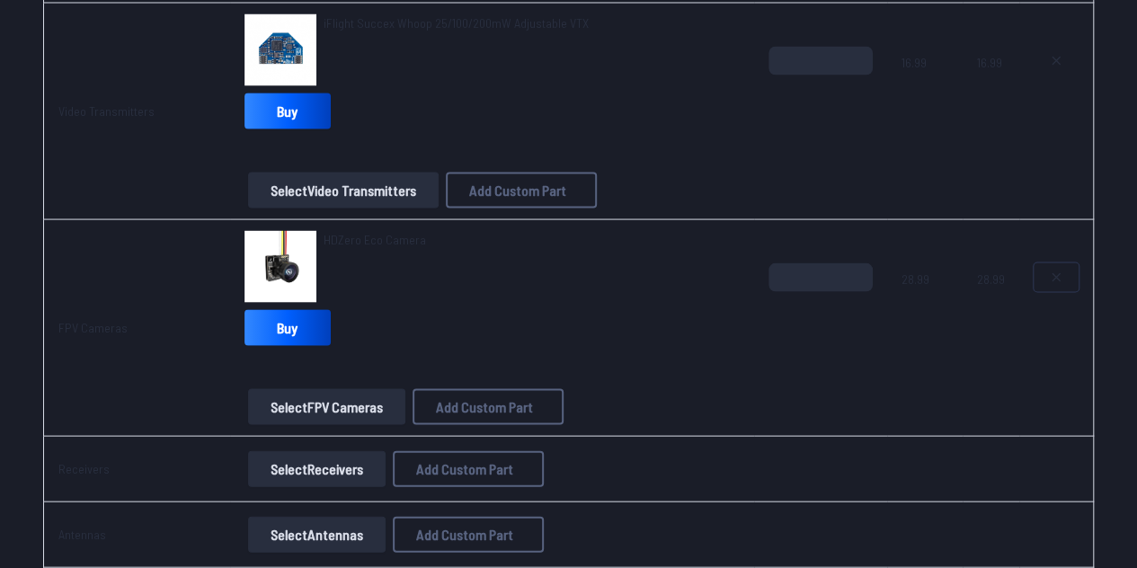
click at [1048, 276] on button at bounding box center [1055, 276] width 45 height 29
type textarea "**********"
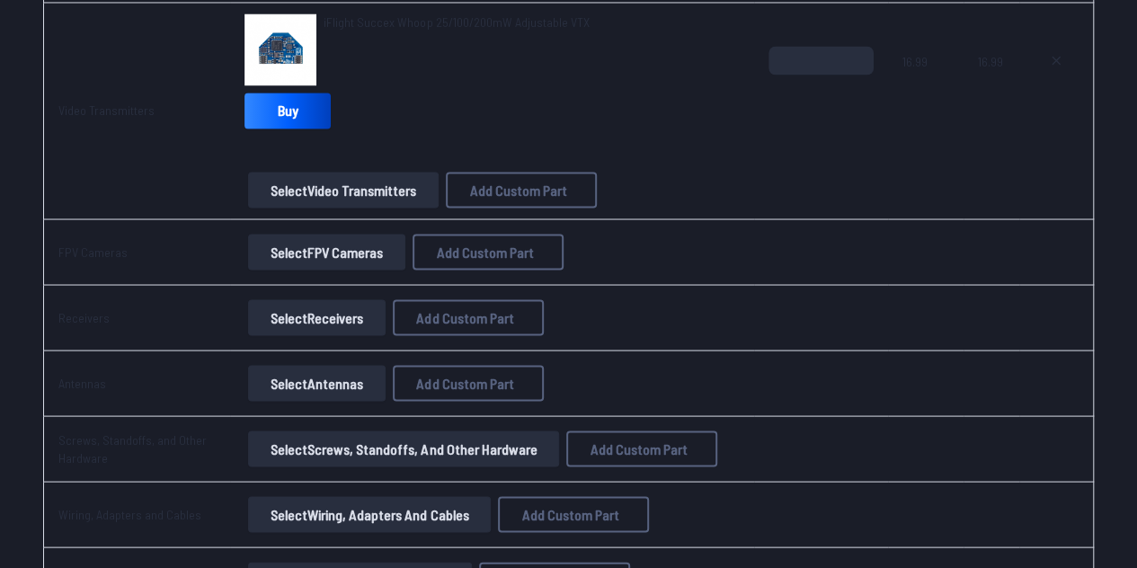
click at [387, 242] on button "Select FPV Cameras" at bounding box center [326, 252] width 157 height 36
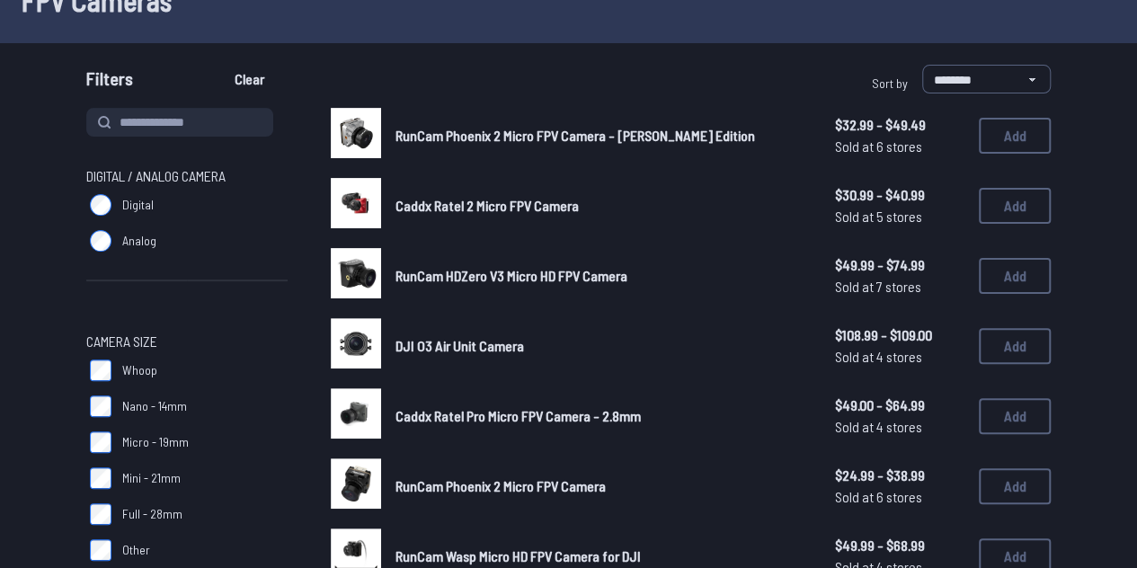
scroll to position [126, 0]
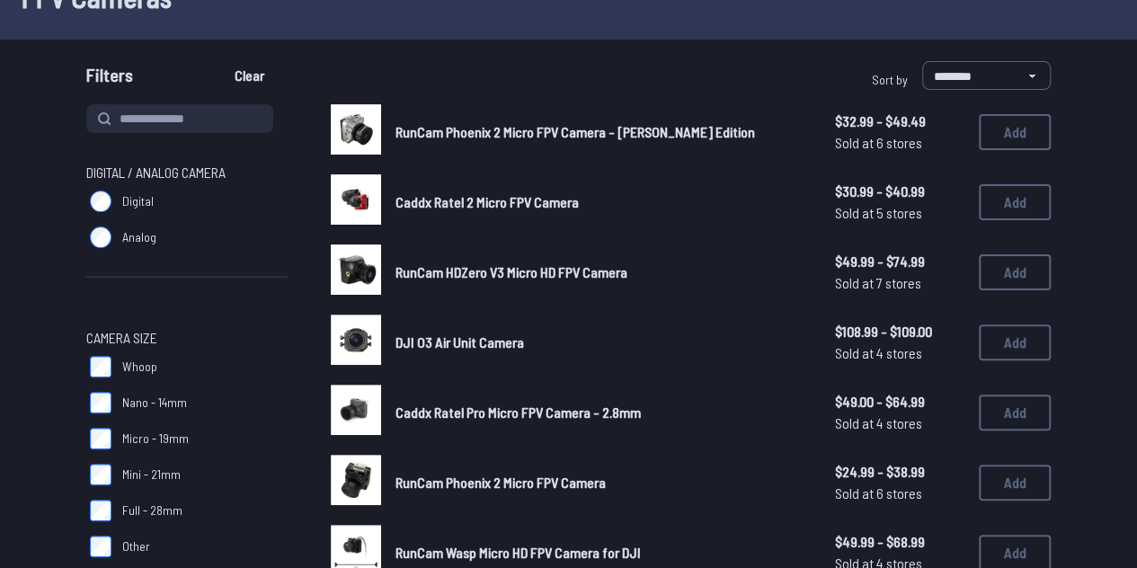
click at [121, 398] on label "Nano - 14mm" at bounding box center [186, 403] width 201 height 36
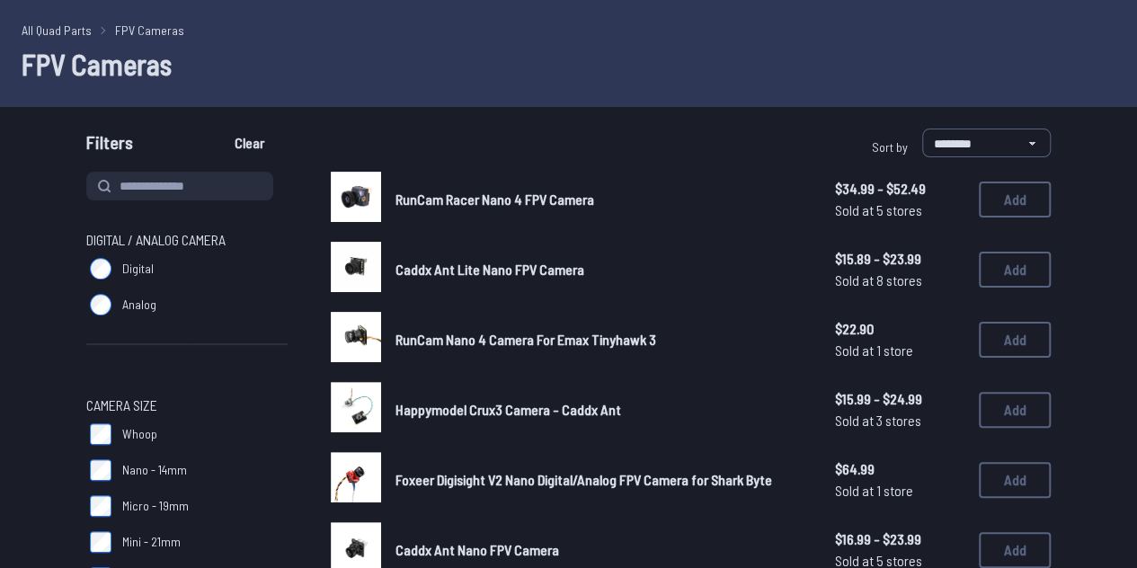
scroll to position [59, 0]
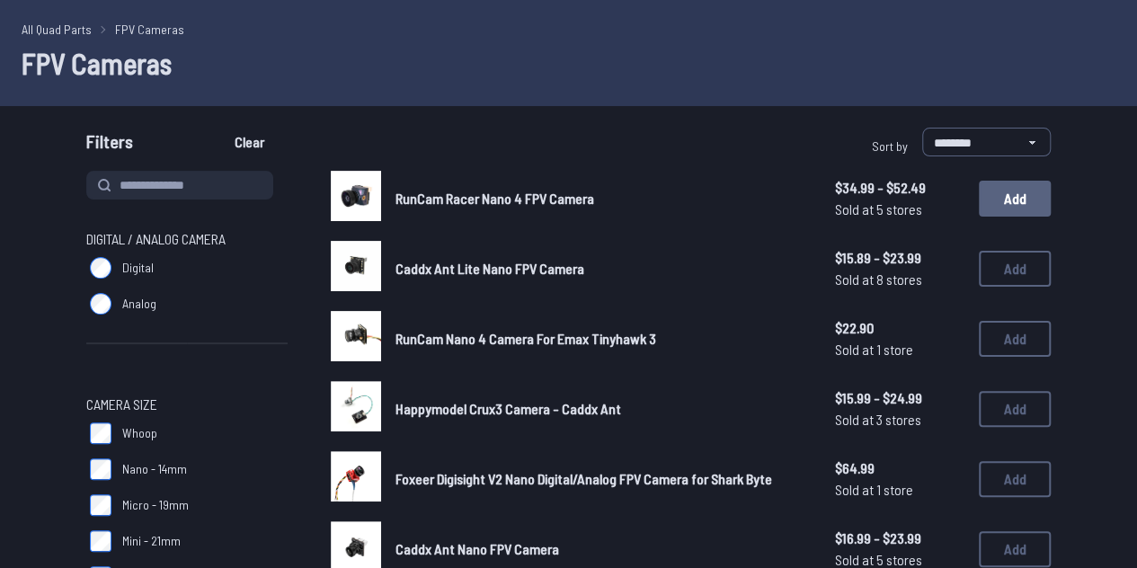
click at [997, 187] on button "Add" at bounding box center [1015, 199] width 72 height 36
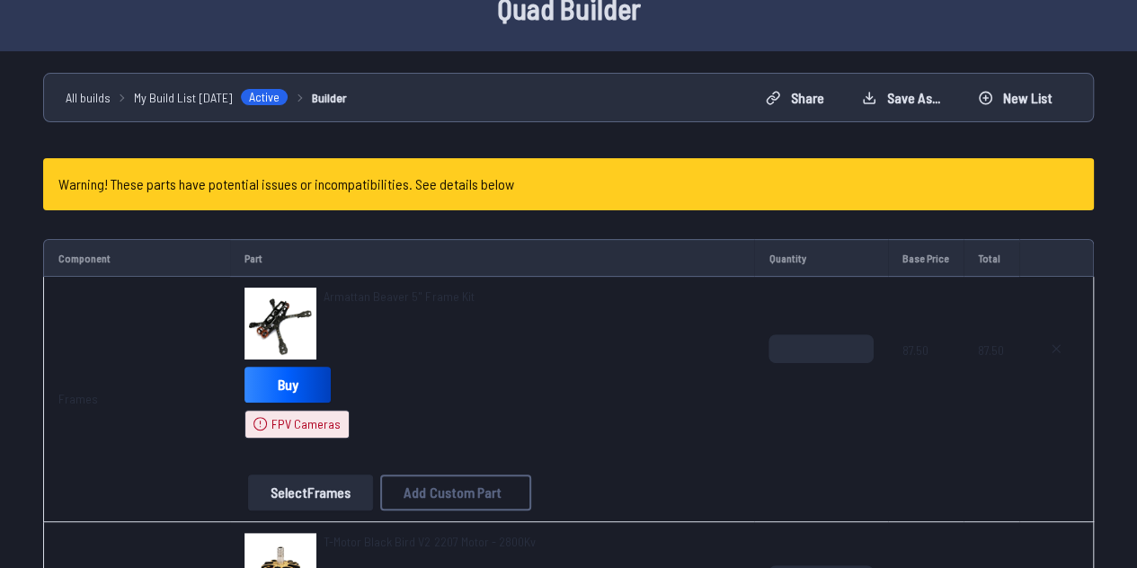
scroll to position [100, 0]
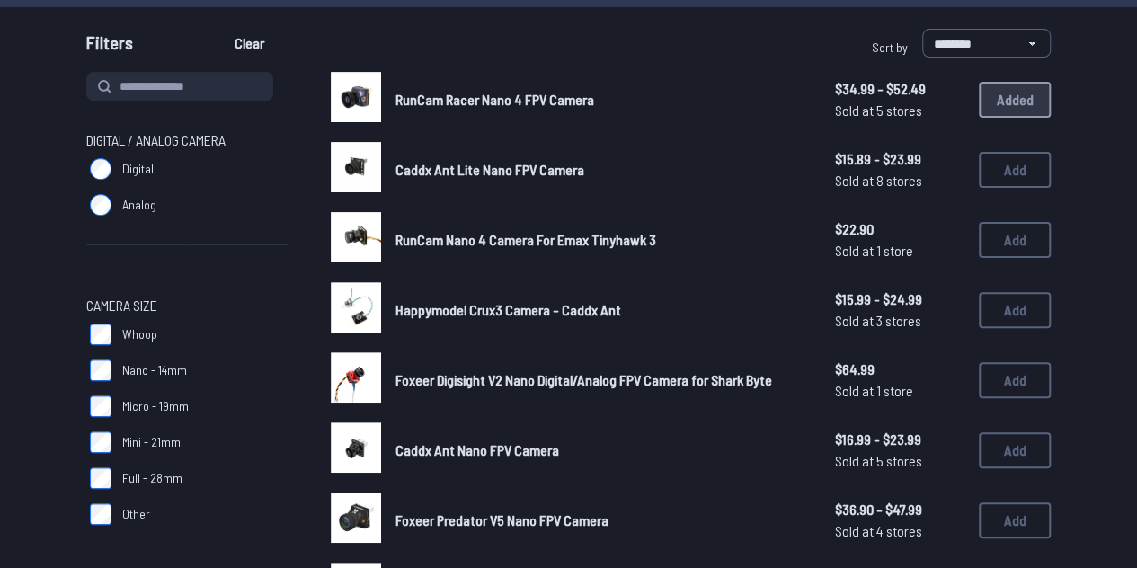
scroll to position [156, 0]
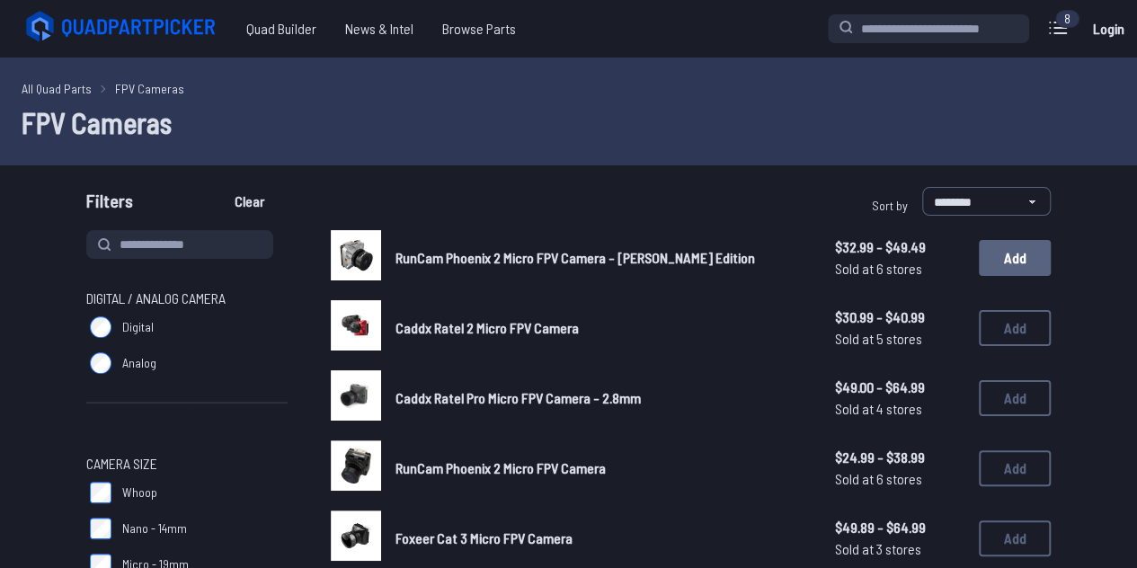
click at [1015, 275] on button "Add" at bounding box center [1015, 258] width 72 height 36
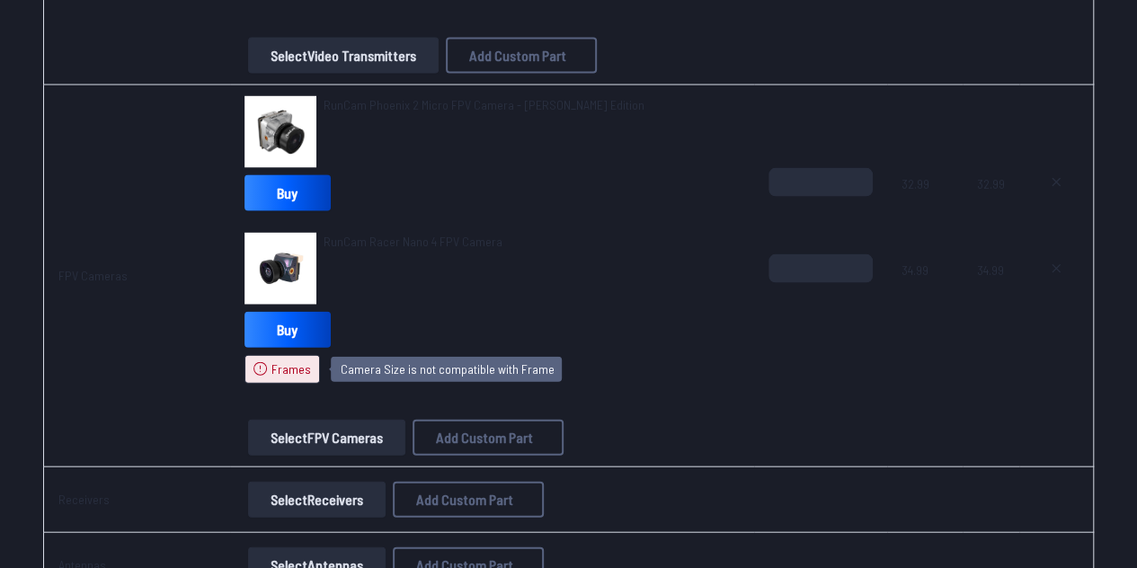
scroll to position [1827, 0]
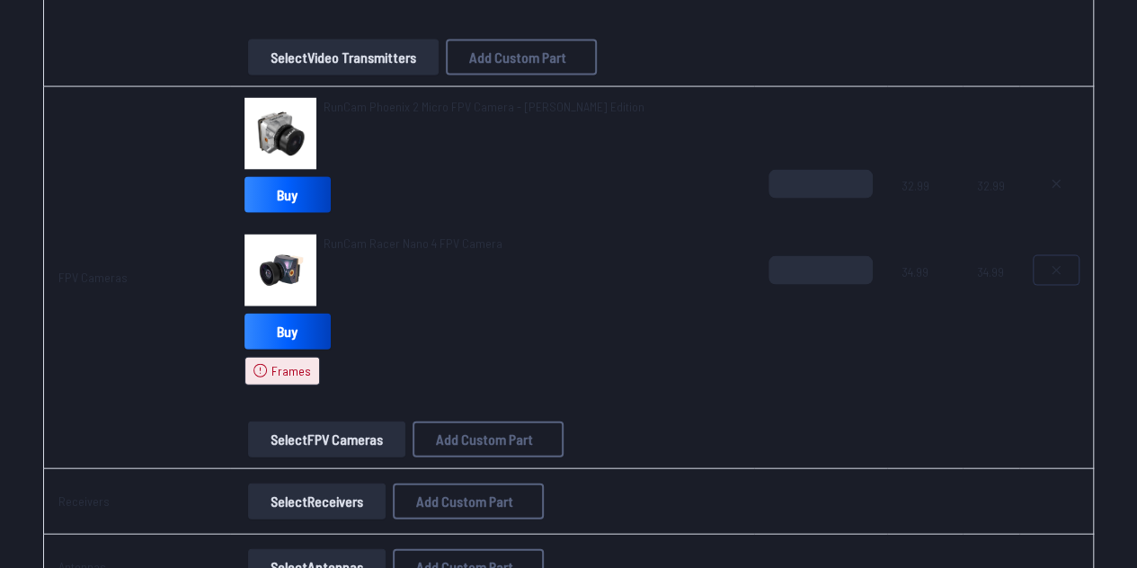
click at [1053, 263] on icon at bounding box center [1056, 270] width 14 height 14
type textarea "**********"
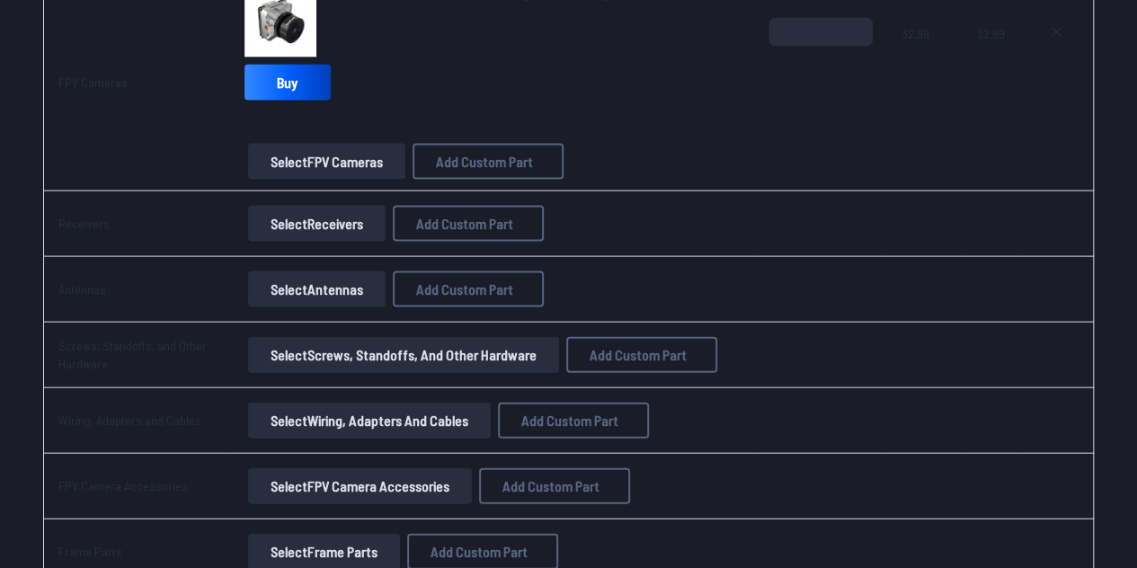
scroll to position [1812, 0]
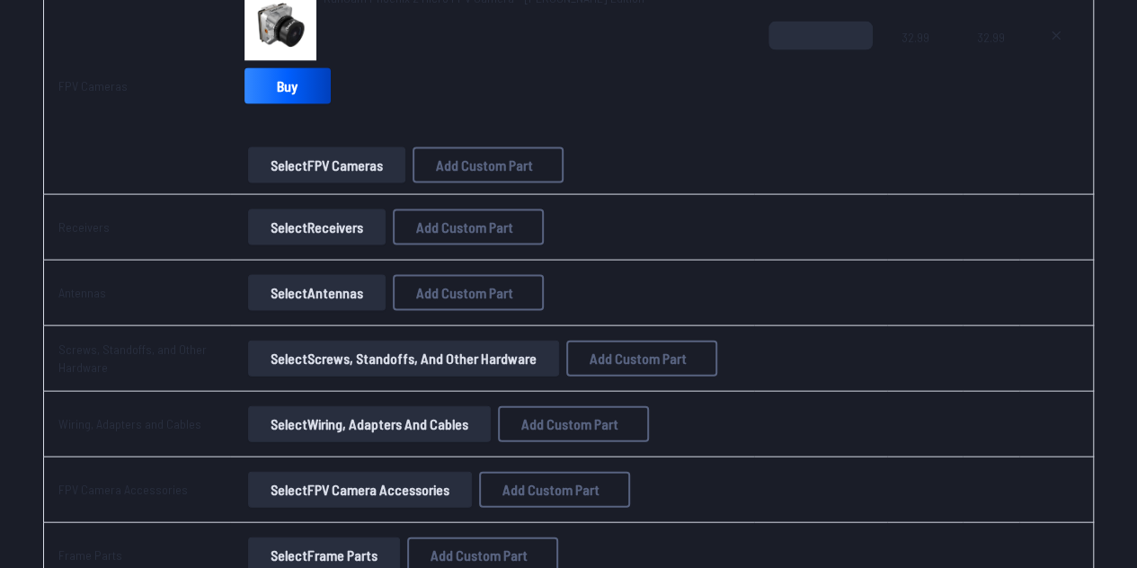
click at [345, 229] on button "Select Receivers" at bounding box center [316, 227] width 137 height 36
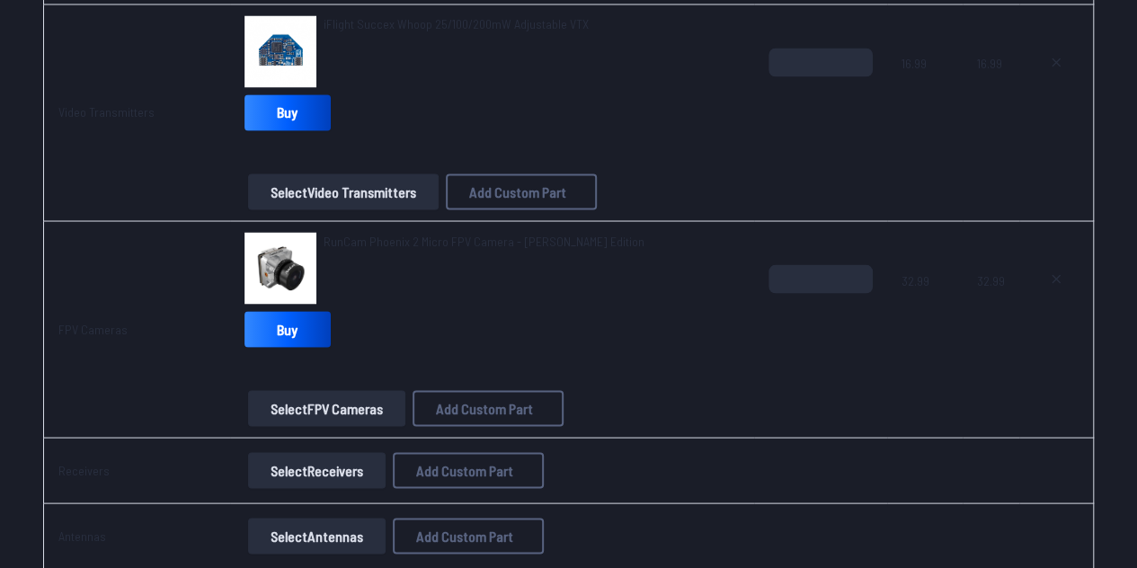
scroll to position [1531, 0]
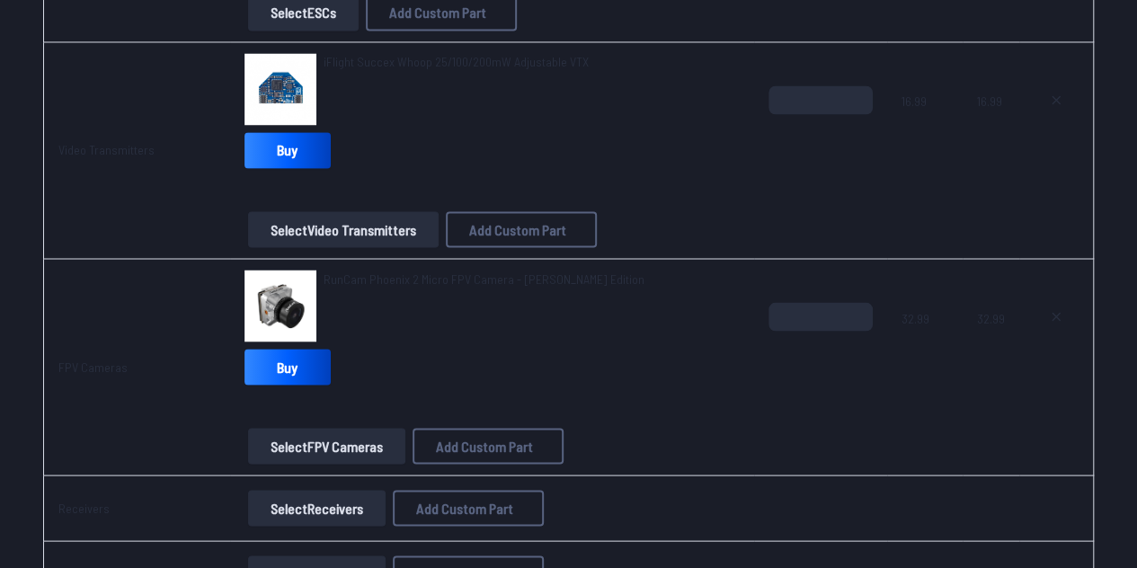
drag, startPoint x: 643, startPoint y: 274, endPoint x: 326, endPoint y: 281, distance: 317.3
click at [326, 281] on div "RunCam Phoenix 2 Micro FPV Camera - [PERSON_NAME] Edition" at bounding box center [491, 306] width 495 height 72
copy span "RunCam Phoenix 2 Micro FPV Camera - [PERSON_NAME] Edition"
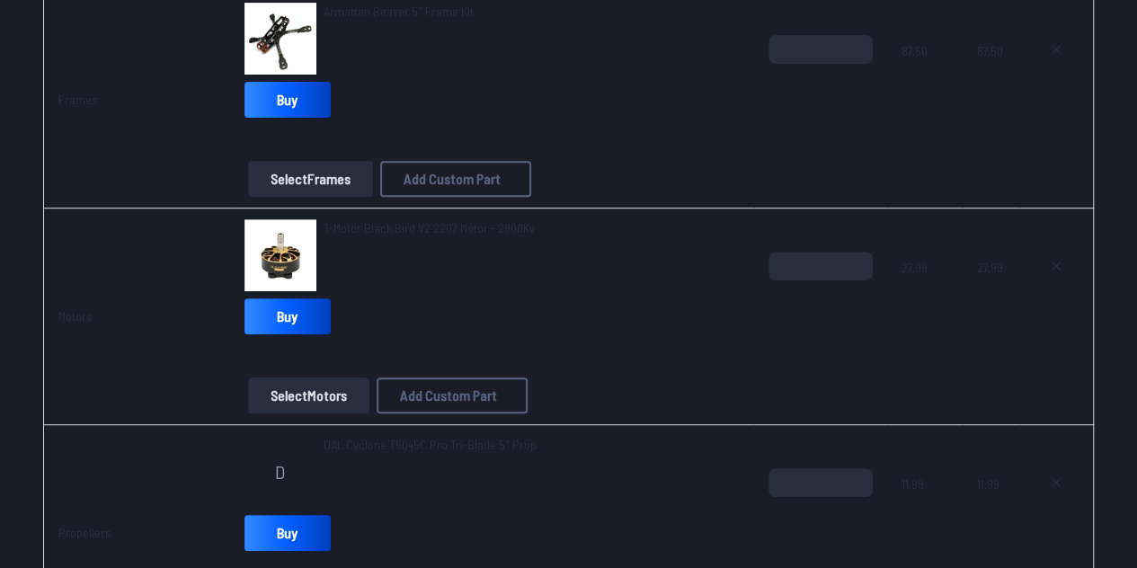
scroll to position [291, 0]
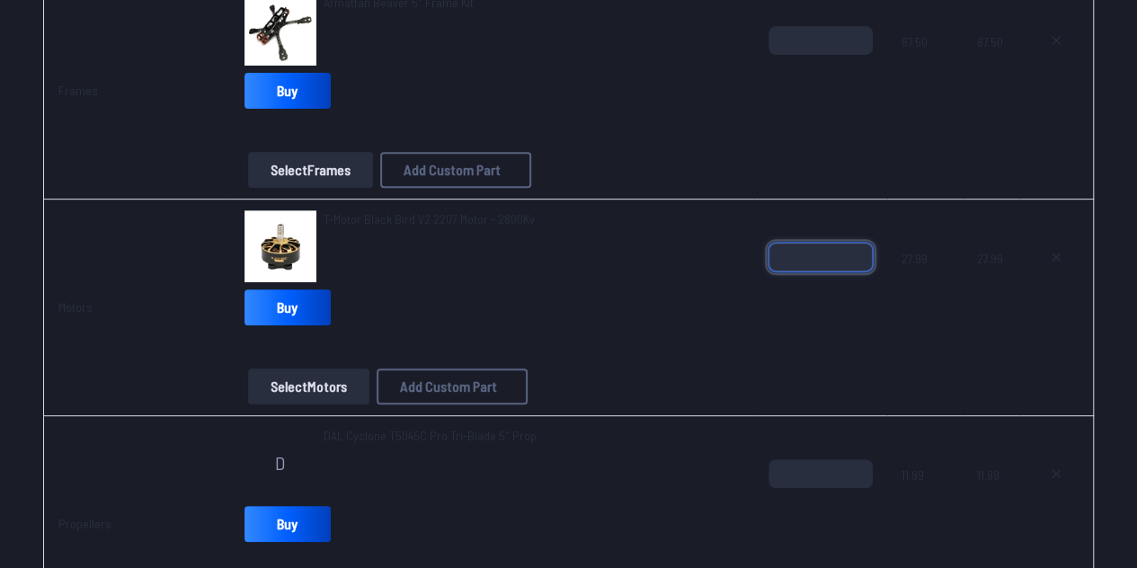
click at [822, 251] on input "*" at bounding box center [820, 257] width 104 height 29
type input "*"
click at [785, 315] on div "*" at bounding box center [820, 286] width 104 height 86
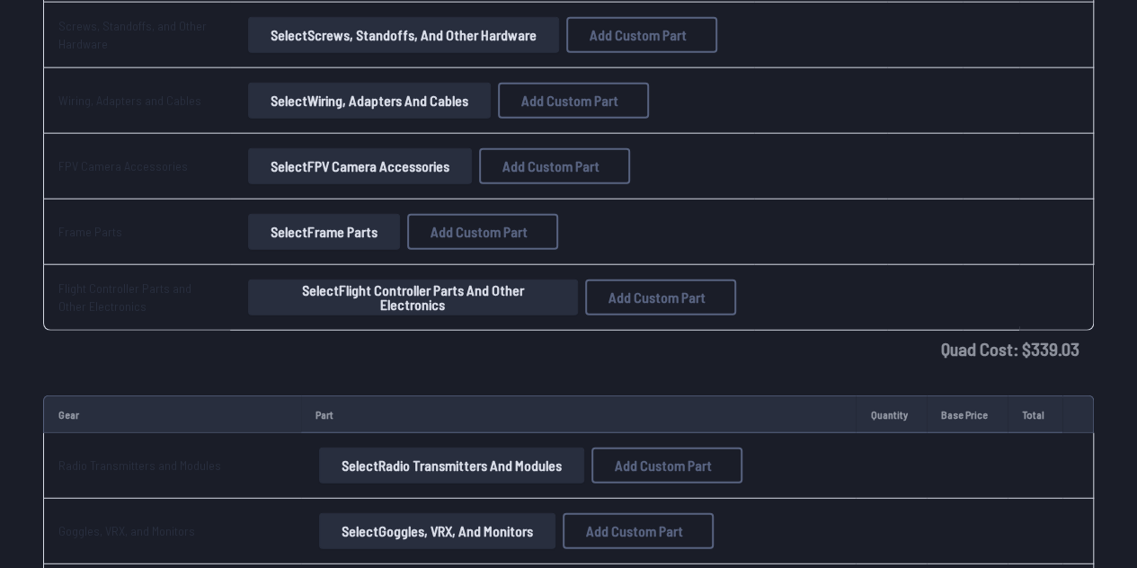
type textarea "**********"
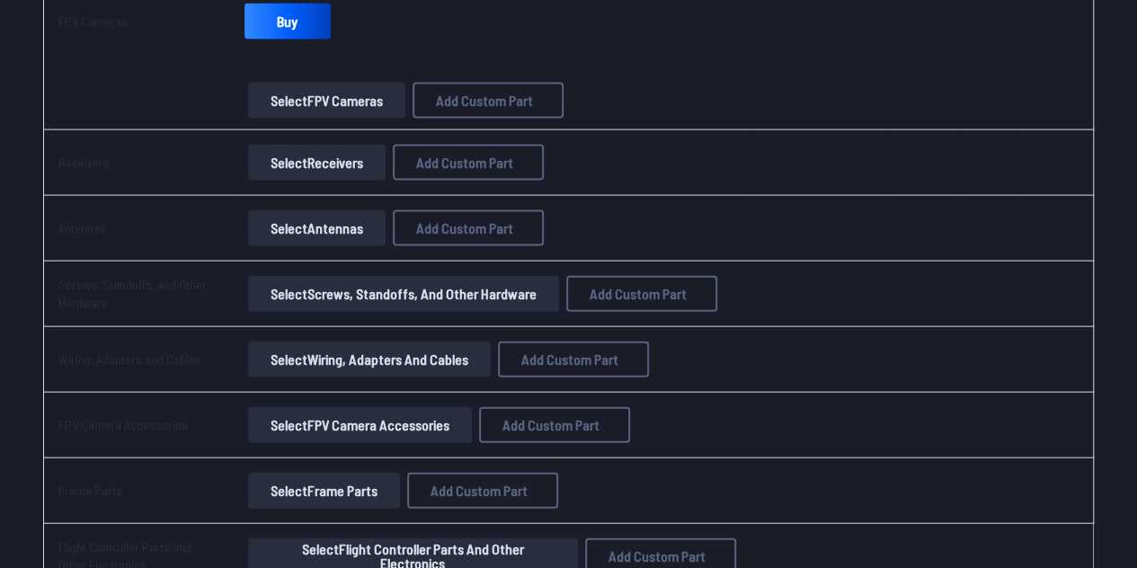
scroll to position [1867, 0]
